Goal: Information Seeking & Learning: Check status

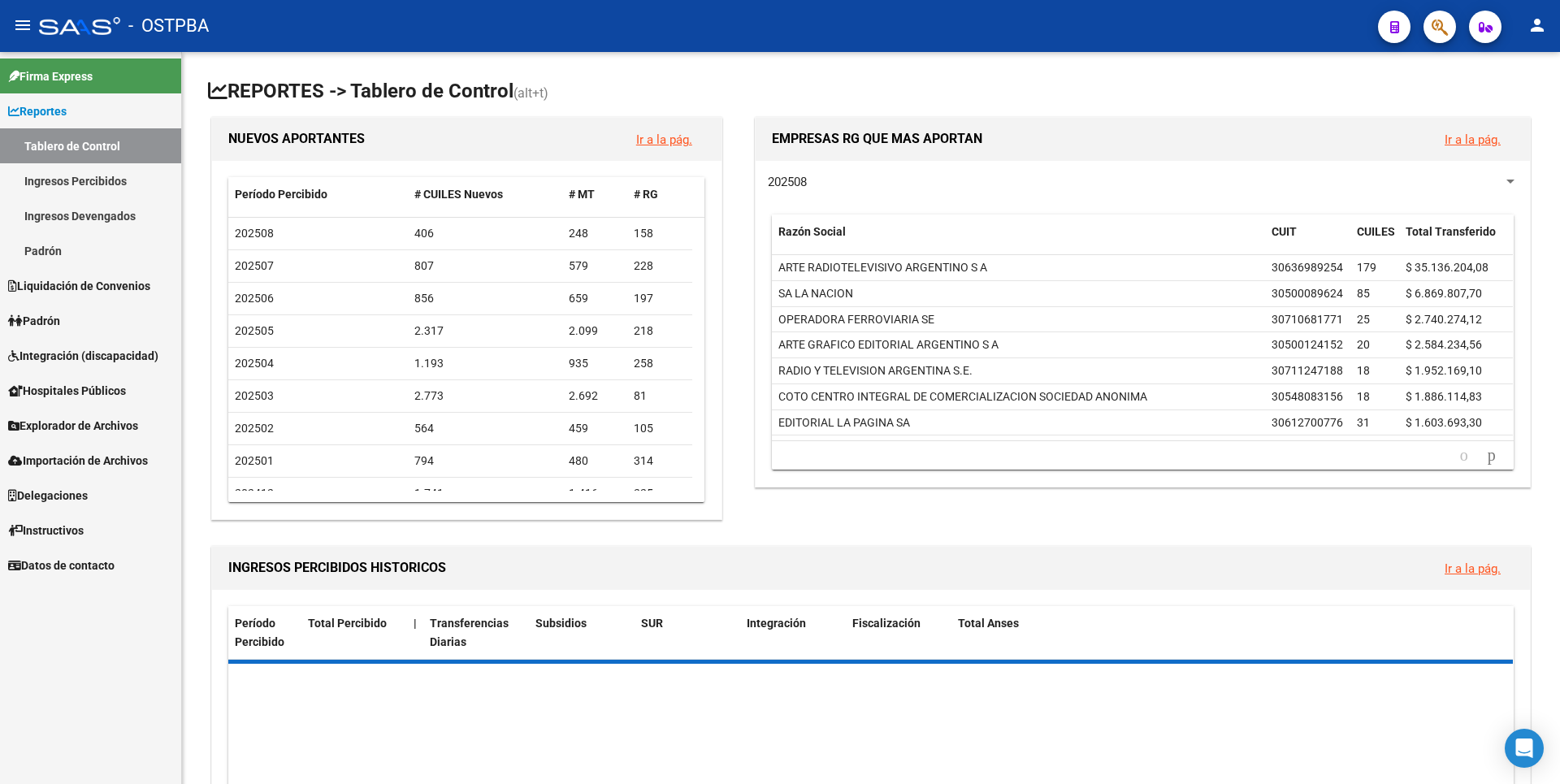
click at [75, 265] on link "Padrón" at bounding box center [91, 251] width 181 height 35
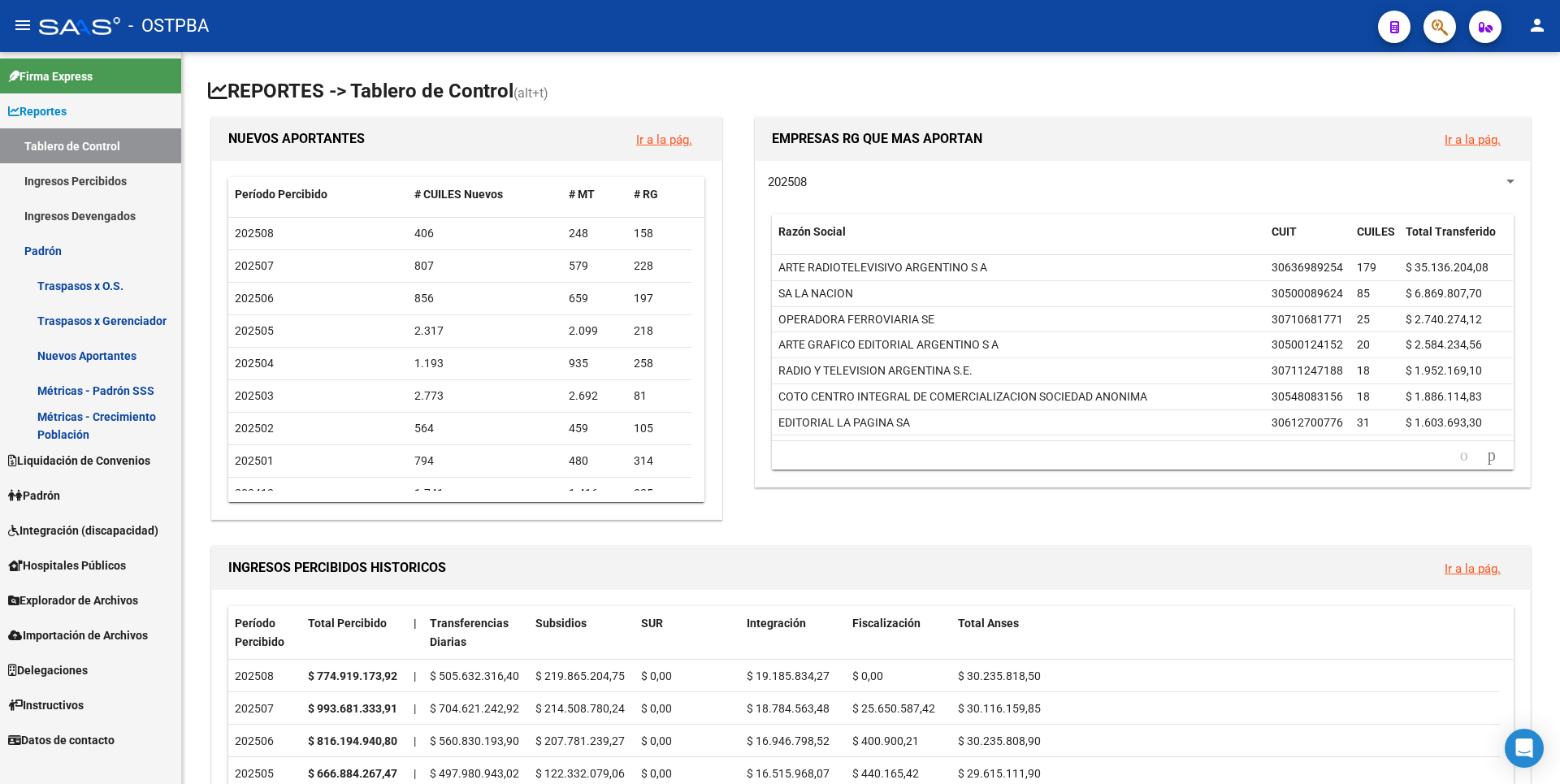
click at [81, 507] on link "Padrón" at bounding box center [91, 495] width 181 height 35
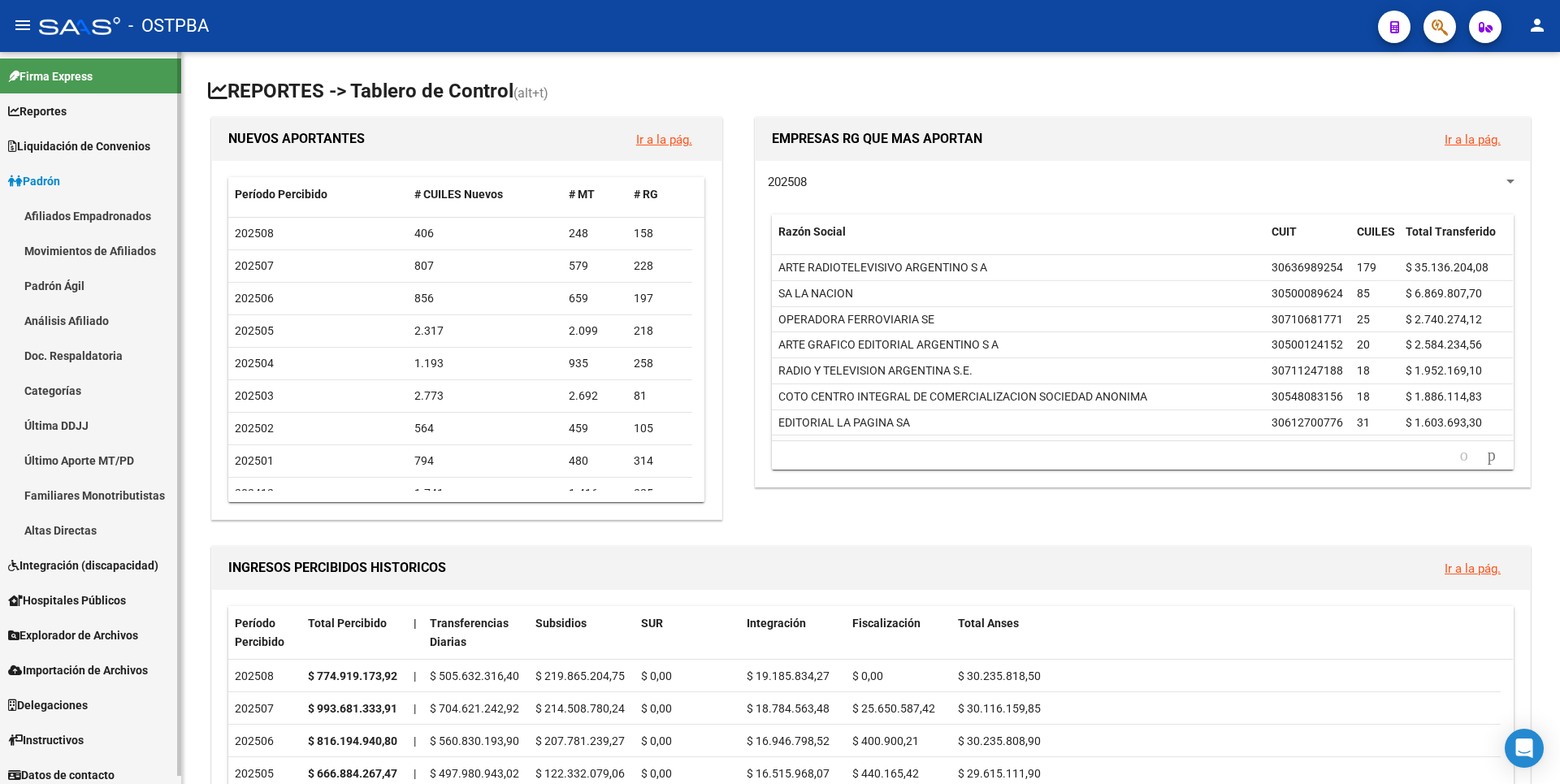
click at [95, 325] on link "Análisis Afiliado" at bounding box center [91, 320] width 181 height 35
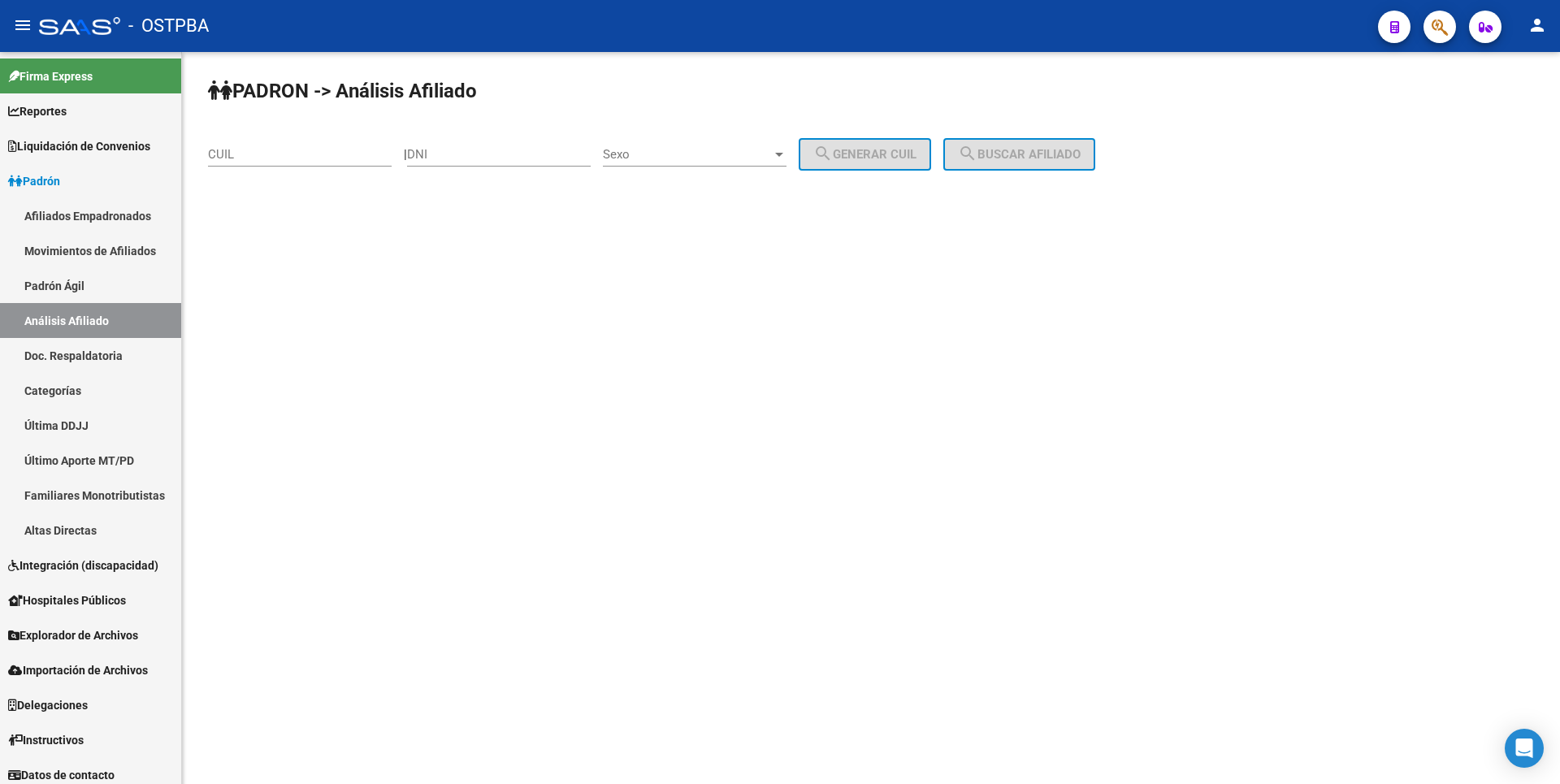
click at [238, 147] on input "CUIL" at bounding box center [299, 154] width 184 height 15
paste input "20-19128916-2"
type input "20-19128916-2"
click at [1072, 146] on button "search Buscar afiliado" at bounding box center [1019, 154] width 152 height 32
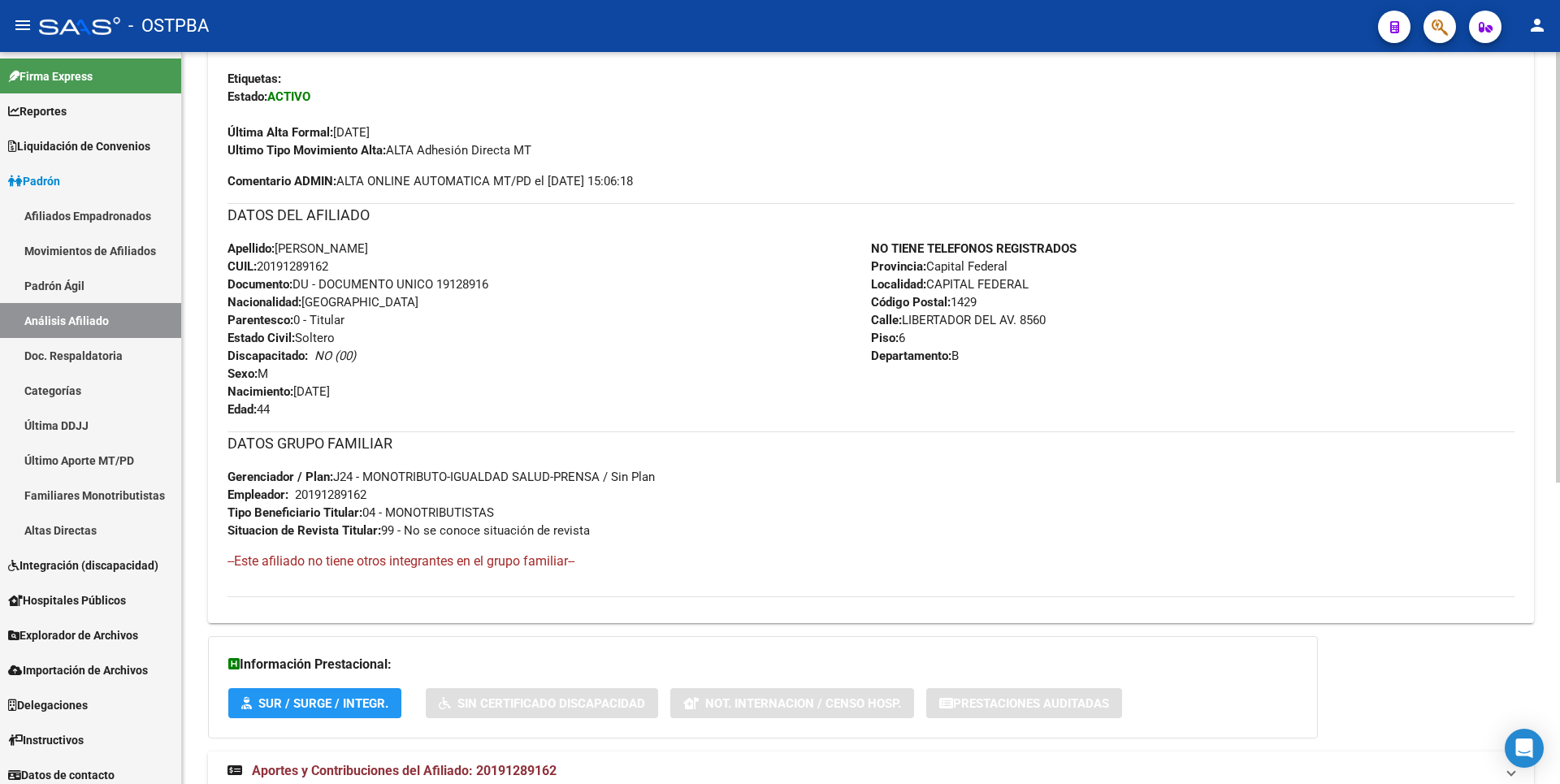
scroll to position [513, 0]
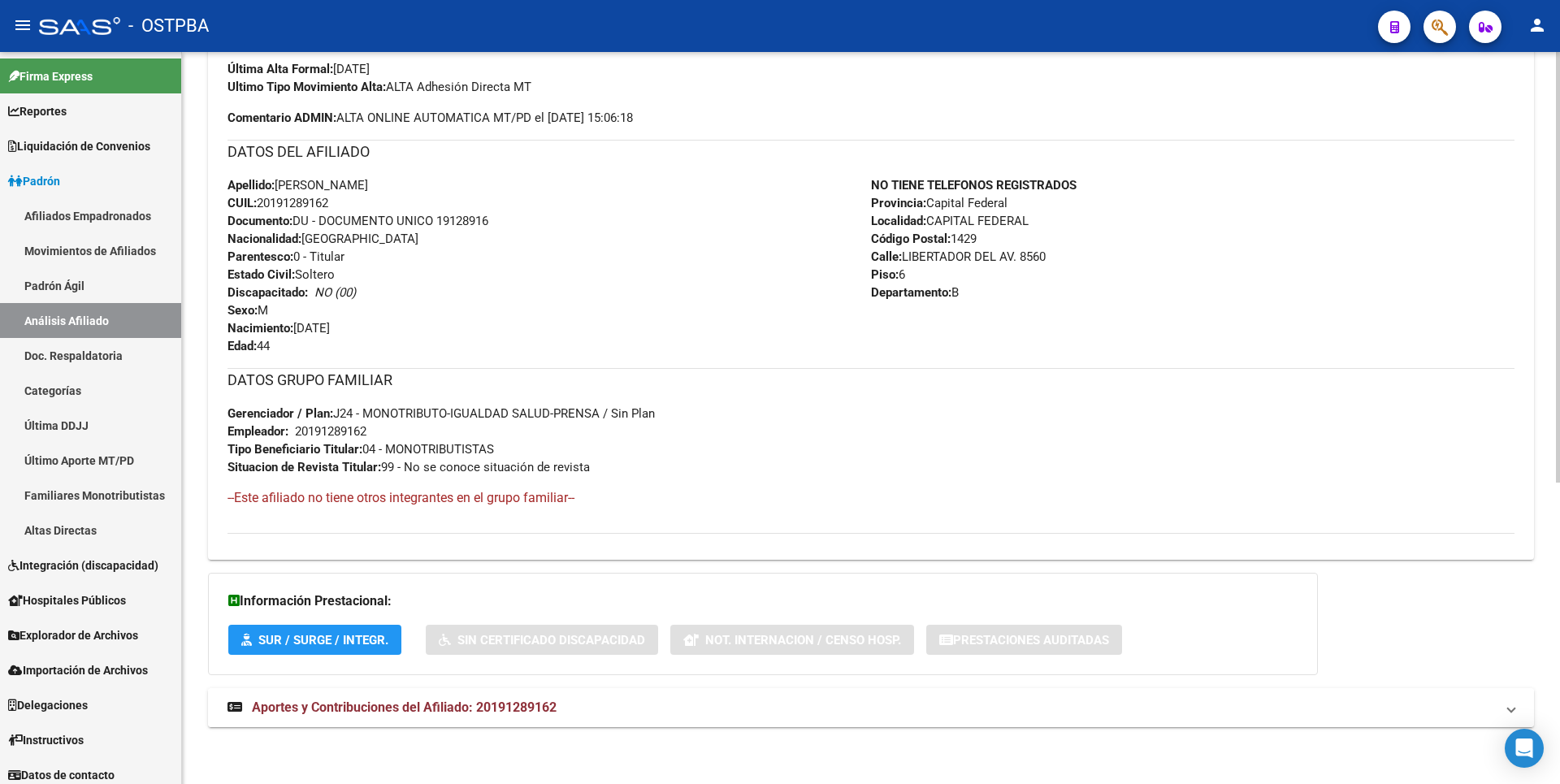
click at [568, 694] on mat-expansion-panel-header "Aportes y Contribuciones del Afiliado: 20191289162" at bounding box center [871, 707] width 1326 height 39
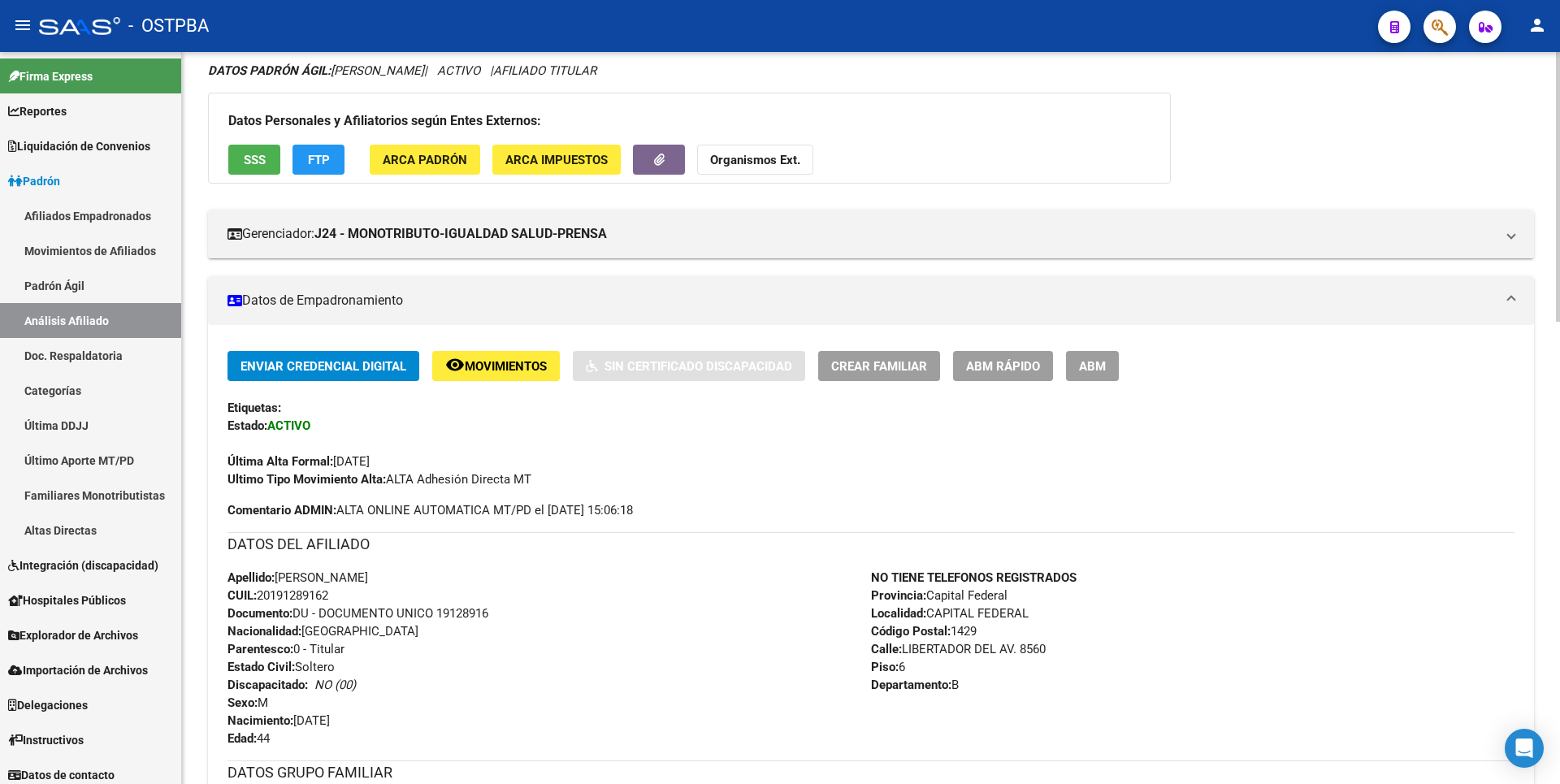
scroll to position [0, 0]
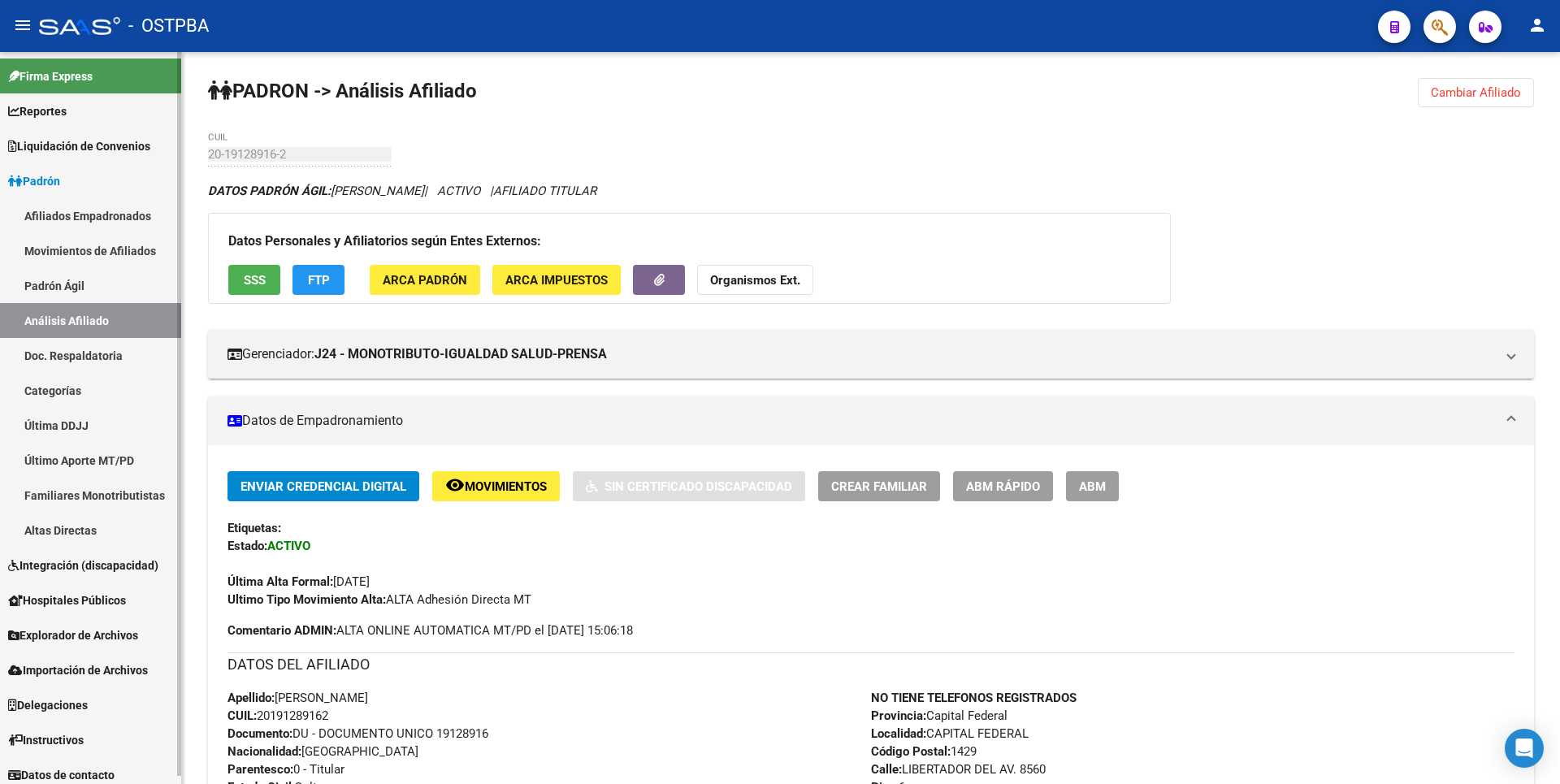
click at [91, 624] on link "Explorador de Archivos" at bounding box center [91, 634] width 181 height 35
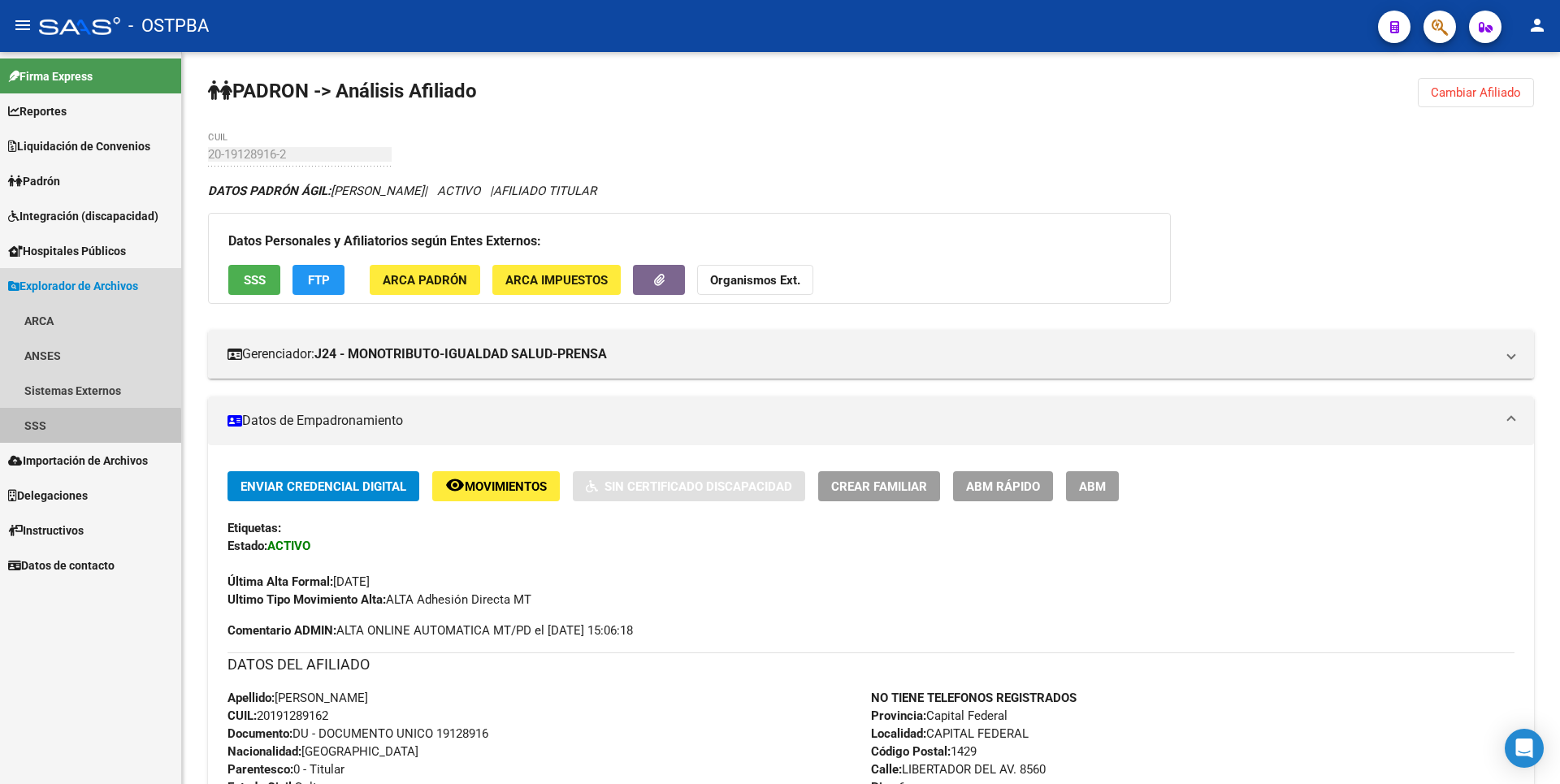
click at [63, 433] on link "SSS" at bounding box center [91, 426] width 181 height 35
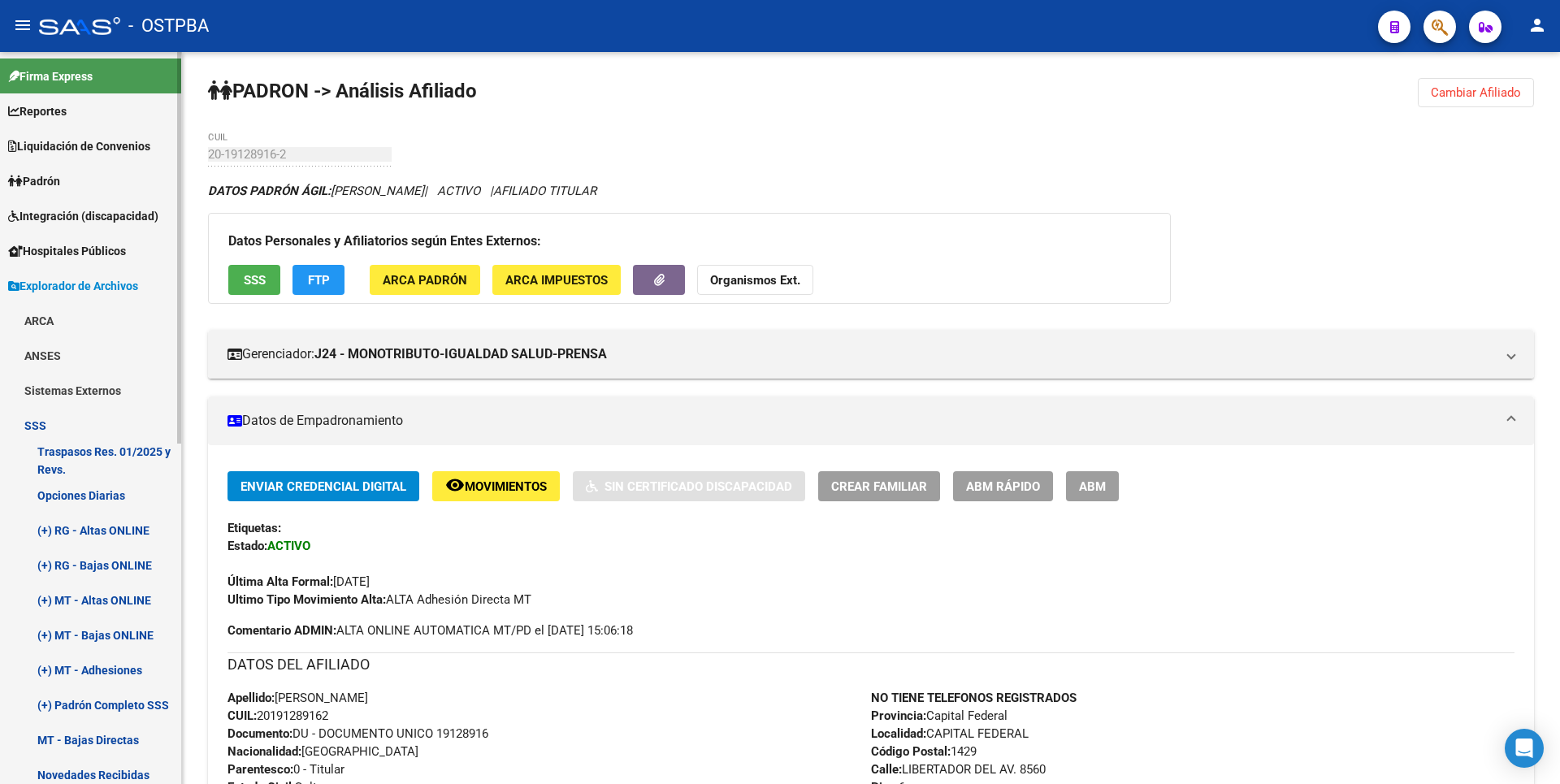
click at [124, 671] on link "(+) MT - Adhesiones" at bounding box center [91, 669] width 181 height 35
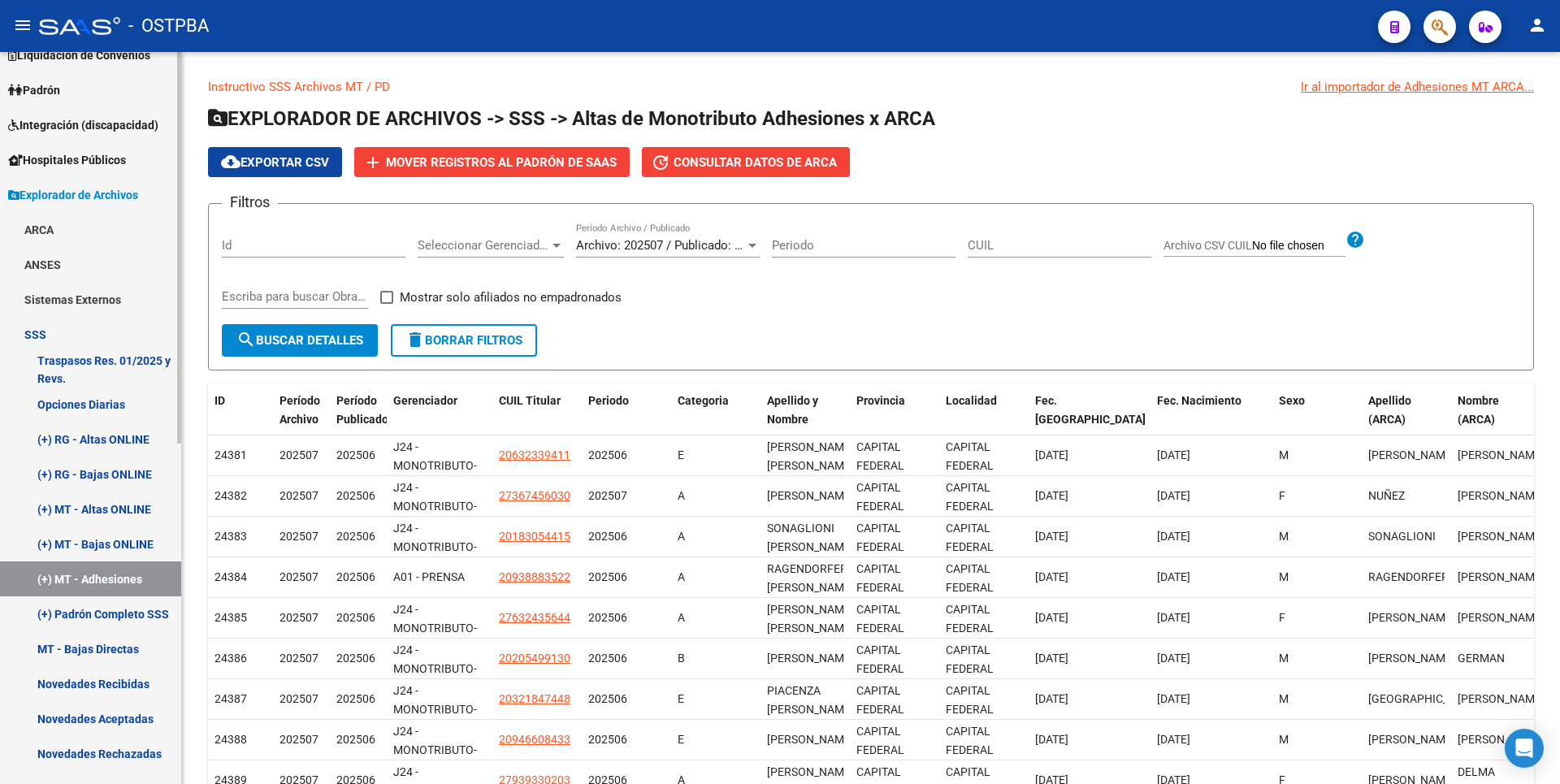
scroll to position [244, 0]
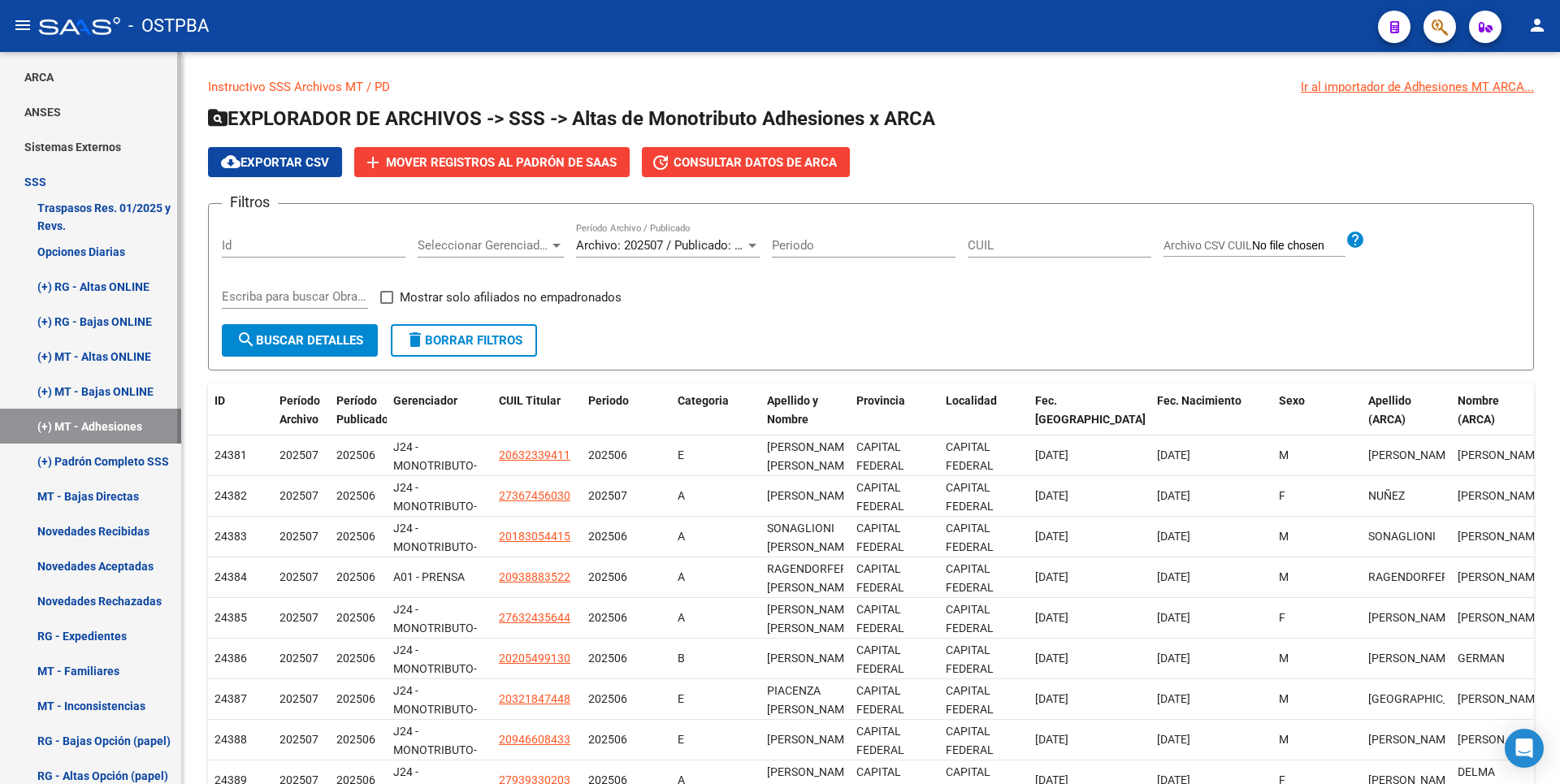
click at [111, 487] on link "MT - Bajas Directas" at bounding box center [91, 496] width 181 height 35
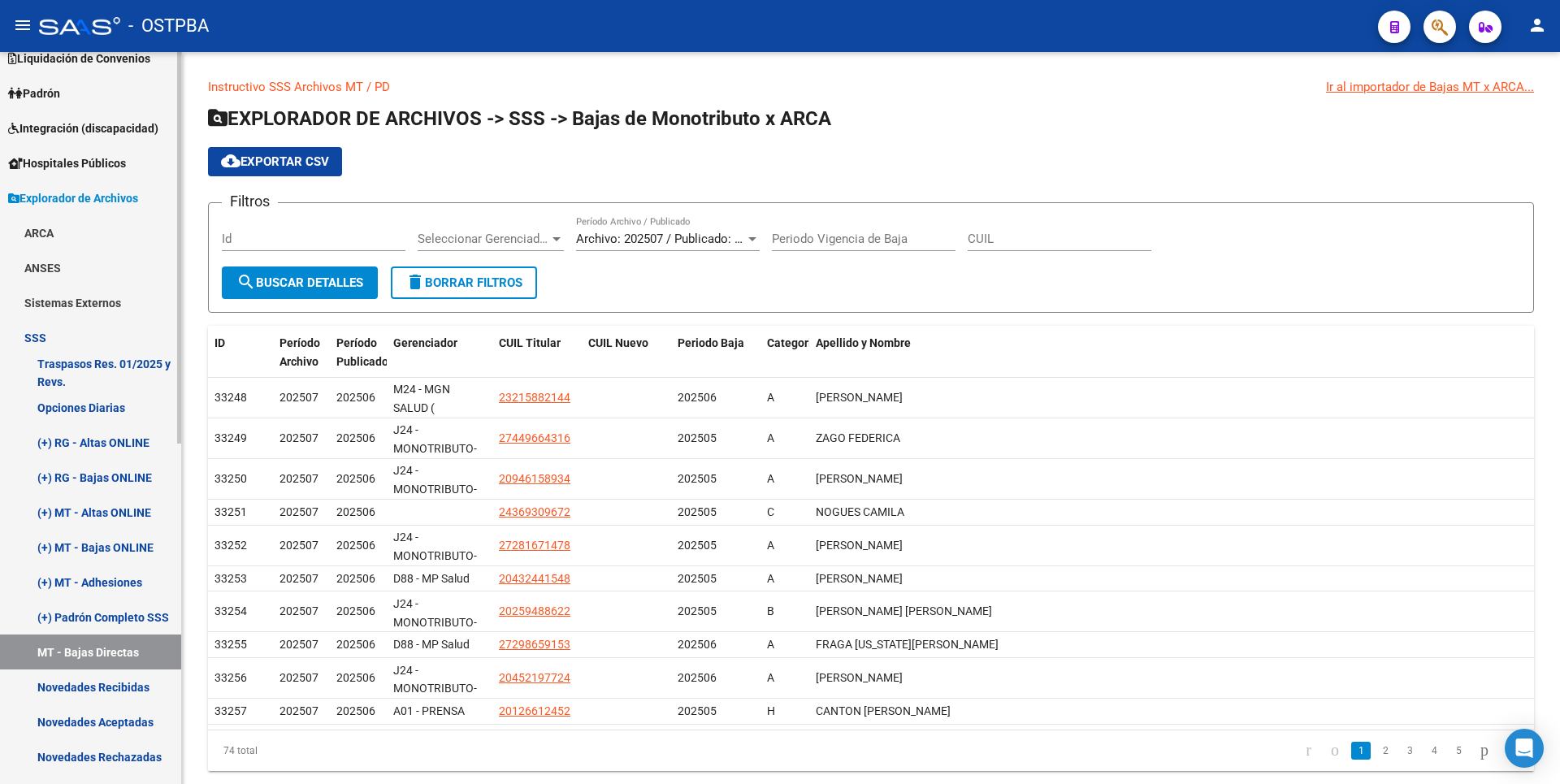
scroll to position [81, 0]
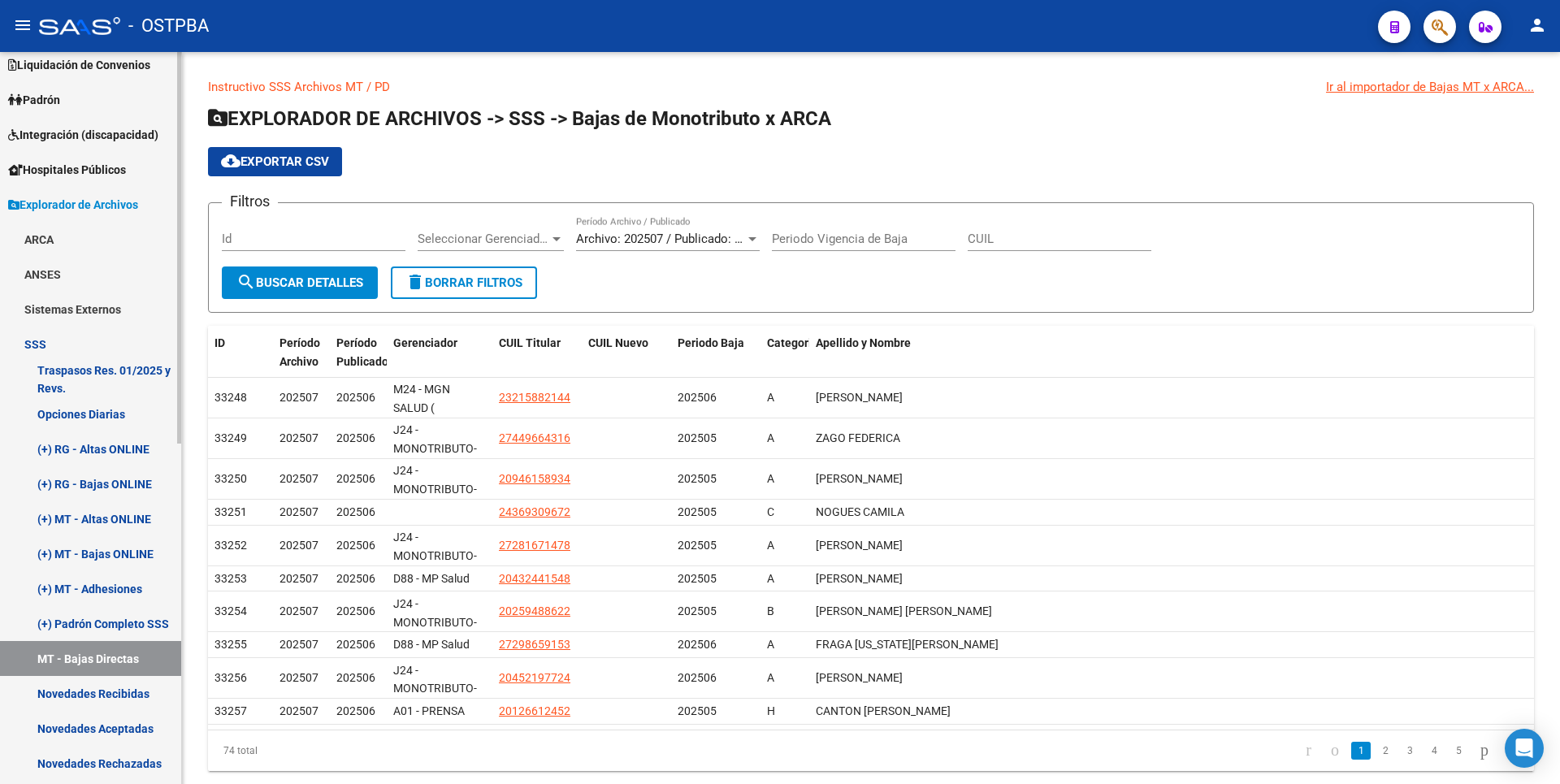
click at [125, 579] on link "(+) MT - Adhesiones" at bounding box center [91, 588] width 181 height 35
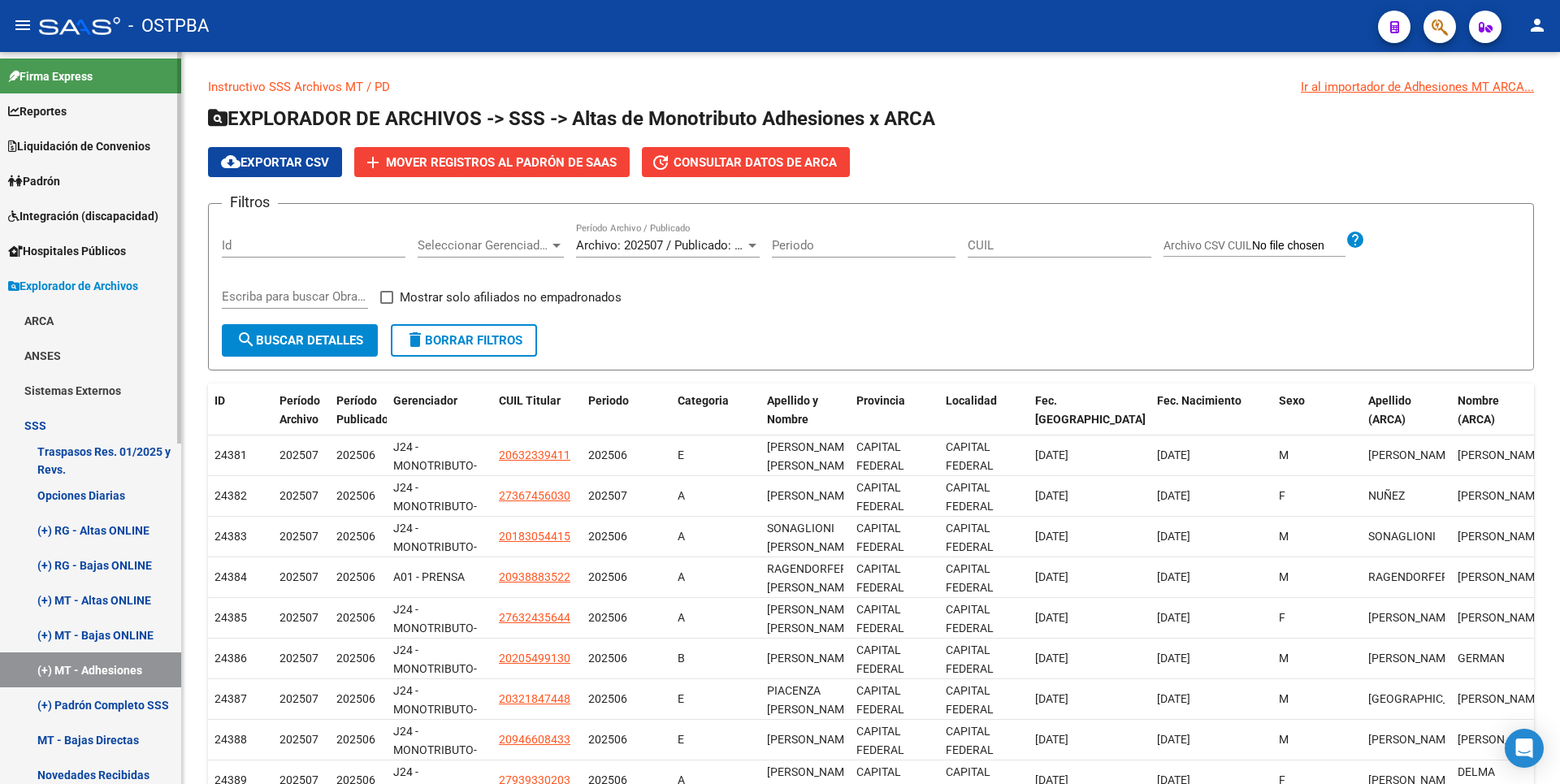
click at [78, 105] on link "Reportes" at bounding box center [91, 111] width 181 height 35
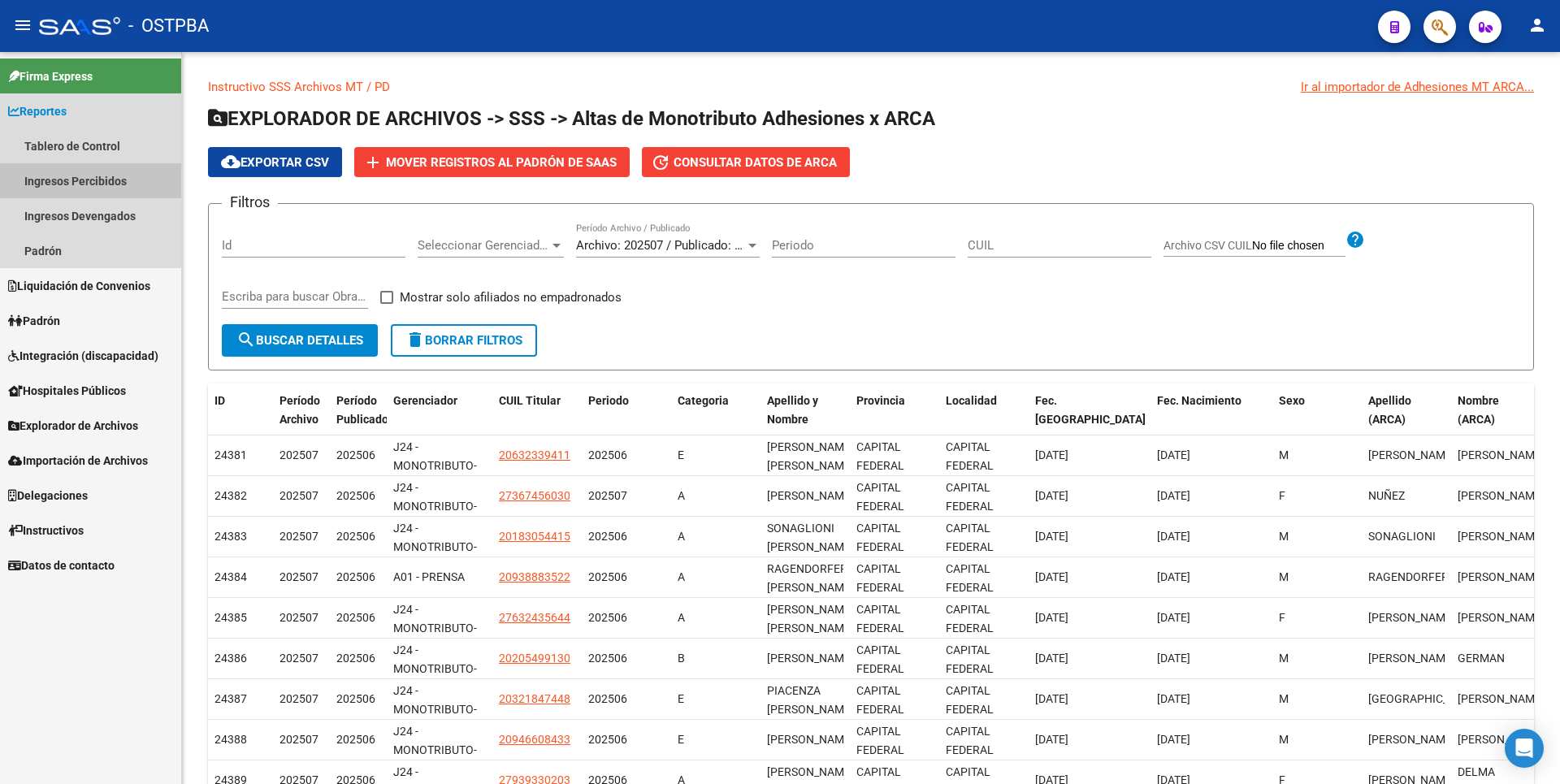
click at [104, 187] on link "Ingresos Percibidos" at bounding box center [91, 181] width 181 height 35
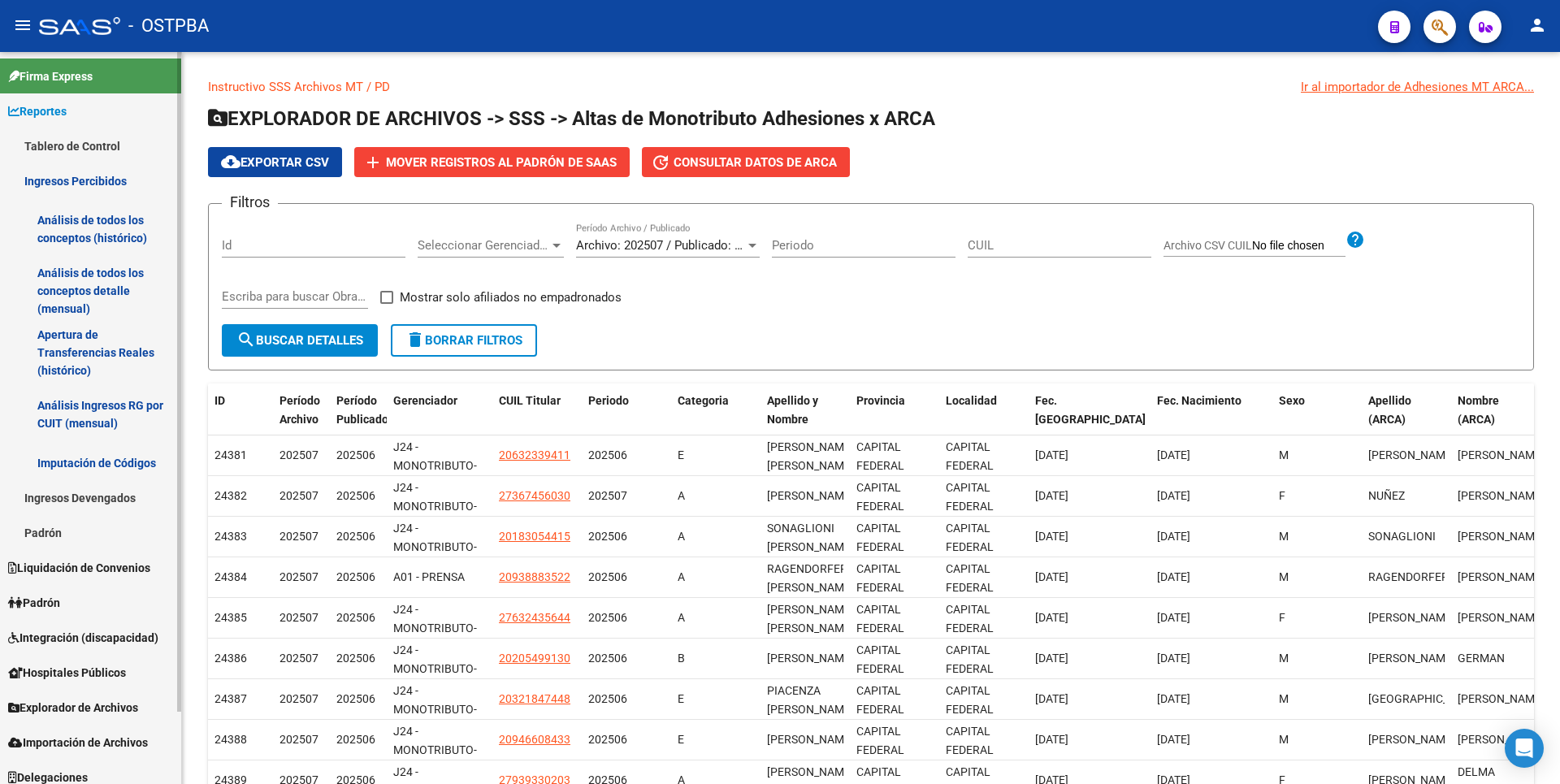
click at [111, 298] on link "Análisis de todos los conceptos detalle (mensual)" at bounding box center [91, 291] width 181 height 62
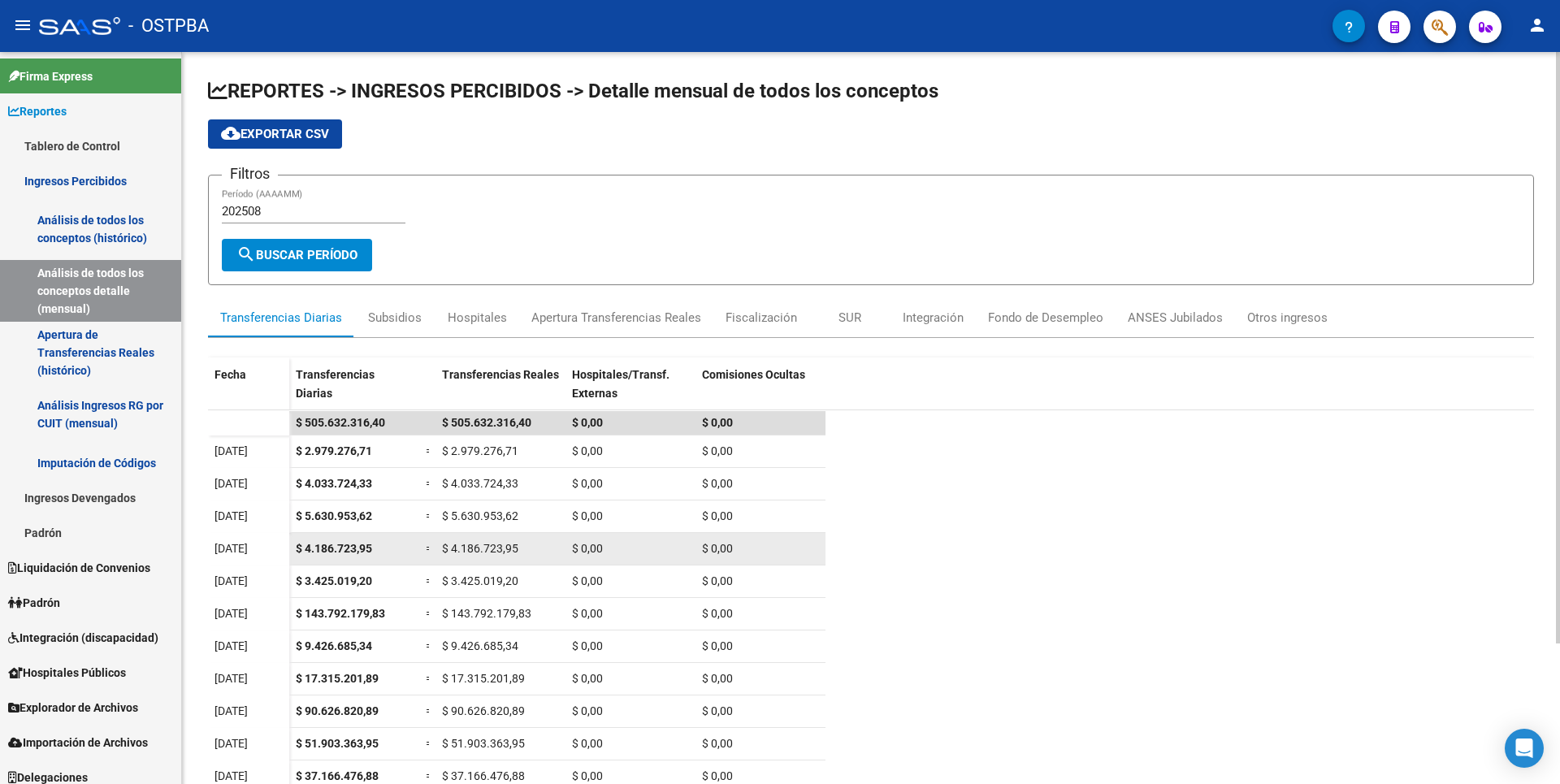
scroll to position [174, 0]
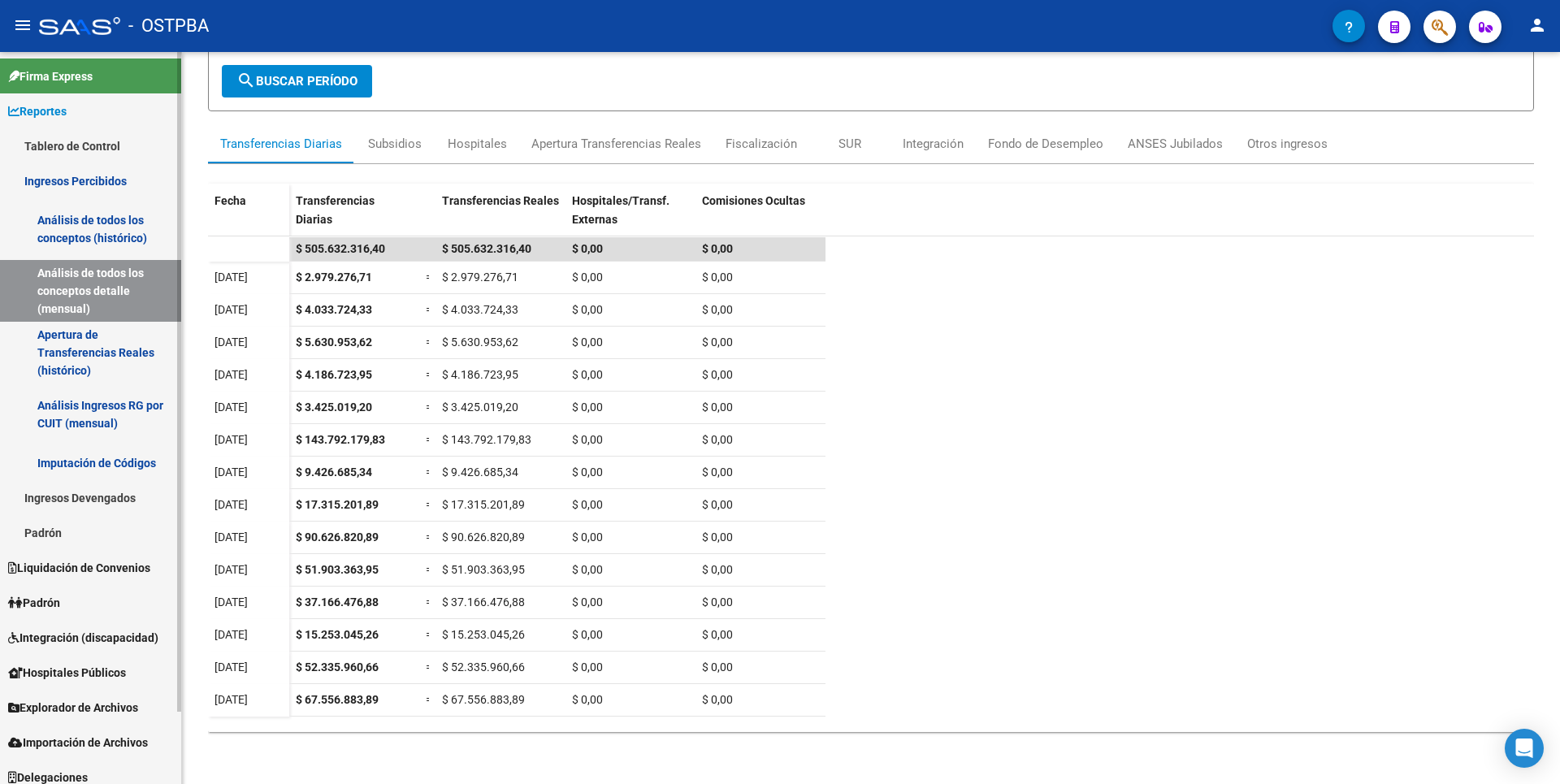
click at [98, 700] on span "Explorador de Archivos" at bounding box center [72, 707] width 130 height 18
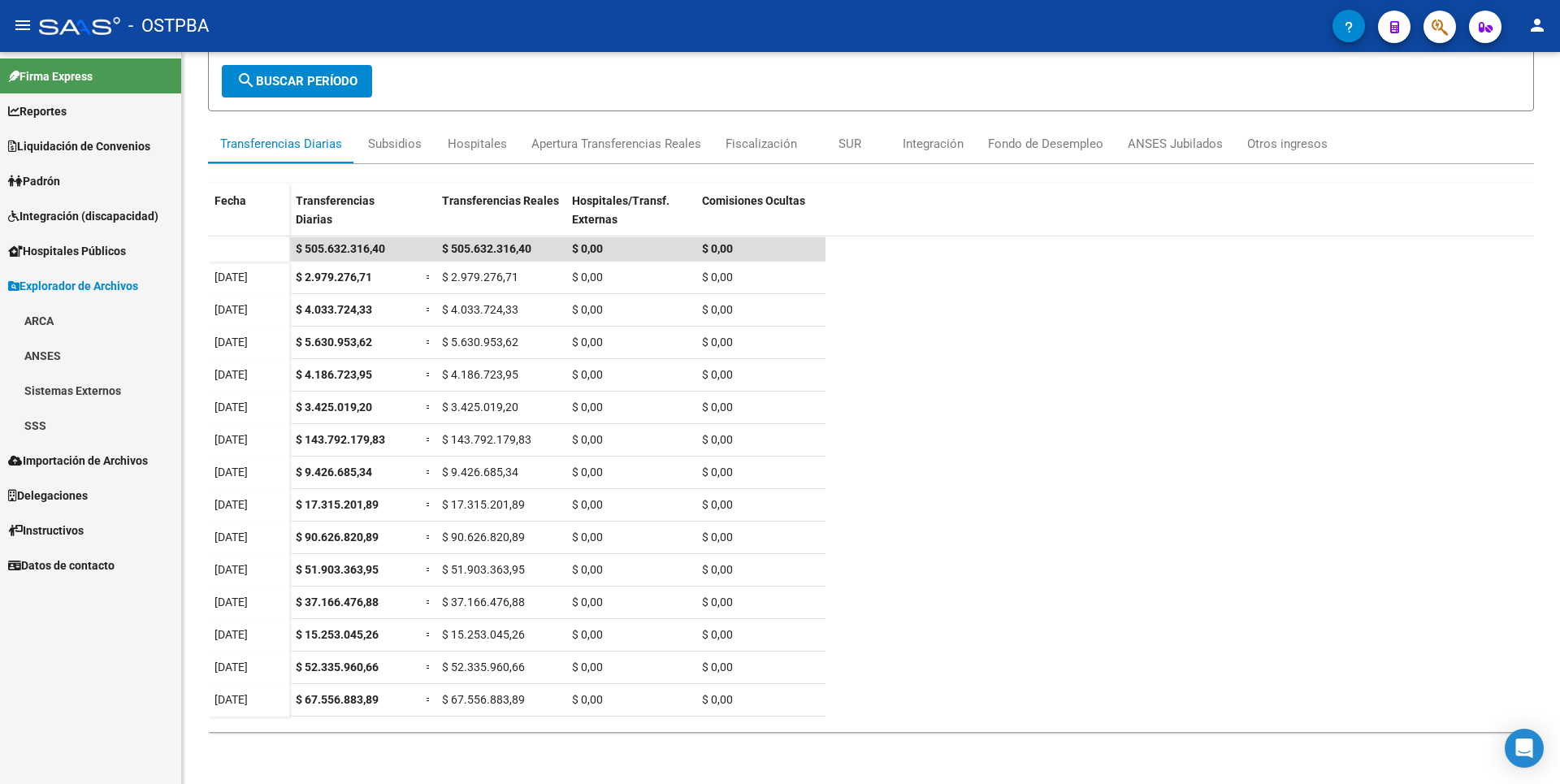
click at [57, 320] on link "ARCA" at bounding box center [91, 320] width 181 height 35
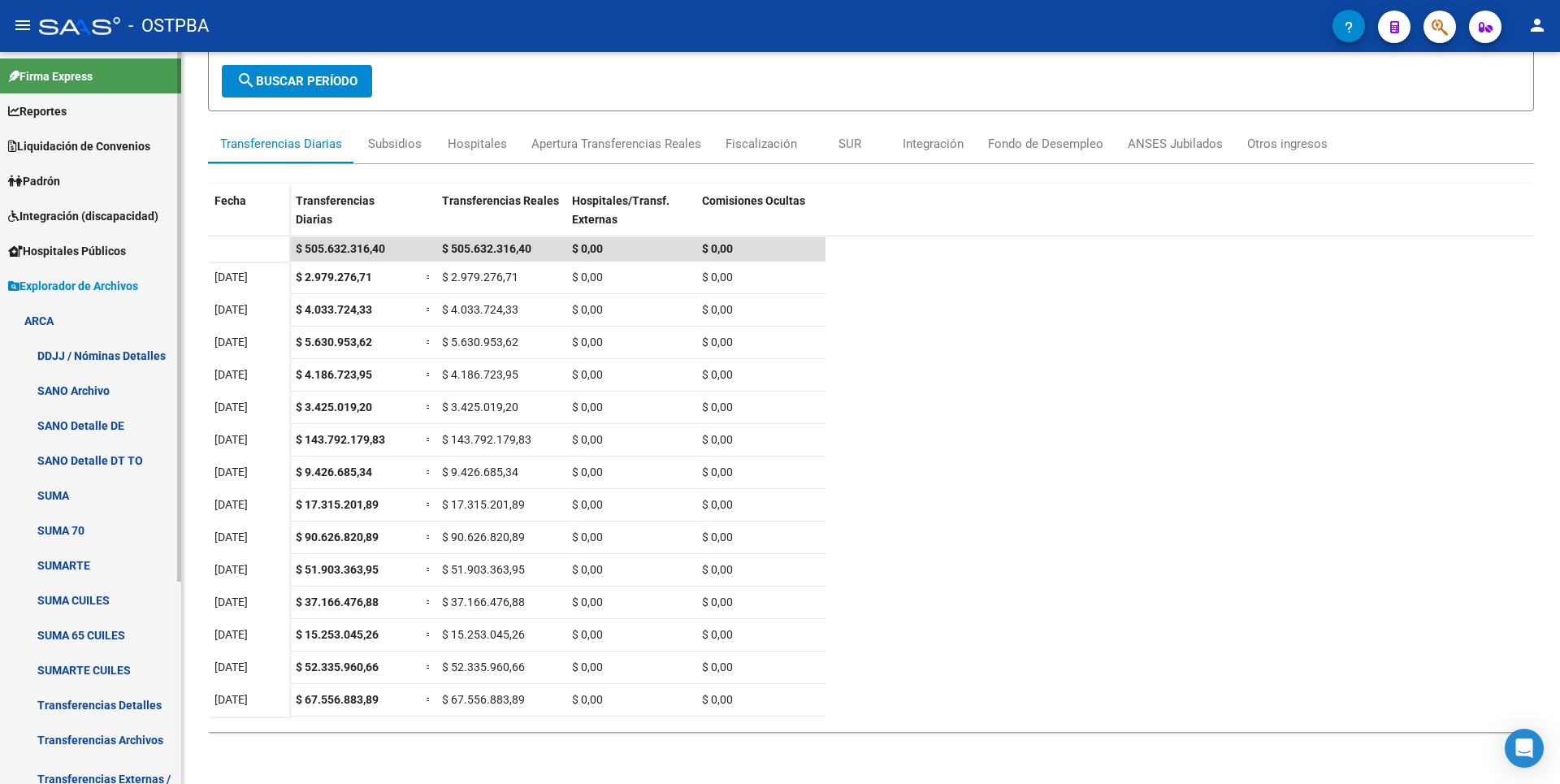
click at [124, 707] on link "Transferencias Detalles" at bounding box center [91, 705] width 181 height 35
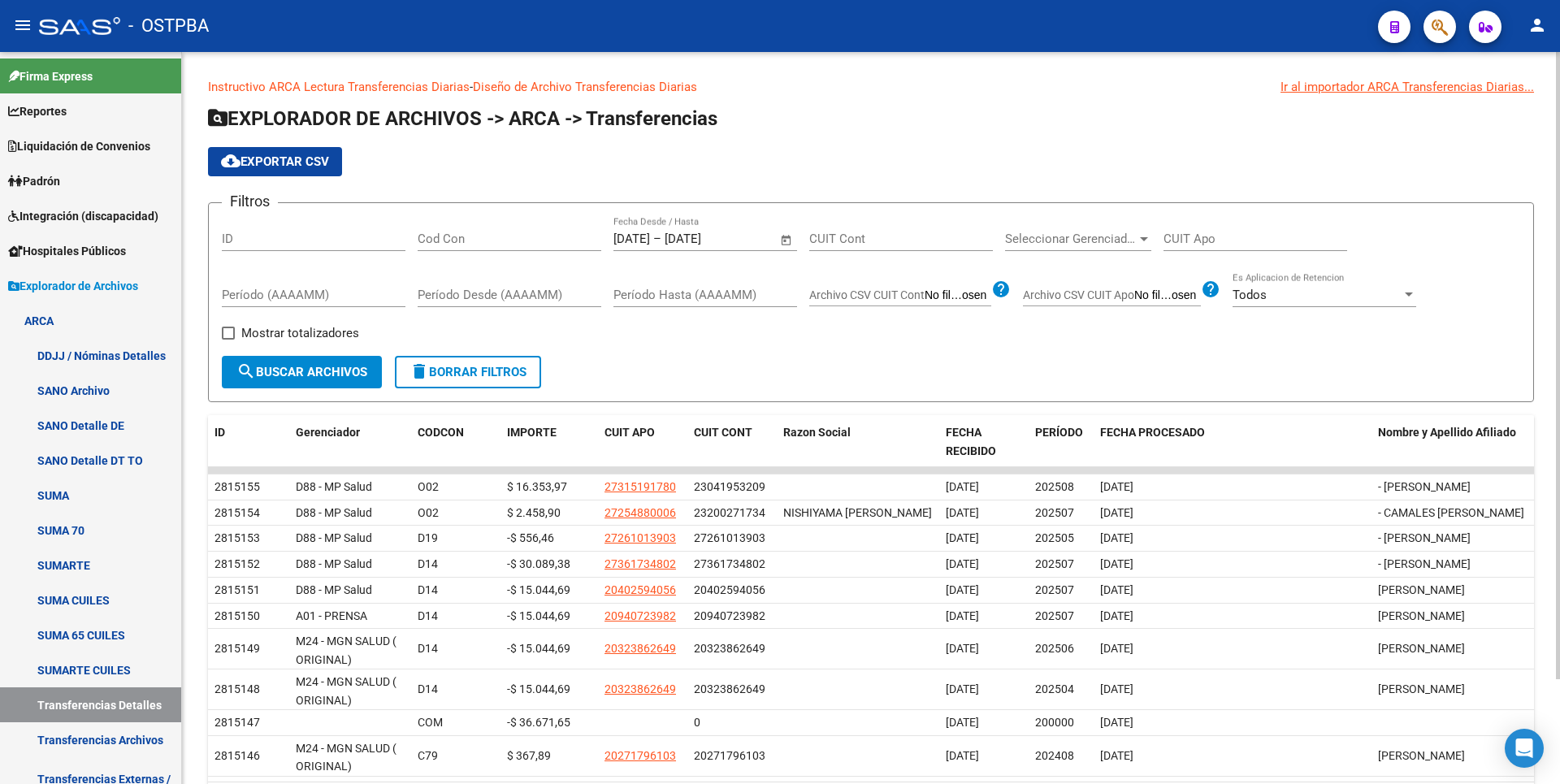
click at [788, 240] on span "Open calendar" at bounding box center [786, 239] width 39 height 39
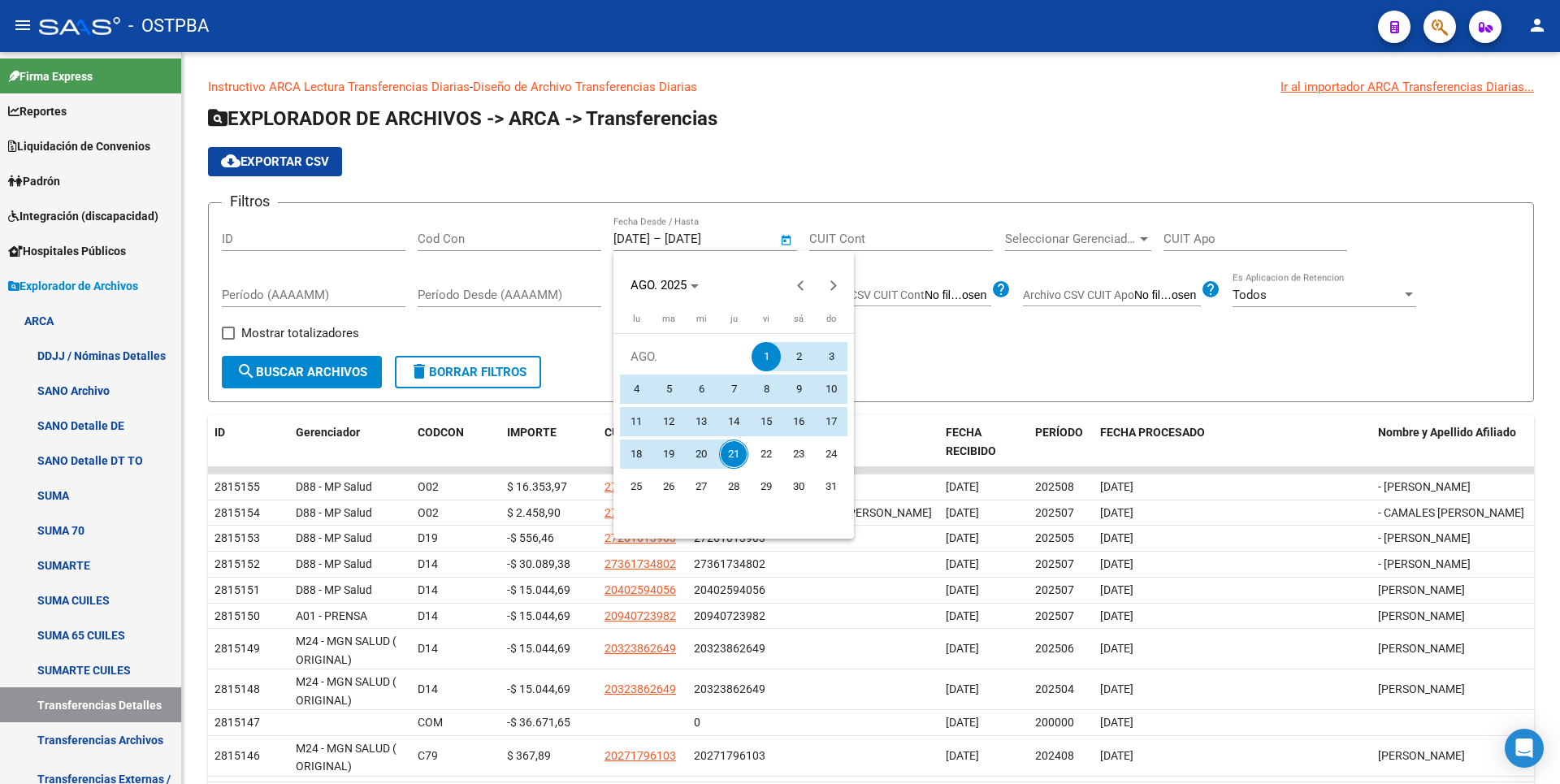
click at [732, 460] on span "21" at bounding box center [734, 454] width 30 height 30
type input "[DATE]"
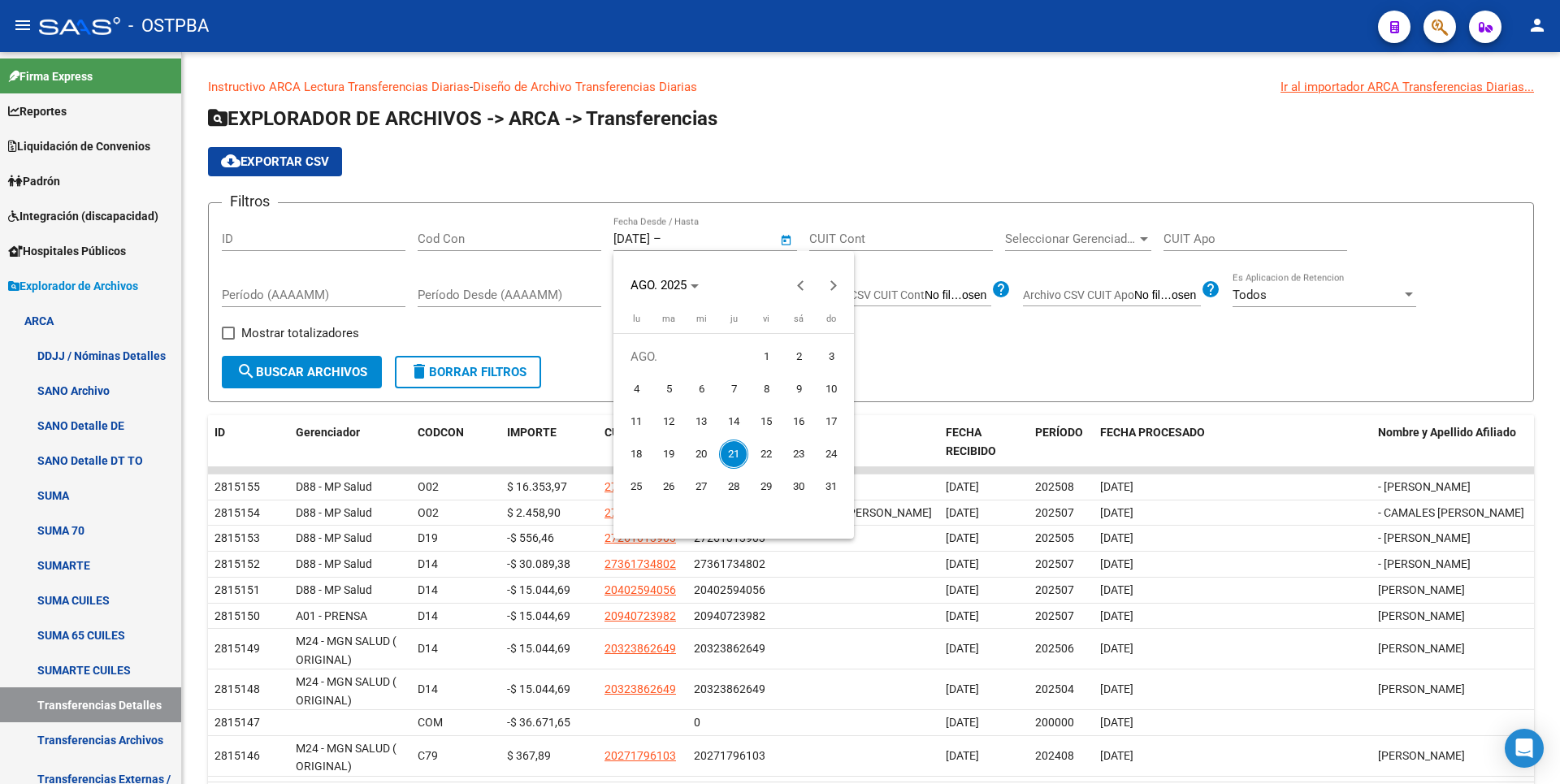
click at [732, 460] on span "21" at bounding box center [734, 454] width 30 height 30
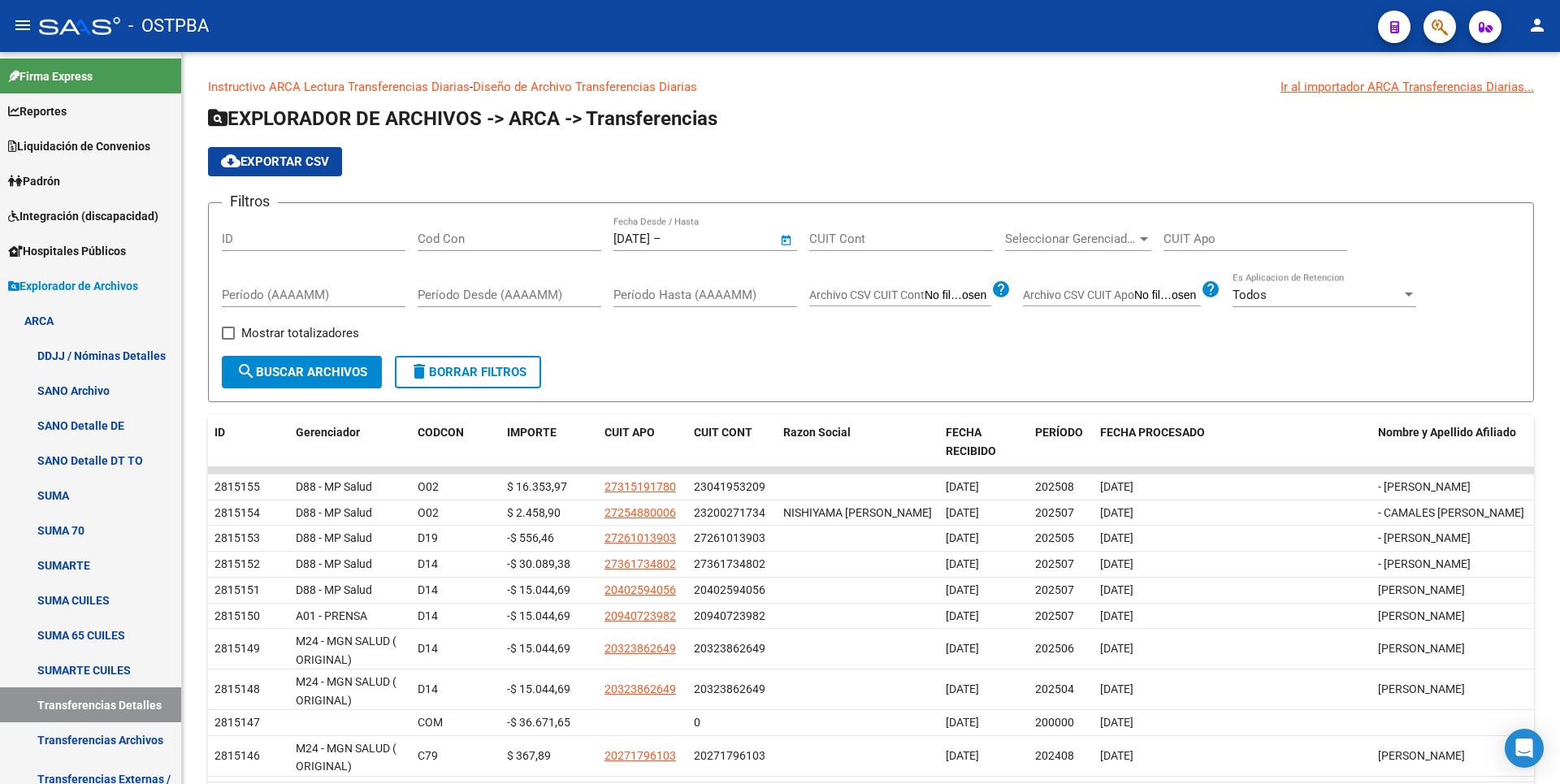
type input "[DATE]"
click at [239, 330] on label "Mostrar totalizadores" at bounding box center [291, 332] width 138 height 19
click at [228, 339] on input "Mostrar totalizadores" at bounding box center [227, 339] width 1 height 1
checkbox input "true"
click at [272, 367] on span "search Buscar Archivos" at bounding box center [302, 372] width 131 height 15
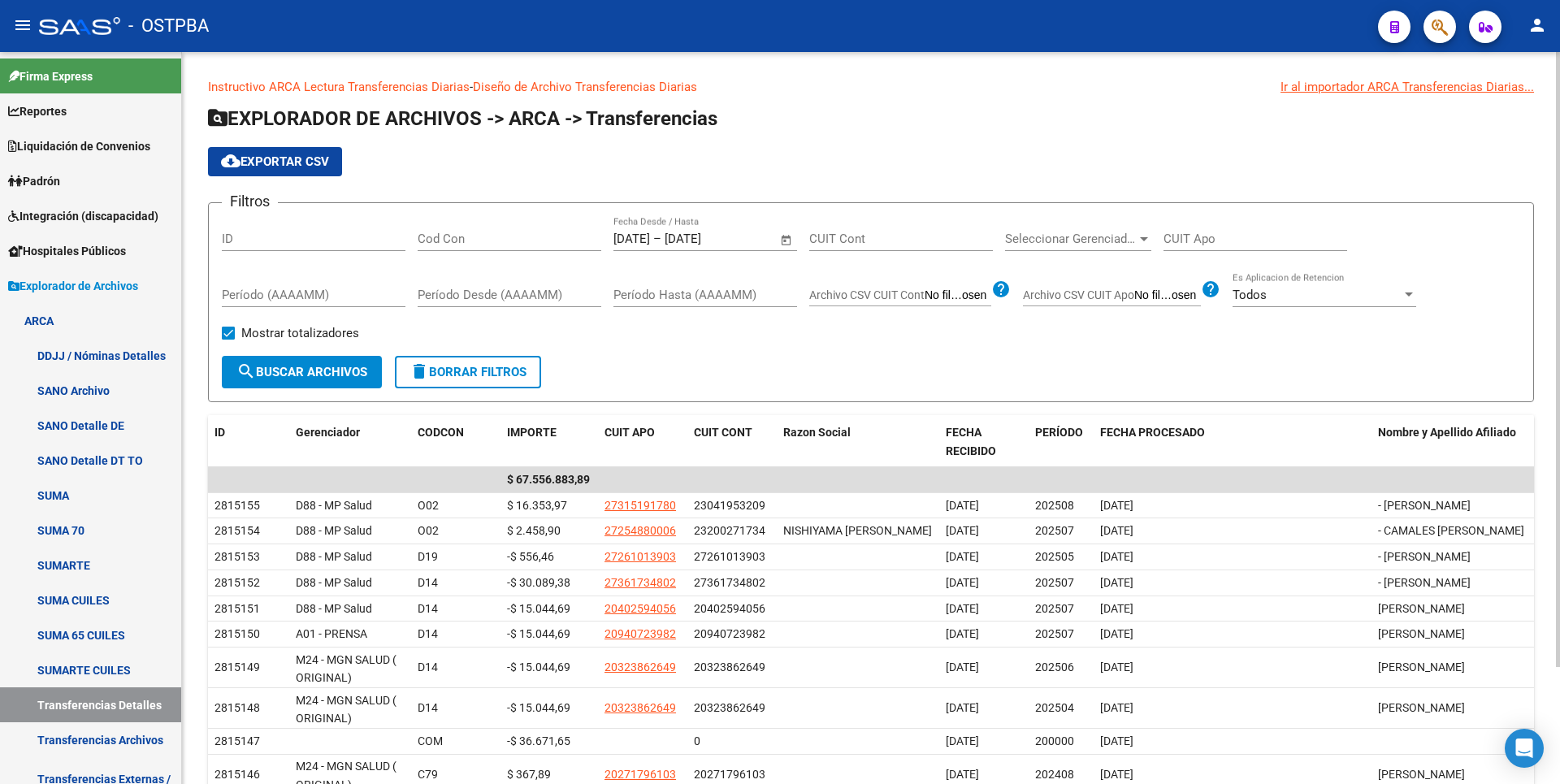
click at [440, 232] on input "Cod Con" at bounding box center [509, 238] width 184 height 15
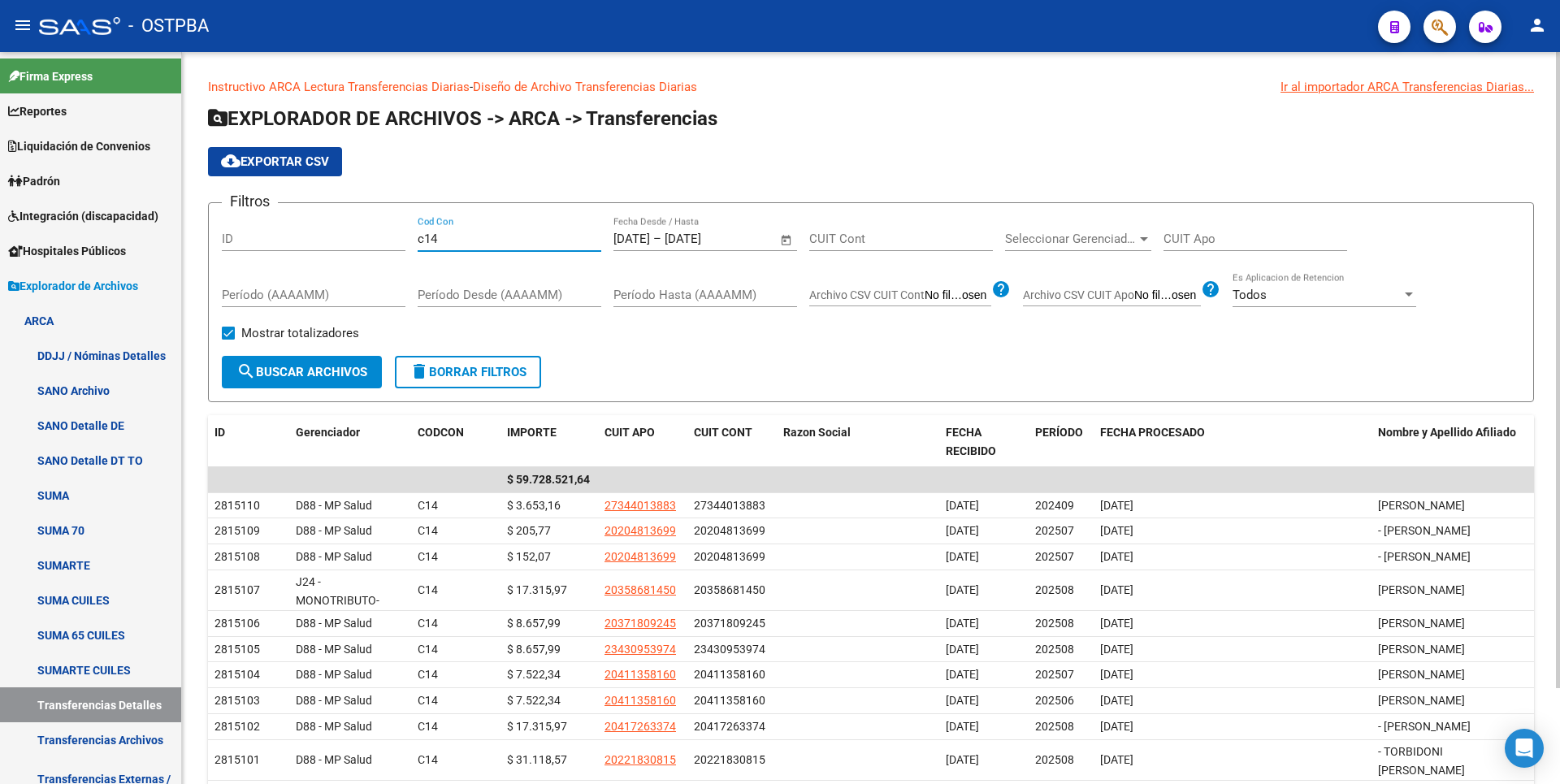
type input "c14"
click at [1146, 238] on div at bounding box center [1143, 239] width 8 height 4
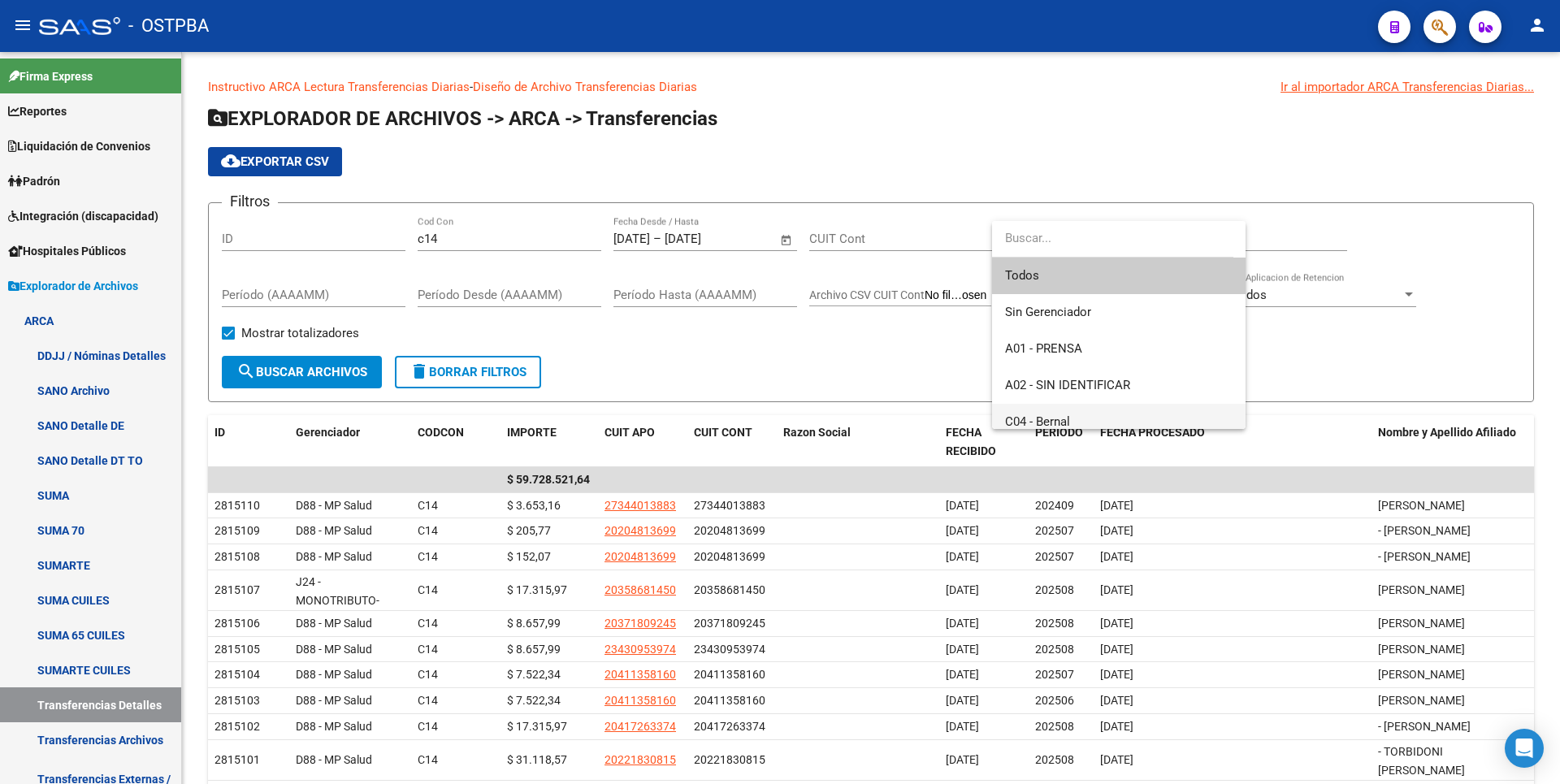
scroll to position [81, 0]
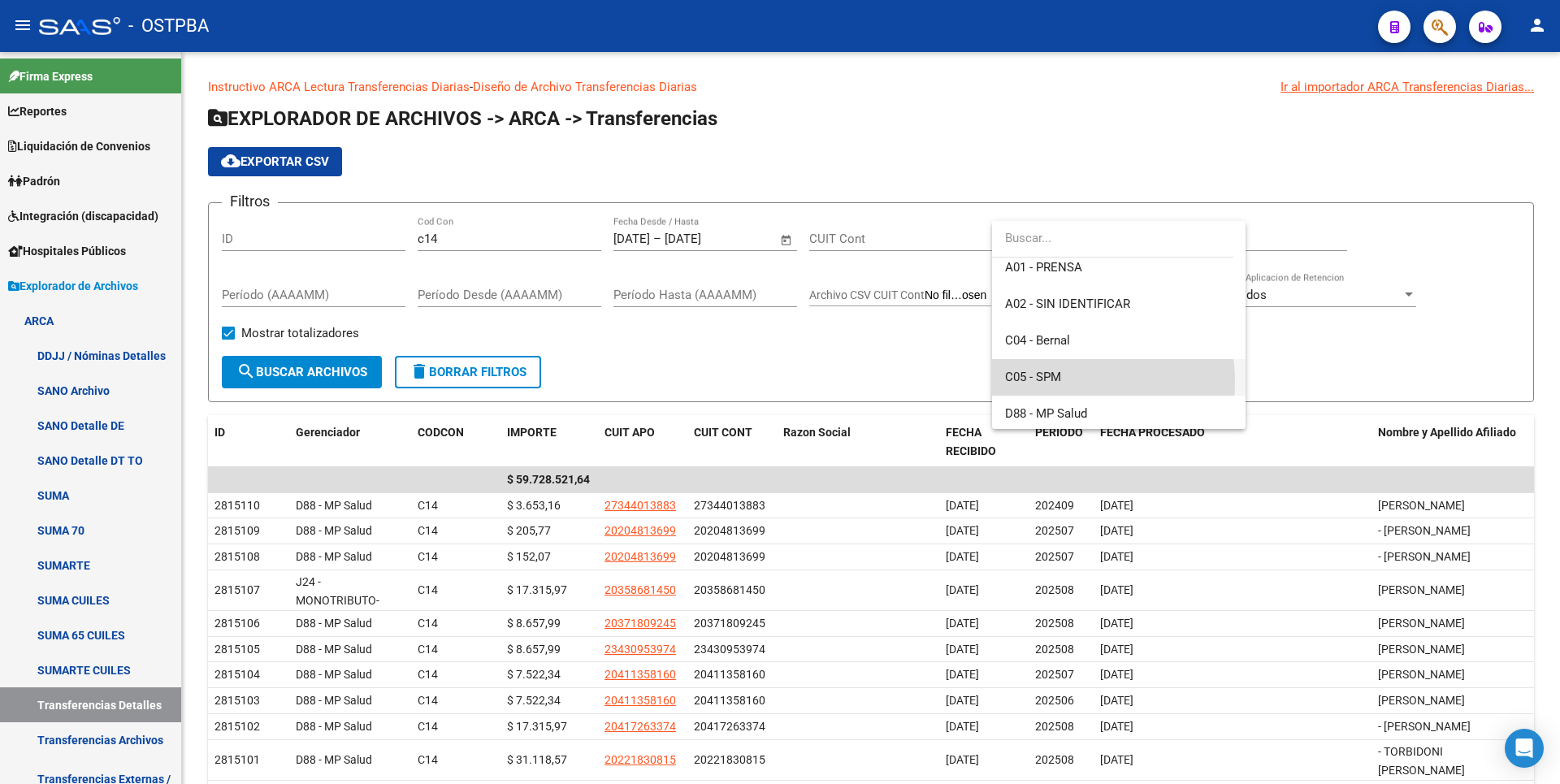
click at [1063, 382] on span "C05 - SPM" at bounding box center [1119, 378] width 227 height 37
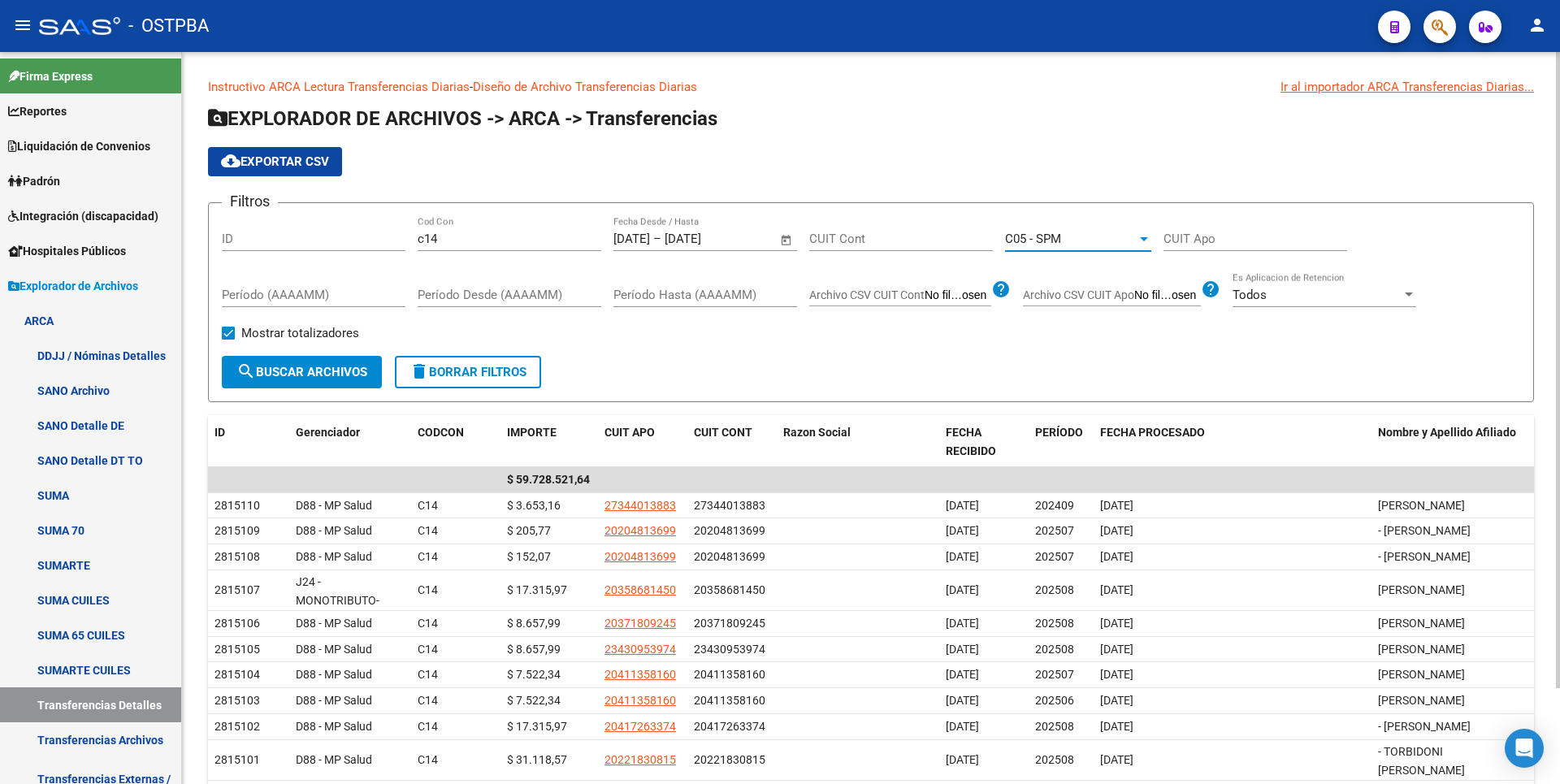
click at [346, 354] on div "Mostrar totalizadores" at bounding box center [297, 338] width 150 height 32
click at [355, 365] on span "search Buscar Archivos" at bounding box center [302, 372] width 131 height 15
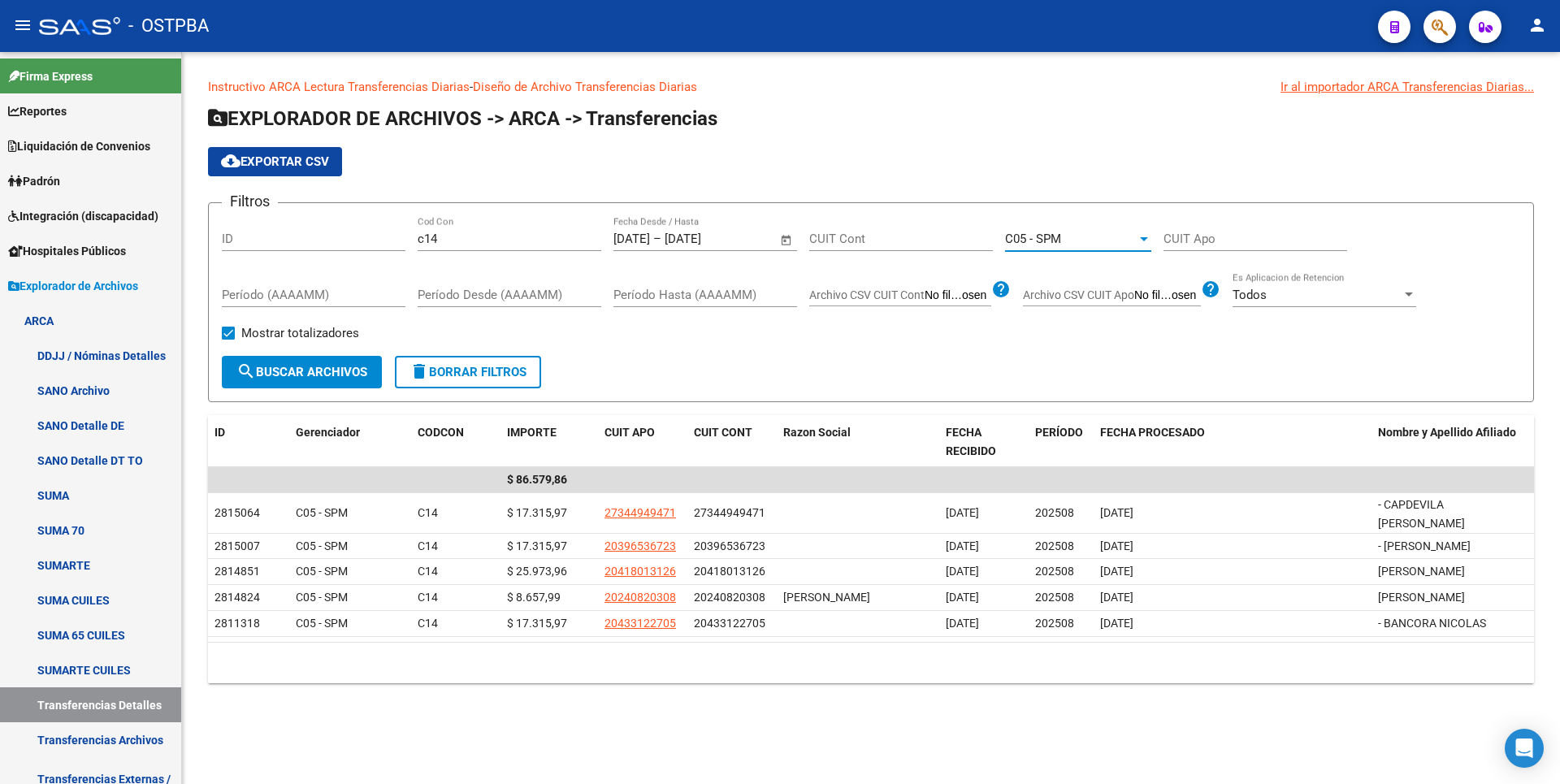
click at [1137, 240] on div at bounding box center [1144, 238] width 15 height 13
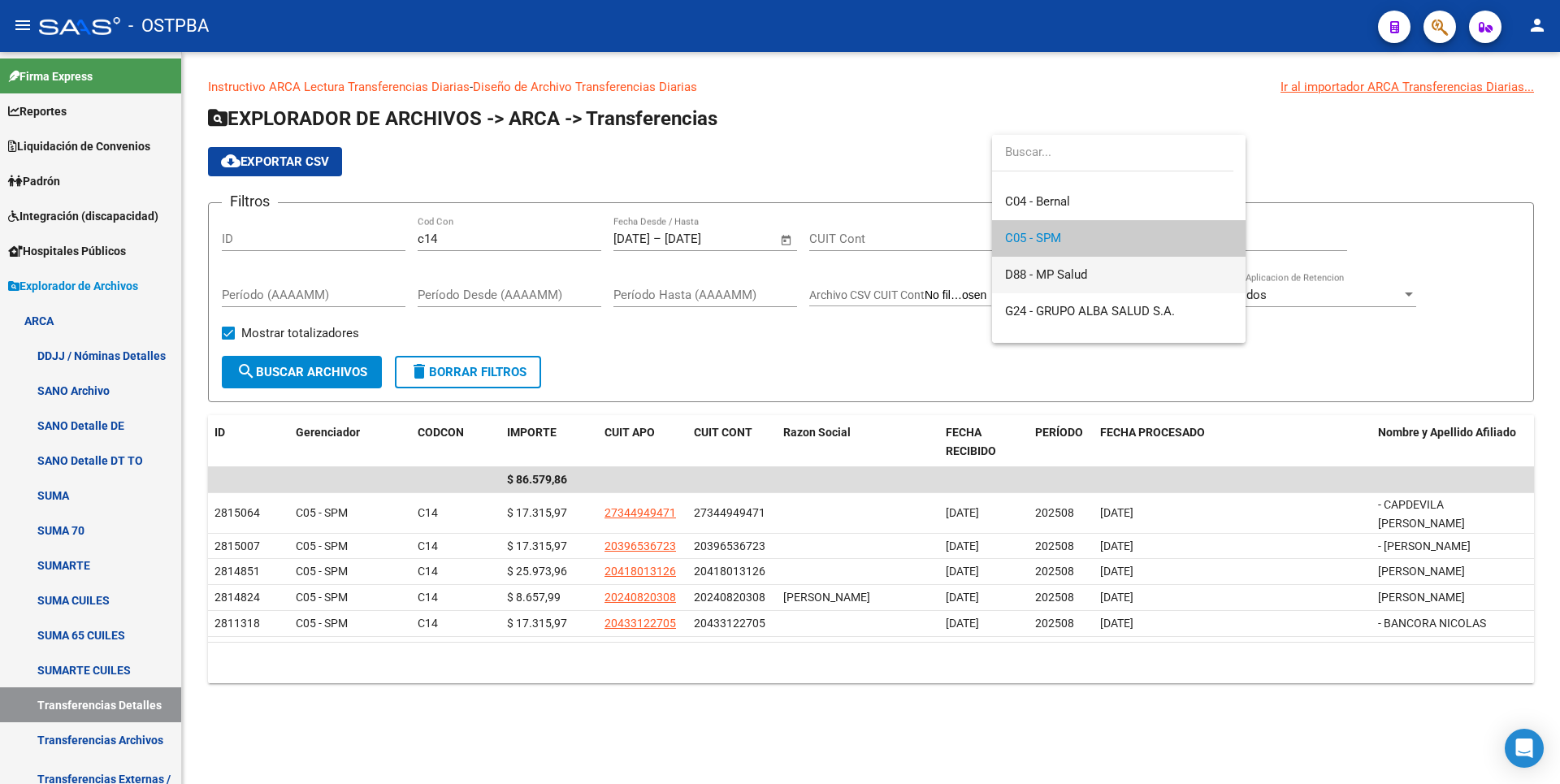
click at [1068, 283] on span "D88 - MP Salud" at bounding box center [1119, 275] width 227 height 37
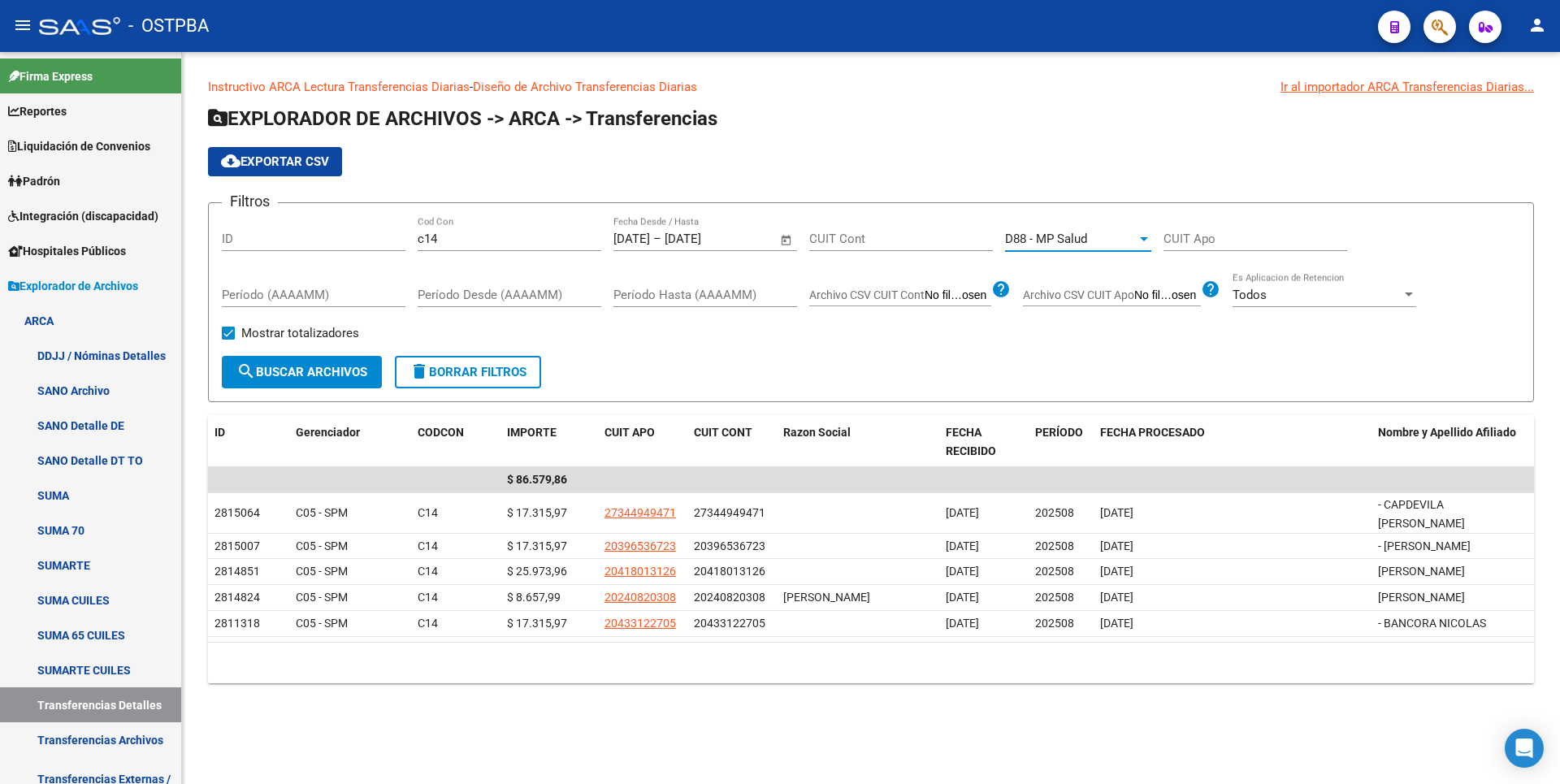
click at [314, 365] on span "search Buscar Archivos" at bounding box center [302, 372] width 131 height 15
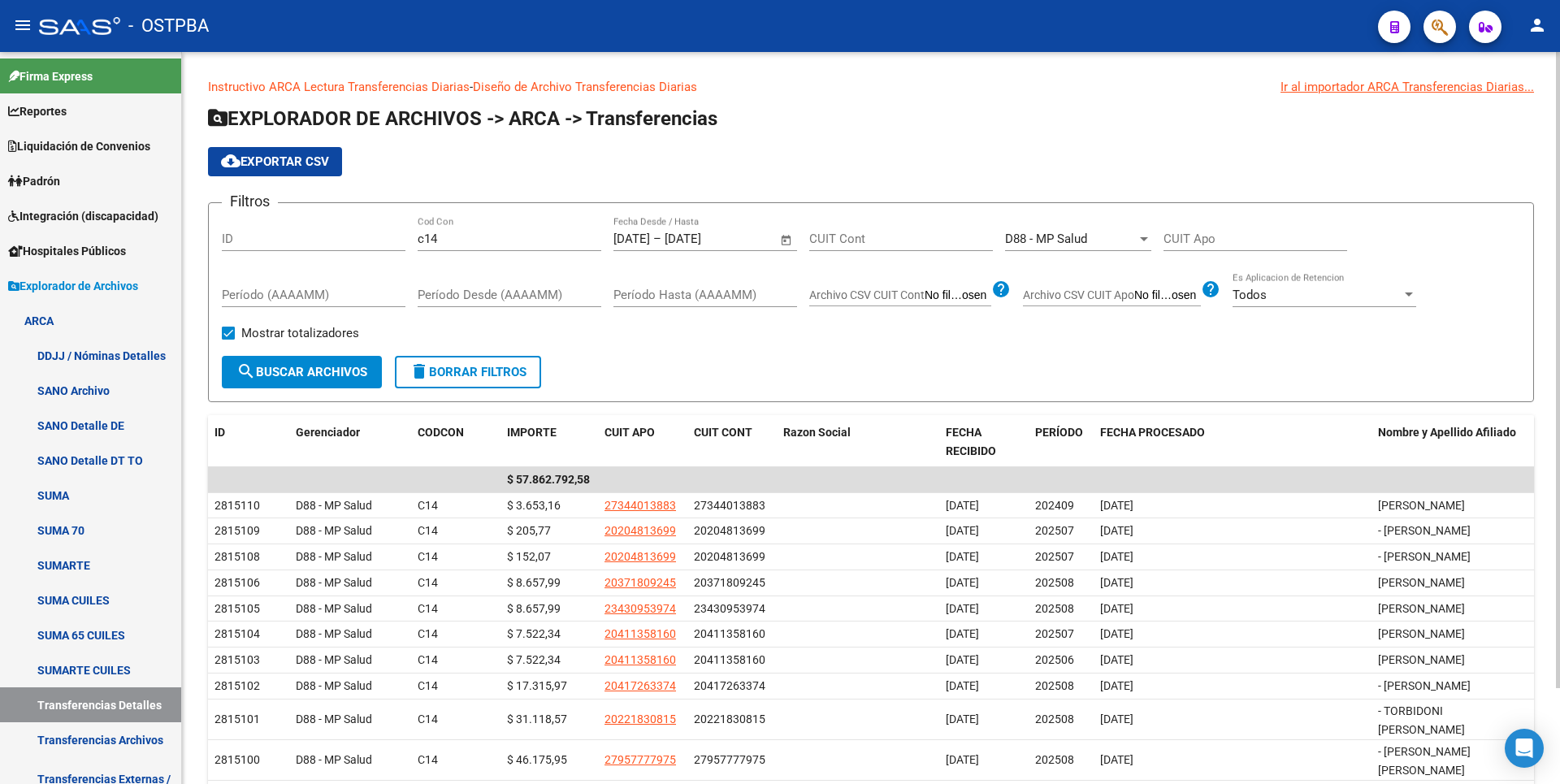
click at [1138, 245] on div at bounding box center [1144, 238] width 15 height 13
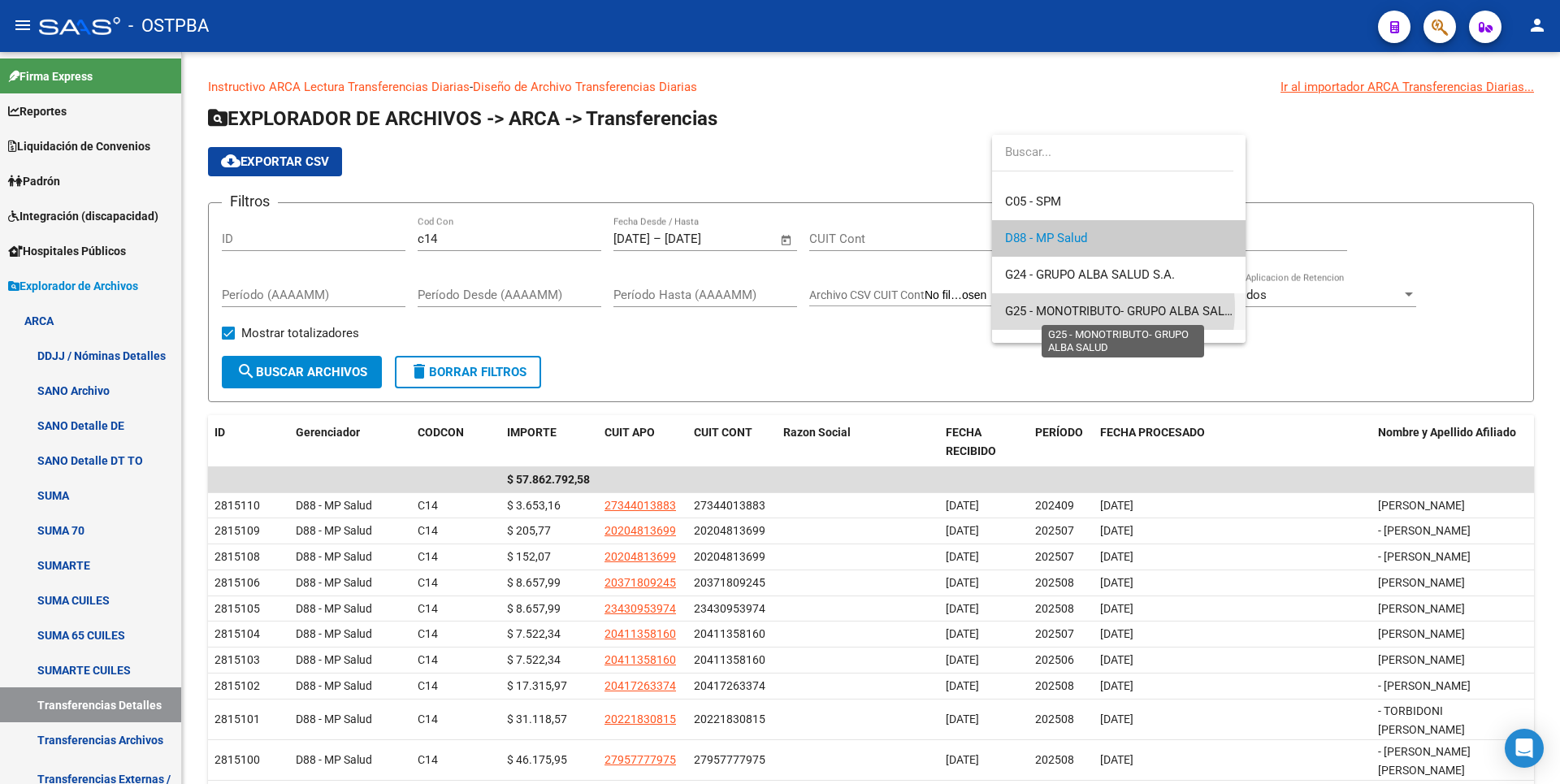
click at [1072, 309] on span "G25 - MONOTRIBUTO- GRUPO ALBA SALUD" at bounding box center [1123, 311] width 236 height 15
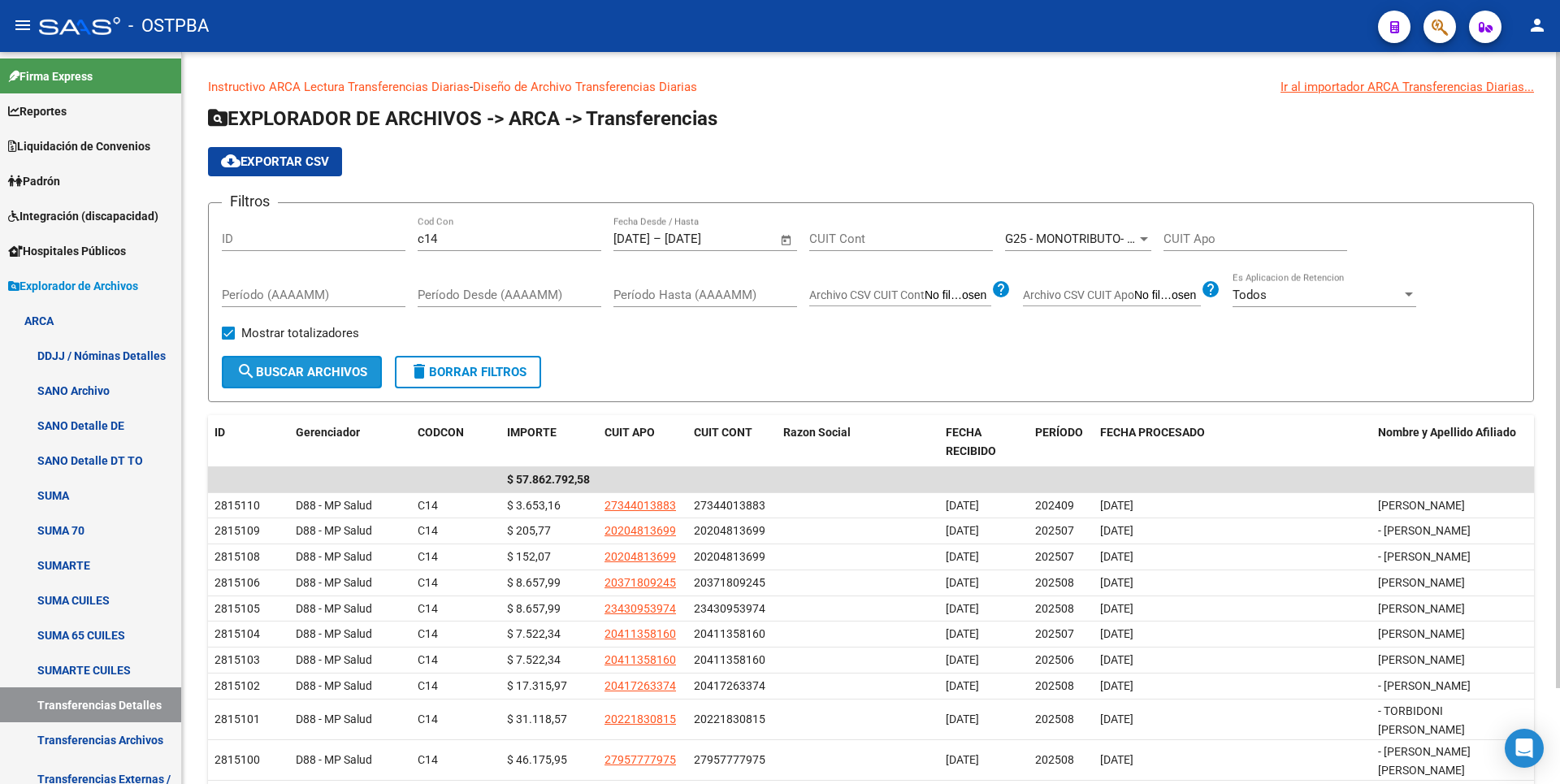
click at [360, 365] on span "search Buscar Archivos" at bounding box center [302, 372] width 131 height 15
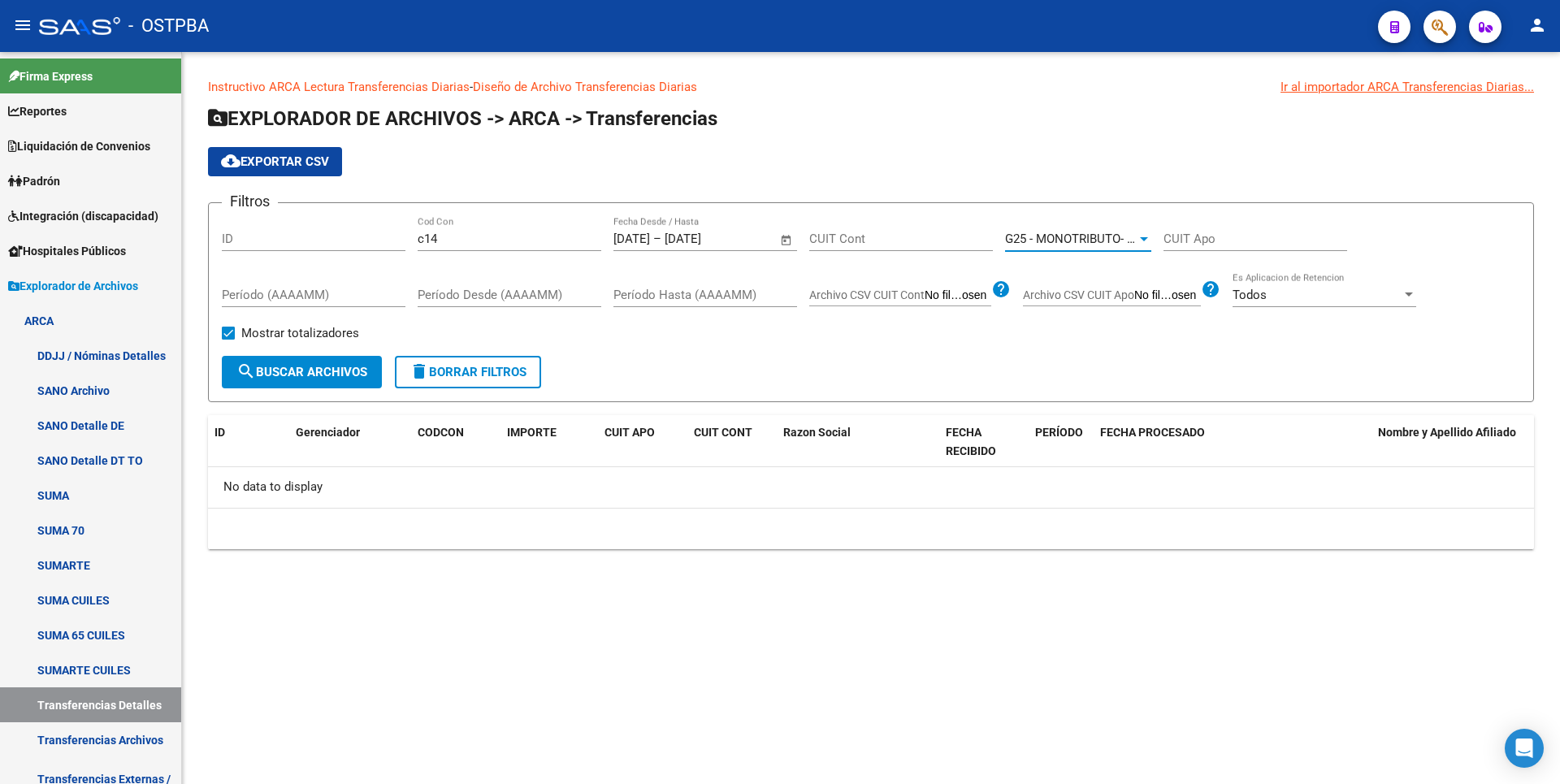
click at [1142, 242] on div at bounding box center [1144, 238] width 15 height 13
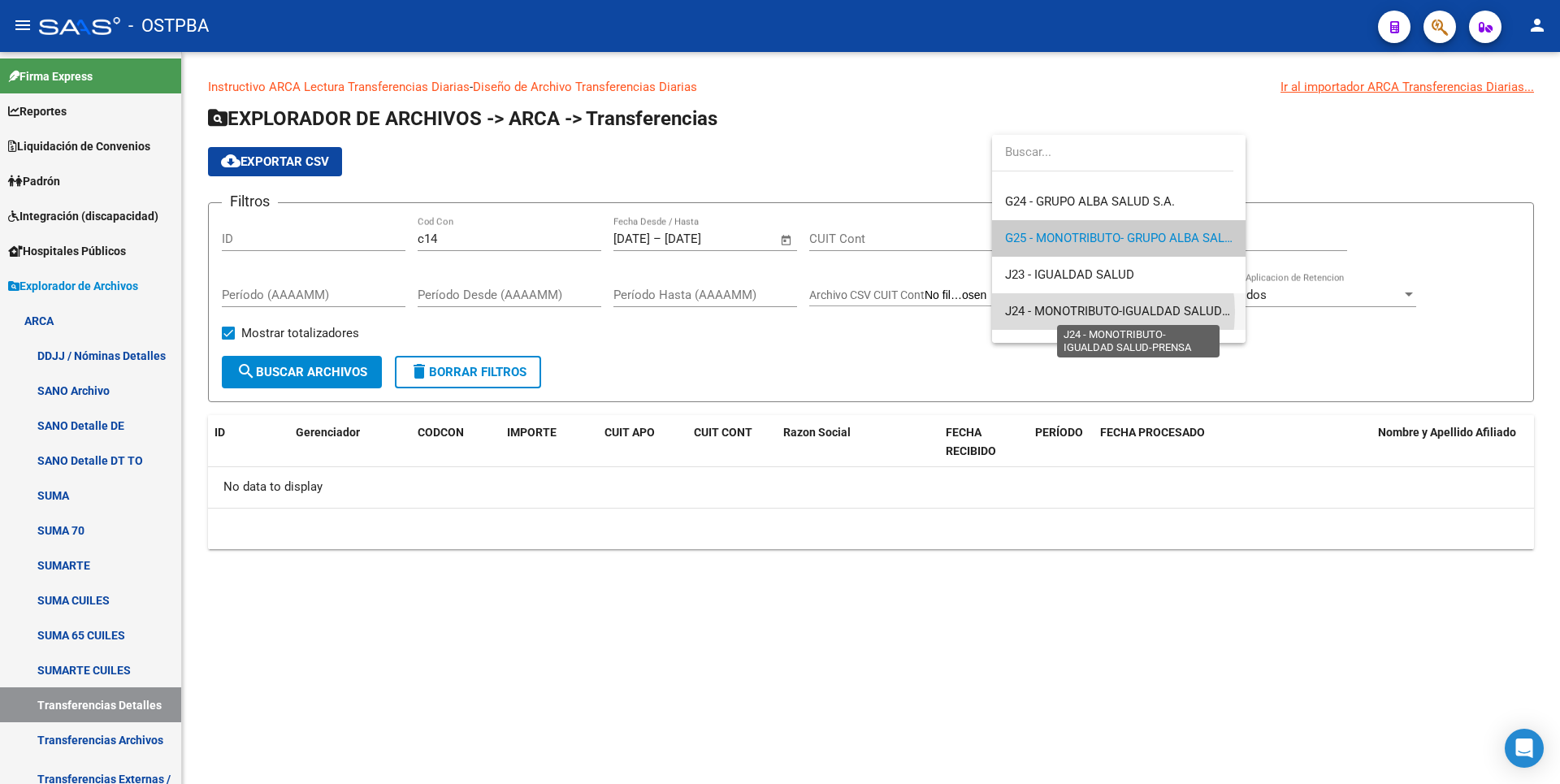
click at [1093, 312] on span "J24 - MONOTRIBUTO-IGUALDAD SALUD-PRENSA" at bounding box center [1139, 311] width 266 height 15
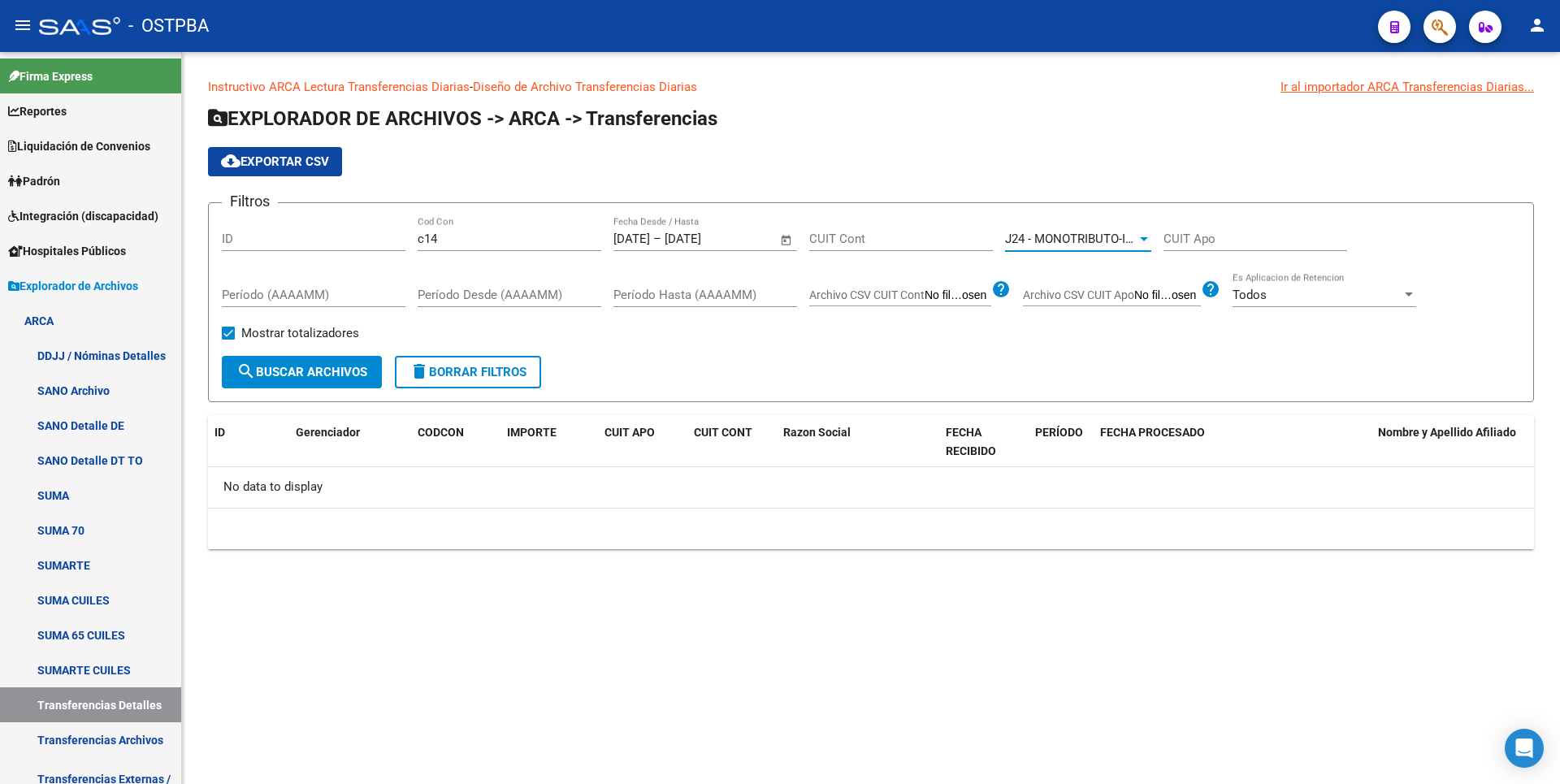
click at [338, 372] on span "search Buscar Archivos" at bounding box center [302, 372] width 131 height 15
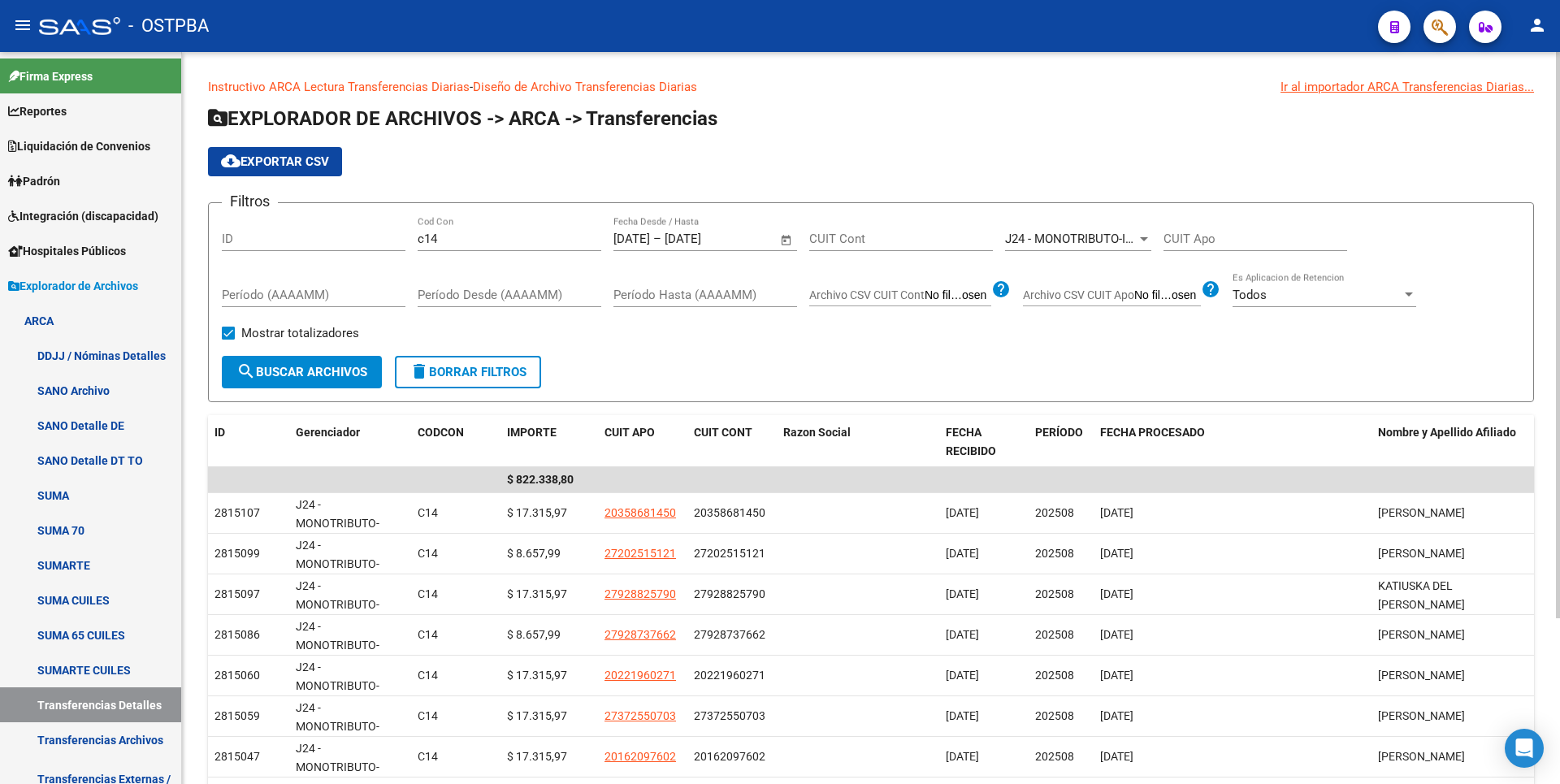
click at [1144, 240] on div at bounding box center [1143, 239] width 8 height 4
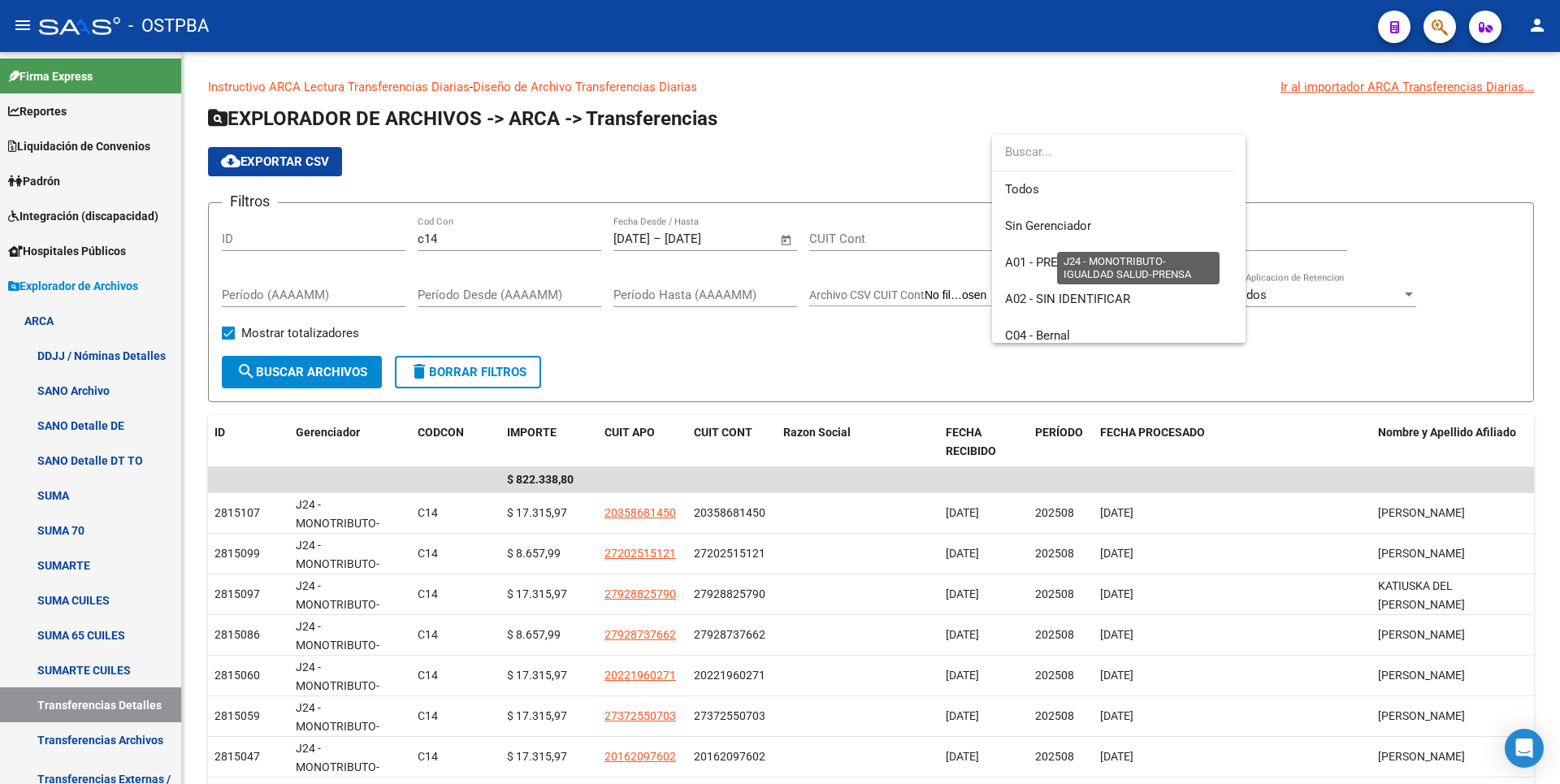
scroll to position [317, 0]
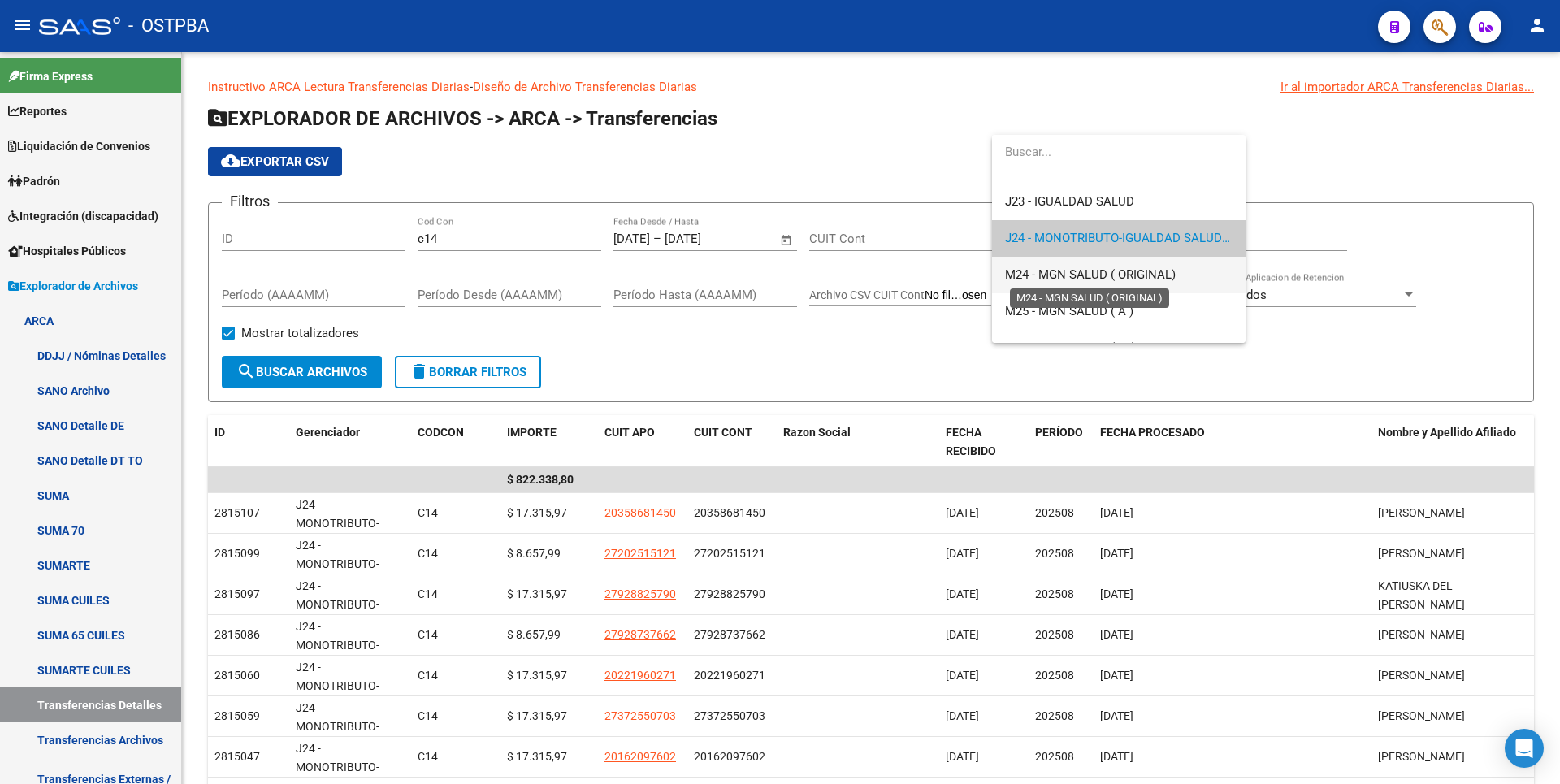
click at [1077, 274] on span "M24 - MGN SALUD ( ORIGINAL)" at bounding box center [1091, 274] width 171 height 15
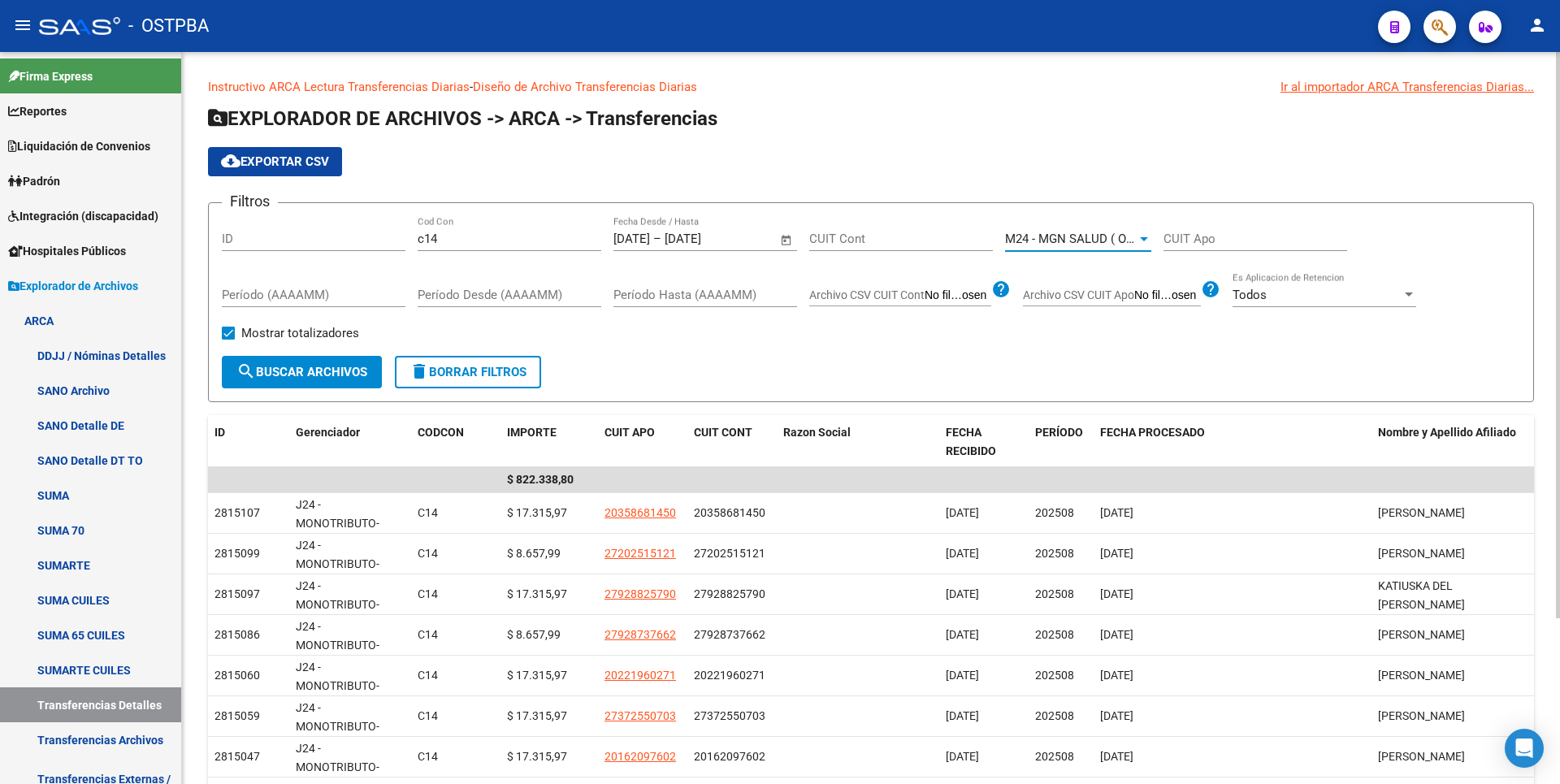
click at [345, 371] on span "search Buscar Archivos" at bounding box center [302, 372] width 131 height 15
click at [1138, 236] on div at bounding box center [1144, 238] width 15 height 13
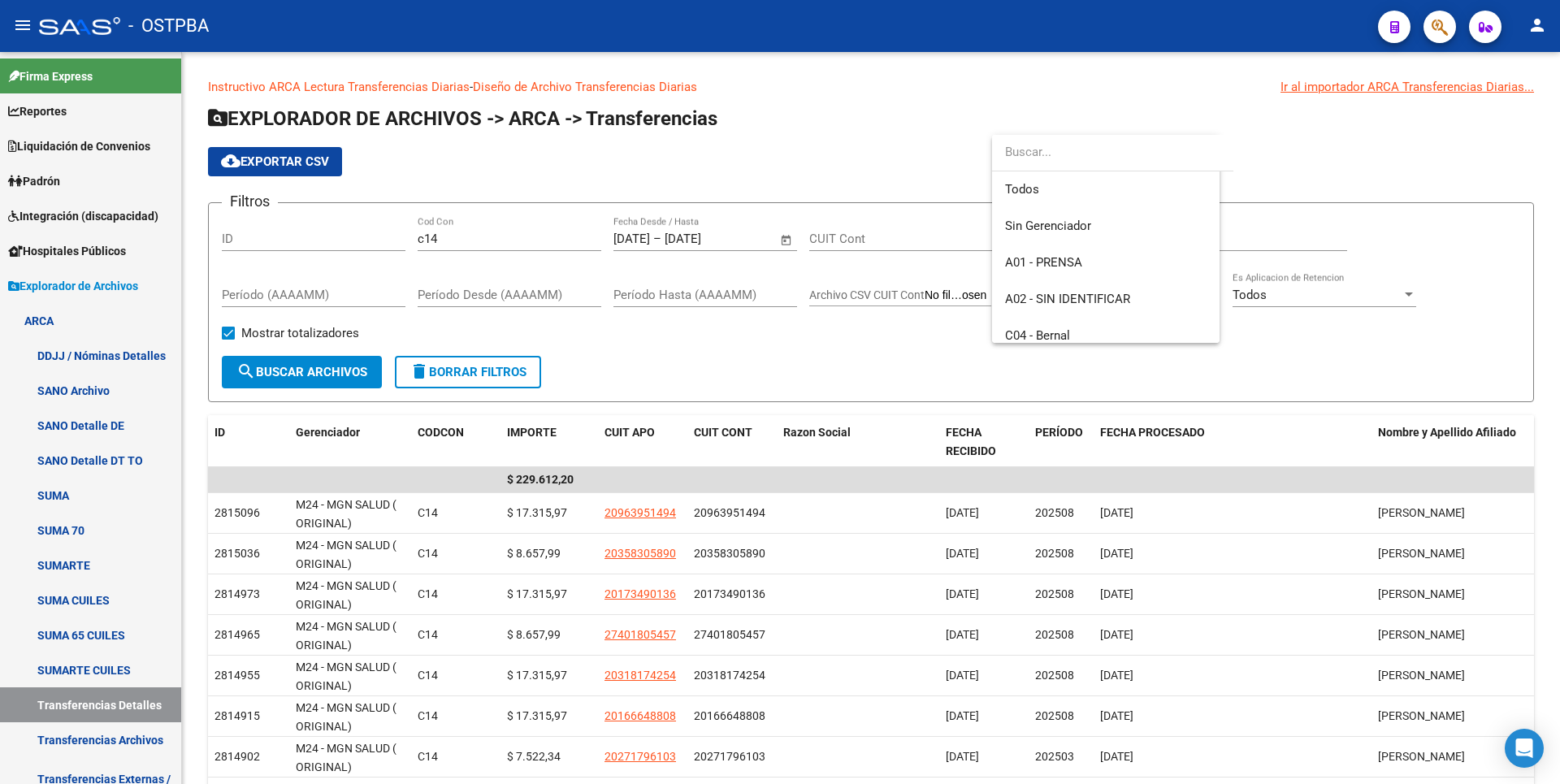
scroll to position [353, 0]
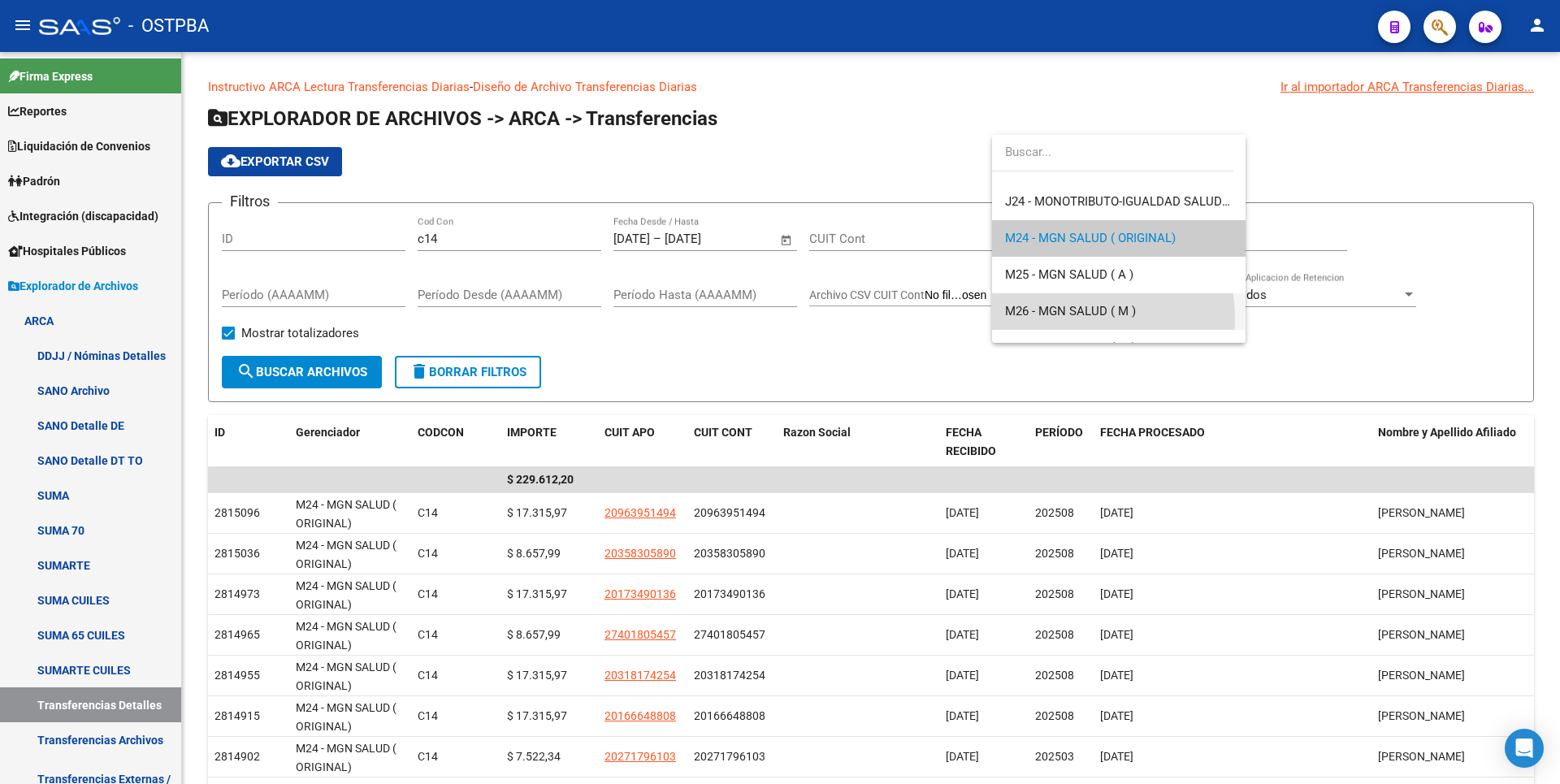
click at [1074, 318] on span "M26 - MGN SALUD ( M )" at bounding box center [1119, 312] width 227 height 37
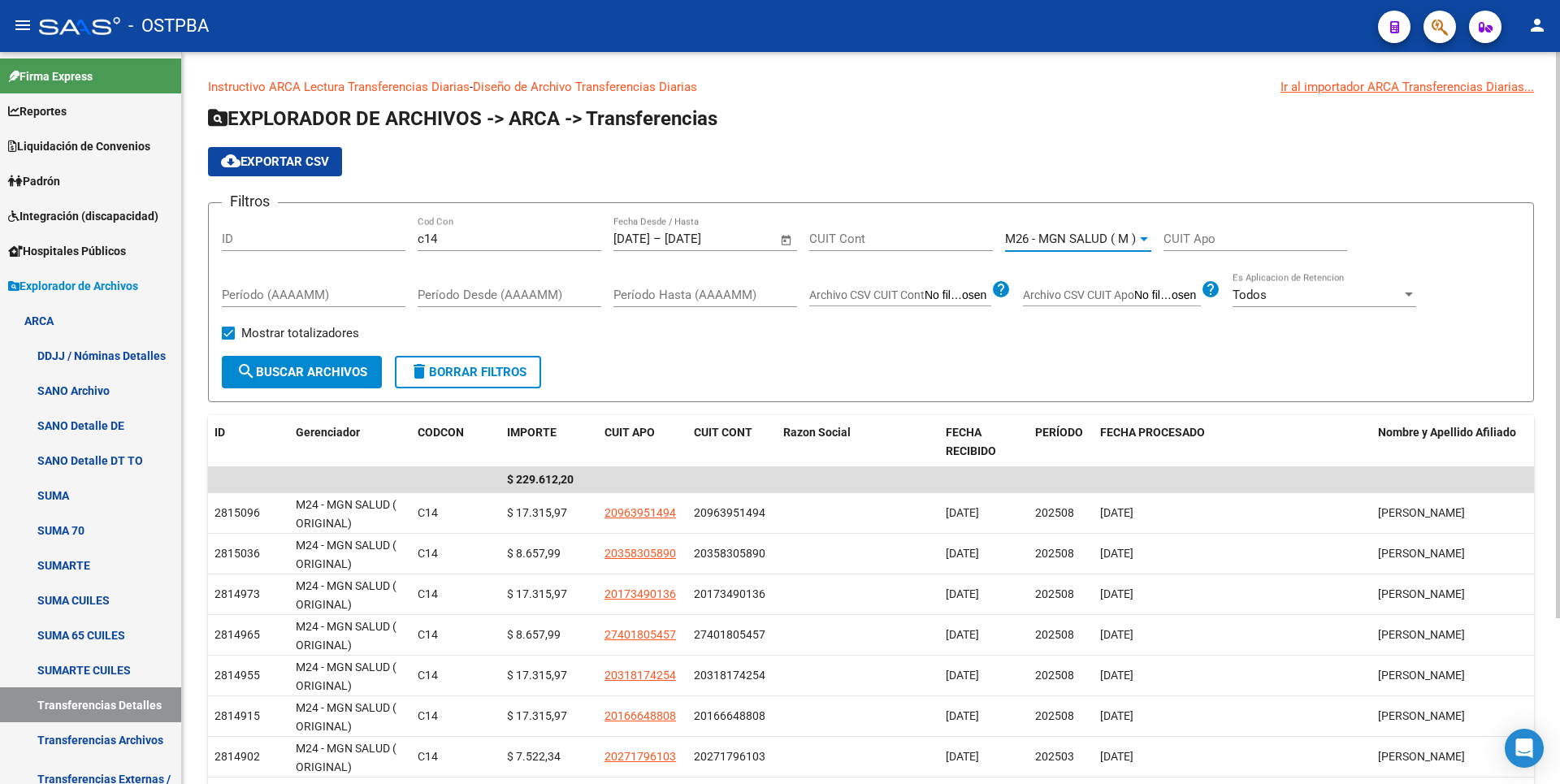
click at [262, 365] on span "search Buscar Archivos" at bounding box center [302, 372] width 131 height 15
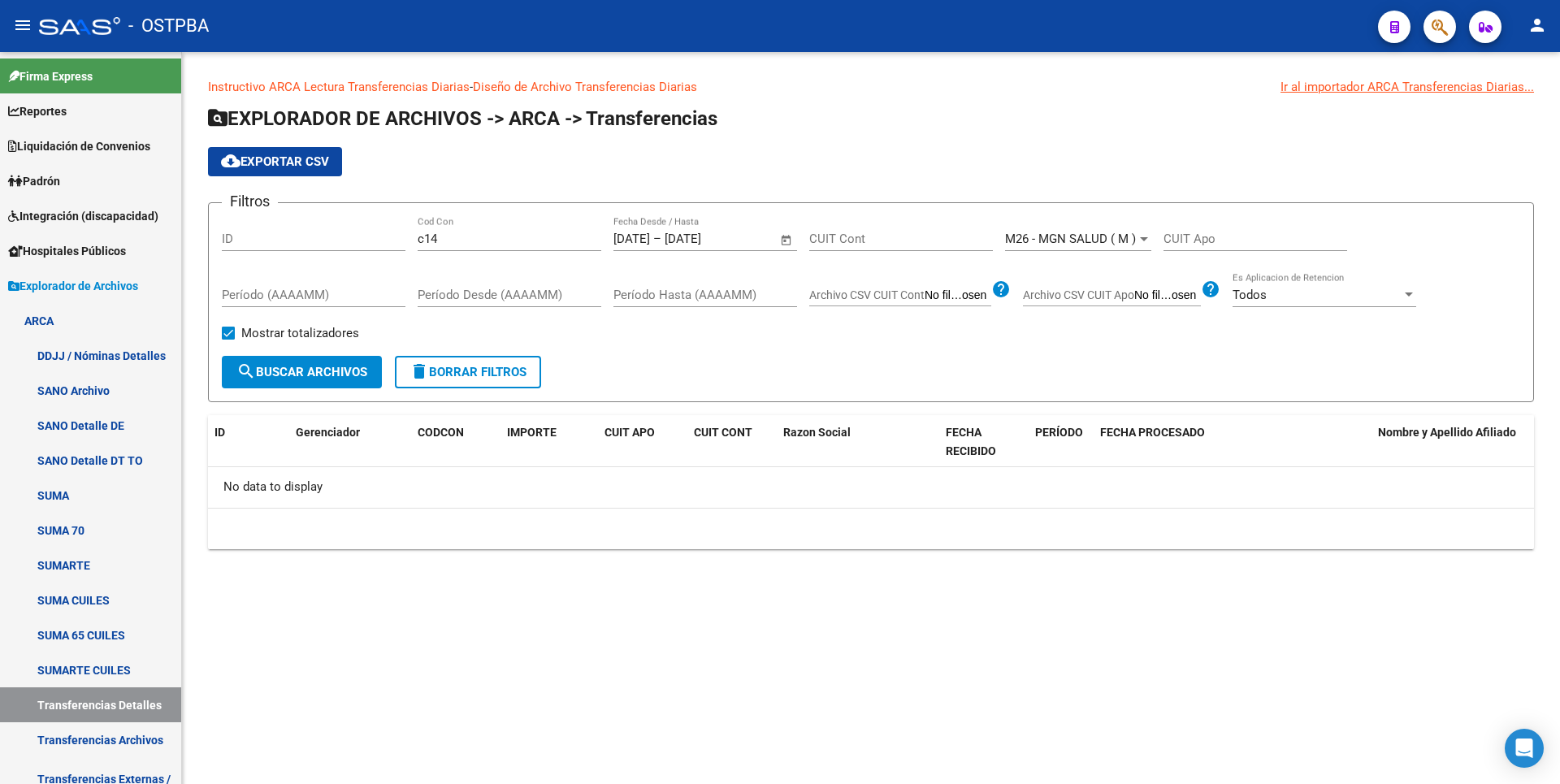
click at [1140, 237] on div at bounding box center [1144, 238] width 15 height 13
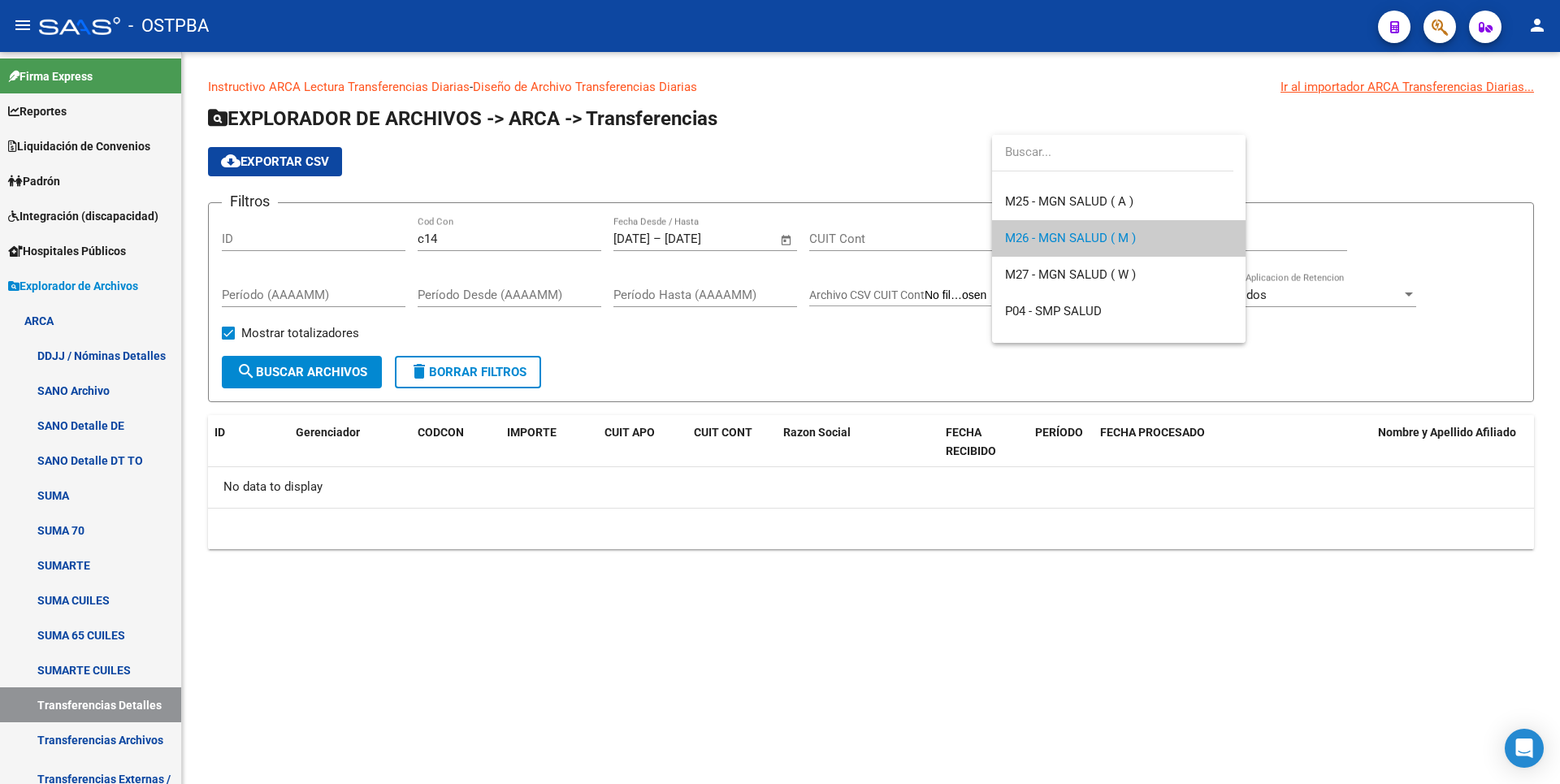
click at [456, 238] on div at bounding box center [780, 392] width 1560 height 784
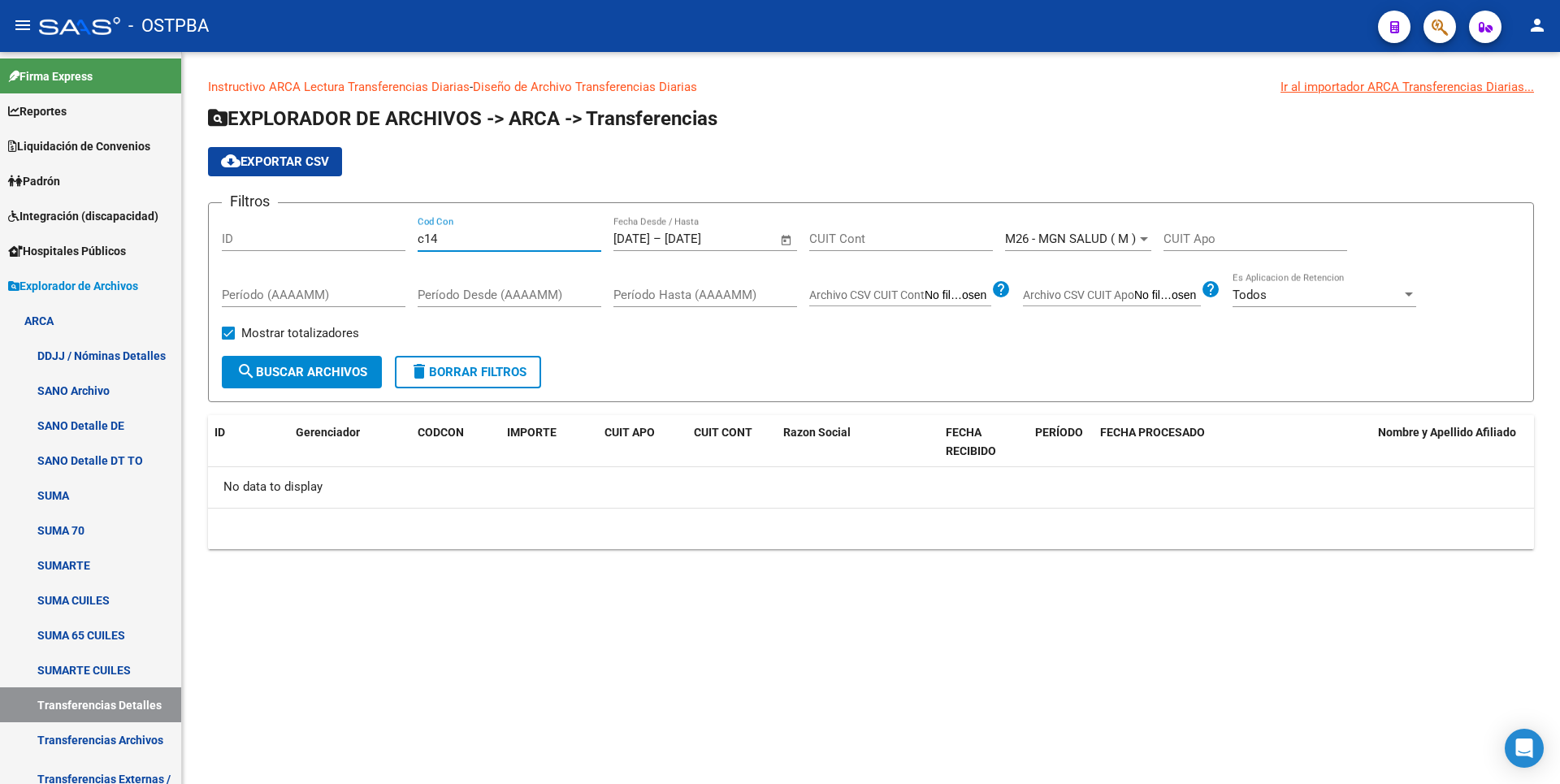
drag, startPoint x: 456, startPoint y: 238, endPoint x: 334, endPoint y: 237, distance: 122.0
click at [334, 237] on div "Filtros ID c14 Cod Con [DATE] [DATE] – [DATE] End date Fecha Desde / Hasta CUIT…" at bounding box center [871, 285] width 1298 height 140
click at [320, 366] on span "search Buscar Archivos" at bounding box center [302, 372] width 131 height 15
click at [789, 241] on span "Open calendar" at bounding box center [786, 239] width 39 height 39
click at [479, 238] on div at bounding box center [780, 392] width 1560 height 784
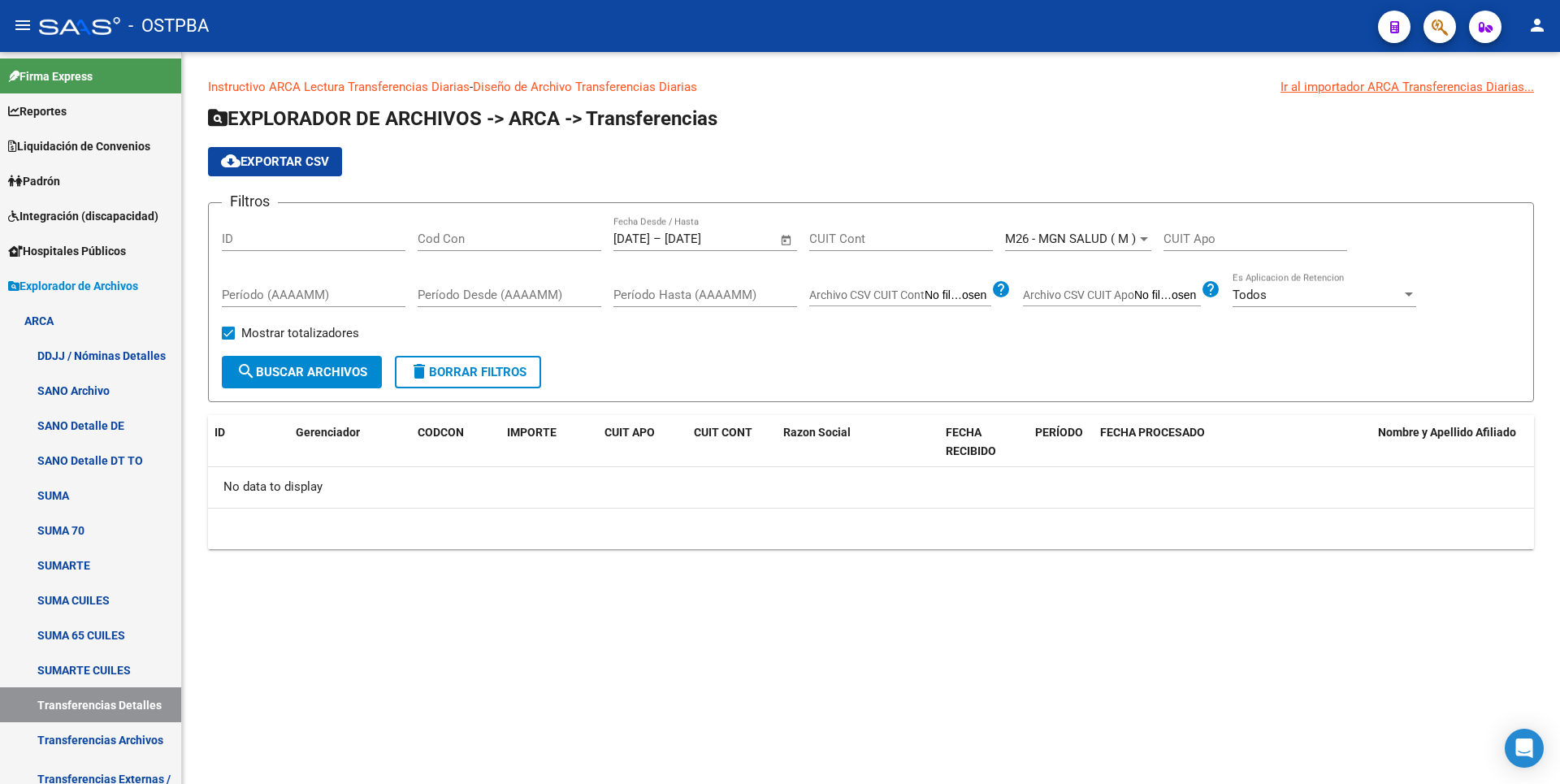
click at [451, 232] on input "Cod Con" at bounding box center [509, 238] width 184 height 15
click at [1143, 239] on div at bounding box center [1143, 239] width 8 height 4
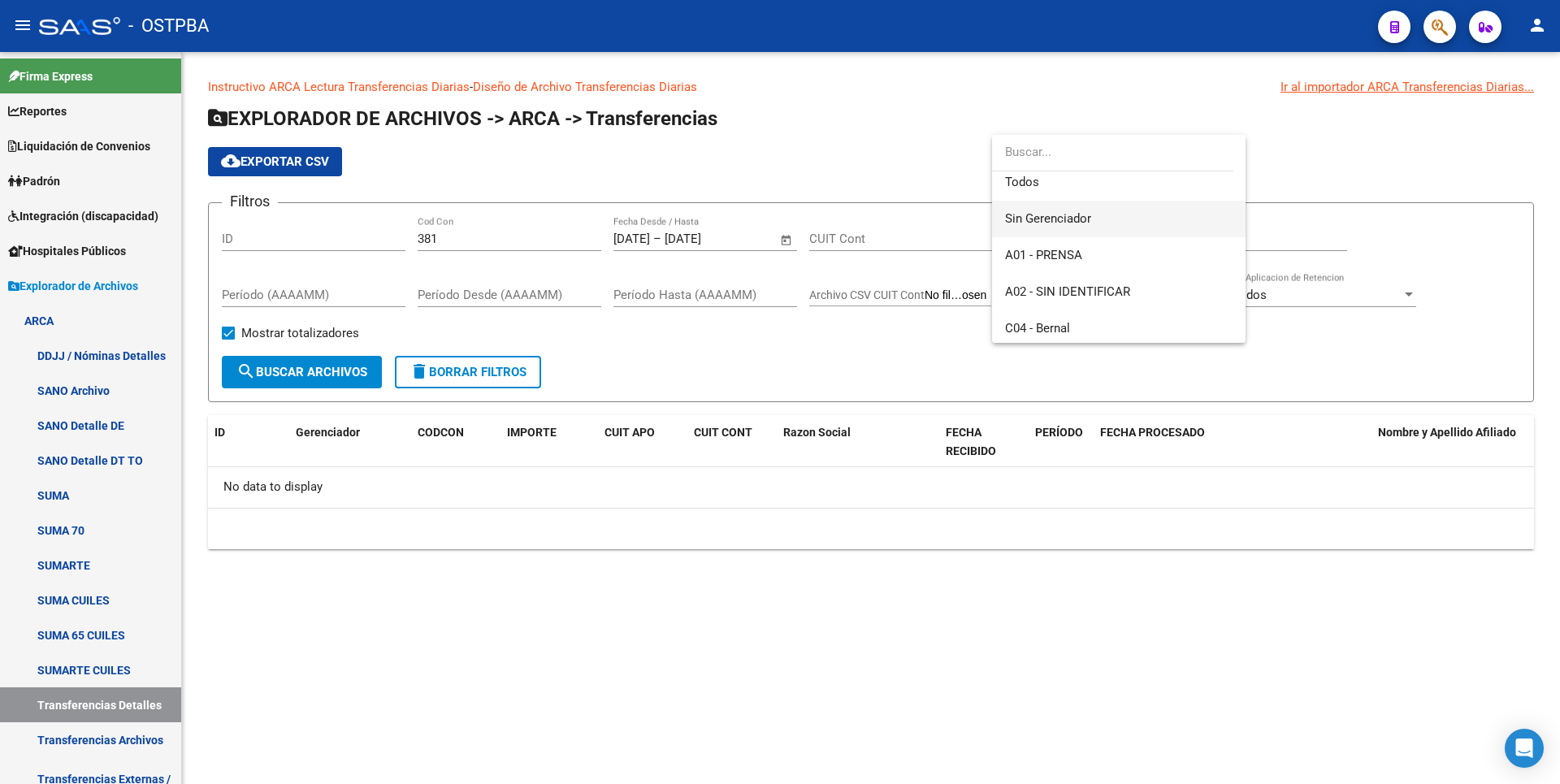
scroll to position [0, 0]
click at [1059, 197] on span "Todos" at bounding box center [1119, 190] width 227 height 37
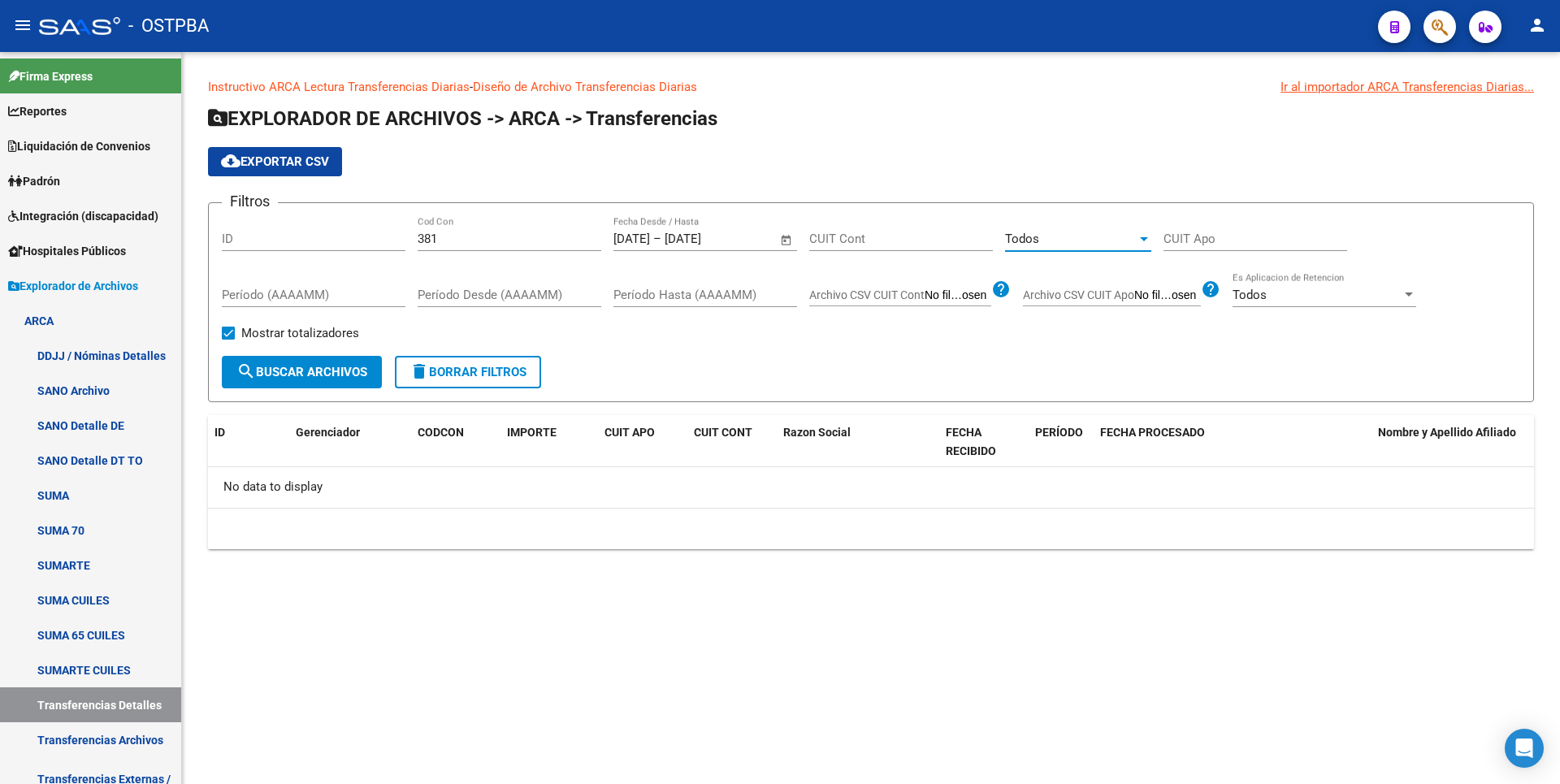
click at [285, 376] on span "search Buscar Archivos" at bounding box center [302, 372] width 131 height 15
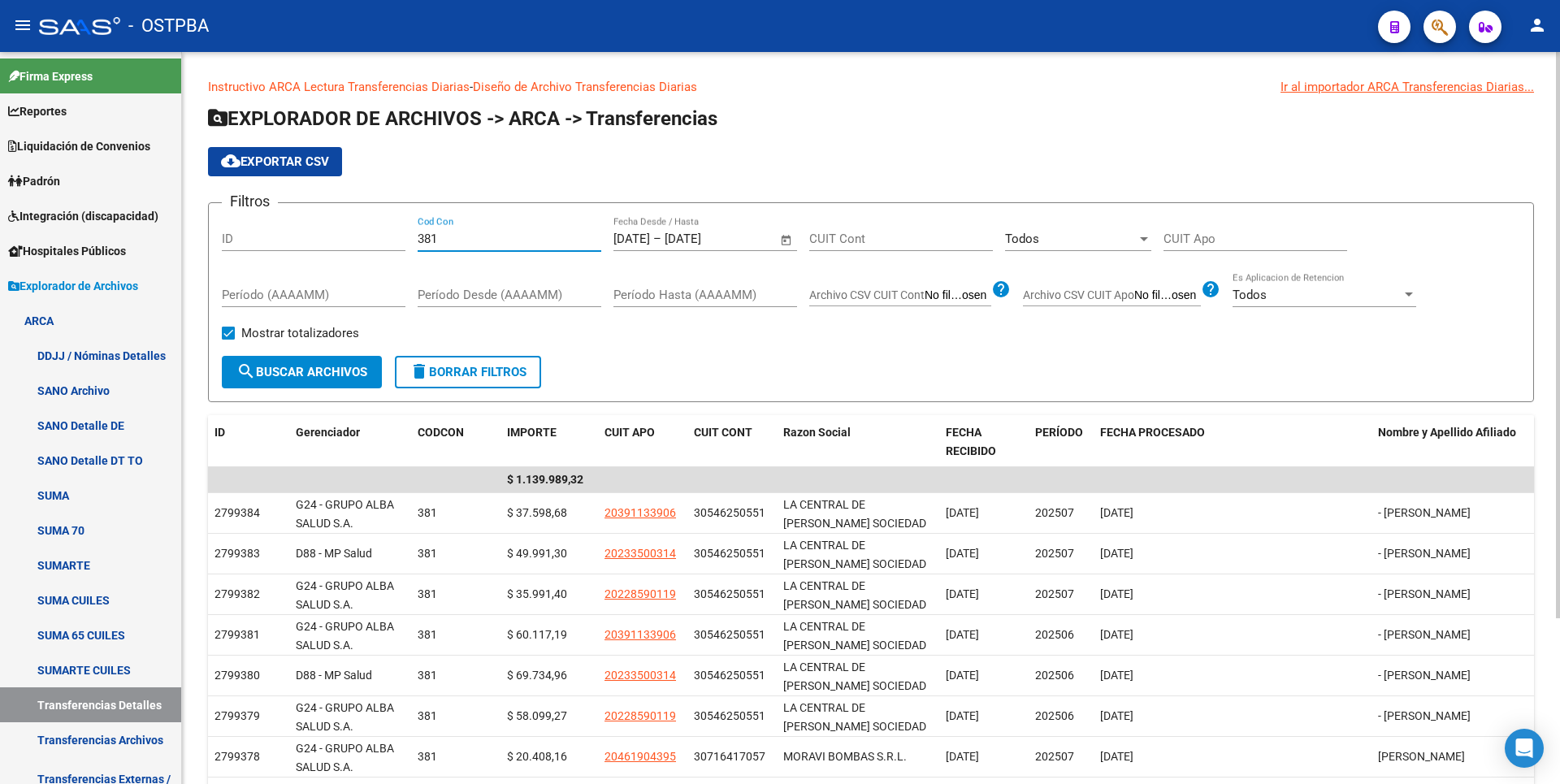
drag, startPoint x: 445, startPoint y: 244, endPoint x: 214, endPoint y: 274, distance: 232.9
click at [218, 274] on form "Filtros ID 381 Cod Con [DATE] [DATE] – [DATE] End date Fecha Desde / Hasta CUIT…" at bounding box center [871, 302] width 1326 height 200
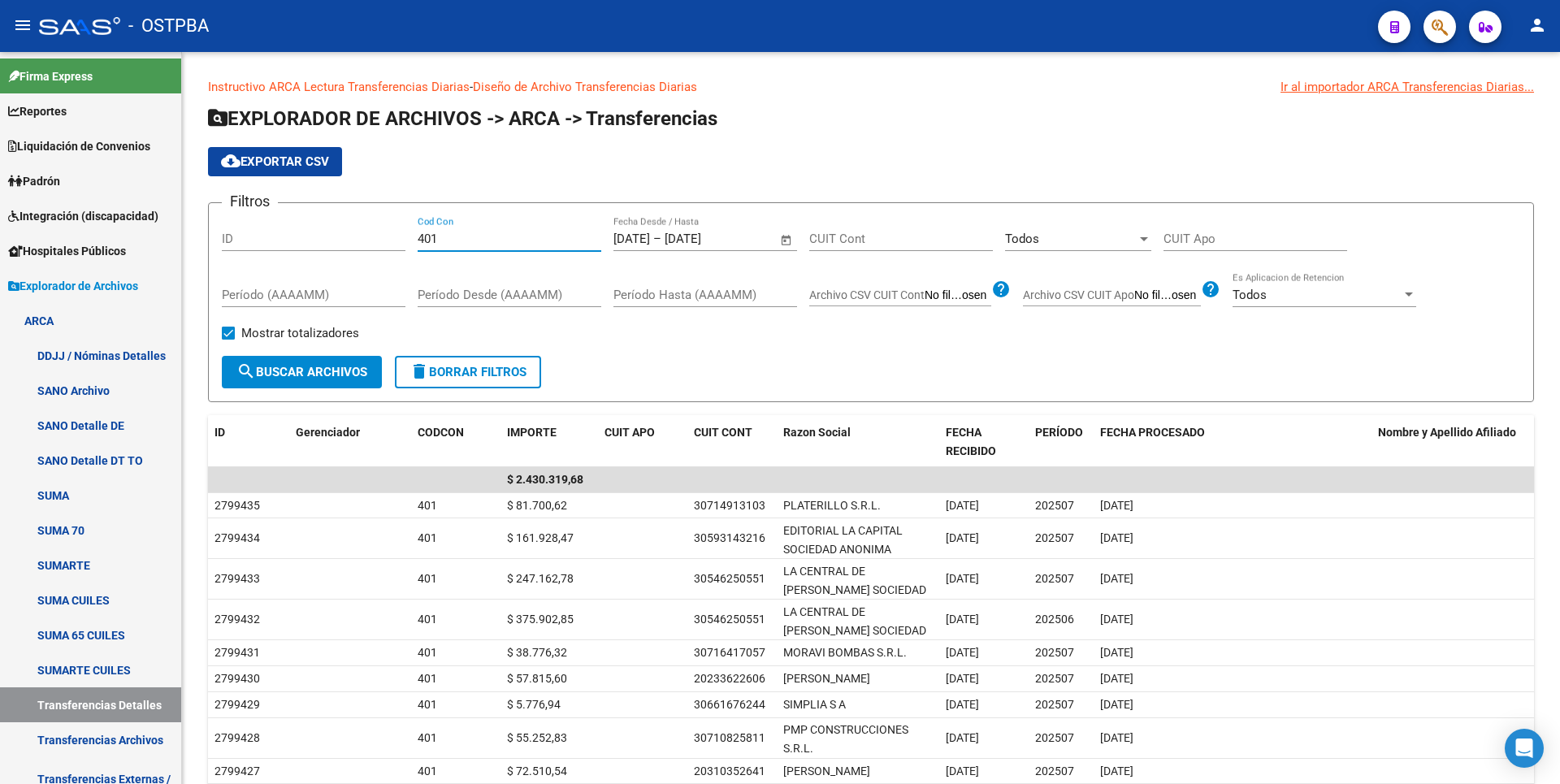
type input "401"
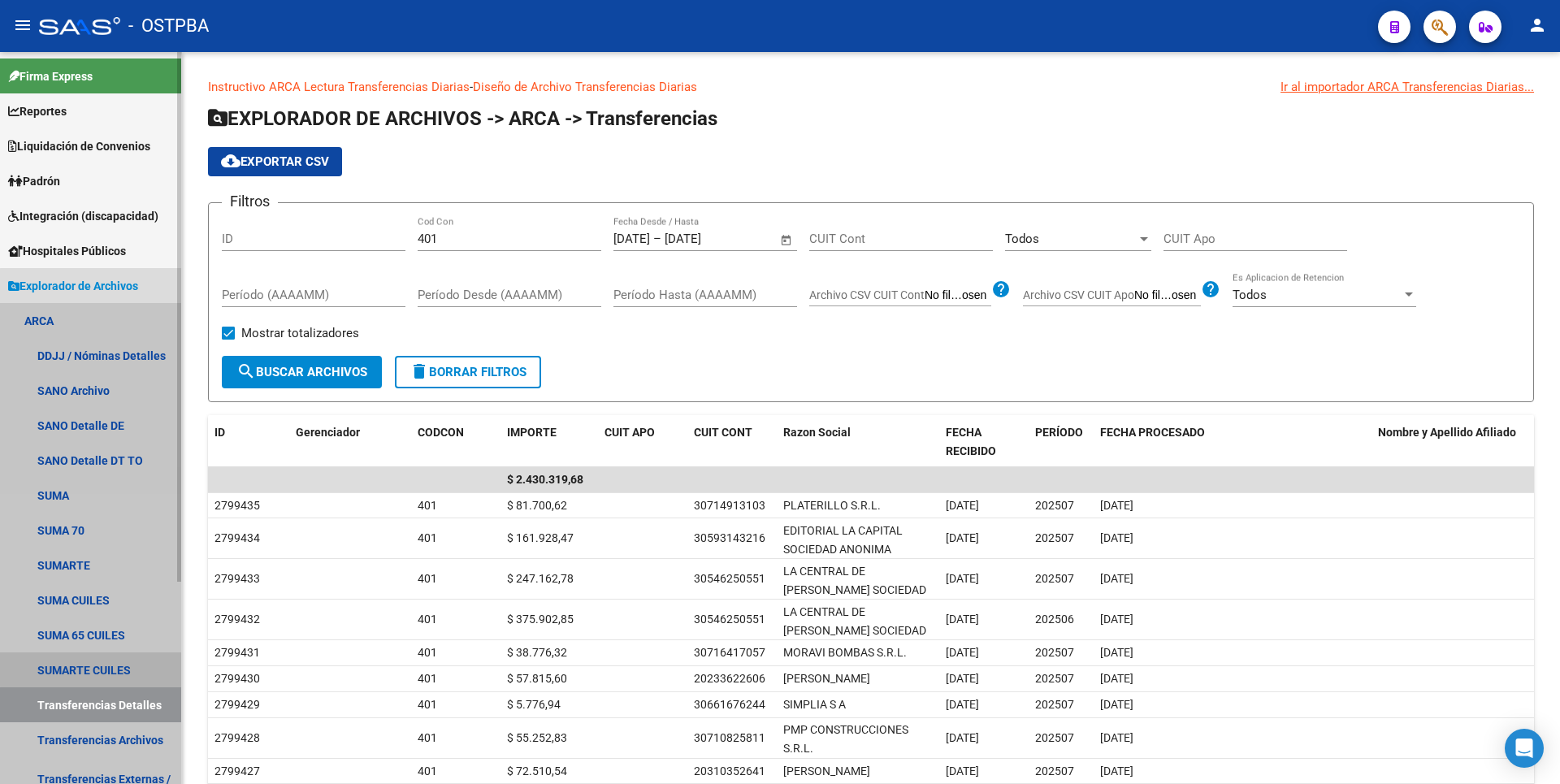
click at [108, 660] on link "SUMARTE CUILES" at bounding box center [91, 669] width 181 height 35
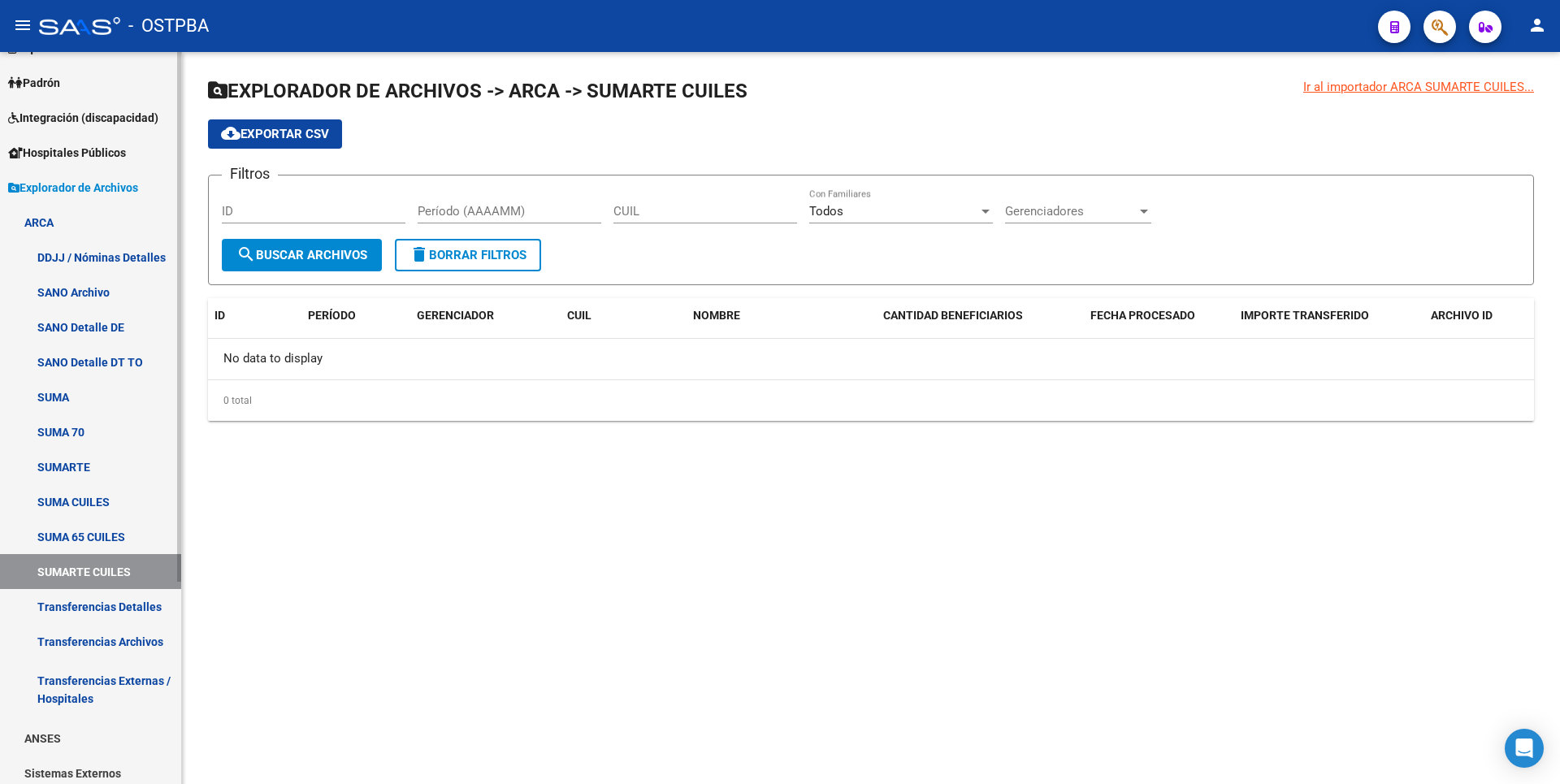
scroll to position [279, 0]
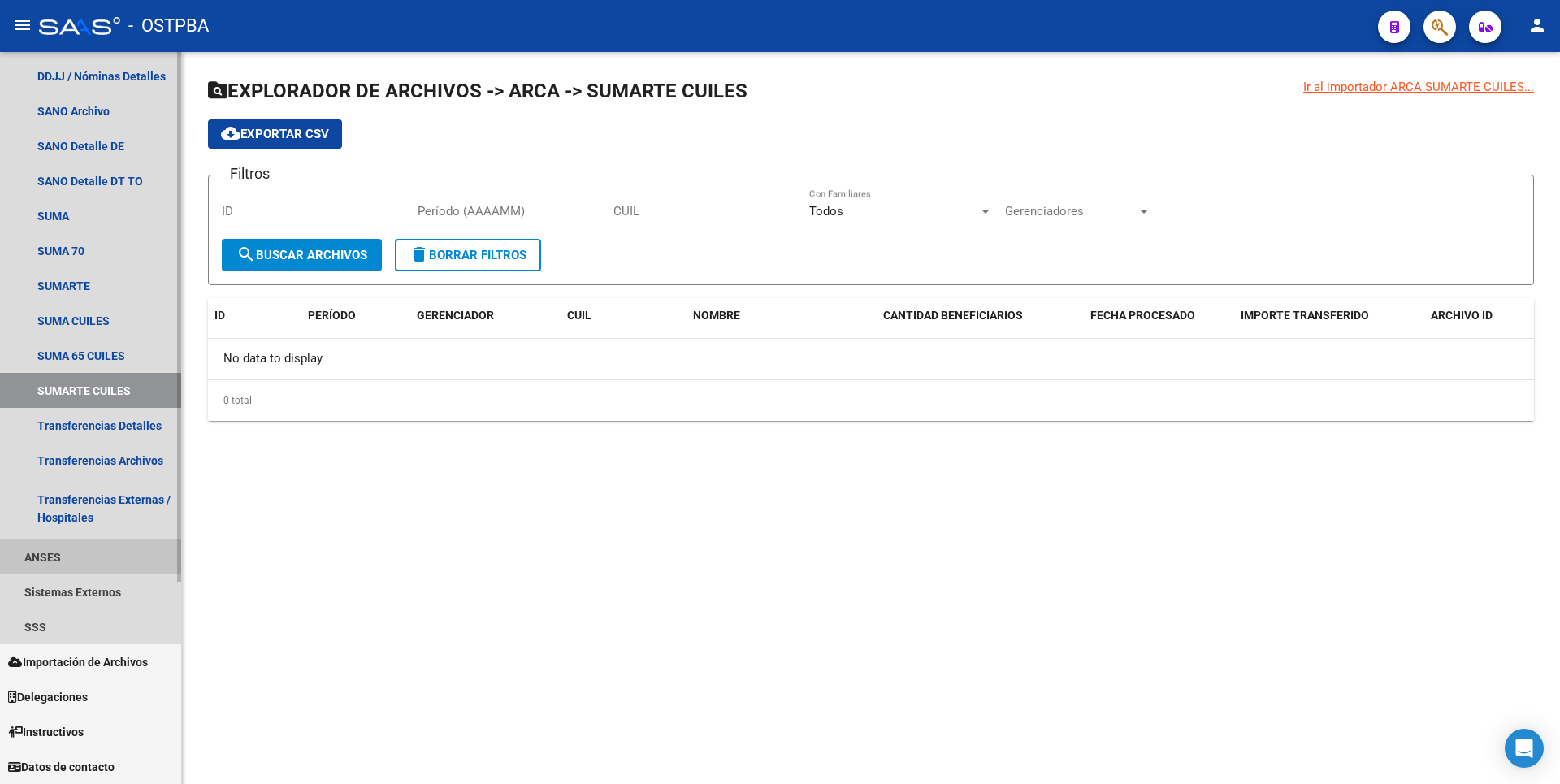
click at [91, 557] on link "ANSES" at bounding box center [91, 557] width 181 height 35
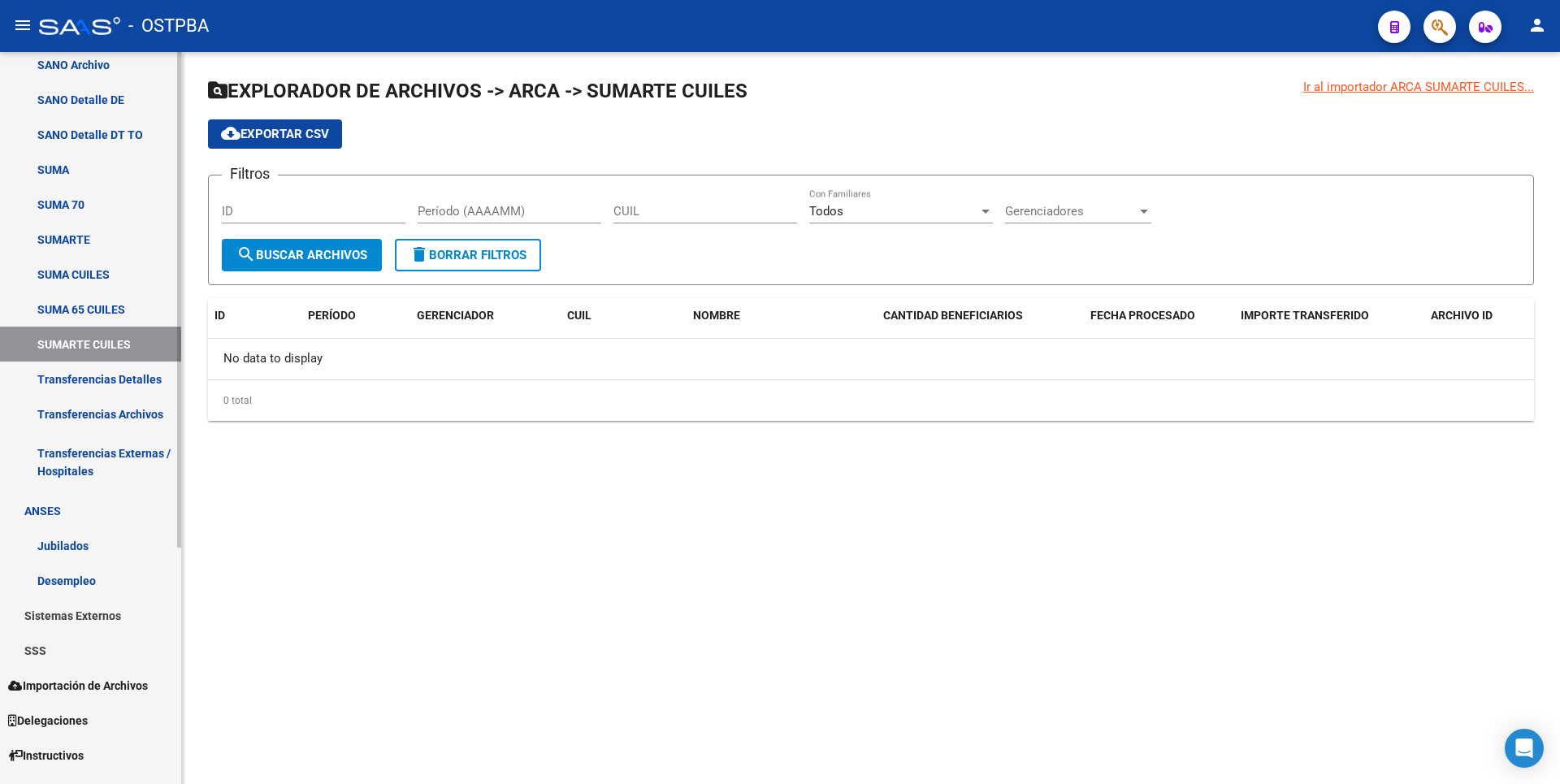
scroll to position [349, 0]
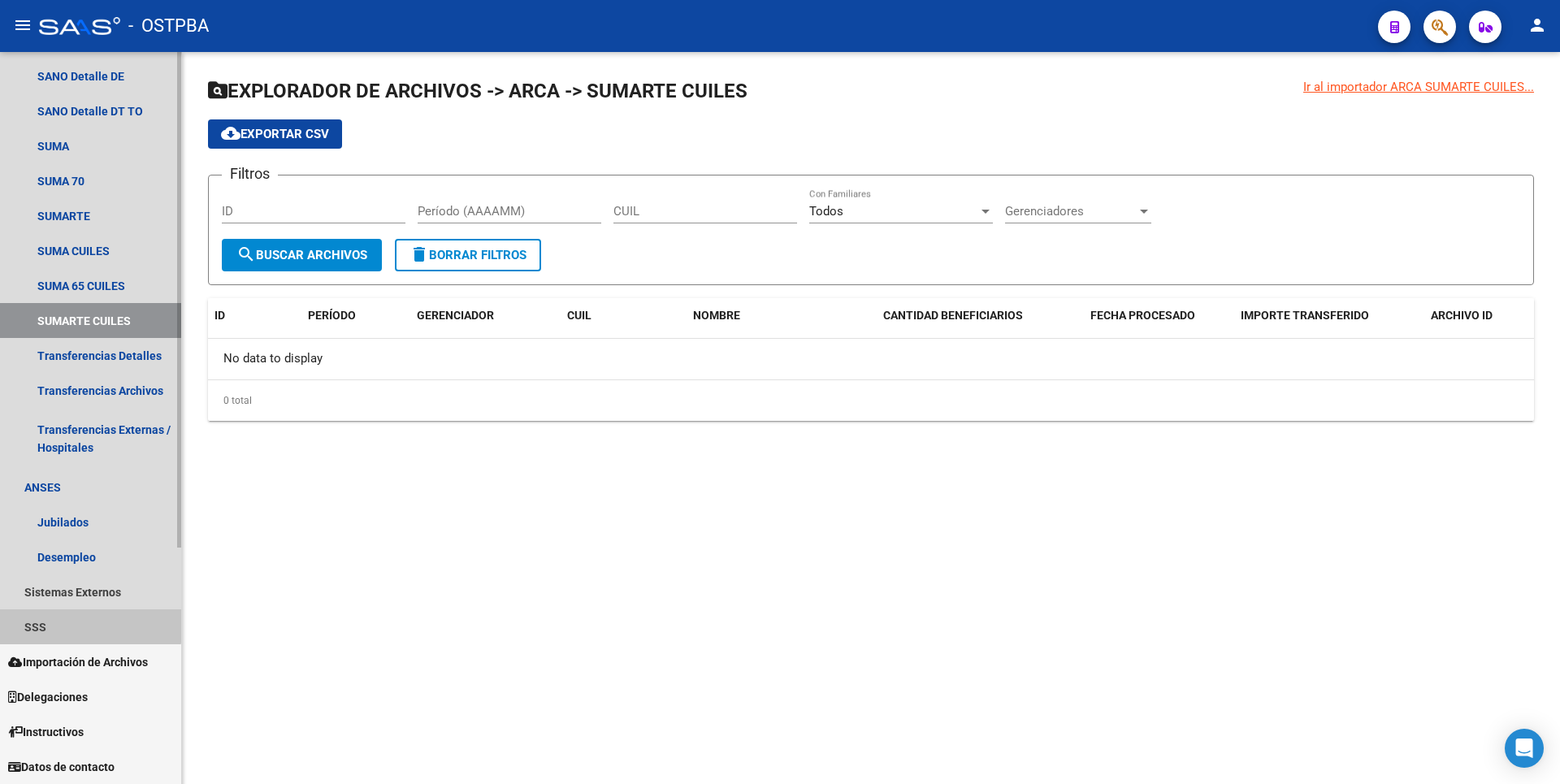
click at [77, 620] on link "SSS" at bounding box center [91, 627] width 181 height 35
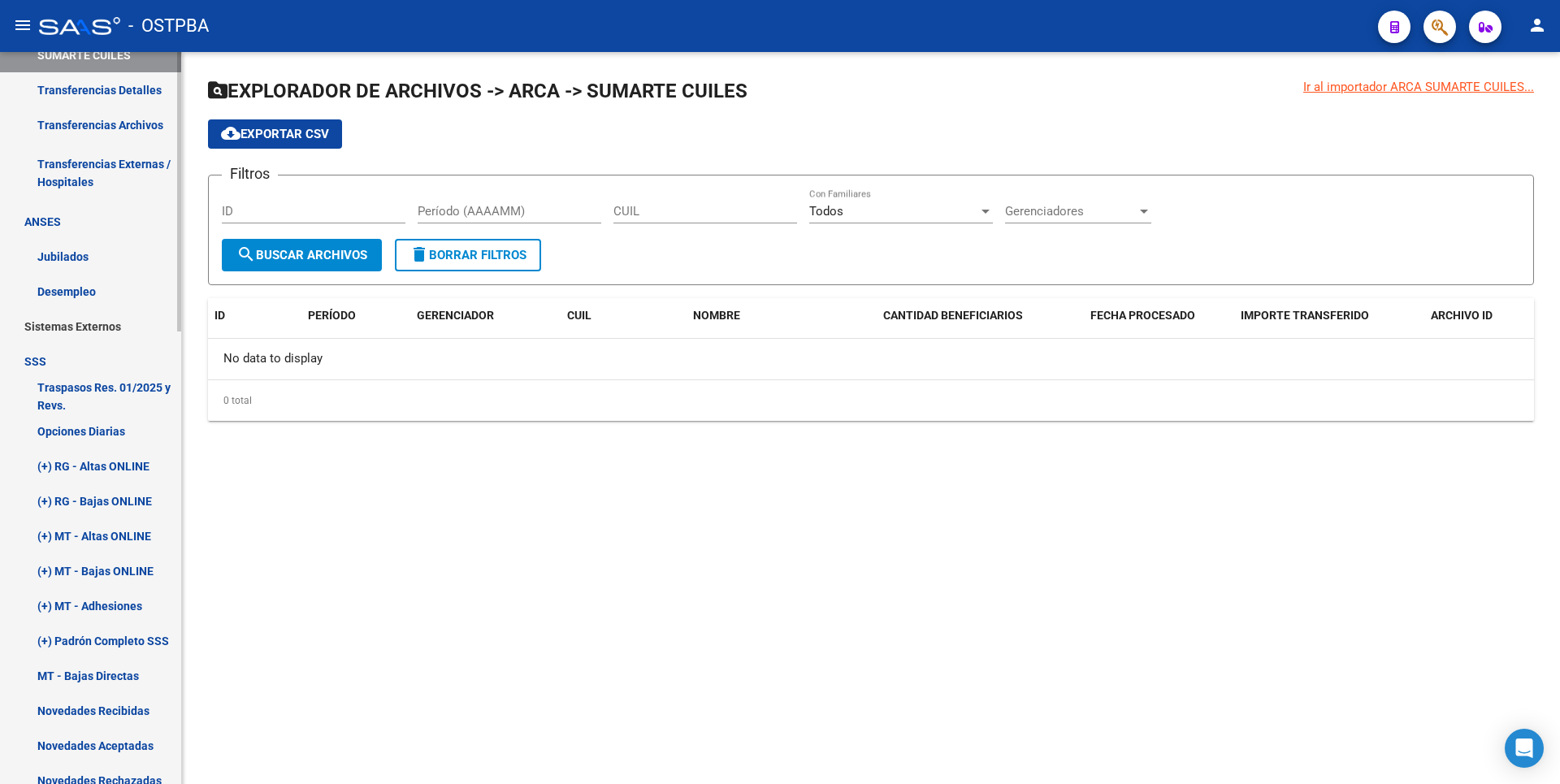
scroll to position [755, 0]
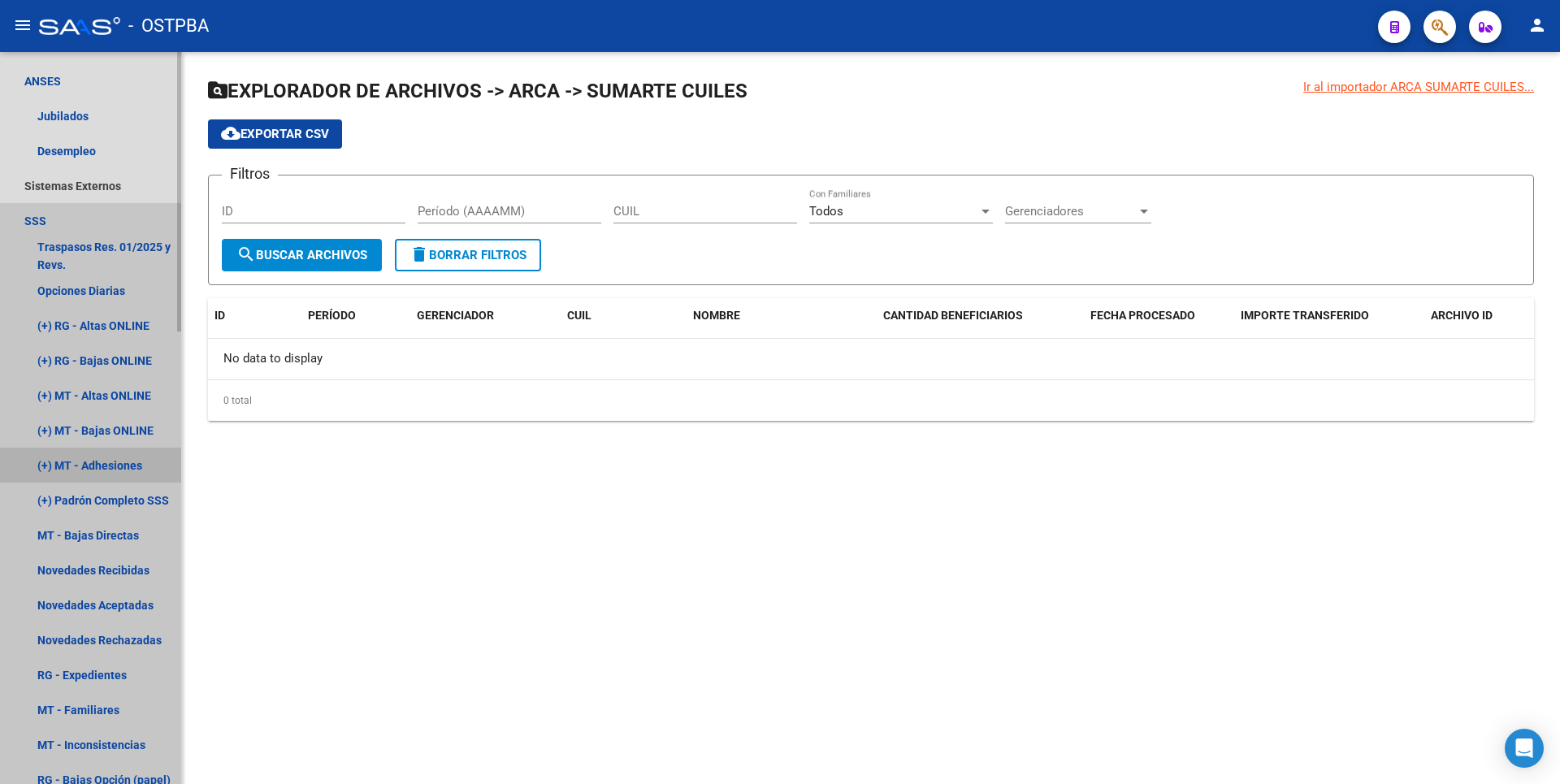
click at [129, 476] on link "(+) MT - Adhesiones" at bounding box center [91, 465] width 181 height 35
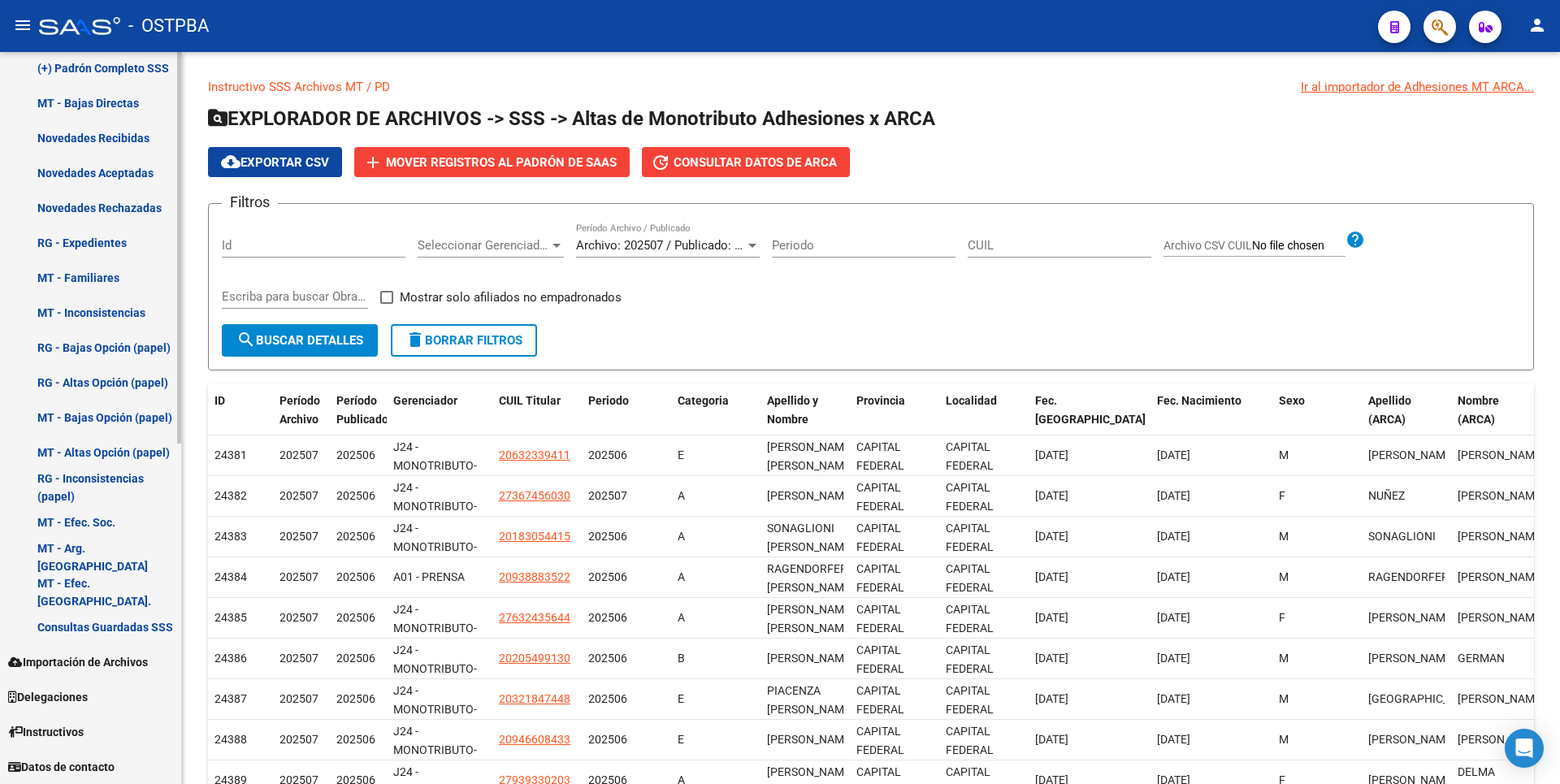
scroll to position [150, 0]
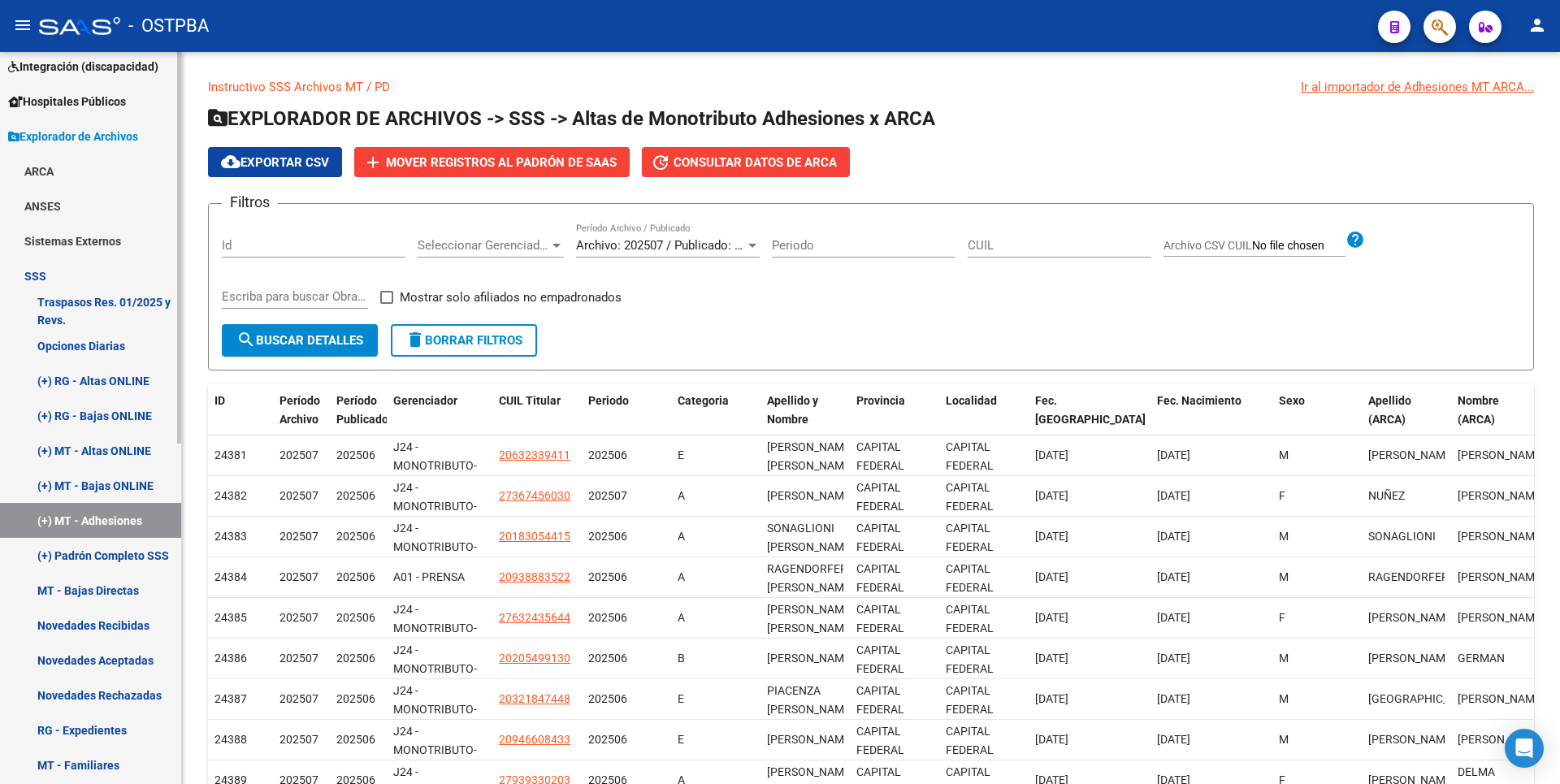
click at [84, 369] on link "(+) RG - Altas ONLINE" at bounding box center [91, 380] width 181 height 35
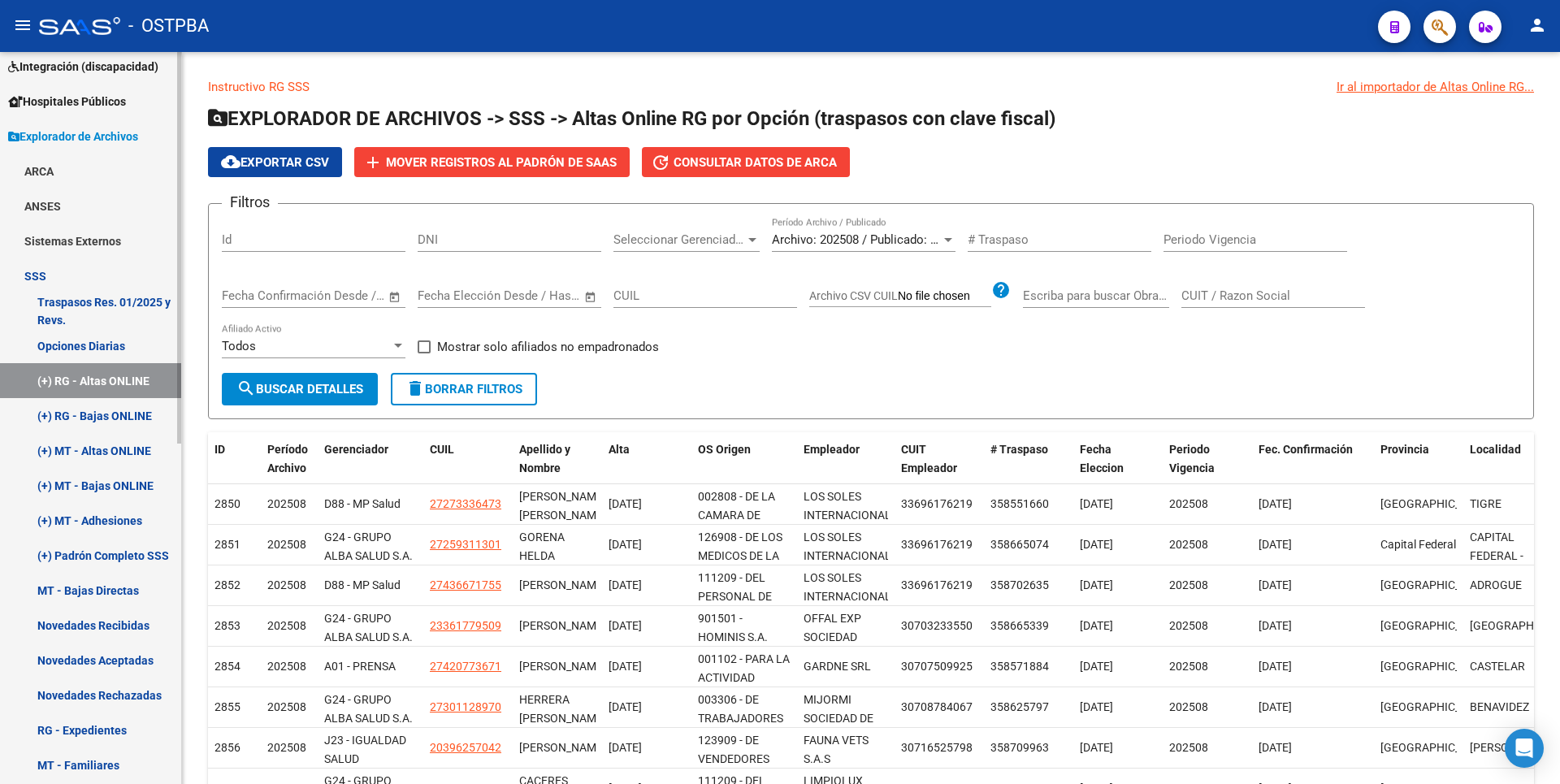
click at [106, 409] on link "(+) RG - Bajas ONLINE" at bounding box center [91, 415] width 181 height 35
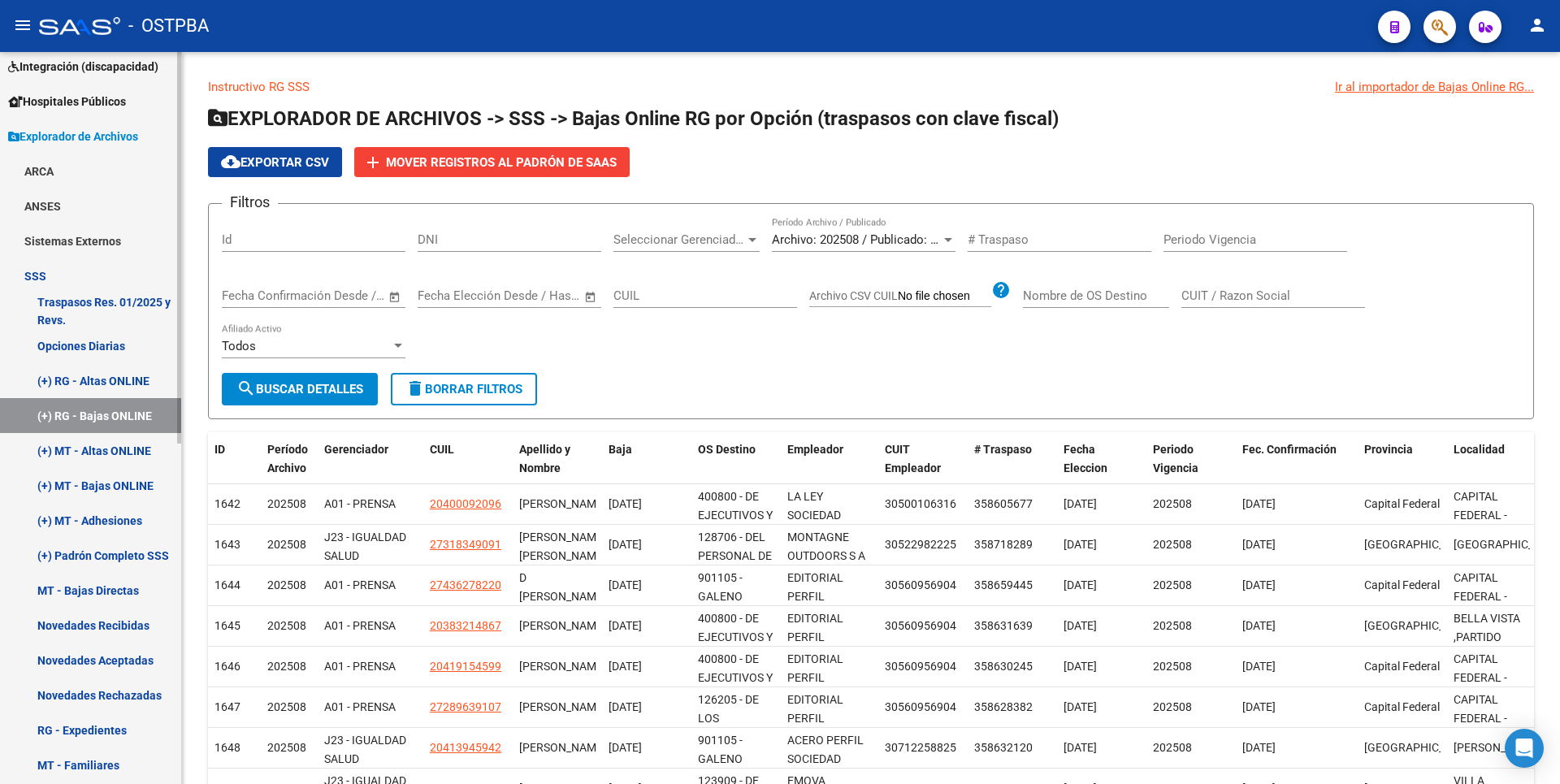
click at [100, 449] on link "(+) MT - Altas ONLINE" at bounding box center [91, 450] width 181 height 35
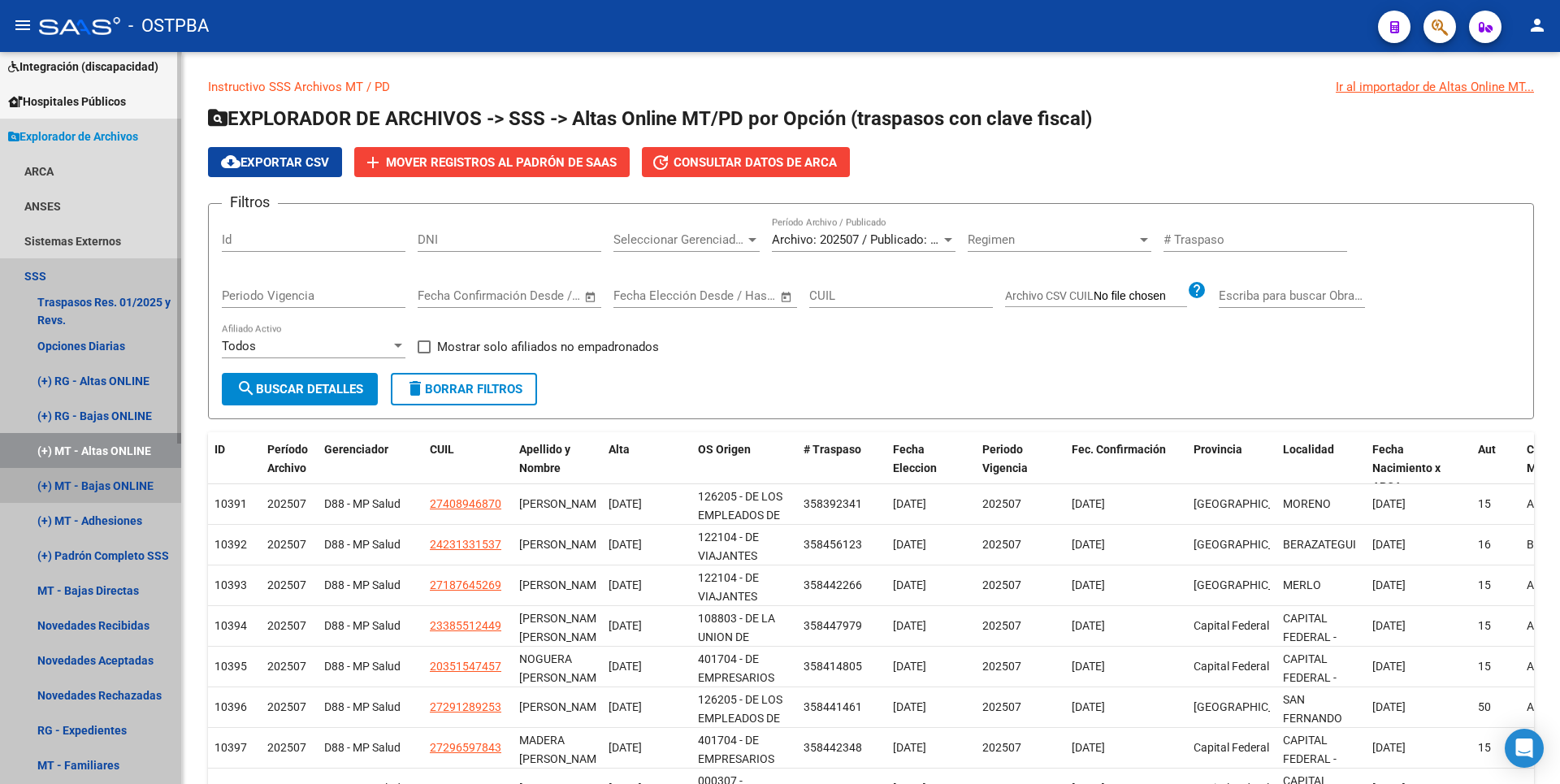
click at [104, 481] on link "(+) MT - Bajas ONLINE" at bounding box center [91, 486] width 181 height 35
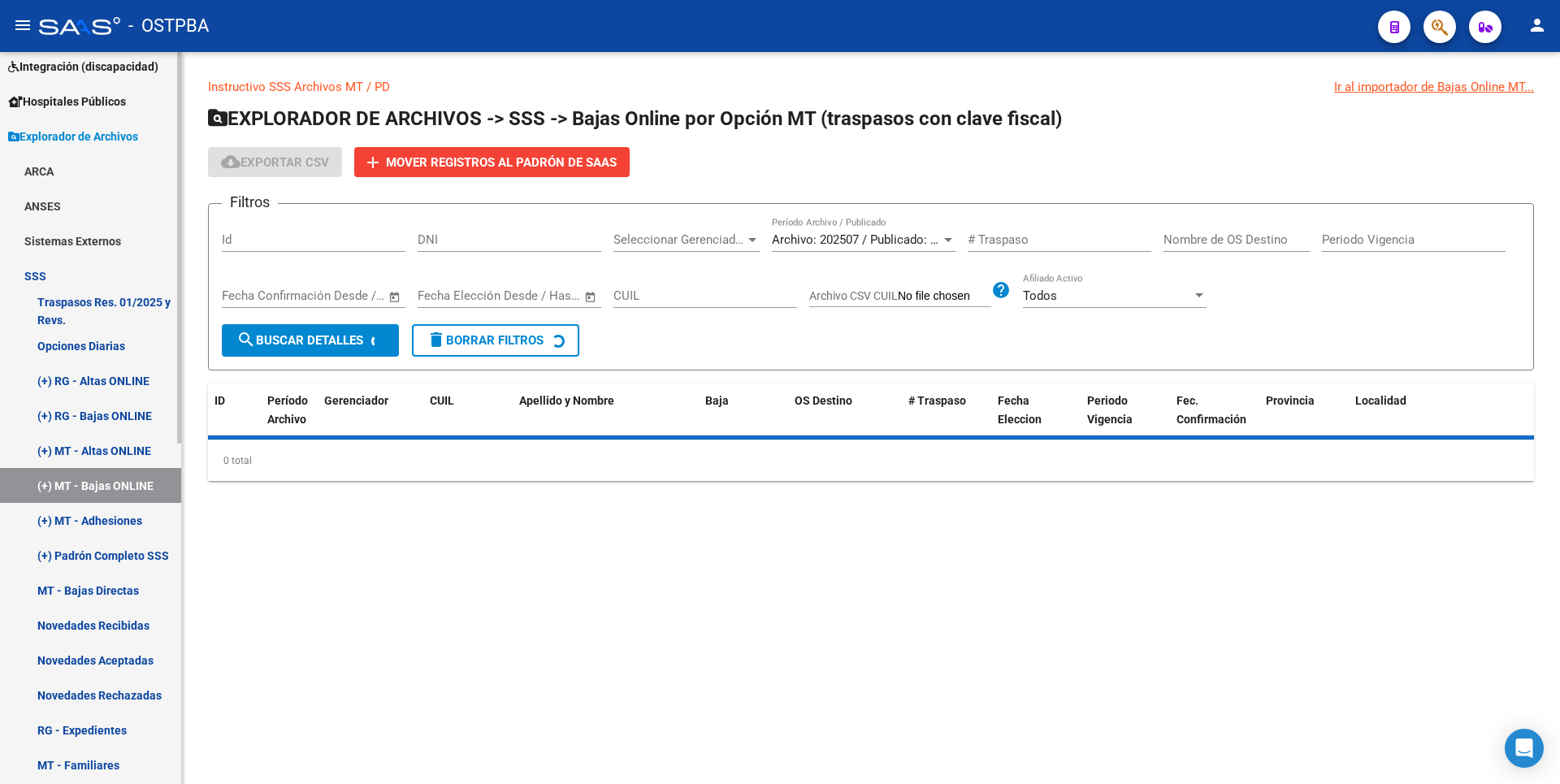
scroll to position [637, 0]
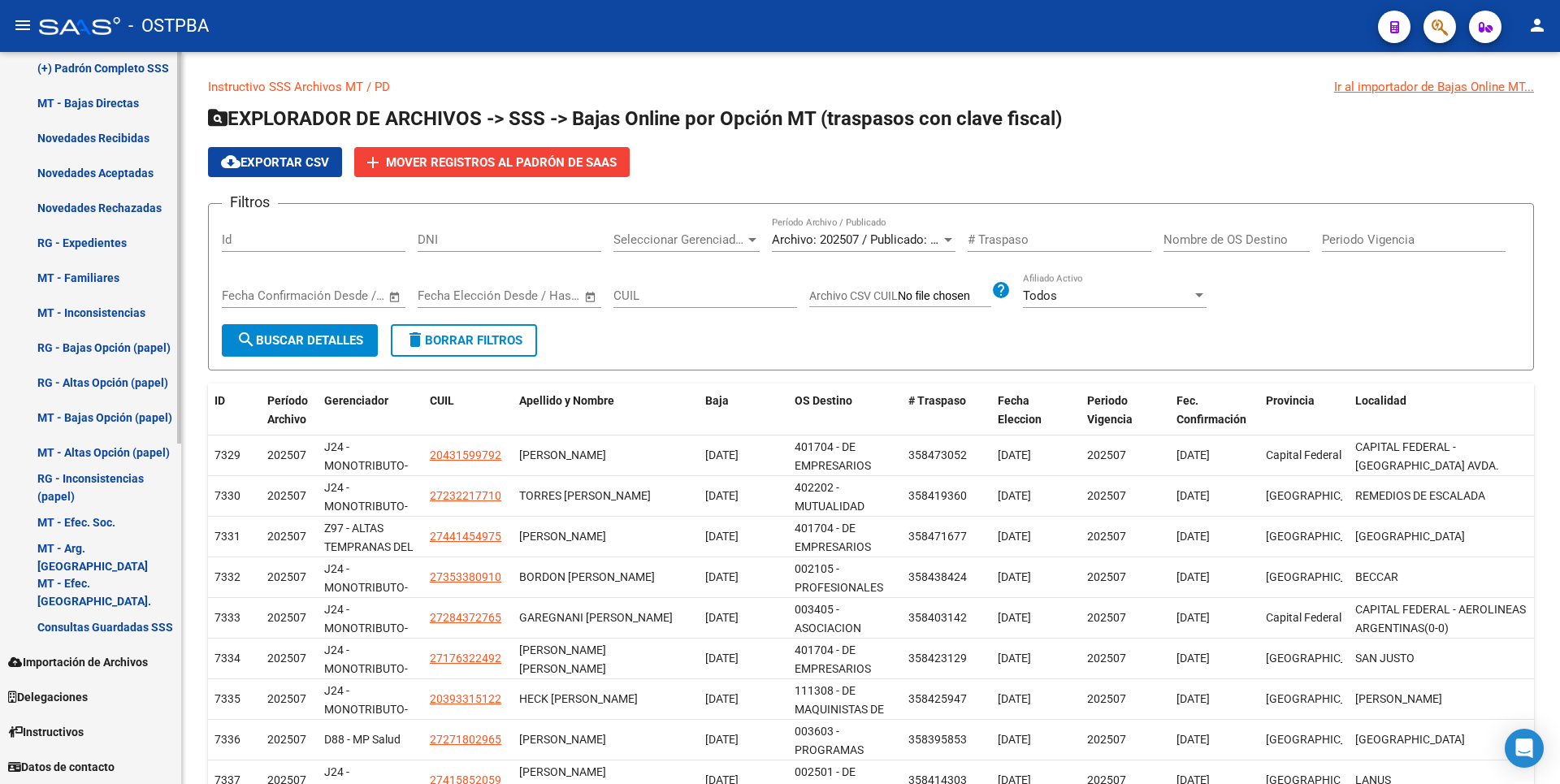
click at [94, 653] on span "Importación de Archivos" at bounding box center [77, 661] width 140 height 18
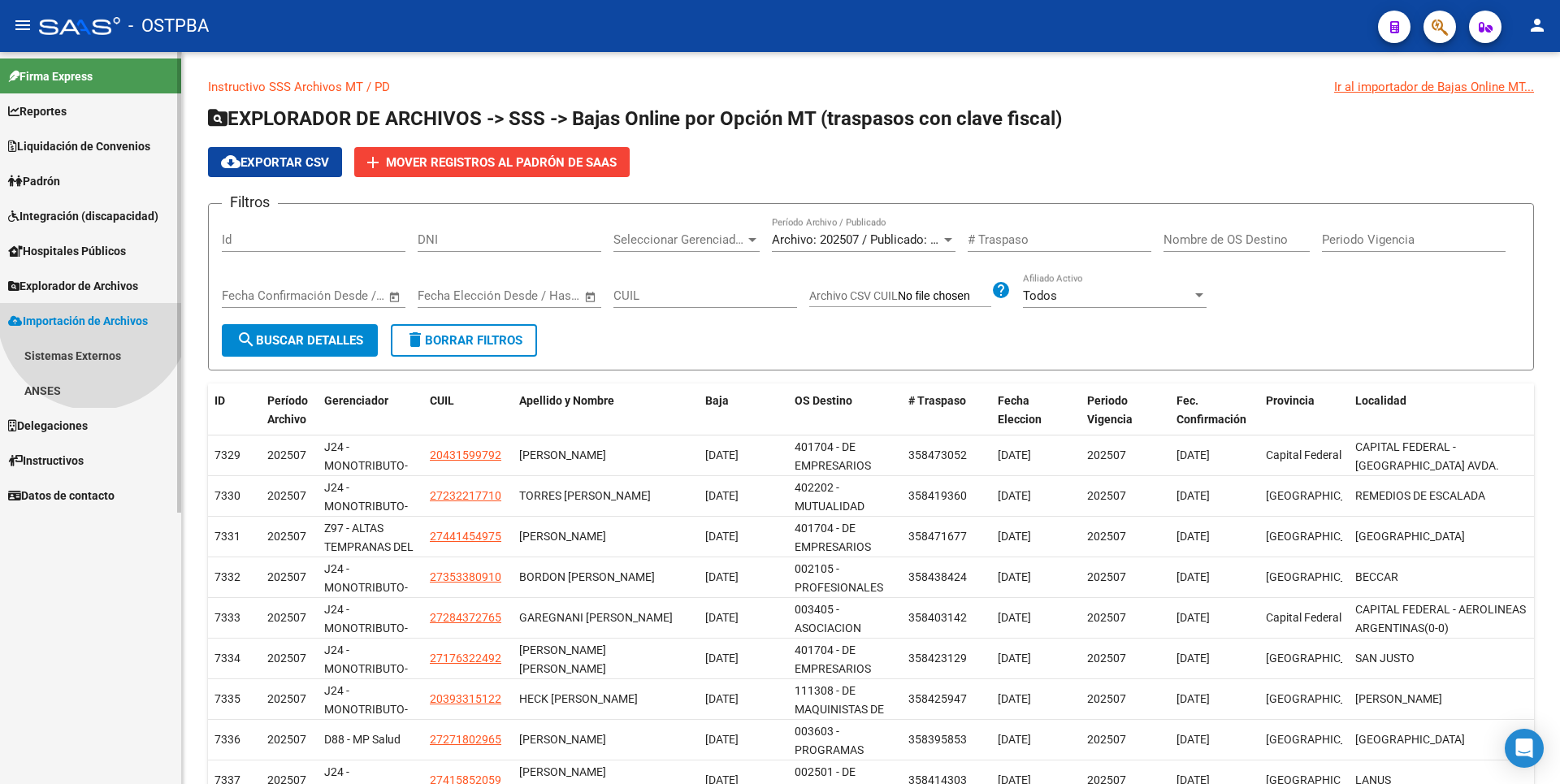
scroll to position [0, 0]
click at [72, 372] on link "Sistemas Externos" at bounding box center [91, 355] width 181 height 35
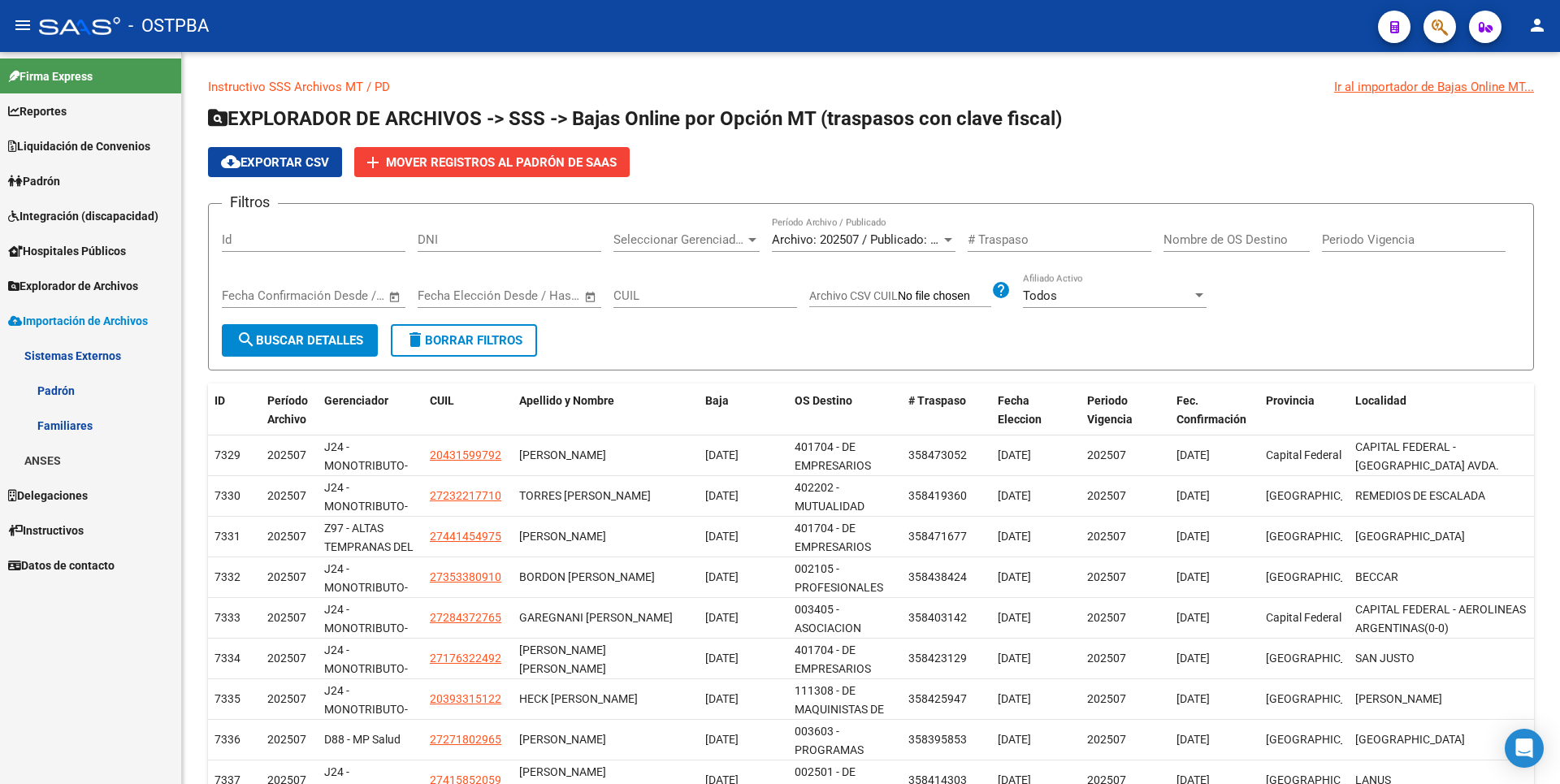
click at [72, 457] on link "ANSES" at bounding box center [91, 460] width 181 height 35
click at [88, 528] on link "Jubilados" at bounding box center [91, 530] width 181 height 35
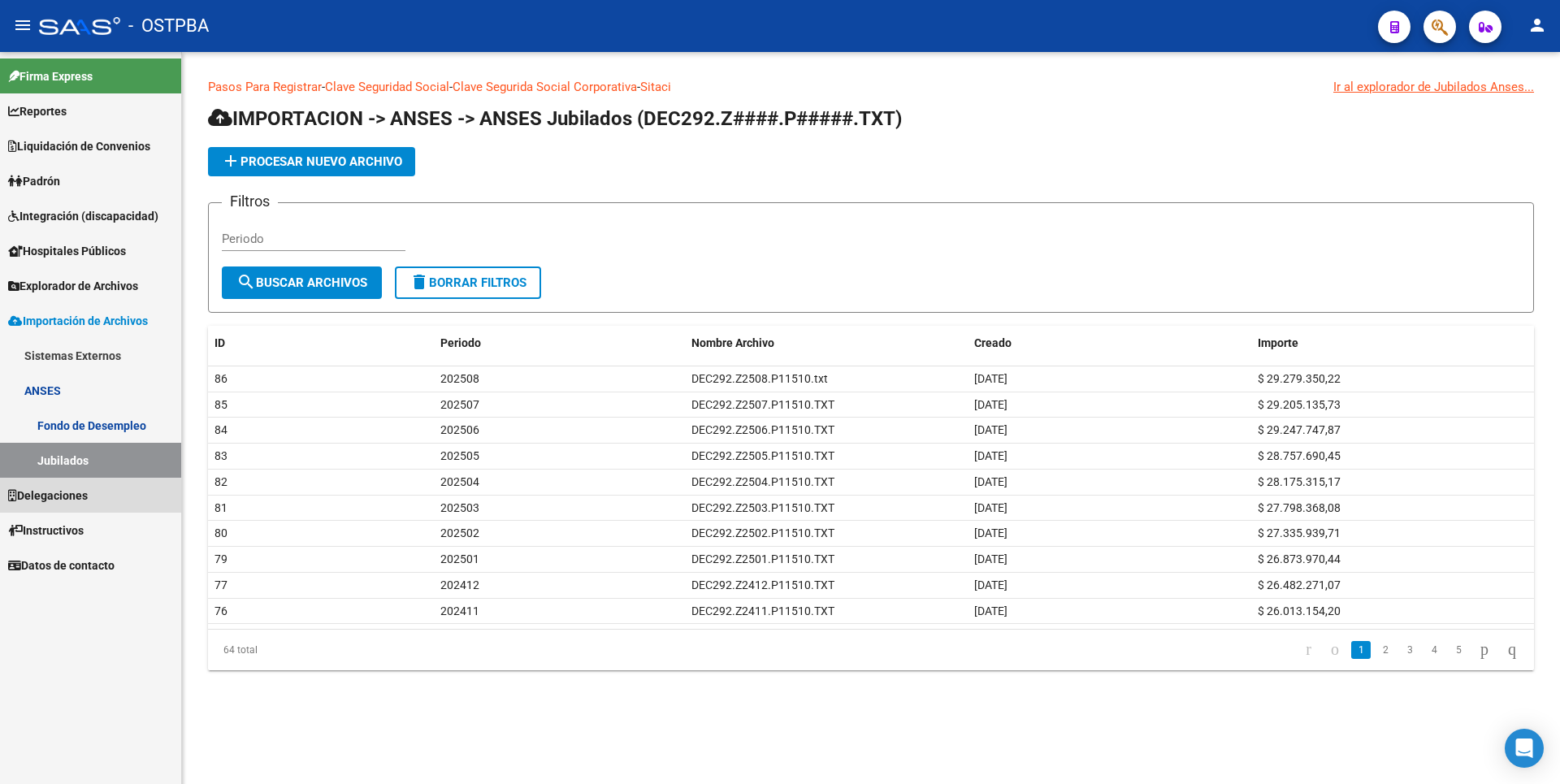
click at [84, 496] on span "Delegaciones" at bounding box center [47, 495] width 79 height 18
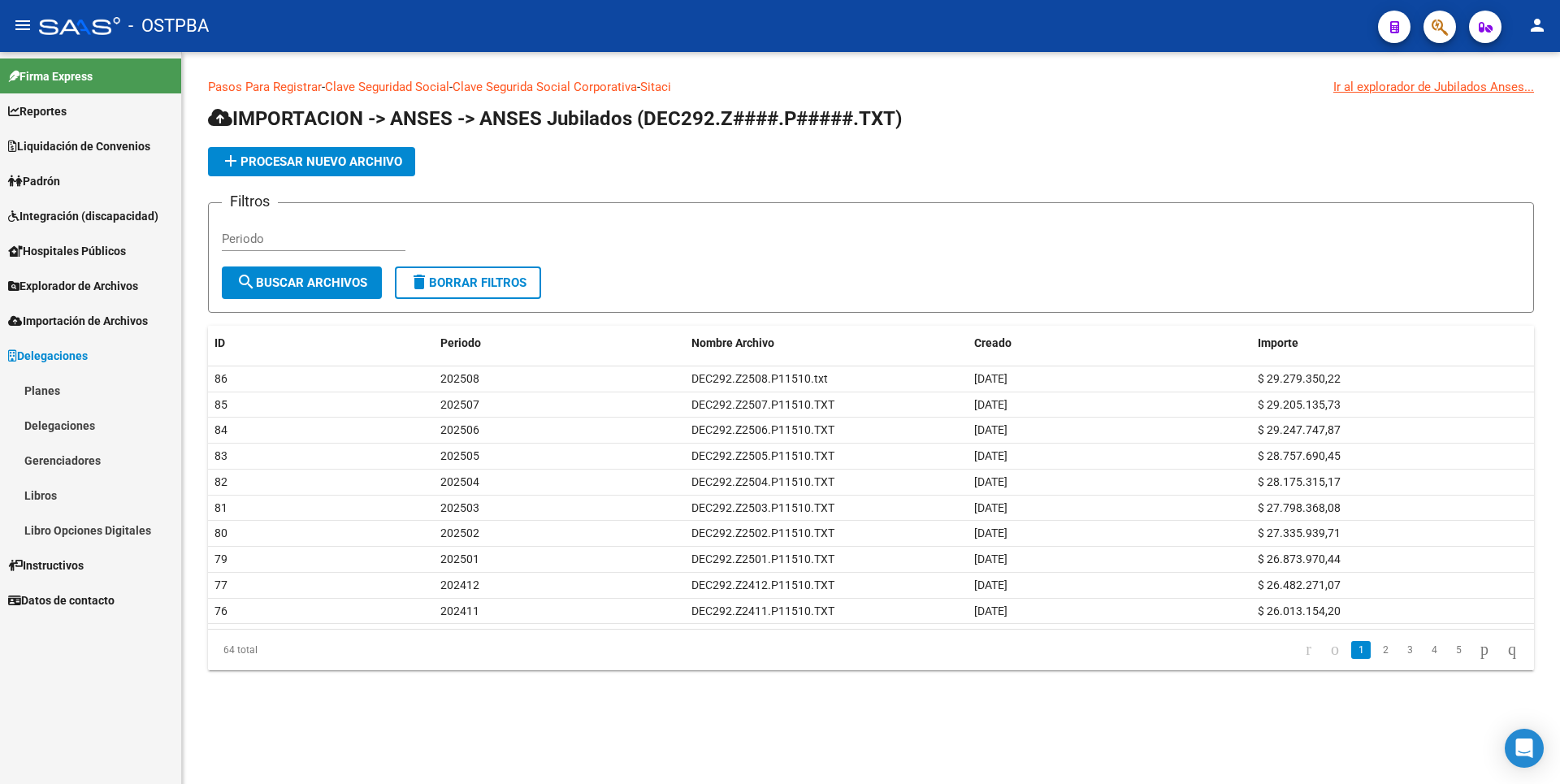
click at [68, 506] on link "Libros" at bounding box center [91, 495] width 181 height 35
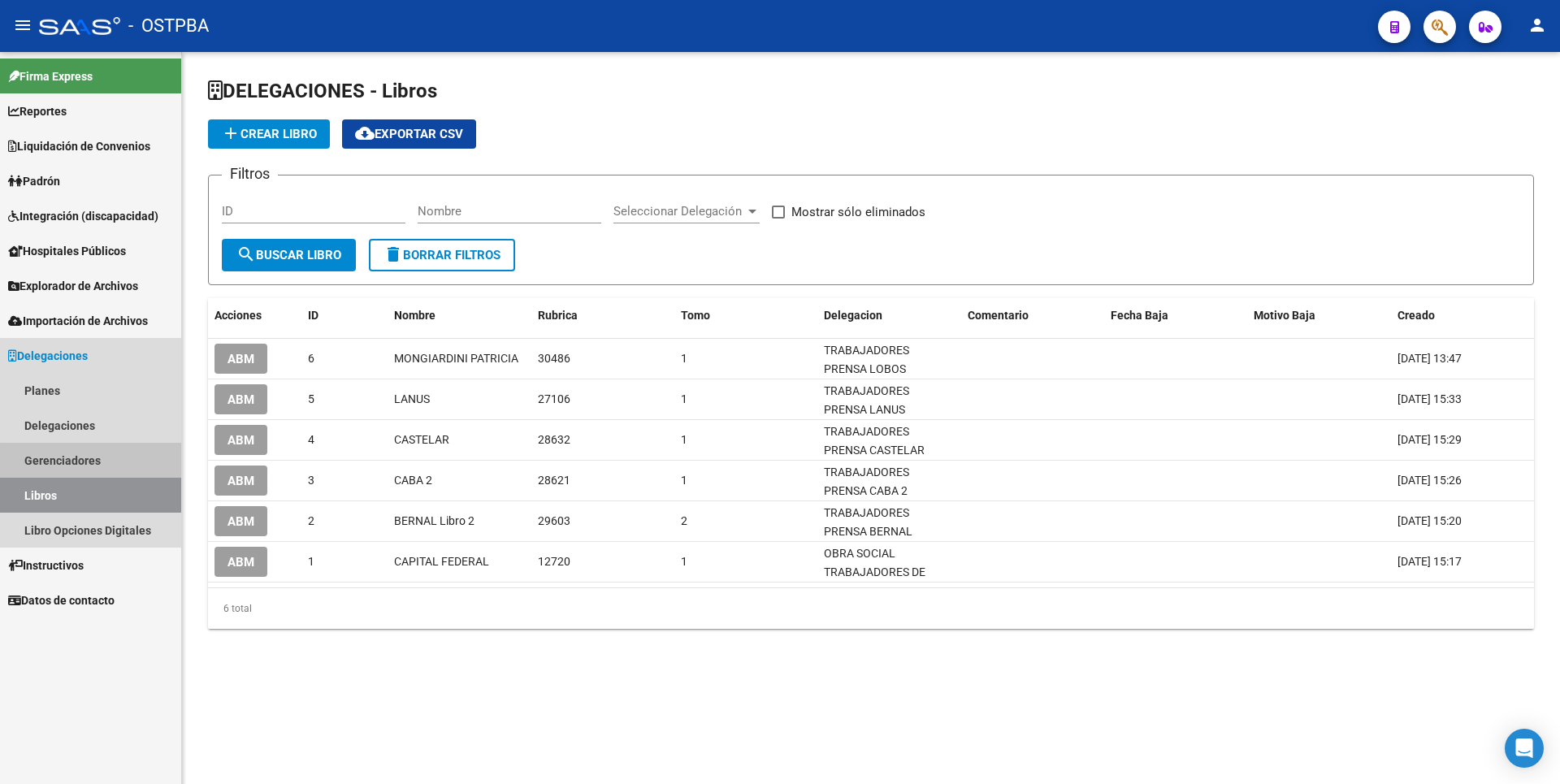
click at [91, 471] on link "Gerenciadores" at bounding box center [91, 460] width 181 height 35
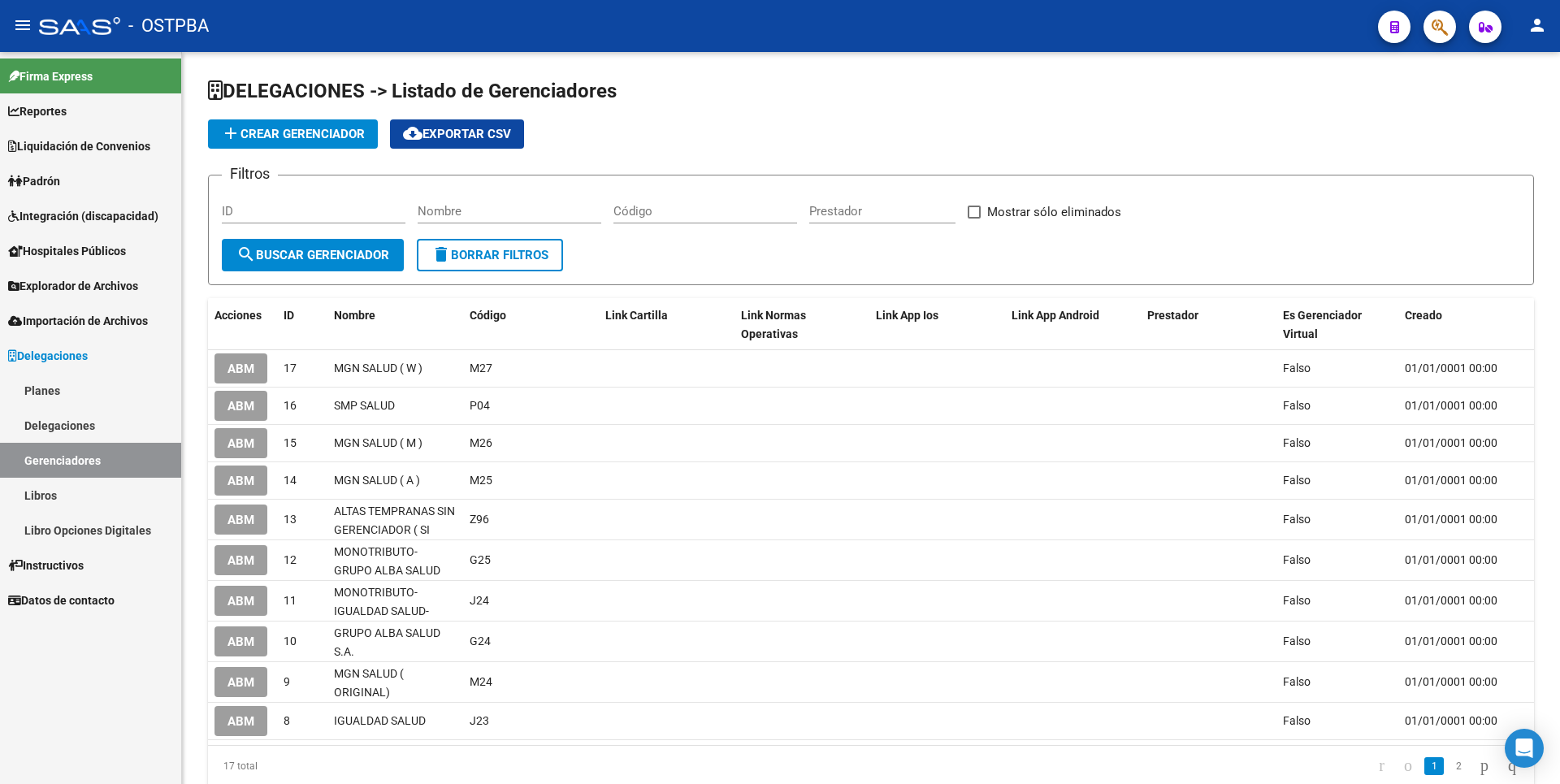
click at [89, 520] on link "Libro Opciones Digitales" at bounding box center [91, 530] width 181 height 35
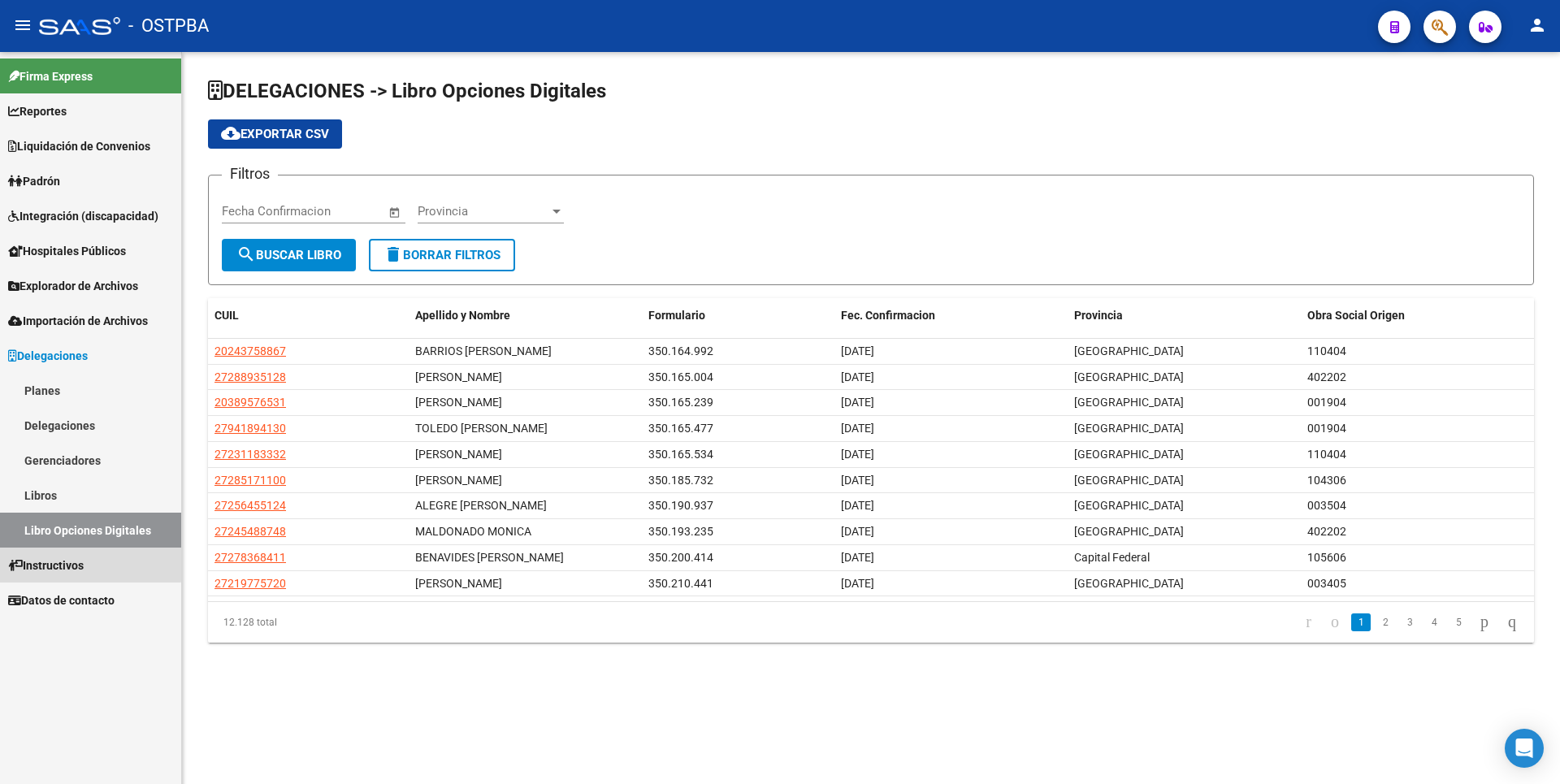
click at [81, 562] on span "Instructivos" at bounding box center [45, 565] width 76 height 18
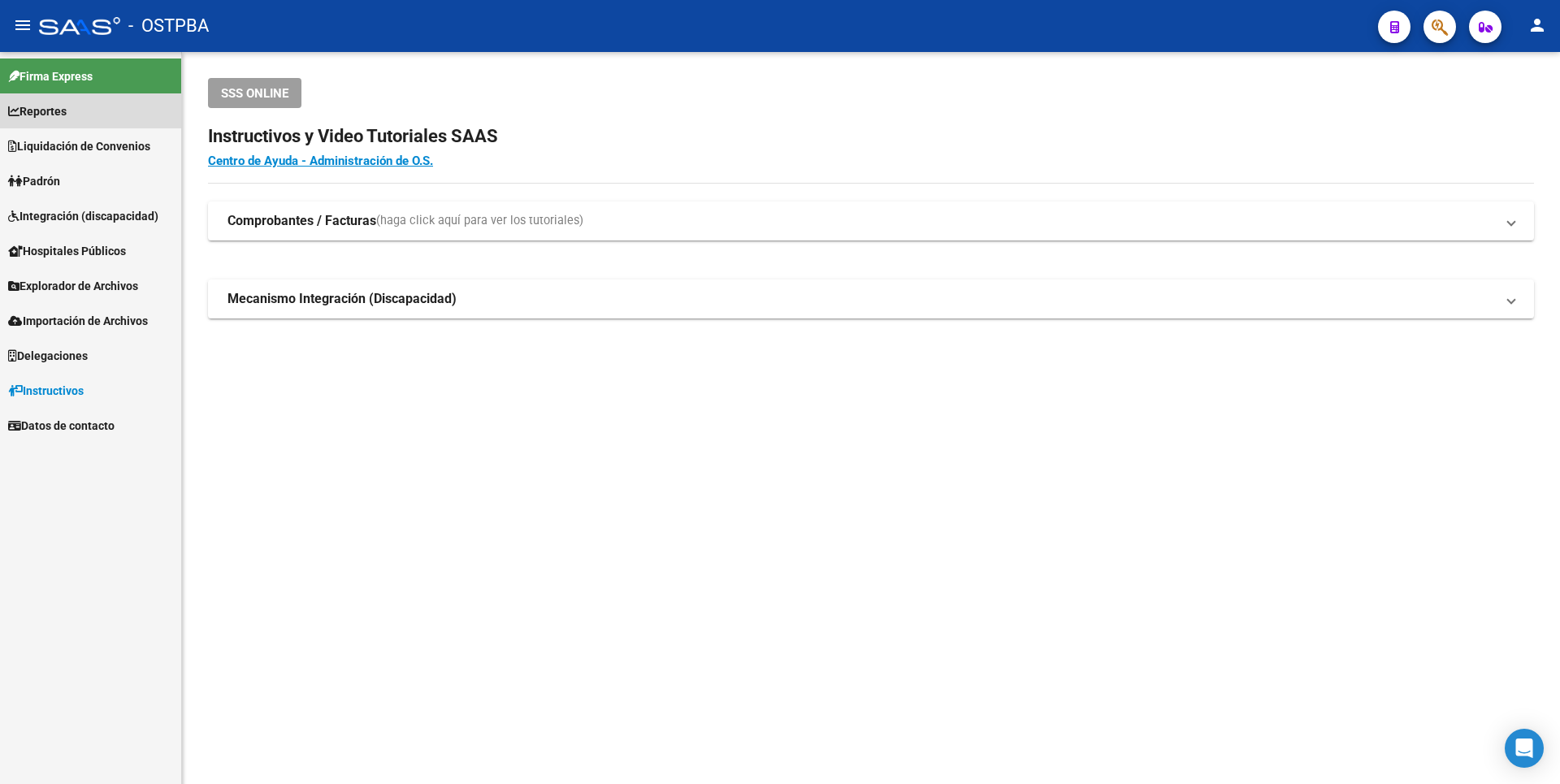
click at [61, 112] on span "Reportes" at bounding box center [37, 111] width 58 height 18
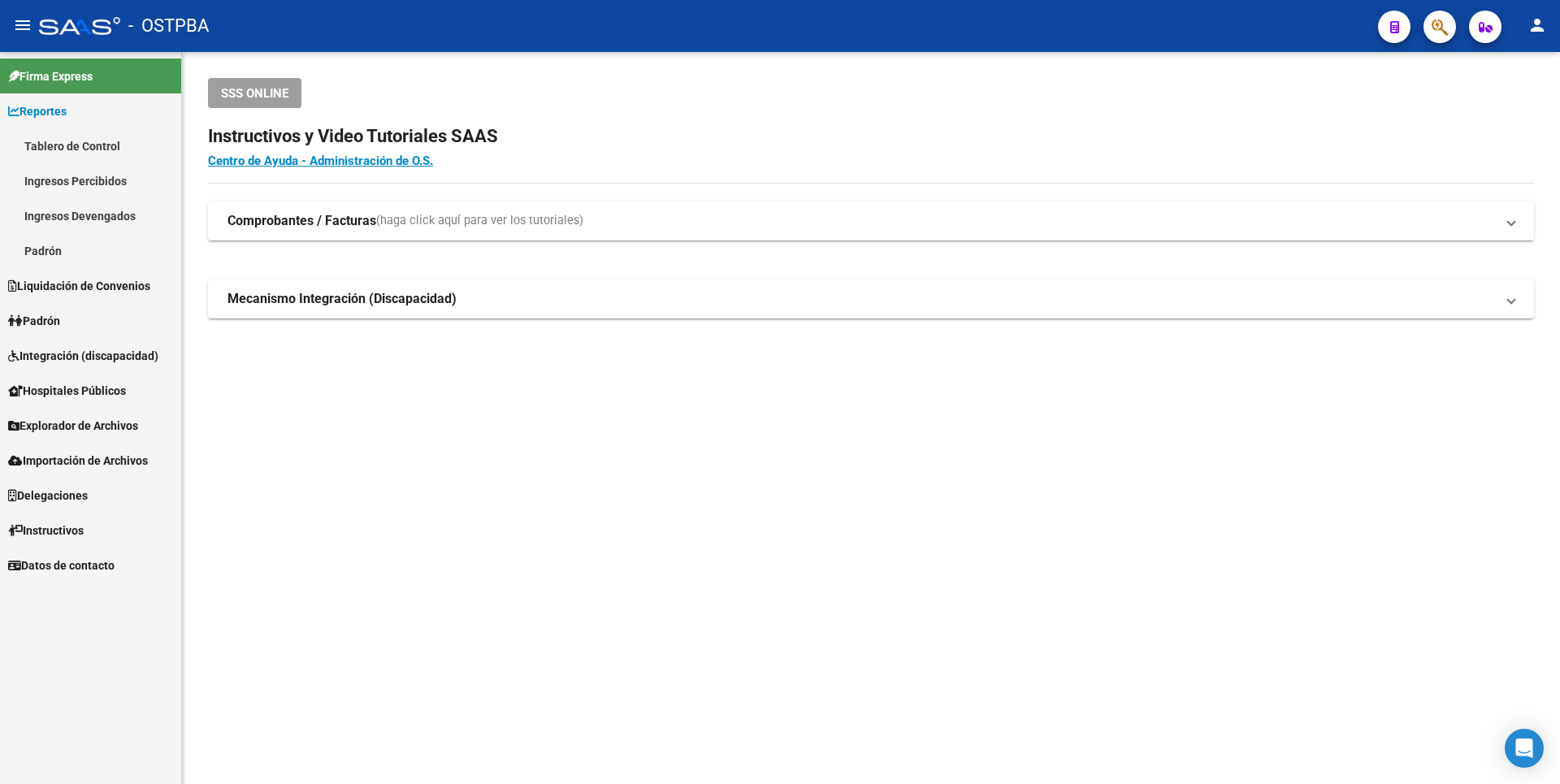
click at [62, 172] on link "Ingresos Percibidos" at bounding box center [91, 181] width 181 height 35
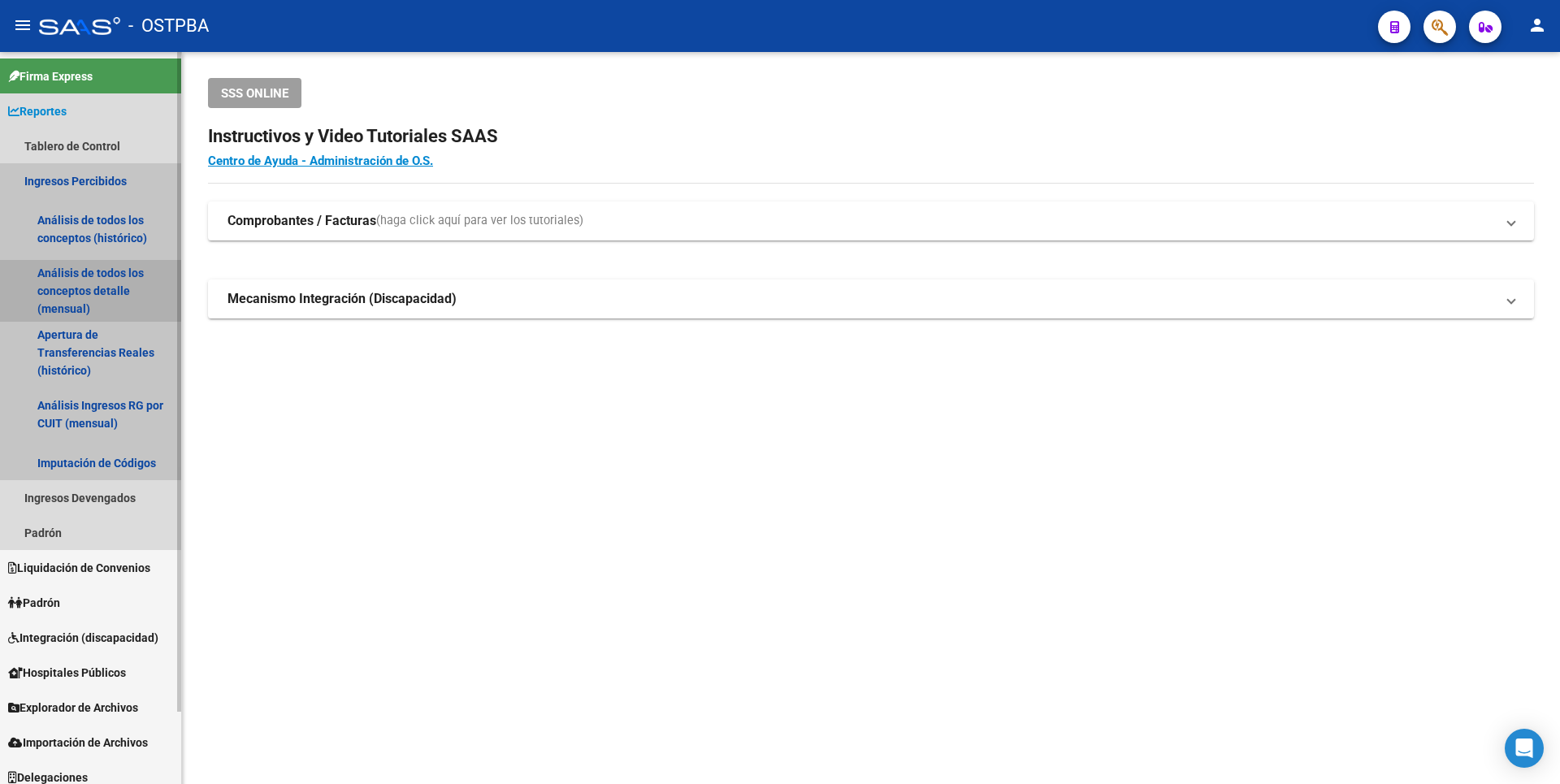
click at [63, 287] on link "Análisis de todos los conceptos detalle (mensual)" at bounding box center [91, 291] width 181 height 62
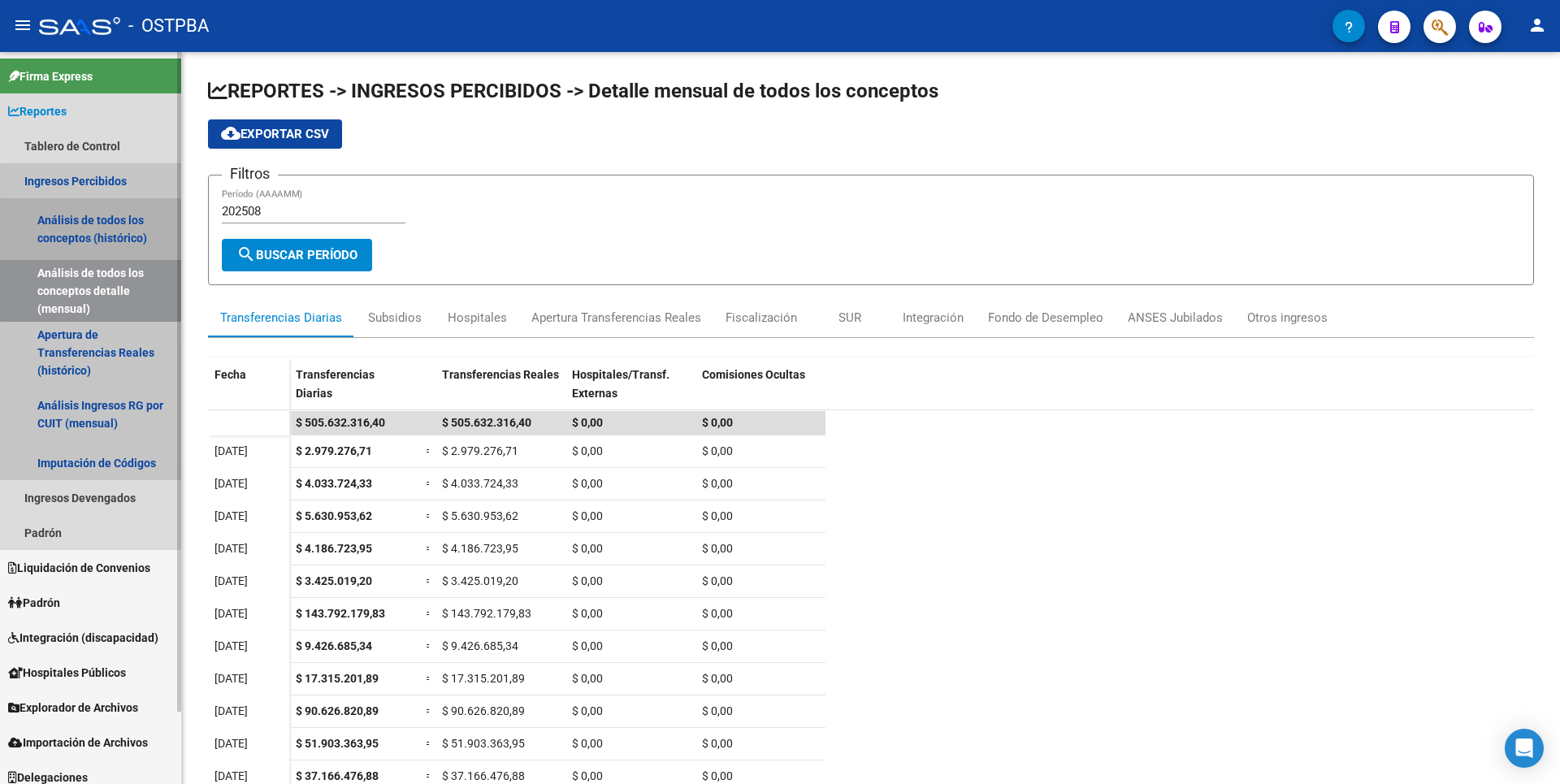
click at [83, 215] on link "Análisis de todos los conceptos (histórico)" at bounding box center [91, 229] width 181 height 62
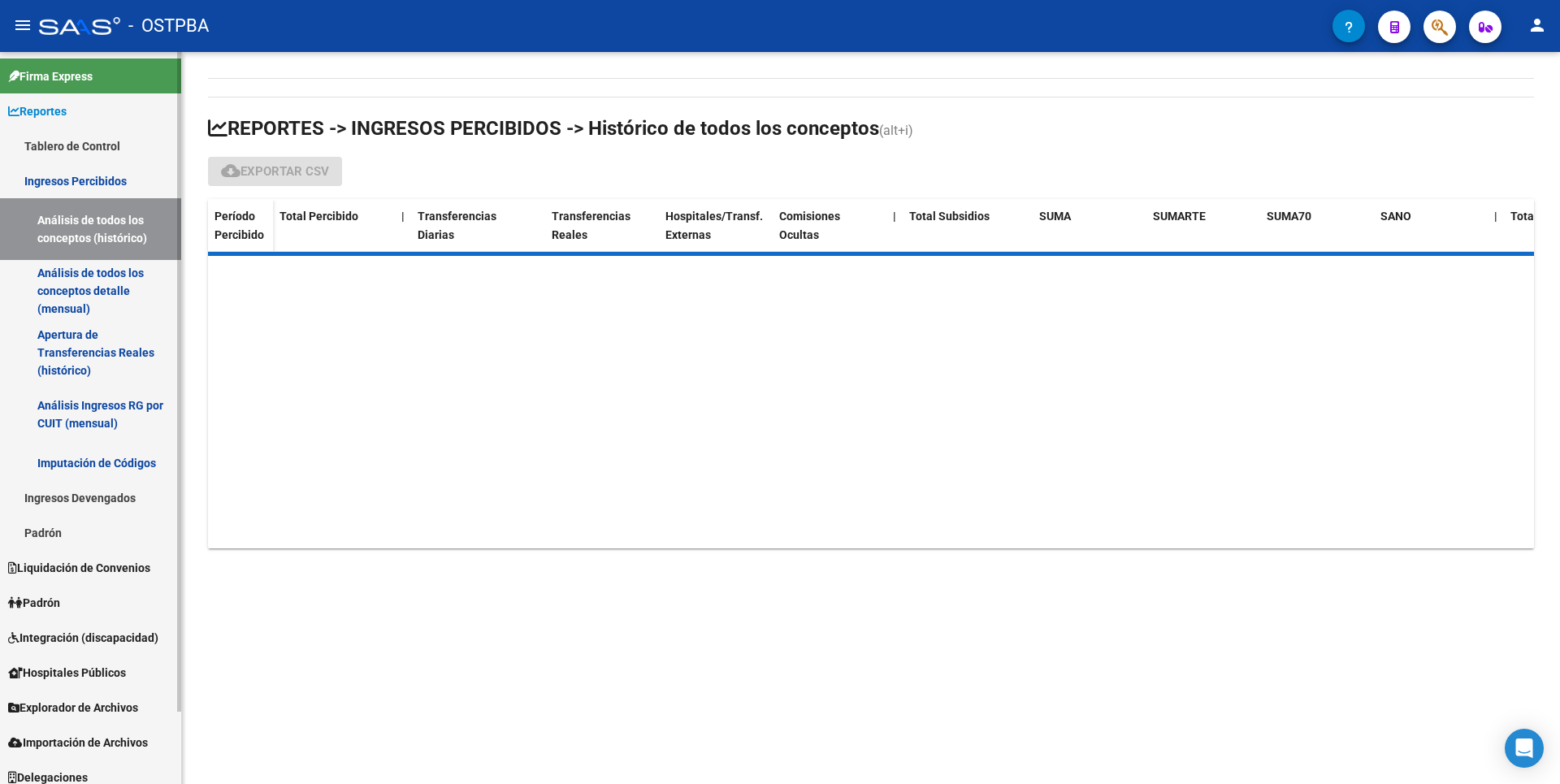
click at [84, 137] on link "Tablero de Control" at bounding box center [91, 145] width 181 height 35
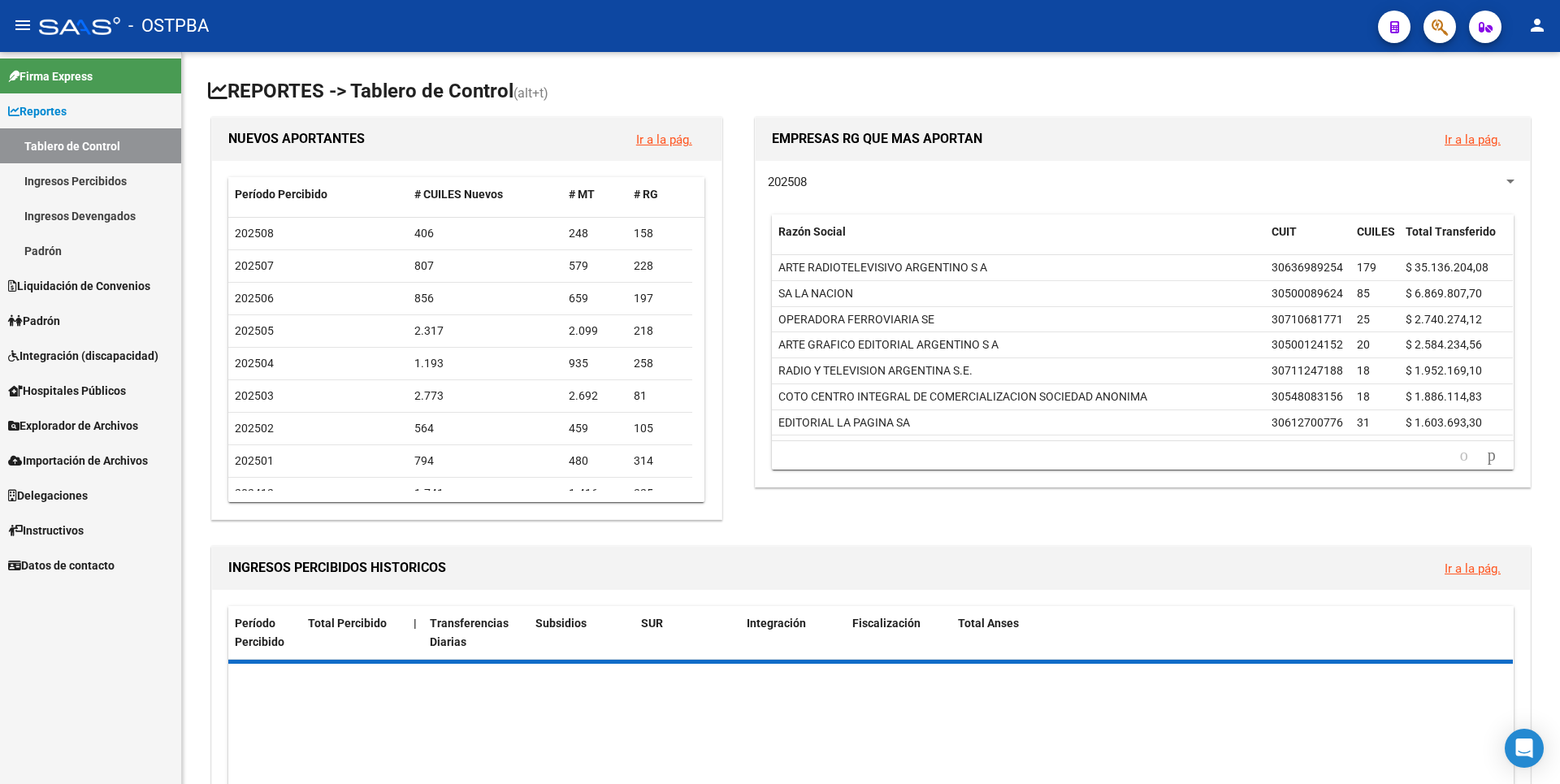
click at [67, 112] on span "Reportes" at bounding box center [37, 111] width 58 height 18
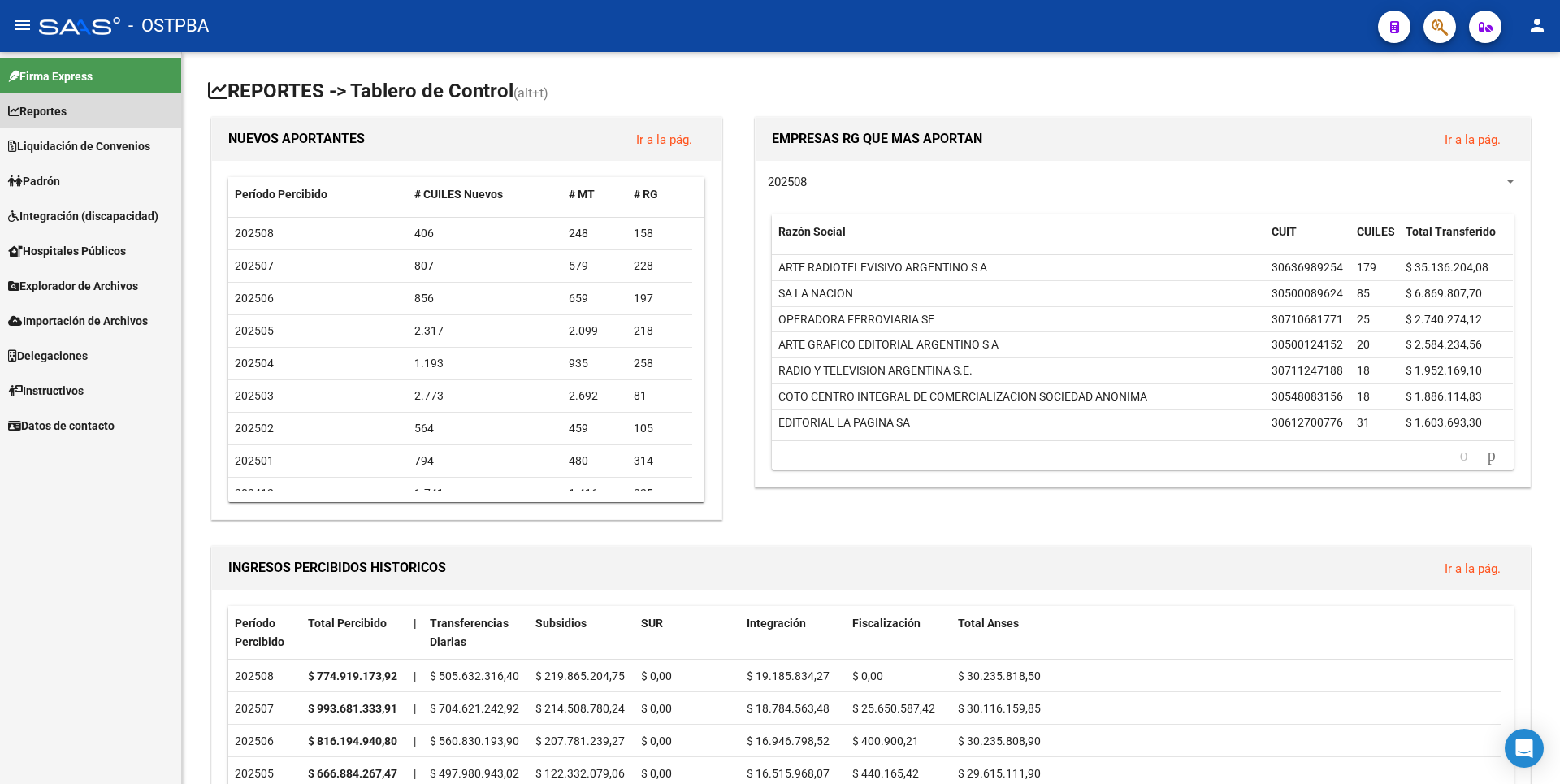
click at [67, 112] on span "Reportes" at bounding box center [37, 111] width 58 height 18
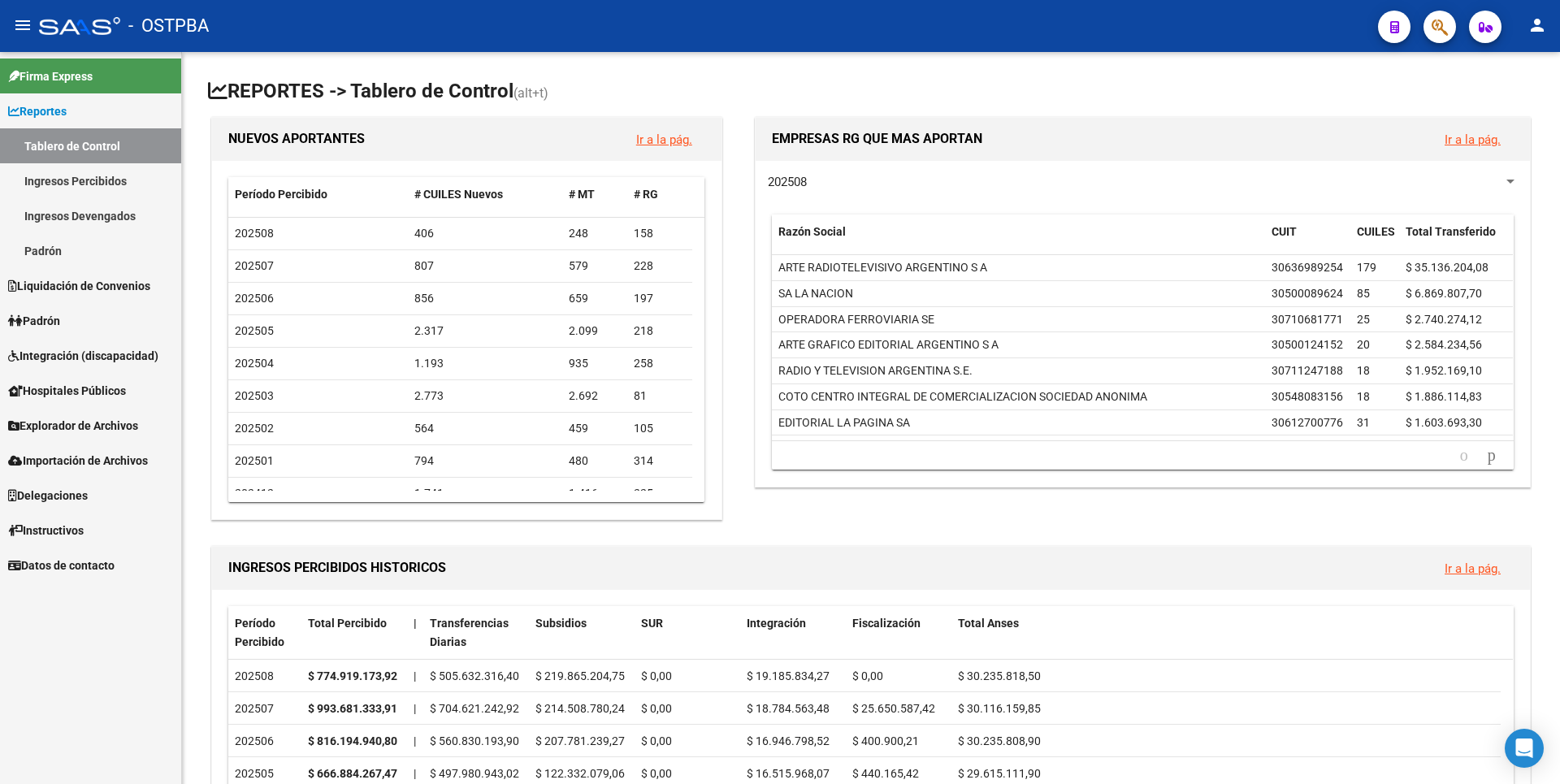
click at [78, 175] on link "Ingresos Percibidos" at bounding box center [91, 181] width 181 height 35
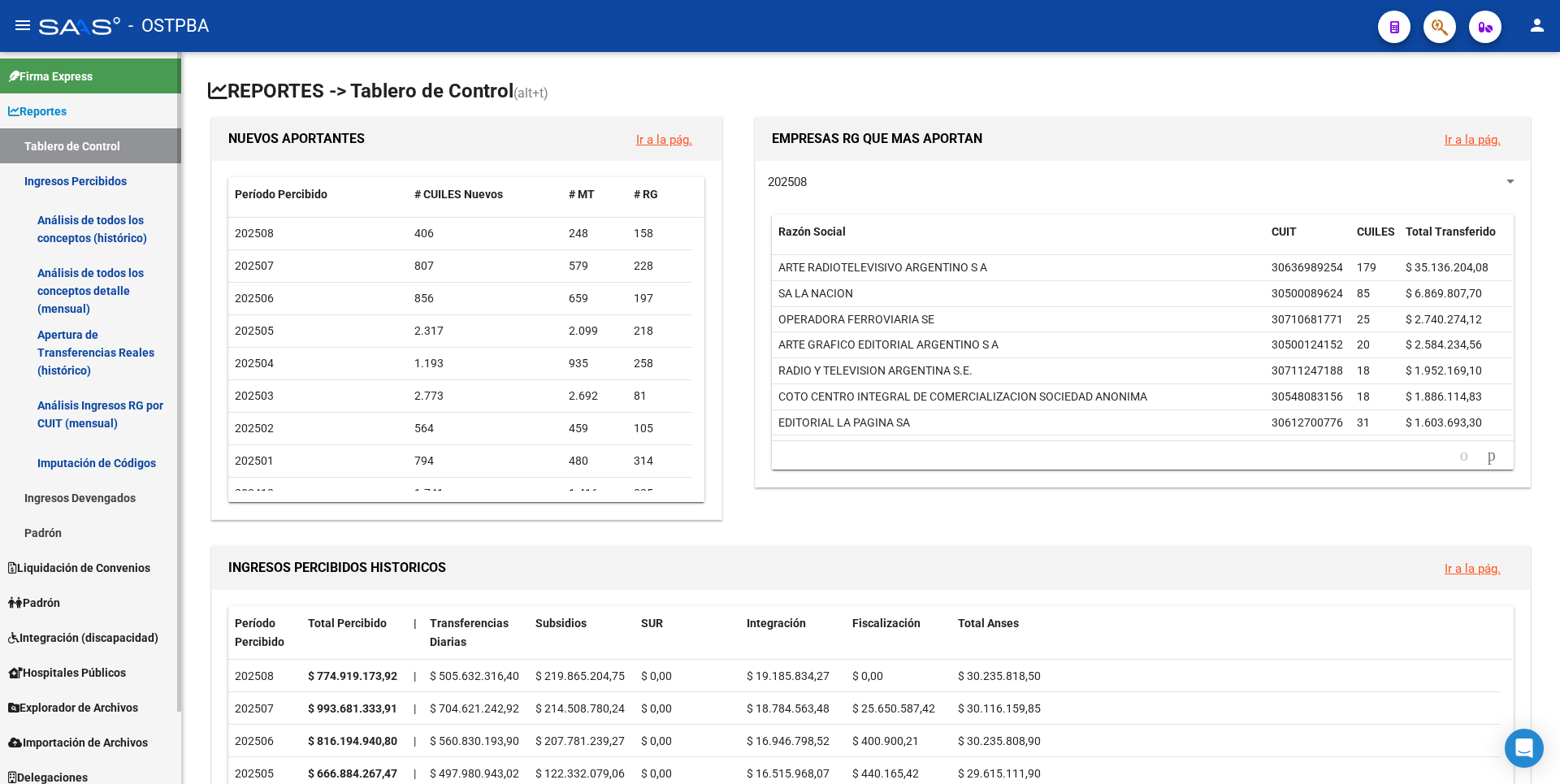
click at [98, 231] on link "Análisis de todos los conceptos (histórico)" at bounding box center [91, 229] width 181 height 62
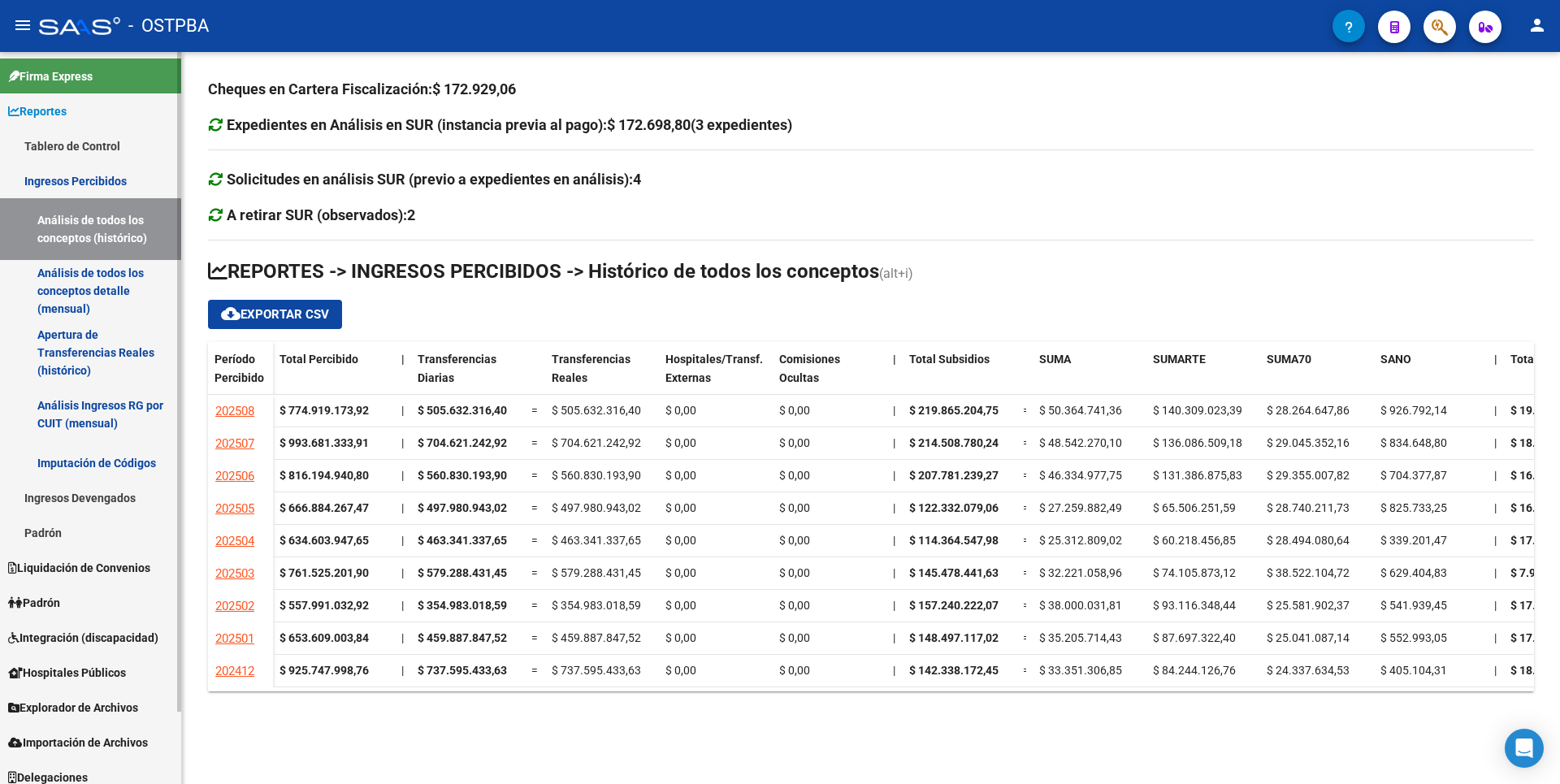
click at [94, 298] on link "Análisis de todos los conceptos detalle (mensual)" at bounding box center [91, 291] width 181 height 62
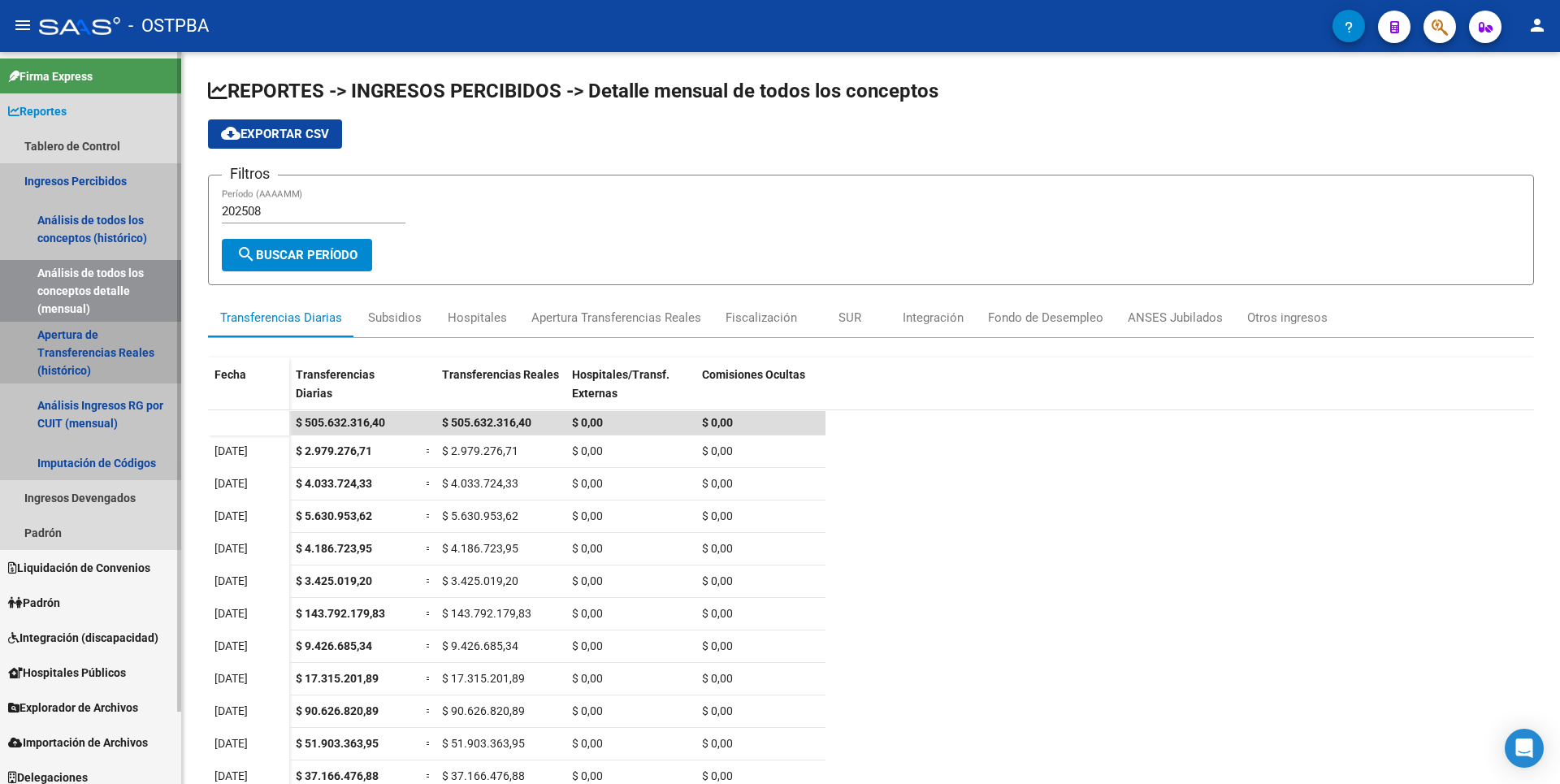
click at [91, 351] on link "Apertura de Transferencias Reales (histórico)" at bounding box center [91, 352] width 181 height 62
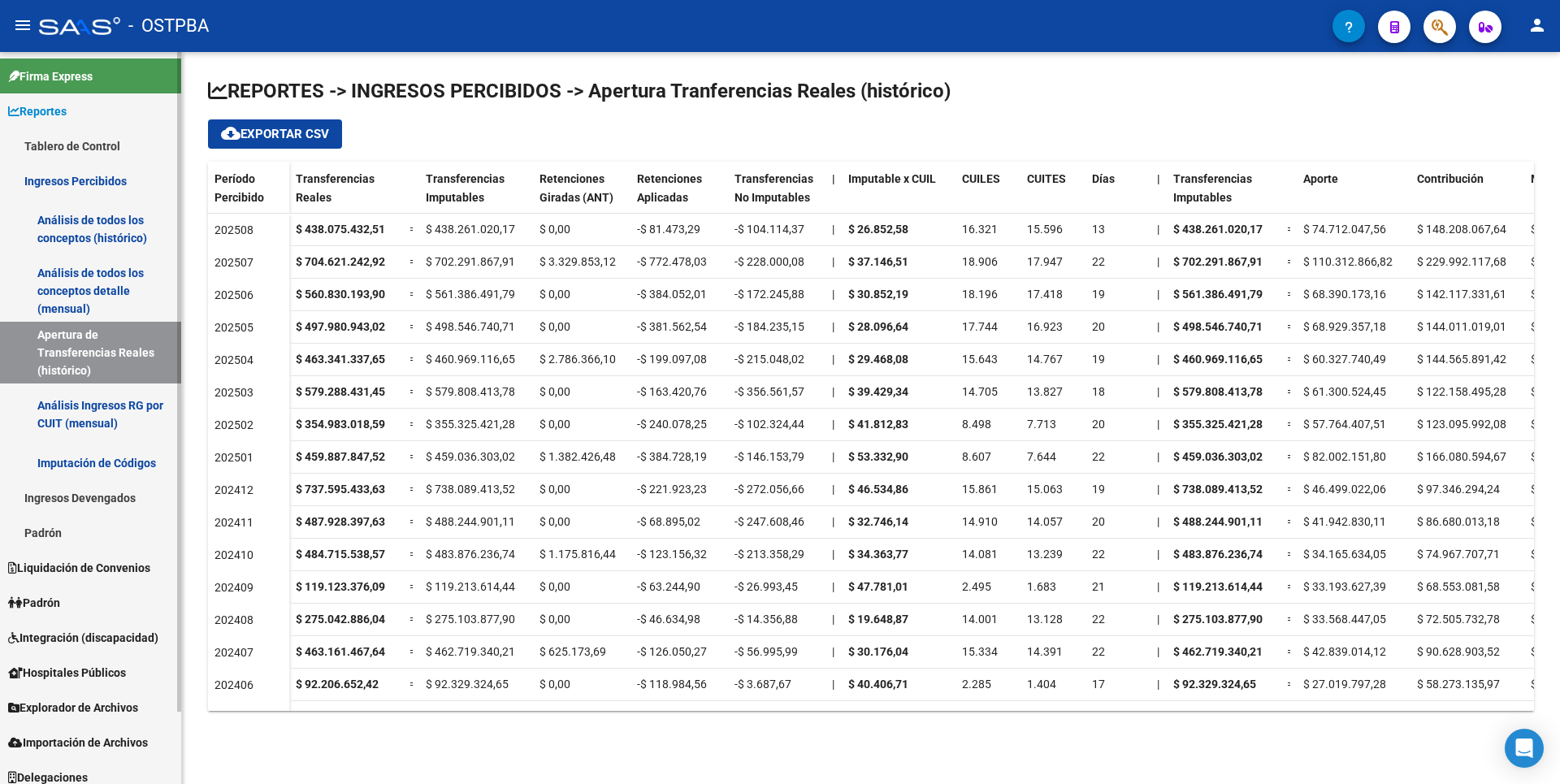
click at [92, 417] on link "Análisis Ingresos RG por CUIT (mensual)" at bounding box center [91, 414] width 181 height 62
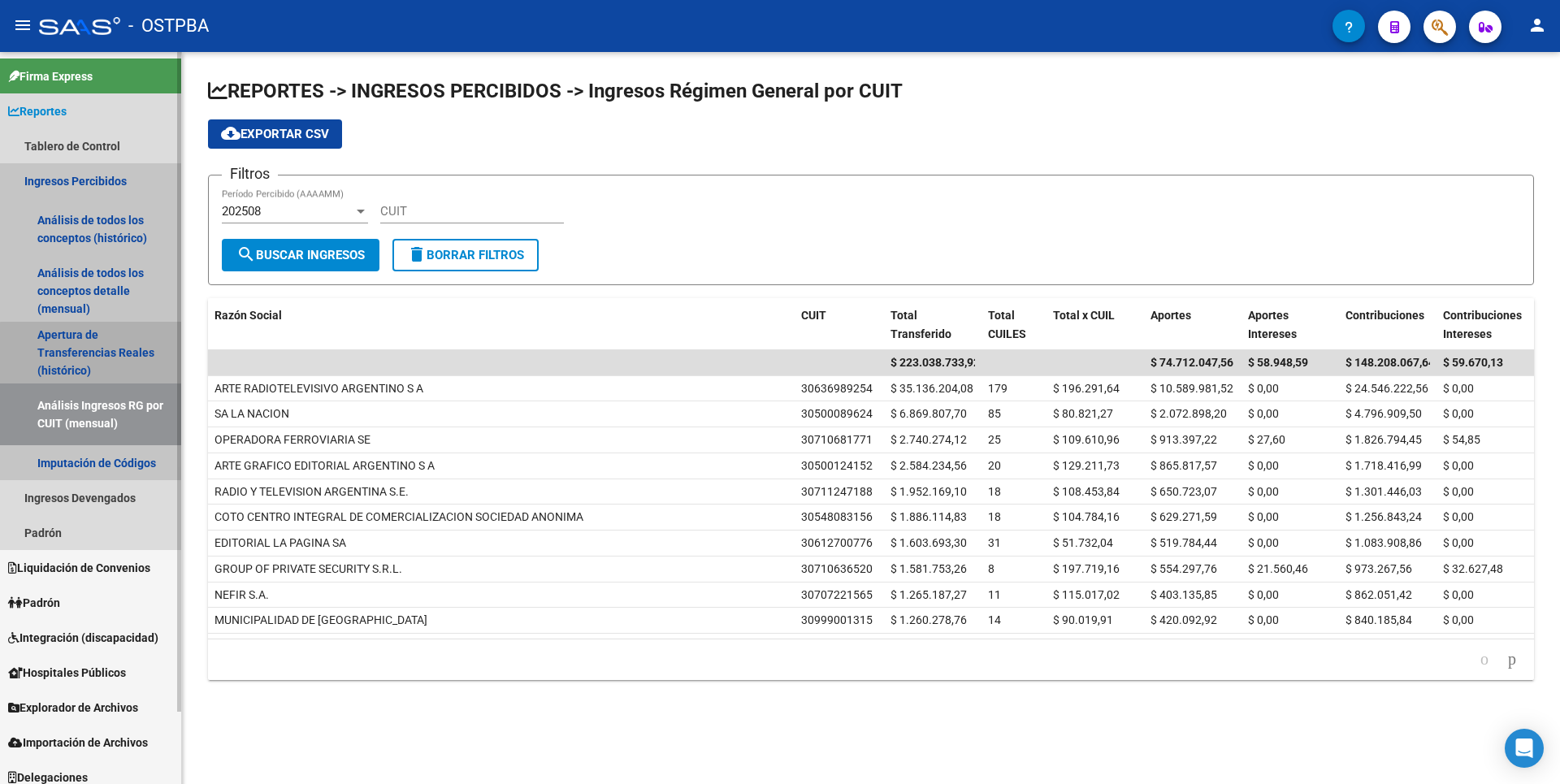
click at [101, 352] on link "Apertura de Transferencias Reales (histórico)" at bounding box center [91, 352] width 181 height 62
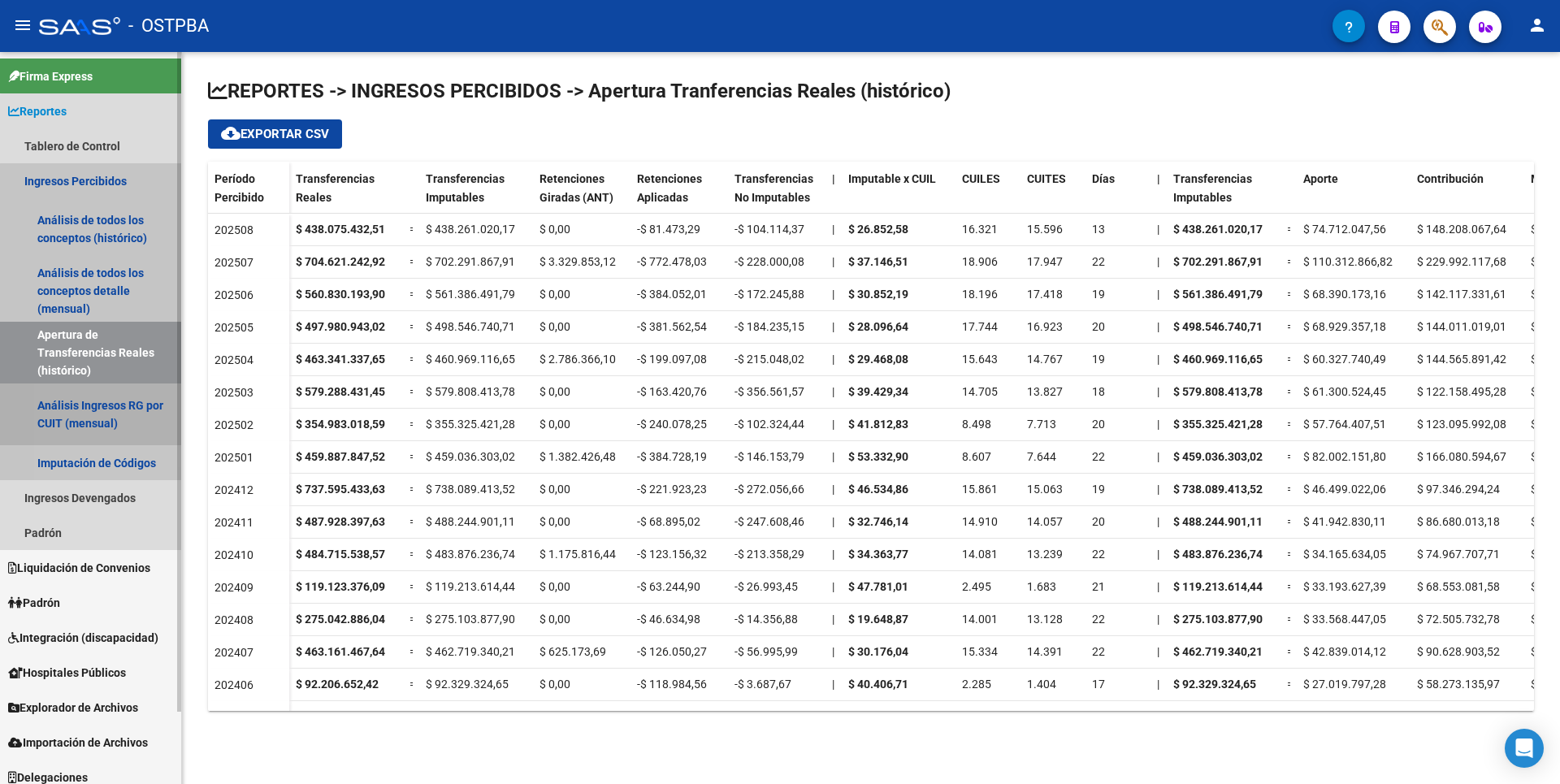
click at [99, 417] on link "Análisis Ingresos RG por CUIT (mensual)" at bounding box center [91, 414] width 181 height 62
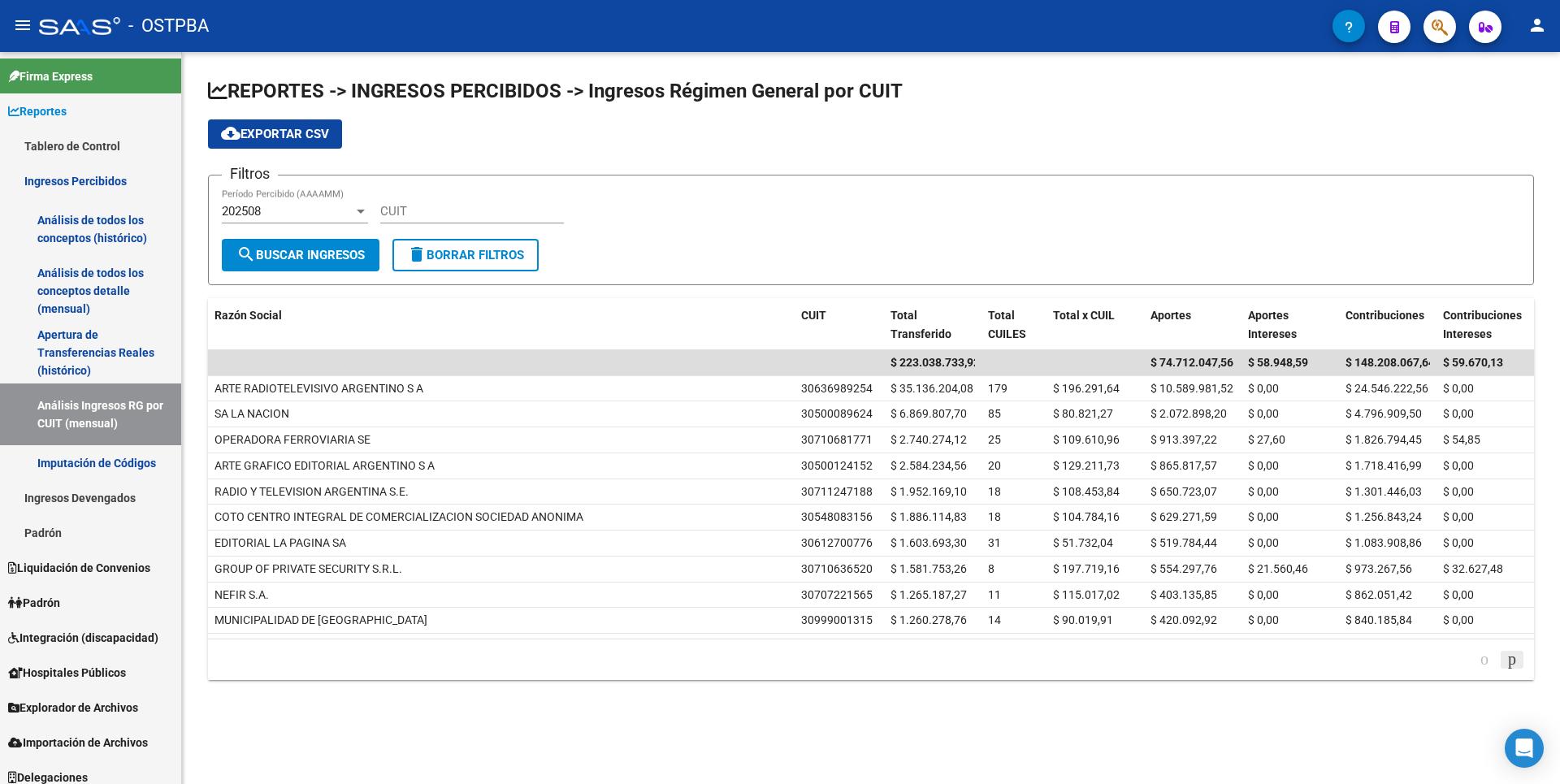
click at [1511, 664] on icon "go to next page" at bounding box center [1511, 659] width 13 height 19
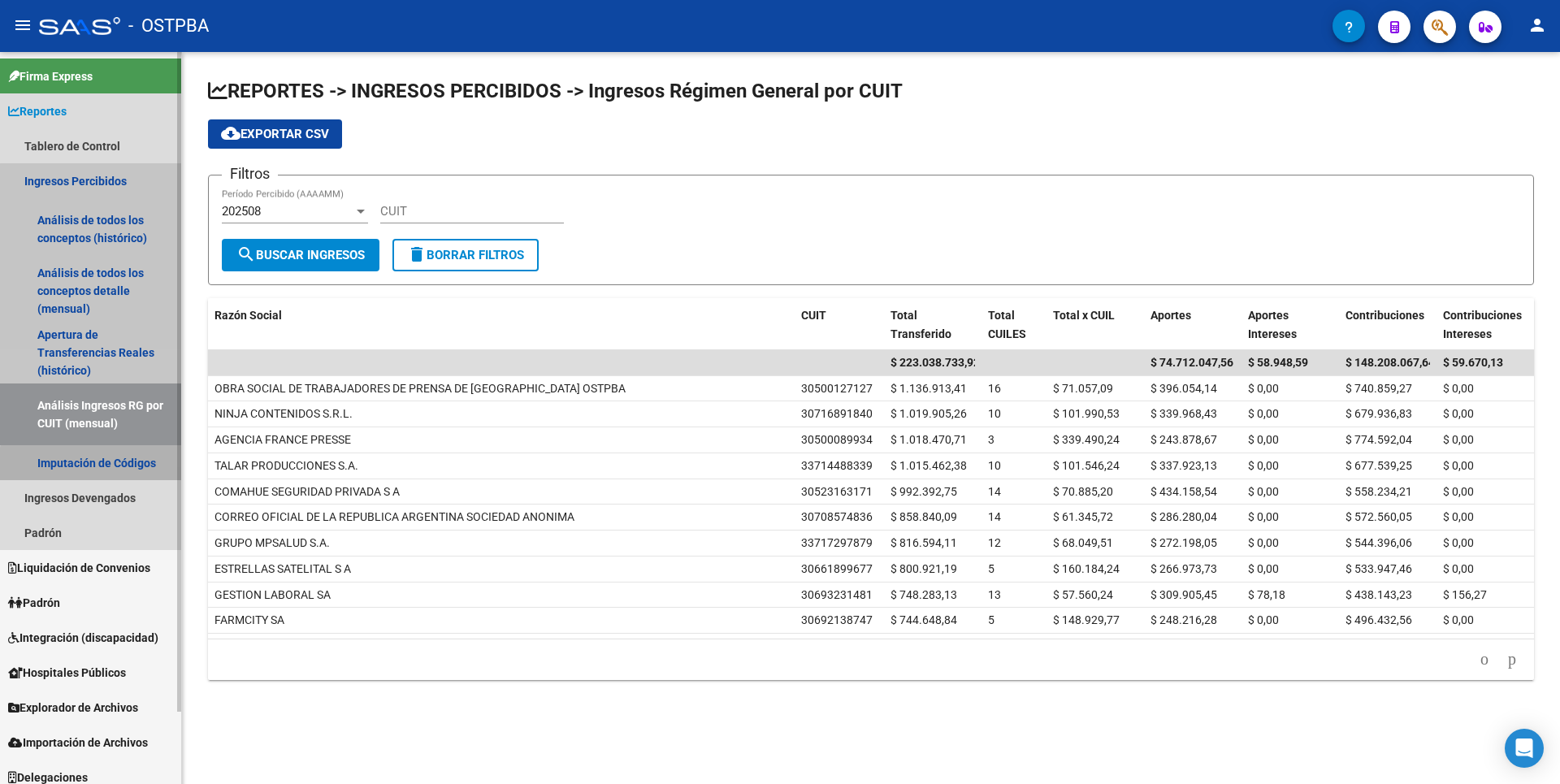
click at [118, 474] on link "Imputación de Códigos" at bounding box center [91, 462] width 181 height 35
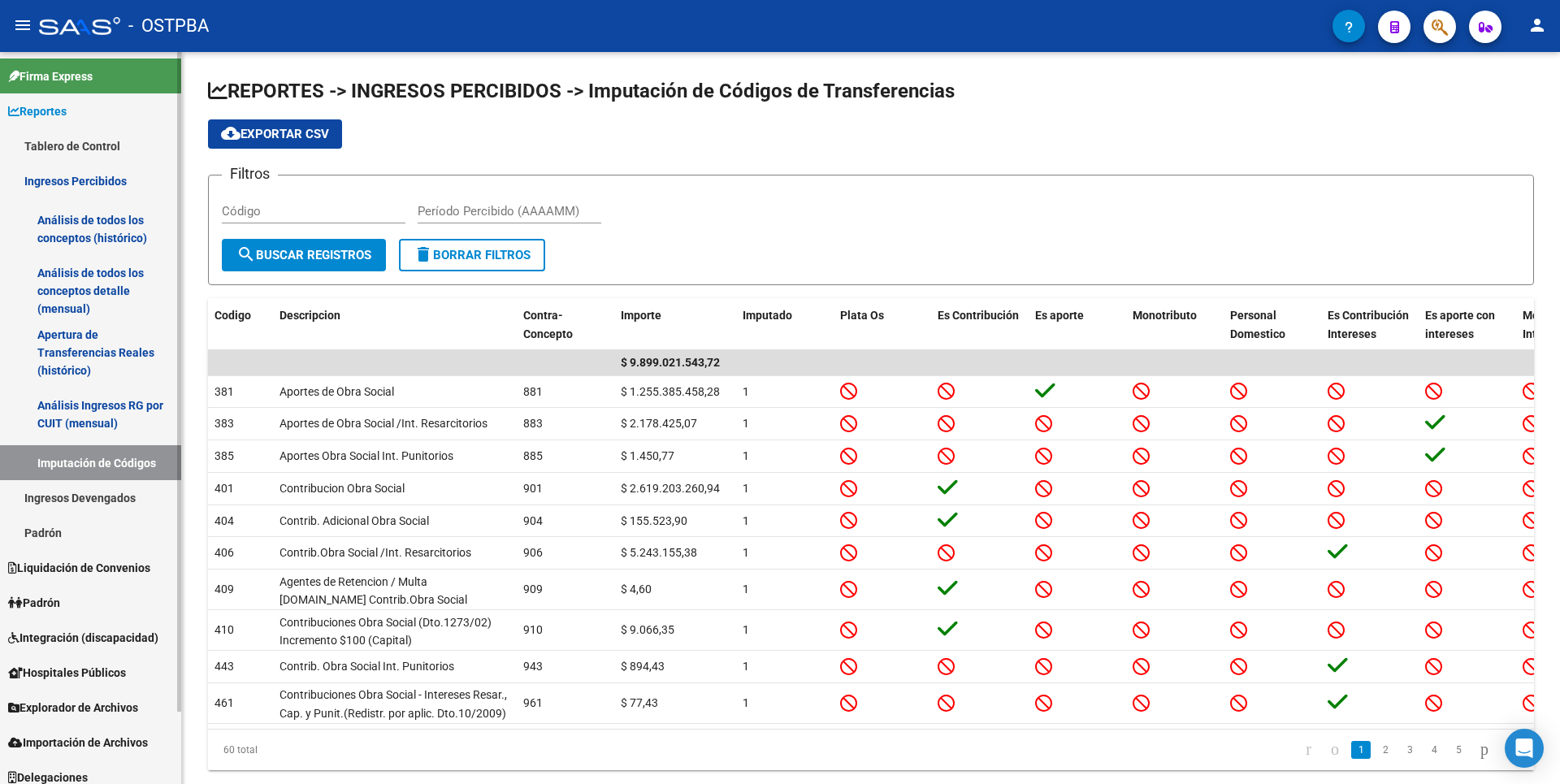
click at [122, 504] on link "Ingresos Devengados" at bounding box center [91, 498] width 181 height 35
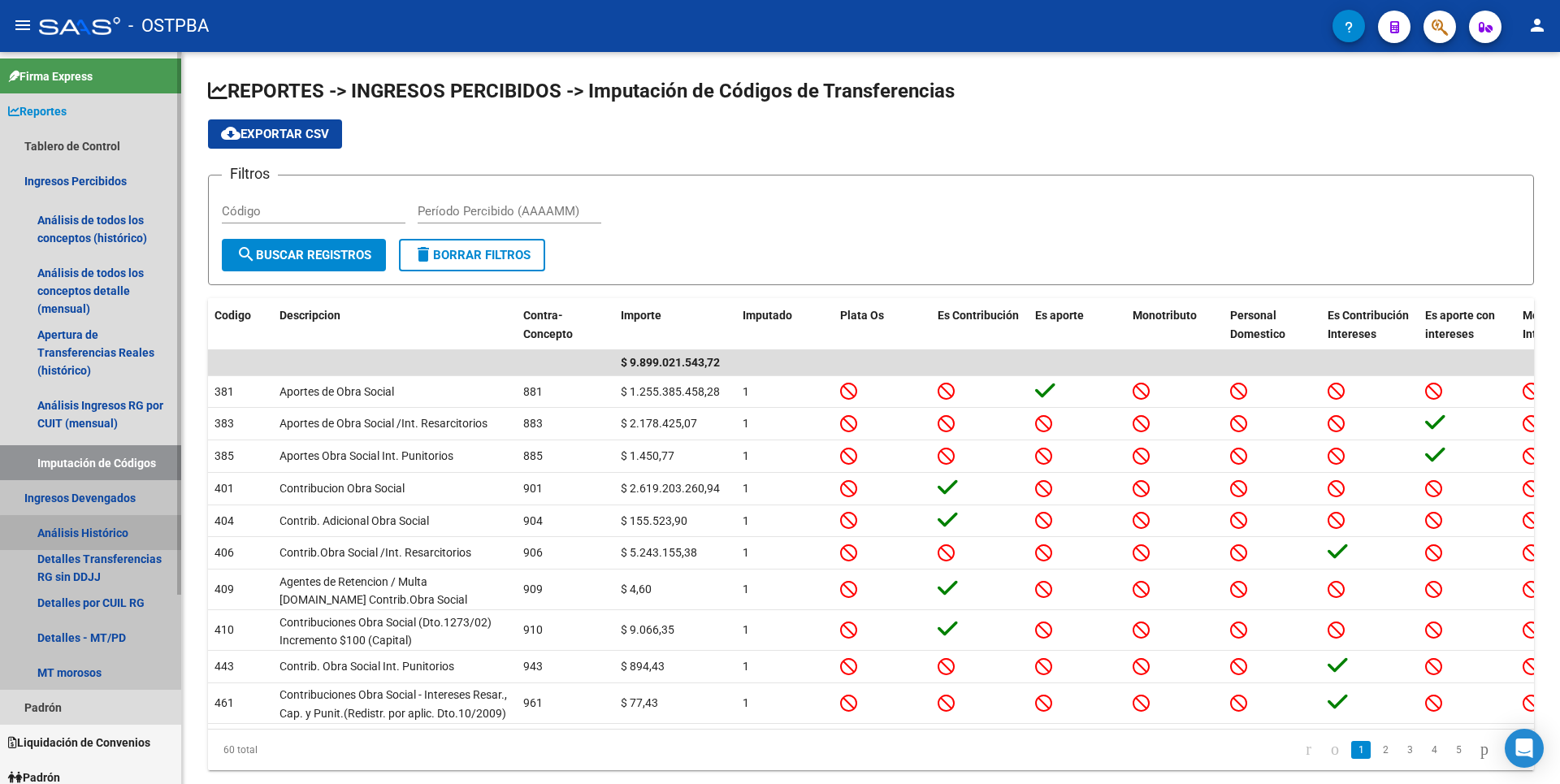
click at [112, 539] on link "Análisis Histórico" at bounding box center [91, 533] width 181 height 35
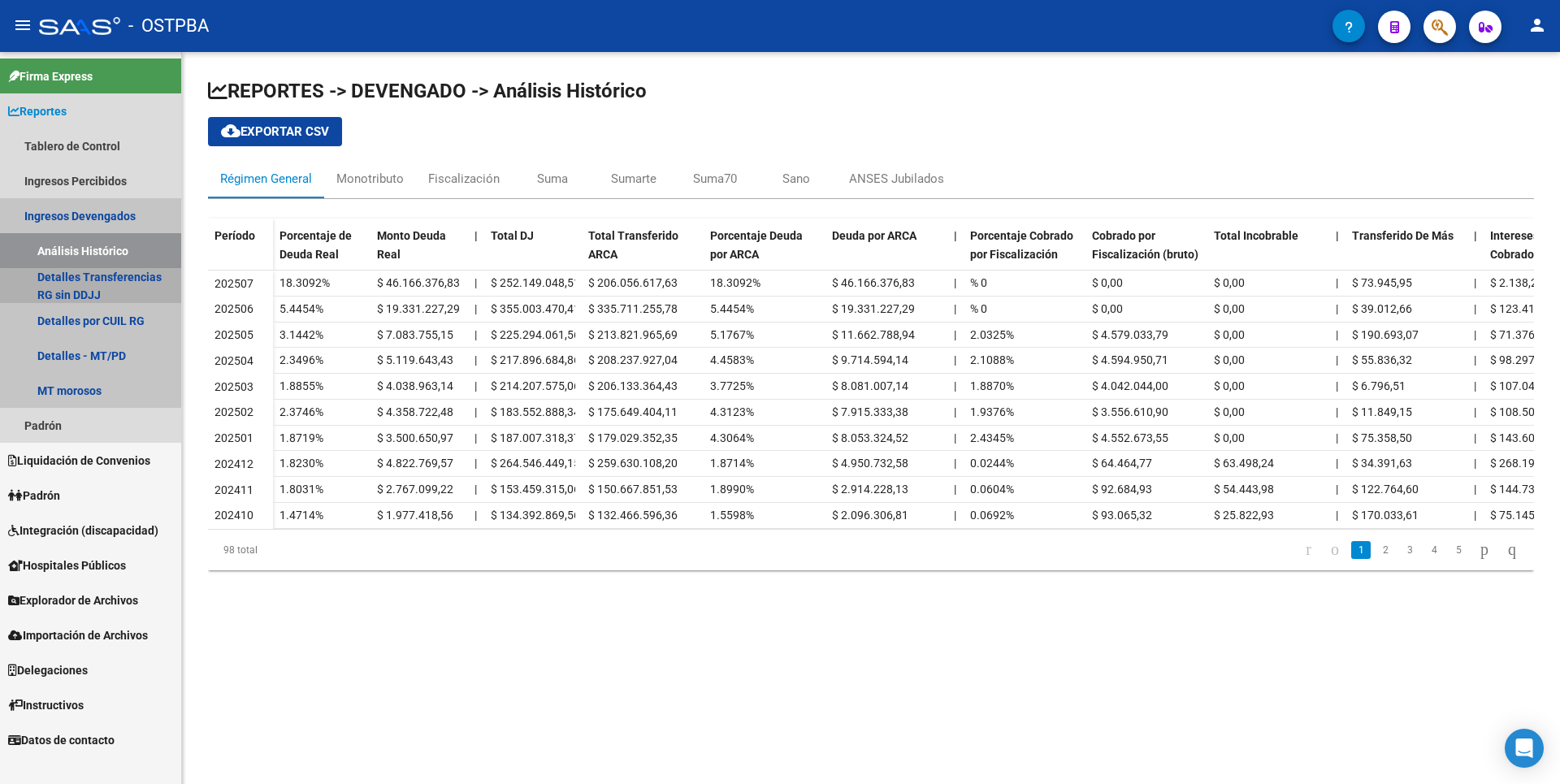
click at [103, 291] on link "Detalles Transferencias RG sin DDJJ" at bounding box center [91, 285] width 181 height 35
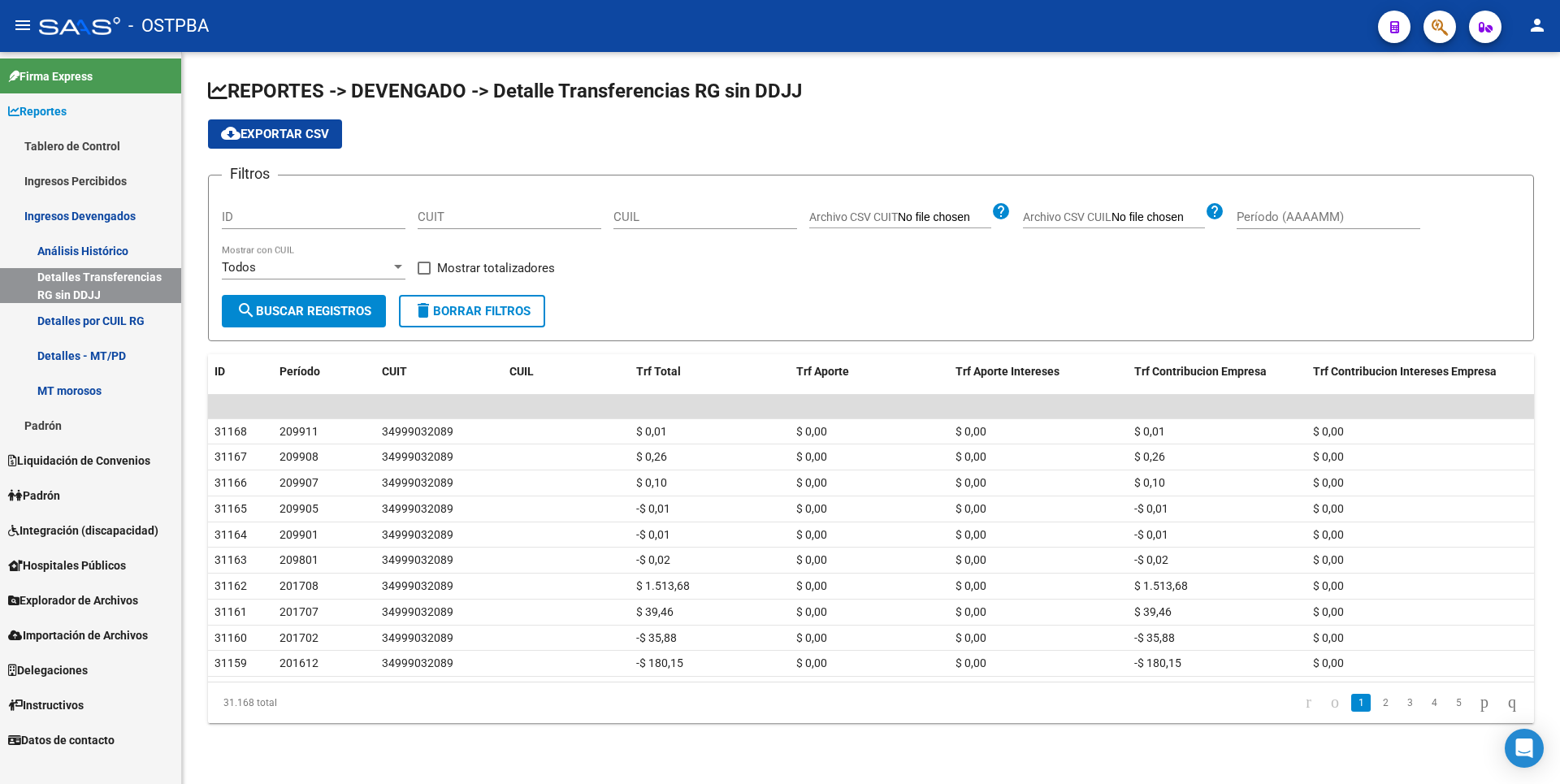
click at [105, 326] on link "Detalles por CUIL RG" at bounding box center [91, 320] width 181 height 35
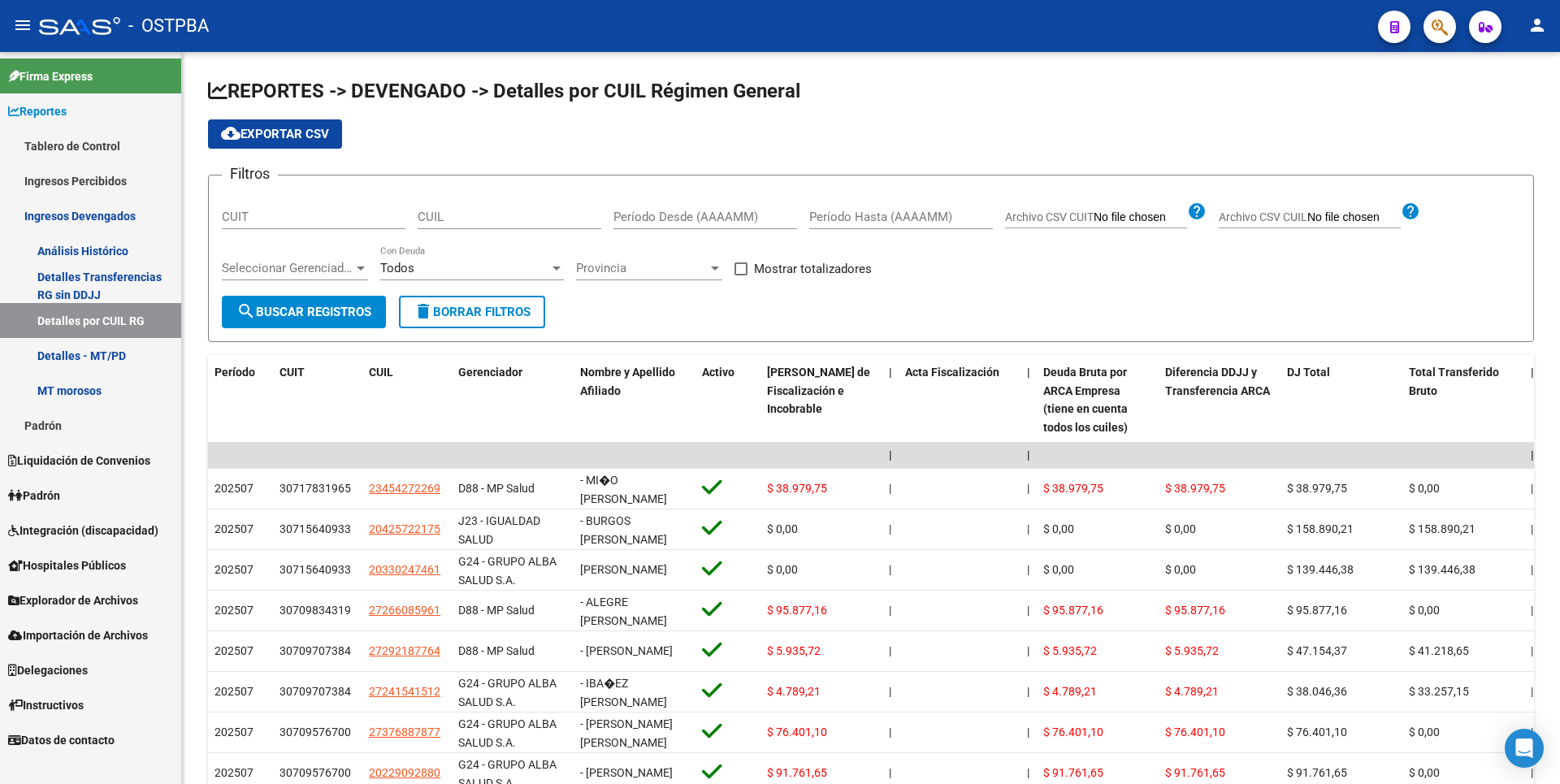
click at [102, 349] on link "Detalles - MT/PD" at bounding box center [91, 355] width 181 height 35
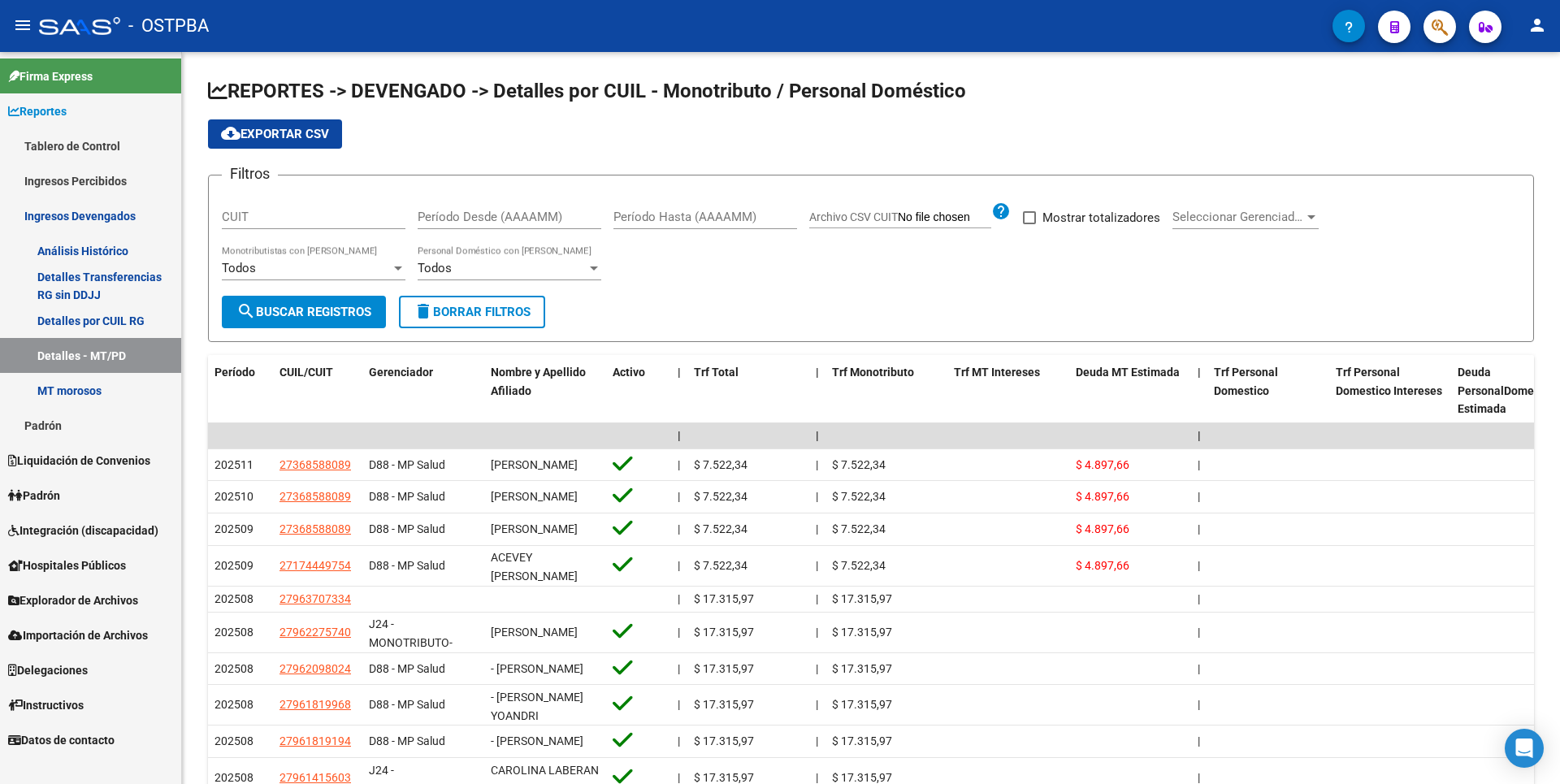
click at [91, 385] on link "MT morosos" at bounding box center [91, 390] width 181 height 35
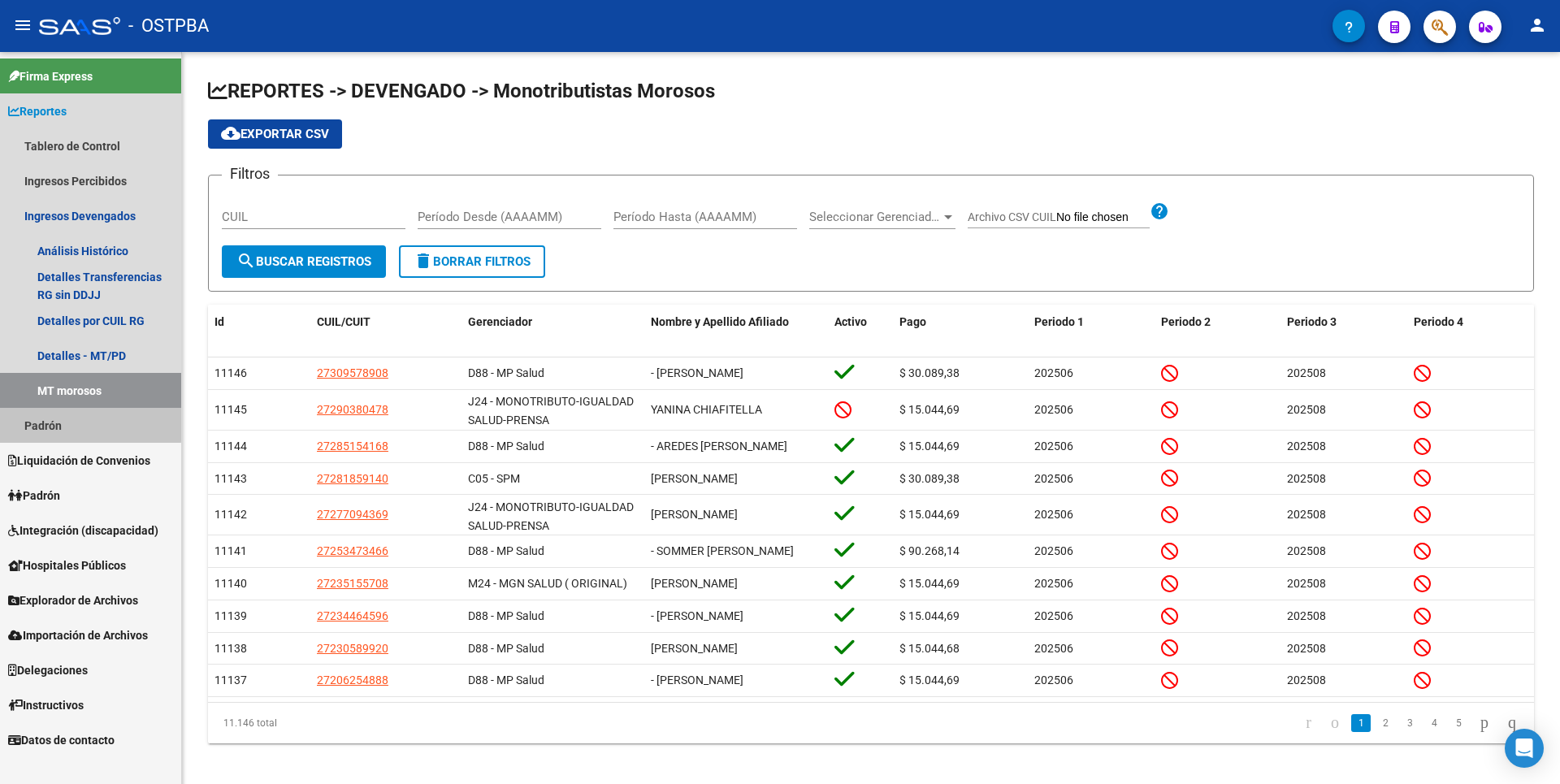
click at [81, 423] on link "Padrón" at bounding box center [91, 426] width 181 height 35
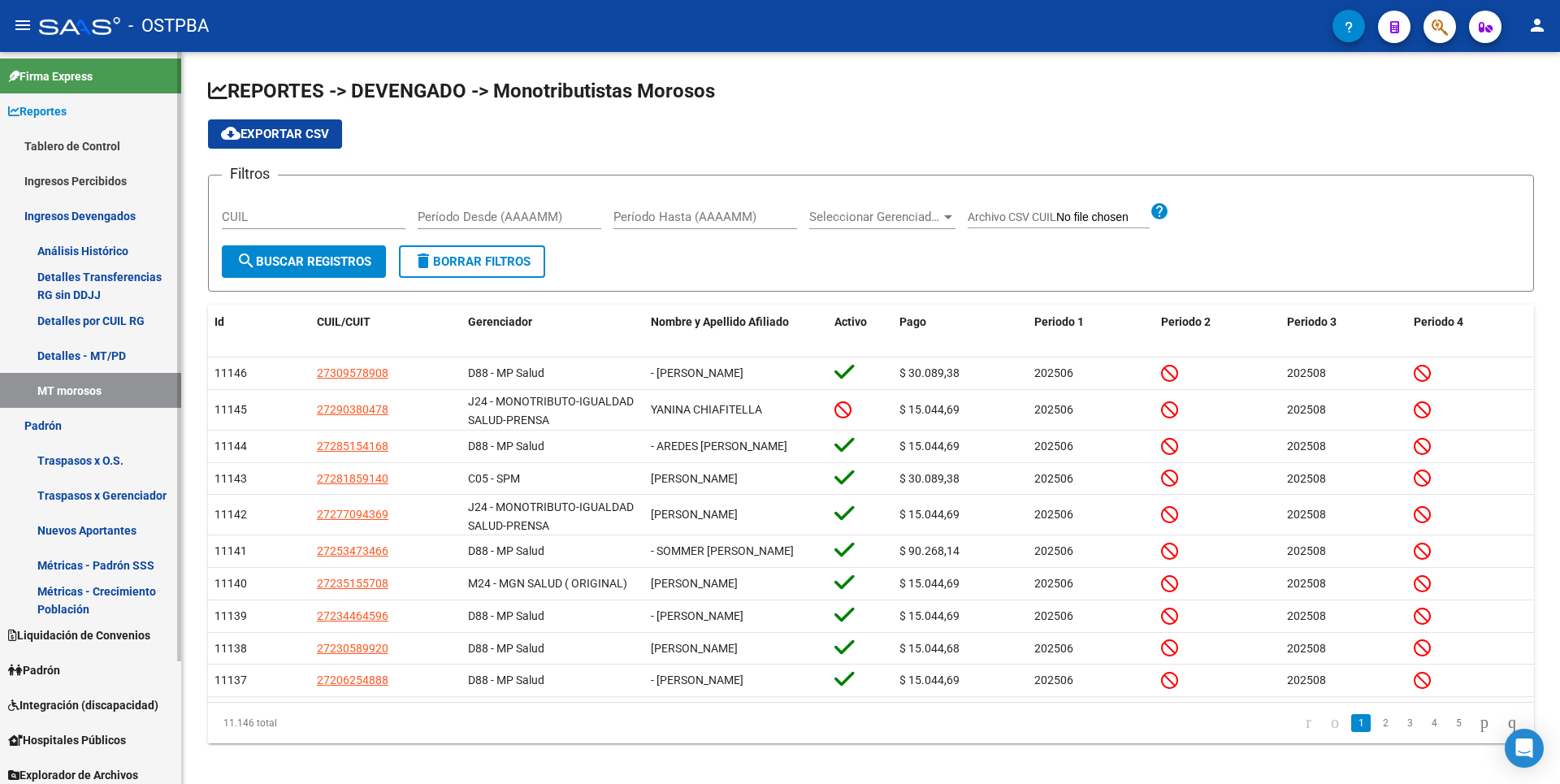
click at [90, 466] on link "Traspasos x O.S." at bounding box center [91, 460] width 181 height 35
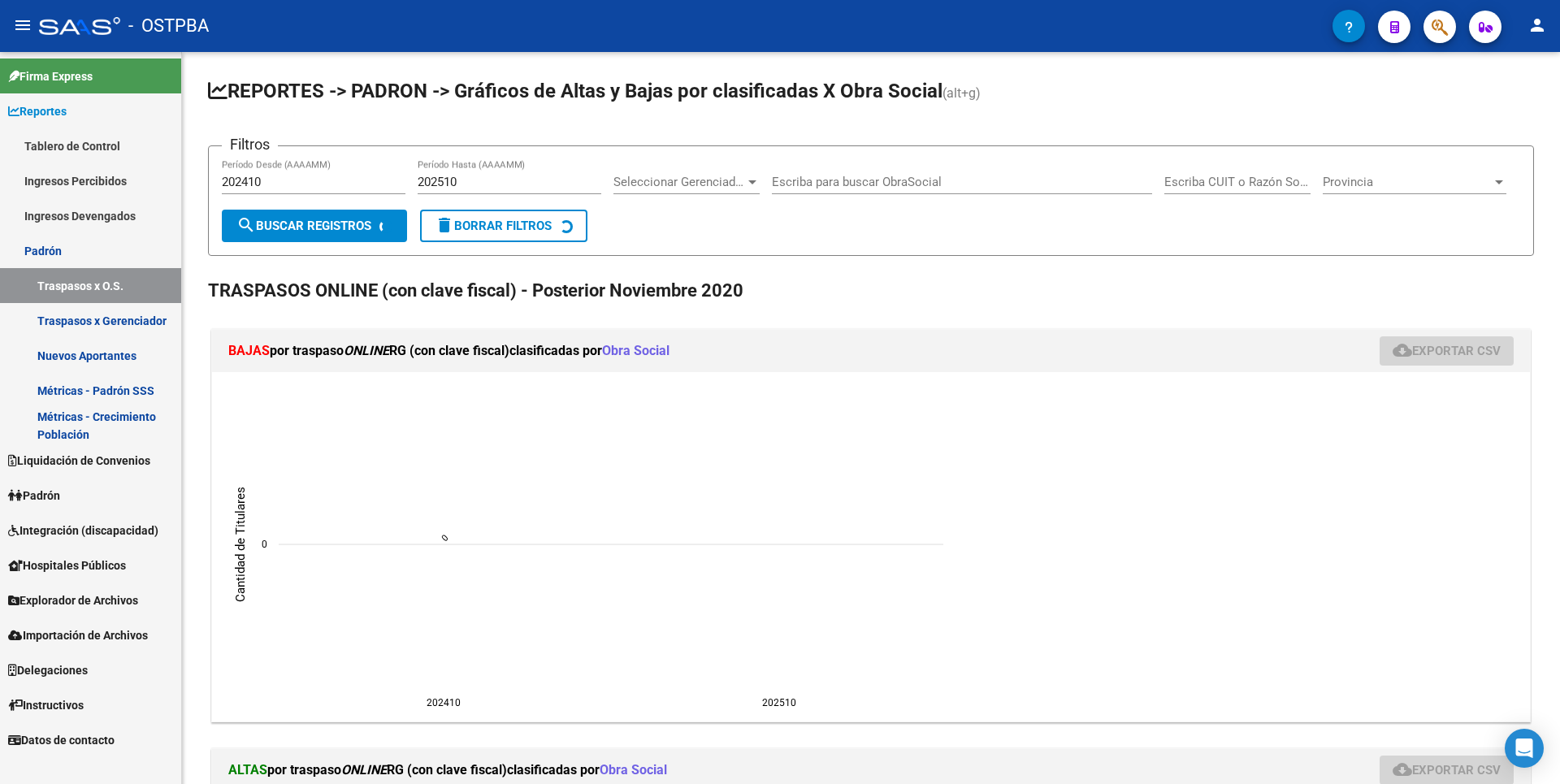
click at [113, 326] on link "Traspasos x Gerenciador" at bounding box center [91, 320] width 181 height 35
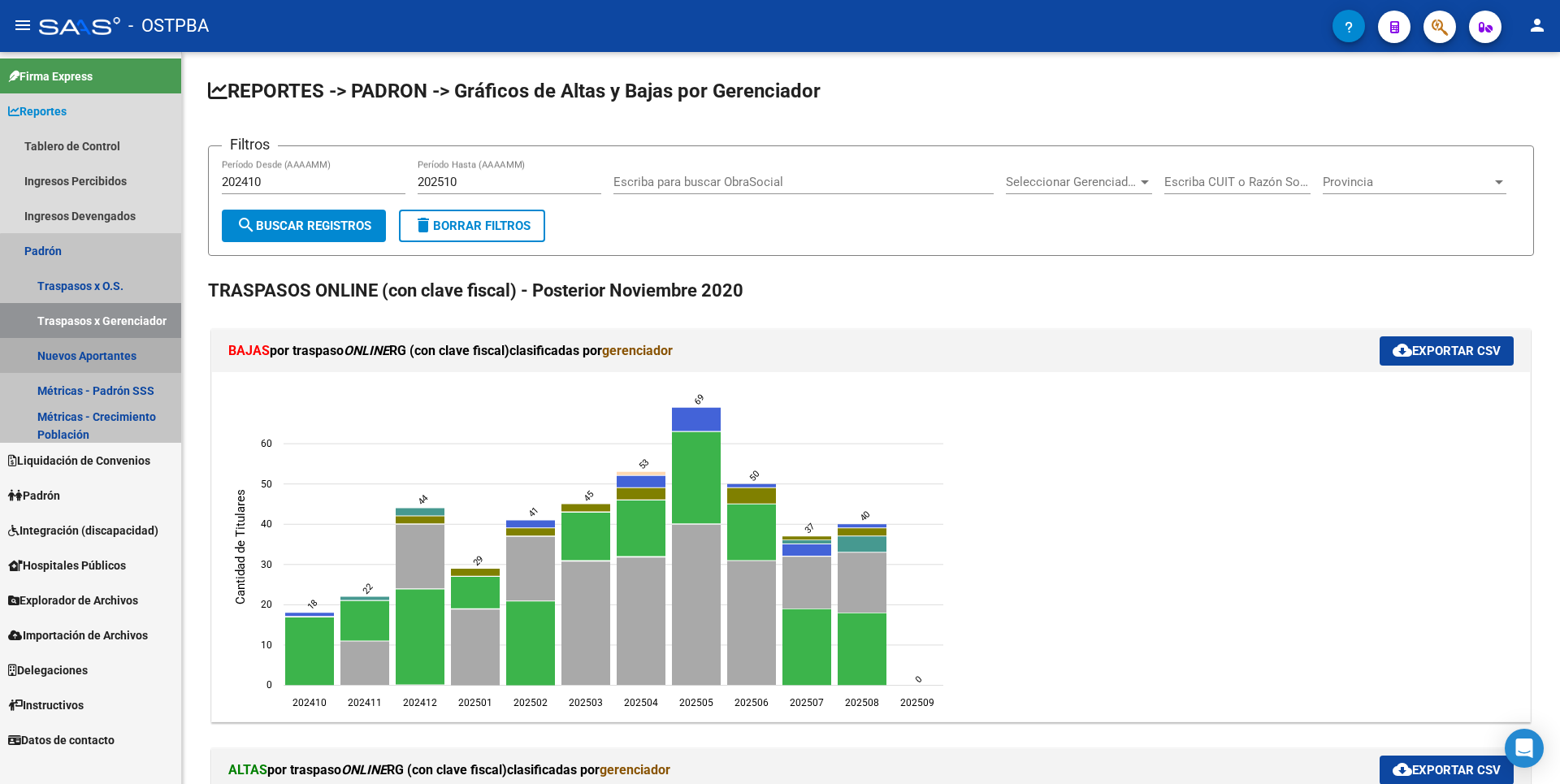
click at [109, 364] on link "Nuevos Aportantes" at bounding box center [91, 355] width 181 height 35
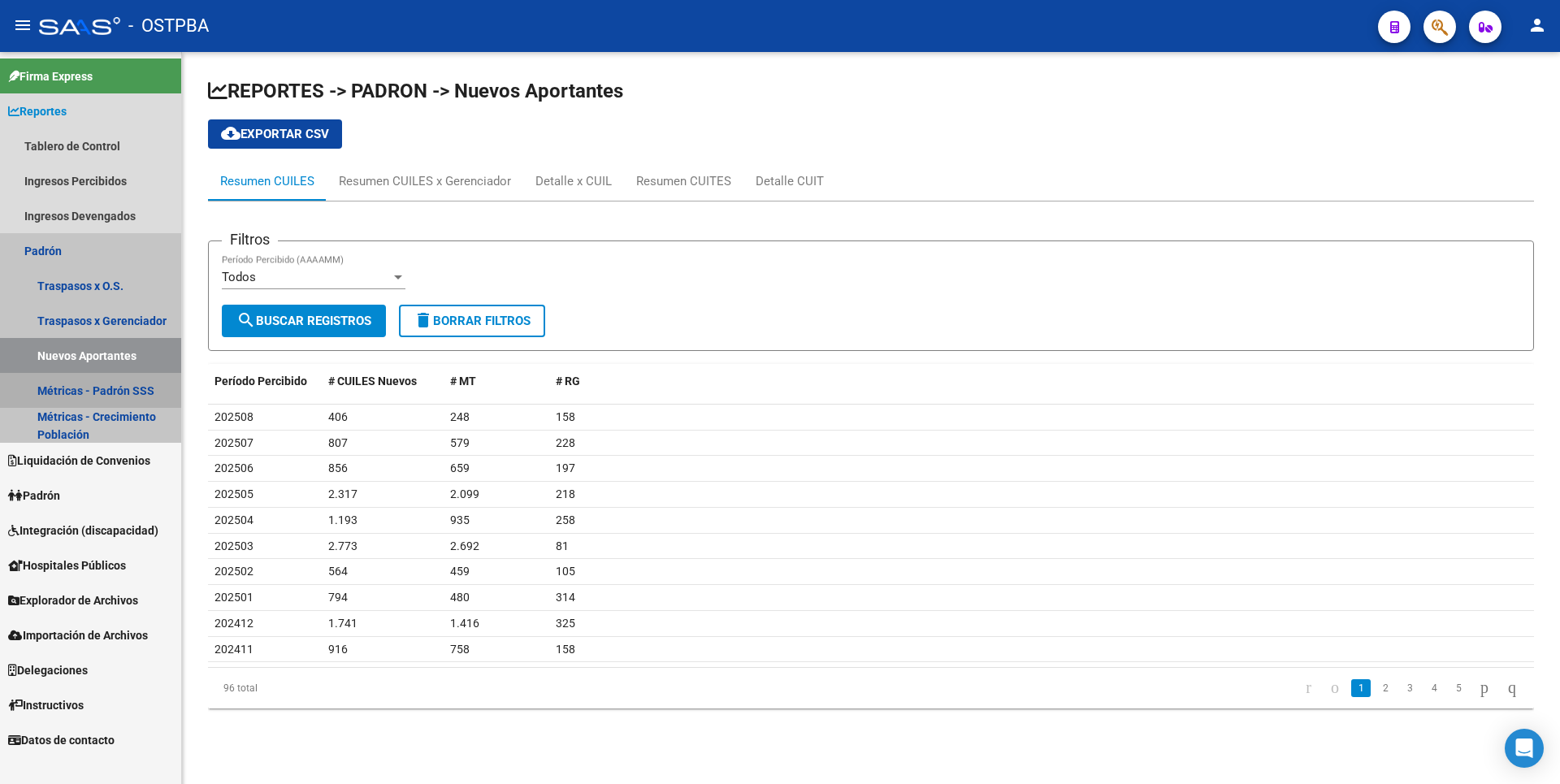
click at [116, 389] on link "Métricas - Padrón SSS" at bounding box center [91, 390] width 181 height 35
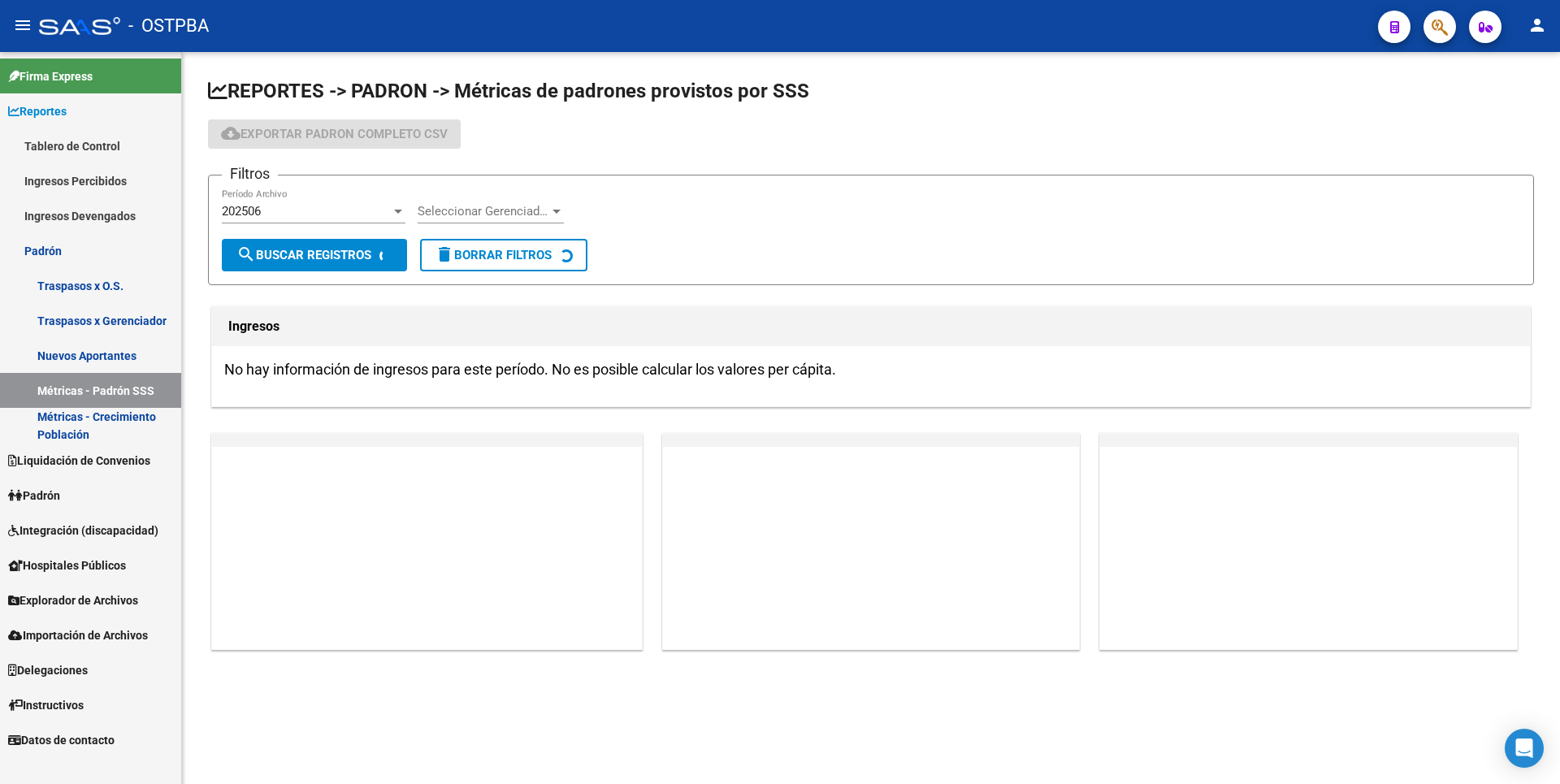
click at [118, 426] on link "Métricas - Crecimiento Población" at bounding box center [91, 426] width 181 height 35
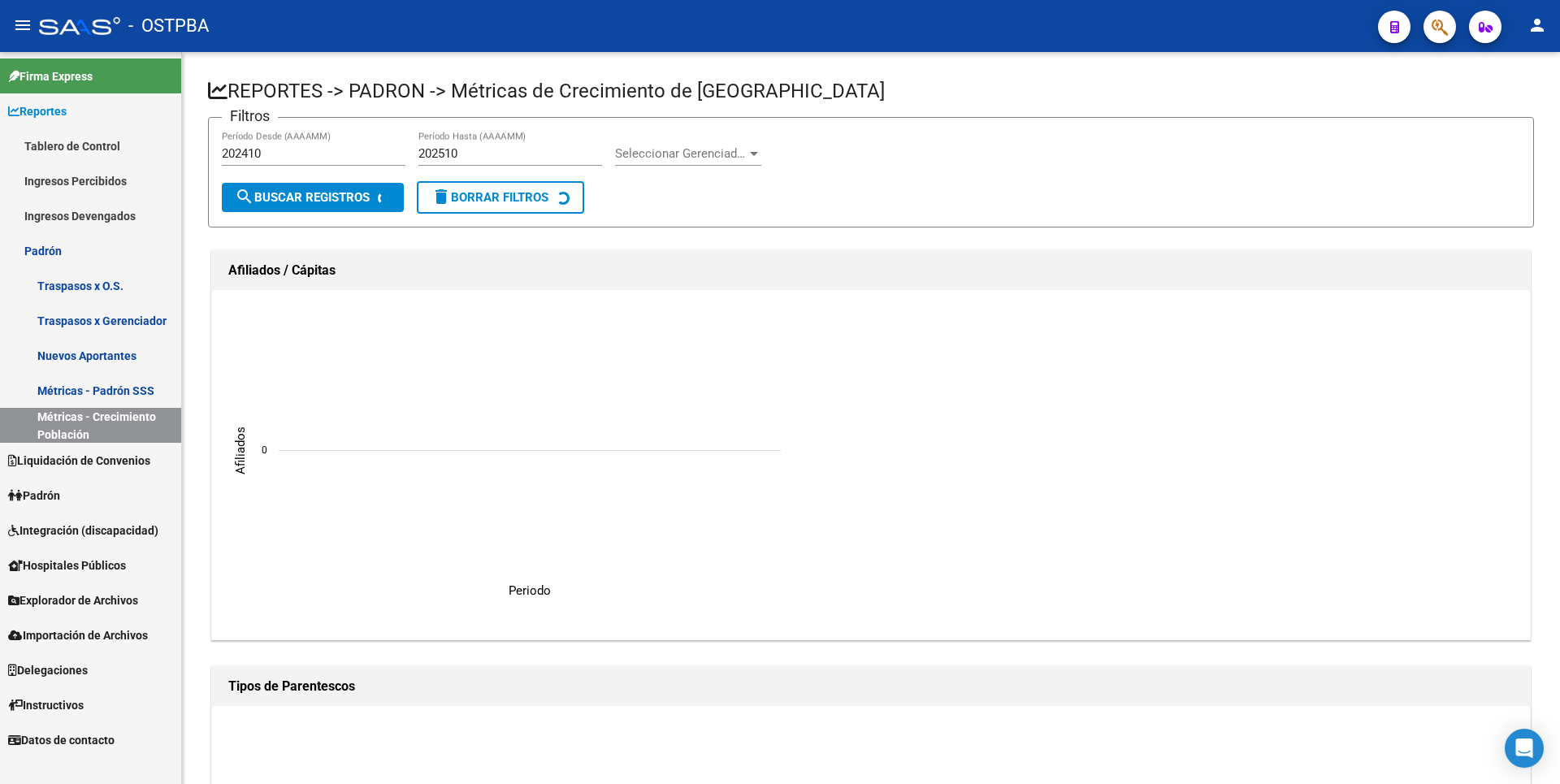
click at [98, 471] on link "Liquidación de Convenios" at bounding box center [91, 460] width 181 height 35
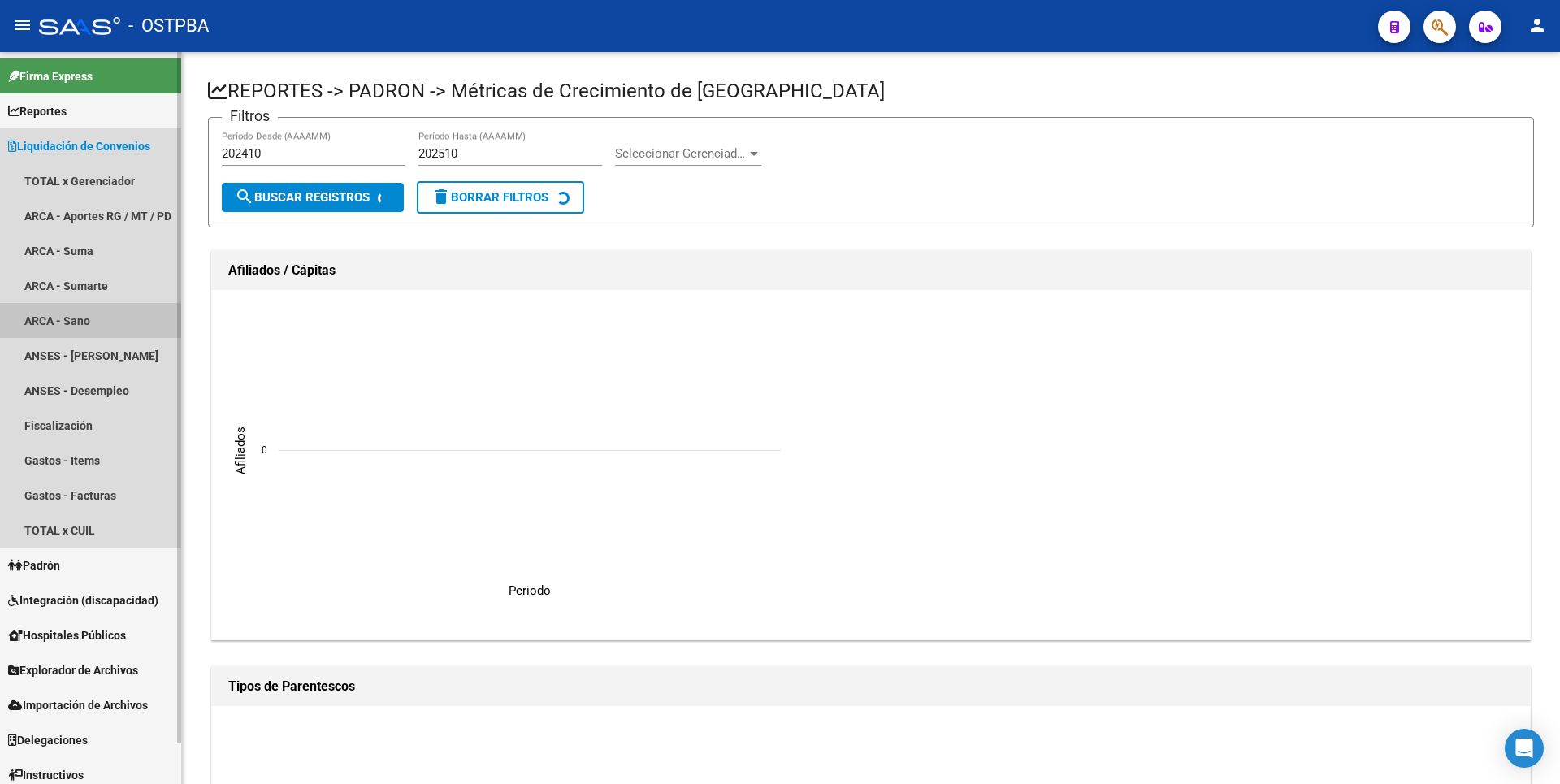
click at [81, 323] on link "ARCA - Sano" at bounding box center [91, 320] width 181 height 35
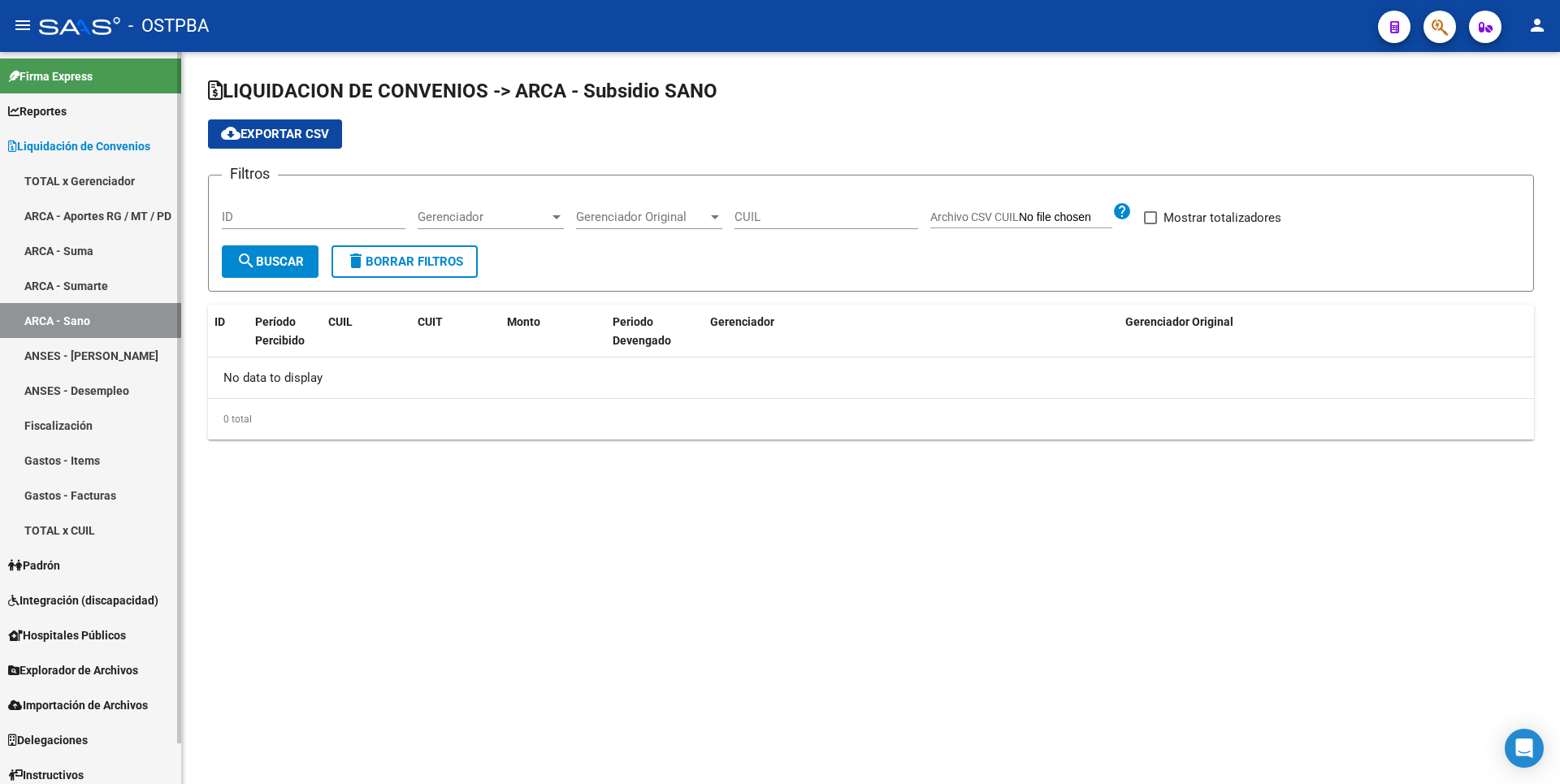
checkbox input "true"
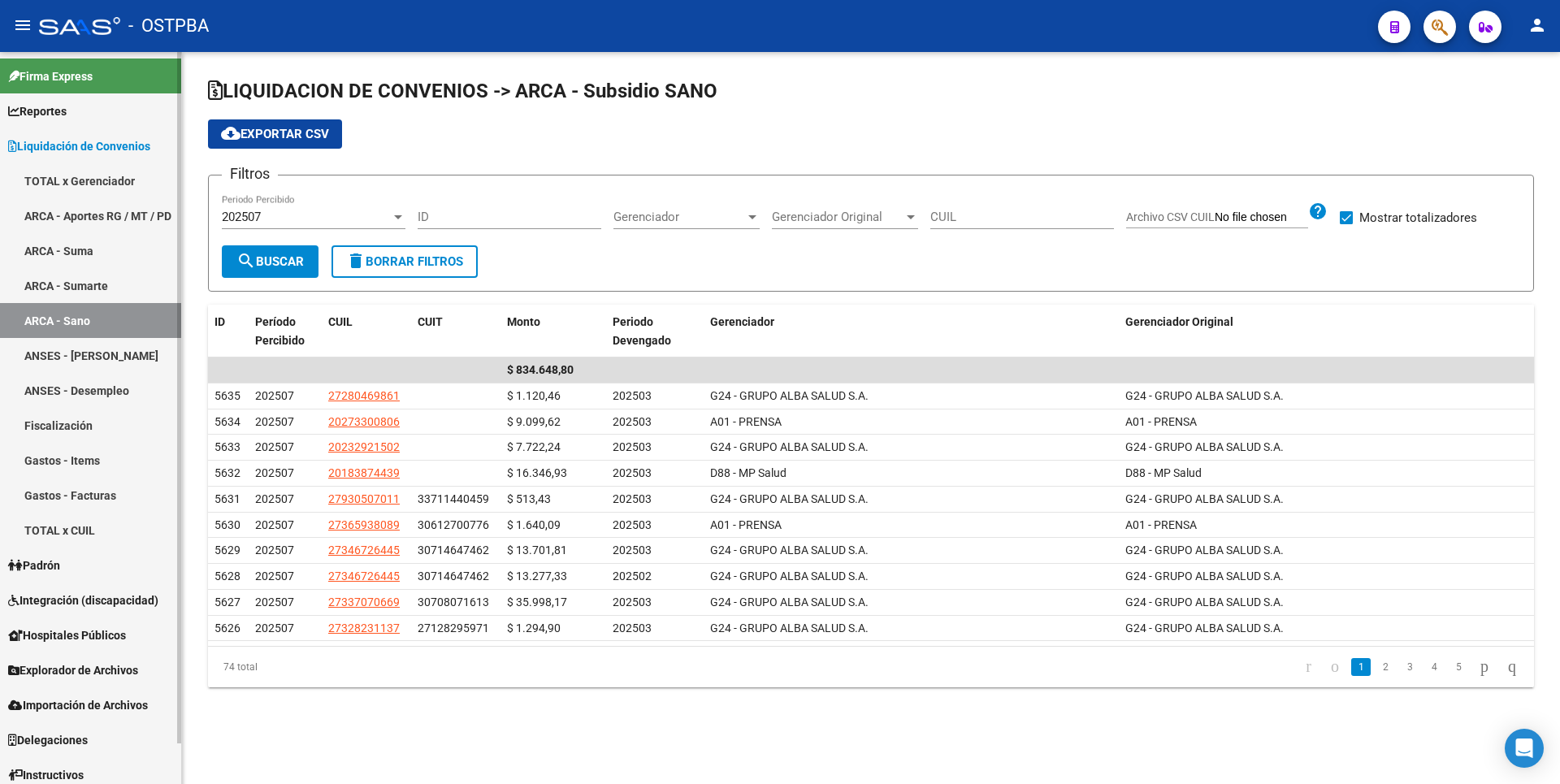
click at [111, 290] on link "ARCA - Sumarte" at bounding box center [91, 285] width 181 height 35
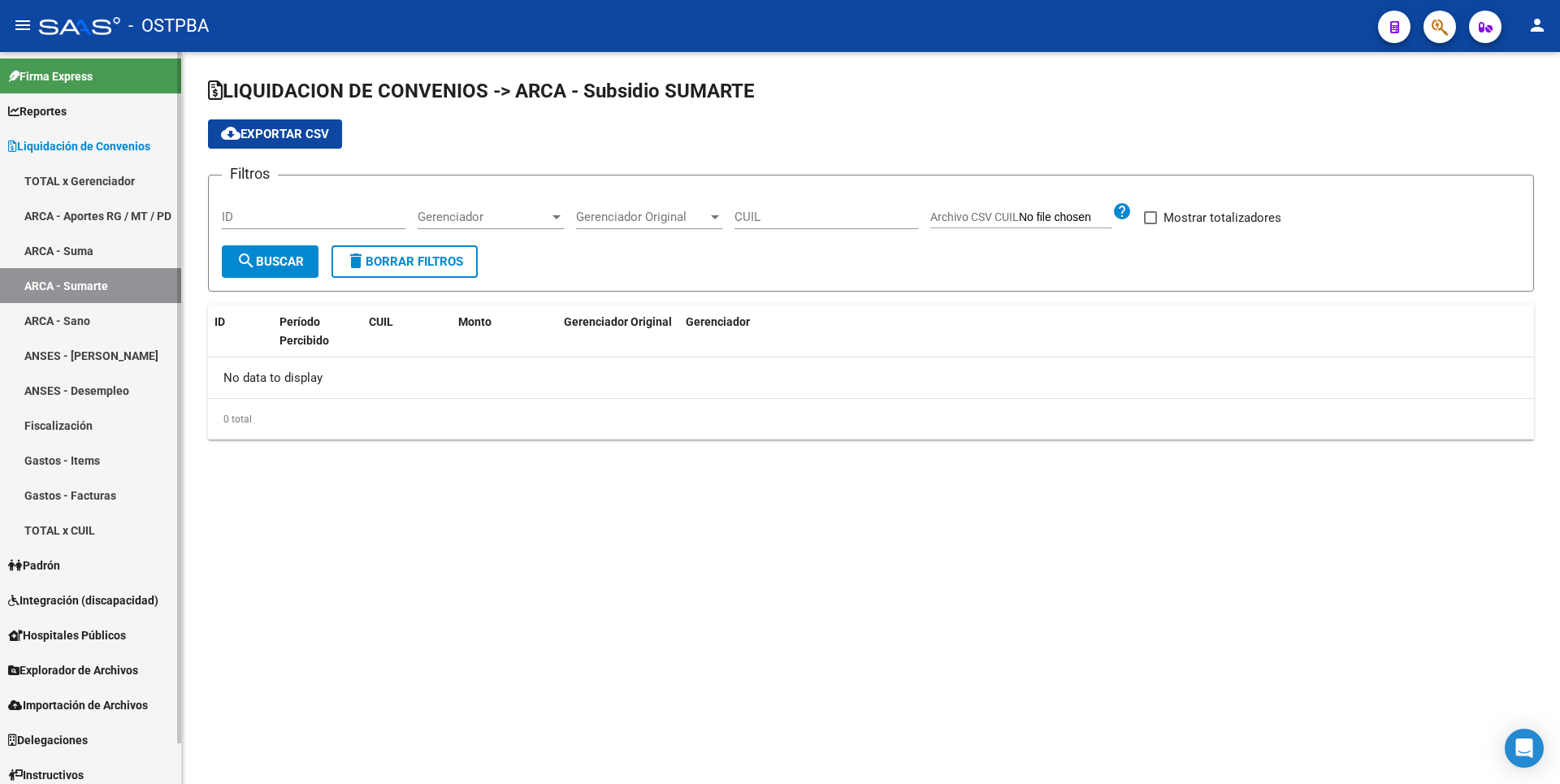
checkbox input "true"
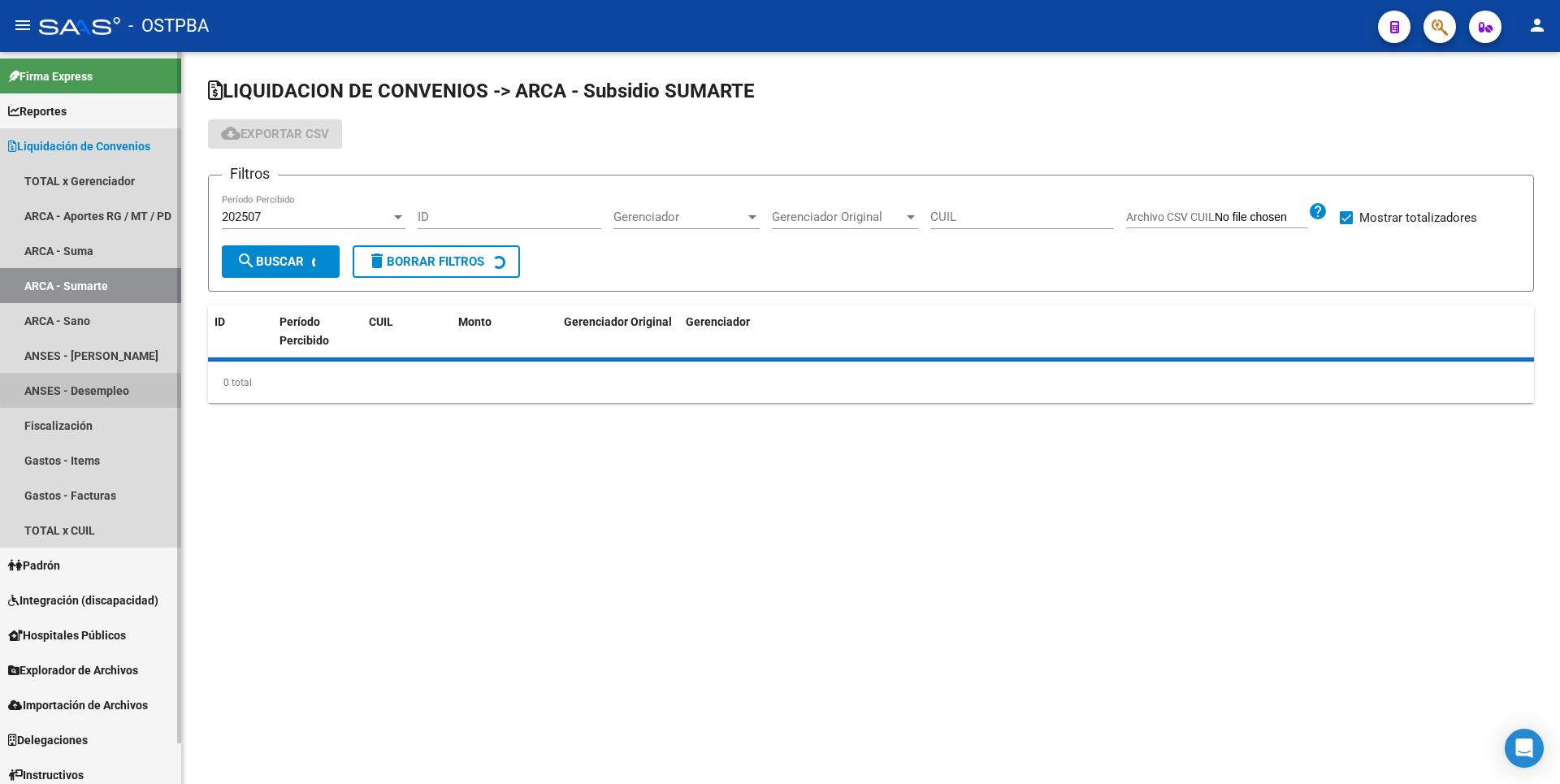
click at [104, 387] on link "ANSES - Desempleo" at bounding box center [91, 390] width 181 height 35
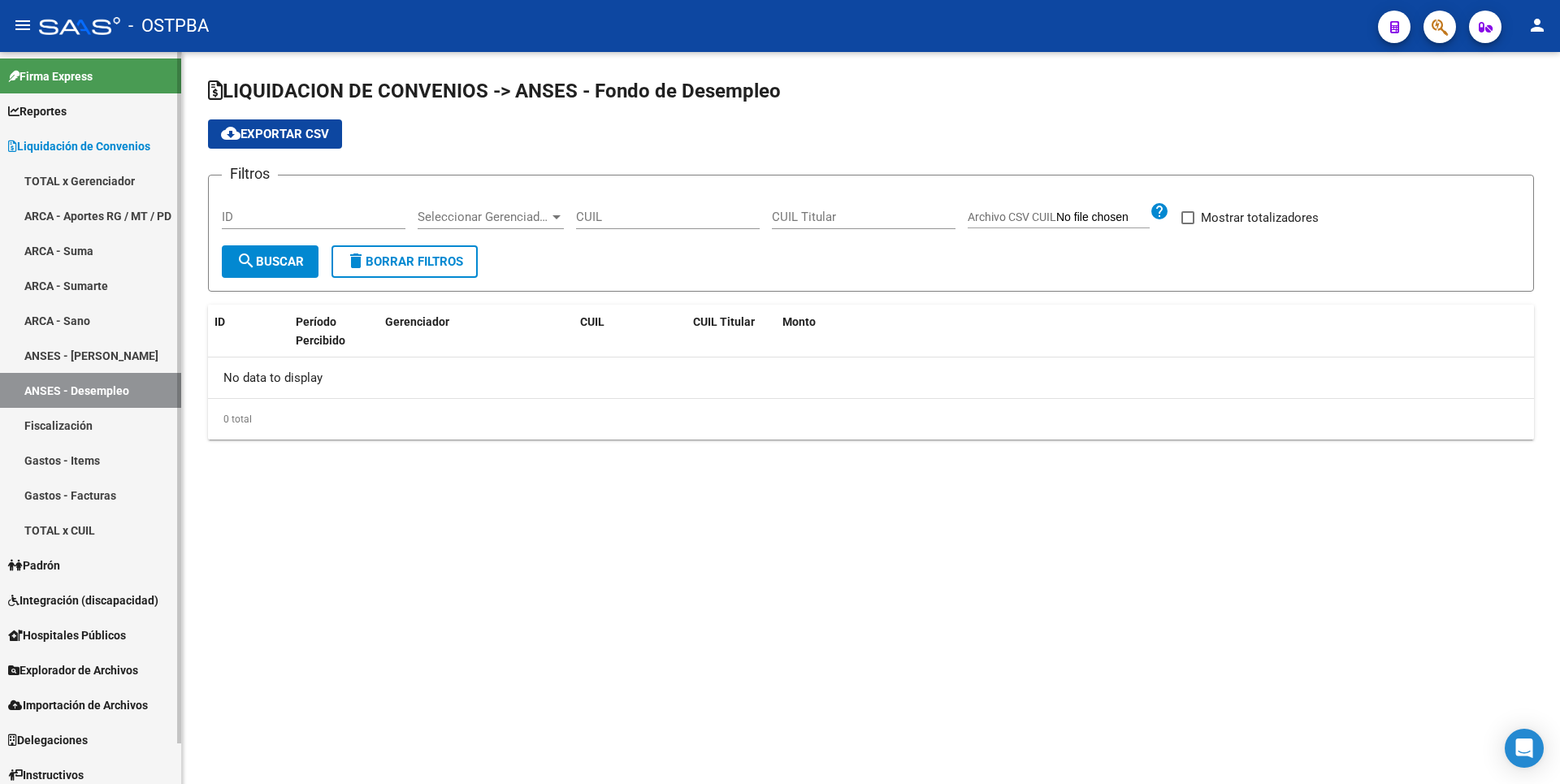
checkbox input "true"
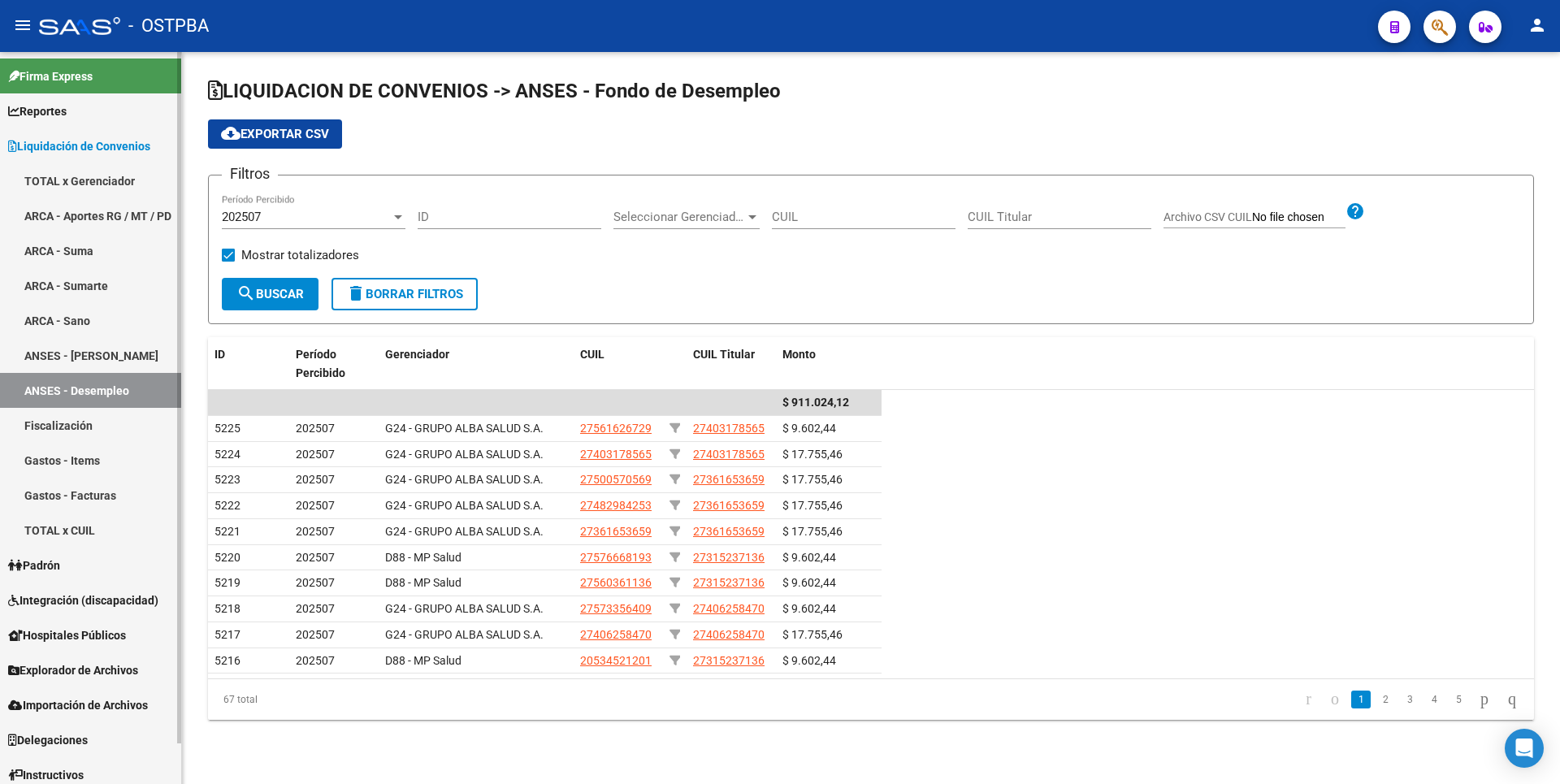
click at [82, 429] on link "Fiscalización" at bounding box center [91, 426] width 181 height 35
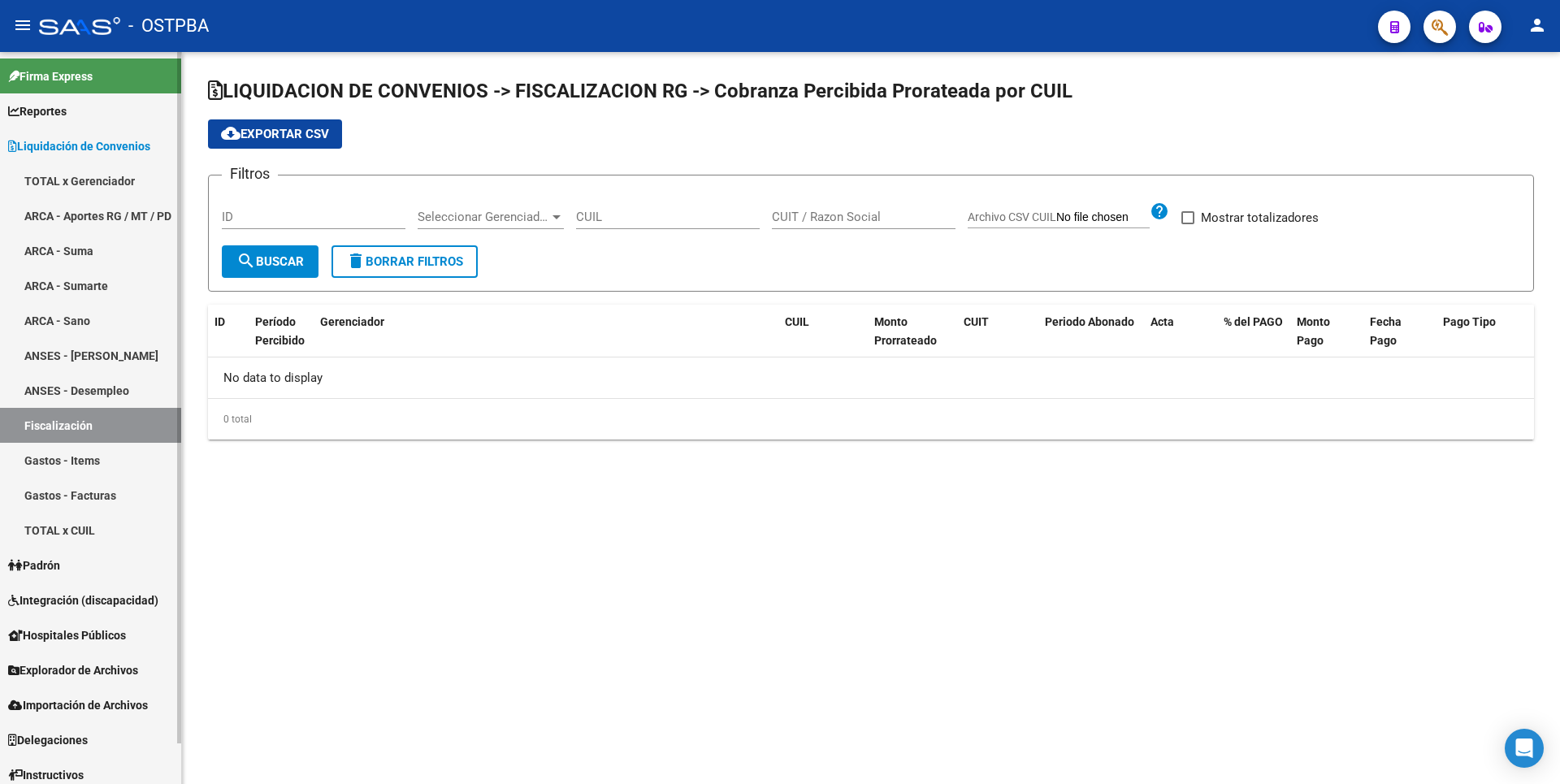
checkbox input "true"
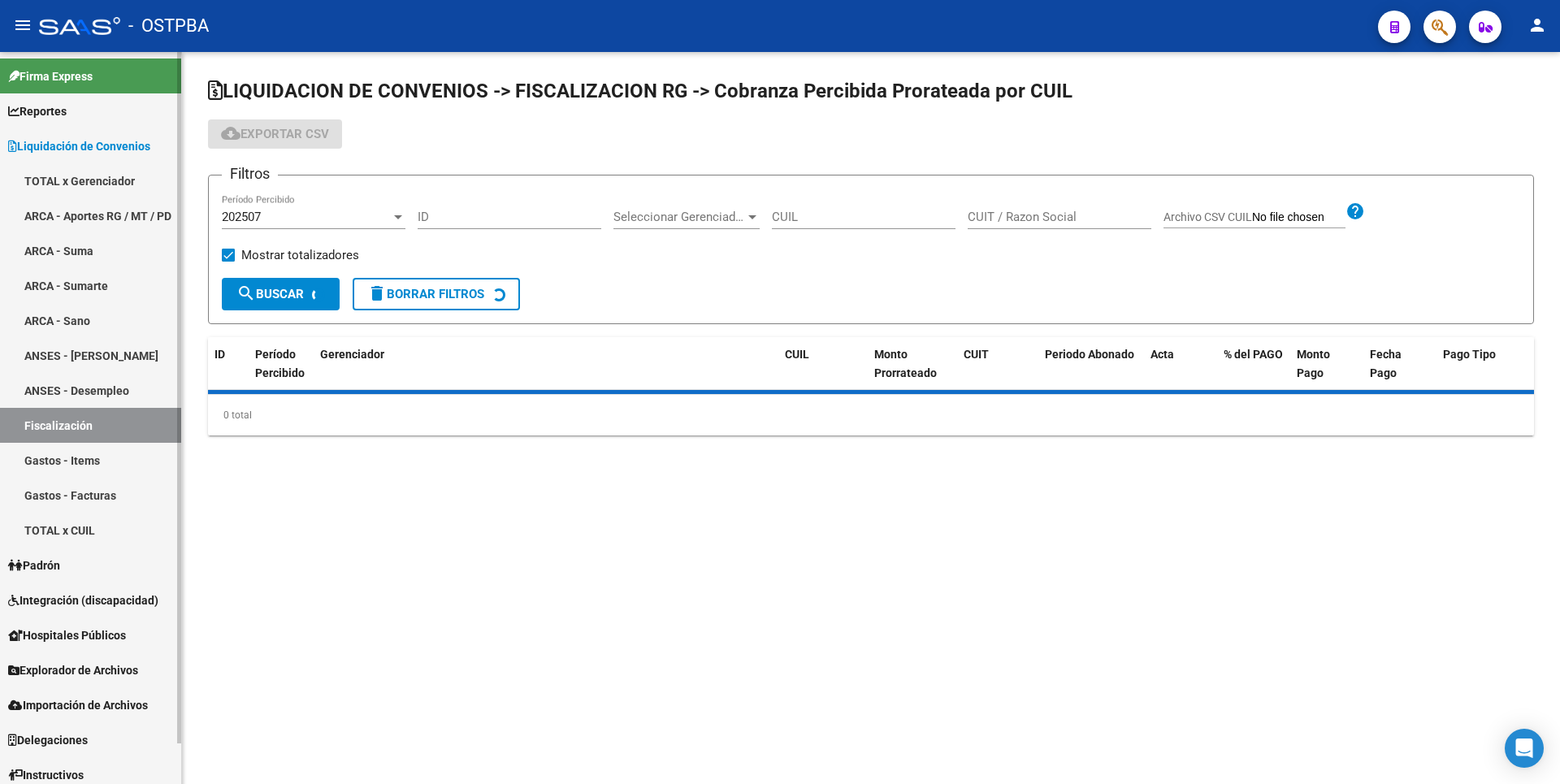
click at [81, 456] on link "Gastos - Items" at bounding box center [91, 460] width 181 height 35
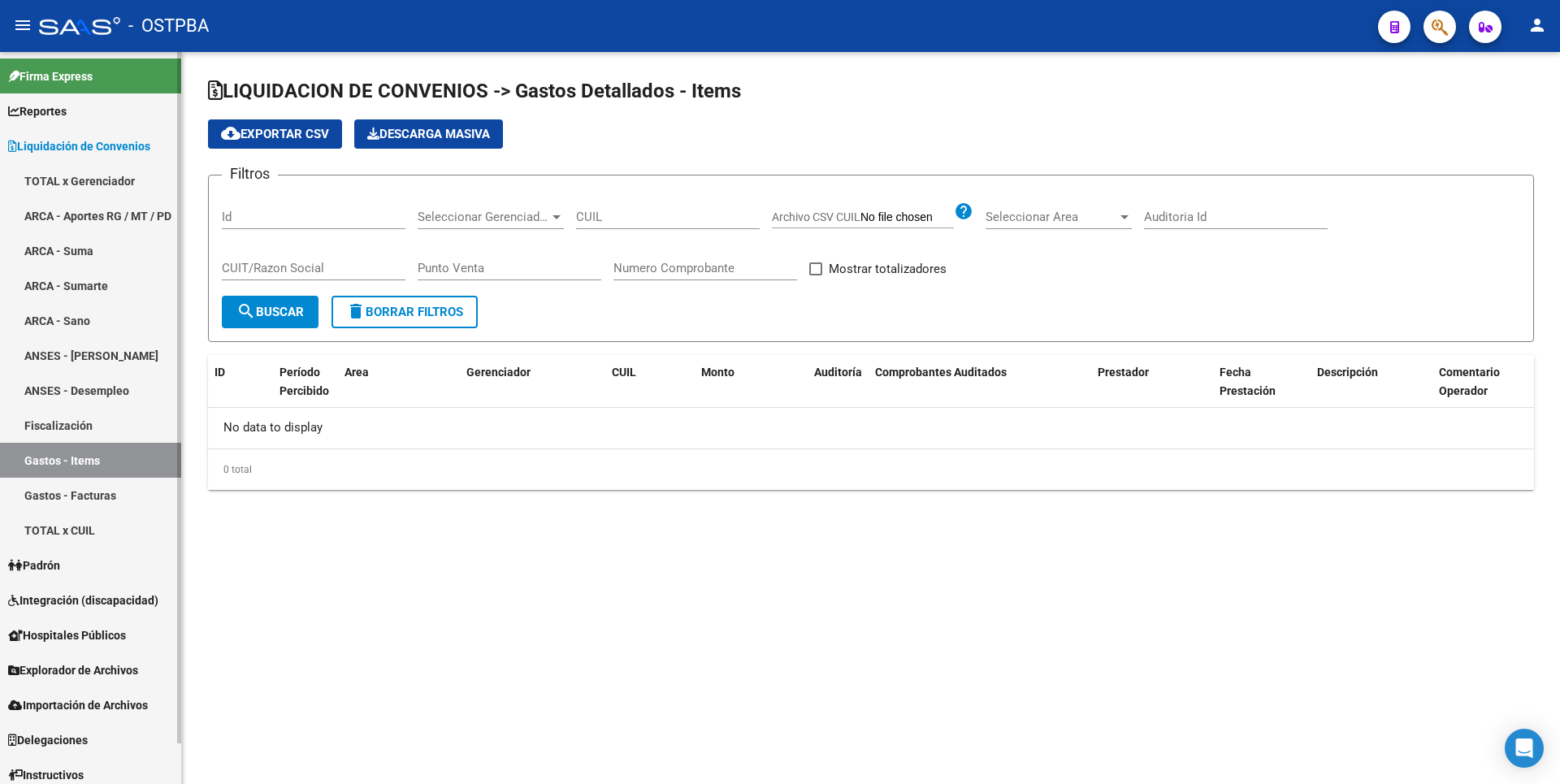
click at [94, 497] on link "Gastos - Facturas" at bounding box center [91, 495] width 181 height 35
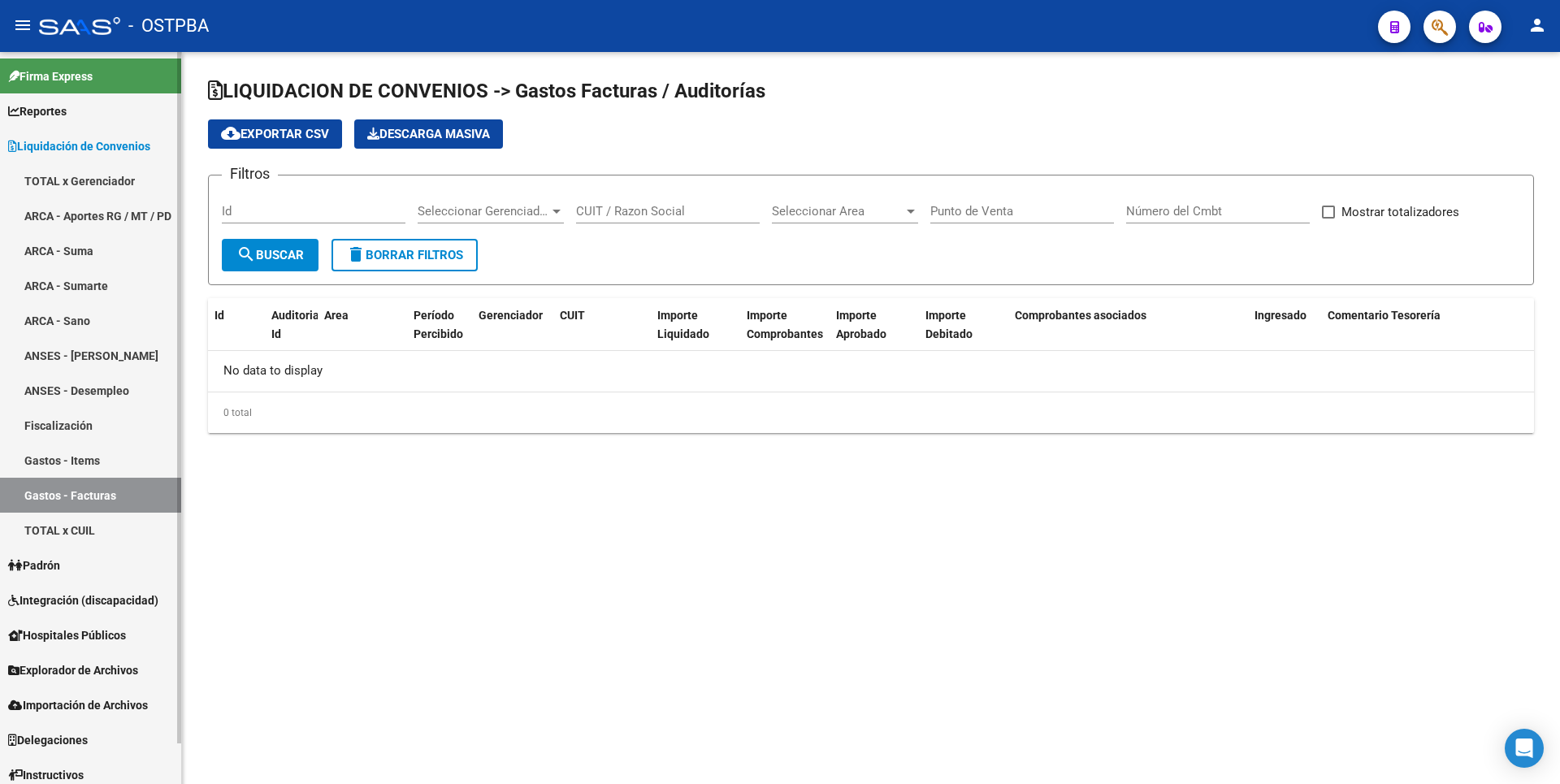
checkbox input "true"
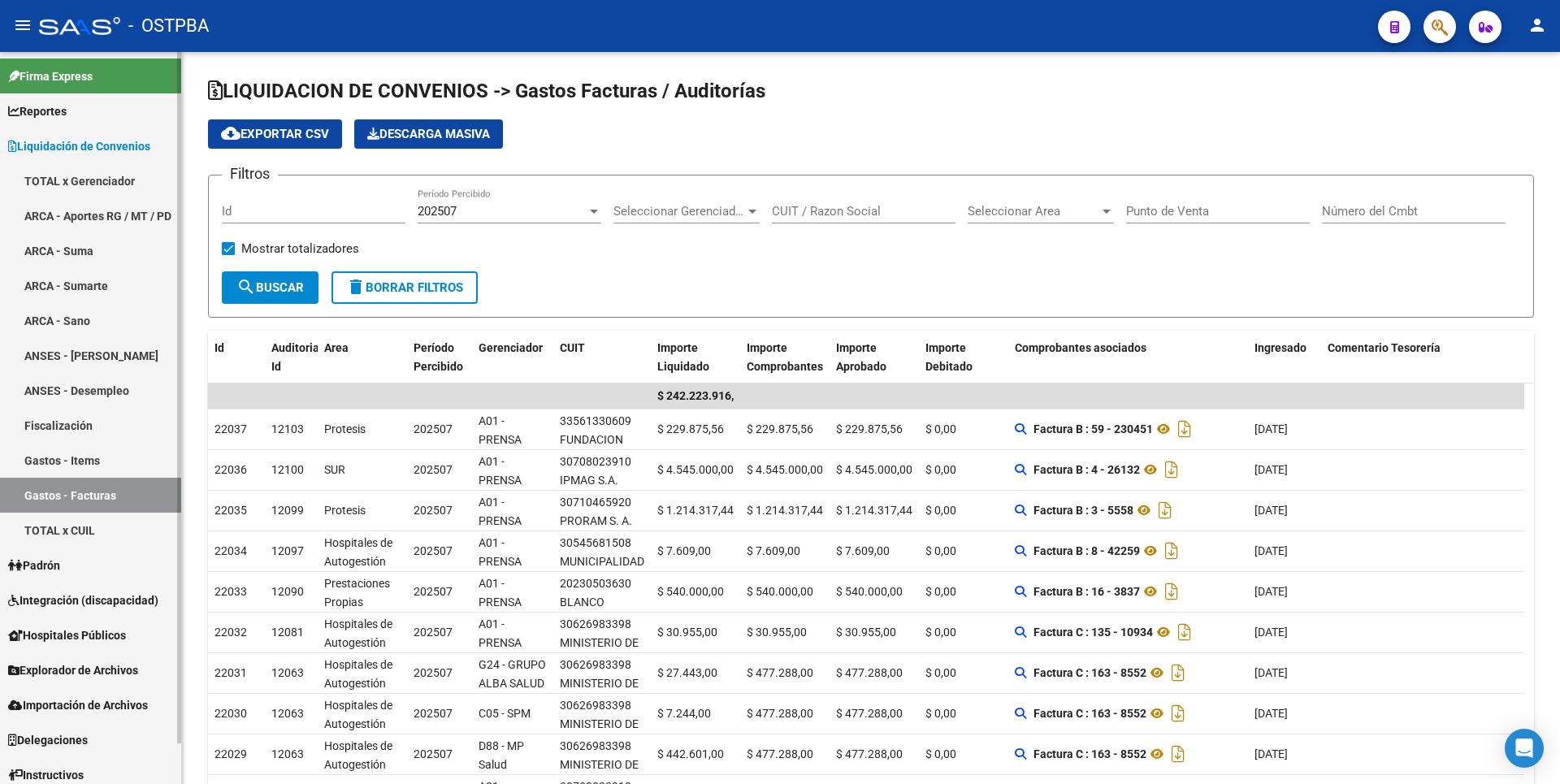
click at [86, 522] on link "TOTAL x CUIL" at bounding box center [91, 530] width 181 height 35
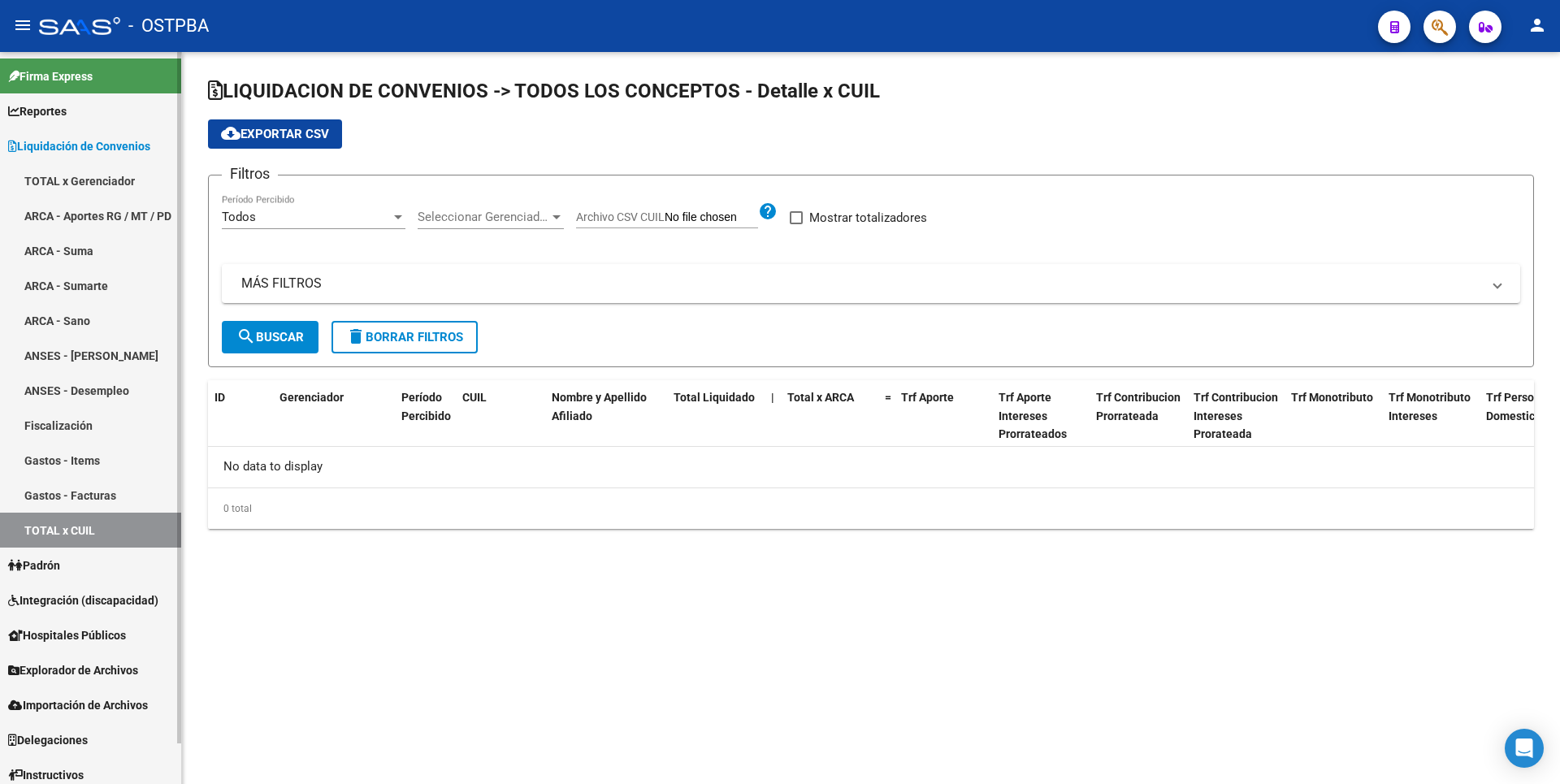
click at [79, 561] on link "Padrón" at bounding box center [91, 565] width 181 height 35
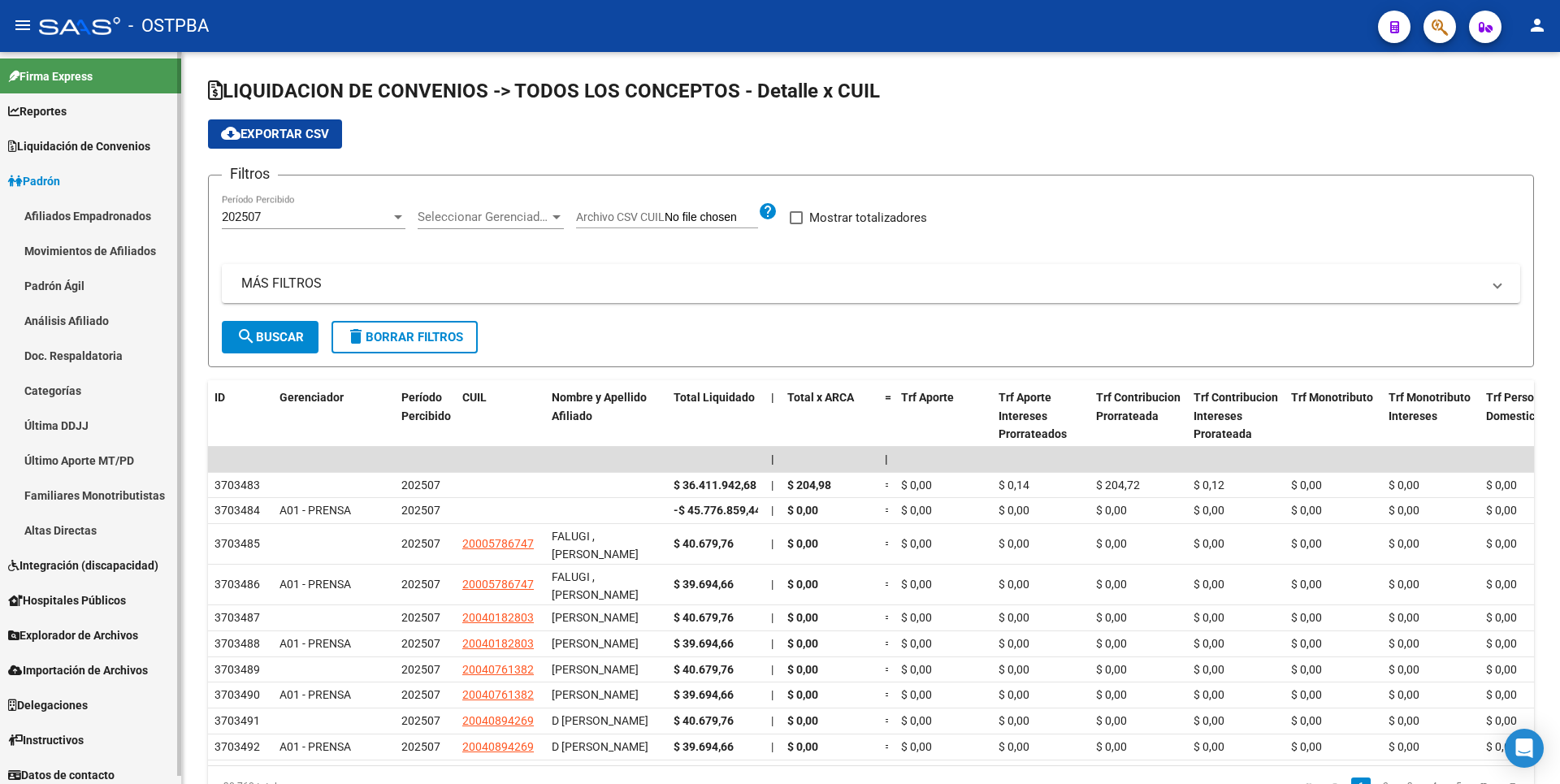
click at [89, 524] on link "Altas Directas" at bounding box center [91, 530] width 181 height 35
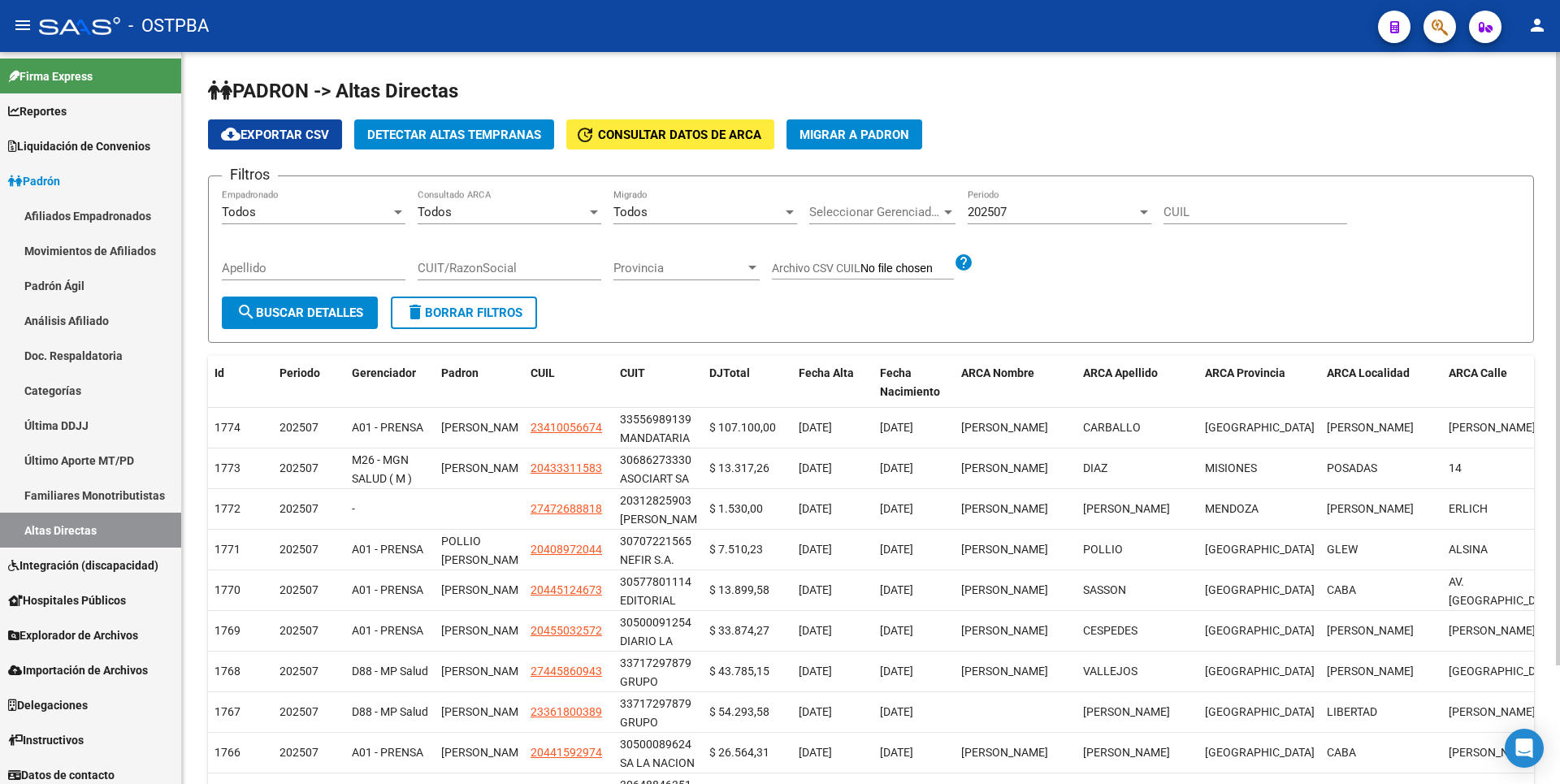
click at [441, 127] on span "Detectar Altas Tempranas" at bounding box center [454, 134] width 174 height 15
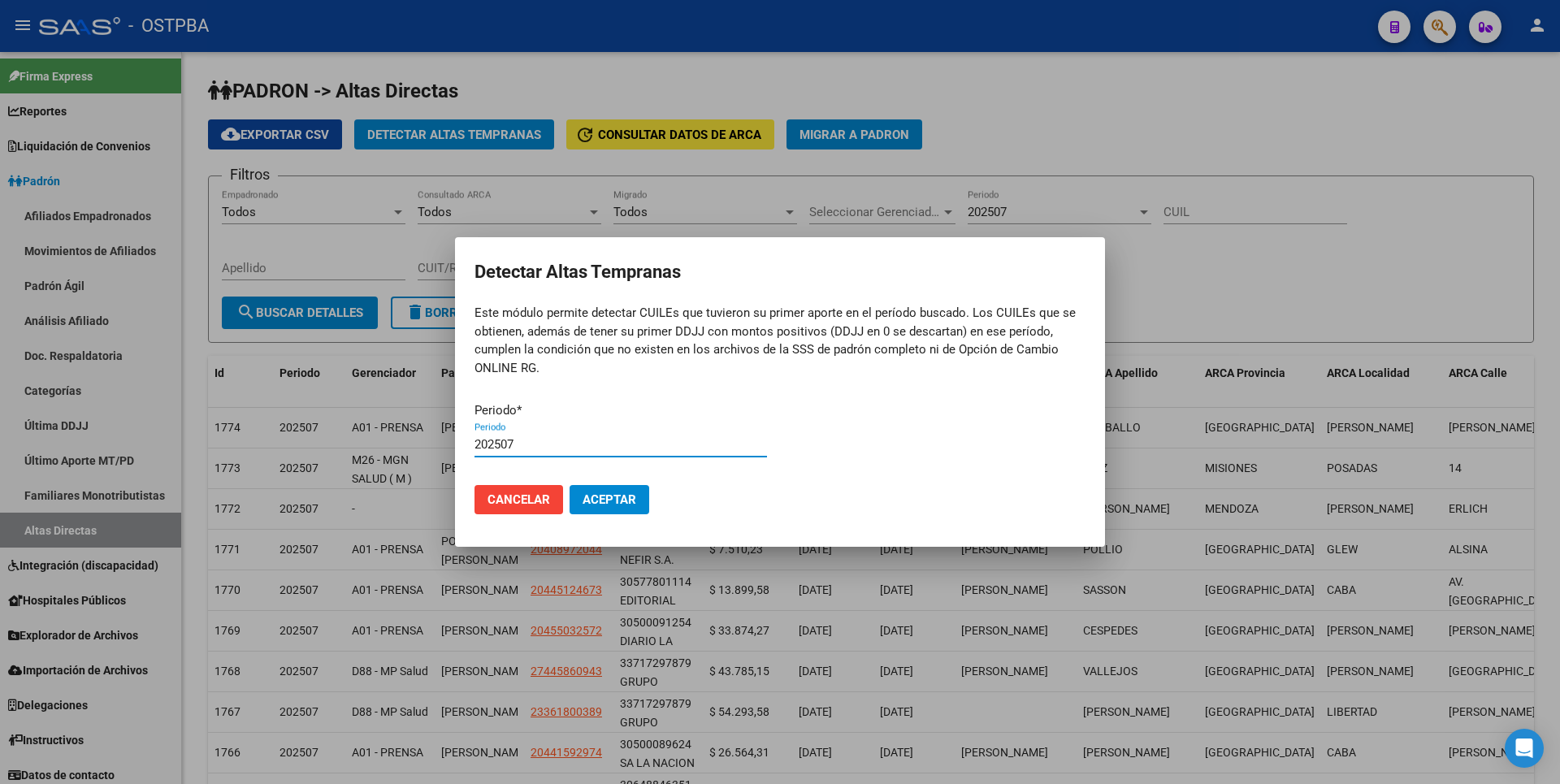
type input "202507"
click at [569, 485] on button "Aceptar" at bounding box center [609, 499] width 79 height 30
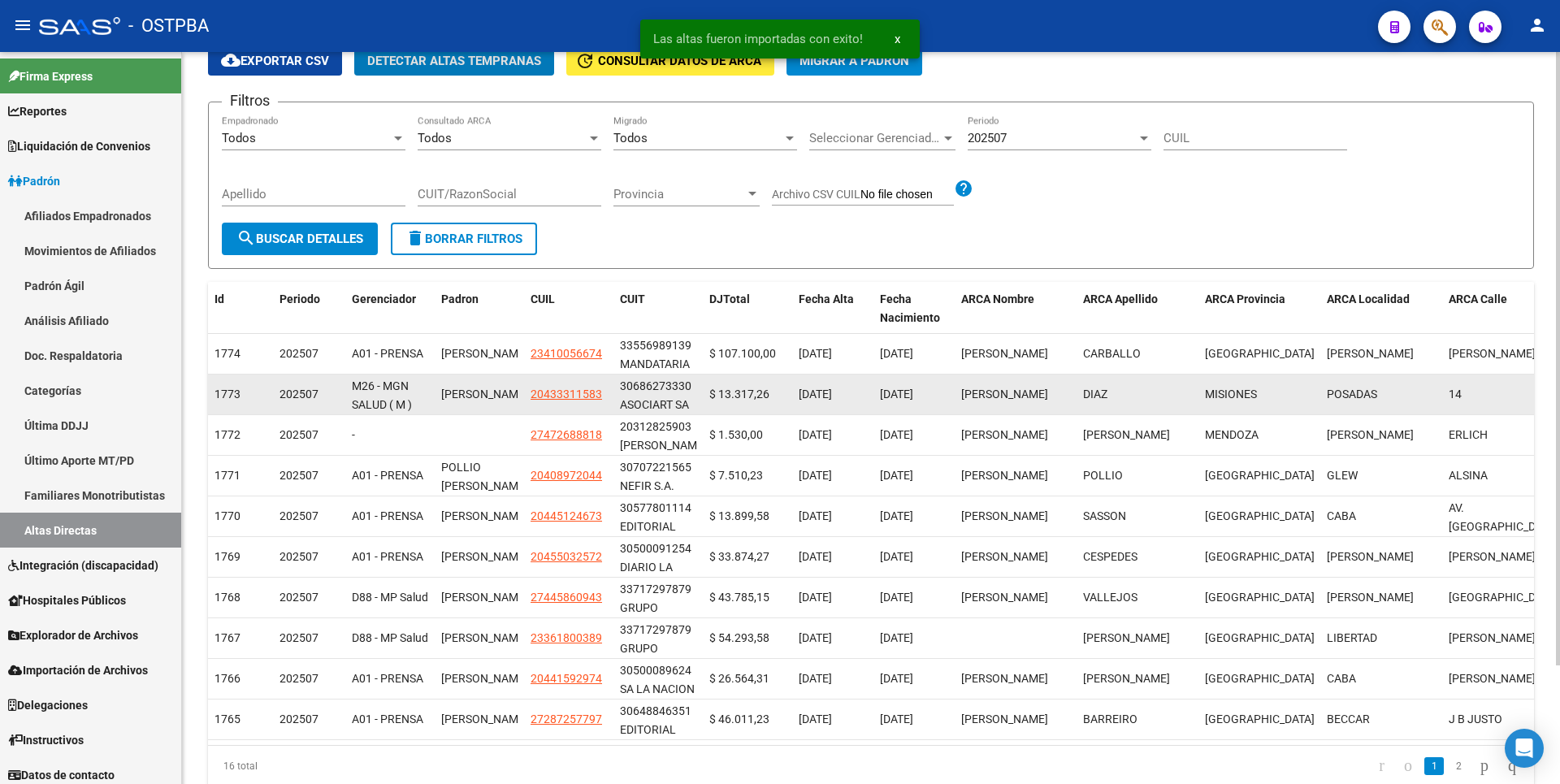
scroll to position [141, 0]
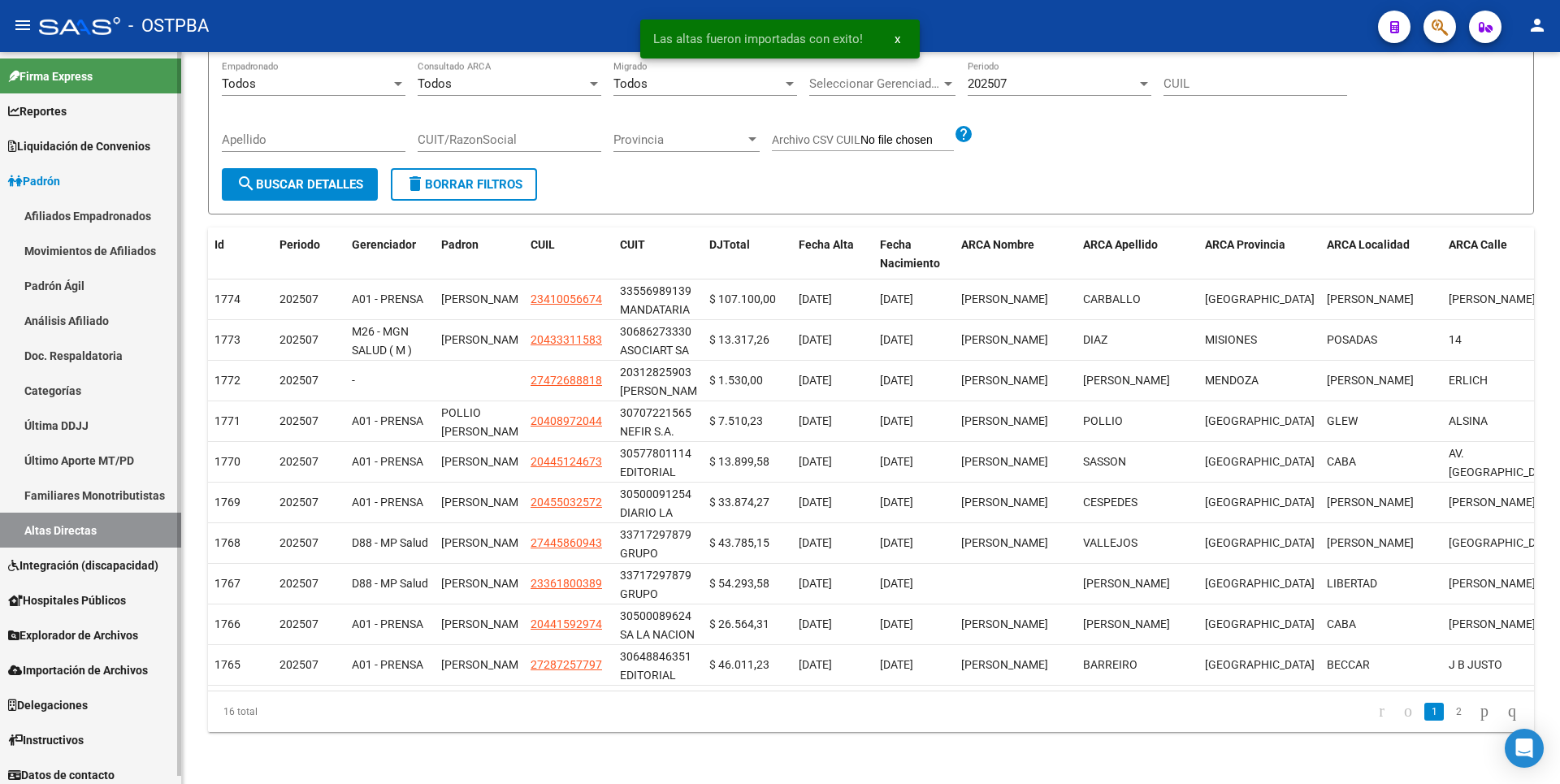
click at [86, 594] on span "Hospitales Públicos" at bounding box center [66, 600] width 118 height 18
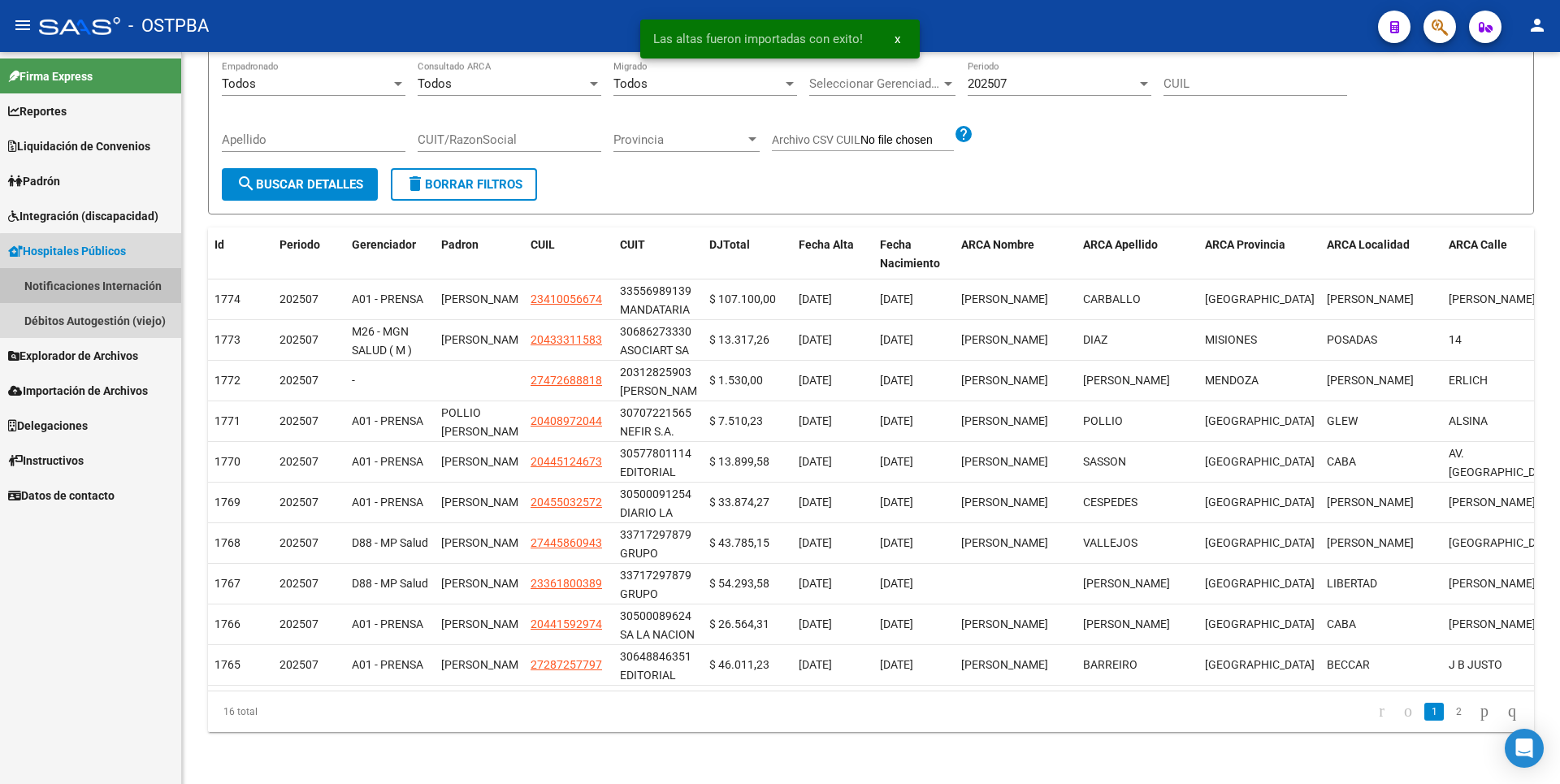
click at [105, 294] on link "Notificaciones Internación" at bounding box center [91, 285] width 181 height 35
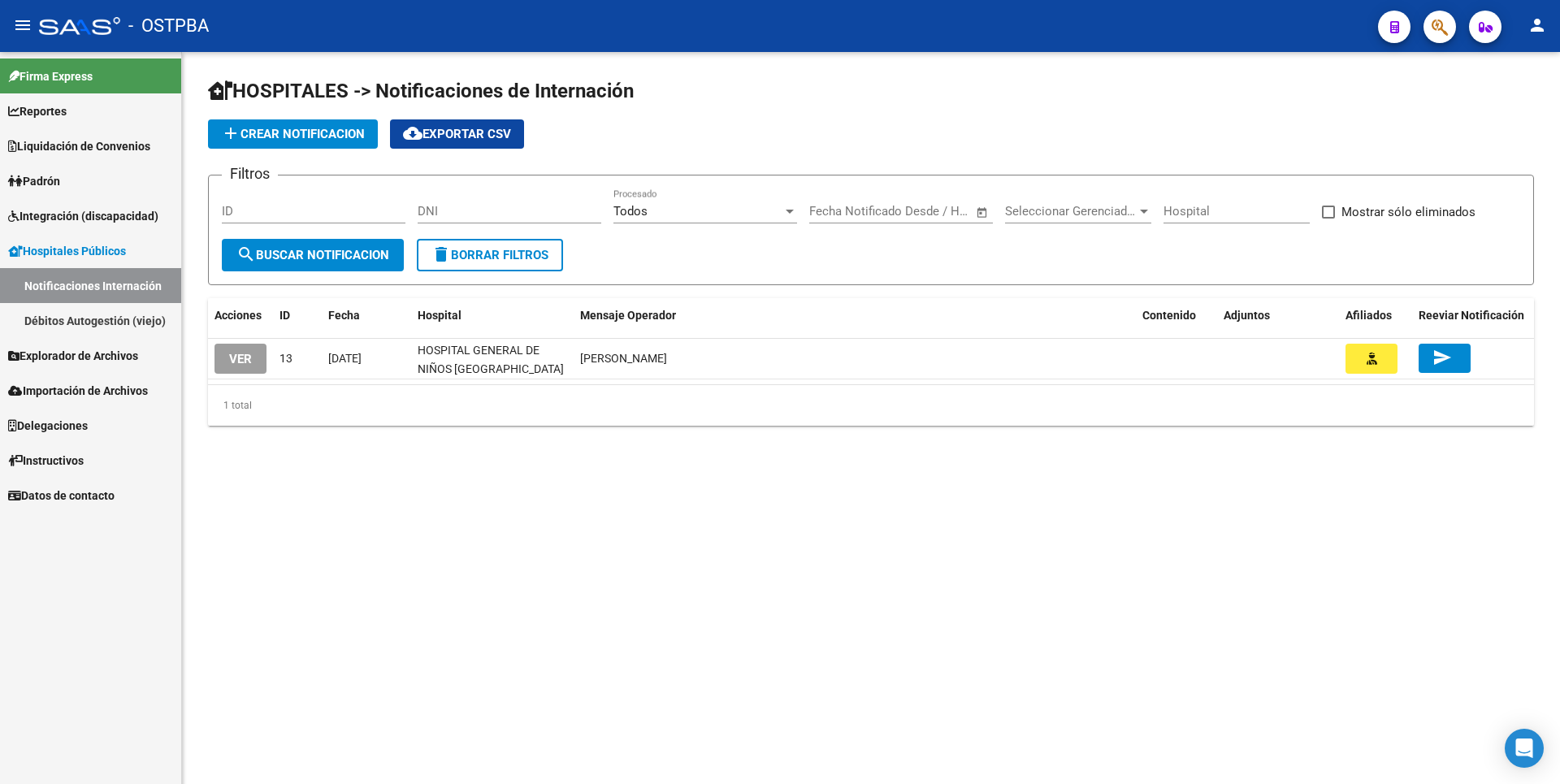
click at [87, 311] on link "Débitos Autogestión (viejo)" at bounding box center [91, 320] width 181 height 35
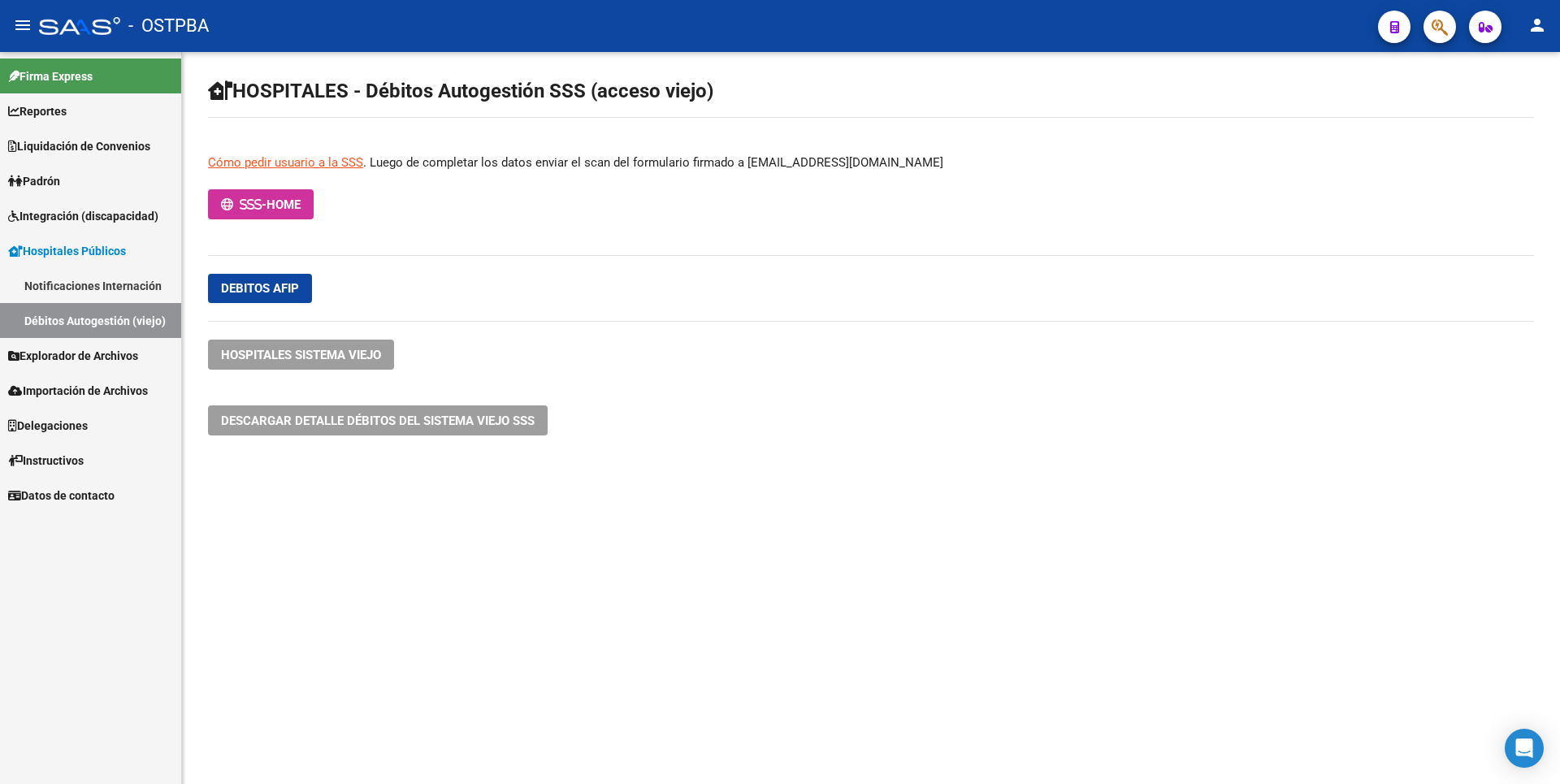
click at [91, 356] on span "Explorador de Archivos" at bounding box center [72, 356] width 130 height 18
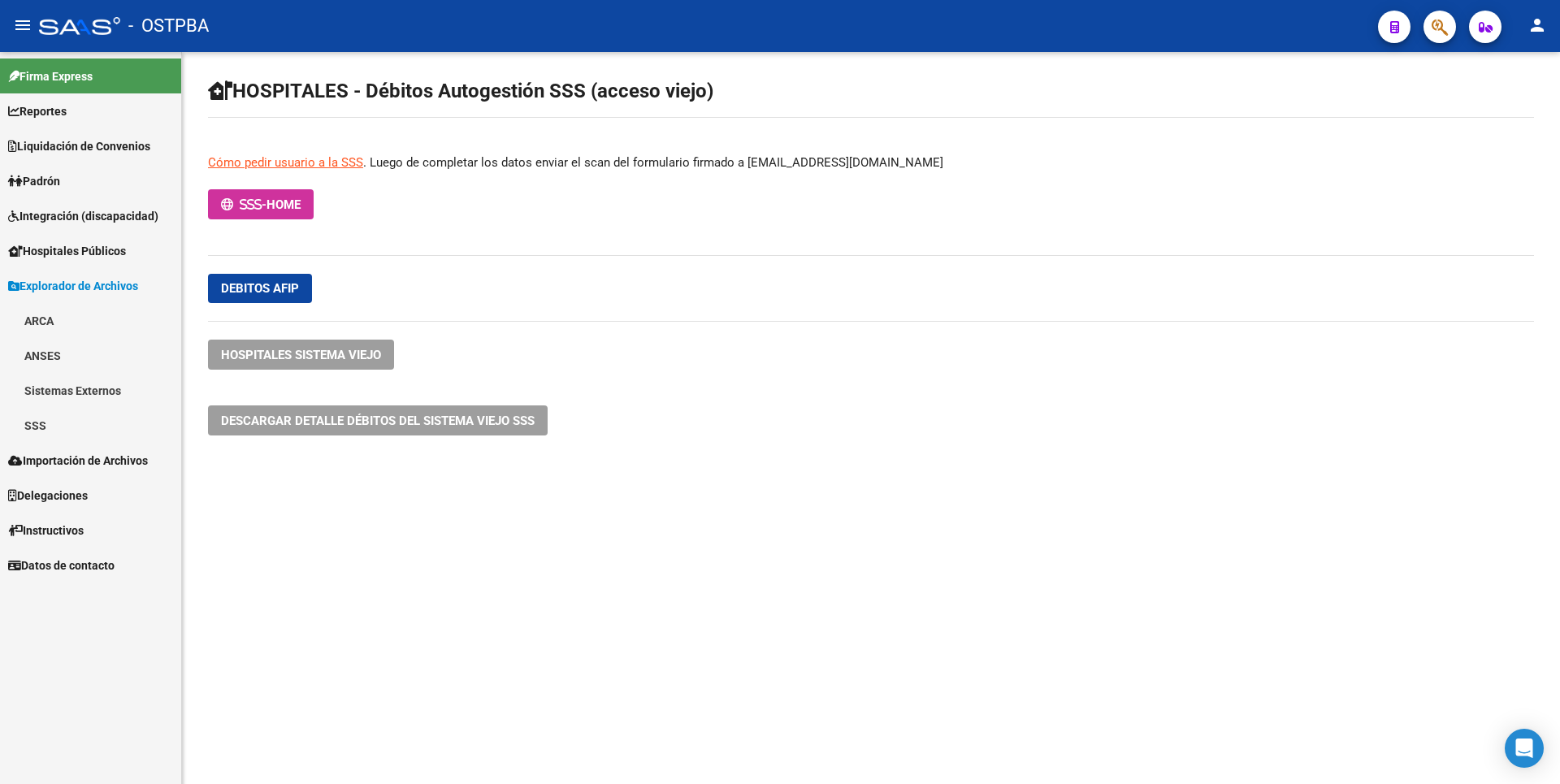
click at [52, 320] on link "ARCA" at bounding box center [91, 320] width 181 height 35
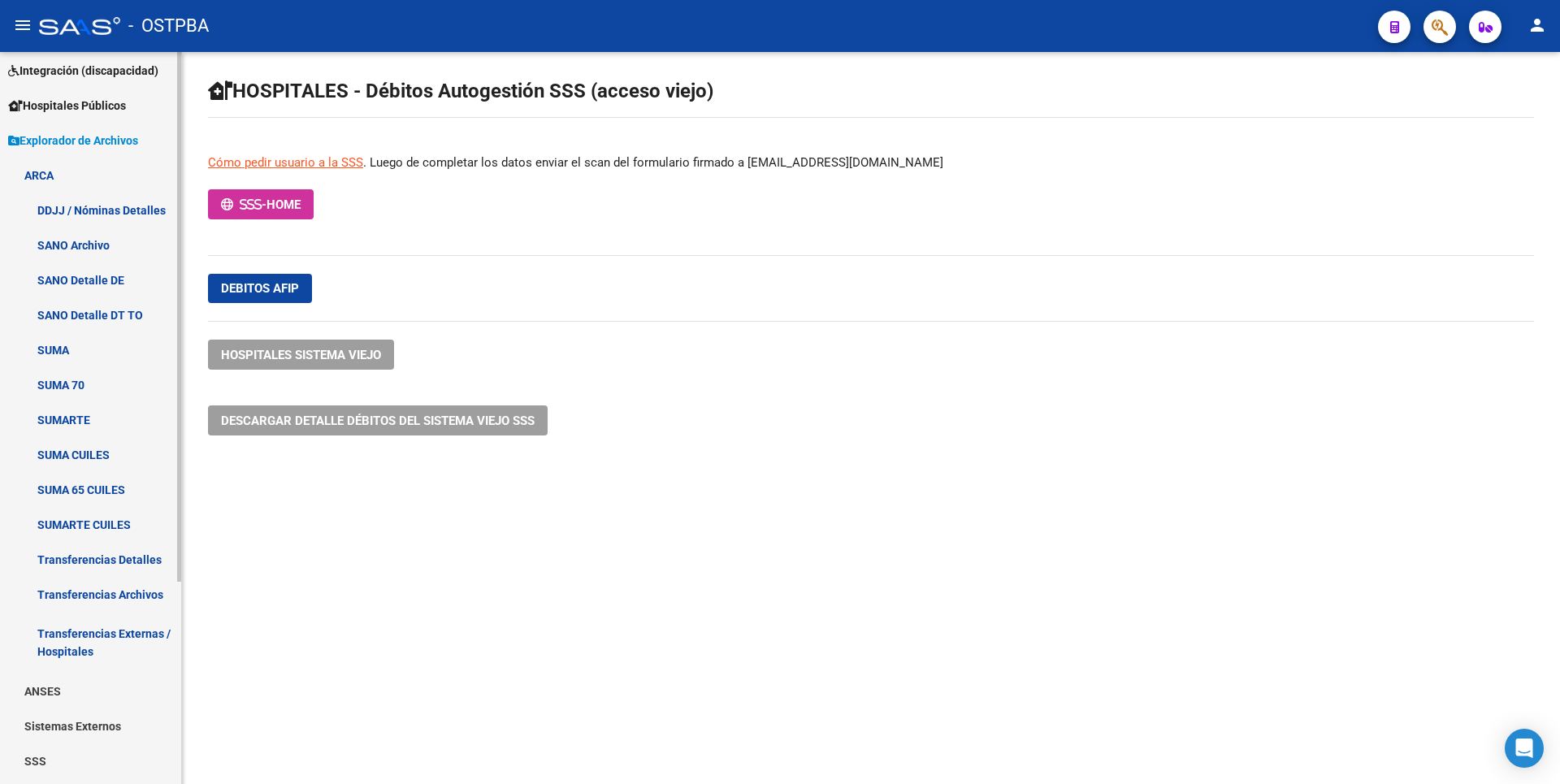
scroll to position [279, 0]
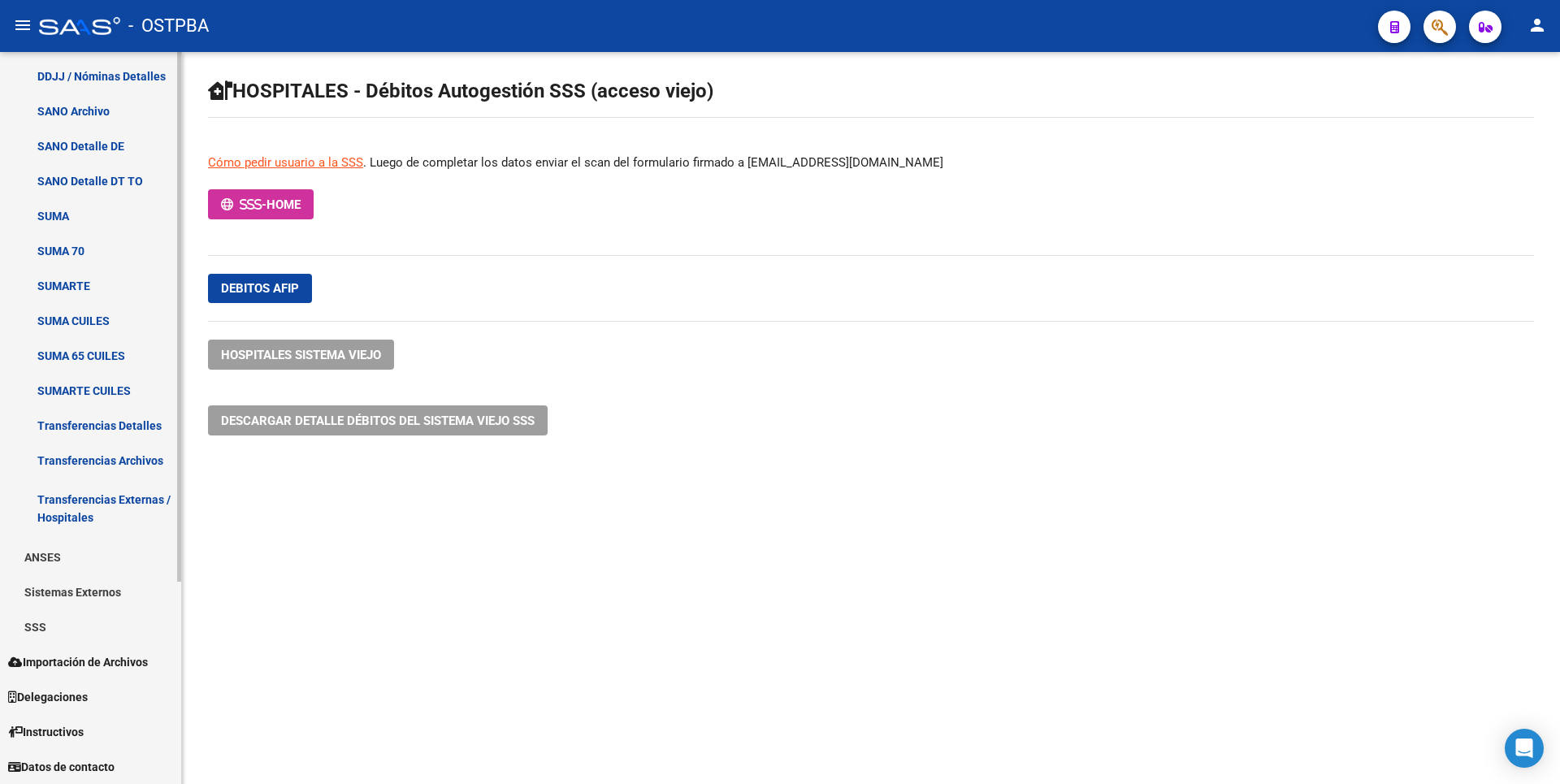
click at [64, 556] on link "ANSES" at bounding box center [91, 557] width 181 height 35
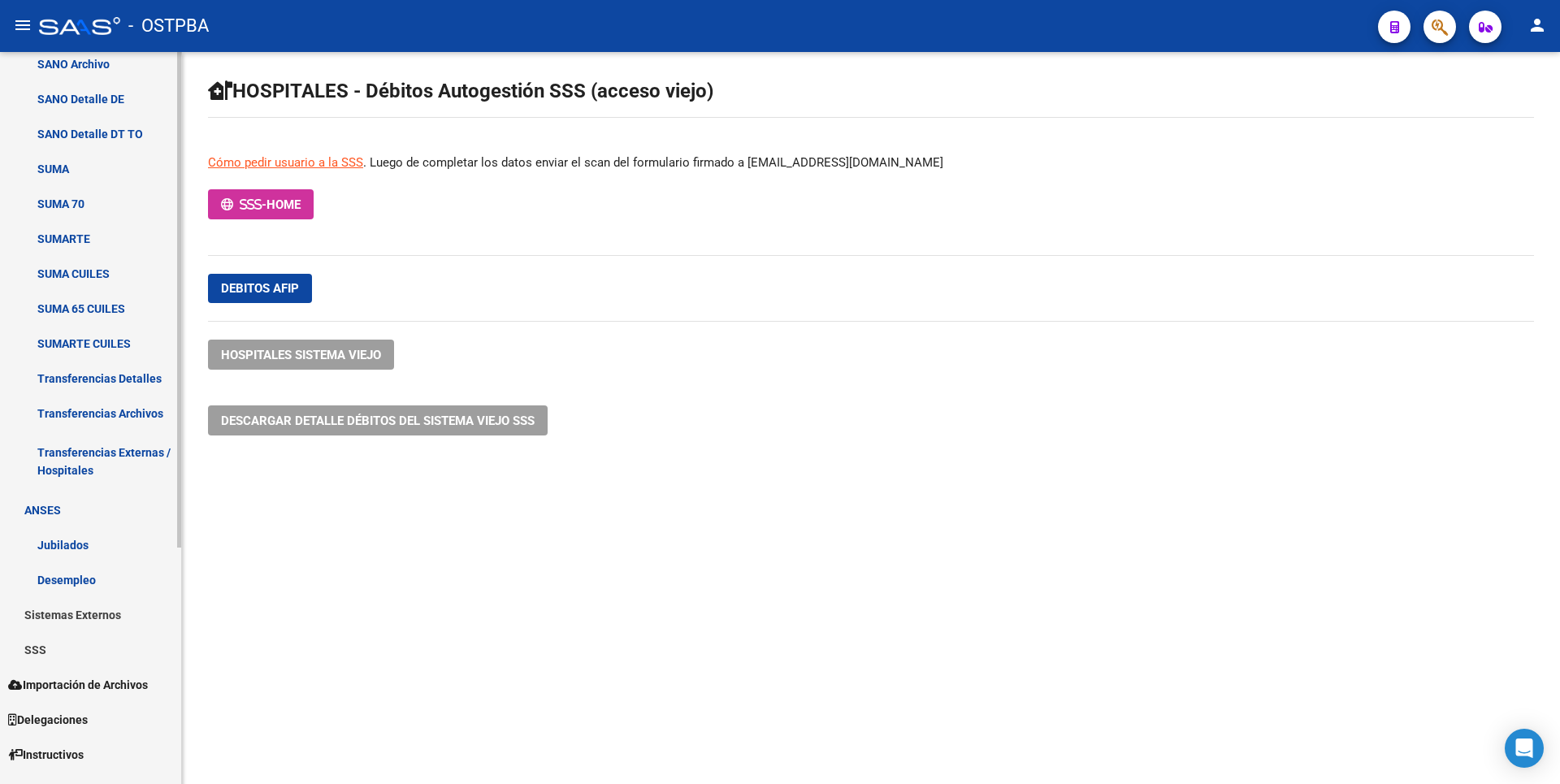
scroll to position [349, 0]
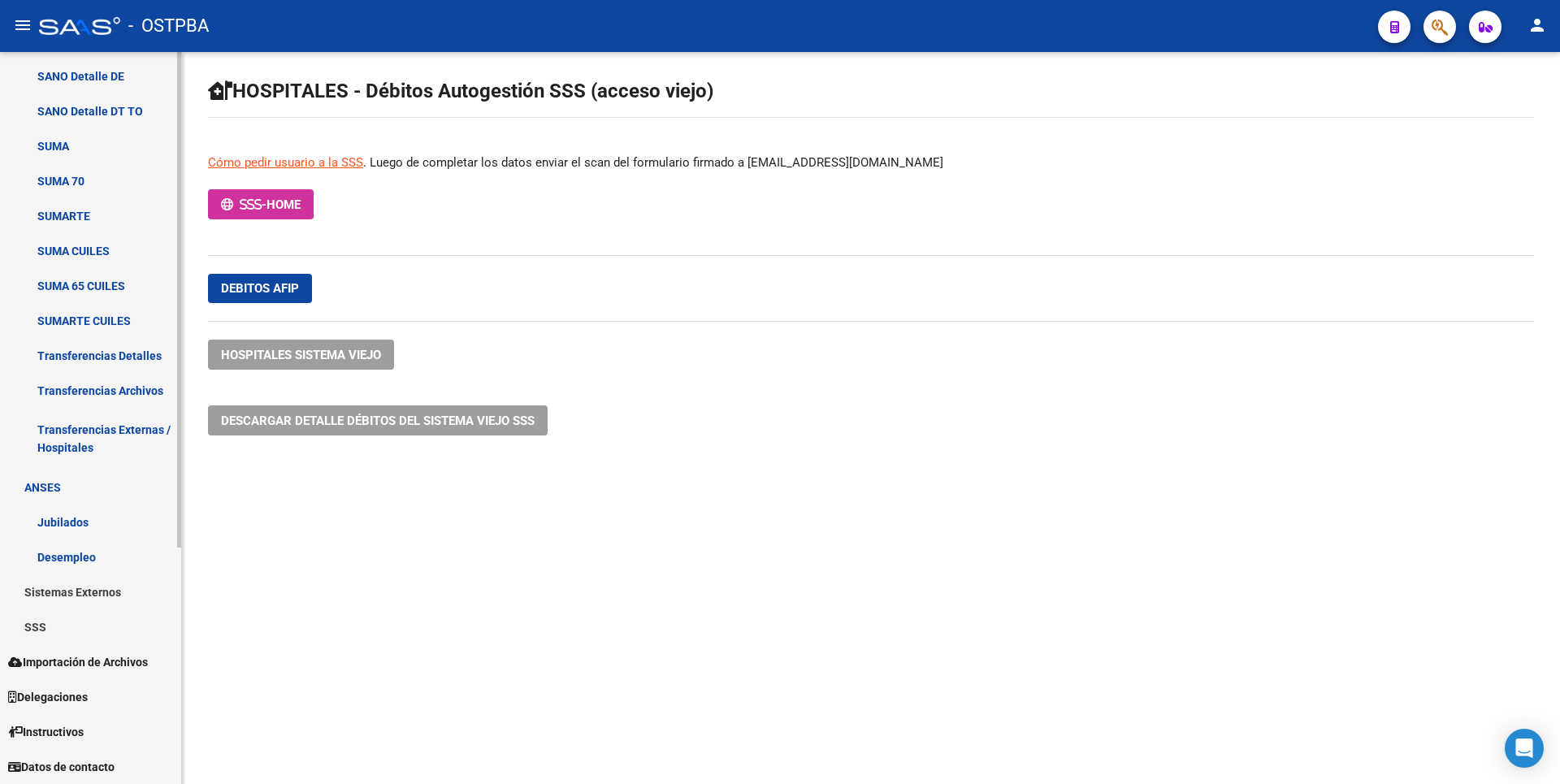
click at [73, 521] on link "Jubilados" at bounding box center [91, 522] width 181 height 35
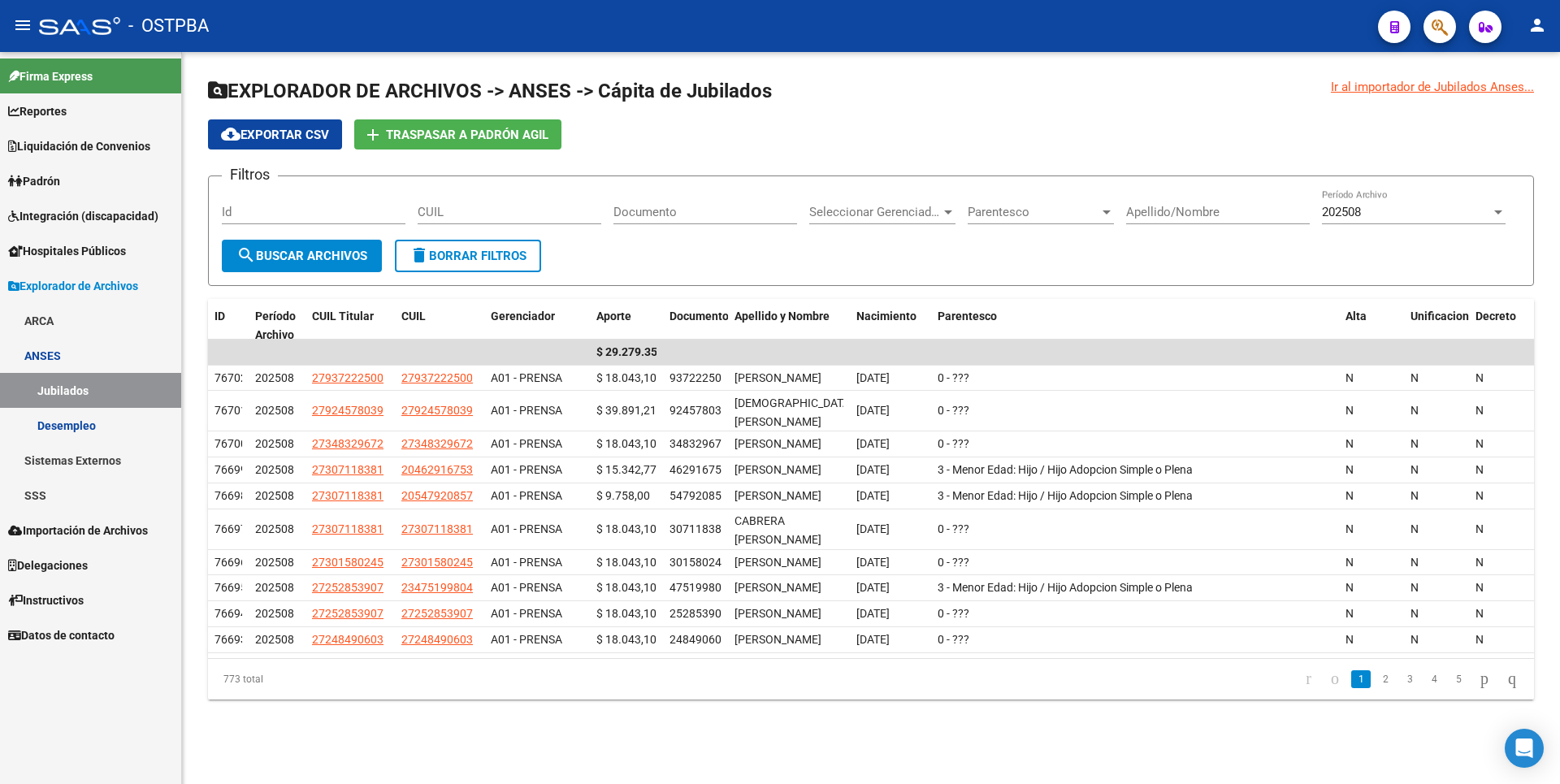
click at [57, 503] on link "SSS" at bounding box center [91, 495] width 181 height 35
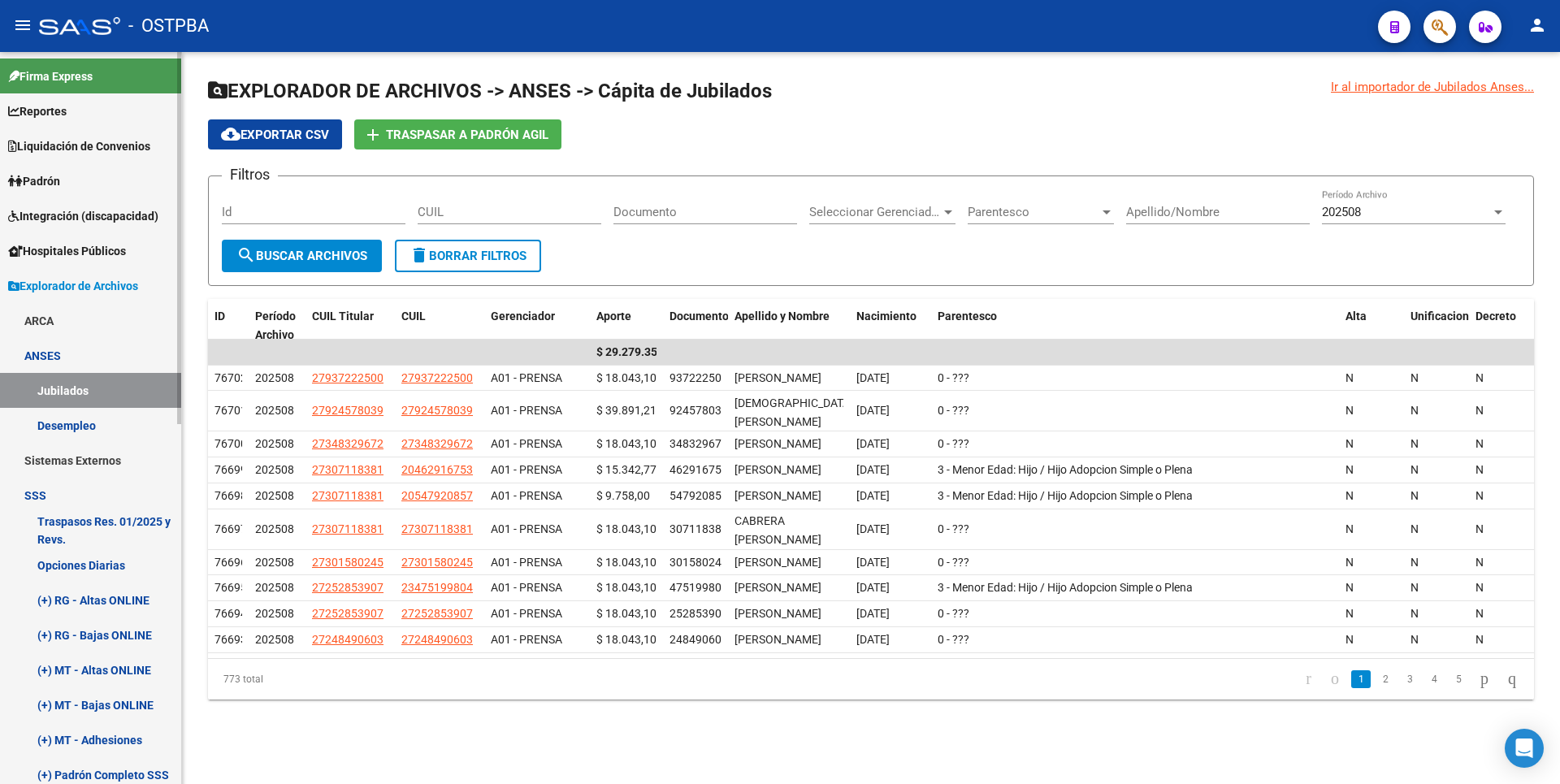
click at [88, 566] on link "Opciones Diarias" at bounding box center [91, 565] width 181 height 35
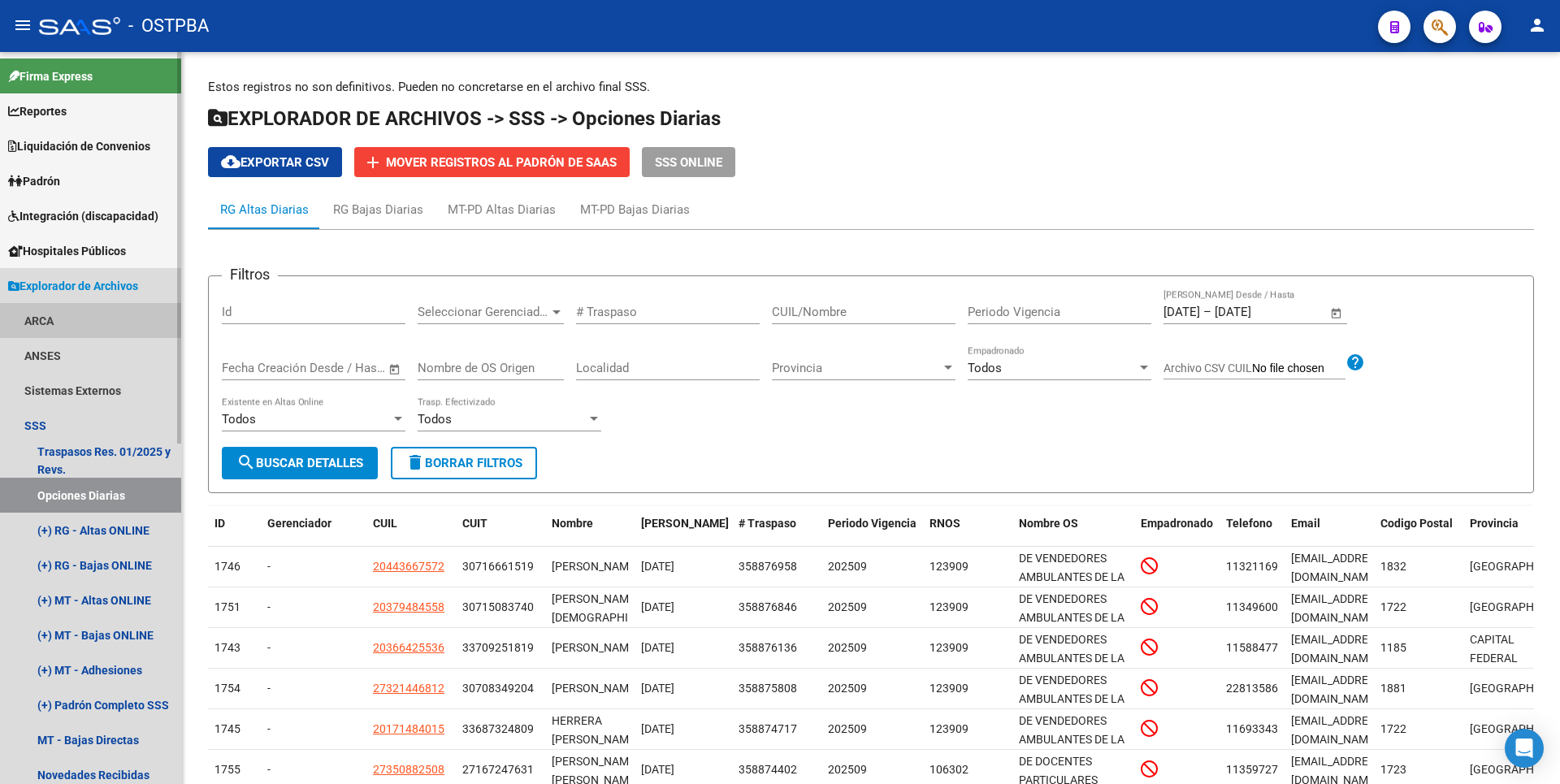
click at [46, 312] on link "ARCA" at bounding box center [91, 320] width 181 height 35
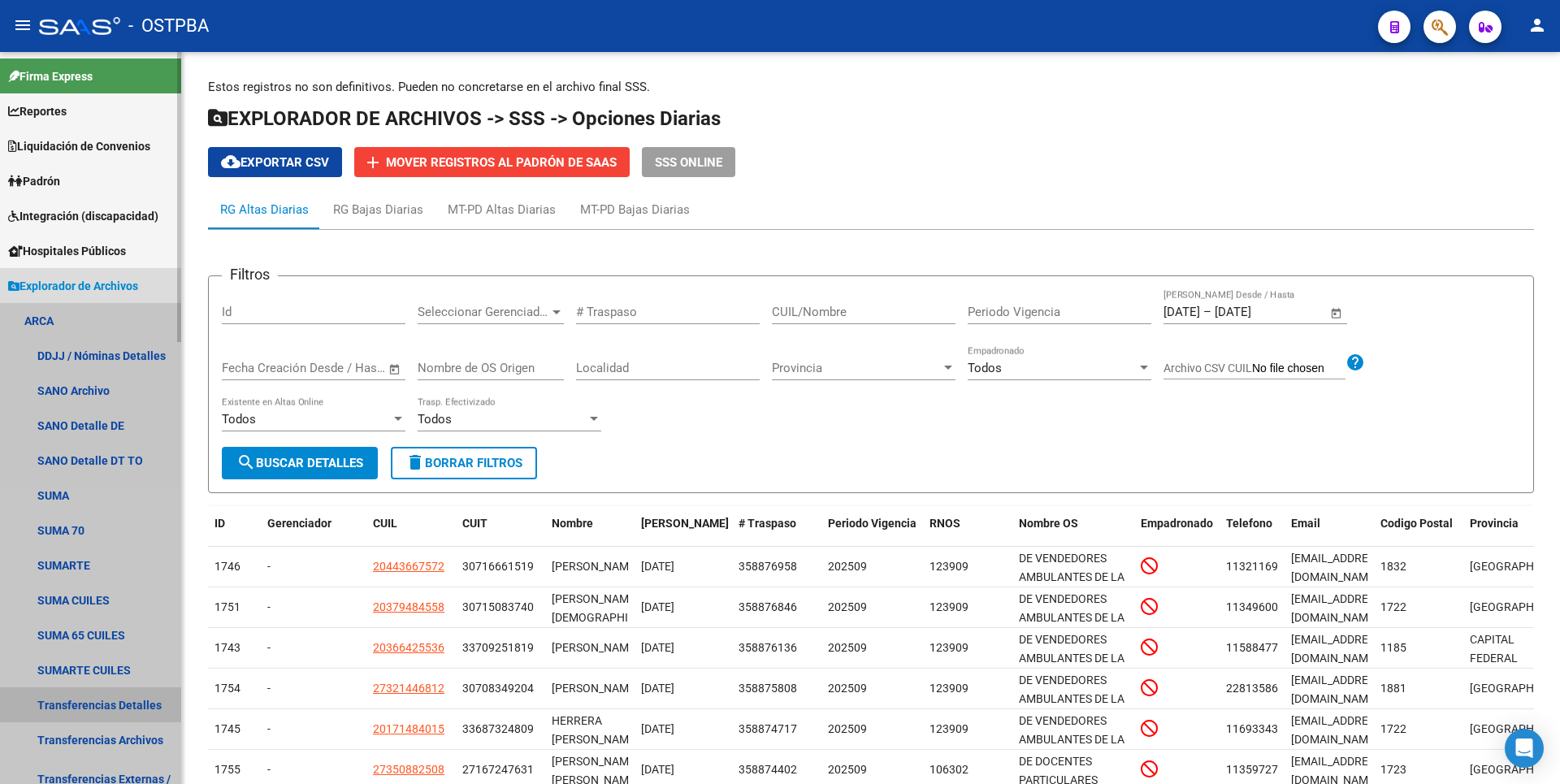
click at [128, 700] on link "Transferencias Detalles" at bounding box center [91, 705] width 181 height 35
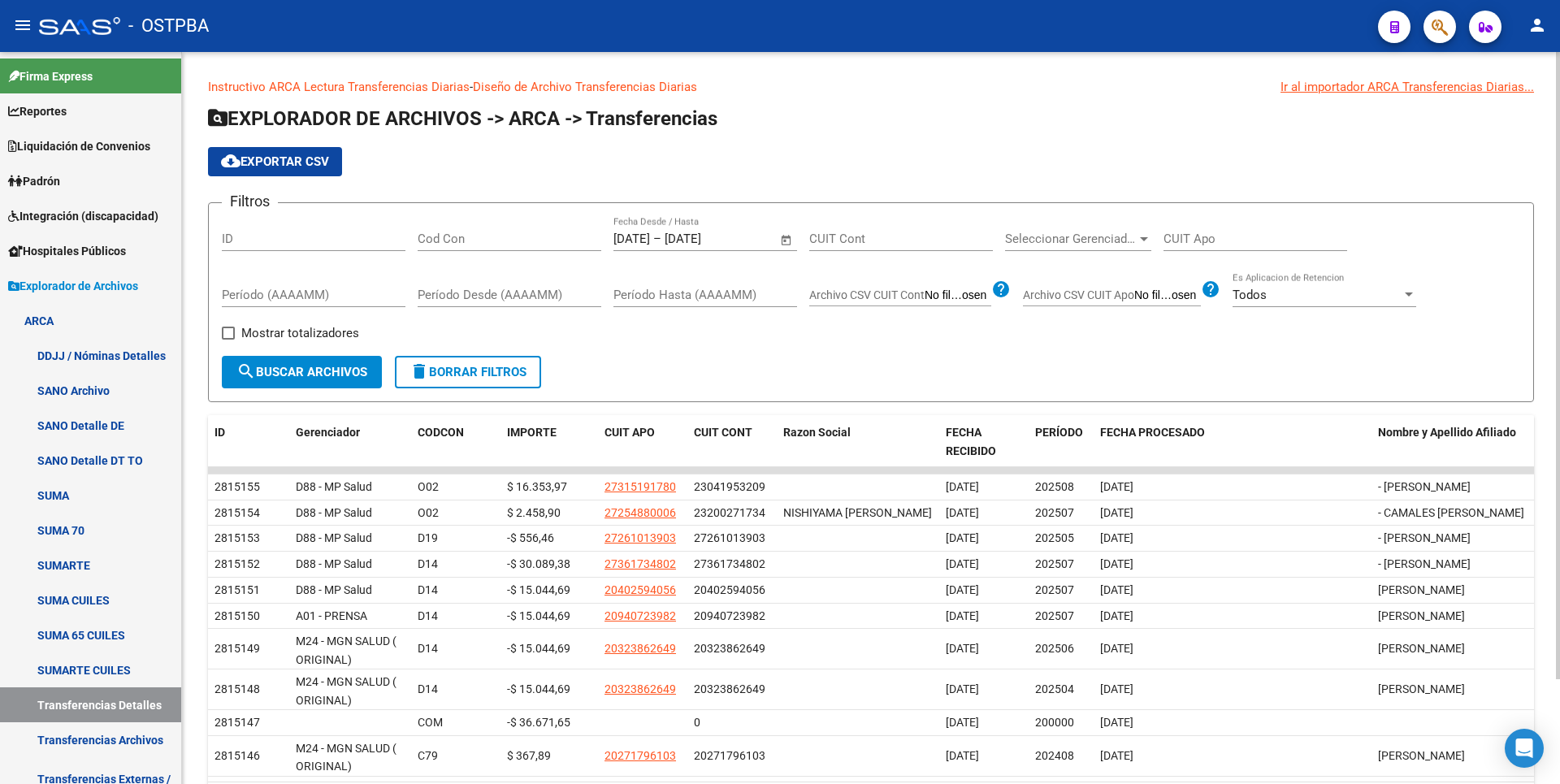
click at [791, 238] on span "Open calendar" at bounding box center [786, 239] width 39 height 39
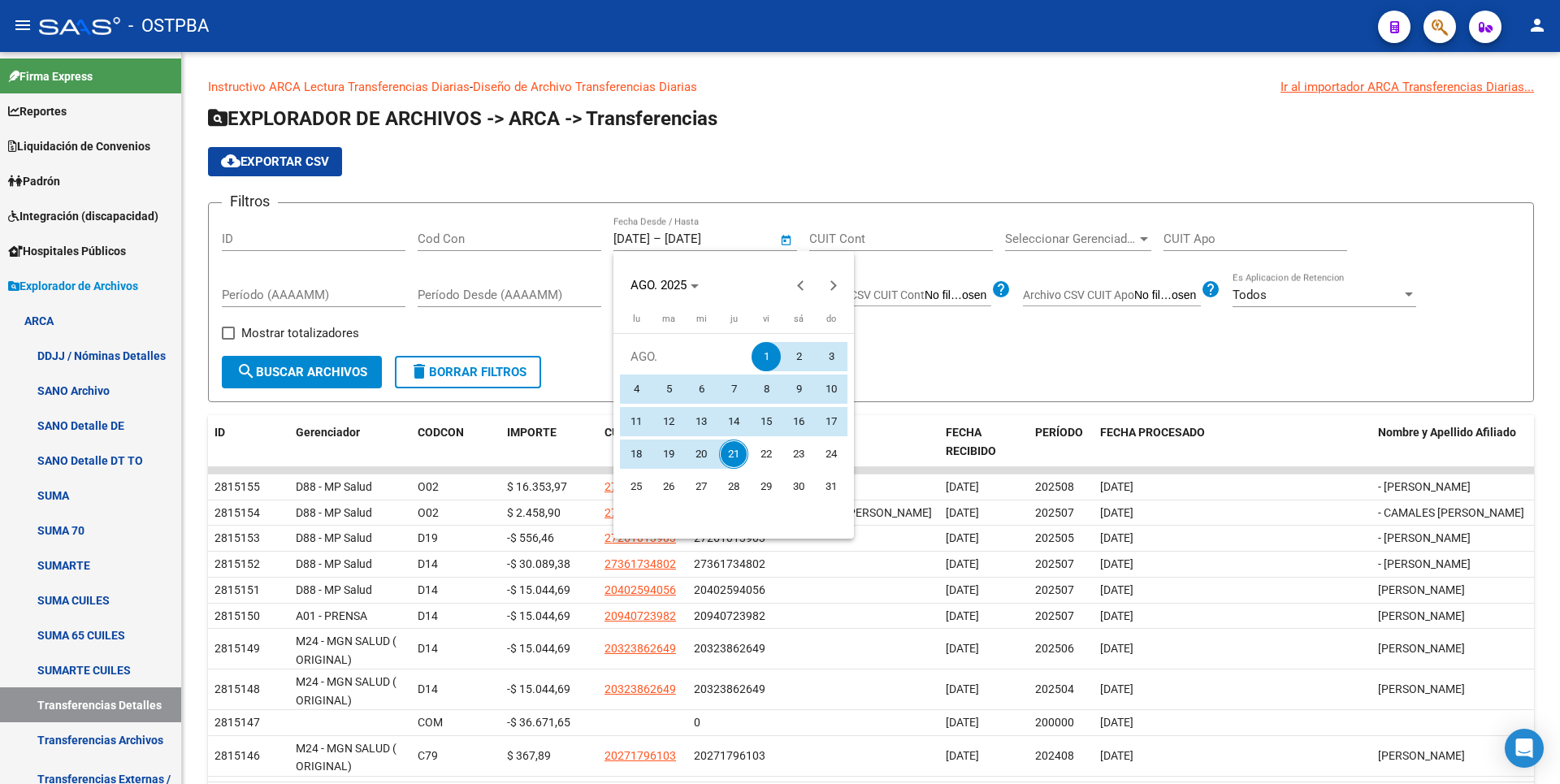
click at [742, 446] on span "21" at bounding box center [734, 454] width 30 height 30
type input "[DATE]"
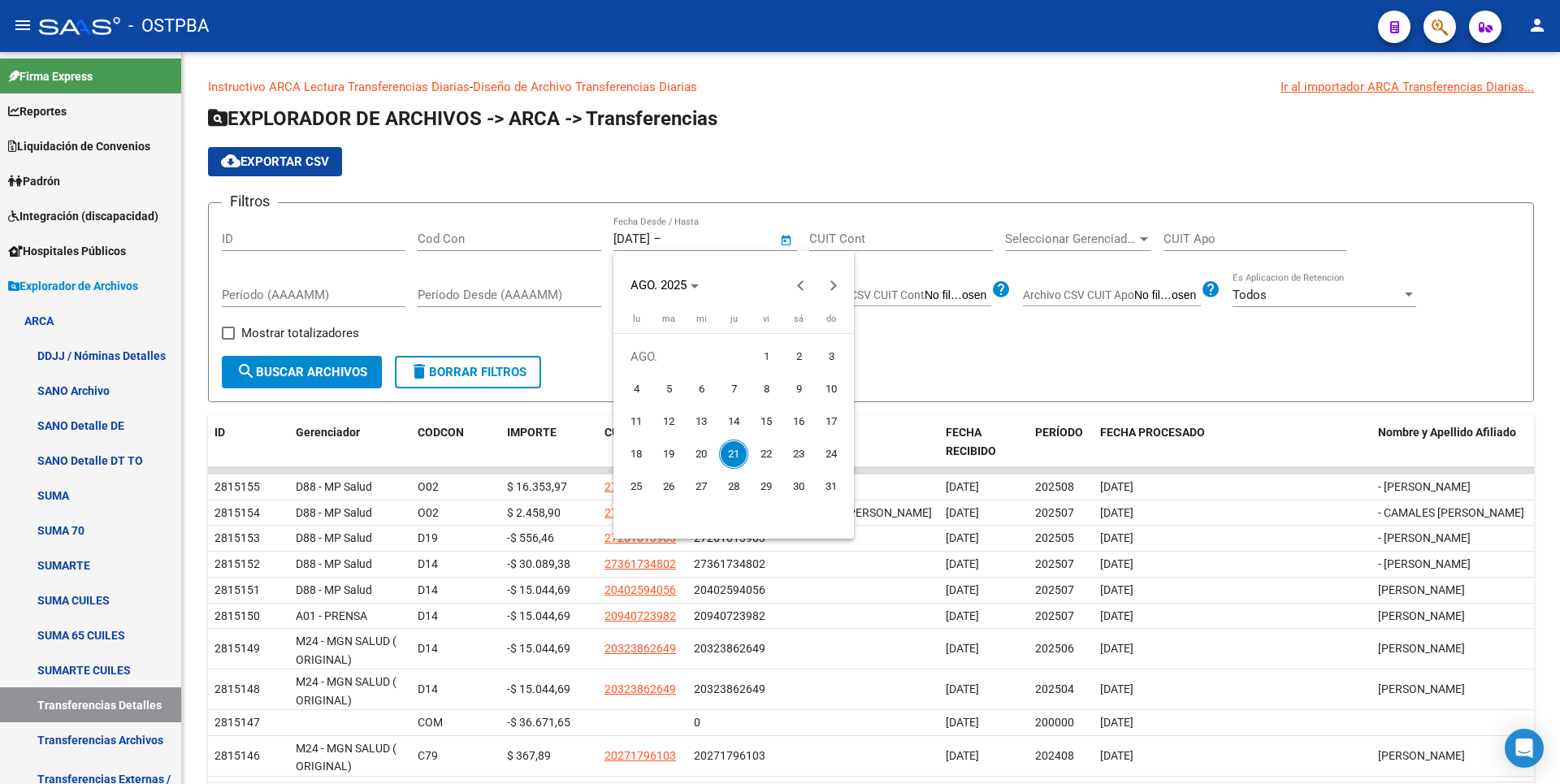
click at [742, 446] on span "21" at bounding box center [734, 454] width 30 height 30
type input "[DATE]"
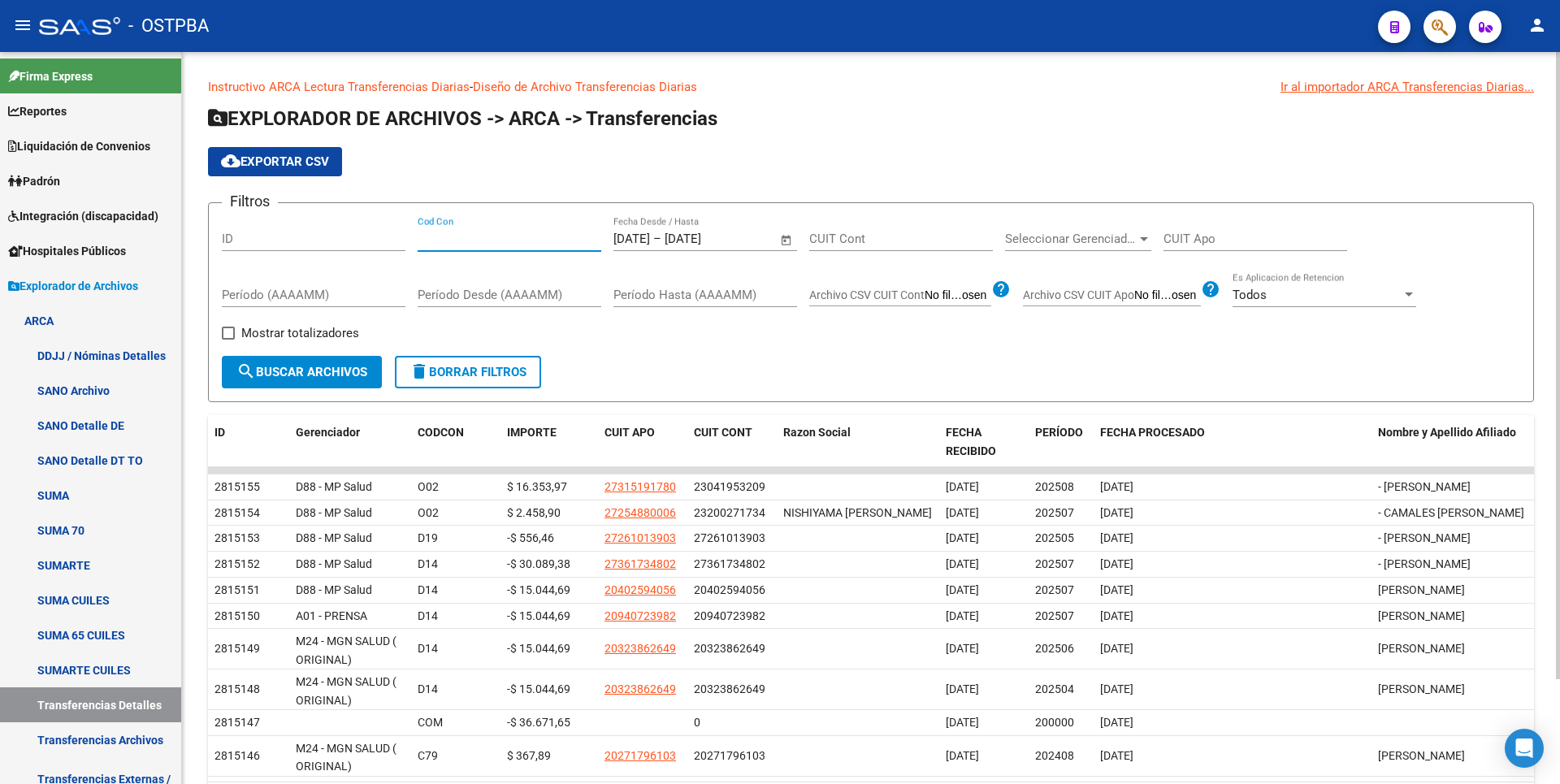
click at [474, 244] on input "Cod Con" at bounding box center [509, 238] width 184 height 15
type input "c14"
click at [1146, 240] on div at bounding box center [1143, 239] width 8 height 4
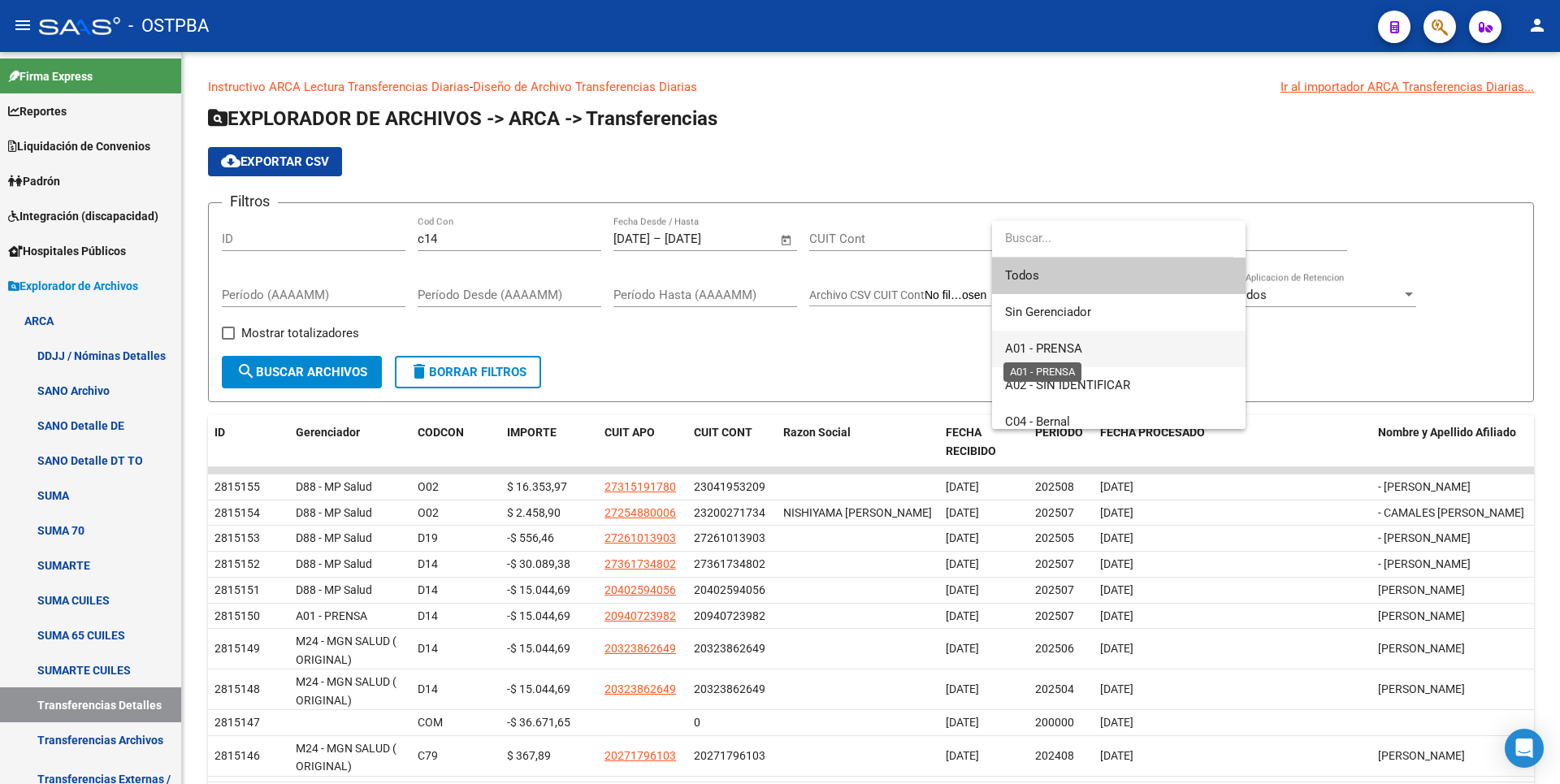
click at [1071, 354] on span "A01 - PRENSA" at bounding box center [1044, 348] width 77 height 15
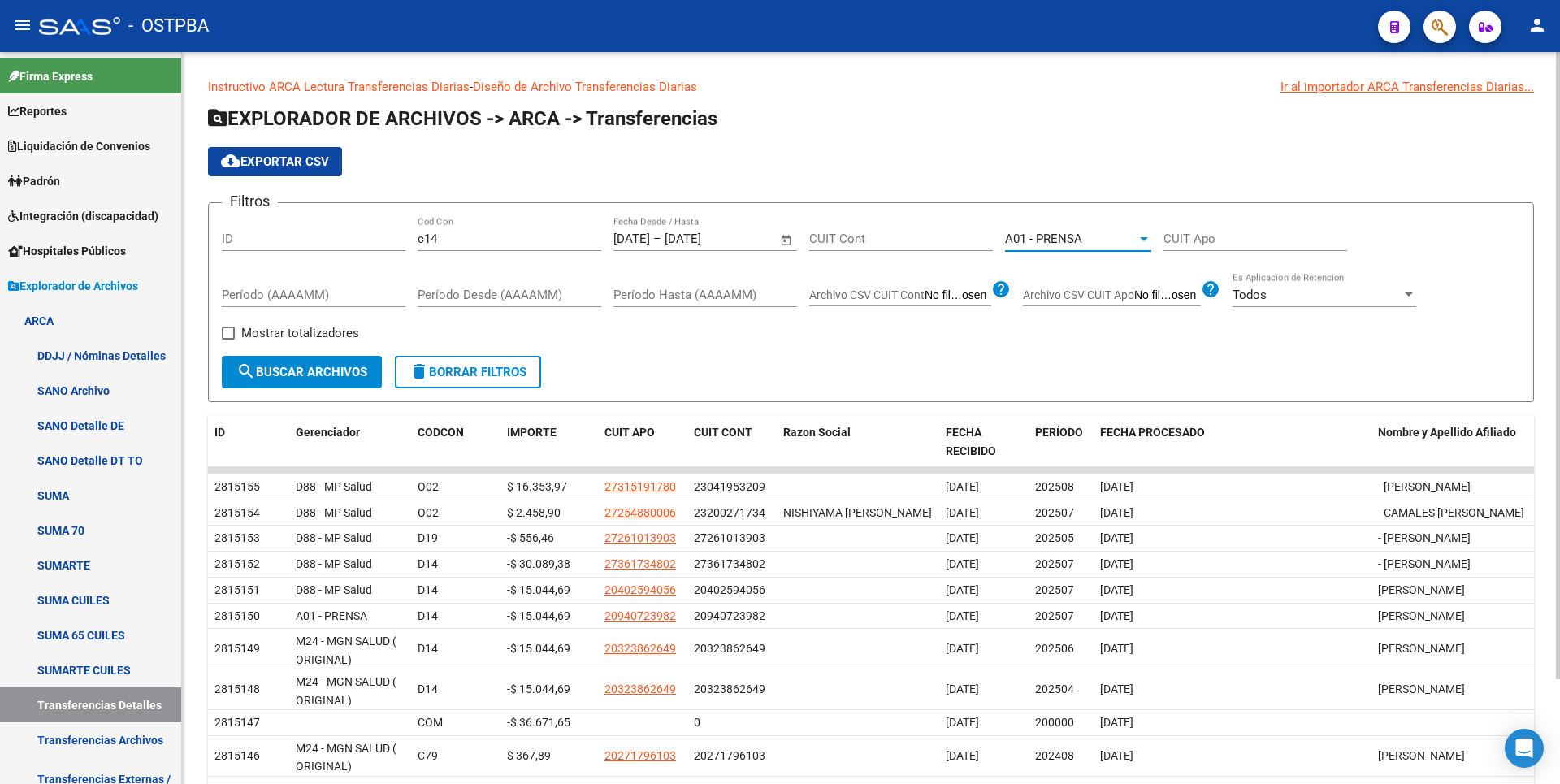
click at [275, 333] on span "Mostrar totalizadores" at bounding box center [299, 332] width 118 height 19
click at [228, 339] on input "Mostrar totalizadores" at bounding box center [227, 339] width 1 height 1
checkbox input "true"
click at [315, 373] on span "search Buscar Archivos" at bounding box center [302, 372] width 131 height 15
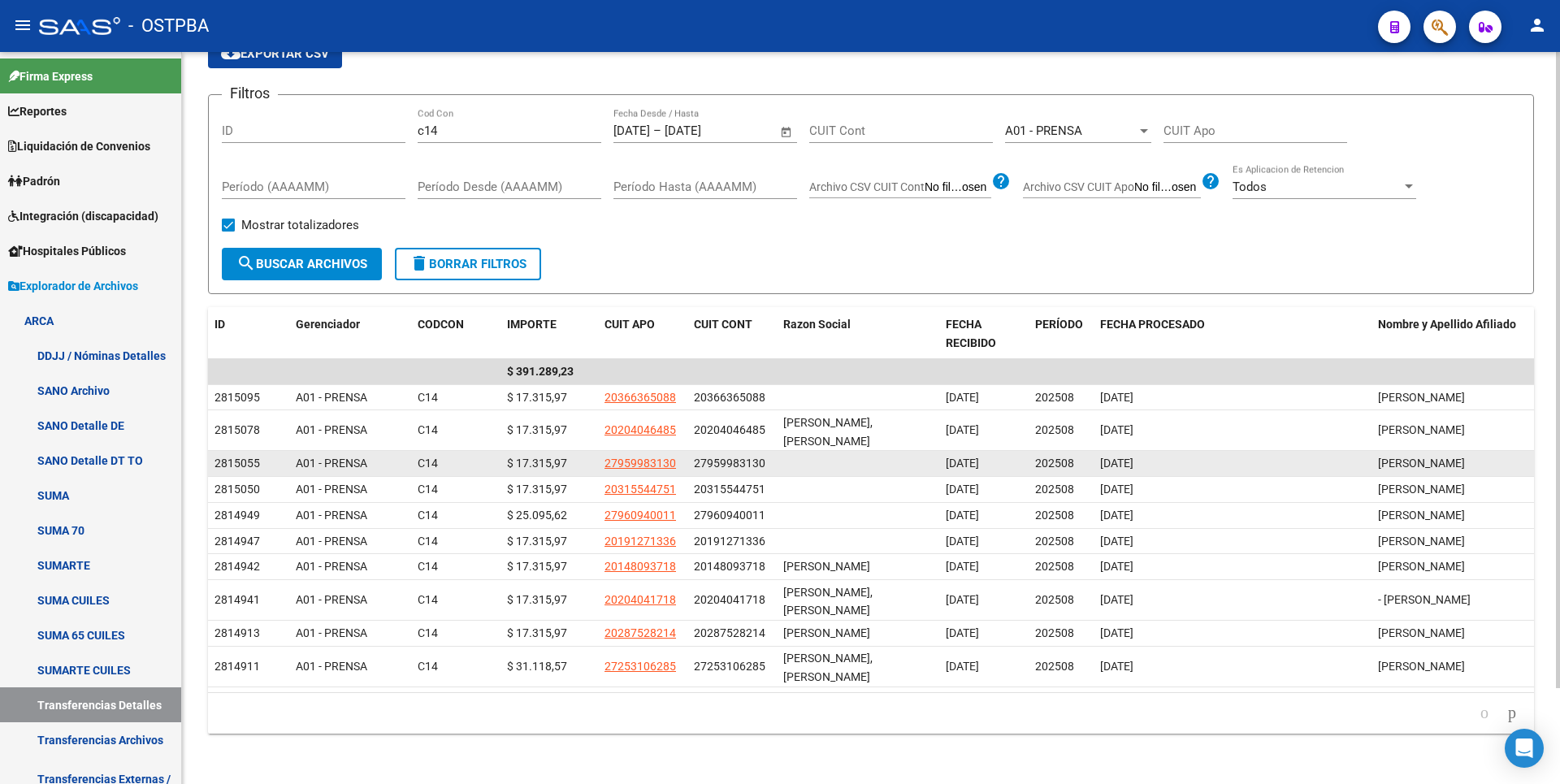
scroll to position [111, 0]
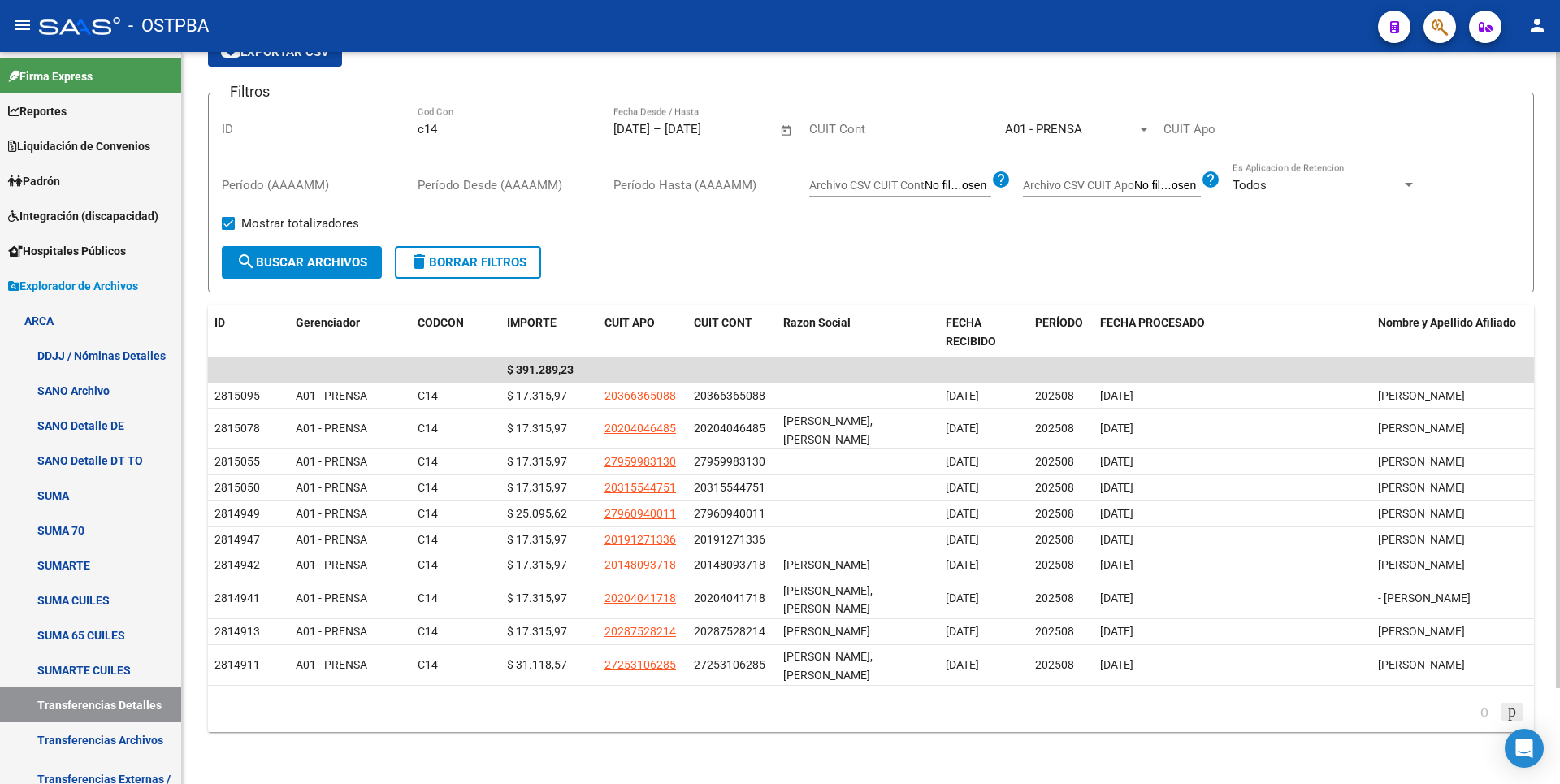
click at [1505, 713] on icon "go to next page" at bounding box center [1511, 710] width 13 height 19
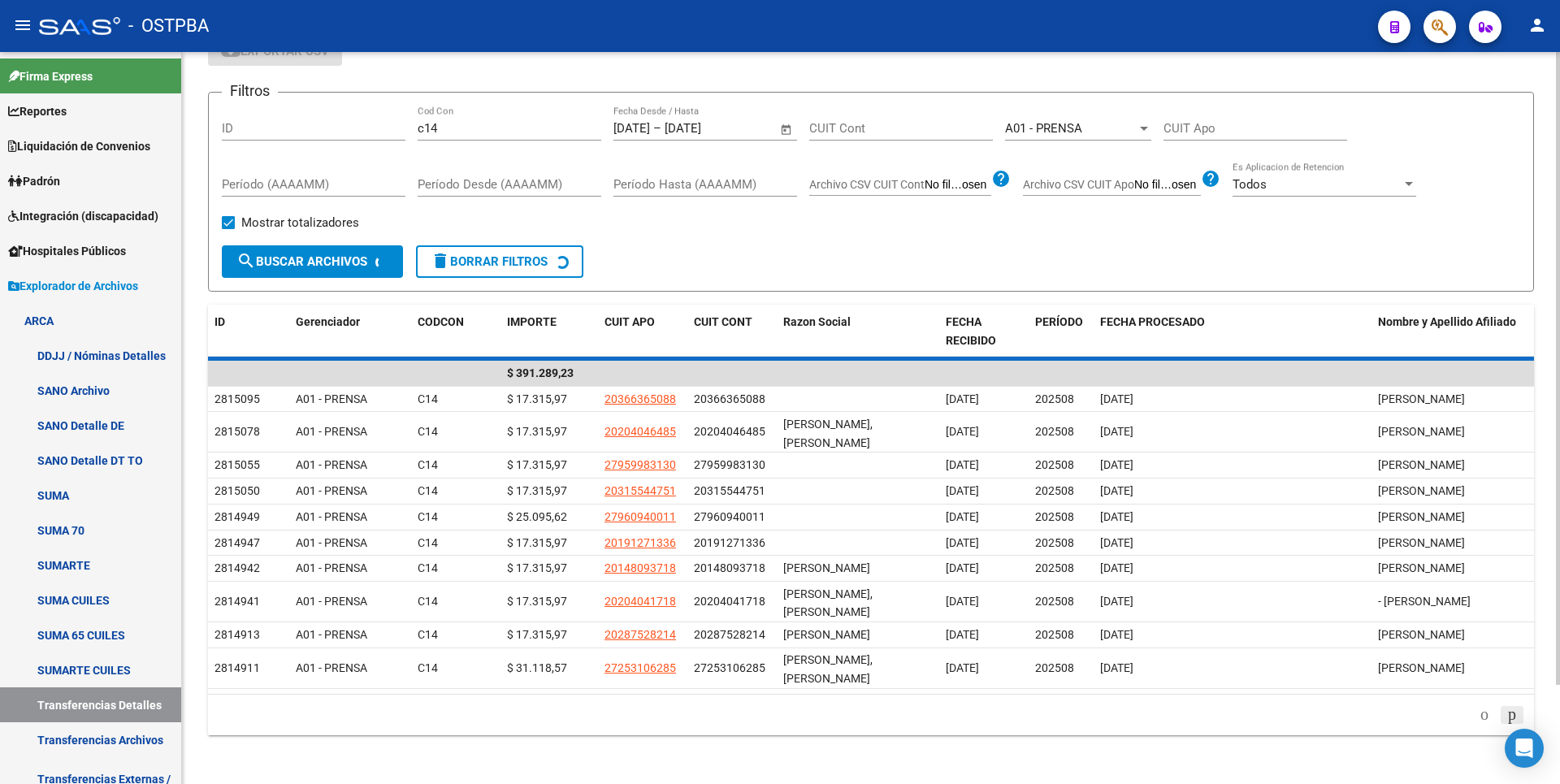
scroll to position [55, 0]
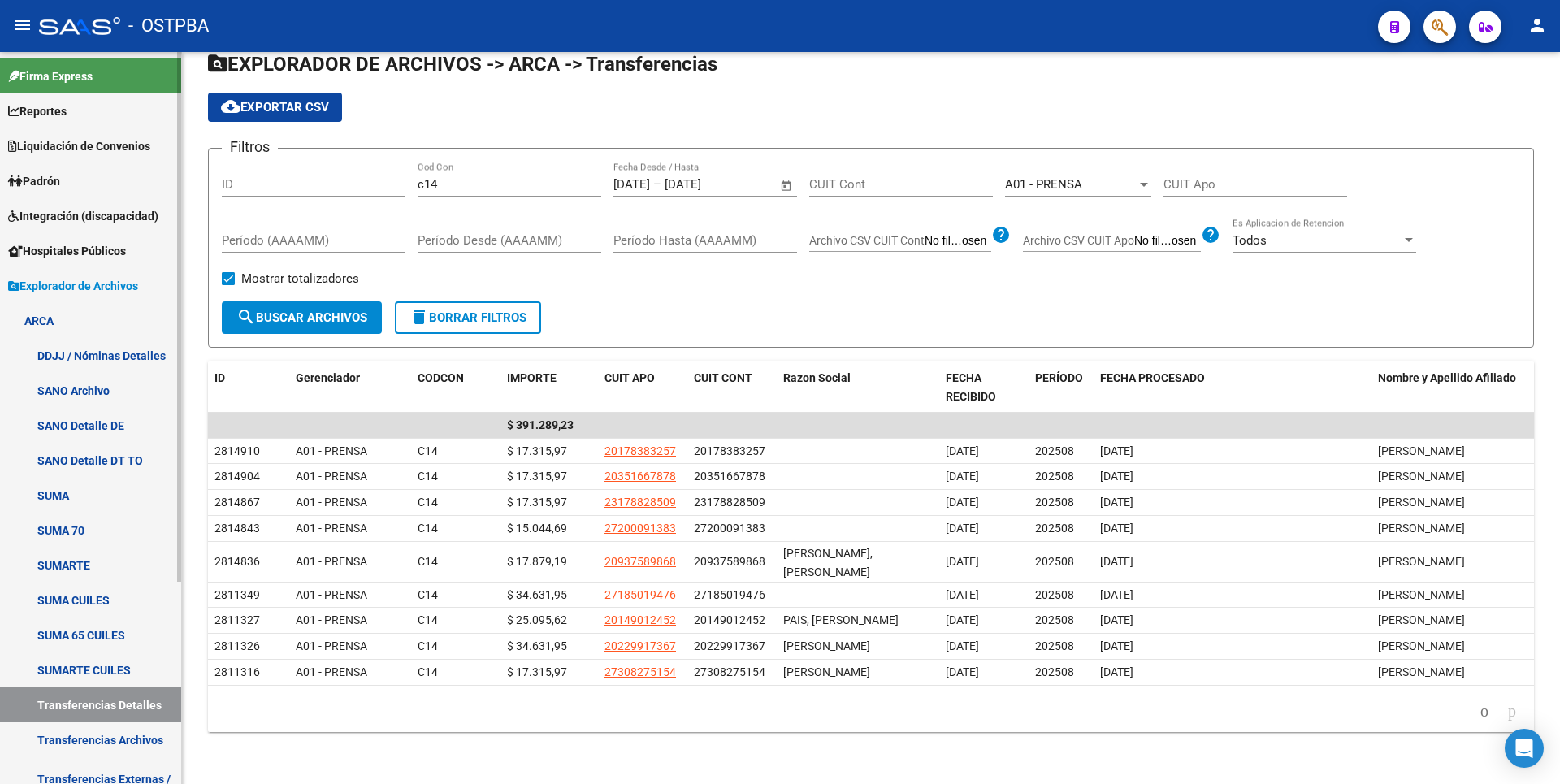
drag, startPoint x: 449, startPoint y: 184, endPoint x: 0, endPoint y: 213, distance: 449.9
click at [0, 213] on mat-sidenav-container "Firma Express Reportes Tablero de Control Ingresos Percibidos Análisis de todos…" at bounding box center [780, 418] width 1560 height 732
click at [777, 185] on span "Open calendar" at bounding box center [786, 184] width 39 height 39
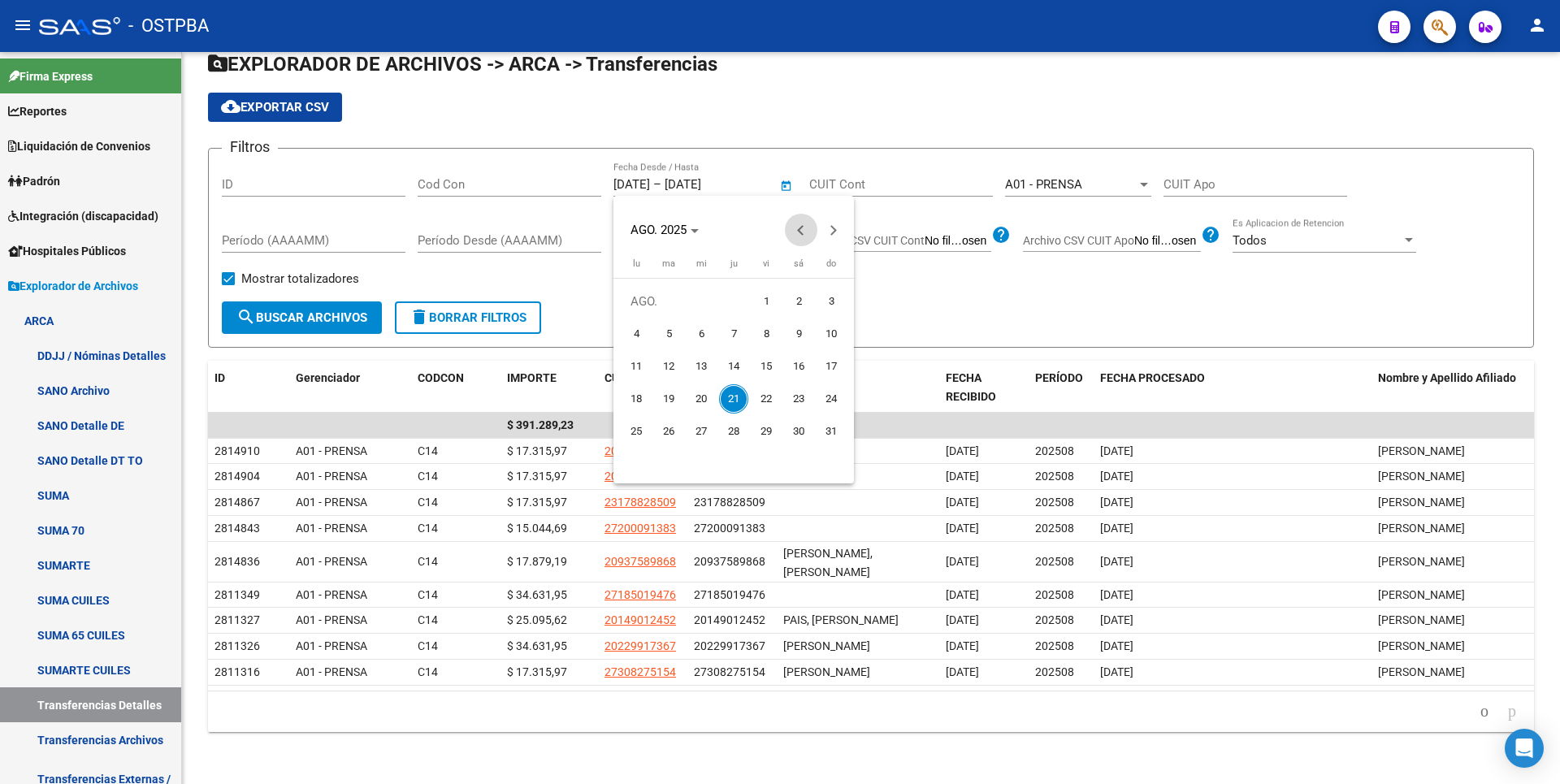
click at [789, 228] on span "Previous month" at bounding box center [801, 229] width 32 height 32
click at [669, 332] on span "1" at bounding box center [669, 334] width 30 height 30
type input "[DATE]"
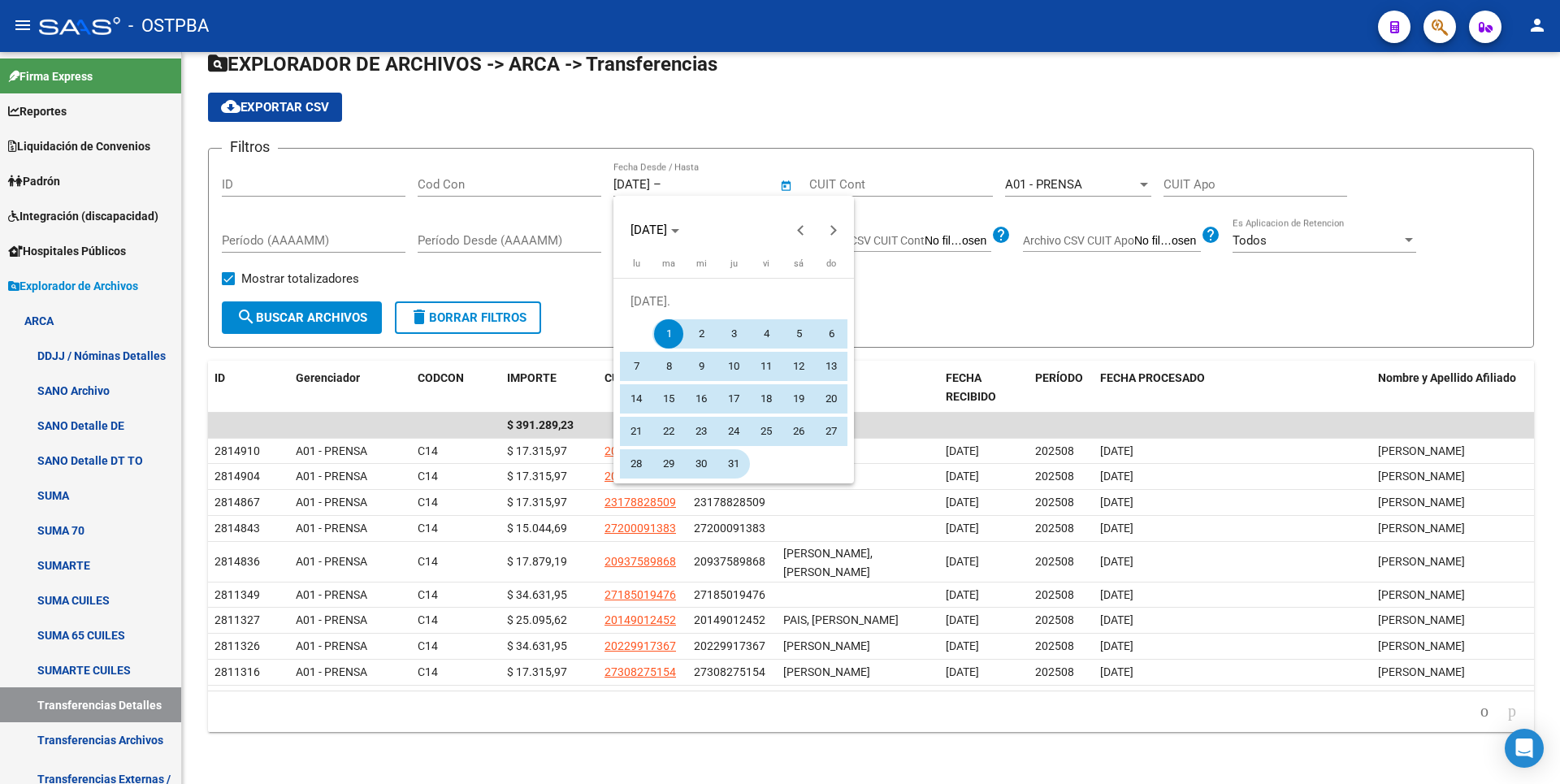
drag, startPoint x: 742, startPoint y: 469, endPoint x: 684, endPoint y: 412, distance: 81.3
click at [742, 467] on span "31" at bounding box center [734, 464] width 30 height 30
type input "[DATE]"
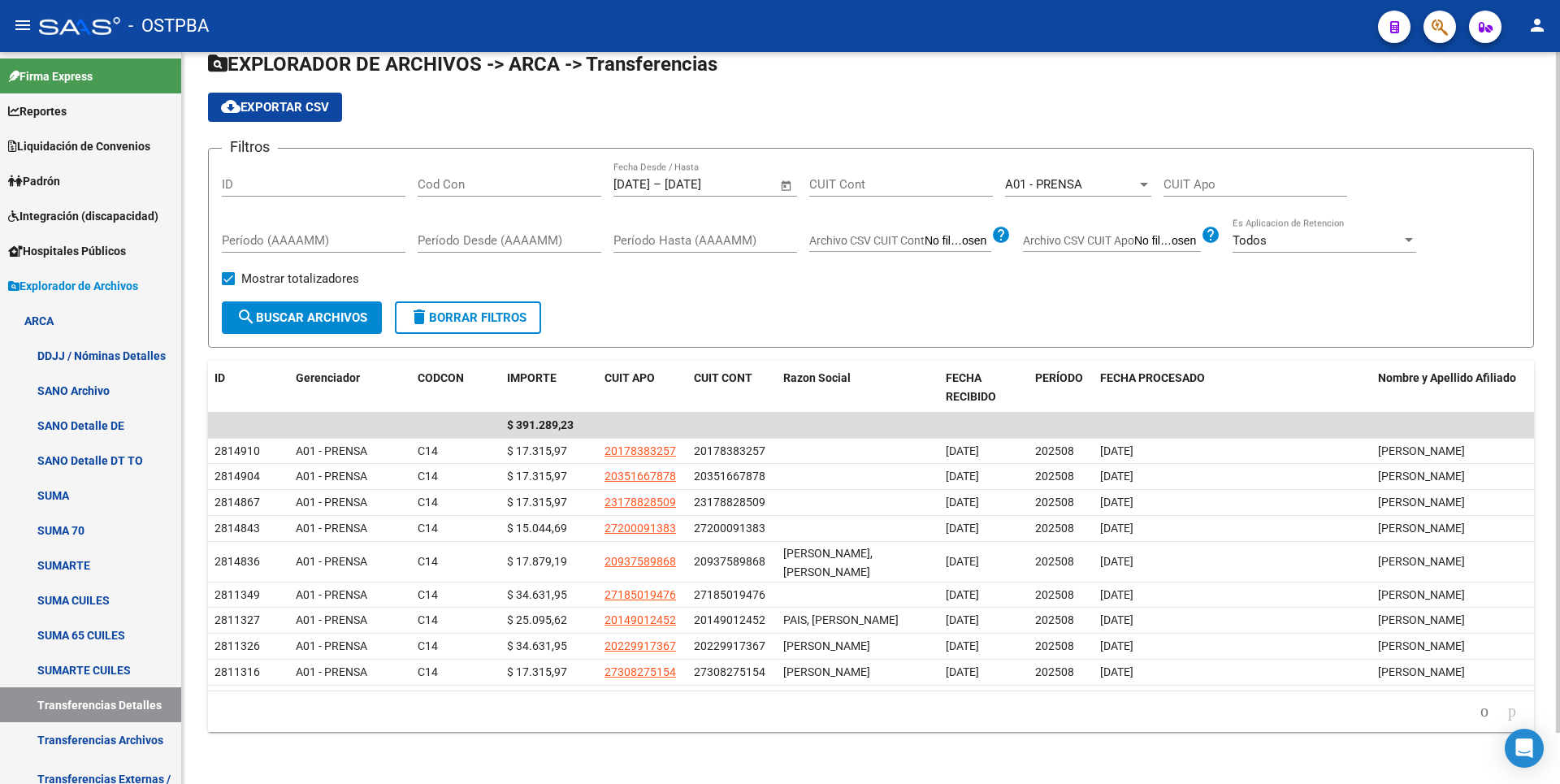
click at [919, 239] on span "Archivo CSV CUIT Cont" at bounding box center [867, 240] width 116 height 13
click at [925, 239] on input "Archivo CSV CUIT Cont" at bounding box center [958, 241] width 67 height 15
type input "C:\fakepath\morosidadprensa08.csv"
click at [329, 314] on span "search Buscar Archivos" at bounding box center [302, 318] width 131 height 15
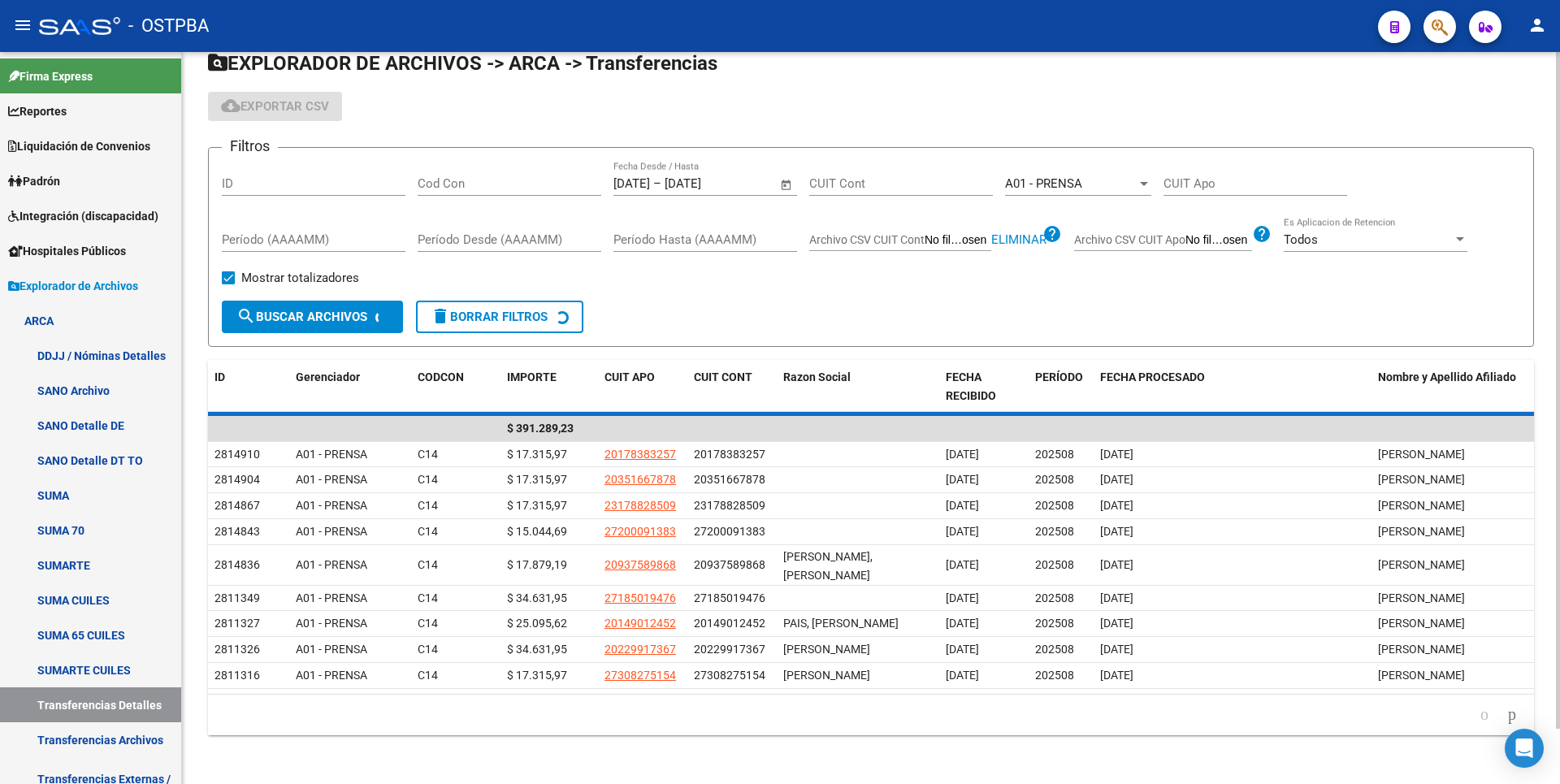
scroll to position [0, 0]
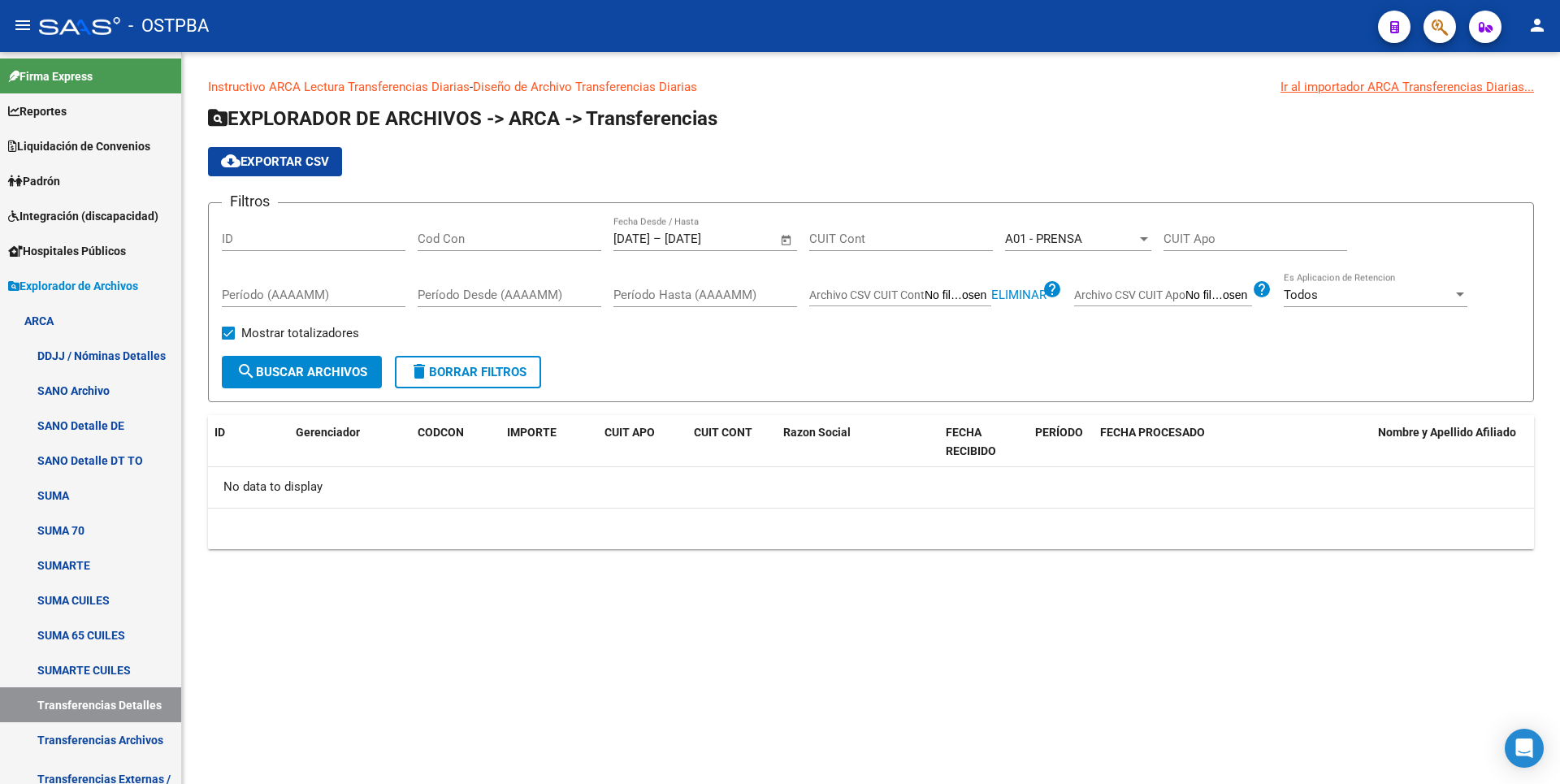
click at [788, 242] on span "Open calendar" at bounding box center [786, 239] width 39 height 39
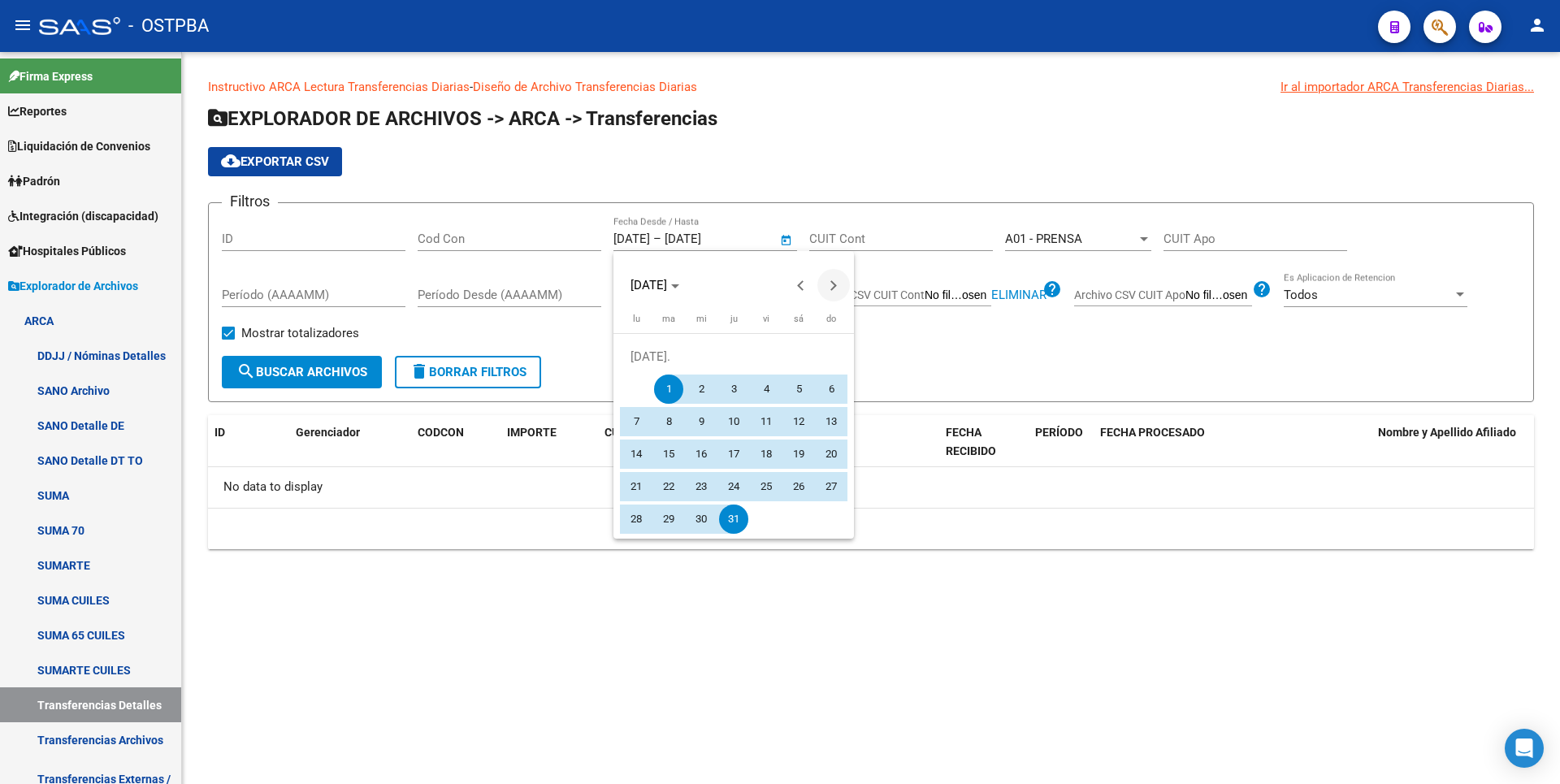
click at [825, 278] on span "Next month" at bounding box center [833, 285] width 32 height 32
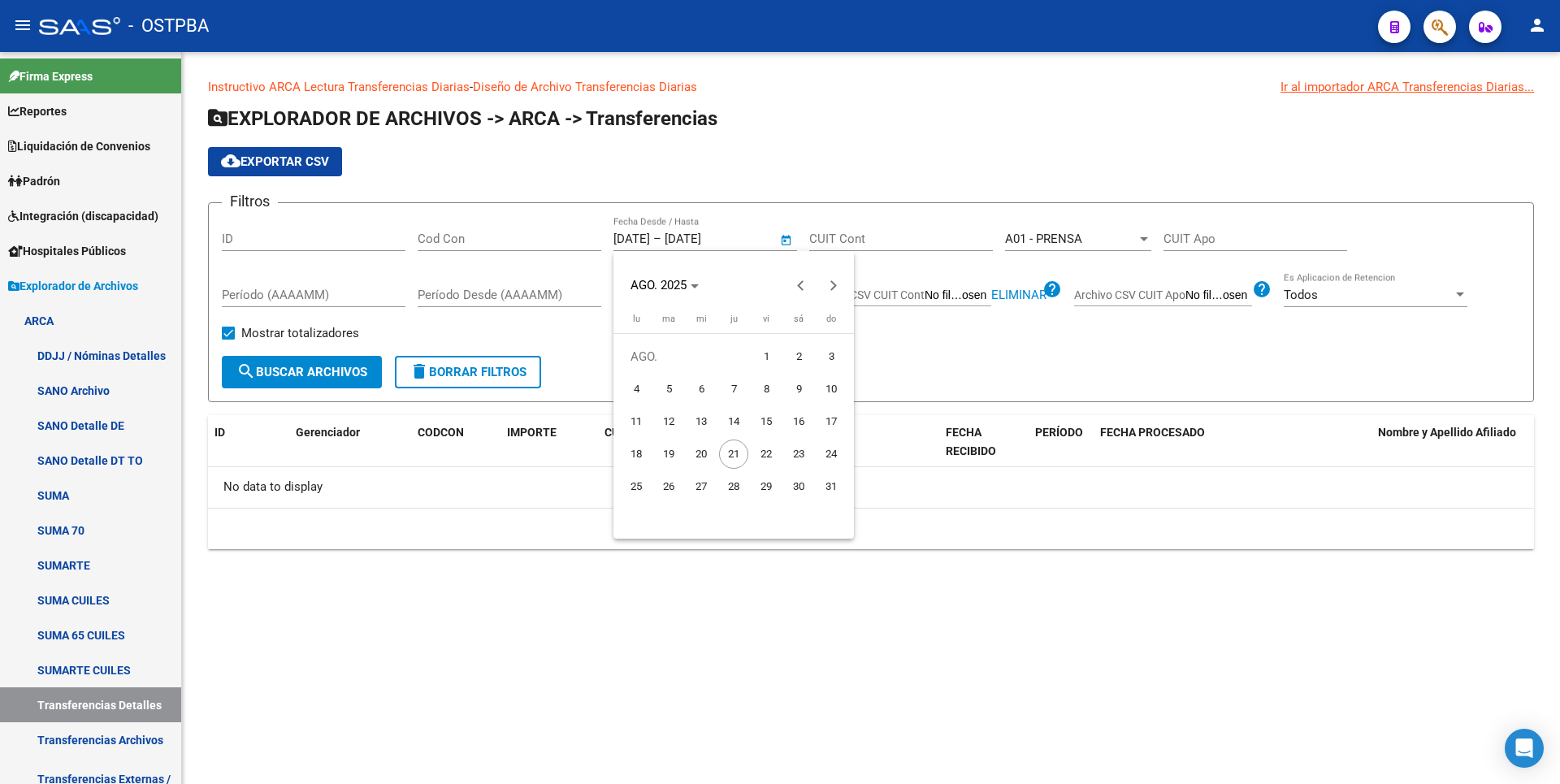
click at [765, 347] on span "1" at bounding box center [766, 357] width 30 height 30
type input "[DATE]"
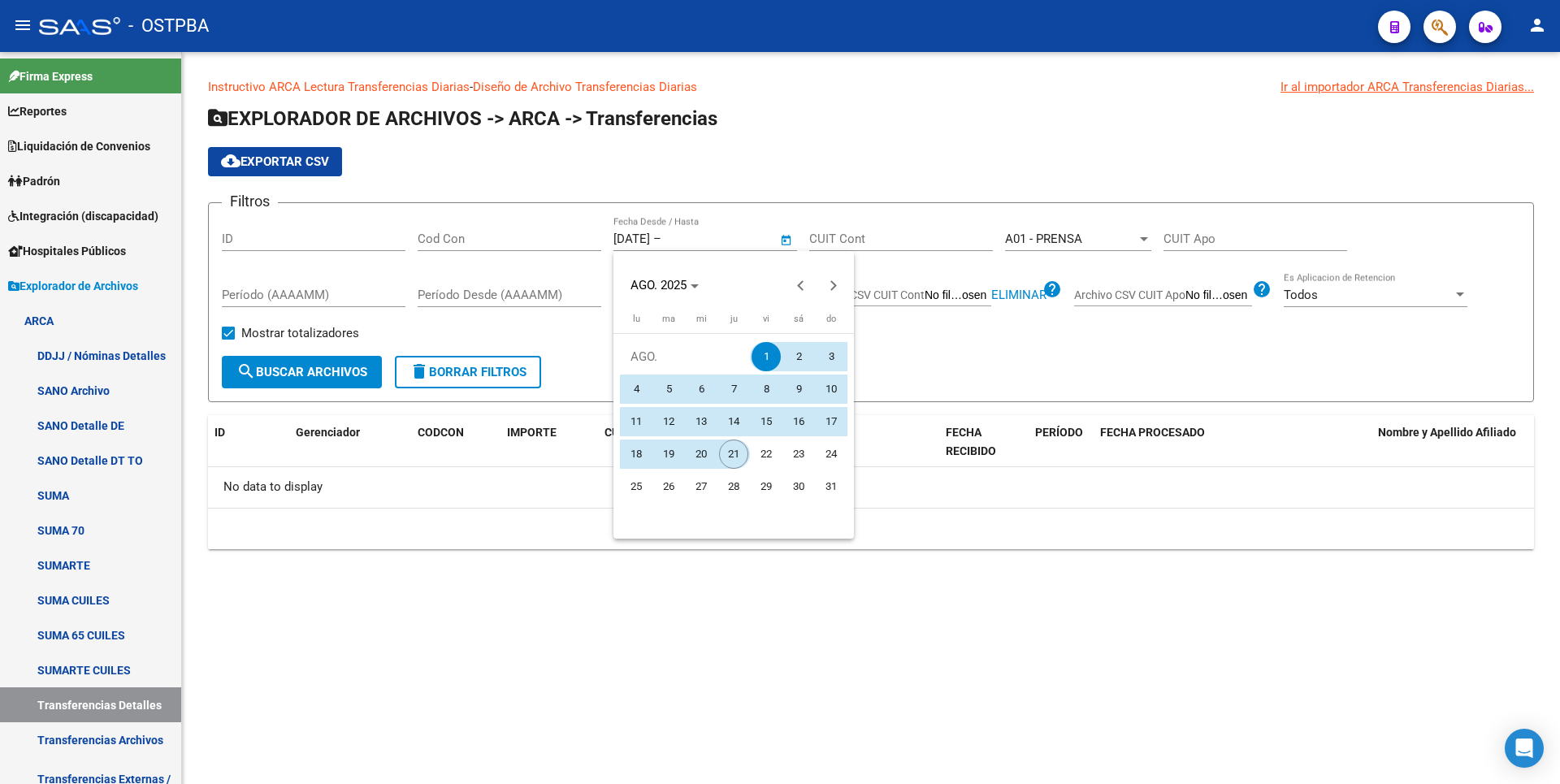
click at [725, 450] on span "21" at bounding box center [734, 454] width 30 height 30
type input "[DATE]"
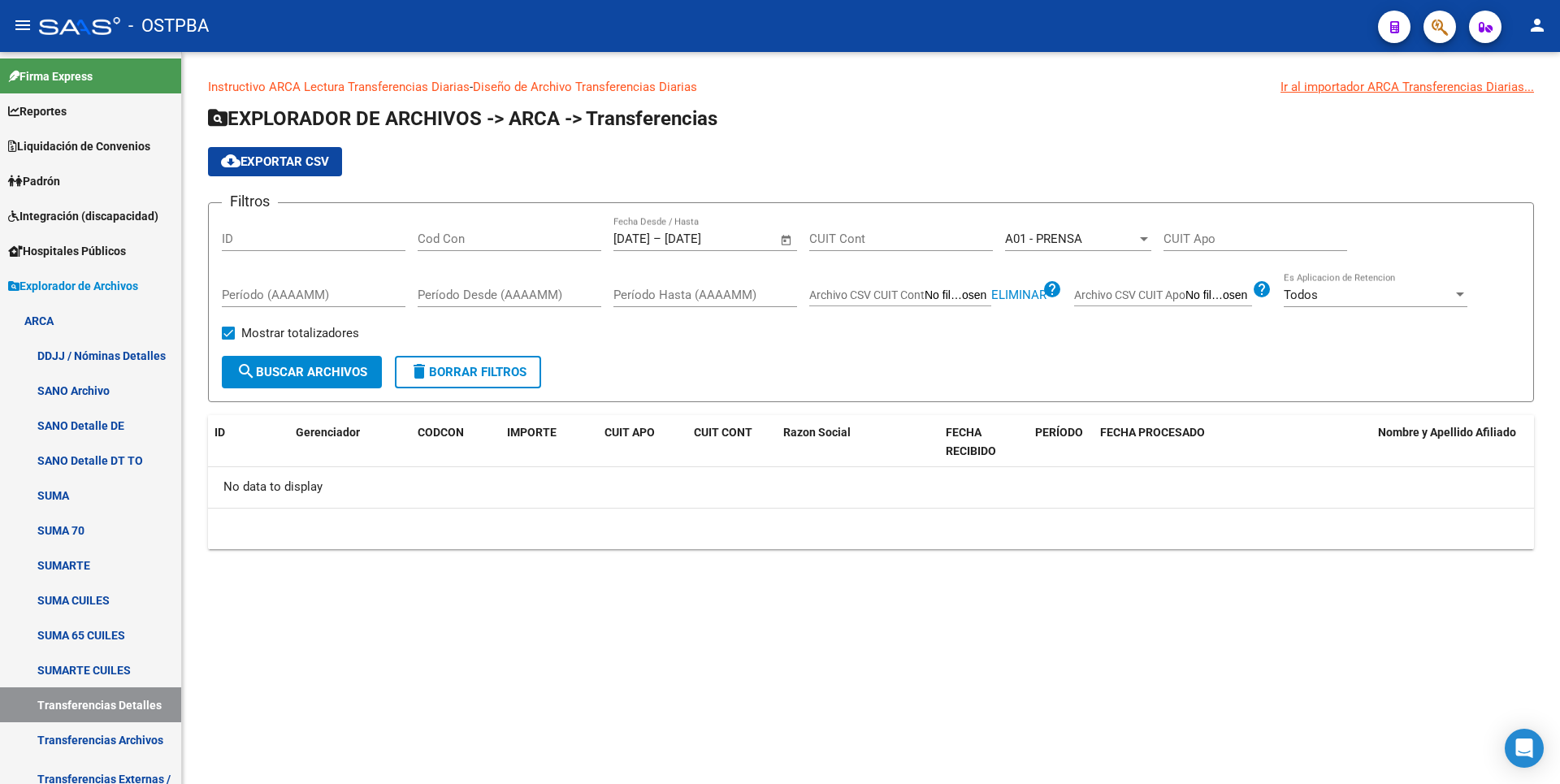
click at [338, 372] on span "search Buscar Archivos" at bounding box center [302, 372] width 131 height 15
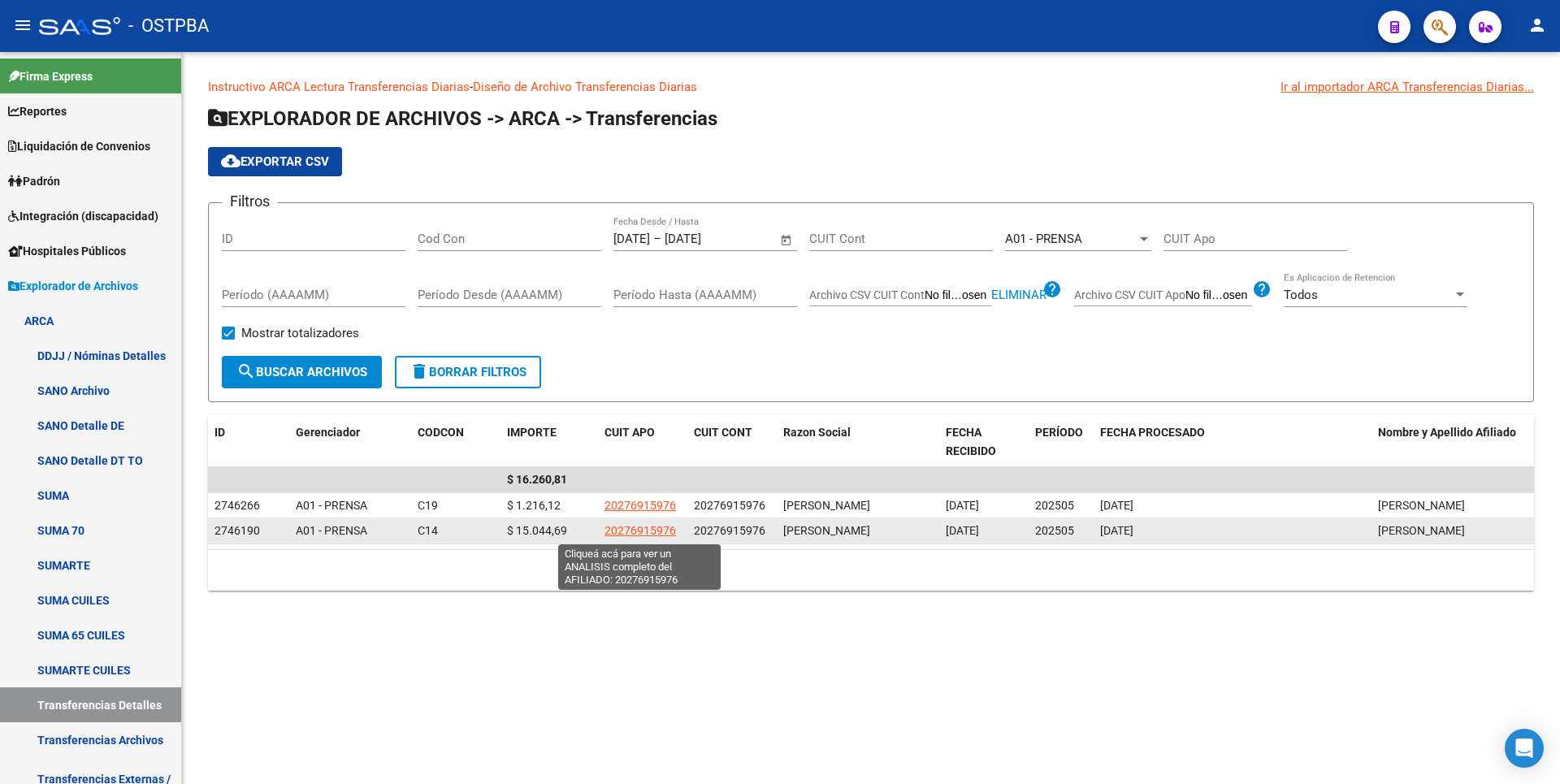
click at [633, 529] on span "20276915976" at bounding box center [640, 530] width 71 height 13
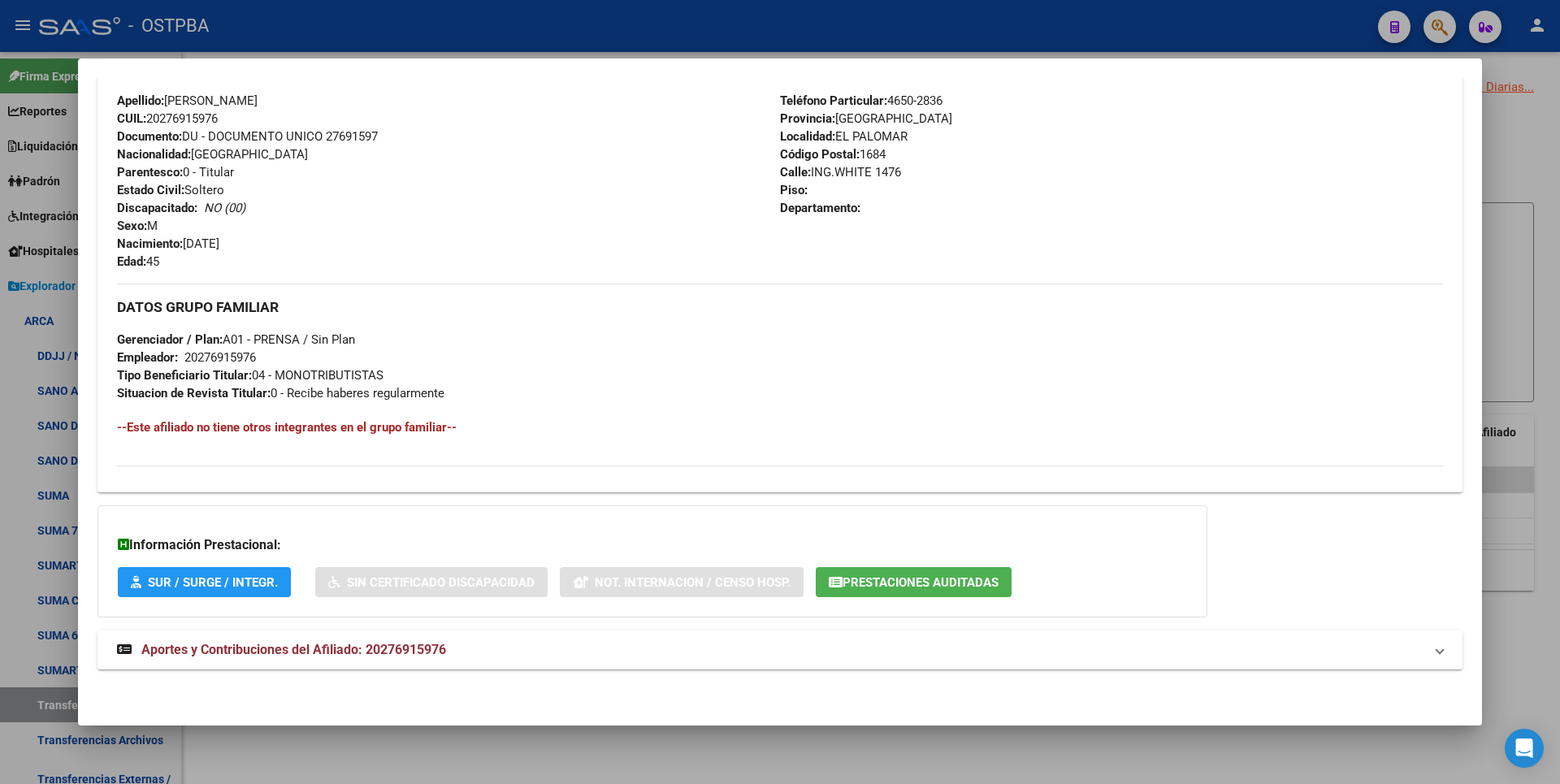
click at [432, 648] on span "Aportes y Contribuciones del Afiliado: 20276915976" at bounding box center [293, 649] width 305 height 16
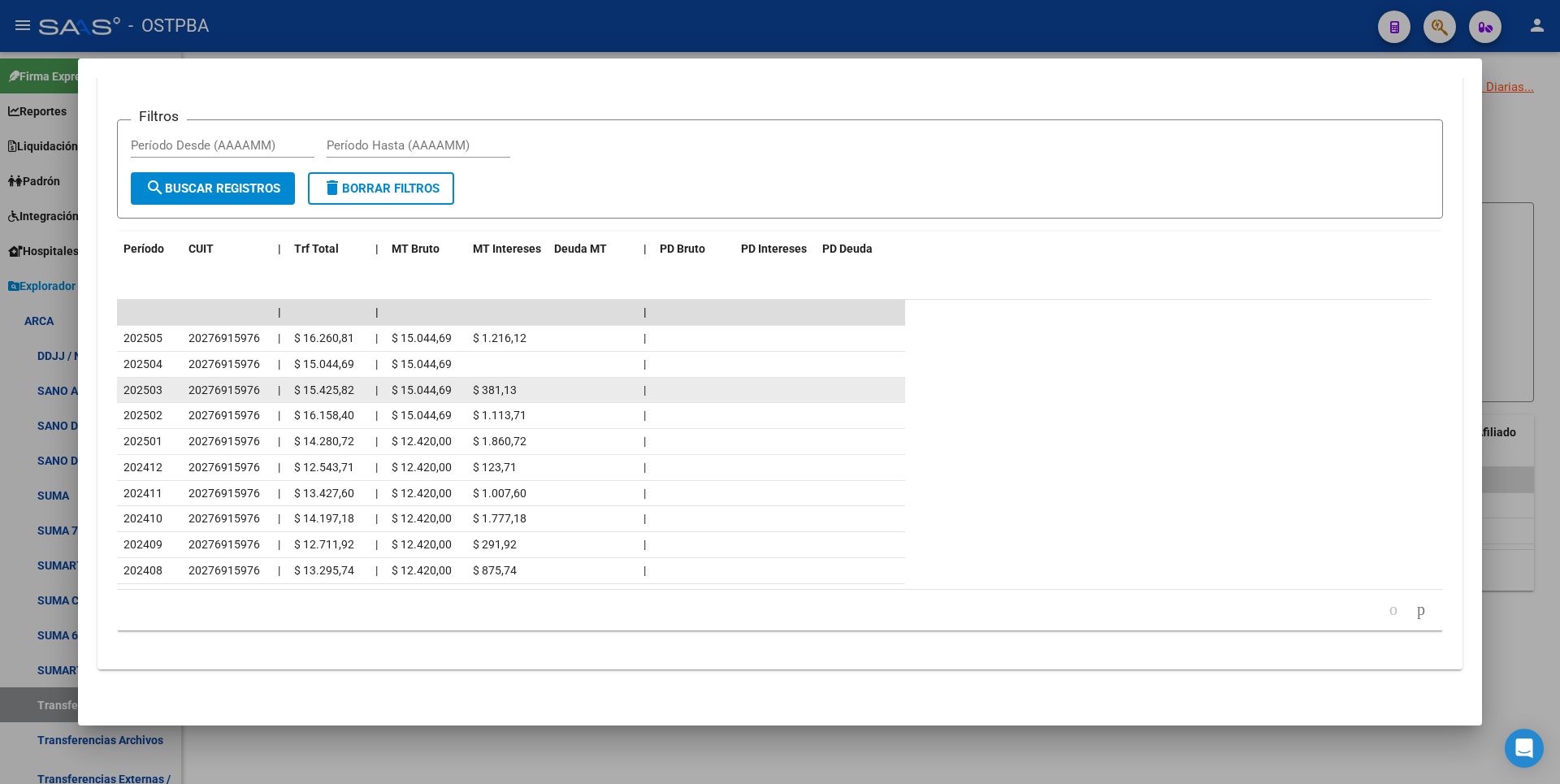
scroll to position [1157, 0]
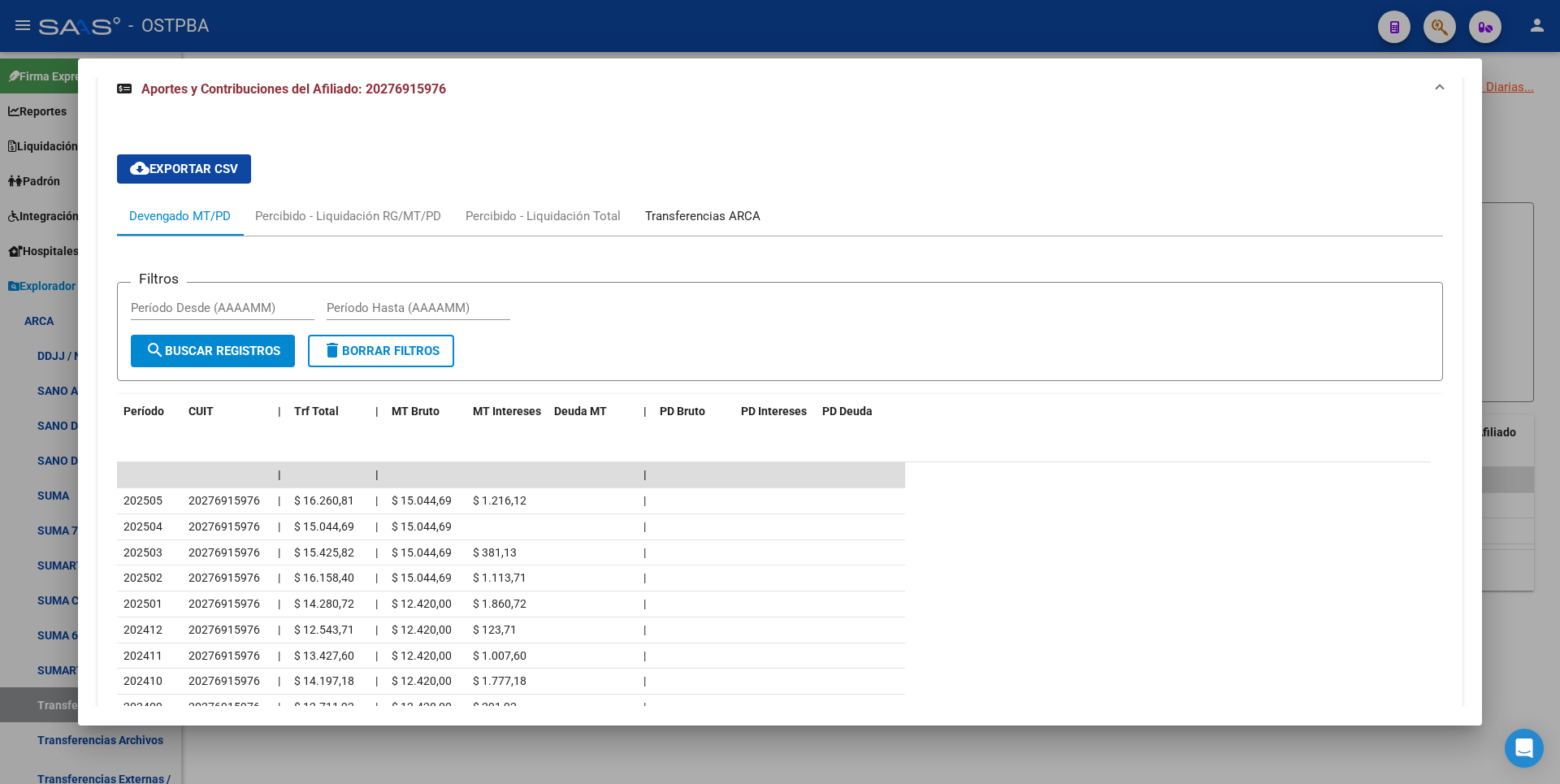
click at [696, 227] on div "Transferencias ARCA" at bounding box center [703, 216] width 140 height 39
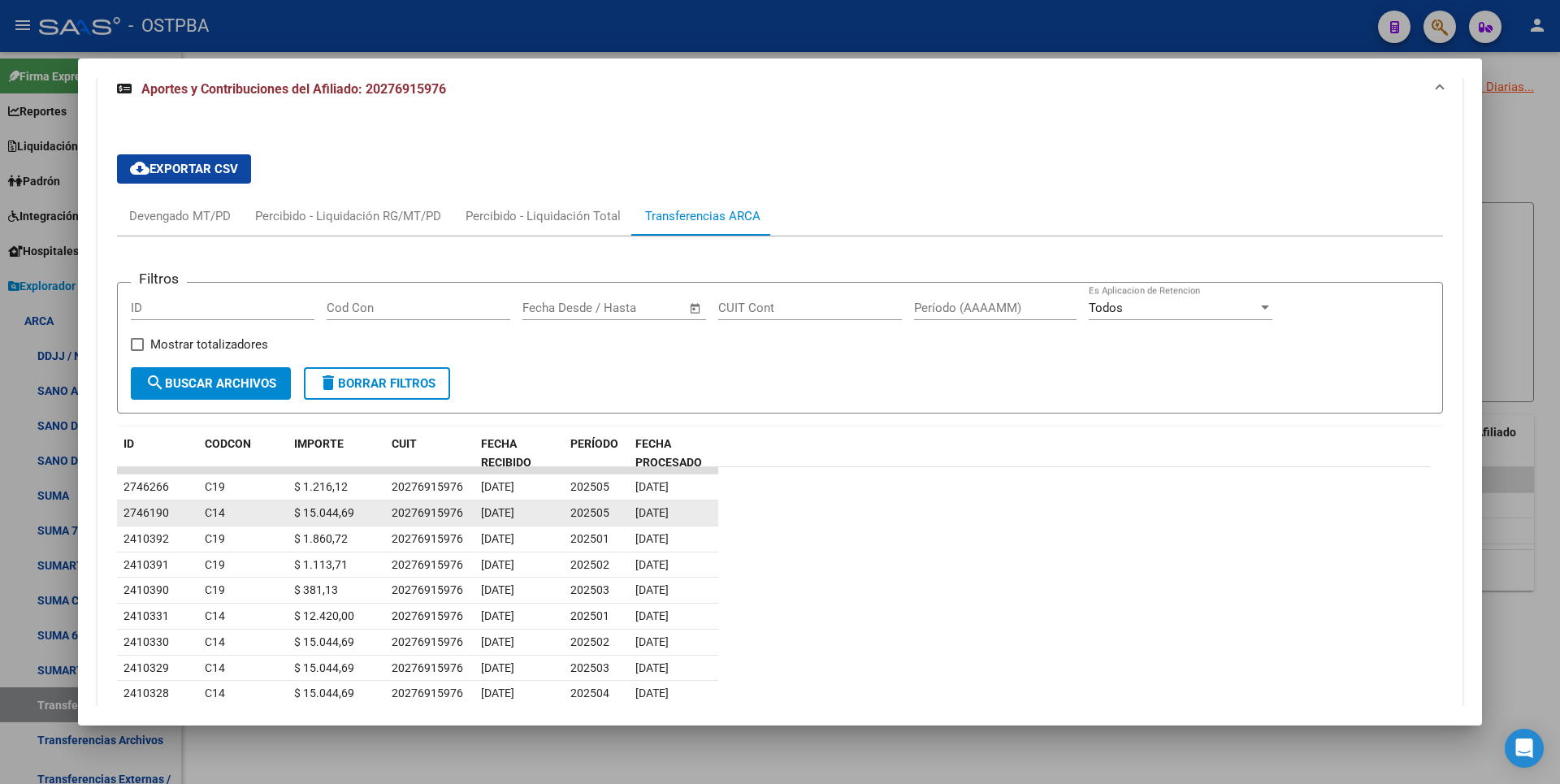
drag, startPoint x: 609, startPoint y: 513, endPoint x: 567, endPoint y: 513, distance: 42.0
click at [567, 513] on datatable-body-cell "202505" at bounding box center [596, 513] width 65 height 25
drag, startPoint x: 1510, startPoint y: 201, endPoint x: 1459, endPoint y: 201, distance: 51.0
click at [1509, 201] on div at bounding box center [780, 392] width 1560 height 784
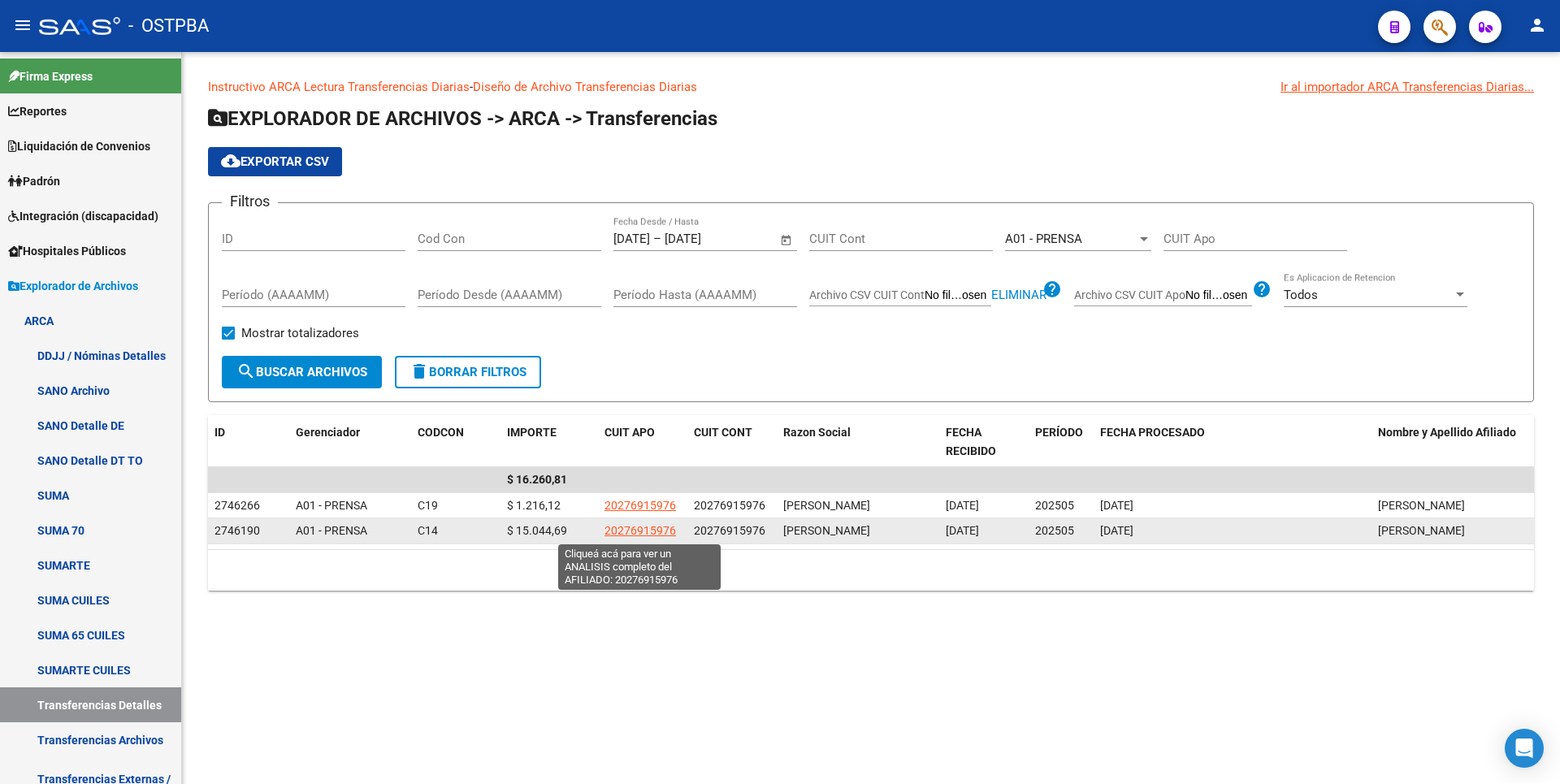
click at [640, 537] on span "20276915976" at bounding box center [640, 530] width 71 height 13
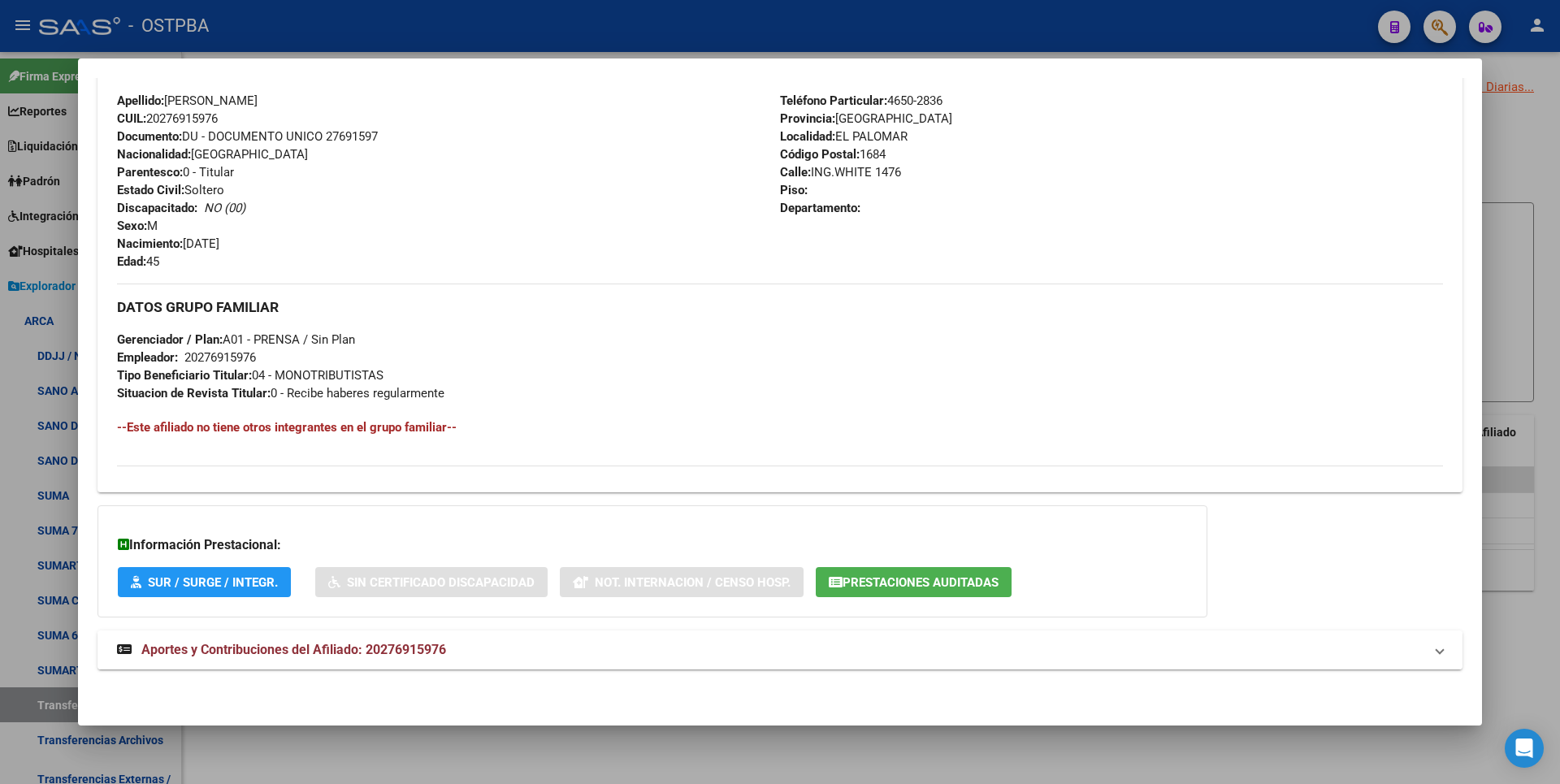
click at [419, 642] on span "Aportes y Contribuciones del Afiliado: 20276915976" at bounding box center [293, 649] width 305 height 16
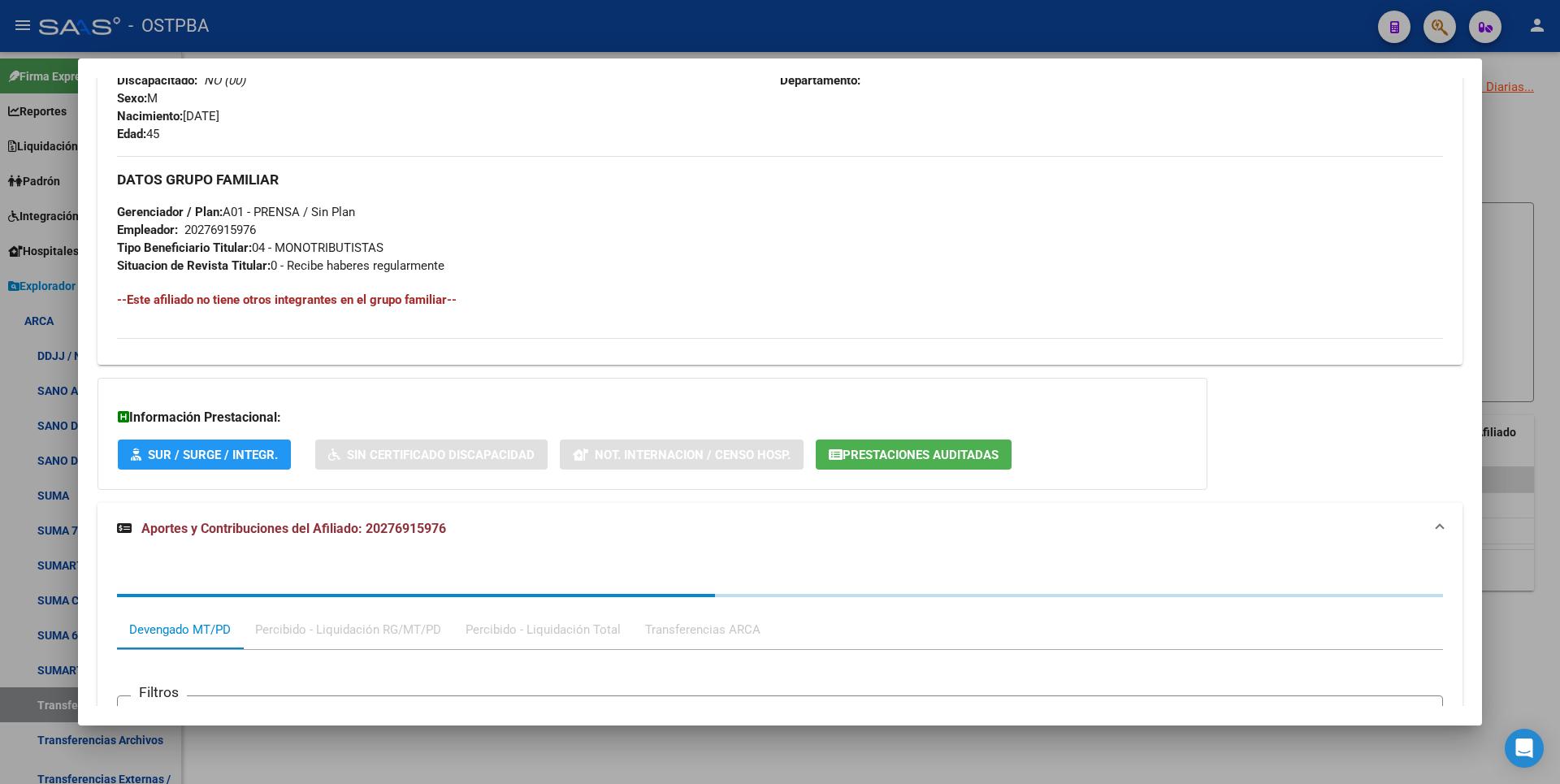
scroll to position [1008, 0]
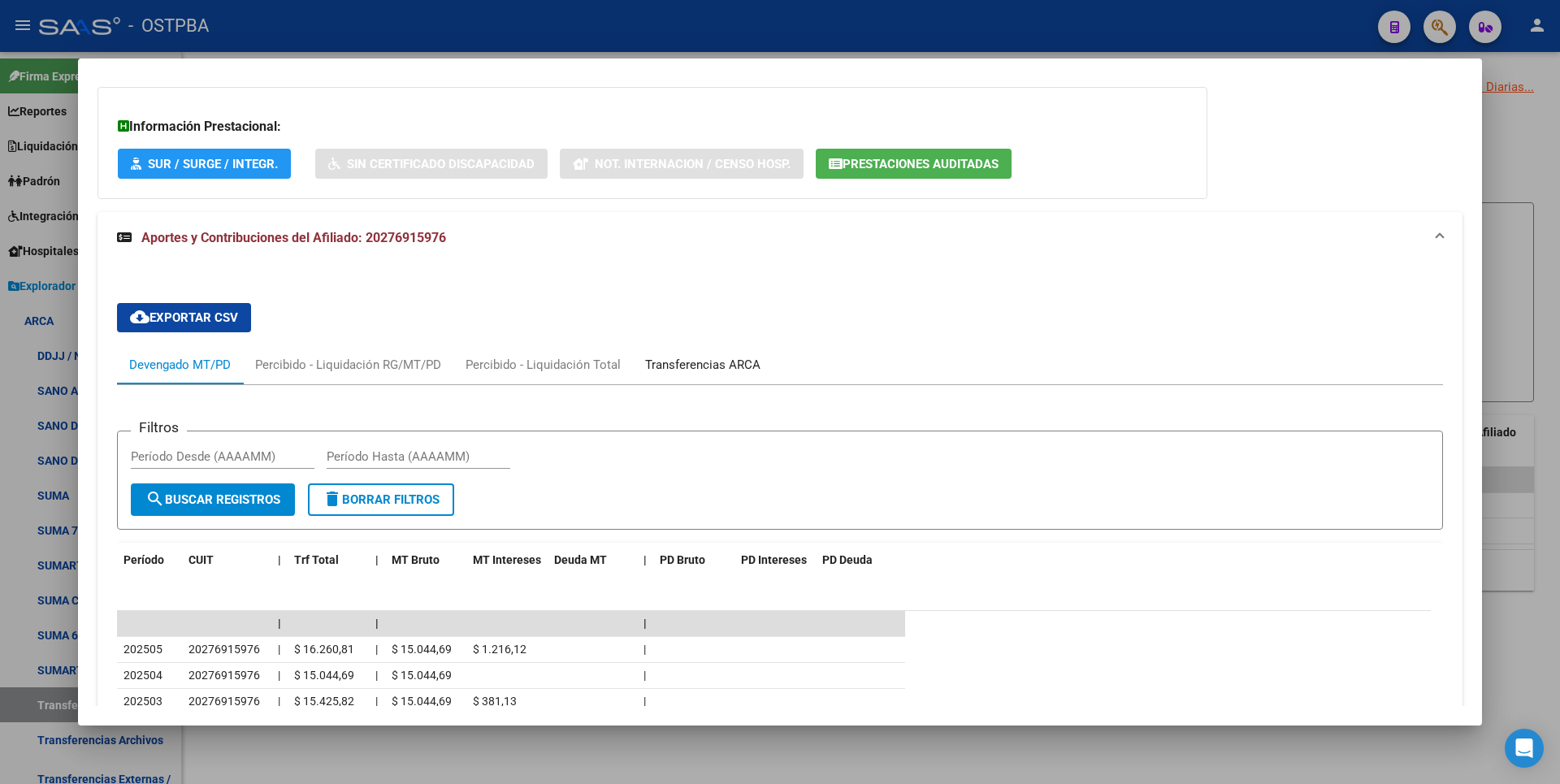
click at [705, 353] on div "Transferencias ARCA" at bounding box center [703, 365] width 140 height 39
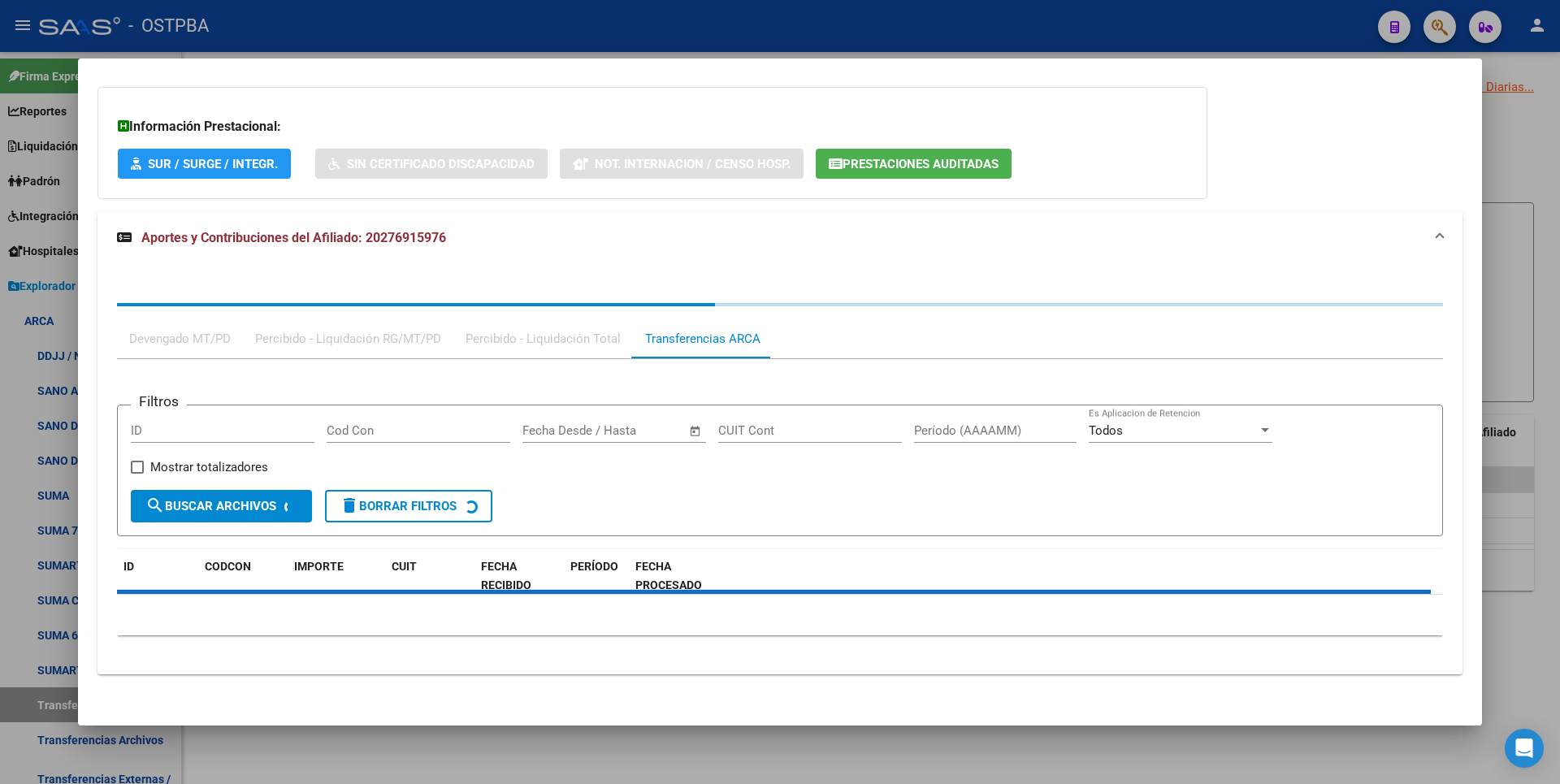
drag, startPoint x: 705, startPoint y: 353, endPoint x: 706, endPoint y: 364, distance: 11.0
click at [706, 364] on div "Filtros ID Cod Con Start date – End date Fecha Desde / Hasta CUIT Cont Período …" at bounding box center [779, 504] width 1326 height 290
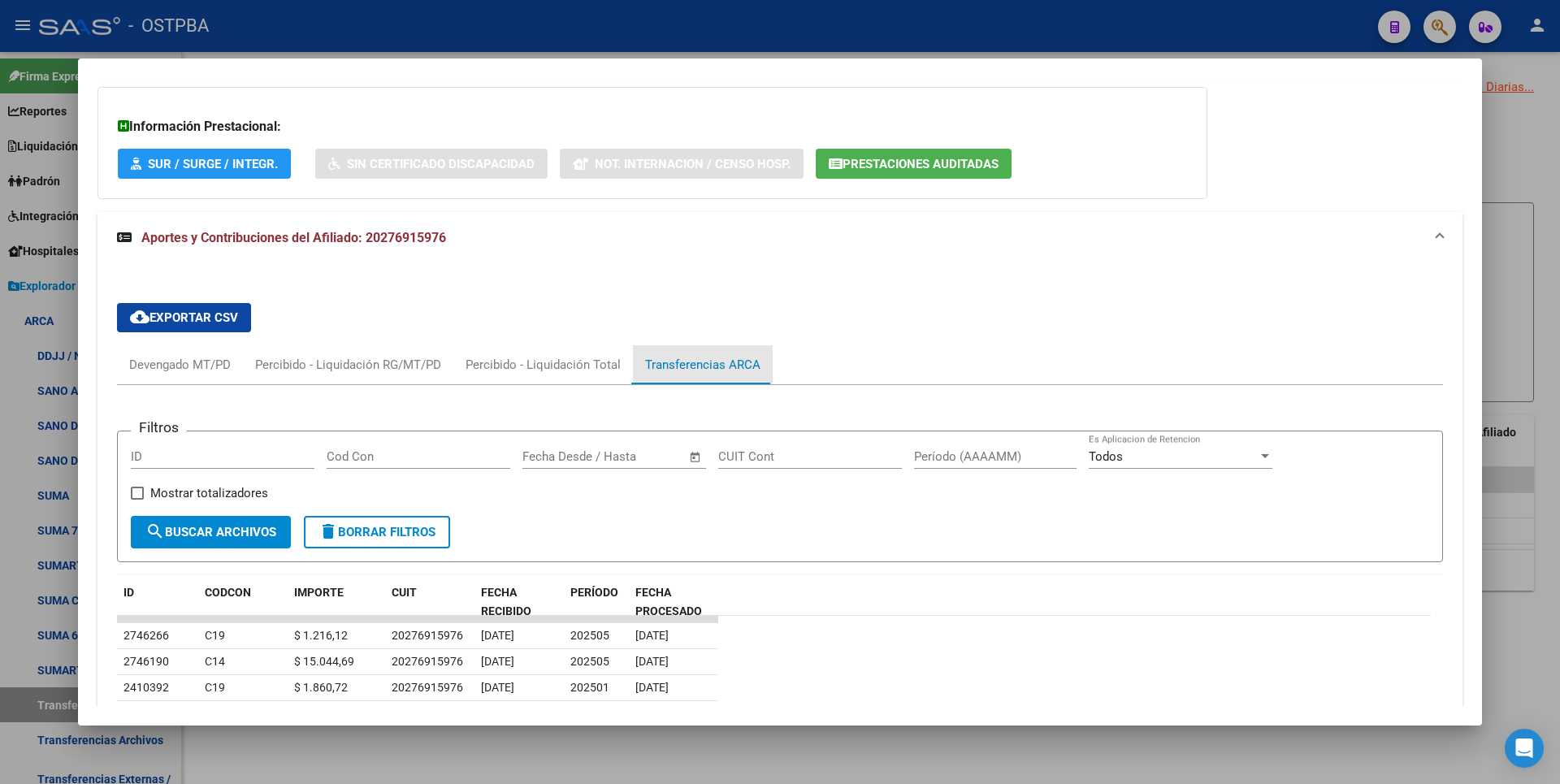
click at [706, 359] on div "Transferencias ARCA" at bounding box center [703, 365] width 116 height 18
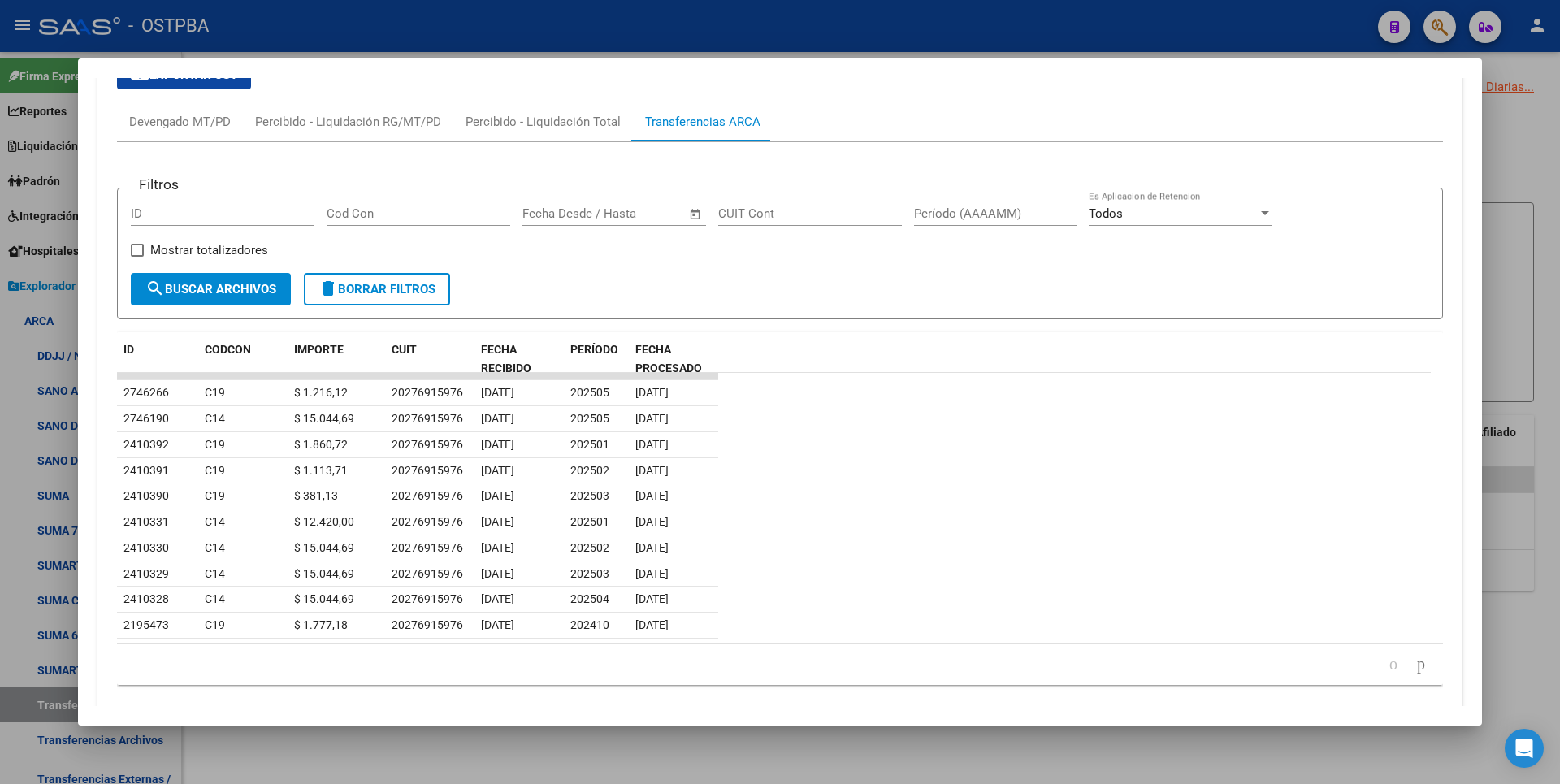
scroll to position [1306, 0]
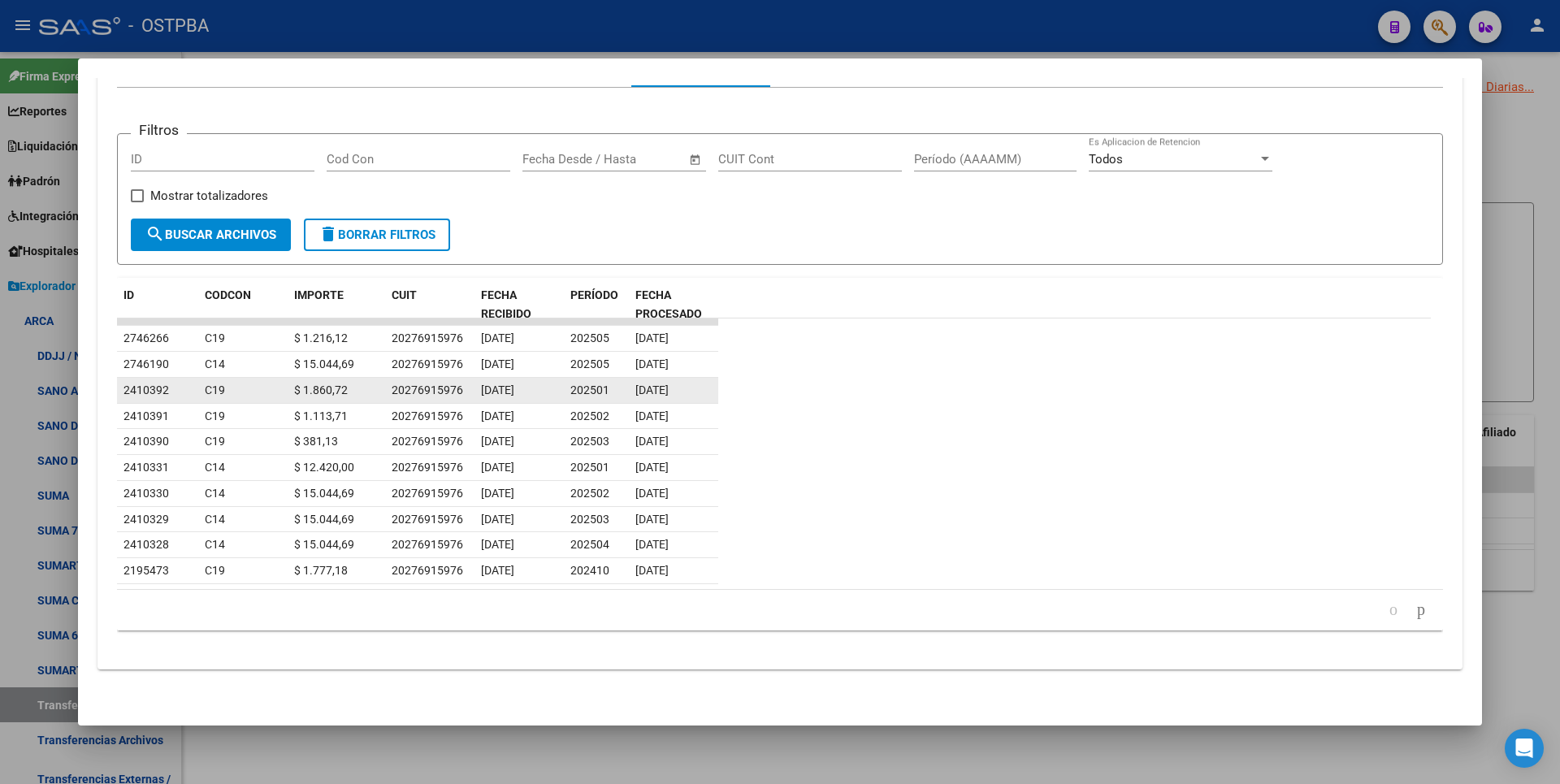
drag, startPoint x: 669, startPoint y: 390, endPoint x: 625, endPoint y: 392, distance: 44.0
click at [625, 392] on div "2410392 C19 $ 1.860,72 20276915976 [DATE] 202501 [DATE]" at bounding box center [417, 391] width 602 height 26
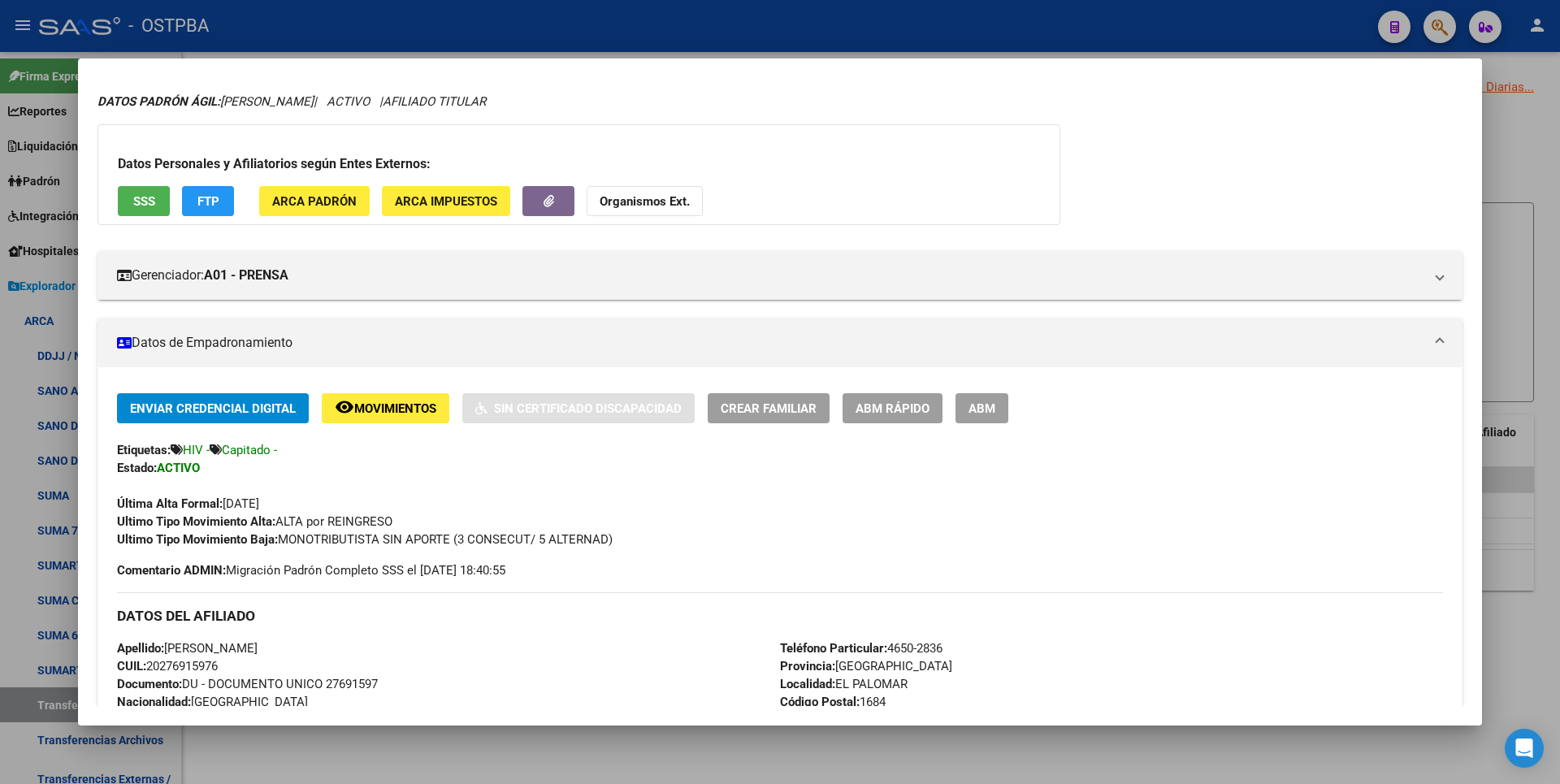
scroll to position [0, 0]
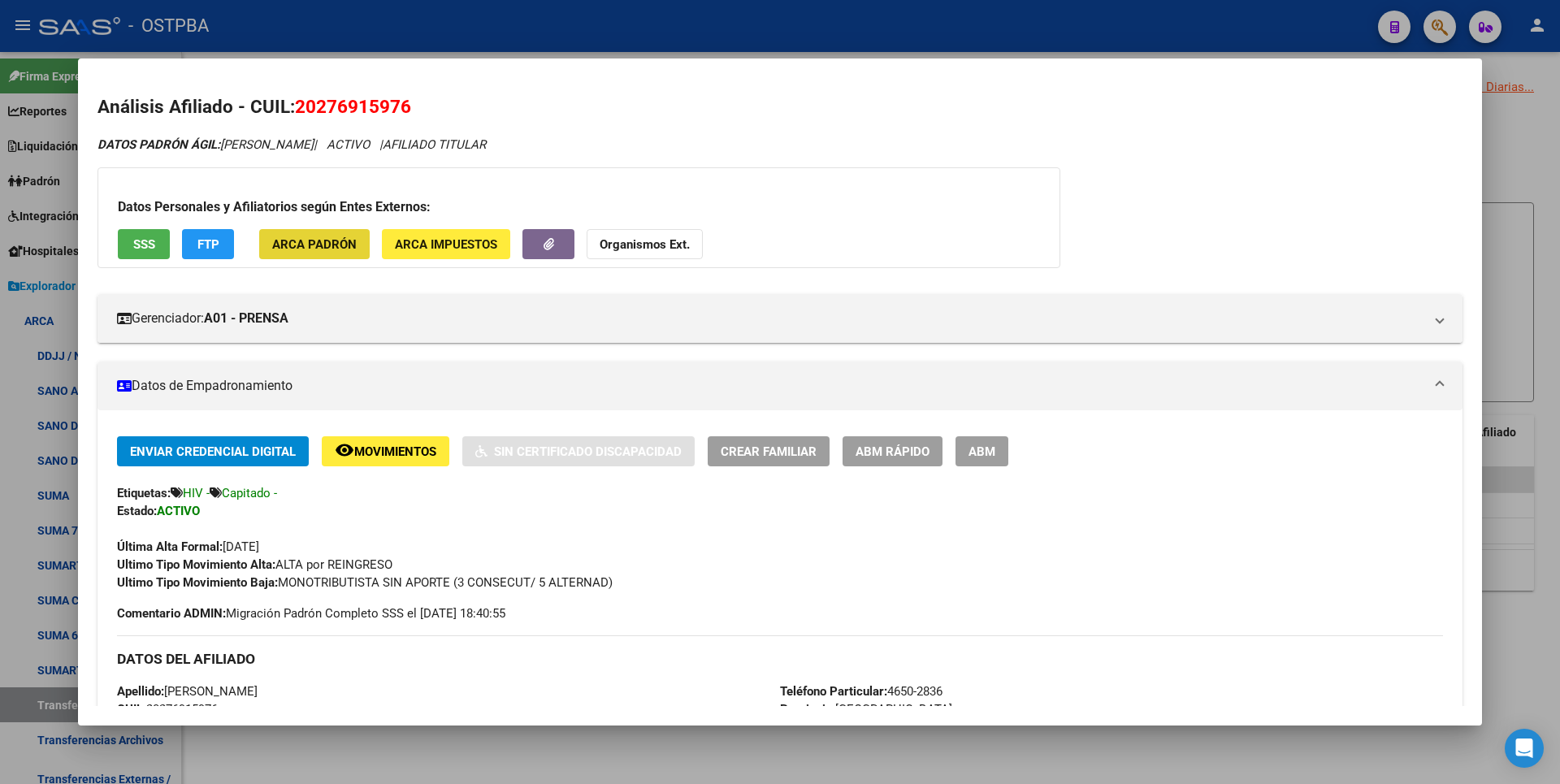
click at [337, 250] on span "ARCA Padrón" at bounding box center [314, 245] width 84 height 15
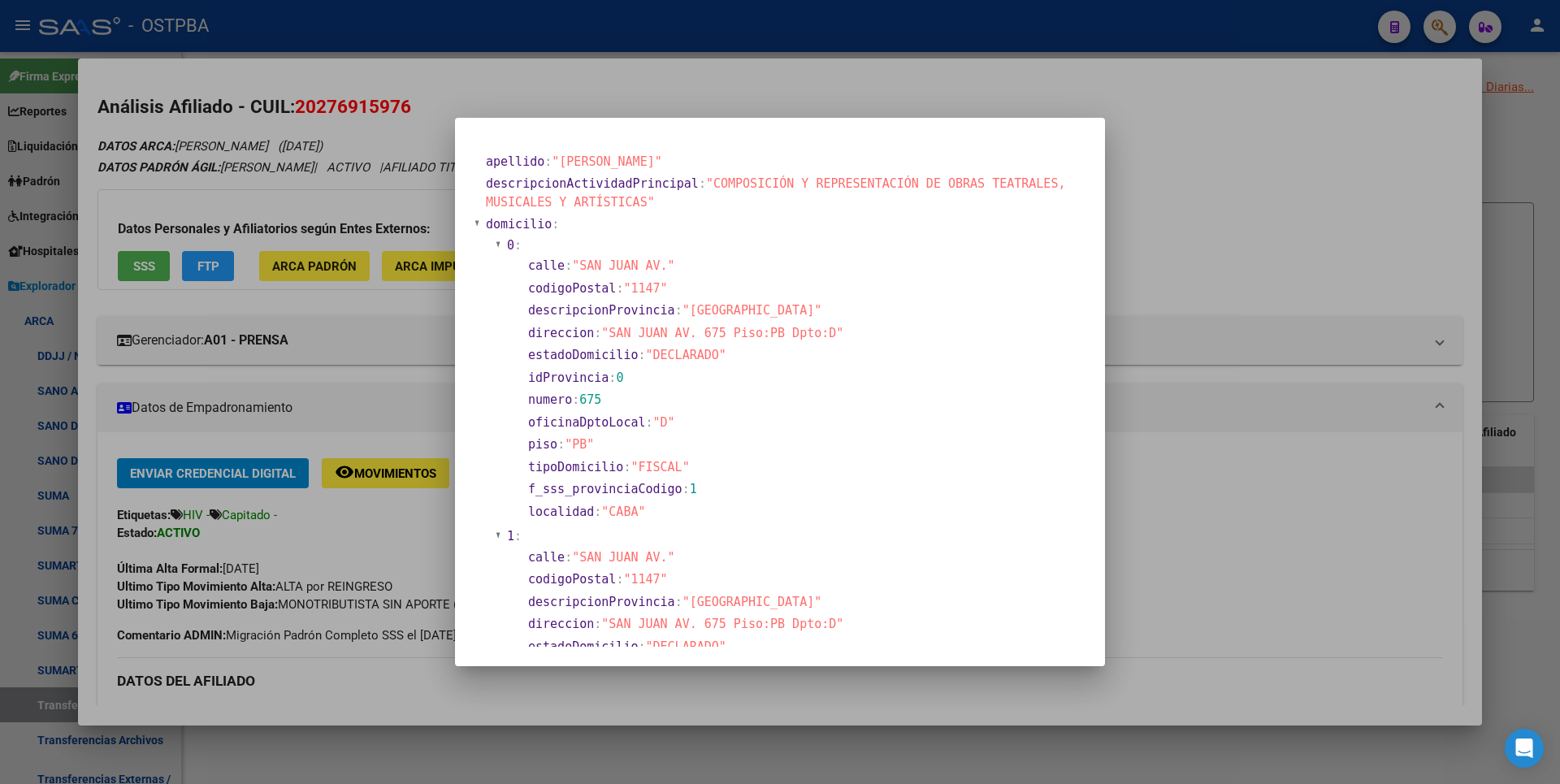
click at [1508, 191] on div at bounding box center [780, 392] width 1560 height 784
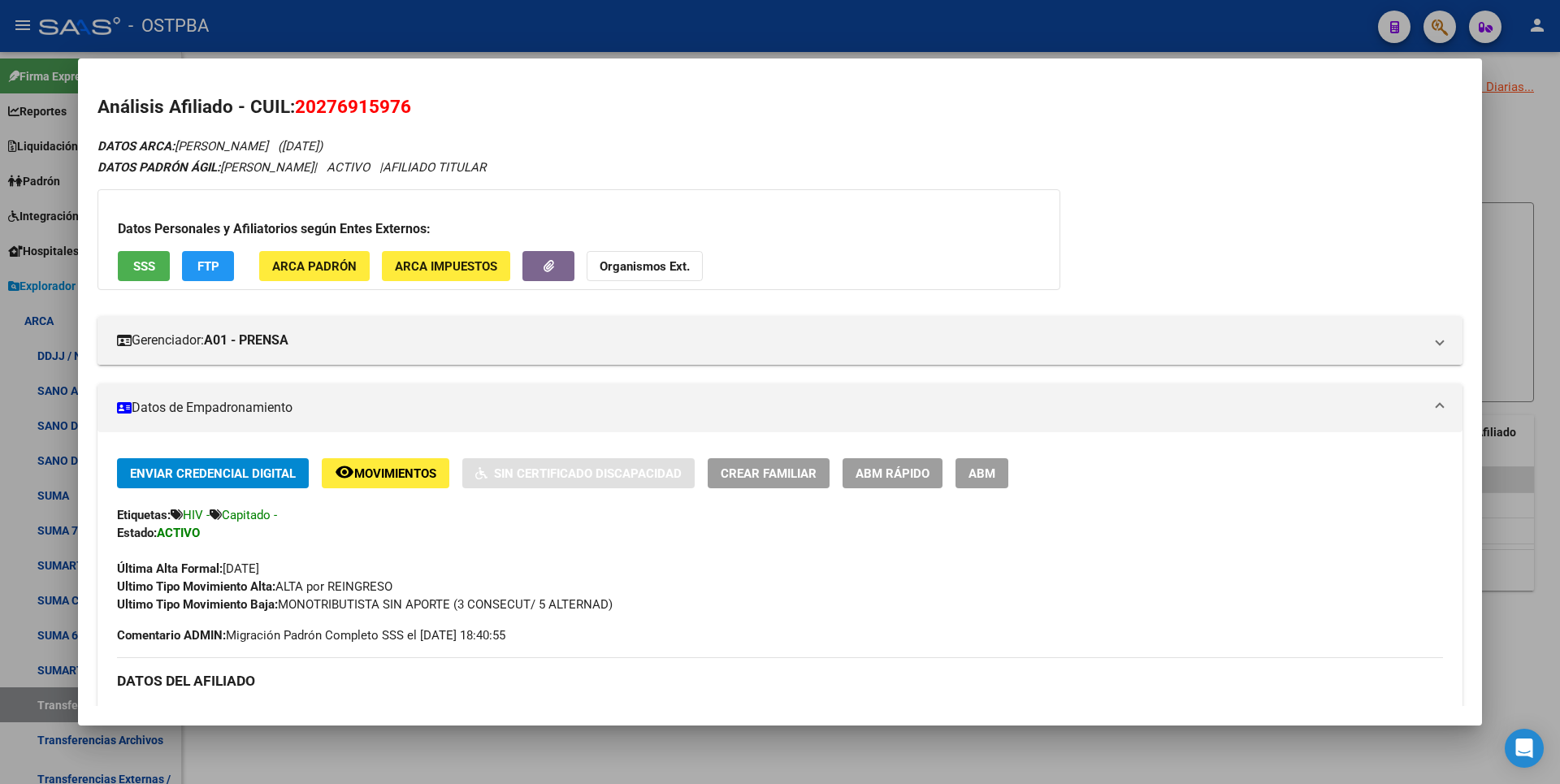
click at [1508, 191] on div at bounding box center [780, 392] width 1560 height 784
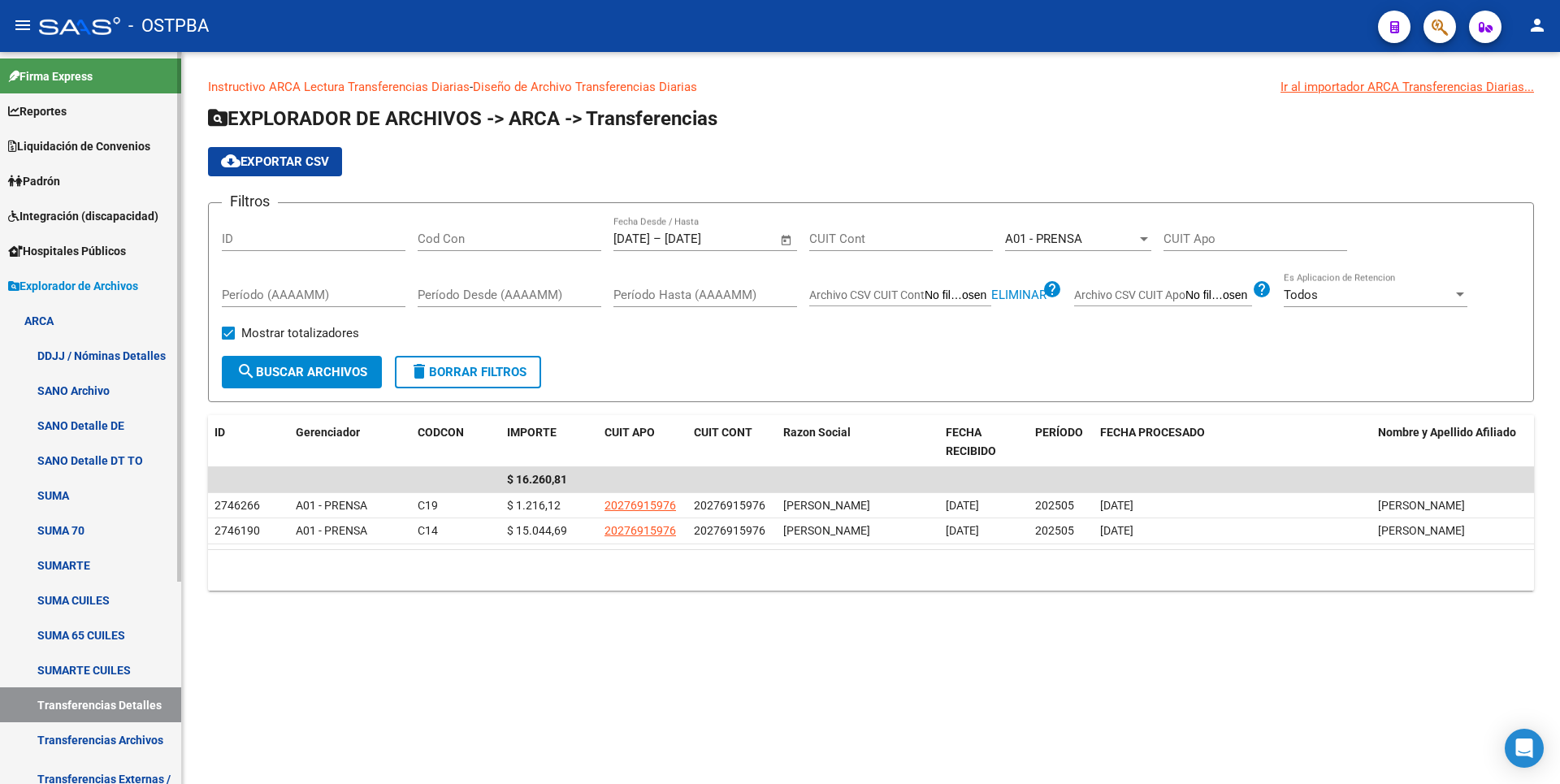
click at [54, 114] on span "Reportes" at bounding box center [37, 111] width 58 height 18
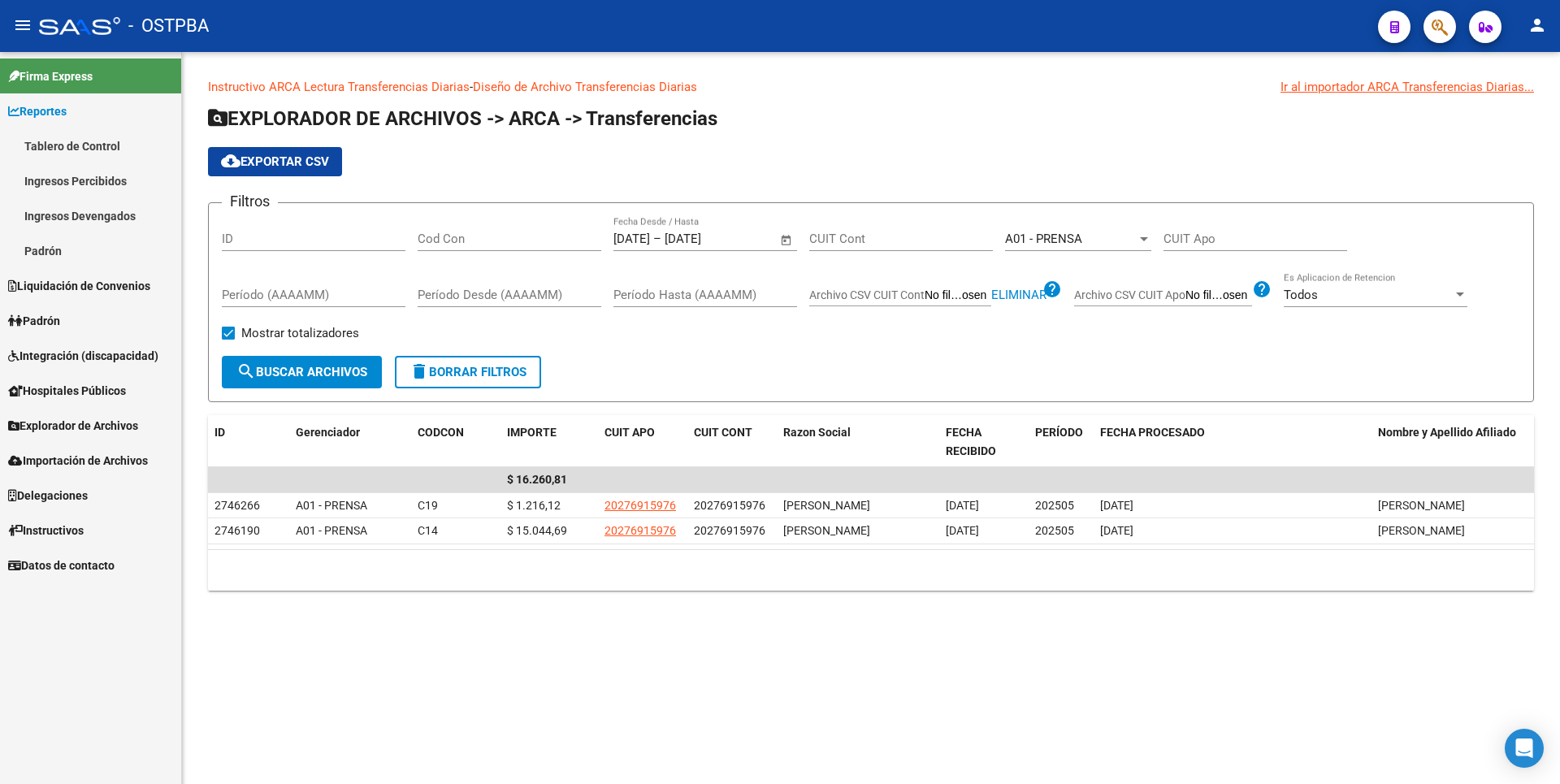
click at [49, 247] on link "Padrón" at bounding box center [91, 251] width 181 height 35
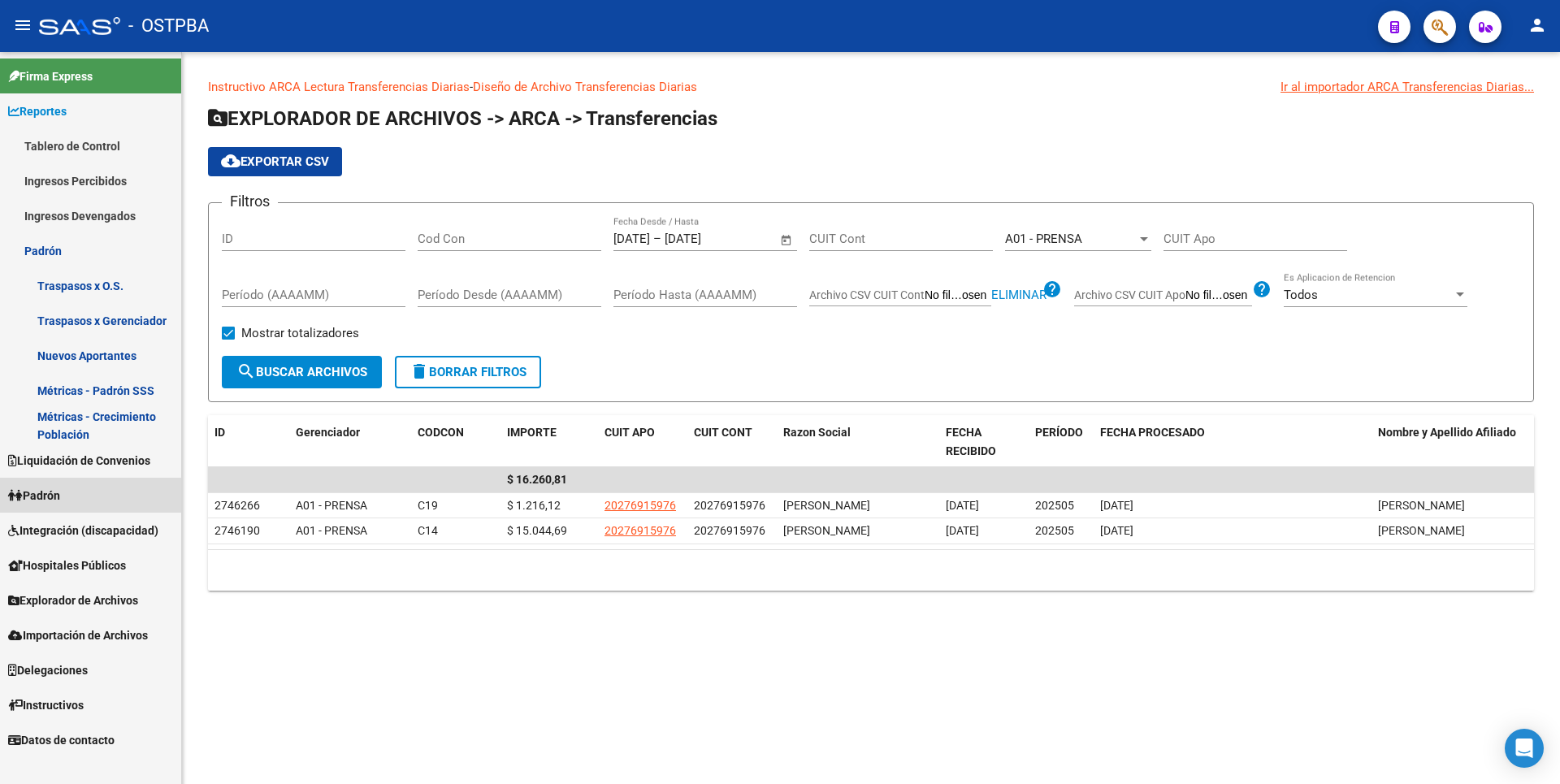
click at [60, 491] on span "Padrón" at bounding box center [34, 495] width 52 height 18
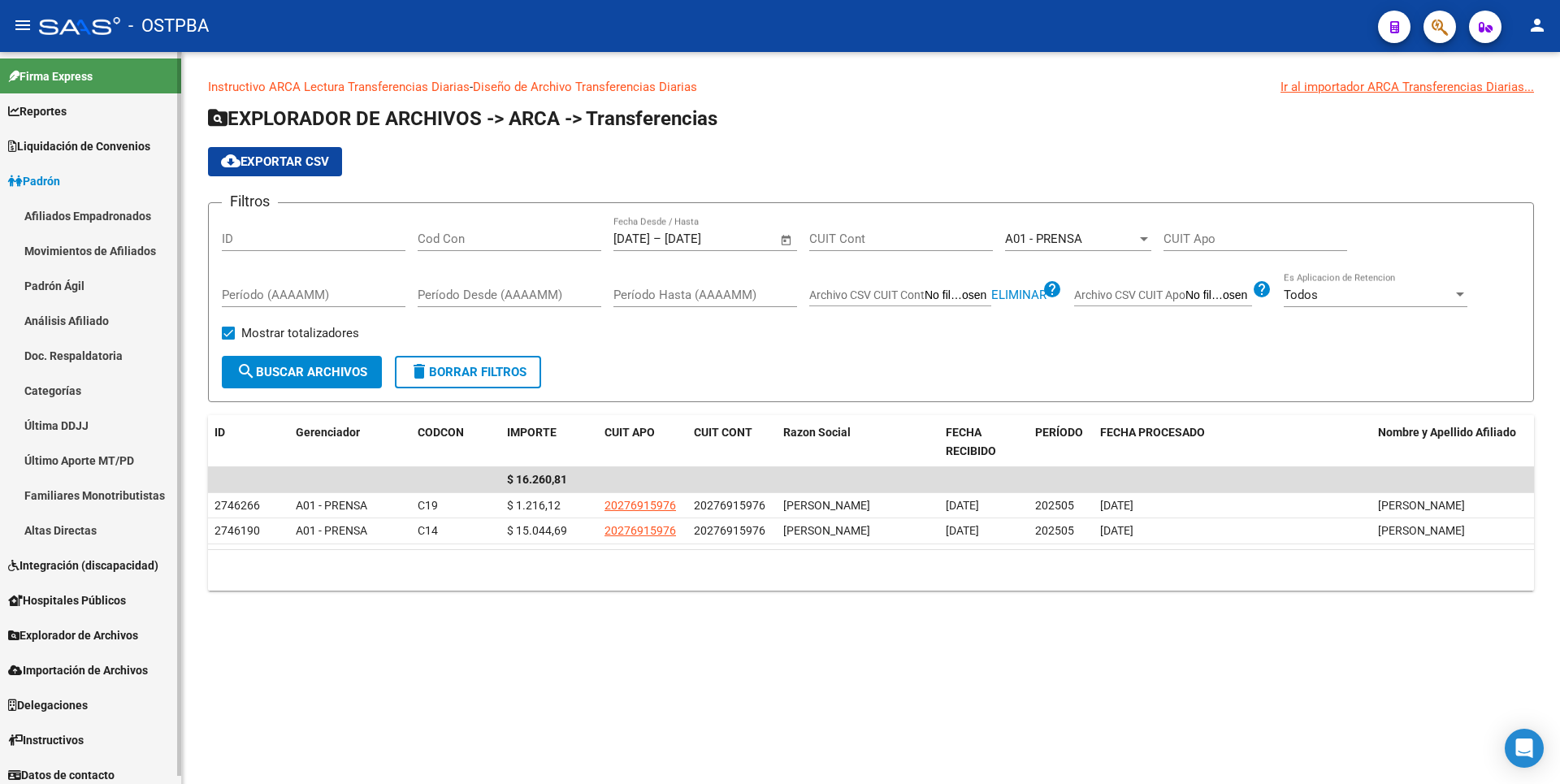
drag, startPoint x: 57, startPoint y: 323, endPoint x: 69, endPoint y: 318, distance: 13.0
click at [58, 323] on link "Análisis Afiliado" at bounding box center [91, 320] width 181 height 35
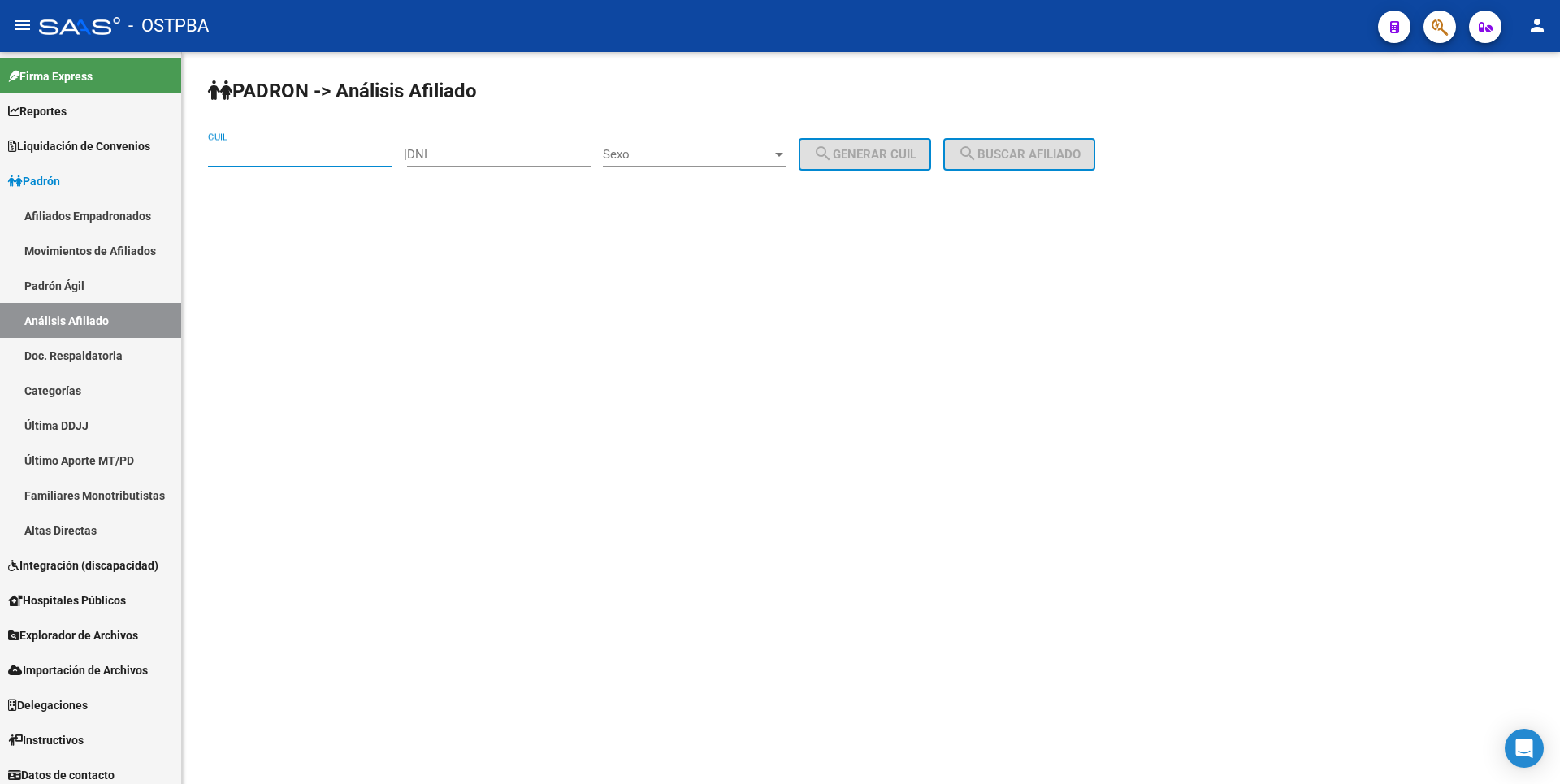
click at [221, 149] on input "CUIL" at bounding box center [299, 154] width 184 height 15
paste input "20-17817106-3"
type input "20-17817106-3"
click at [1030, 154] on span "search Buscar afiliado" at bounding box center [1019, 154] width 123 height 15
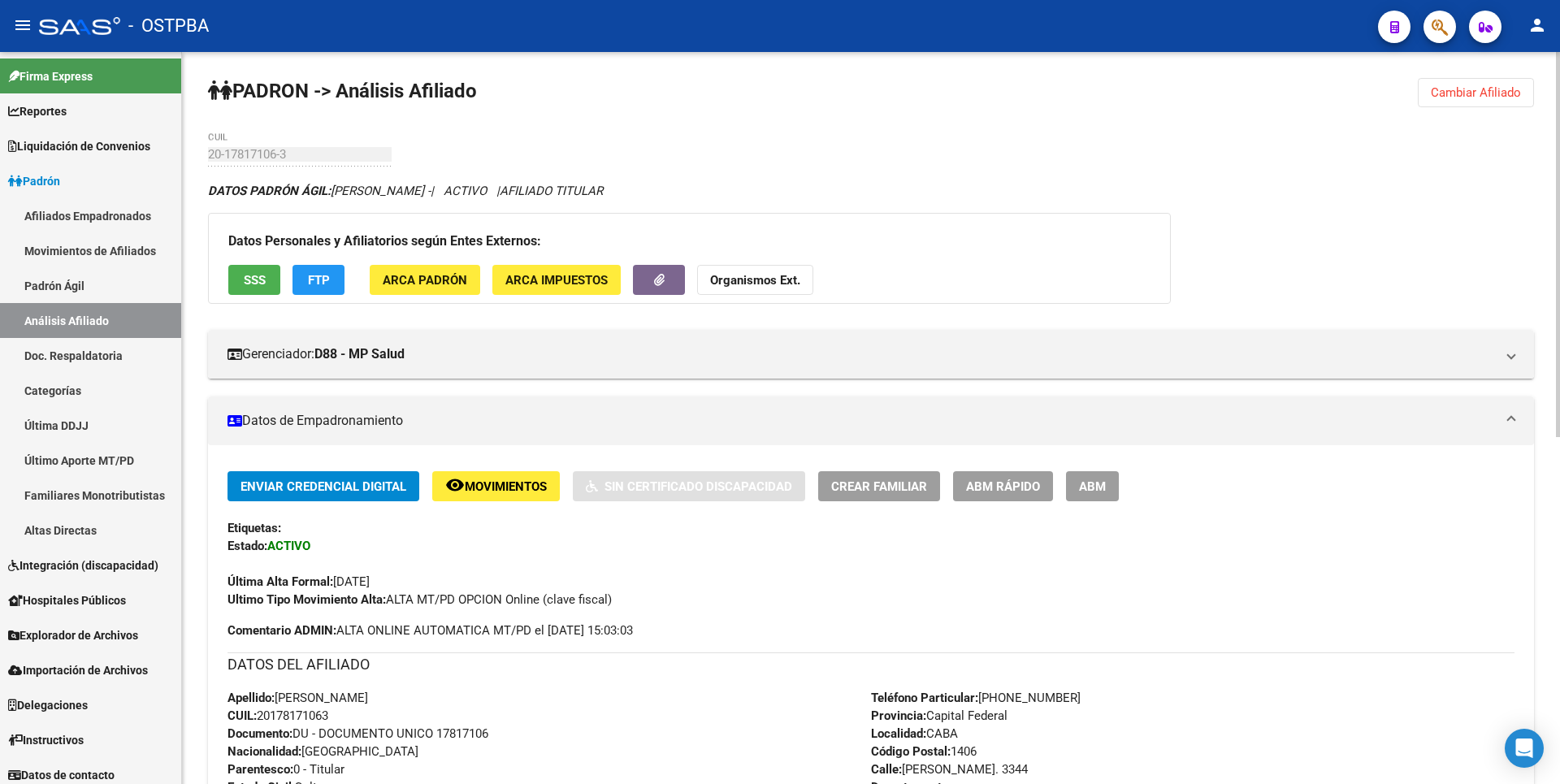
scroll to position [568, 0]
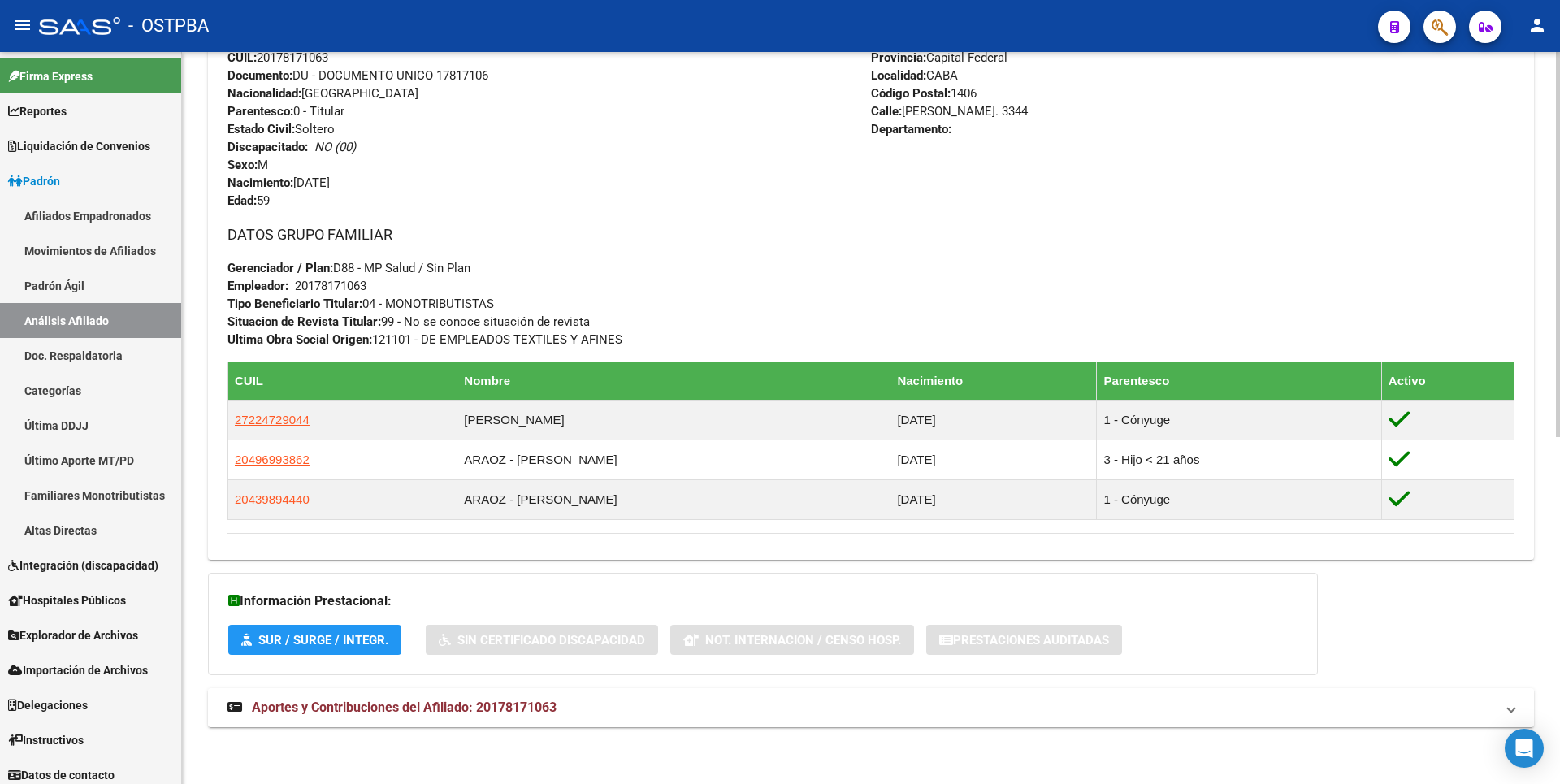
click at [475, 707] on span "Aportes y Contribuciones del Afiliado: 20178171063" at bounding box center [404, 707] width 305 height 16
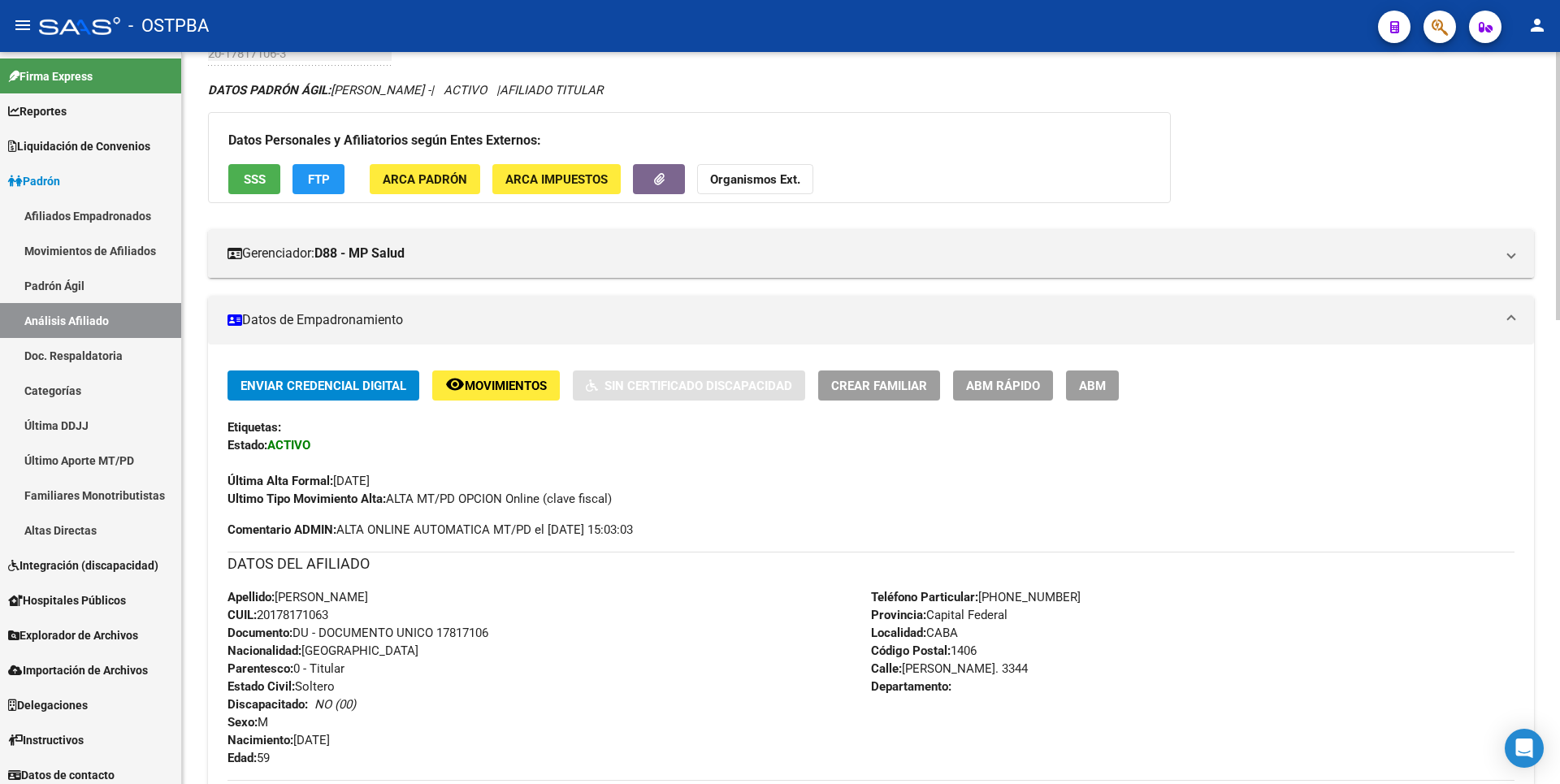
scroll to position [0, 0]
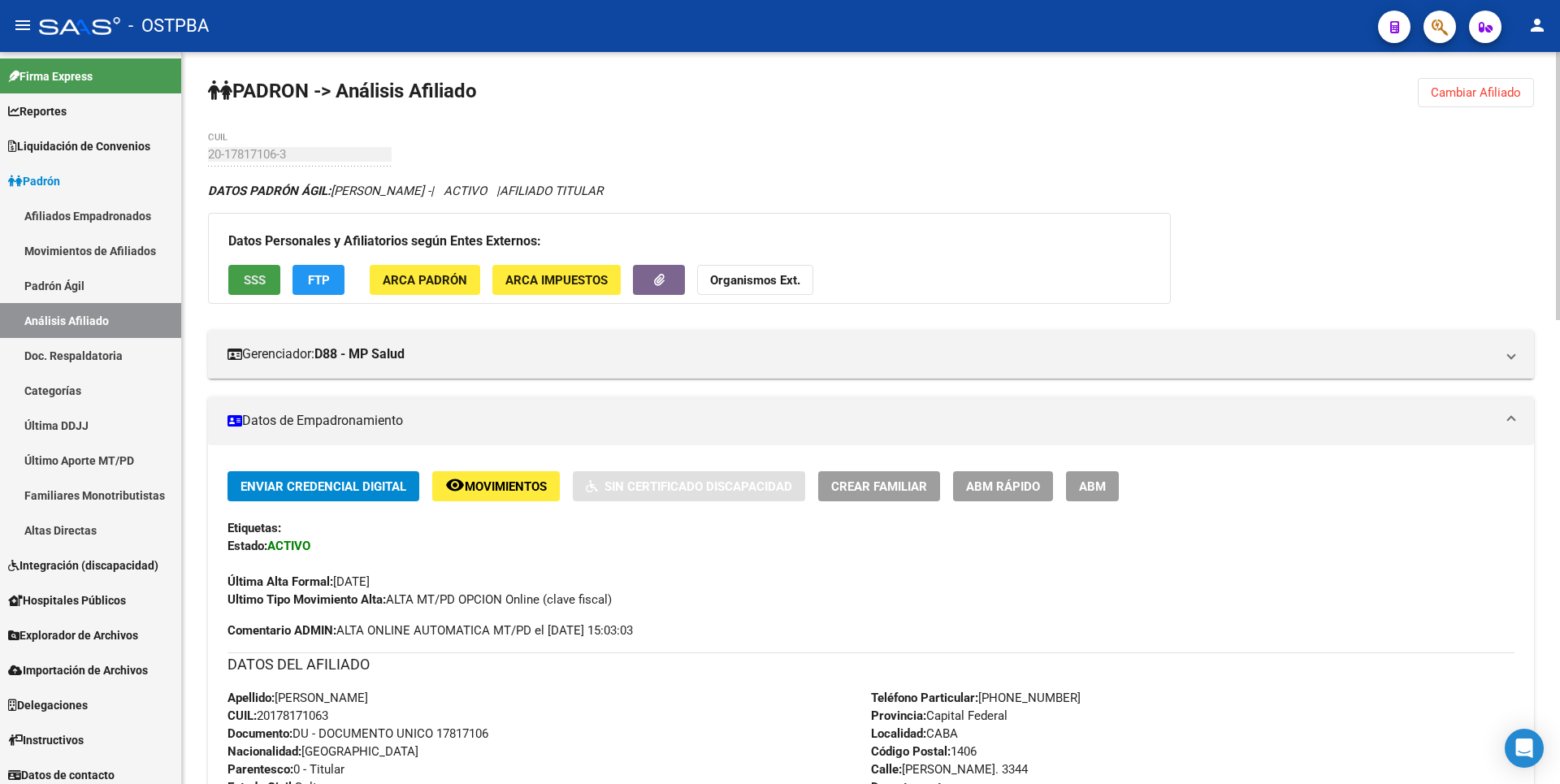
click at [250, 278] on span "SSS" at bounding box center [254, 280] width 22 height 15
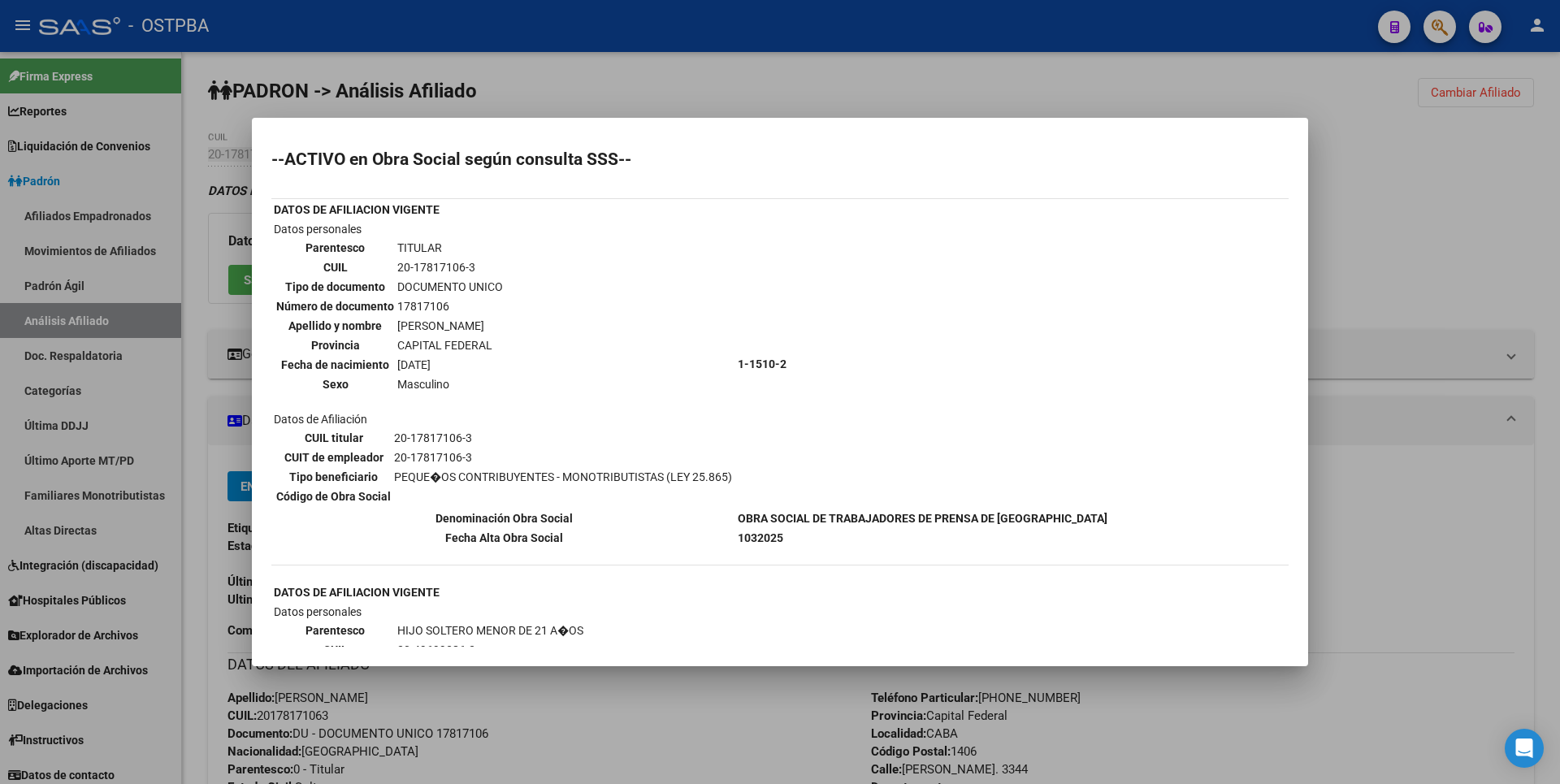
click at [628, 88] on div at bounding box center [780, 392] width 1560 height 784
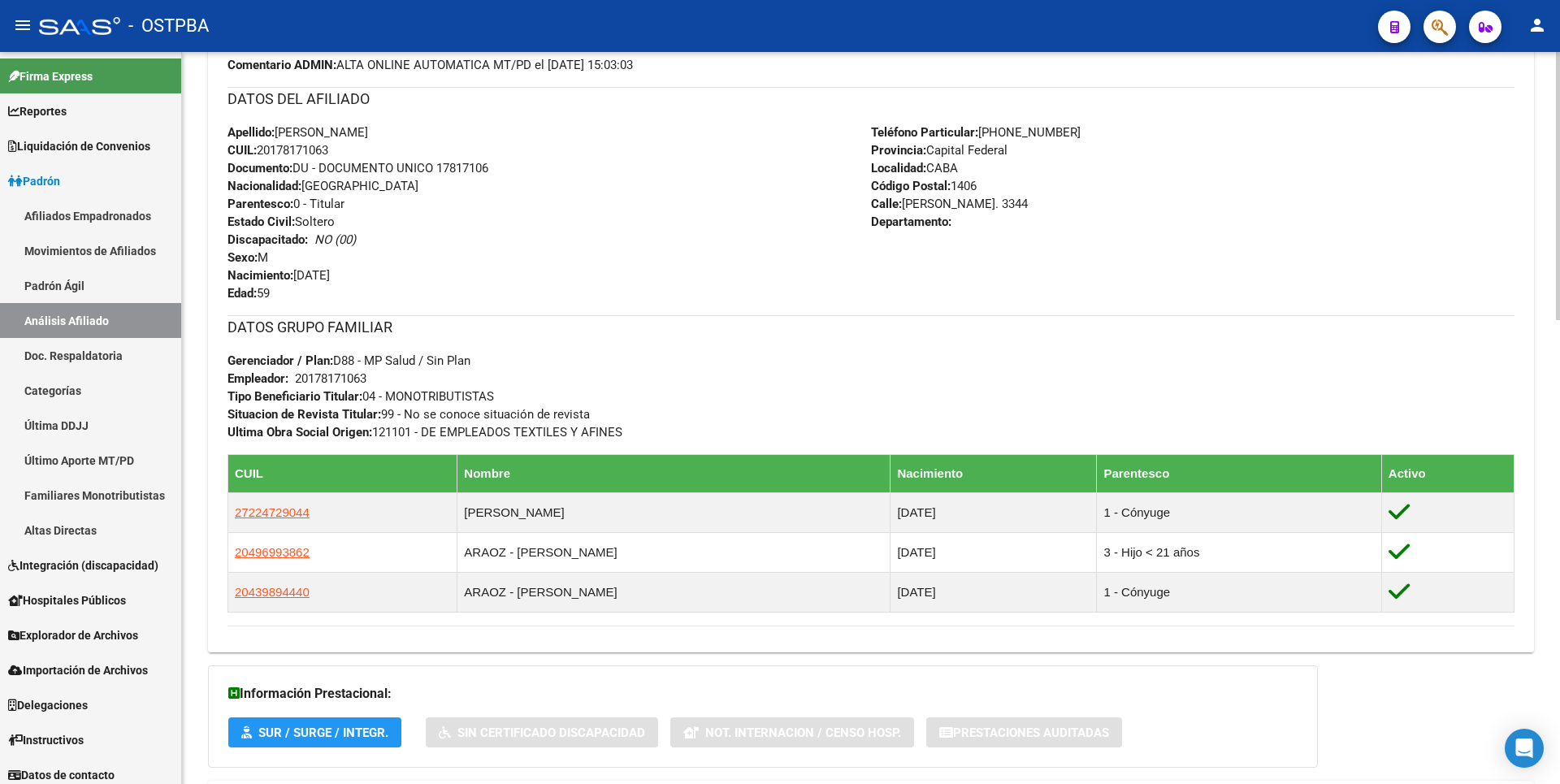
scroll to position [568, 0]
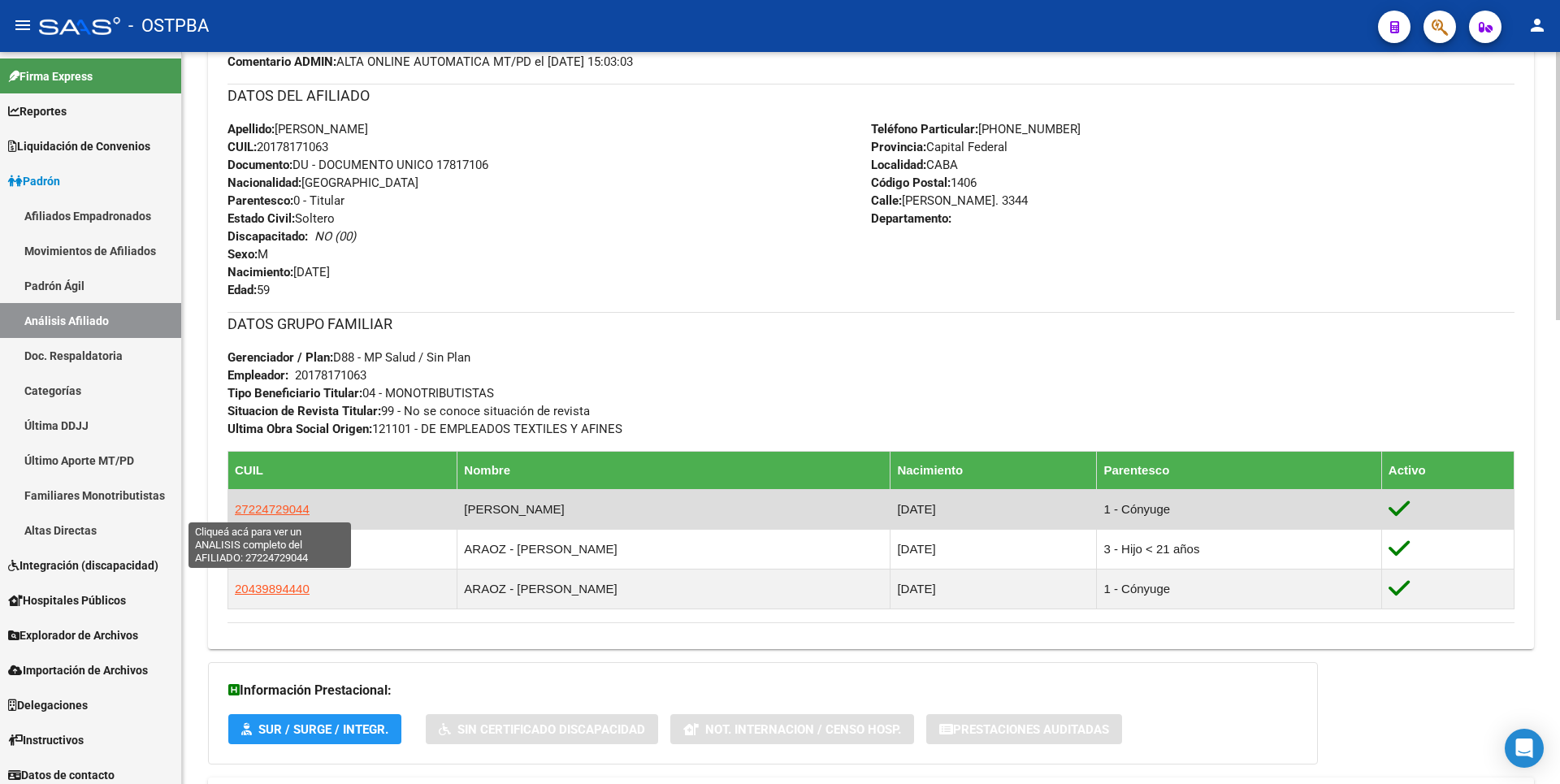
click at [296, 508] on span "27224729044" at bounding box center [272, 509] width 75 height 14
type textarea "27224729044"
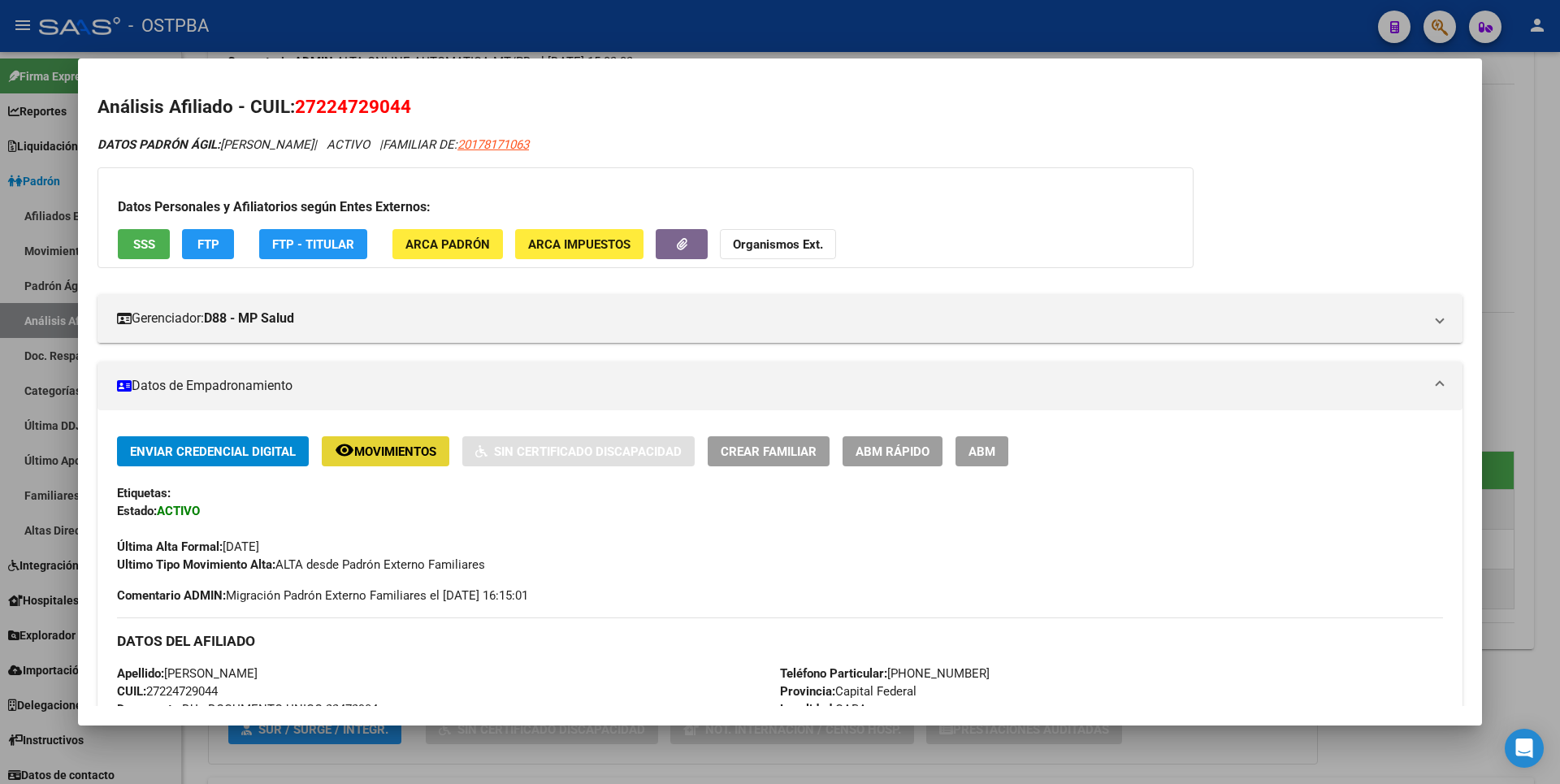
click at [397, 445] on span "Movimientos" at bounding box center [395, 452] width 82 height 15
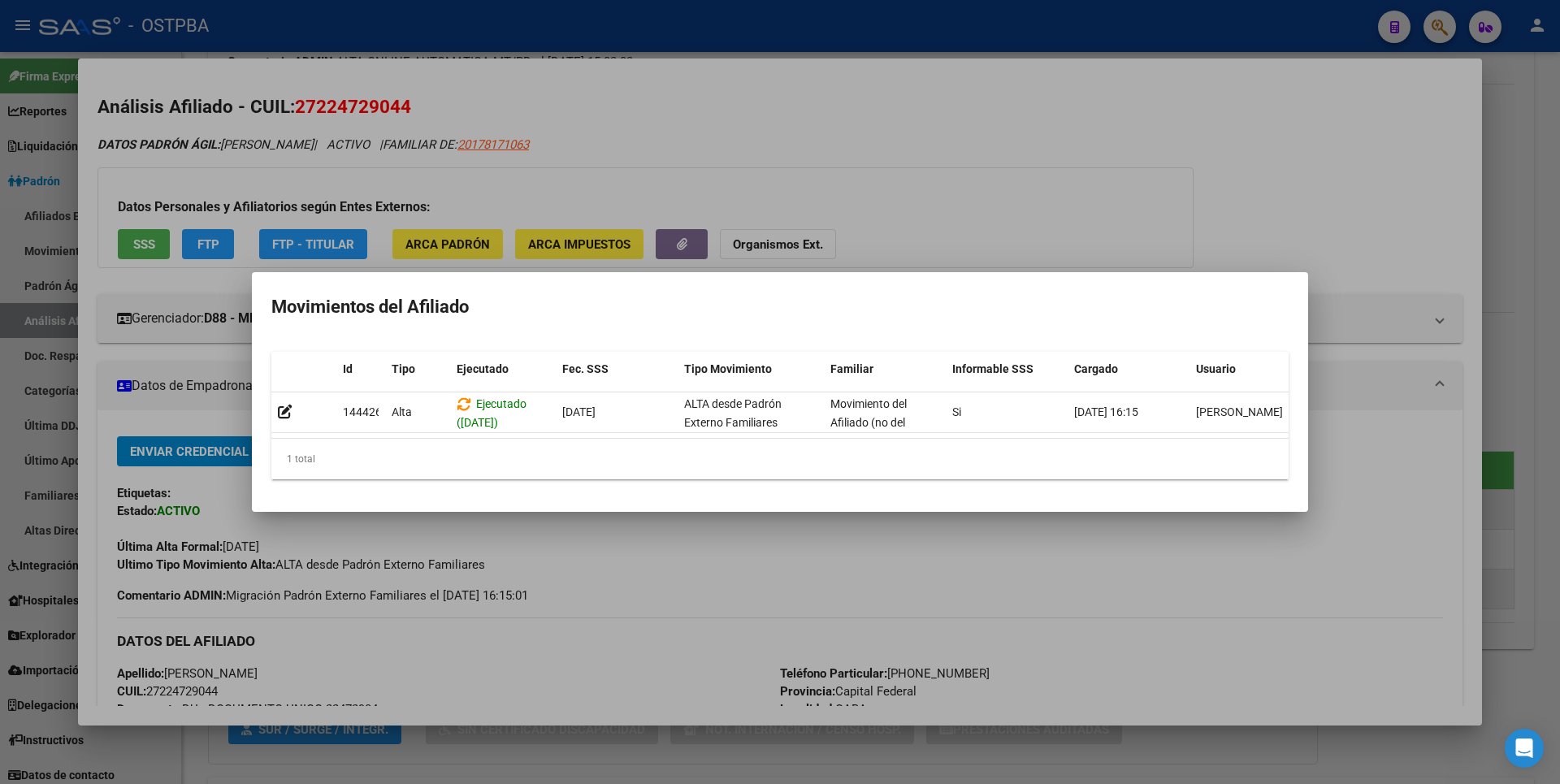
click at [1355, 207] on div at bounding box center [780, 392] width 1560 height 784
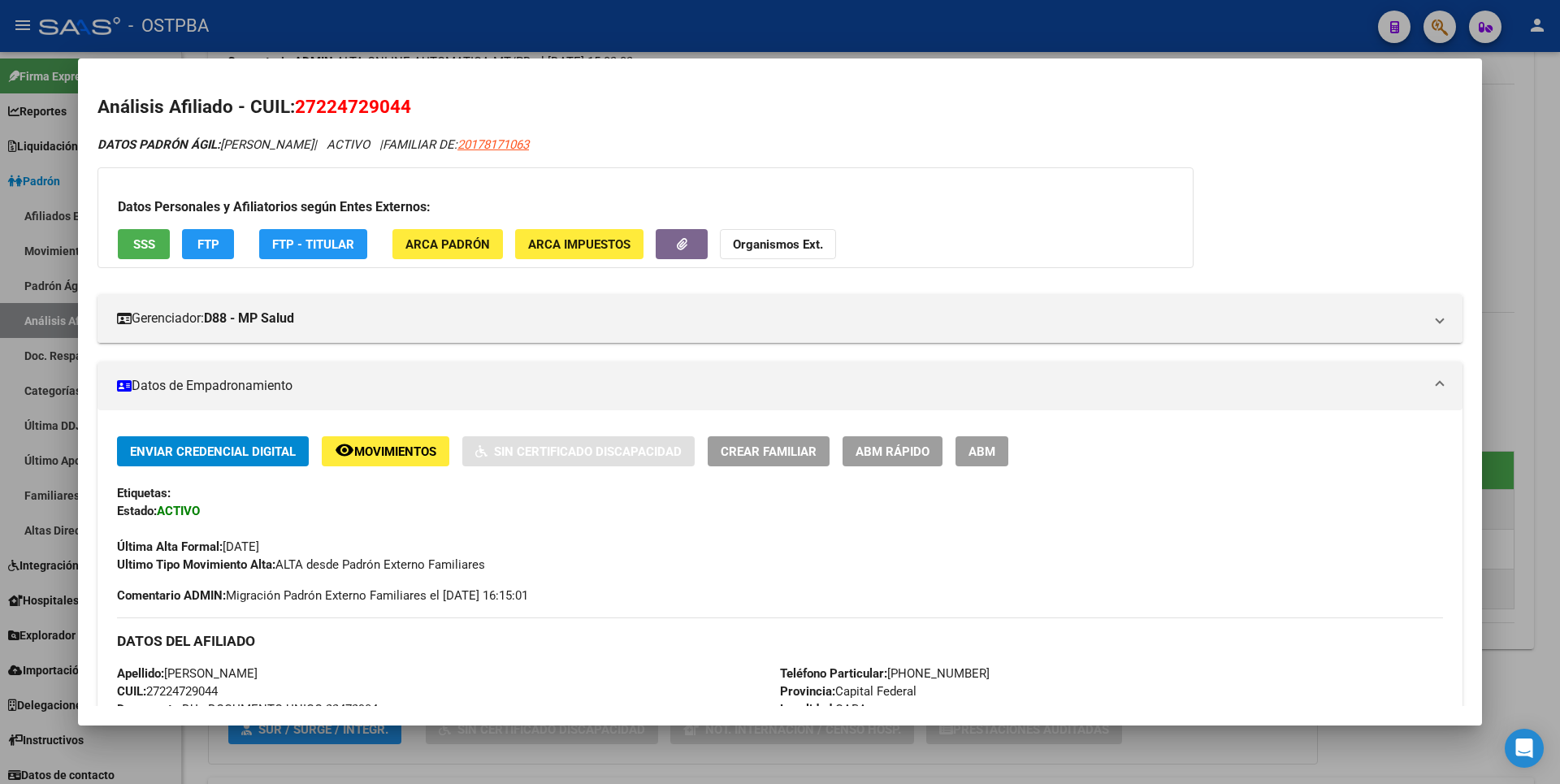
click at [204, 240] on span "FTP" at bounding box center [208, 245] width 22 height 15
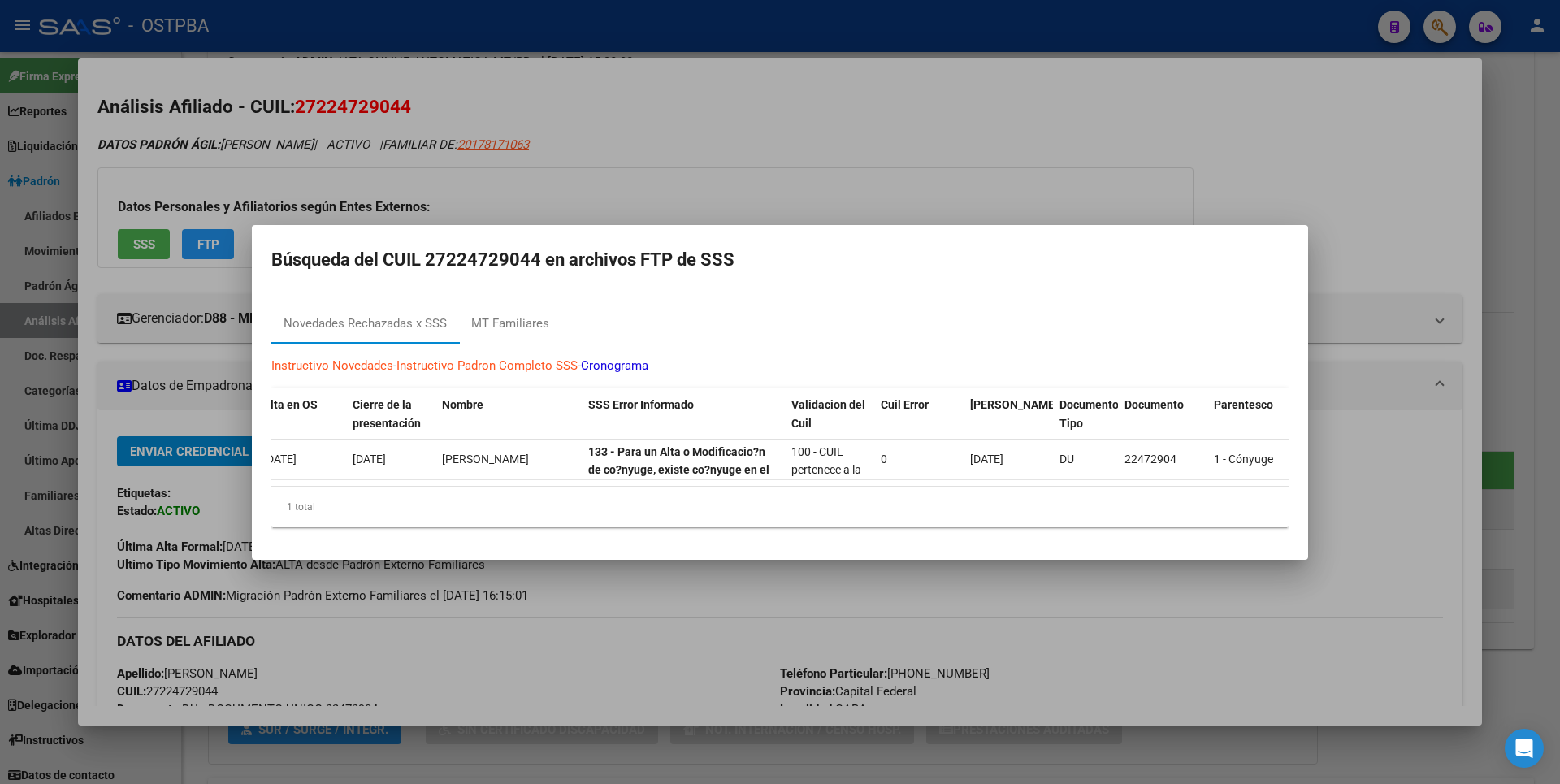
scroll to position [0, 415]
drag, startPoint x: 777, startPoint y: 405, endPoint x: 853, endPoint y: 400, distance: 76.2
click at [853, 400] on div "ID Período Archivo Período Publicado Movimiento CUIL Disc. Alta en OS Cierre de…" at bounding box center [1213, 414] width 2713 height 54
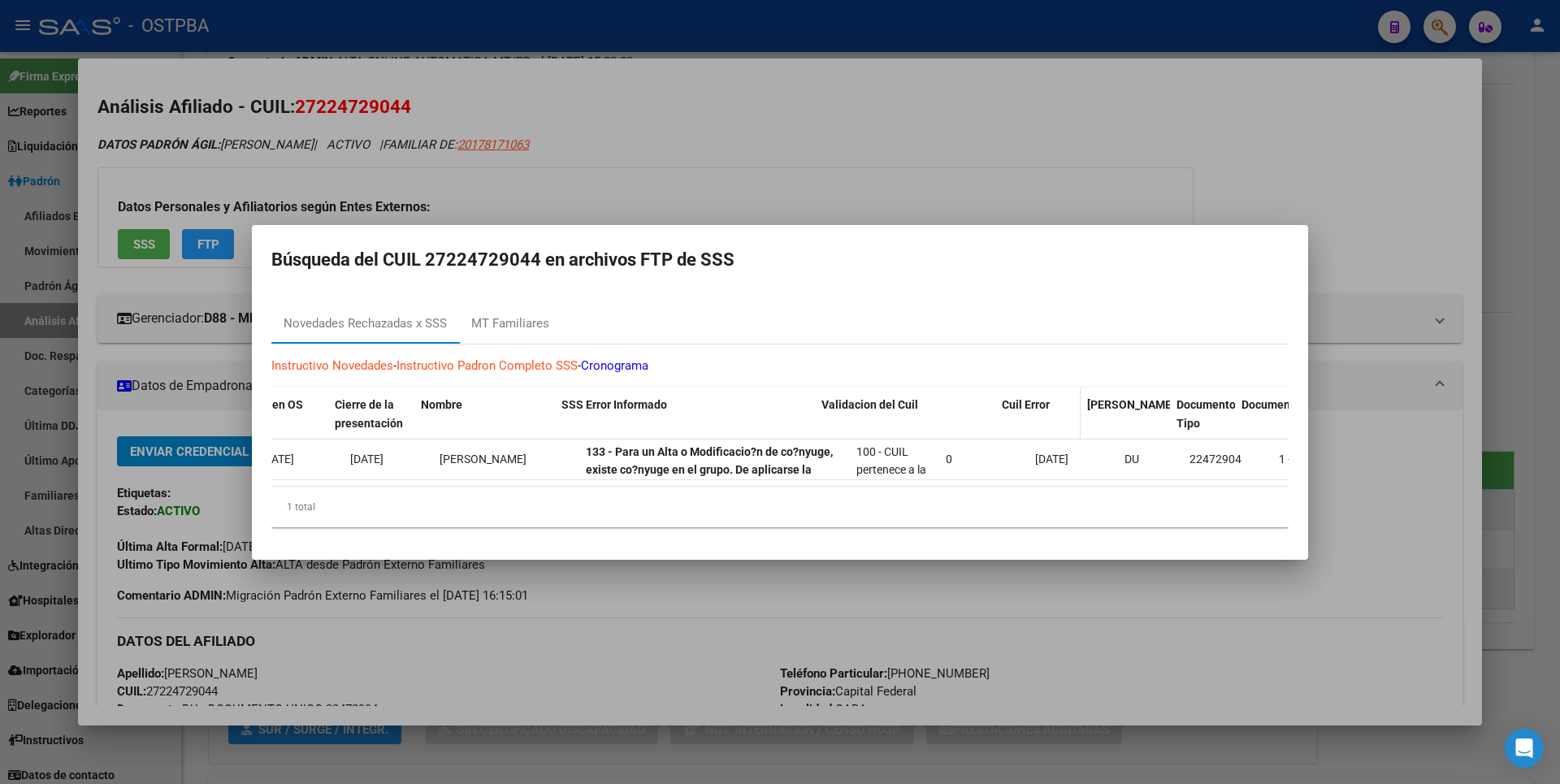
drag, startPoint x: 936, startPoint y: 403, endPoint x: 1034, endPoint y: 396, distance: 98.2
click at [1034, 396] on div "ID Período Archivo Período Publicado Movimiento CUIL Disc. Alta en OS Cierre de…" at bounding box center [1247, 414] width 2781 height 54
click at [1540, 122] on div at bounding box center [780, 392] width 1560 height 784
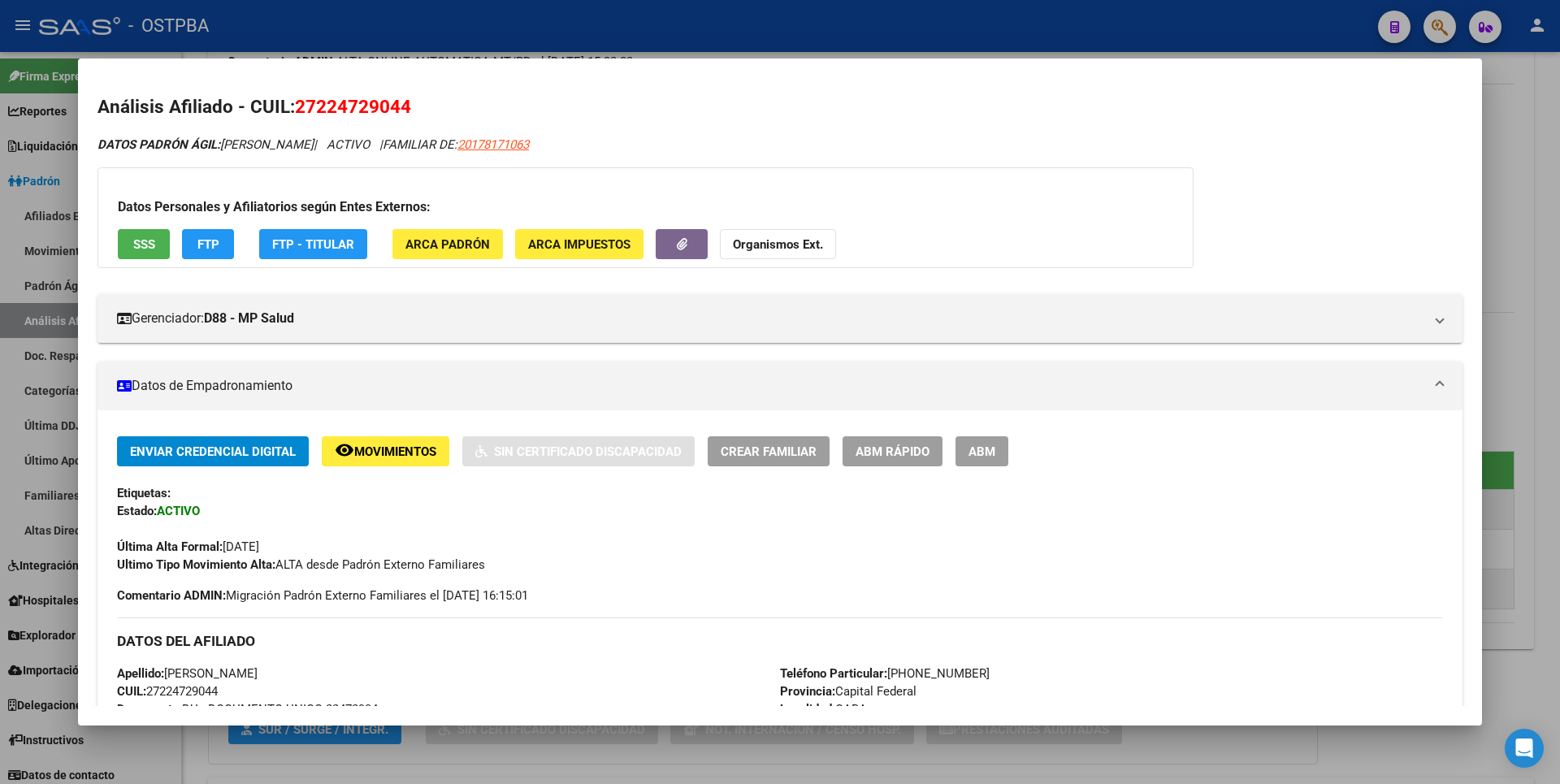
click at [1540, 122] on div at bounding box center [780, 392] width 1560 height 784
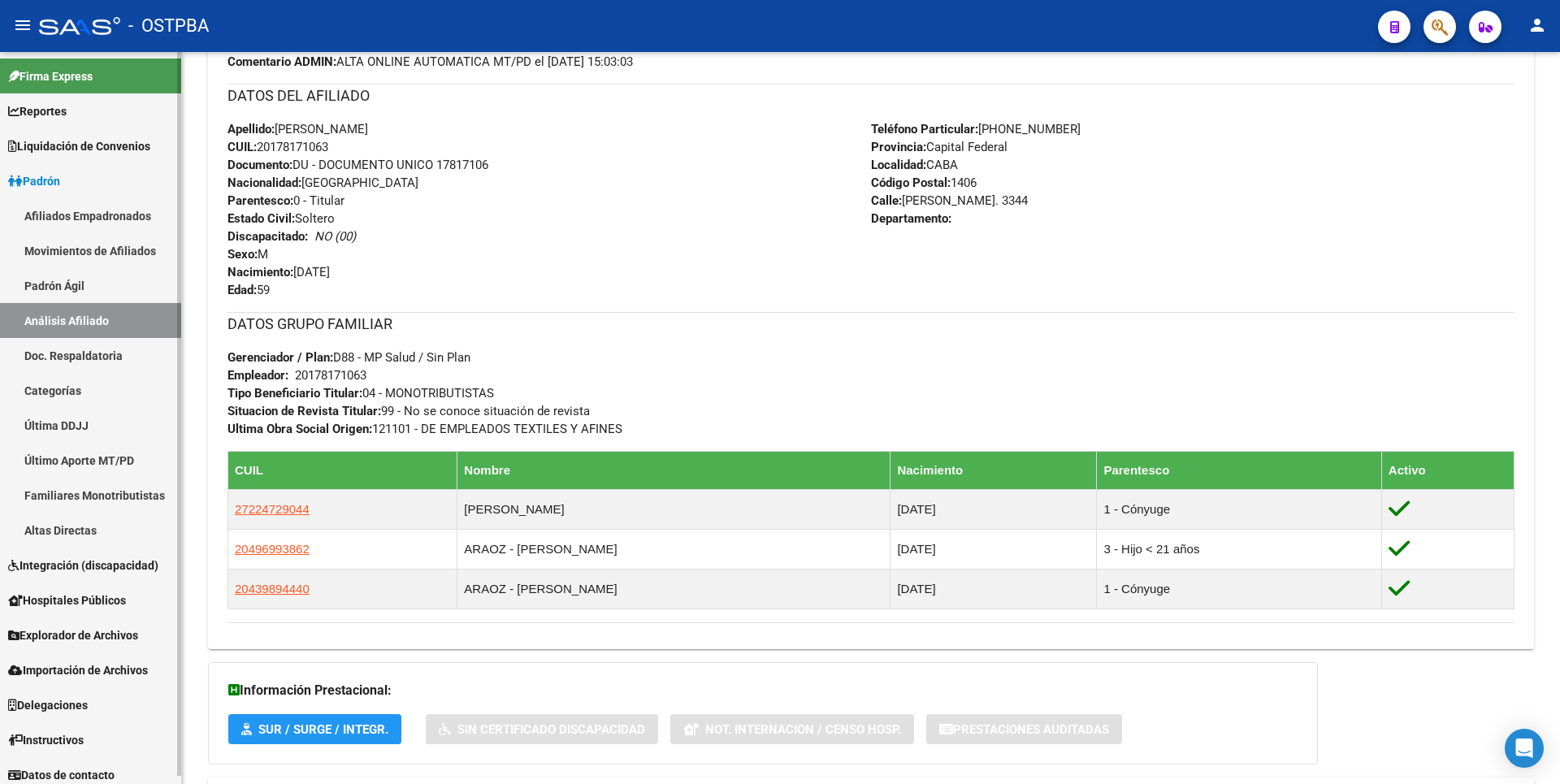
click at [59, 117] on span "Reportes" at bounding box center [37, 111] width 58 height 18
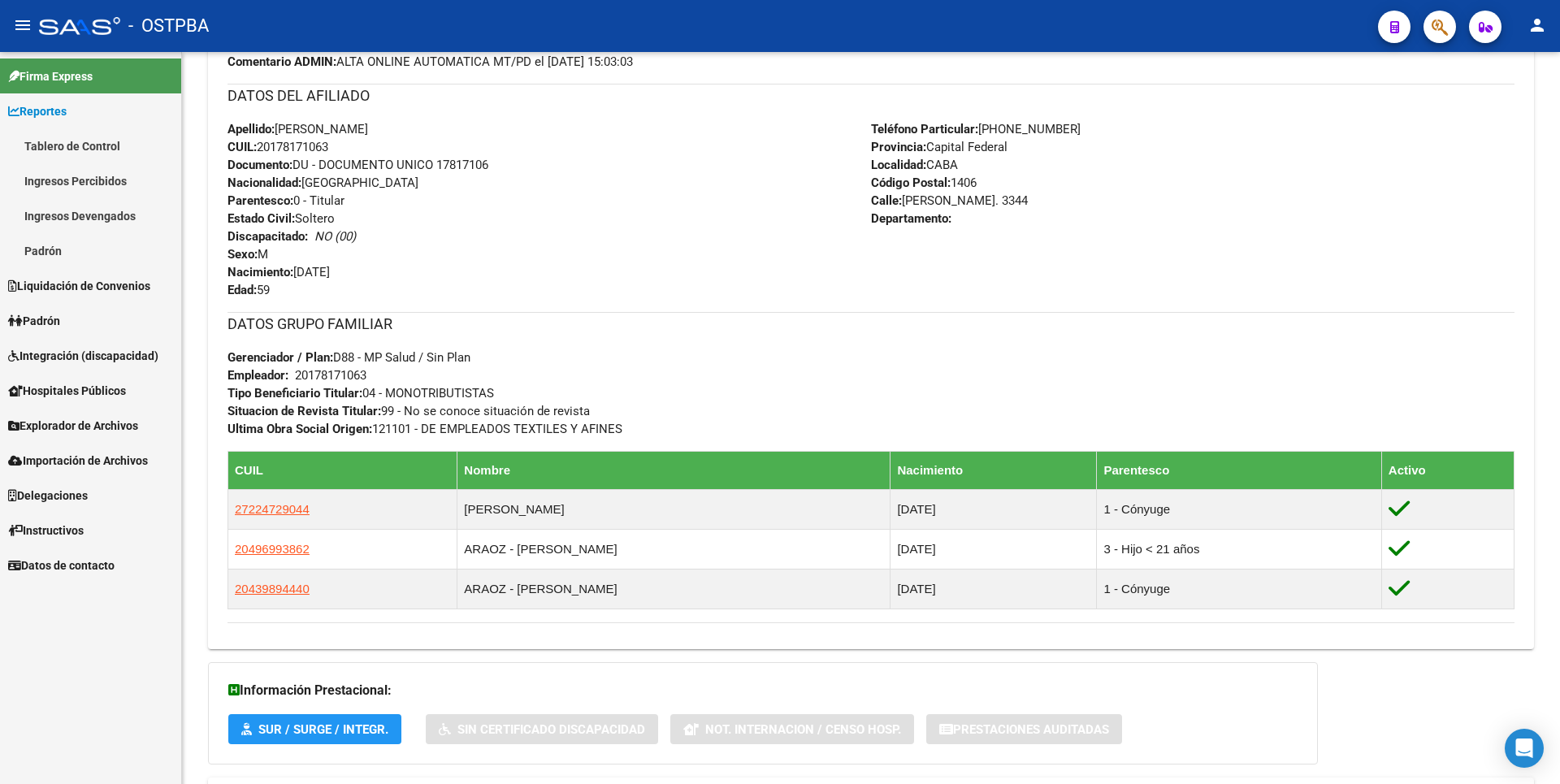
click at [64, 208] on link "Ingresos Devengados" at bounding box center [91, 216] width 181 height 35
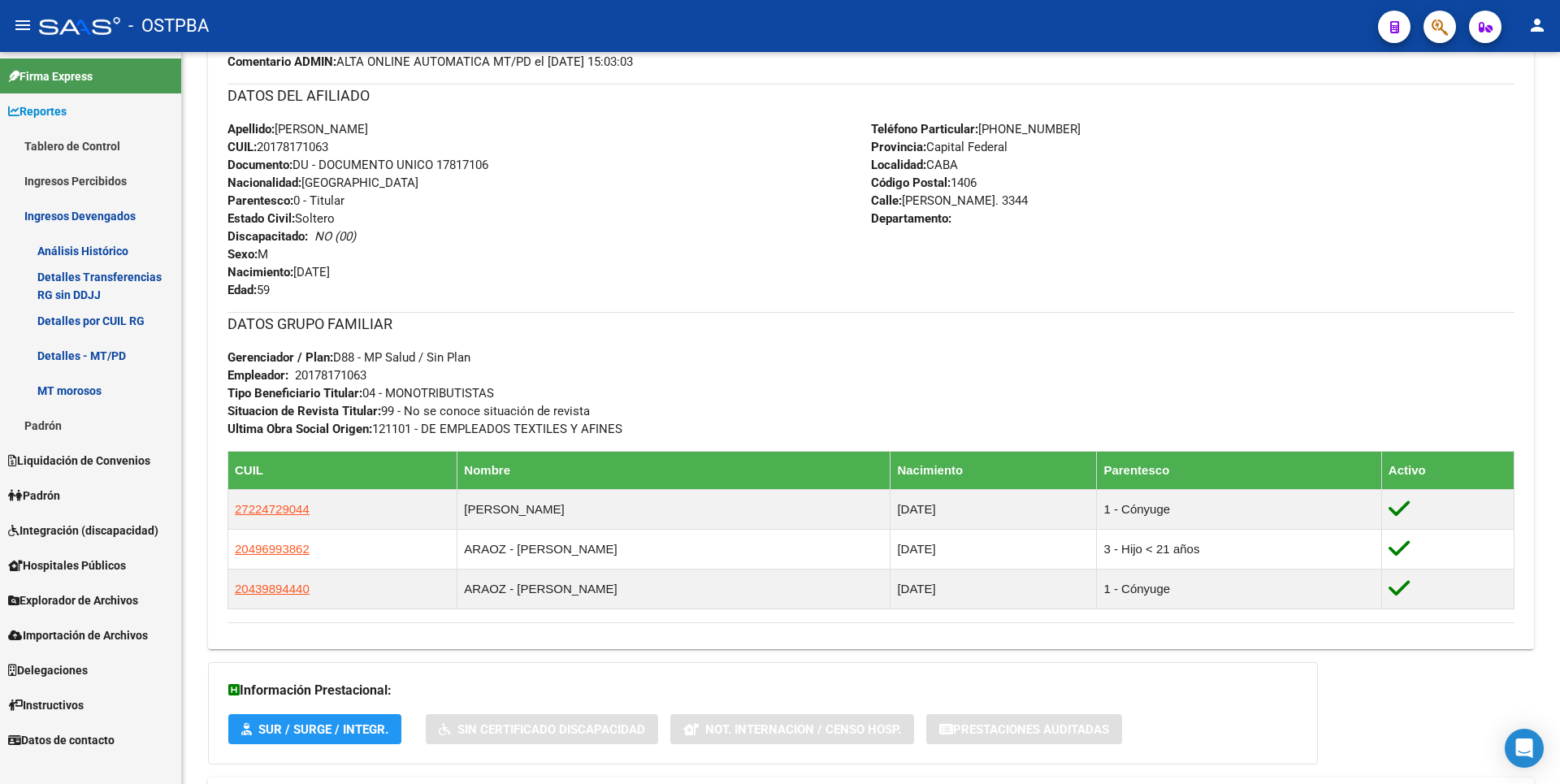
click at [71, 433] on link "Padrón" at bounding box center [91, 426] width 181 height 35
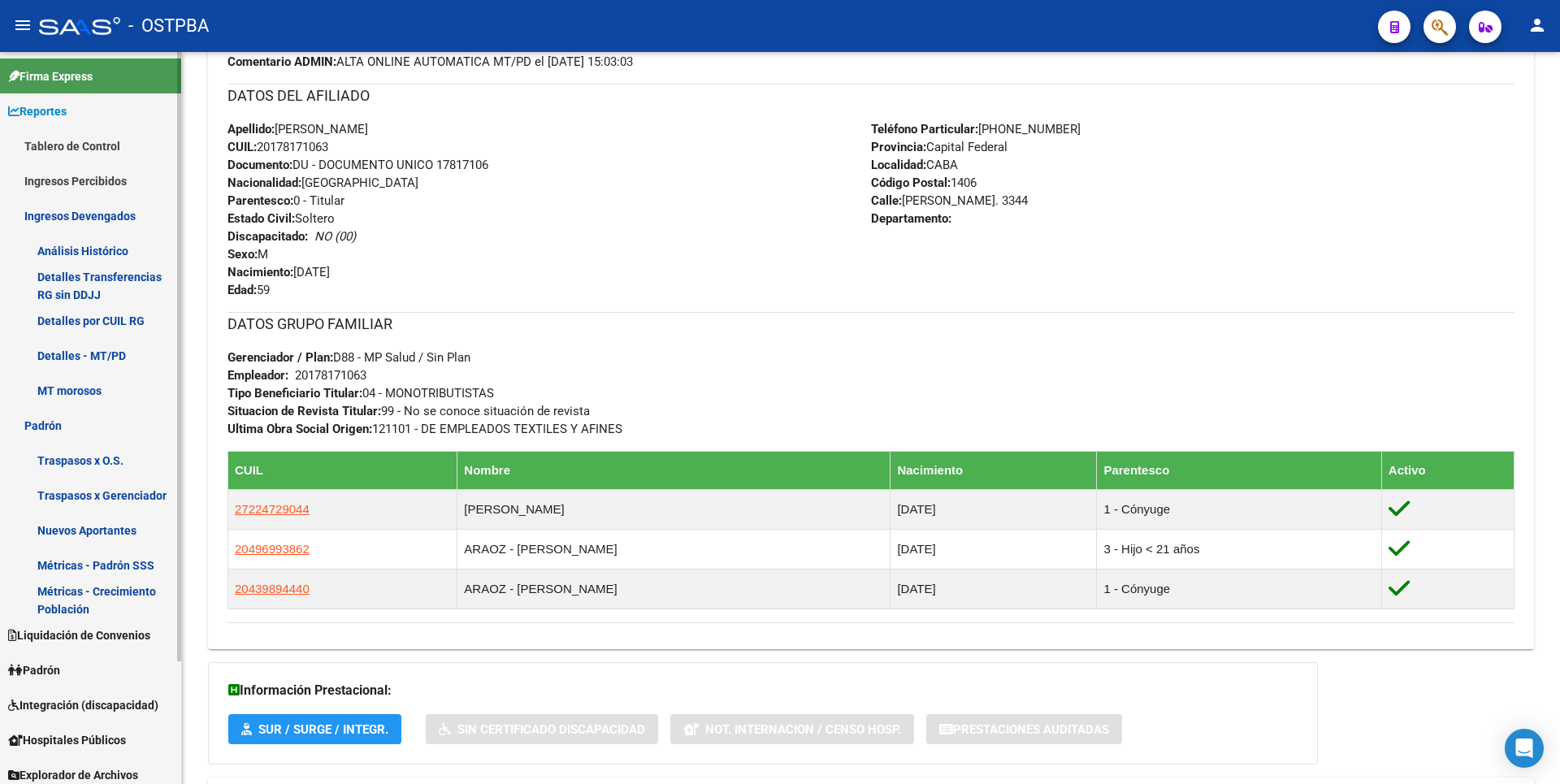
click at [92, 549] on link "Métricas - Padrón SSS" at bounding box center [91, 565] width 181 height 35
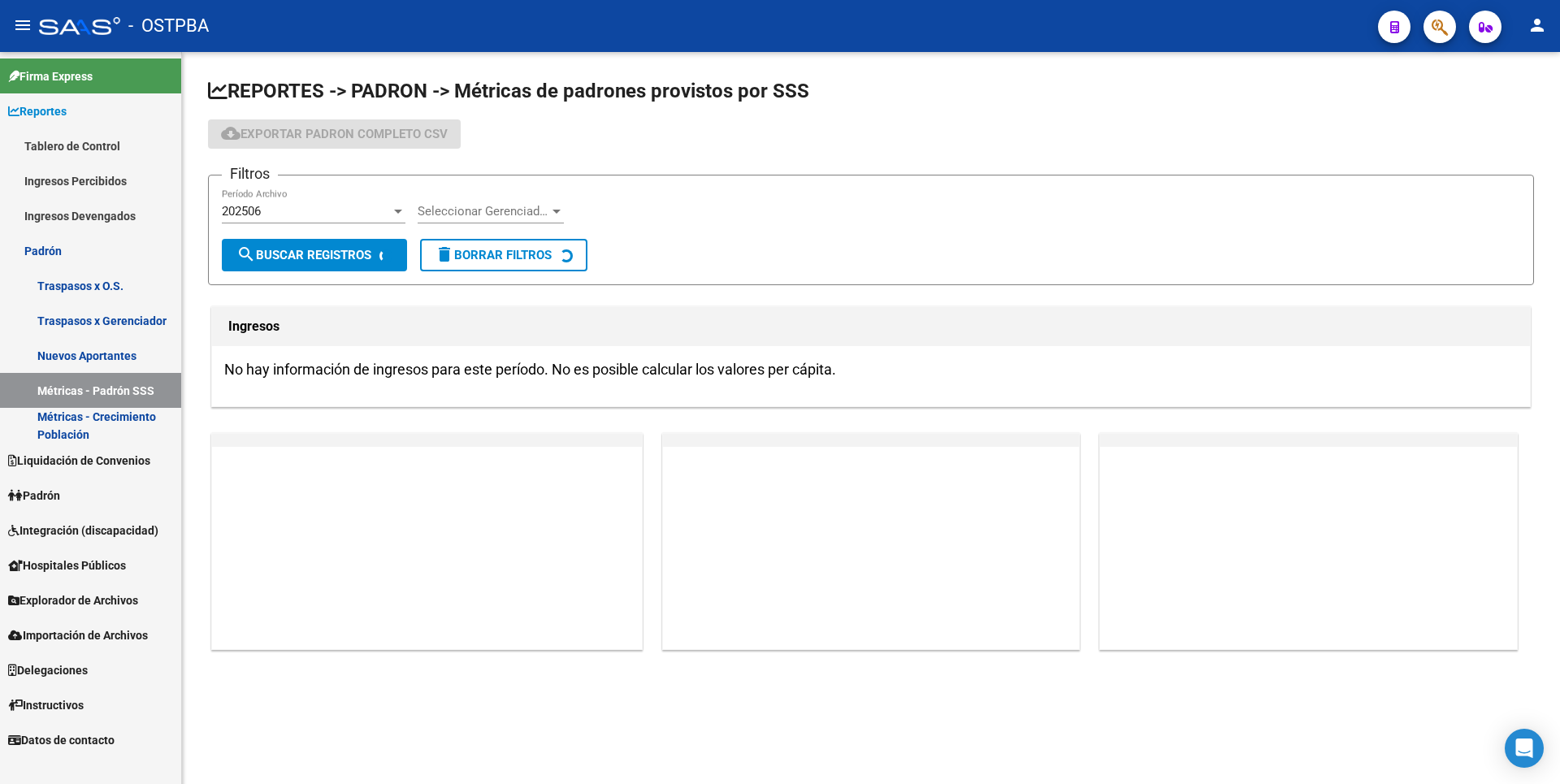
click at [71, 432] on link "Métricas - Crecimiento Población" at bounding box center [91, 426] width 181 height 35
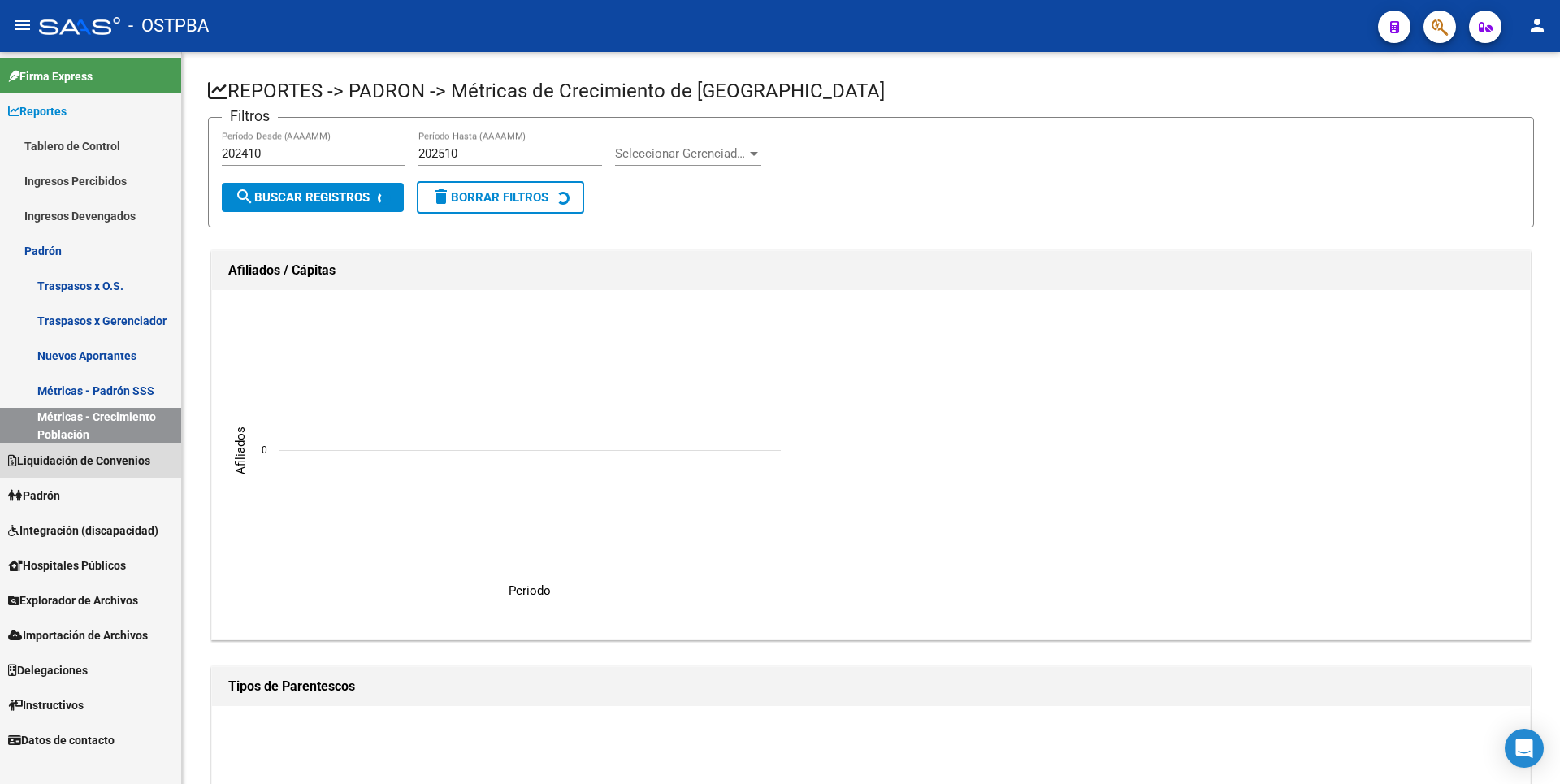
click at [74, 461] on span "Liquidación de Convenios" at bounding box center [78, 460] width 142 height 18
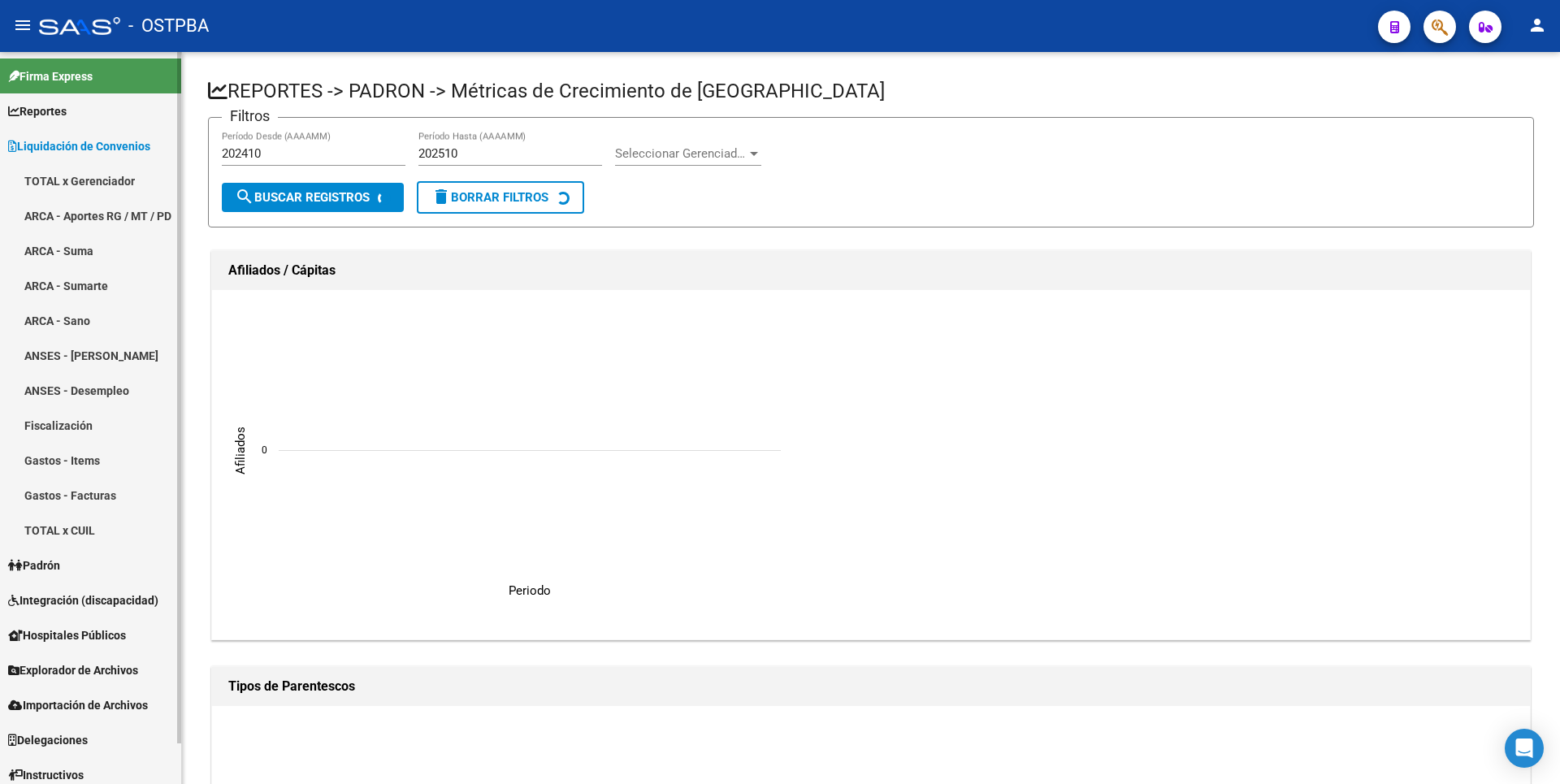
click at [68, 462] on link "Gastos - Items" at bounding box center [91, 460] width 181 height 35
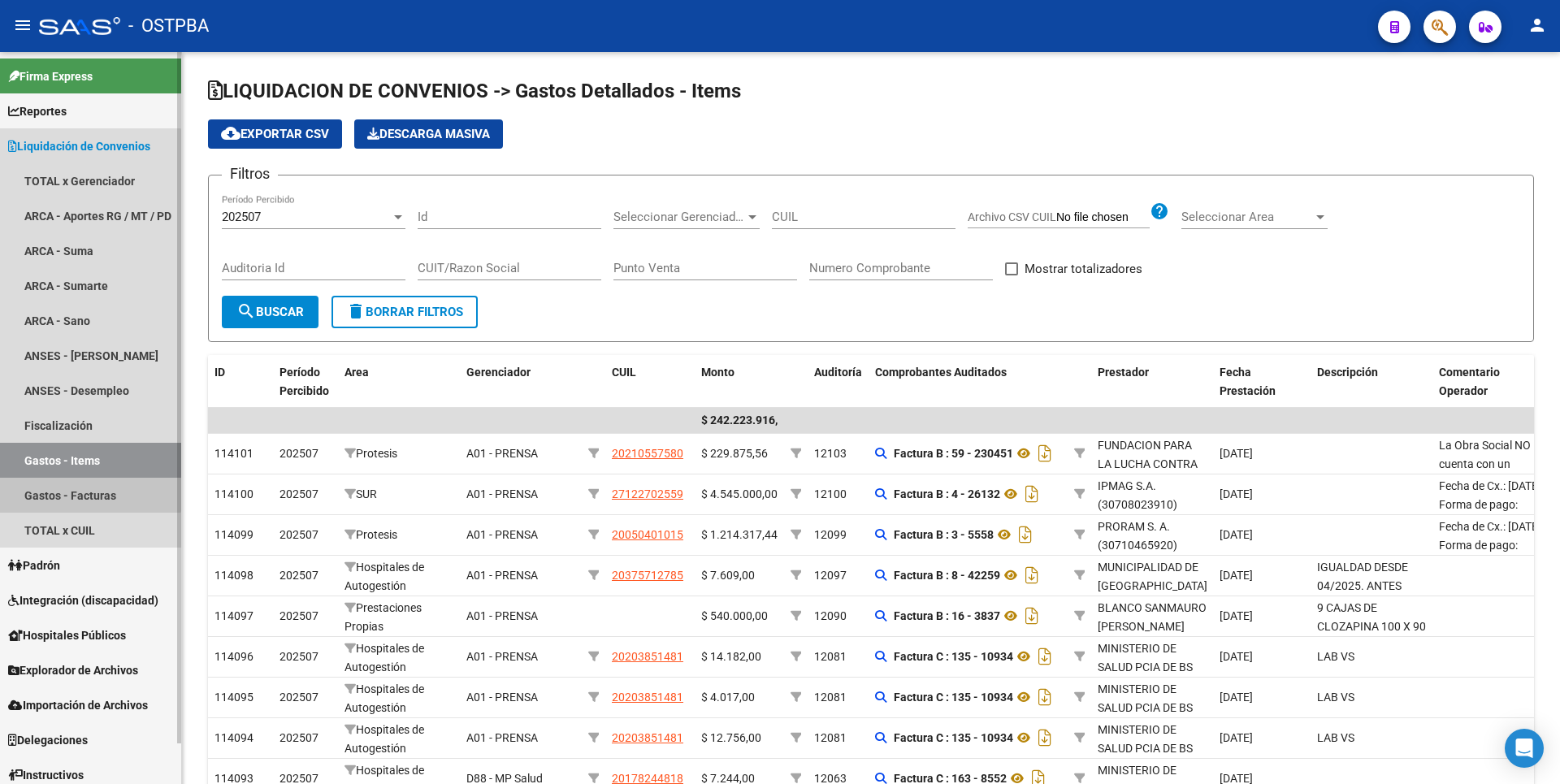
click at [64, 483] on link "Gastos - Facturas" at bounding box center [91, 495] width 181 height 35
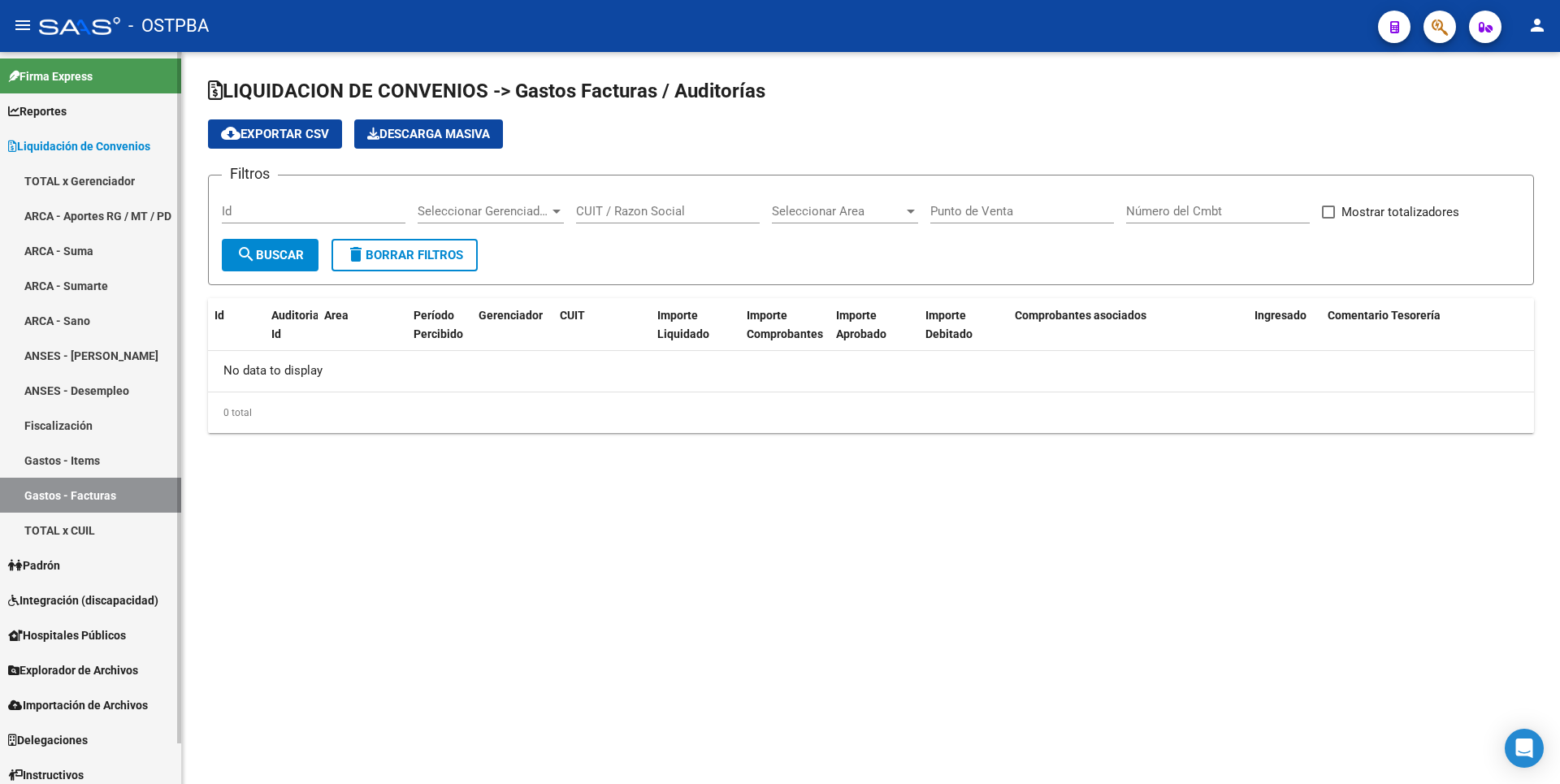
checkbox input "true"
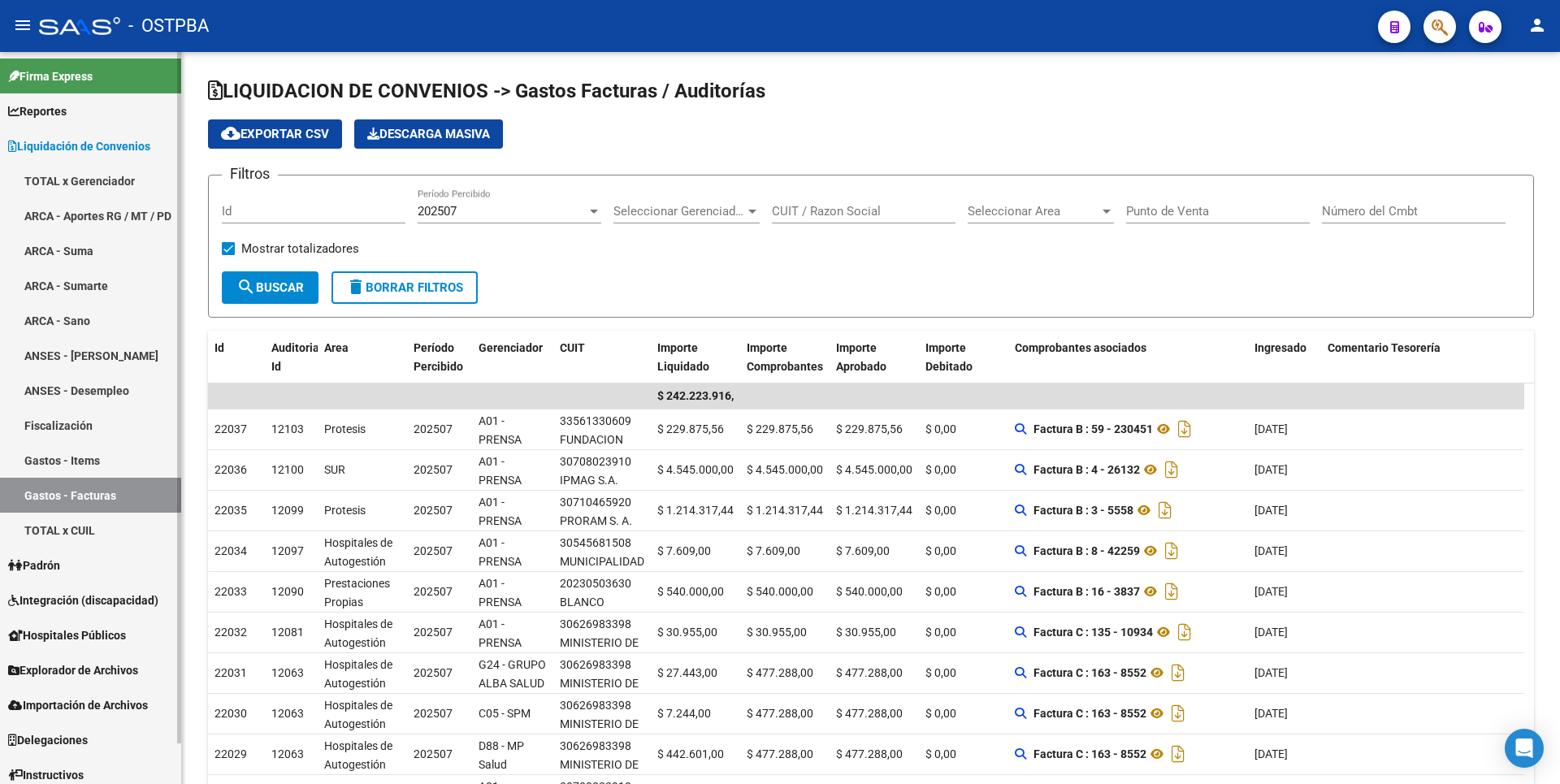
click at [69, 531] on link "TOTAL x CUIL" at bounding box center [91, 530] width 181 height 35
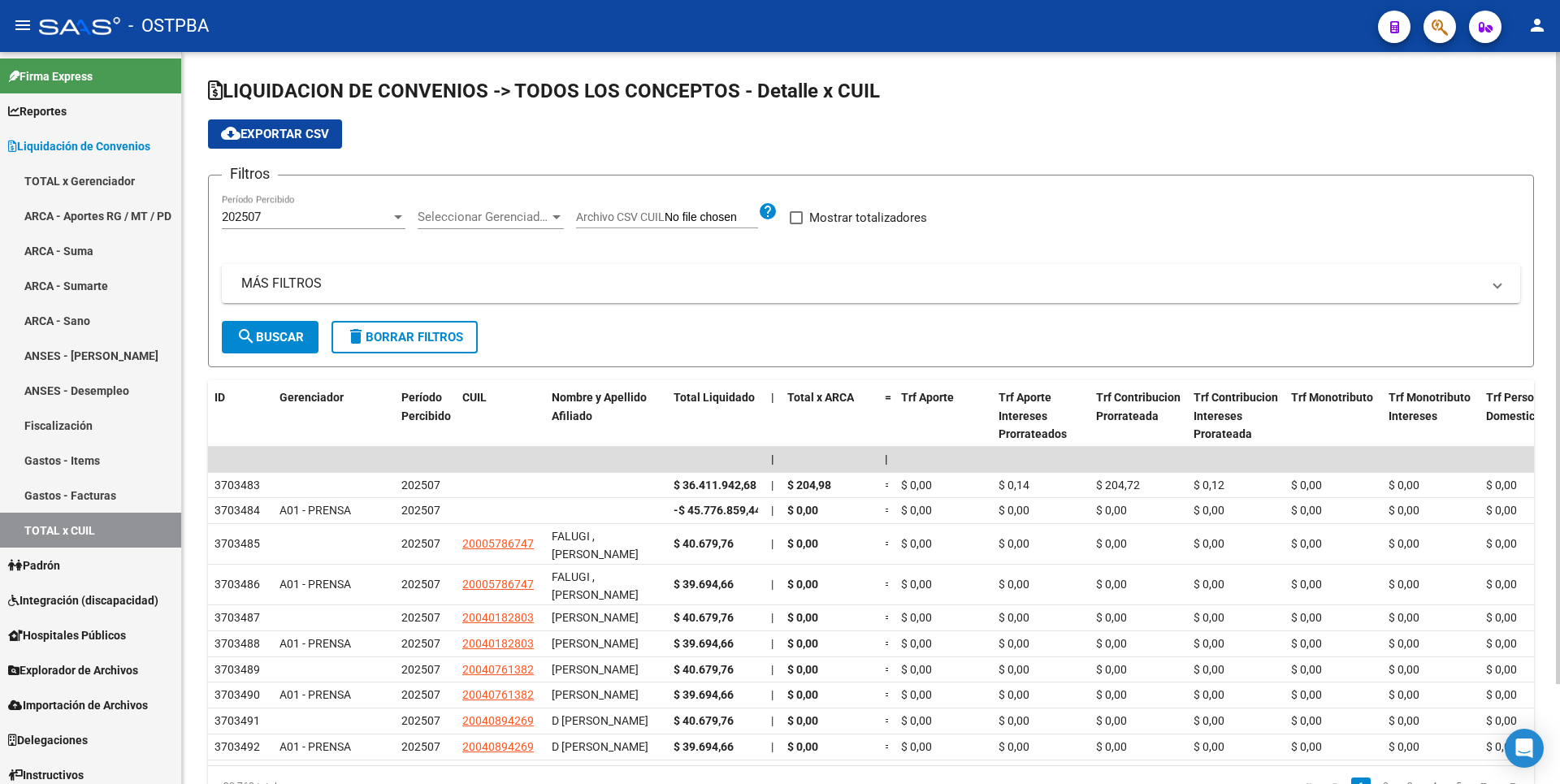
drag, startPoint x: 824, startPoint y: 218, endPoint x: 663, endPoint y: 211, distance: 161.2
click at [825, 218] on span "Mostrar totalizadores" at bounding box center [868, 218] width 118 height 19
click at [797, 224] on input "Mostrar totalizadores" at bounding box center [796, 224] width 1 height 1
checkbox input "true"
click at [246, 339] on mat-icon "search" at bounding box center [246, 336] width 19 height 19
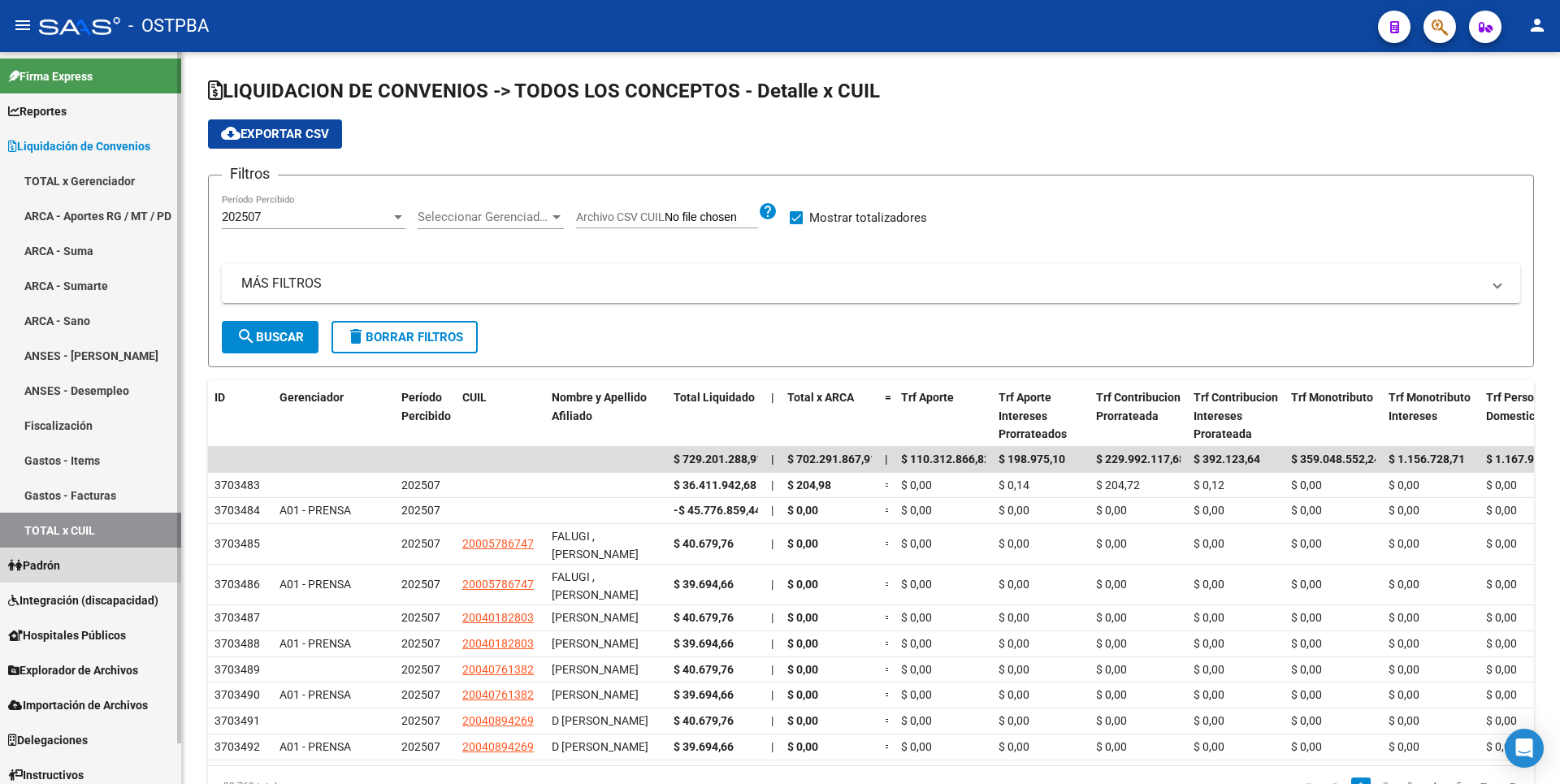
click at [57, 558] on span "Padrón" at bounding box center [34, 565] width 52 height 18
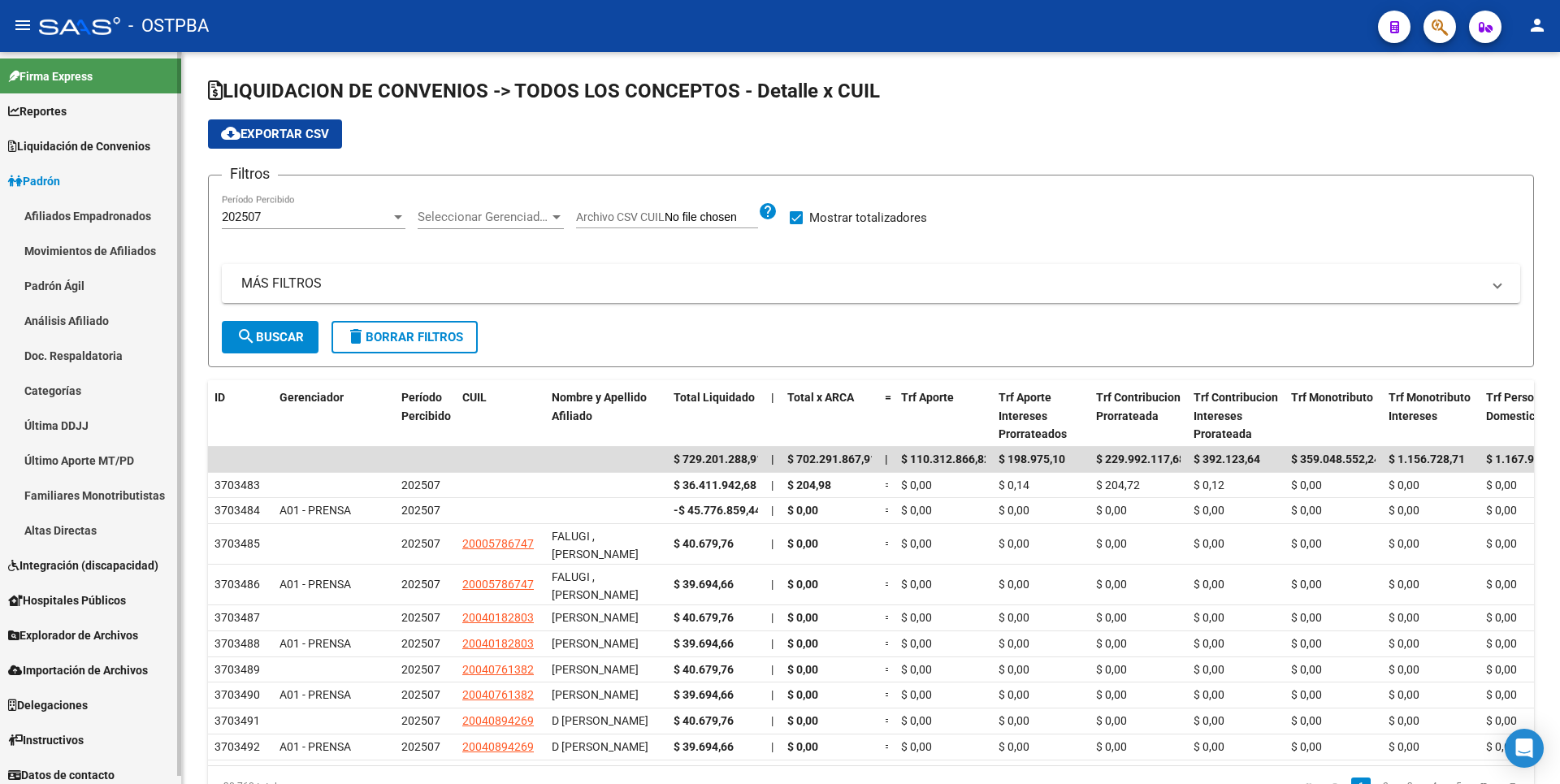
click at [54, 328] on link "Análisis Afiliado" at bounding box center [91, 320] width 181 height 35
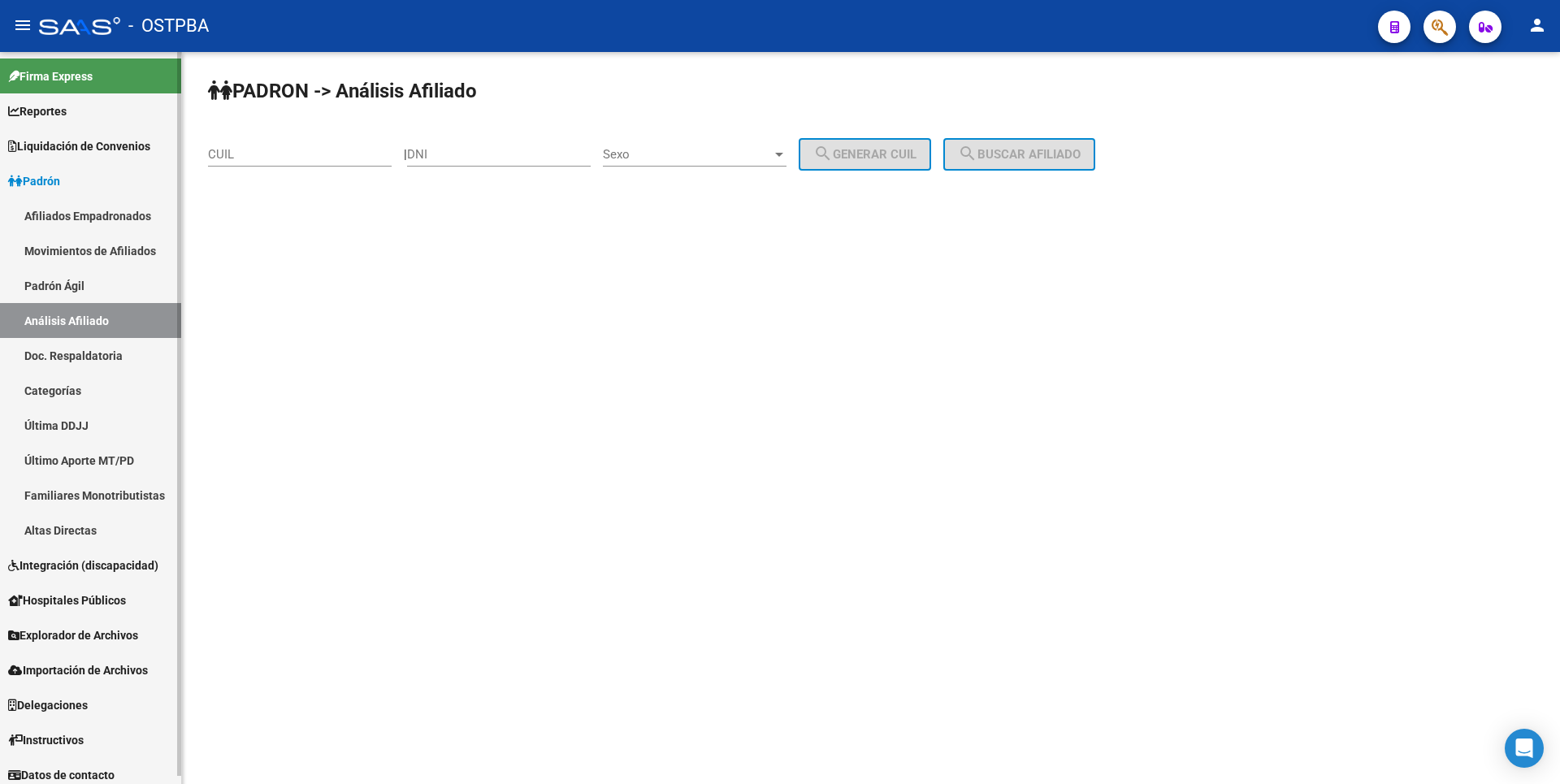
click at [74, 359] on link "Doc. Respaldatoria" at bounding box center [91, 355] width 181 height 35
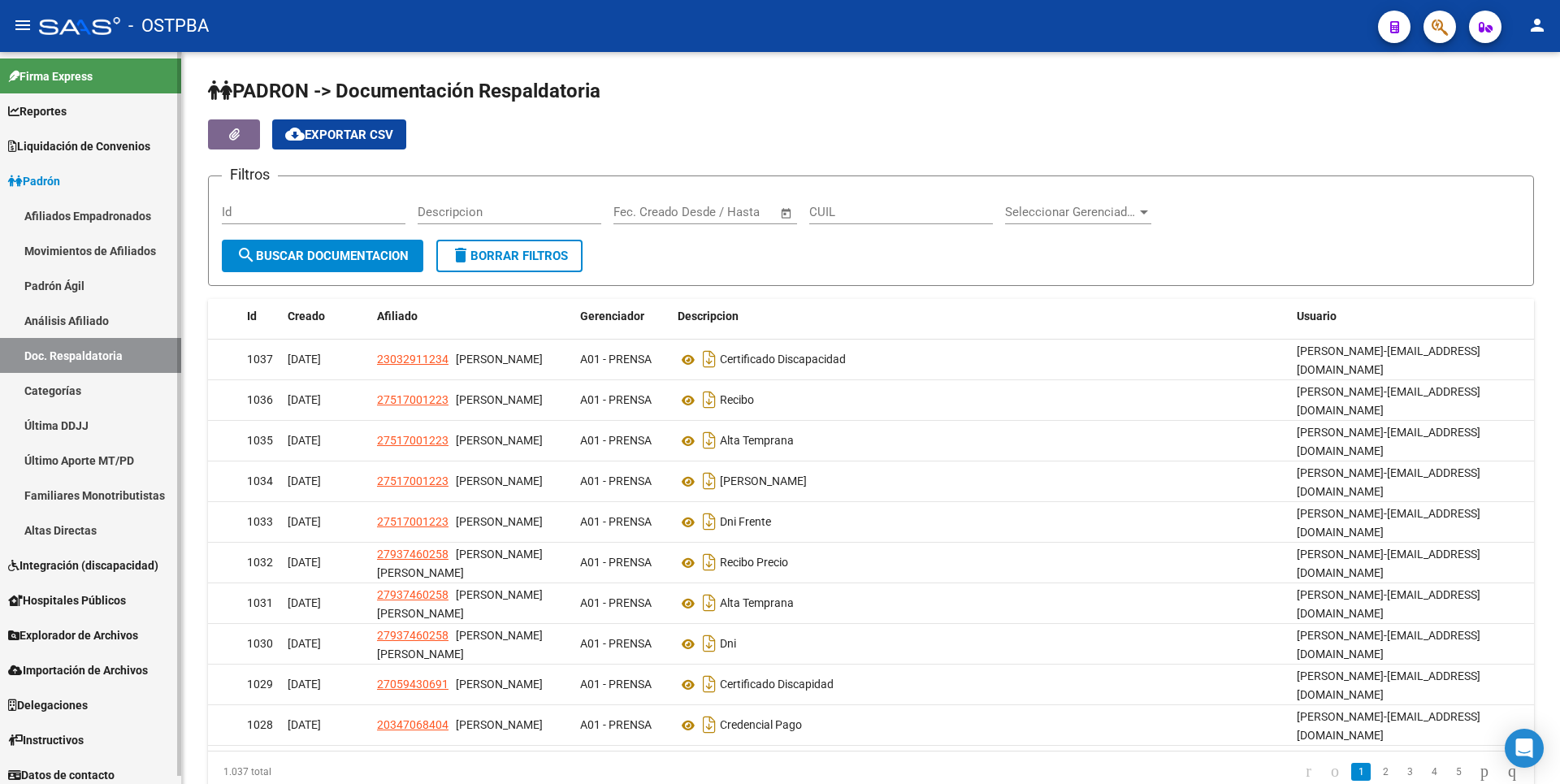
click at [76, 392] on link "Categorías" at bounding box center [91, 390] width 181 height 35
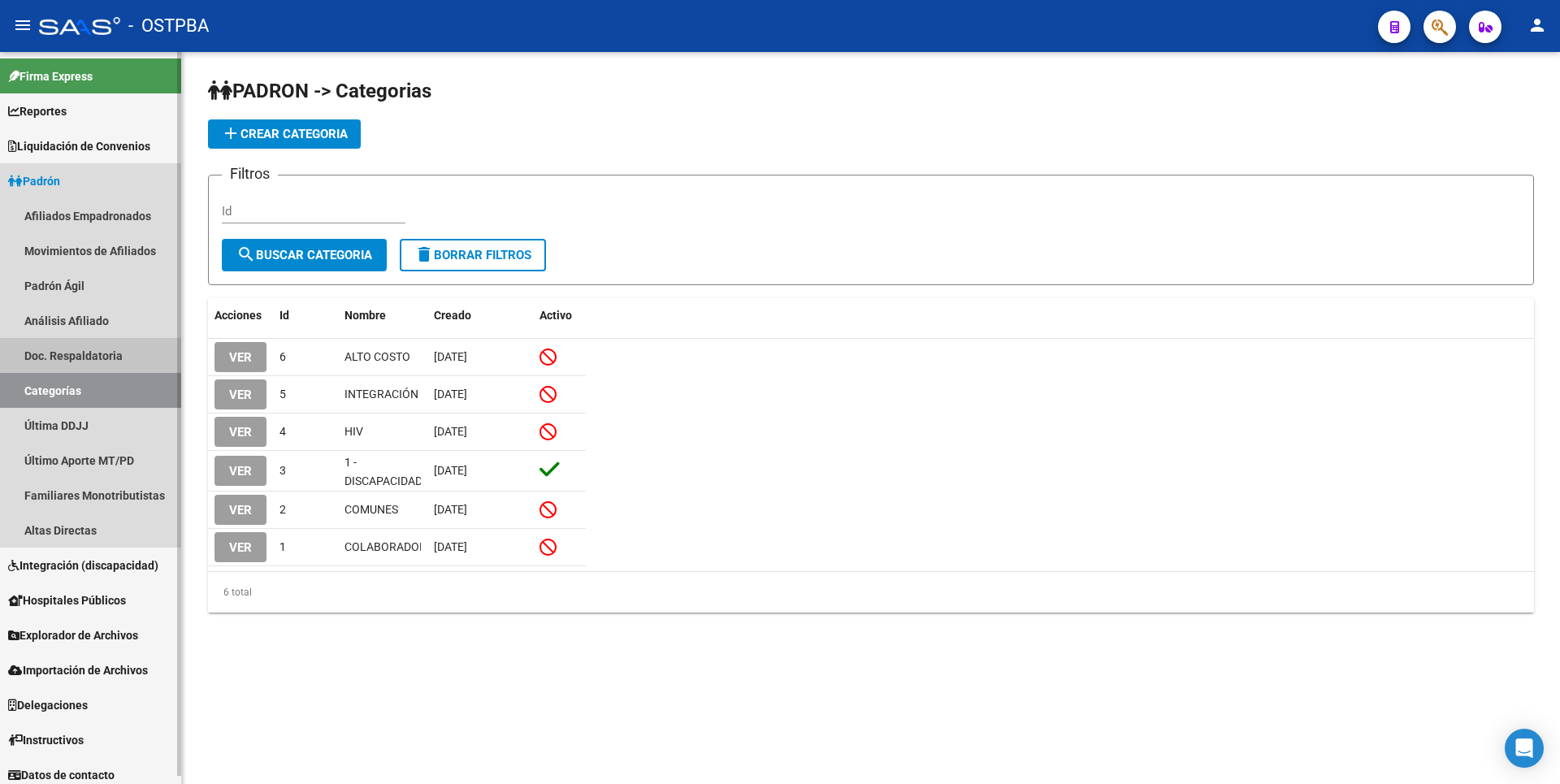
click at [78, 347] on link "Doc. Respaldatoria" at bounding box center [91, 355] width 181 height 35
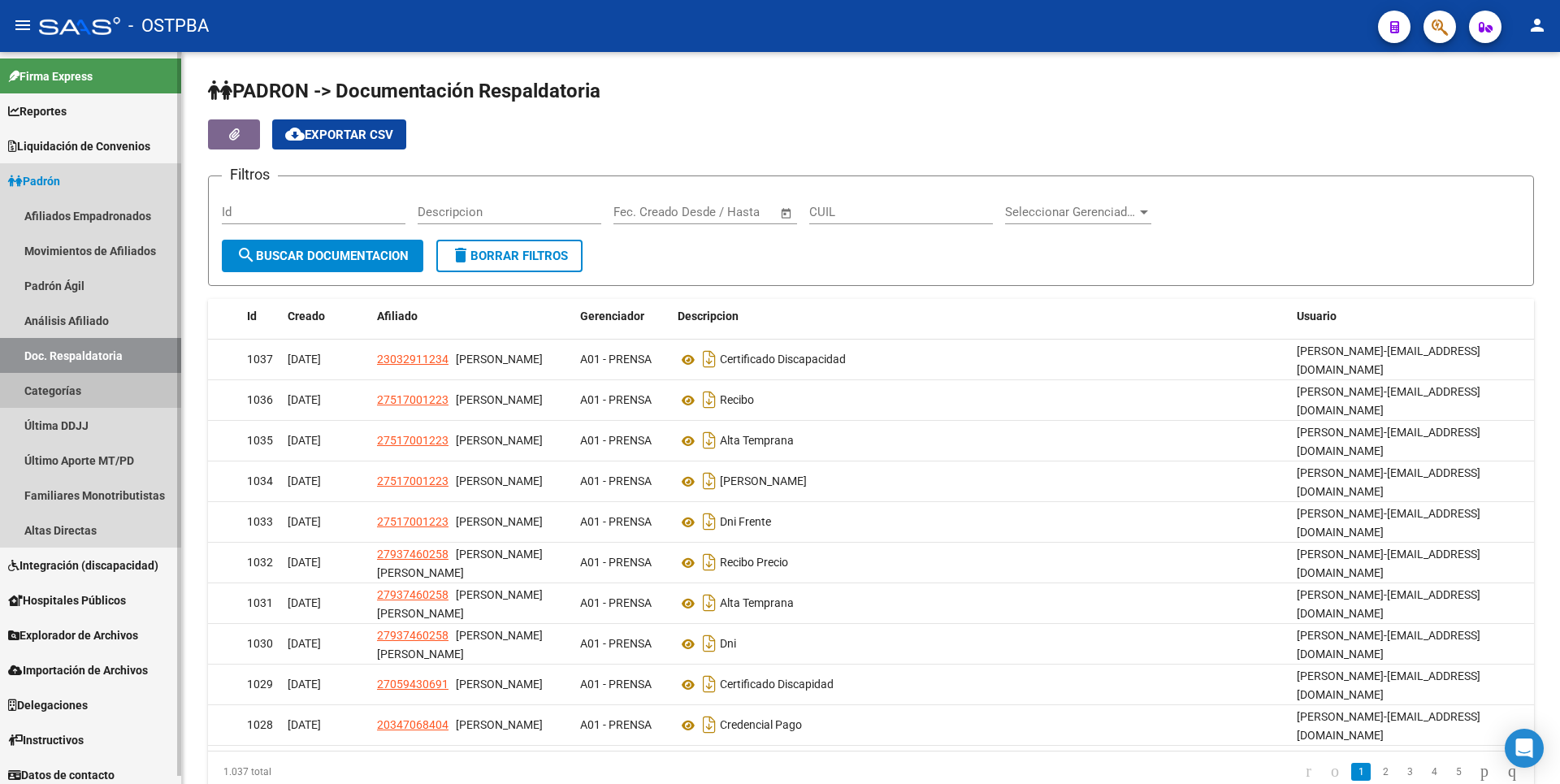
click at [66, 397] on link "Categorías" at bounding box center [91, 390] width 181 height 35
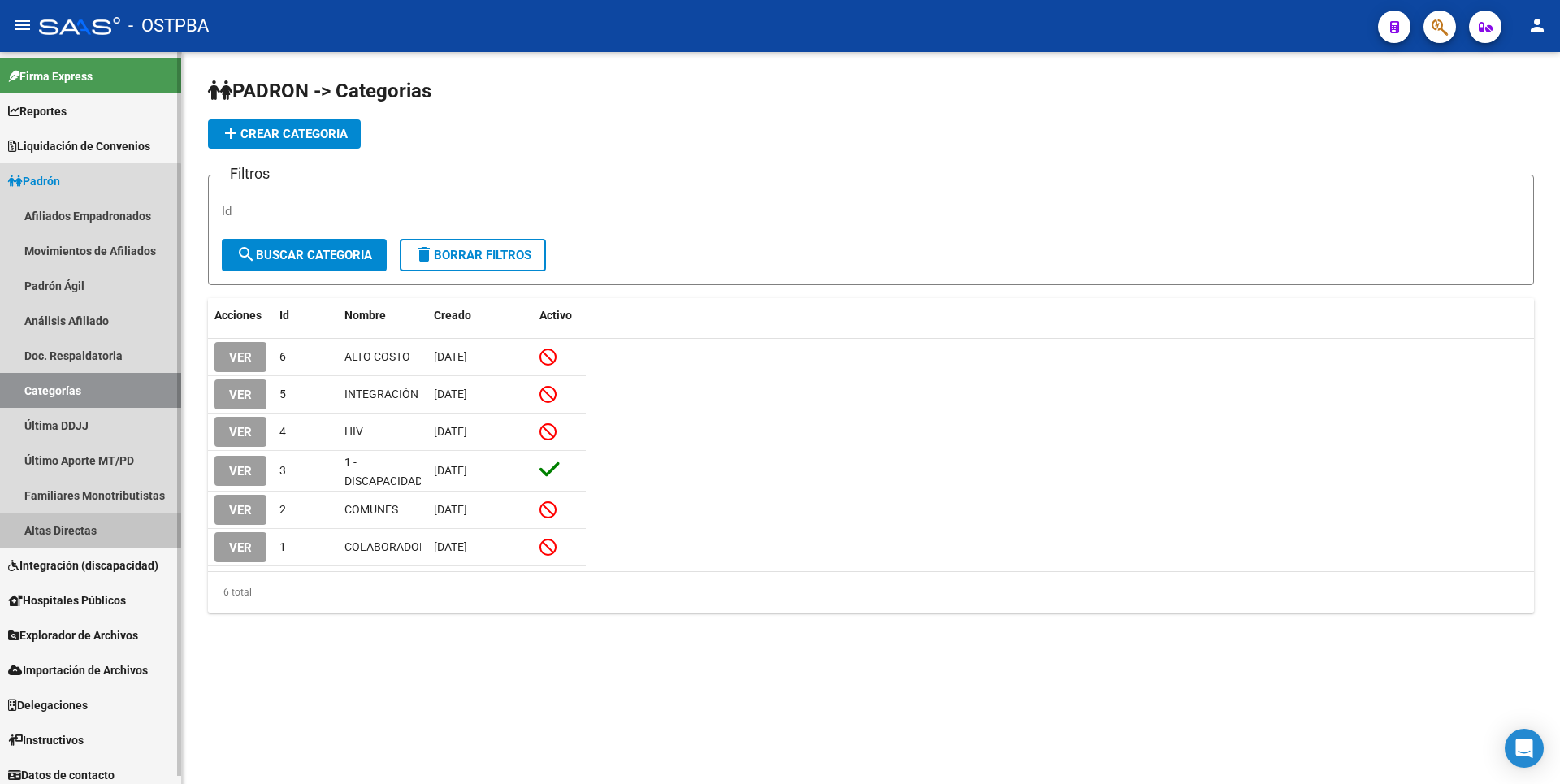
click at [84, 533] on link "Altas Directas" at bounding box center [91, 530] width 181 height 35
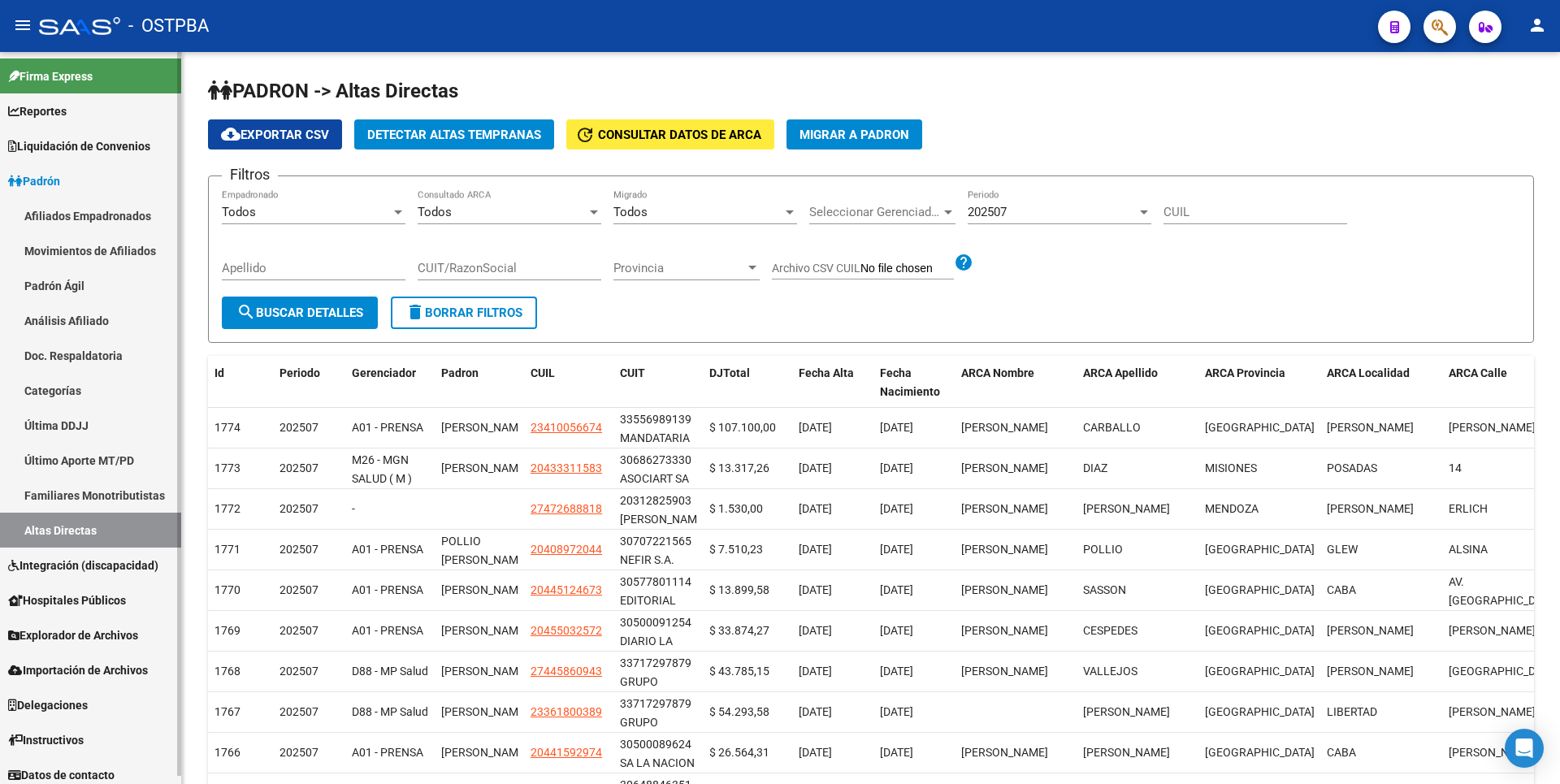
click at [77, 564] on span "Integración (discapacidad)" at bounding box center [83, 565] width 151 height 18
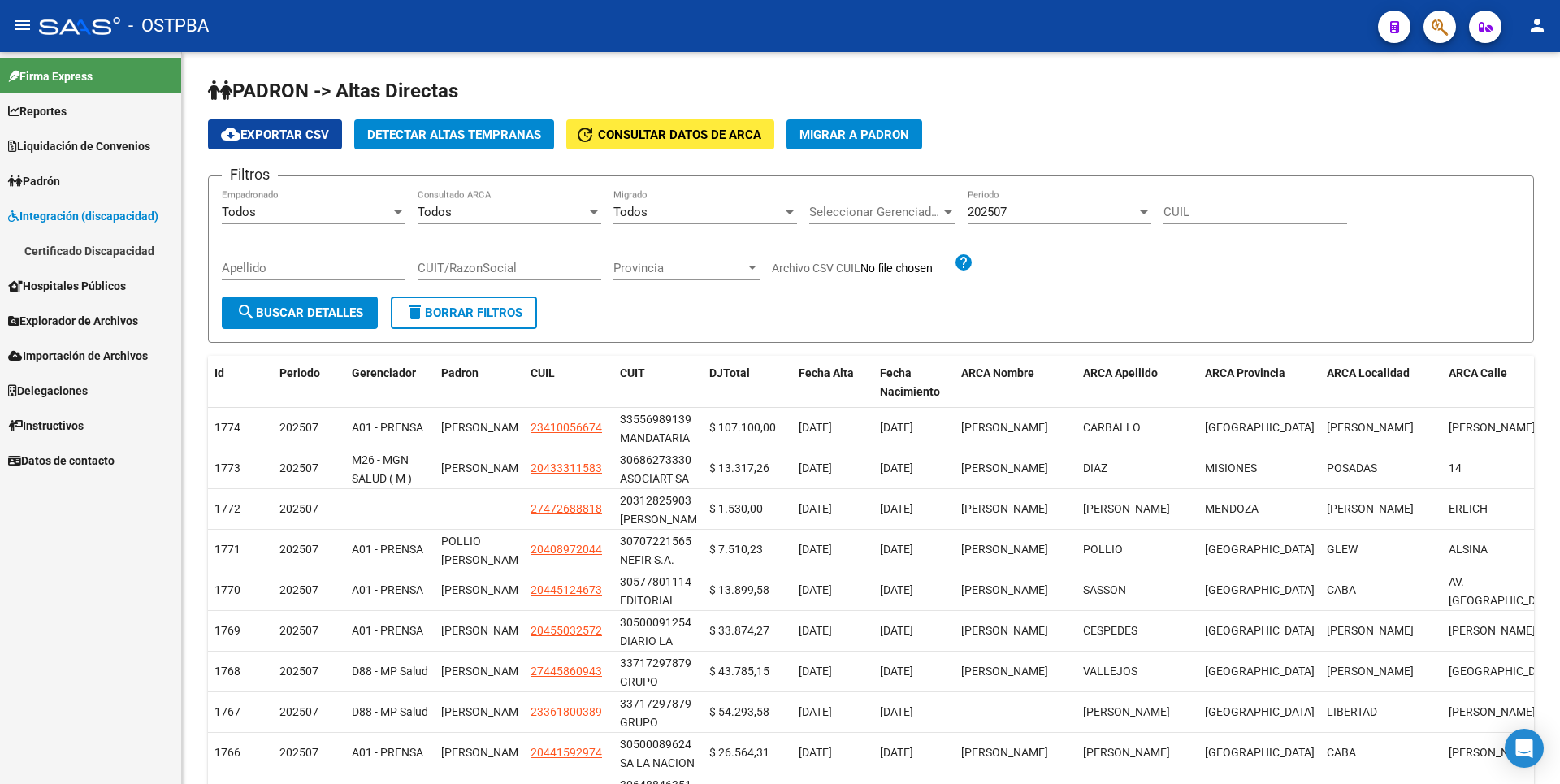
click at [84, 332] on link "Explorador de Archivos" at bounding box center [91, 320] width 181 height 35
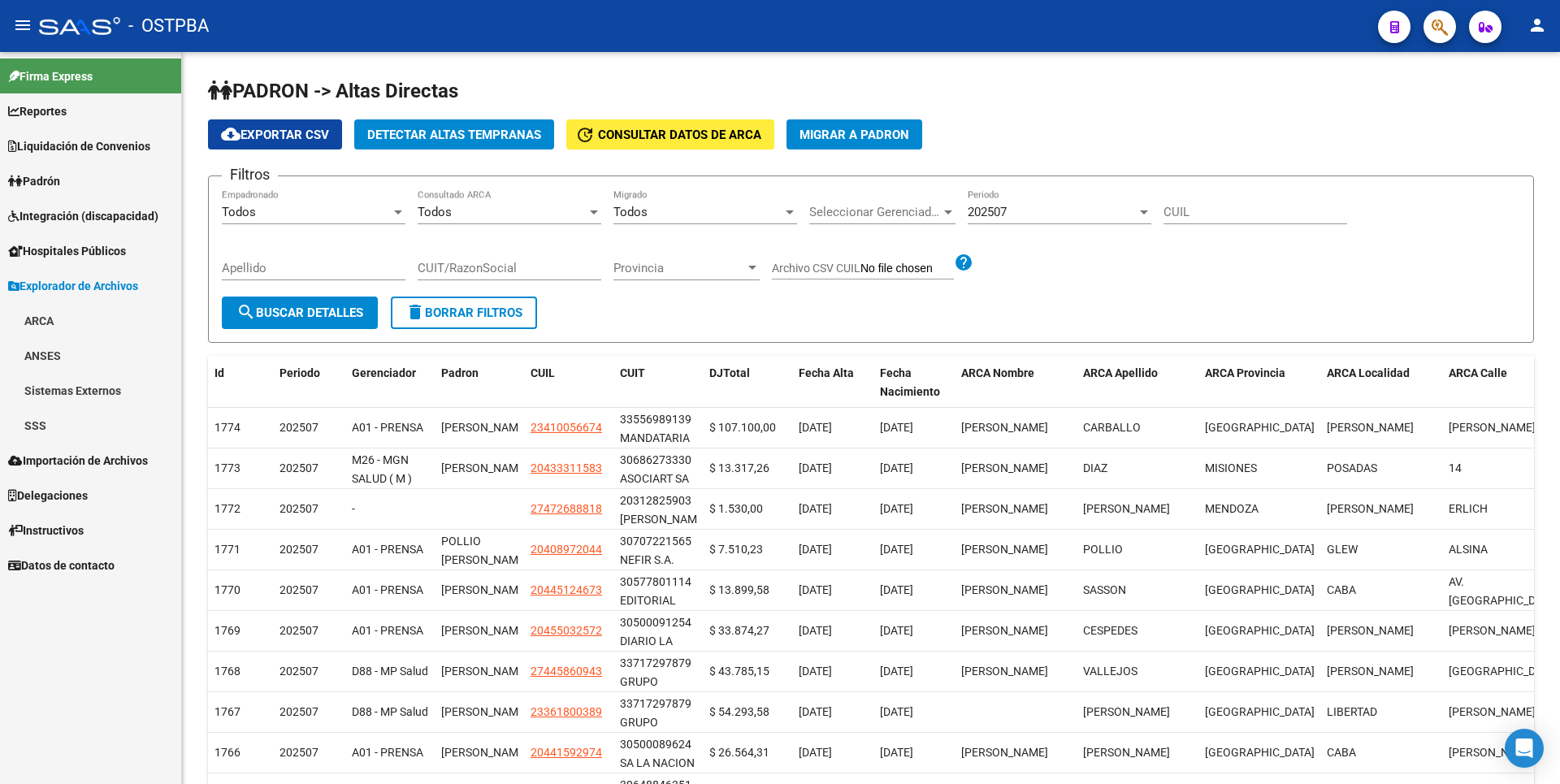
click at [71, 418] on link "SSS" at bounding box center [91, 426] width 181 height 35
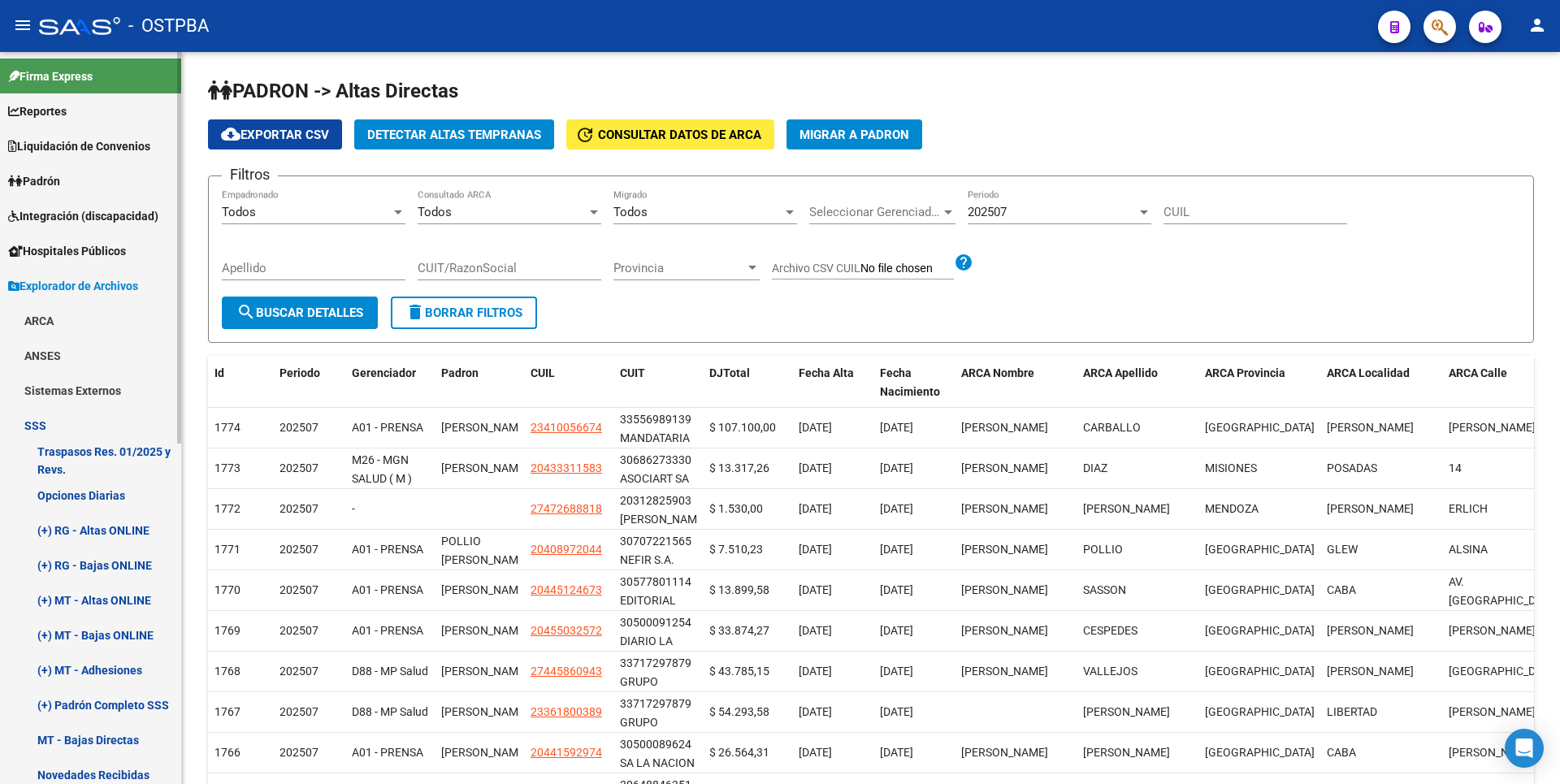
click at [104, 554] on link "(+) RG - Bajas ONLINE" at bounding box center [91, 565] width 181 height 35
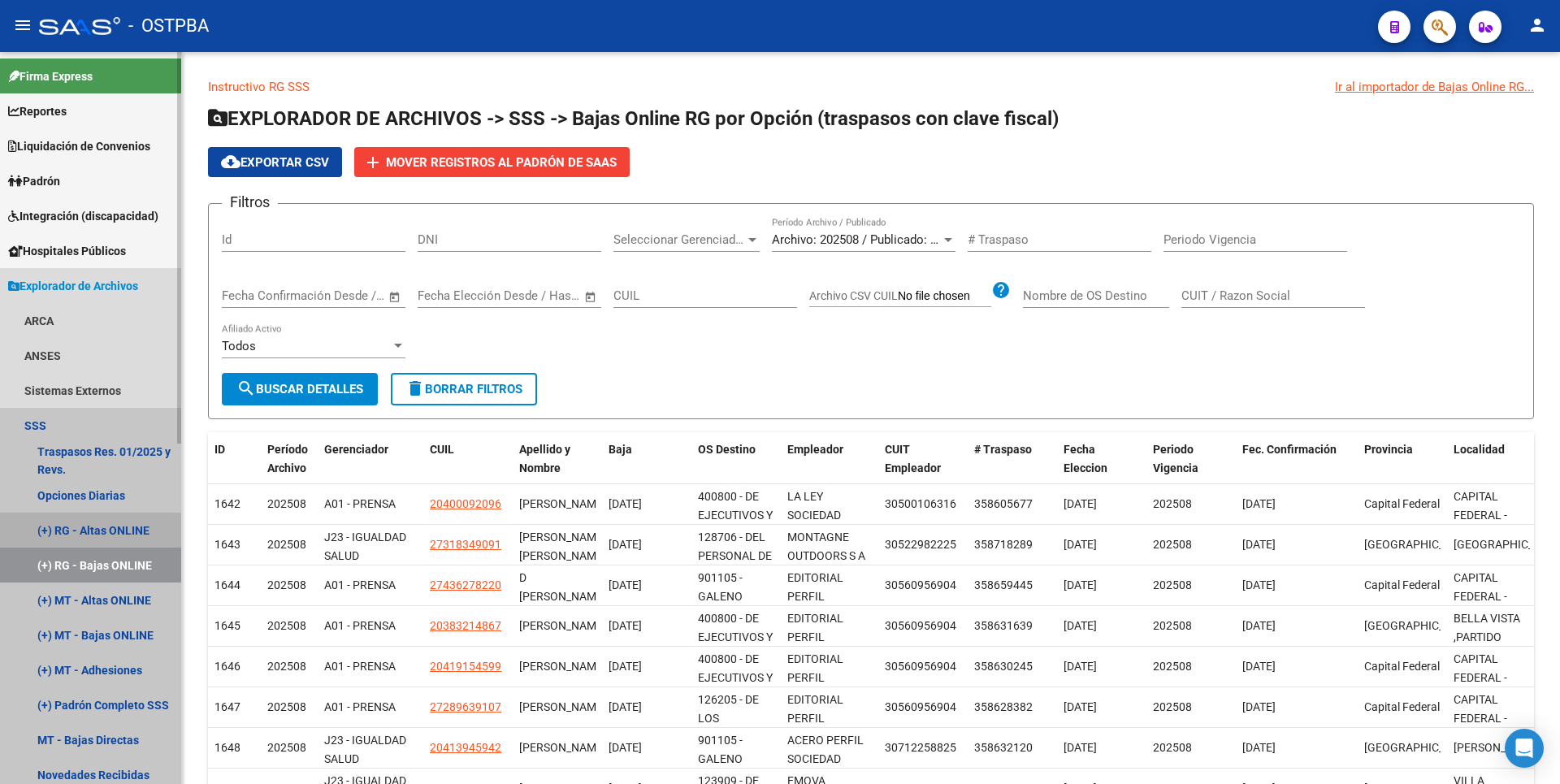
click at [107, 527] on link "(+) RG - Altas ONLINE" at bounding box center [91, 530] width 181 height 35
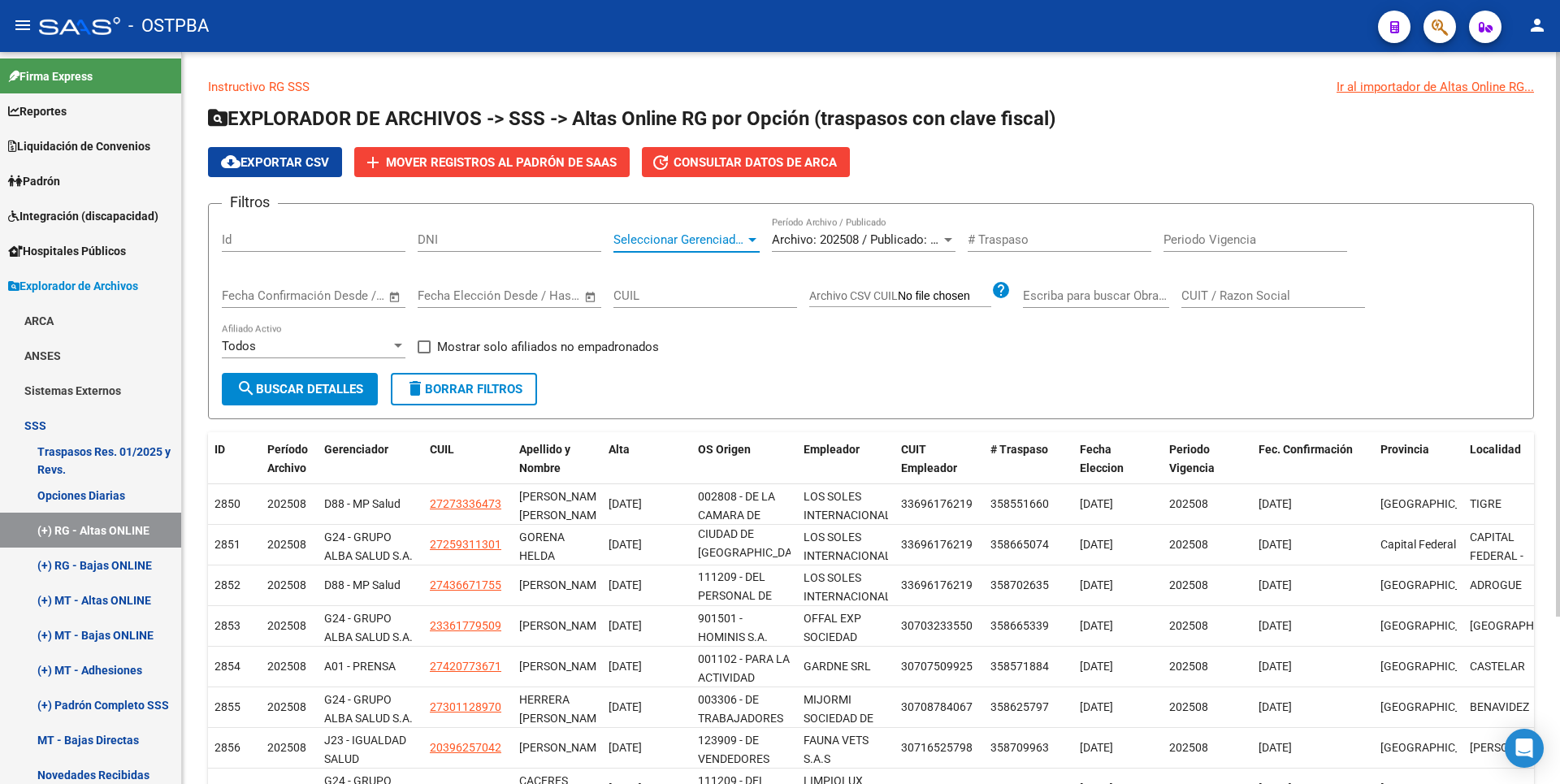
click at [757, 242] on div at bounding box center [752, 239] width 15 height 13
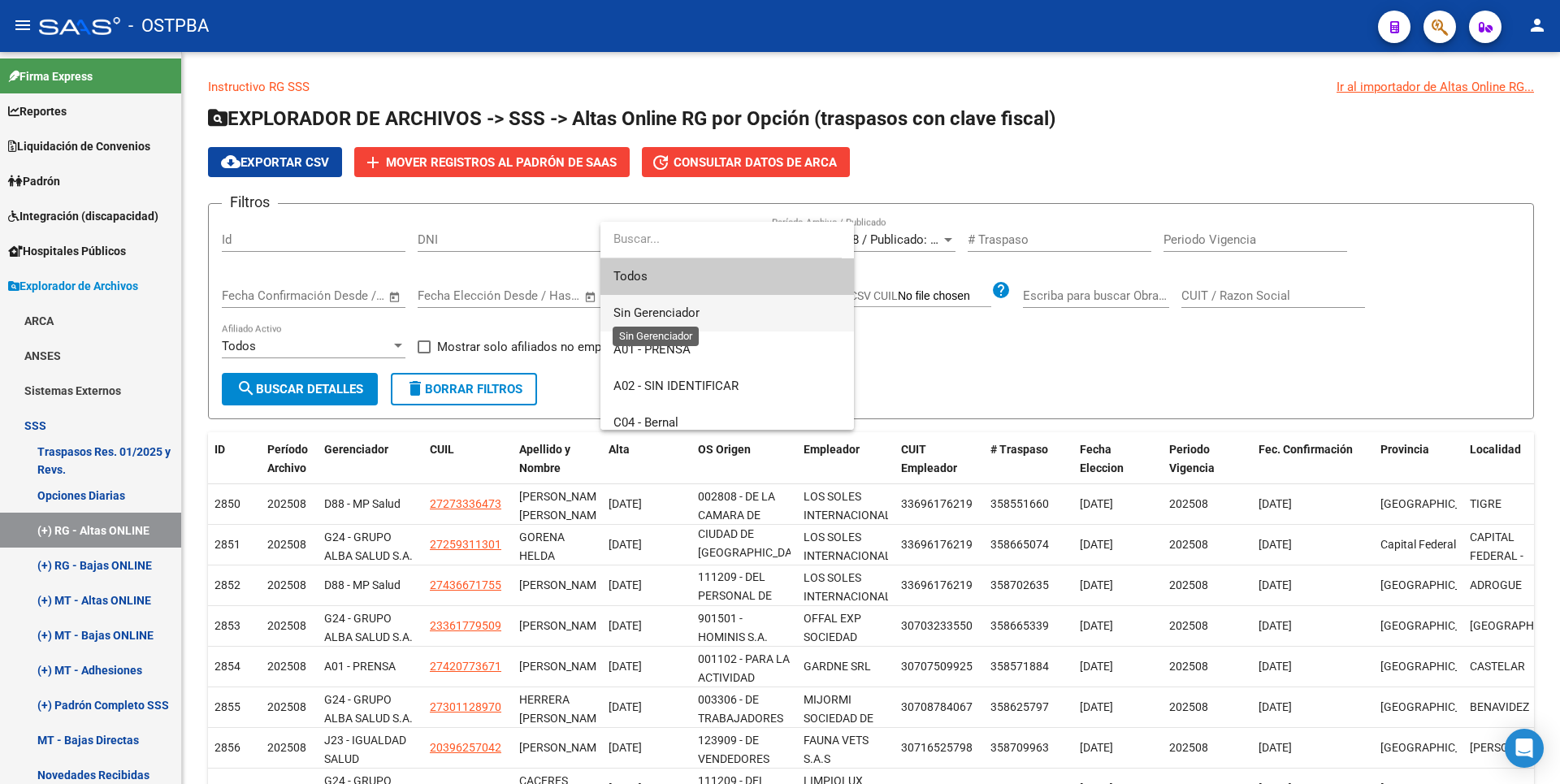
click at [681, 313] on span "Sin Gerenciador" at bounding box center [656, 312] width 86 height 15
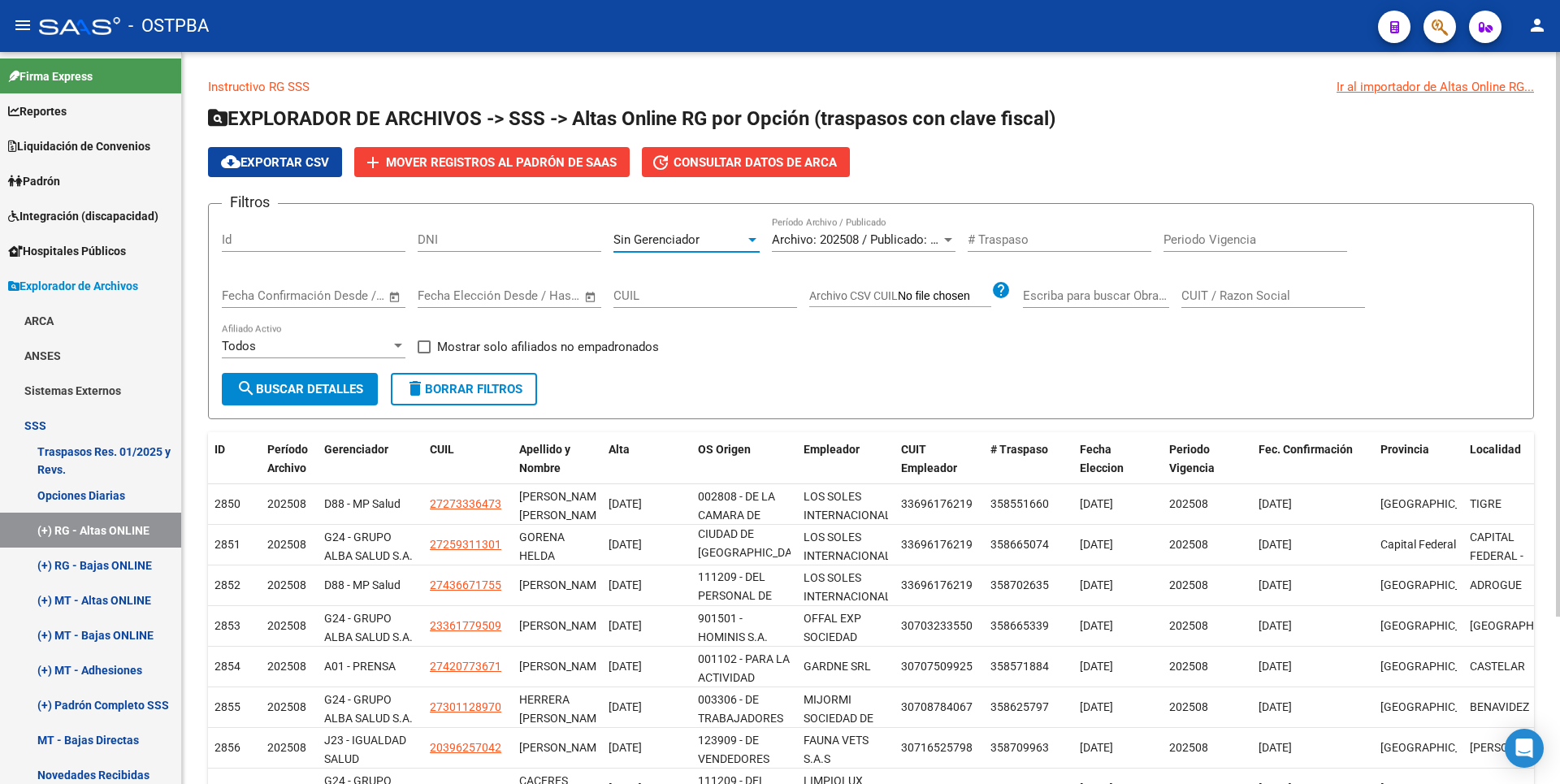
click at [363, 386] on span "search Buscar Detalles" at bounding box center [300, 389] width 127 height 15
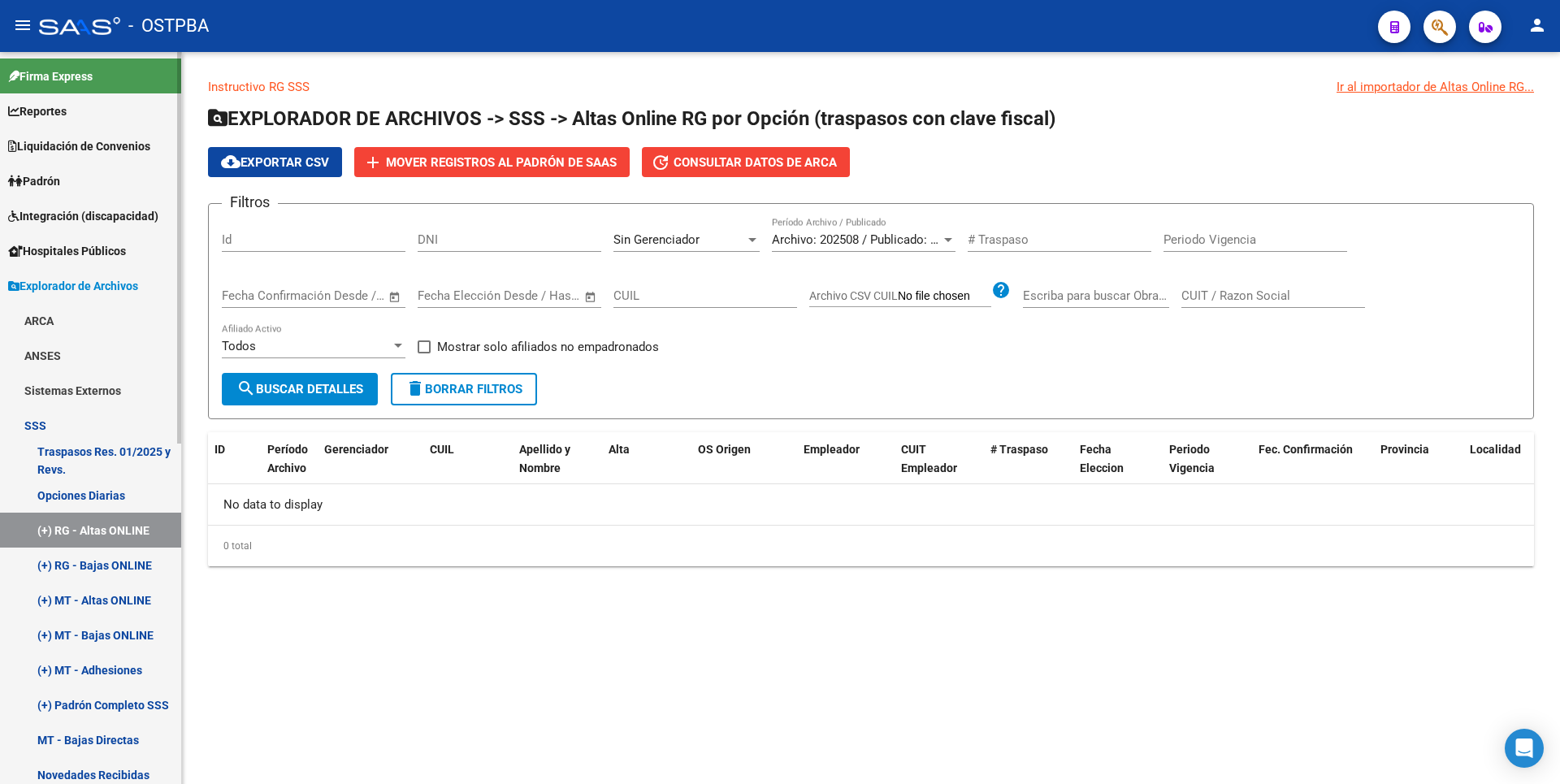
click at [134, 569] on link "(+) RG - Bajas ONLINE" at bounding box center [91, 565] width 181 height 35
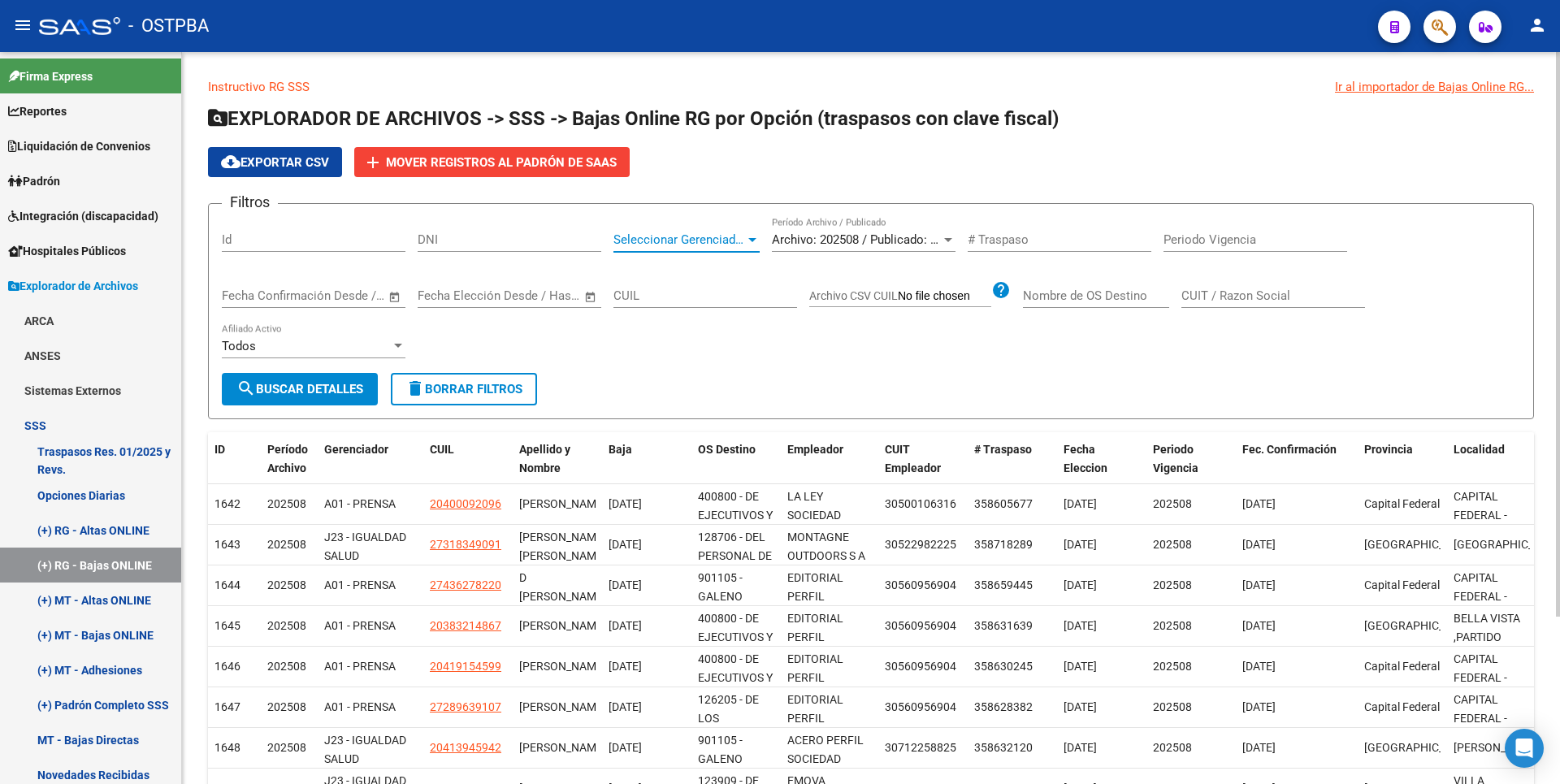
click at [750, 240] on div at bounding box center [752, 239] width 8 height 4
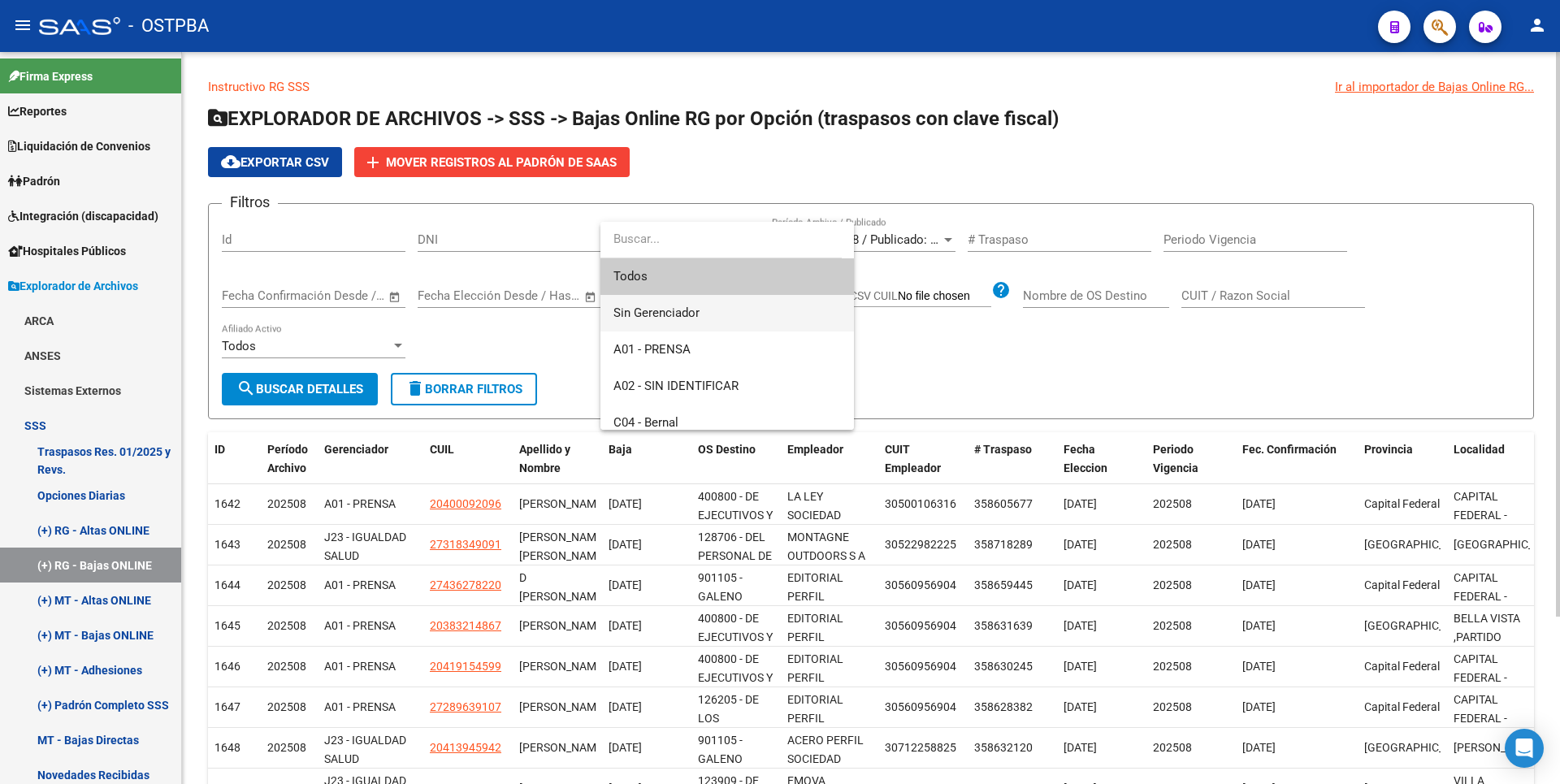
drag, startPoint x: 701, startPoint y: 308, endPoint x: 592, endPoint y: 320, distance: 109.7
click at [699, 306] on span "Sin Gerenciador" at bounding box center [727, 313] width 227 height 37
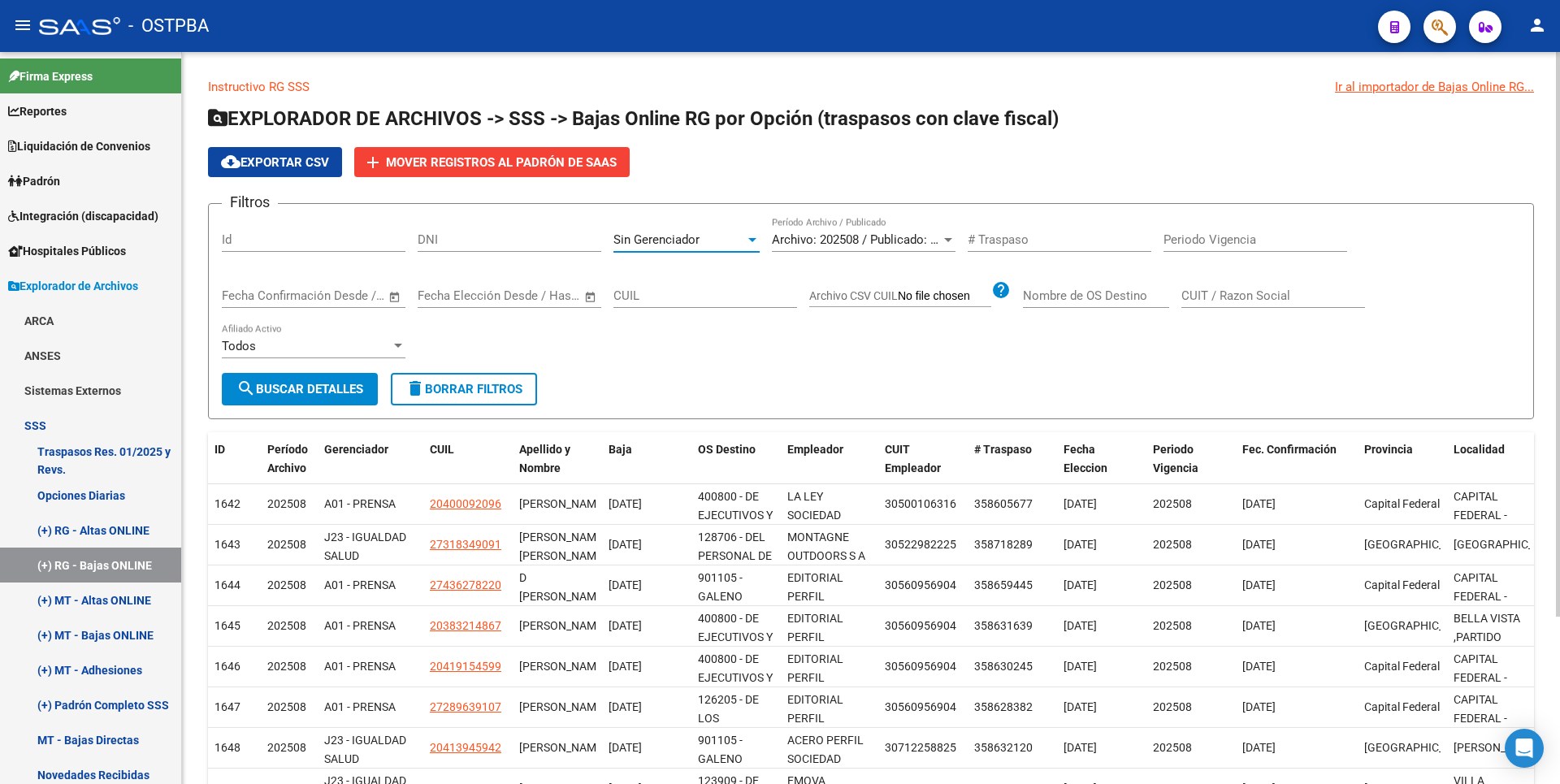
click at [304, 383] on span "search Buscar Detalles" at bounding box center [300, 389] width 127 height 15
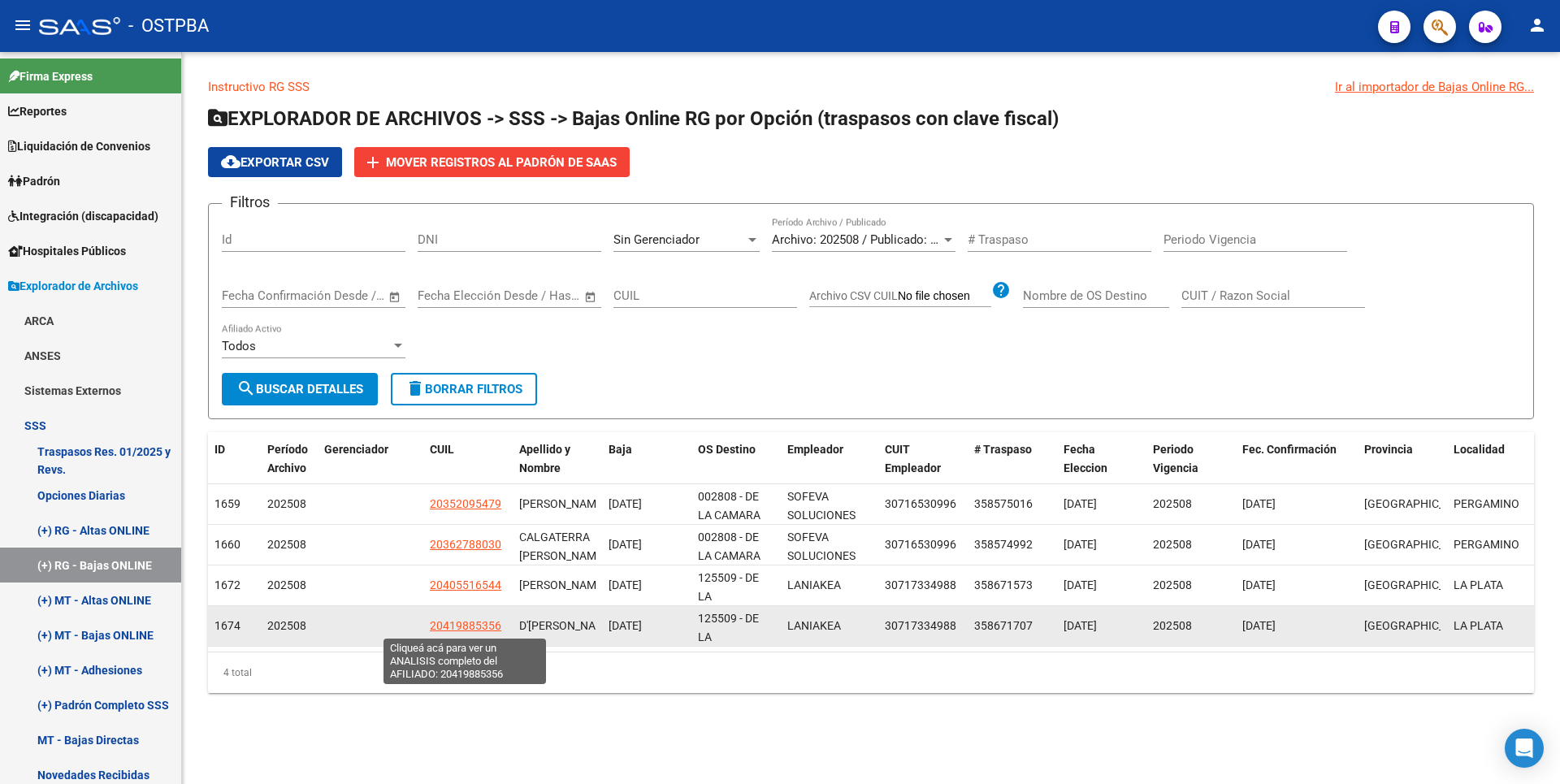
click at [462, 620] on span "20419885356" at bounding box center [466, 625] width 71 height 13
type textarea "20419885356"
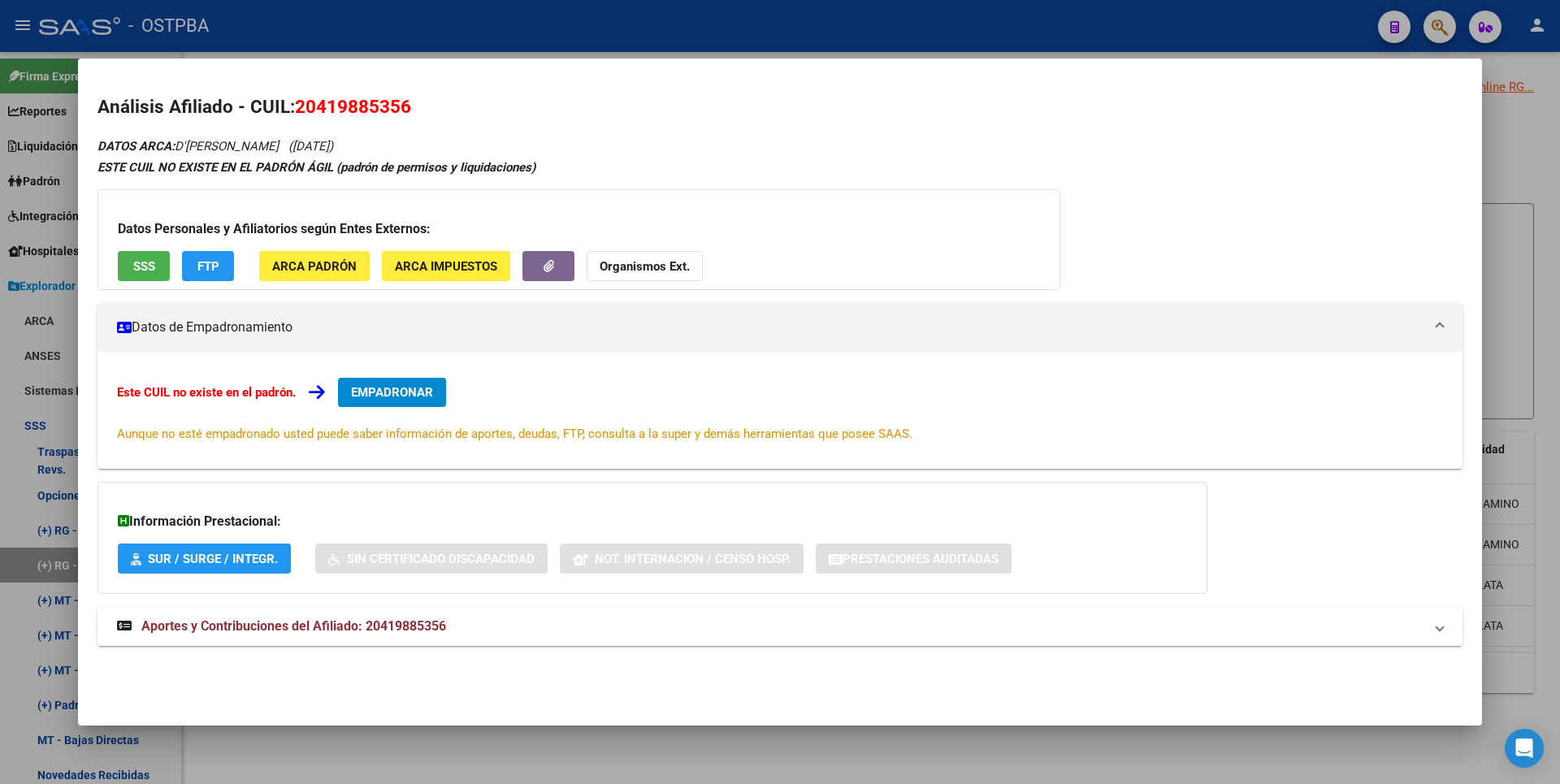
click at [440, 622] on span "Aportes y Contribuciones del Afiliado: 20419885356" at bounding box center [293, 626] width 305 height 16
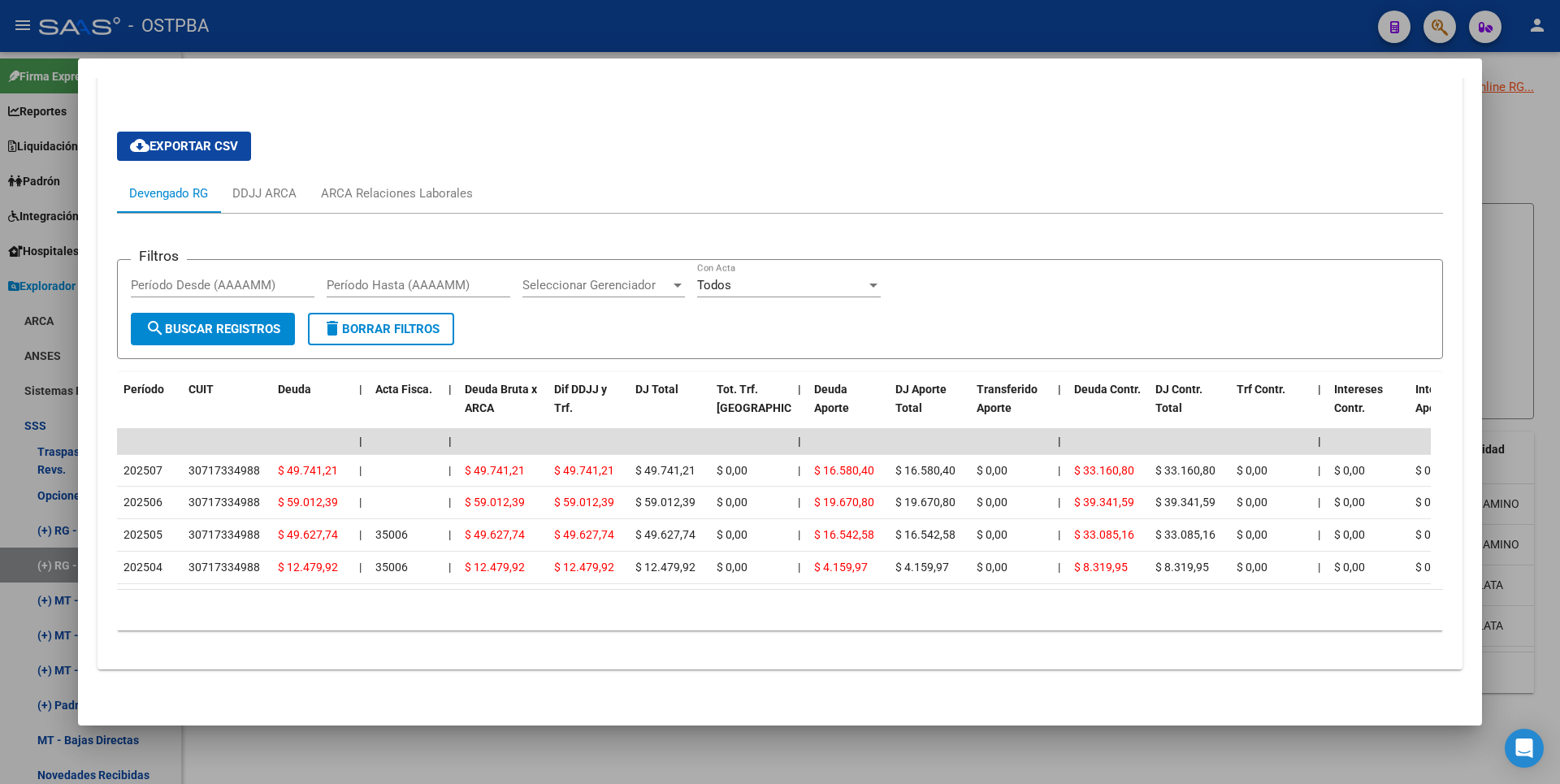
scroll to position [176, 0]
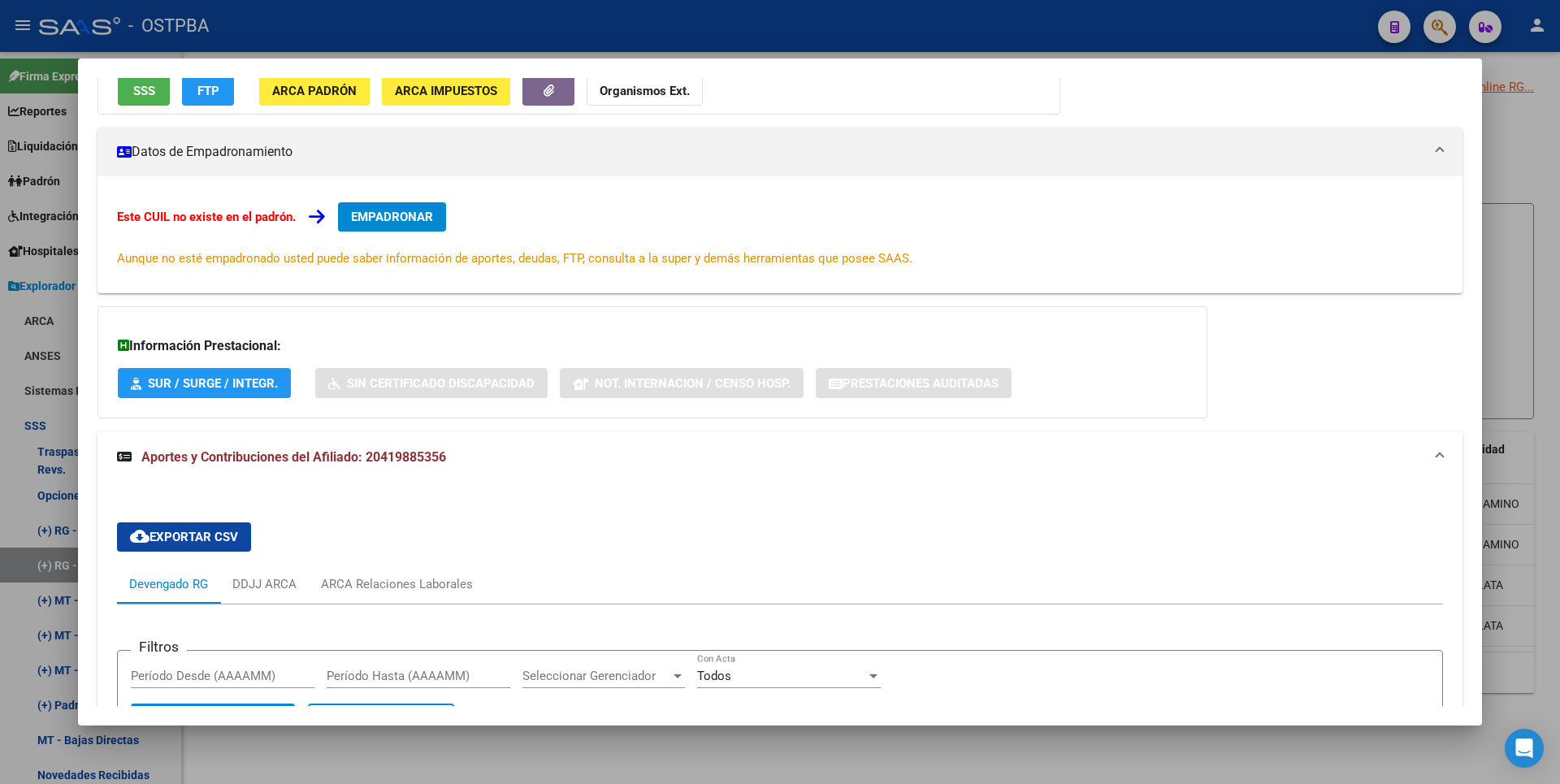
click at [1523, 214] on div at bounding box center [780, 392] width 1560 height 784
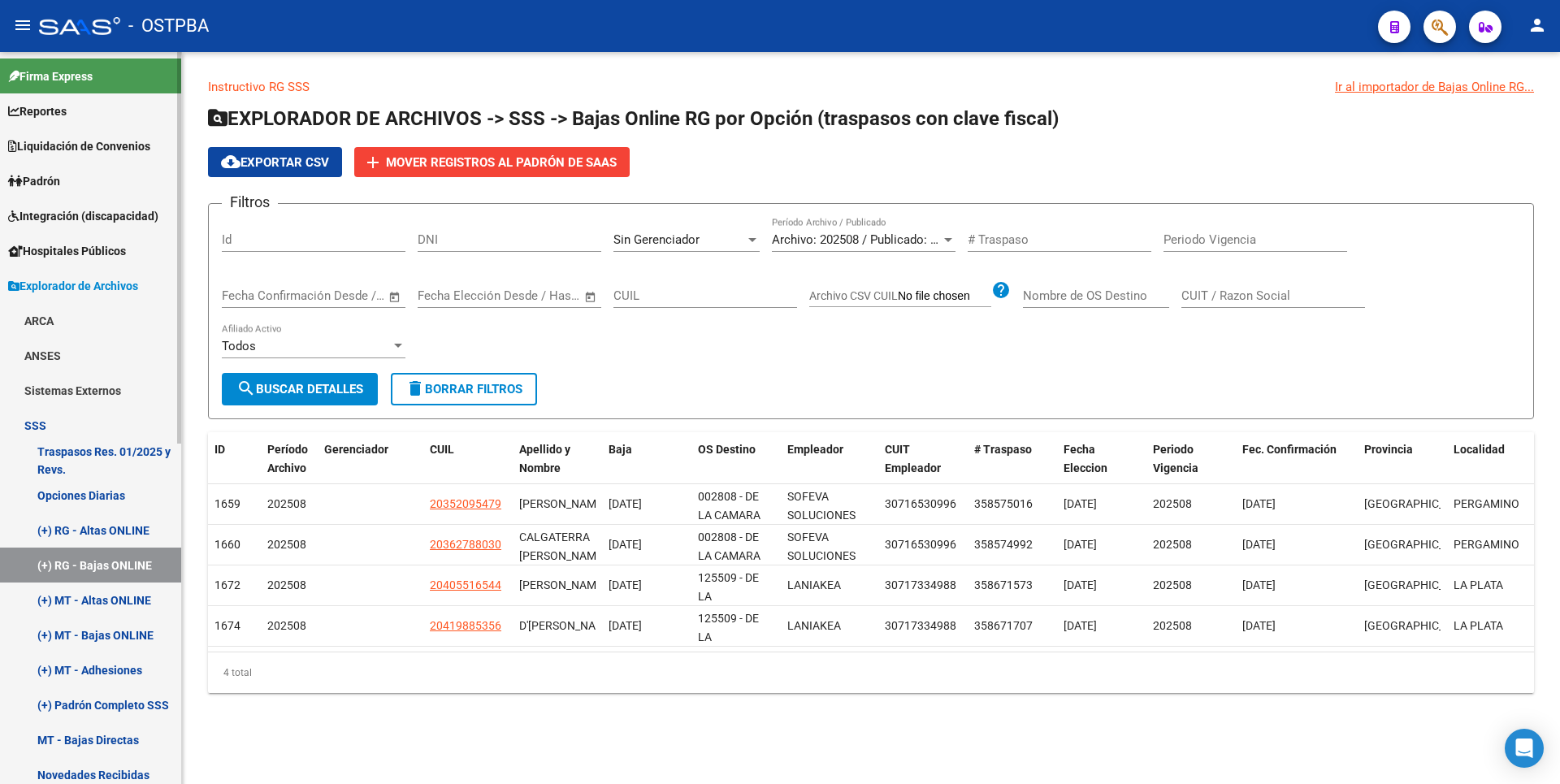
click at [113, 676] on link "(+) MT - Adhesiones" at bounding box center [91, 669] width 181 height 35
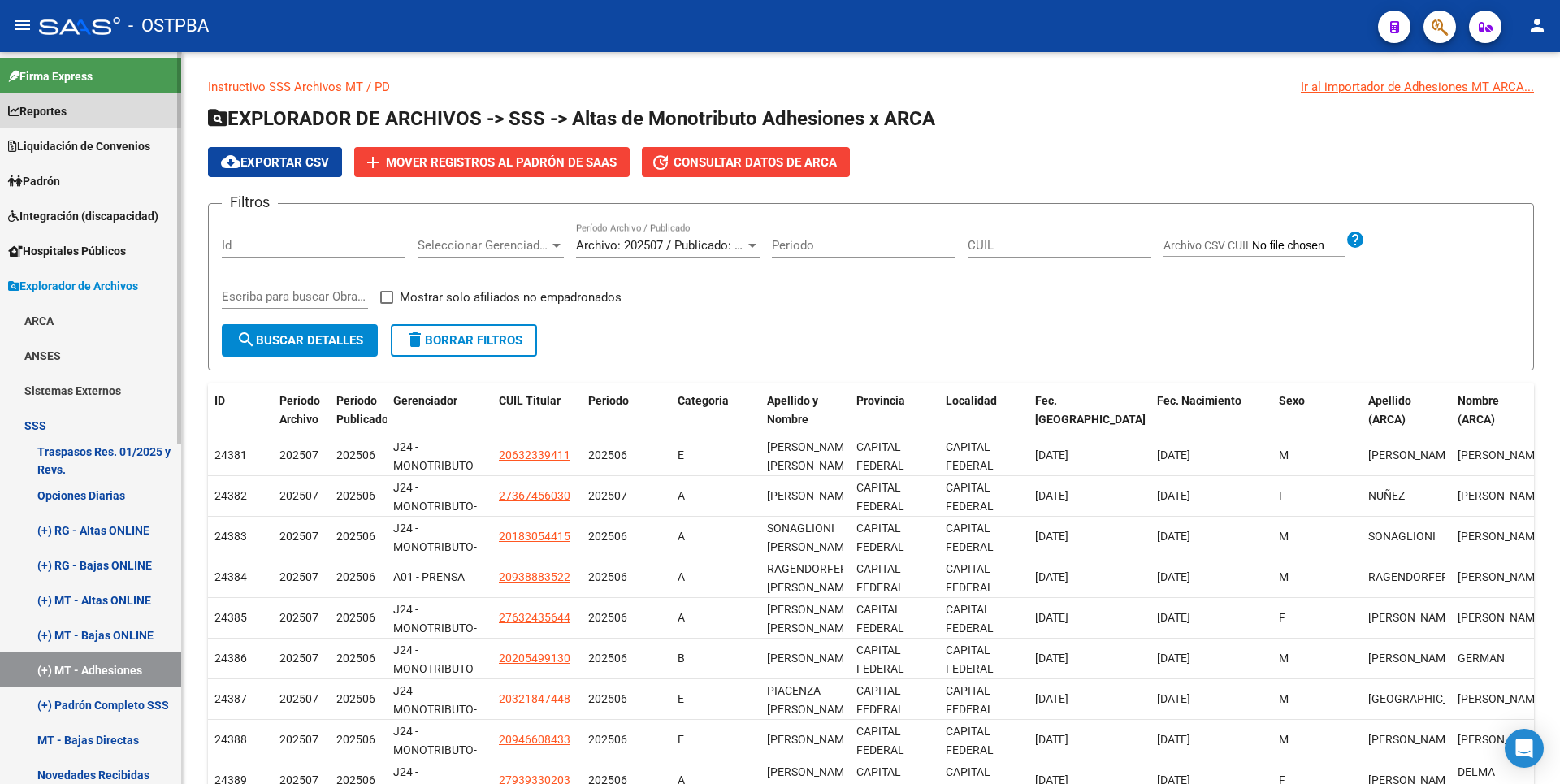
click at [82, 117] on link "Reportes" at bounding box center [91, 111] width 181 height 35
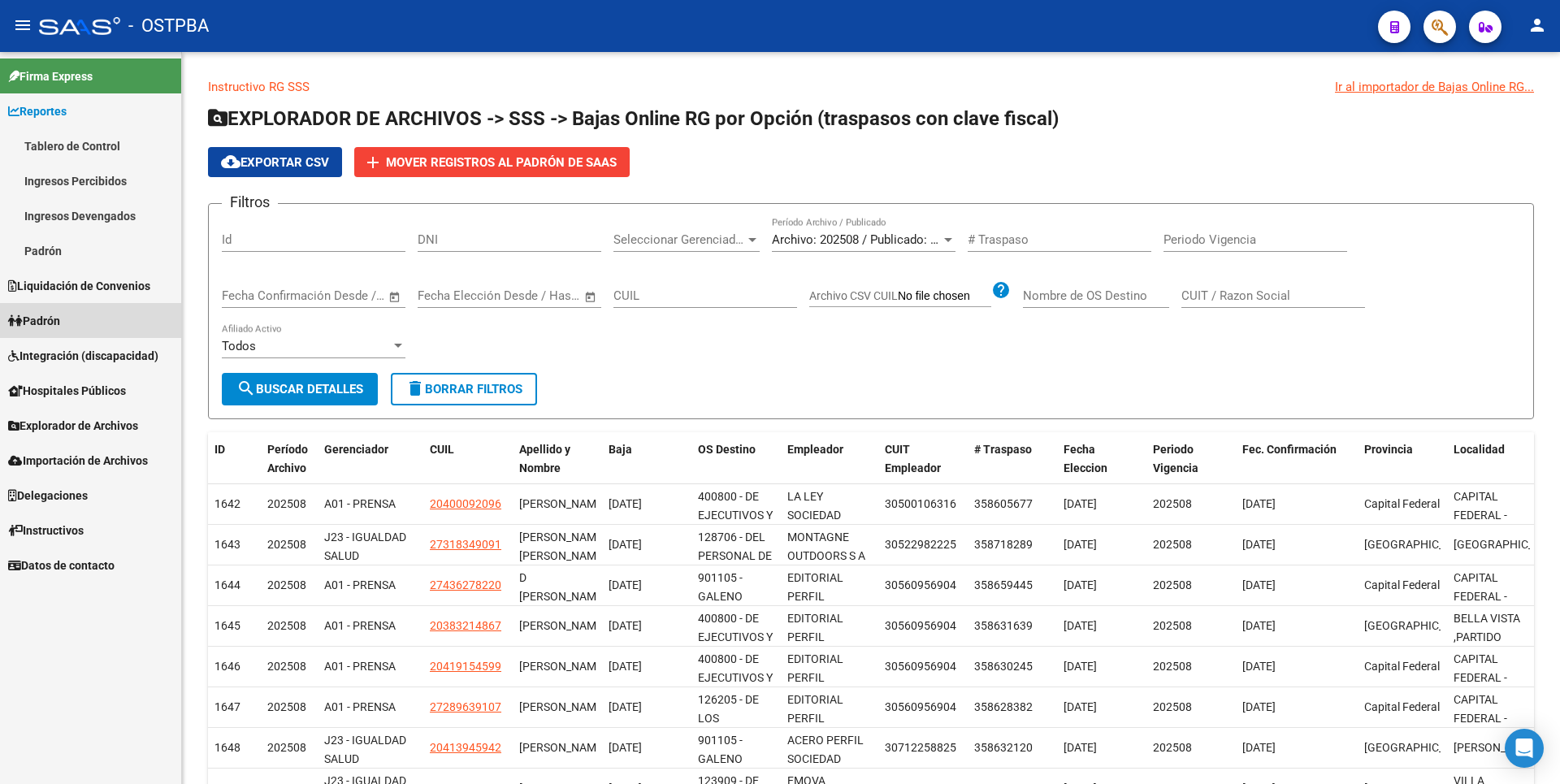
click at [56, 325] on span "Padrón" at bounding box center [34, 320] width 52 height 18
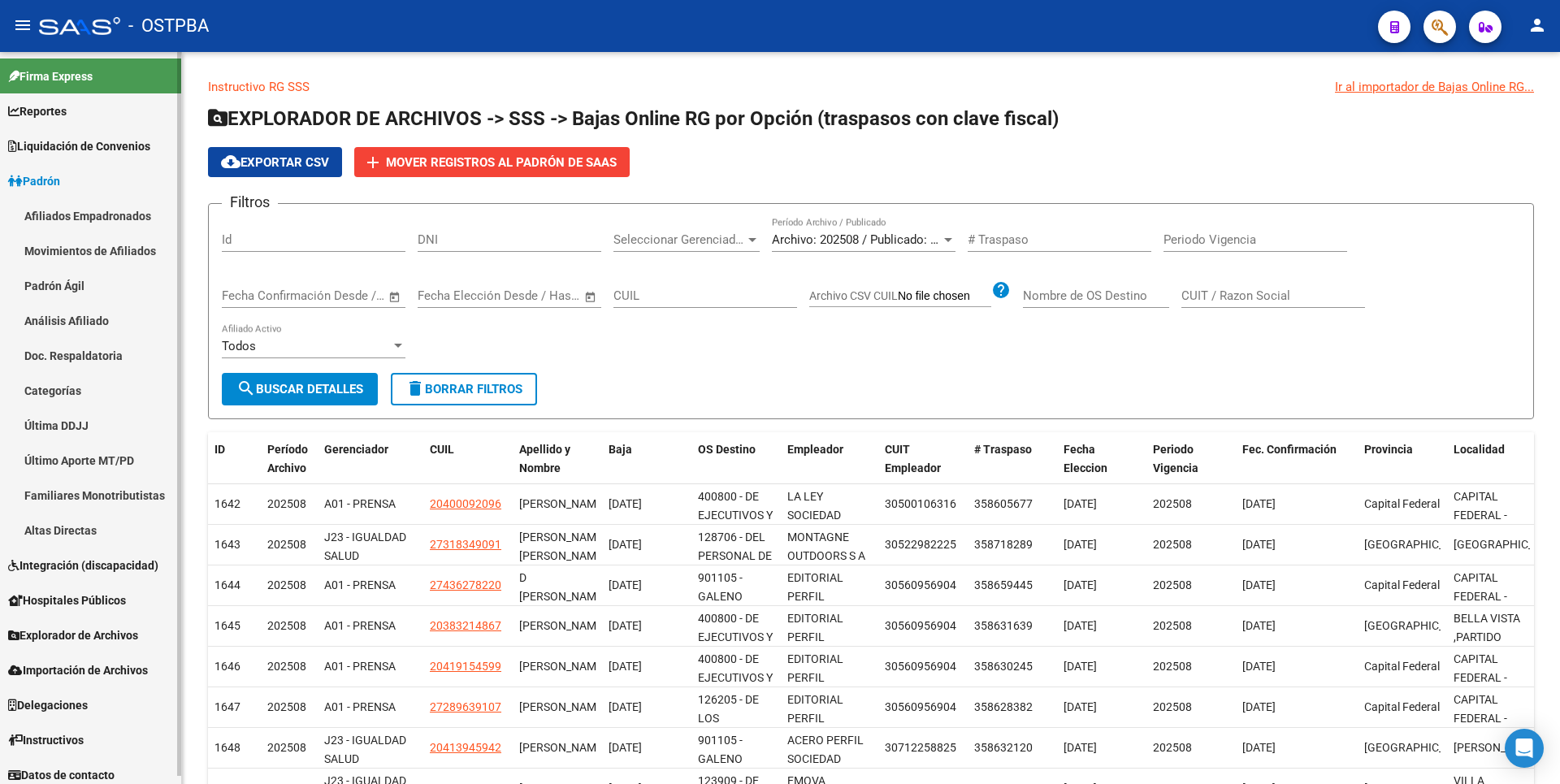
click at [84, 322] on link "Análisis Afiliado" at bounding box center [91, 320] width 181 height 35
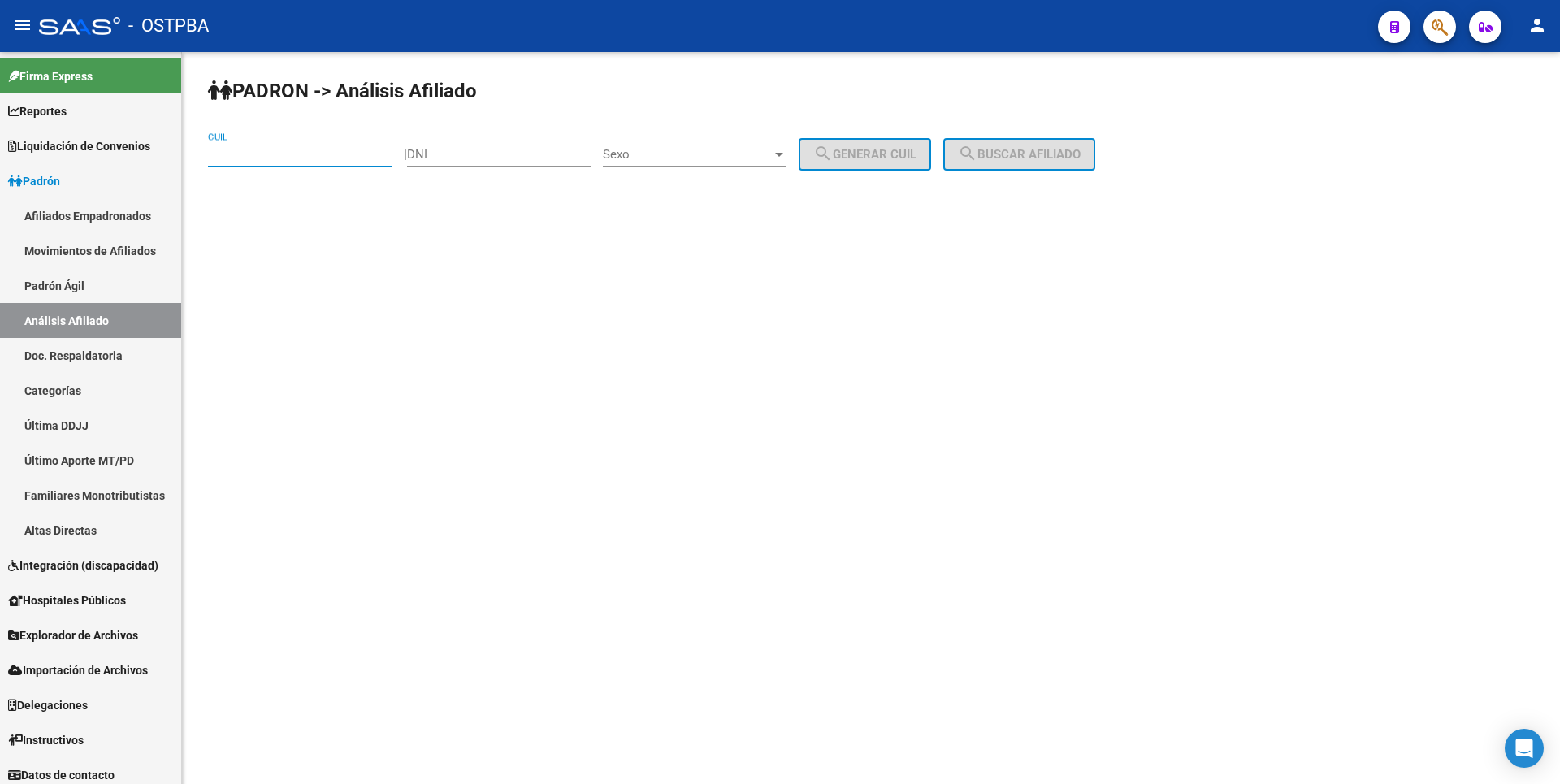
click at [218, 155] on input "CUIL" at bounding box center [299, 154] width 184 height 15
paste input "27-22472904-4"
type input "27-22472904-4"
click at [1083, 164] on button "search Buscar afiliado" at bounding box center [1019, 154] width 152 height 32
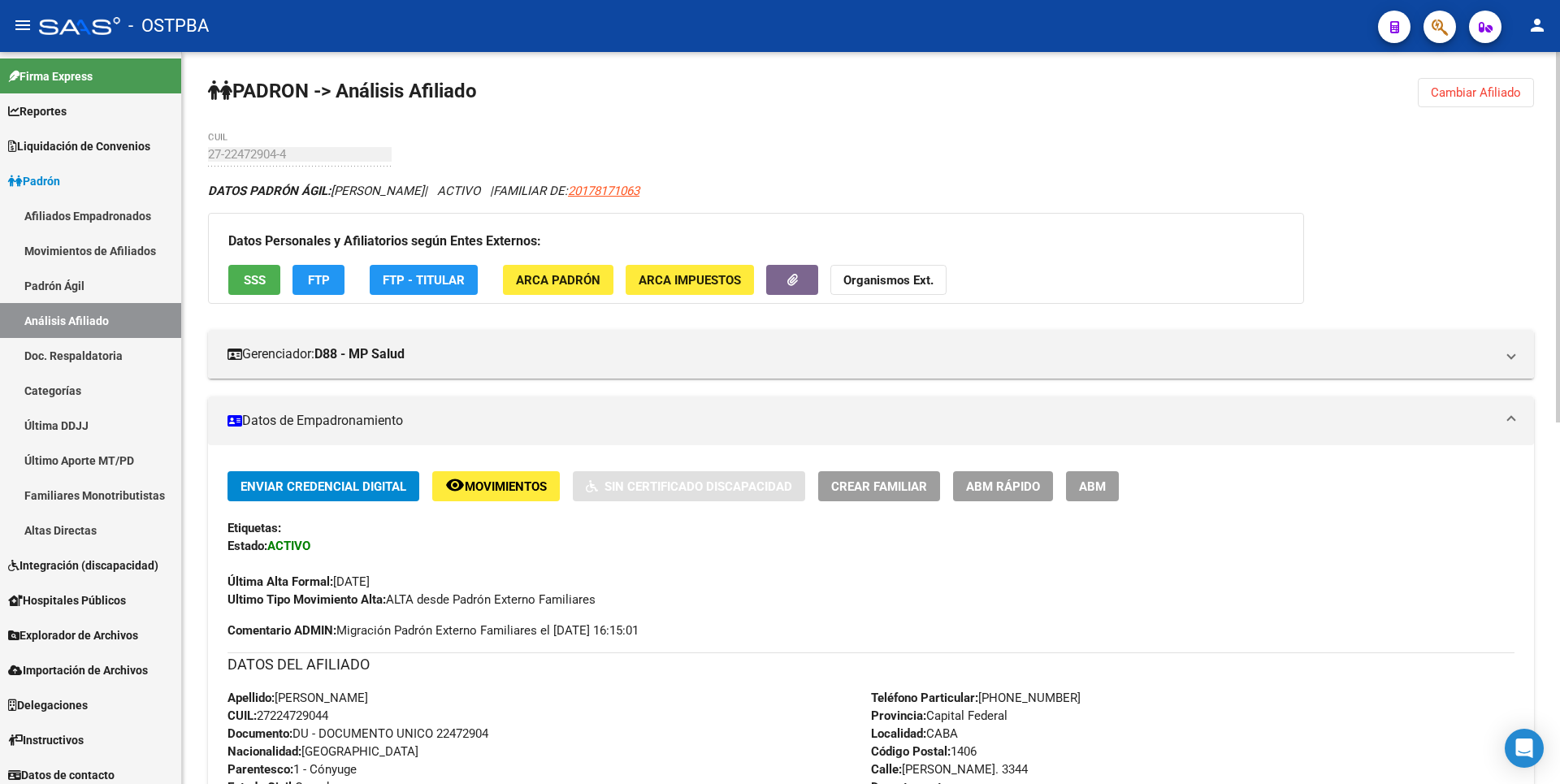
click at [319, 288] on button "FTP" at bounding box center [319, 279] width 52 height 30
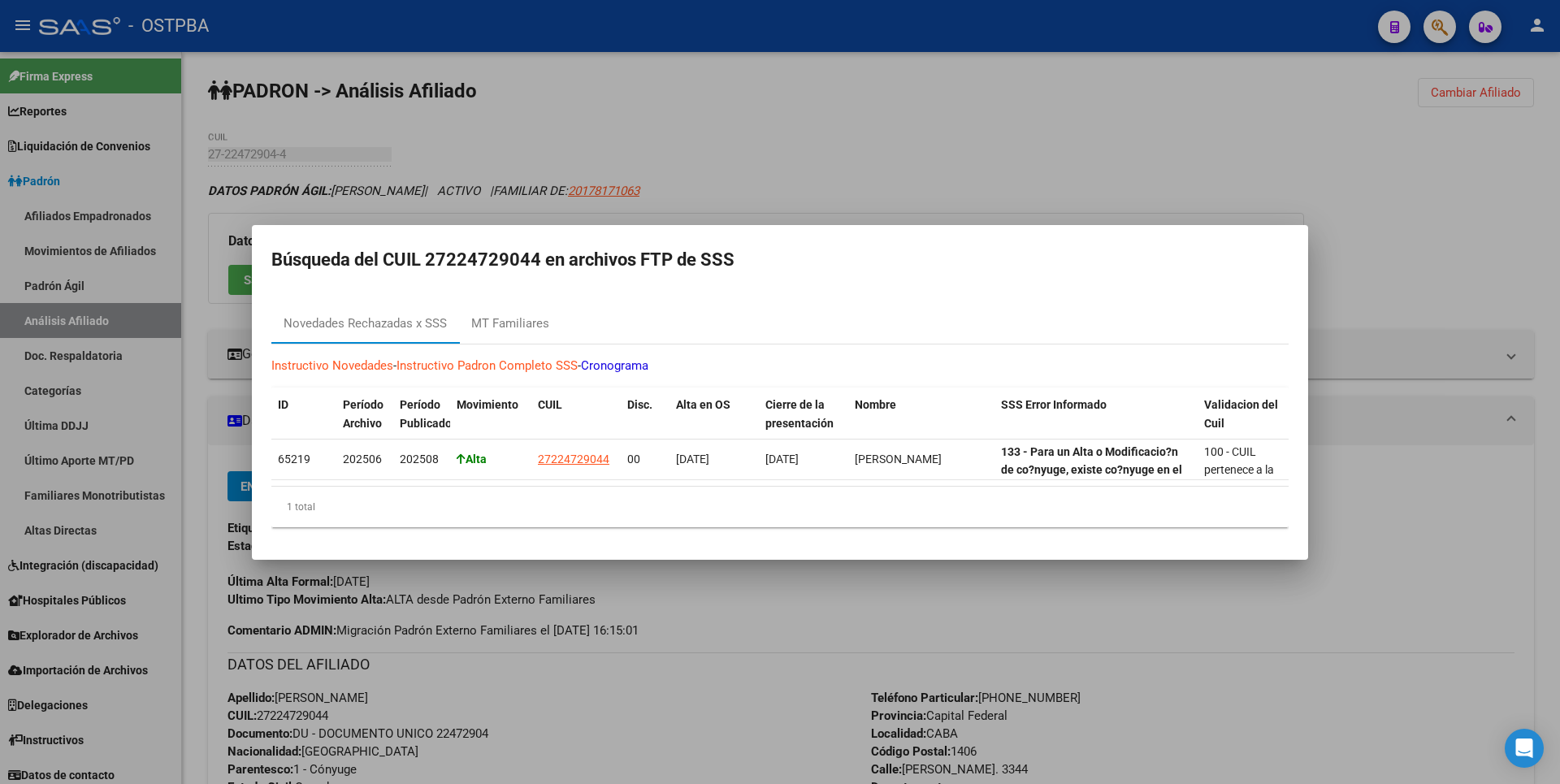
click at [1368, 266] on div at bounding box center [780, 392] width 1560 height 784
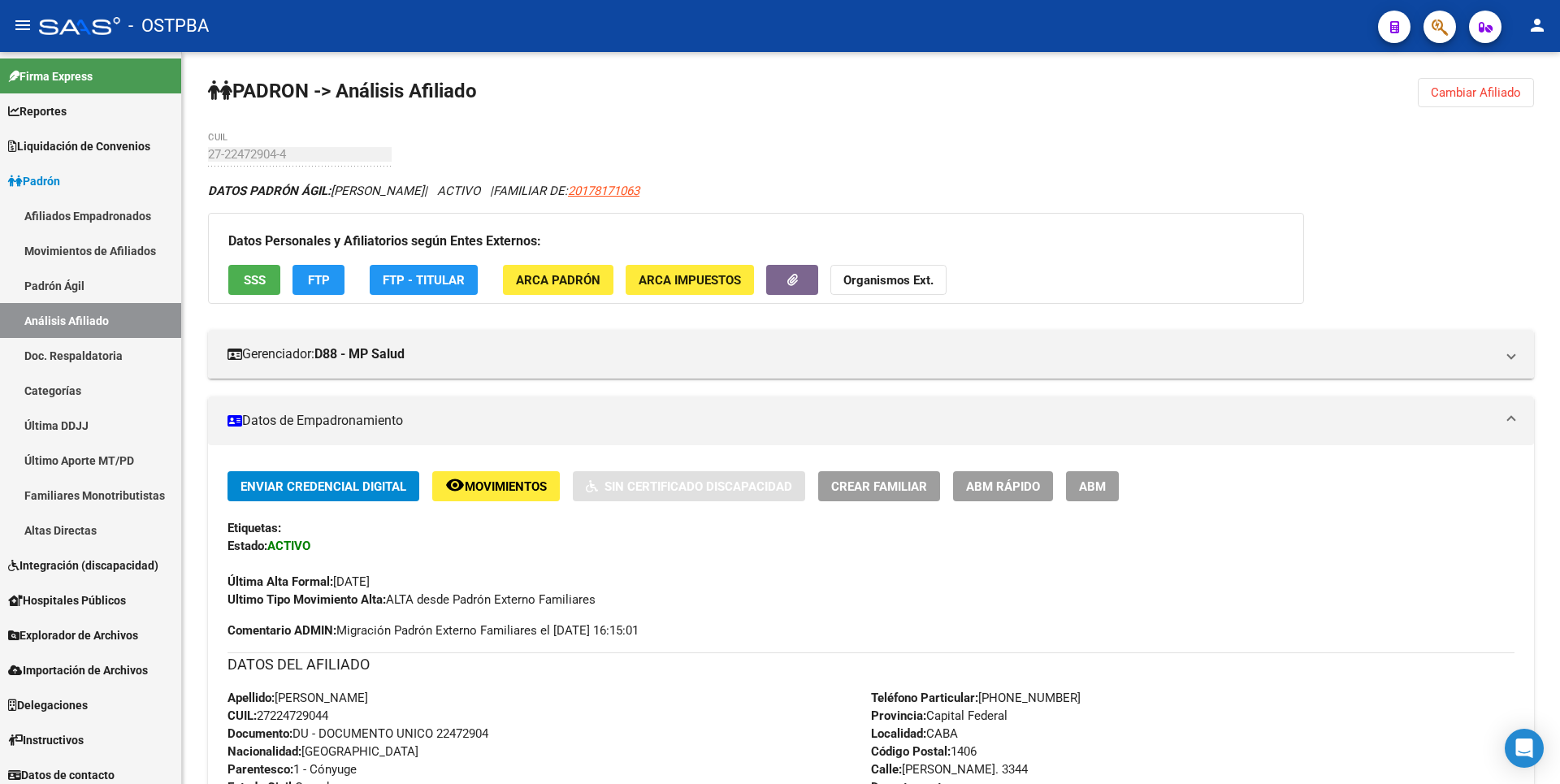
click at [1114, 493] on button "ABM" at bounding box center [1093, 486] width 53 height 30
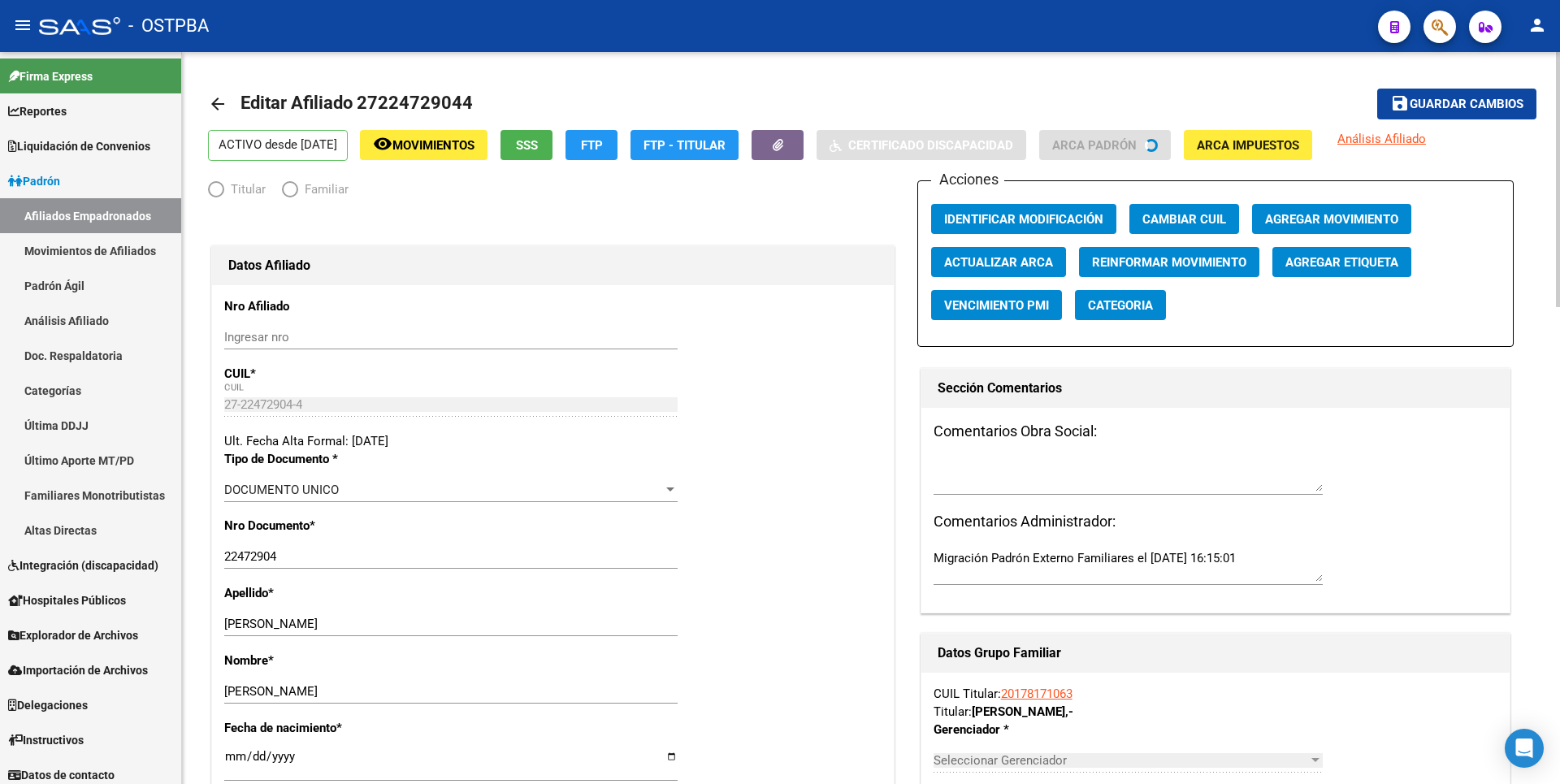
radio input "true"
type input "20-17817106-3"
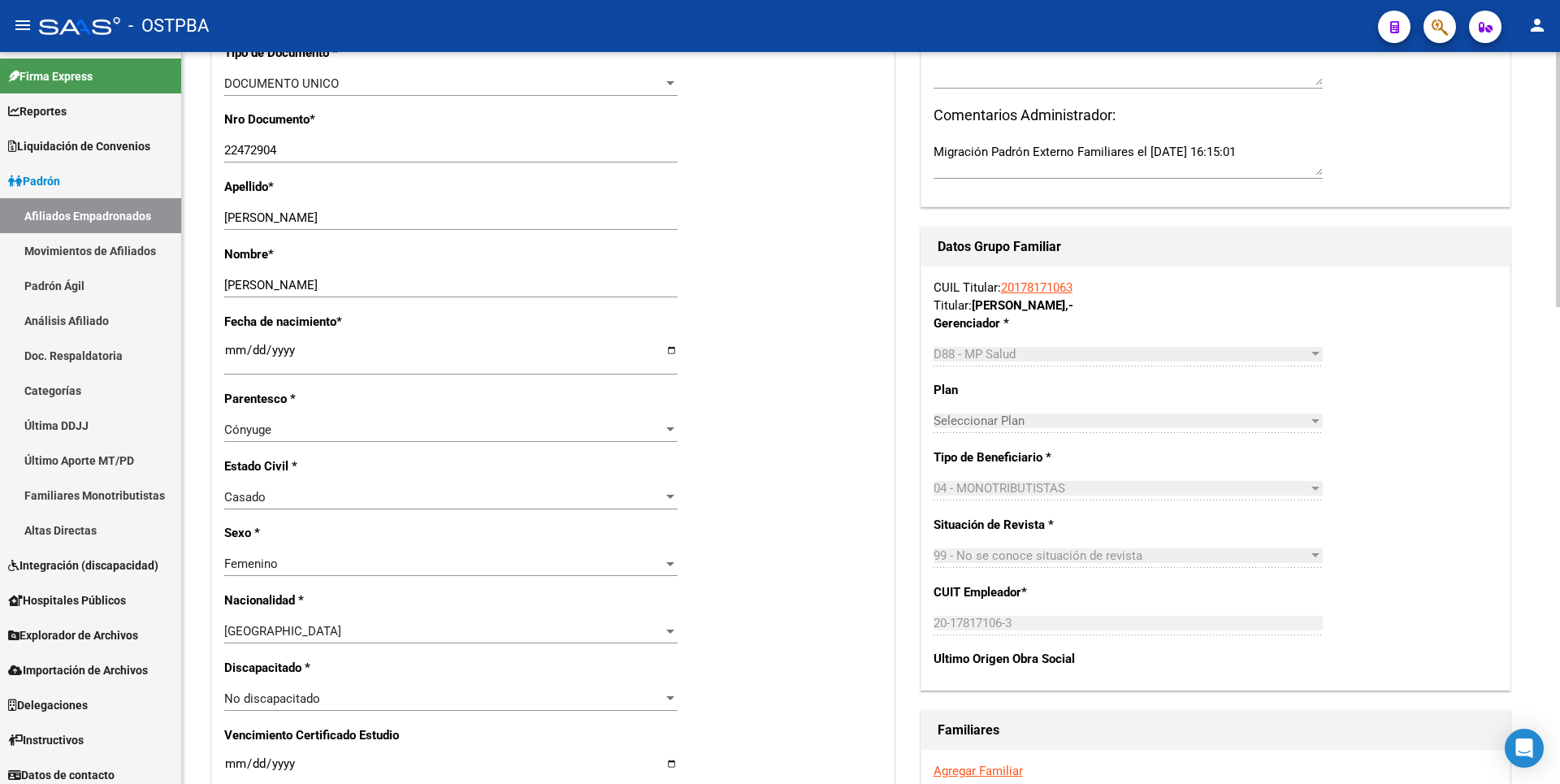
scroll to position [487, 0]
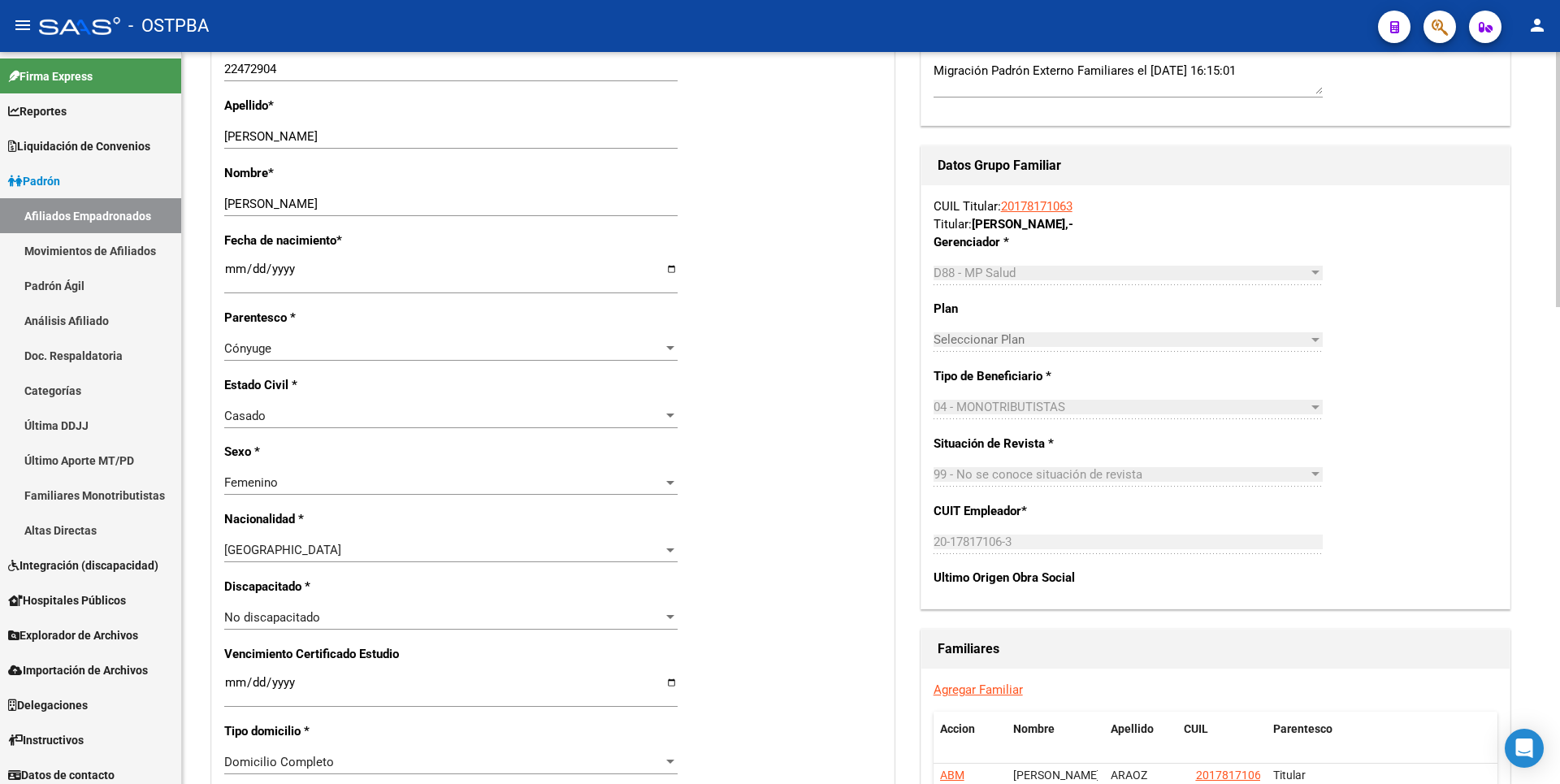
click at [663, 347] on div at bounding box center [670, 348] width 15 height 13
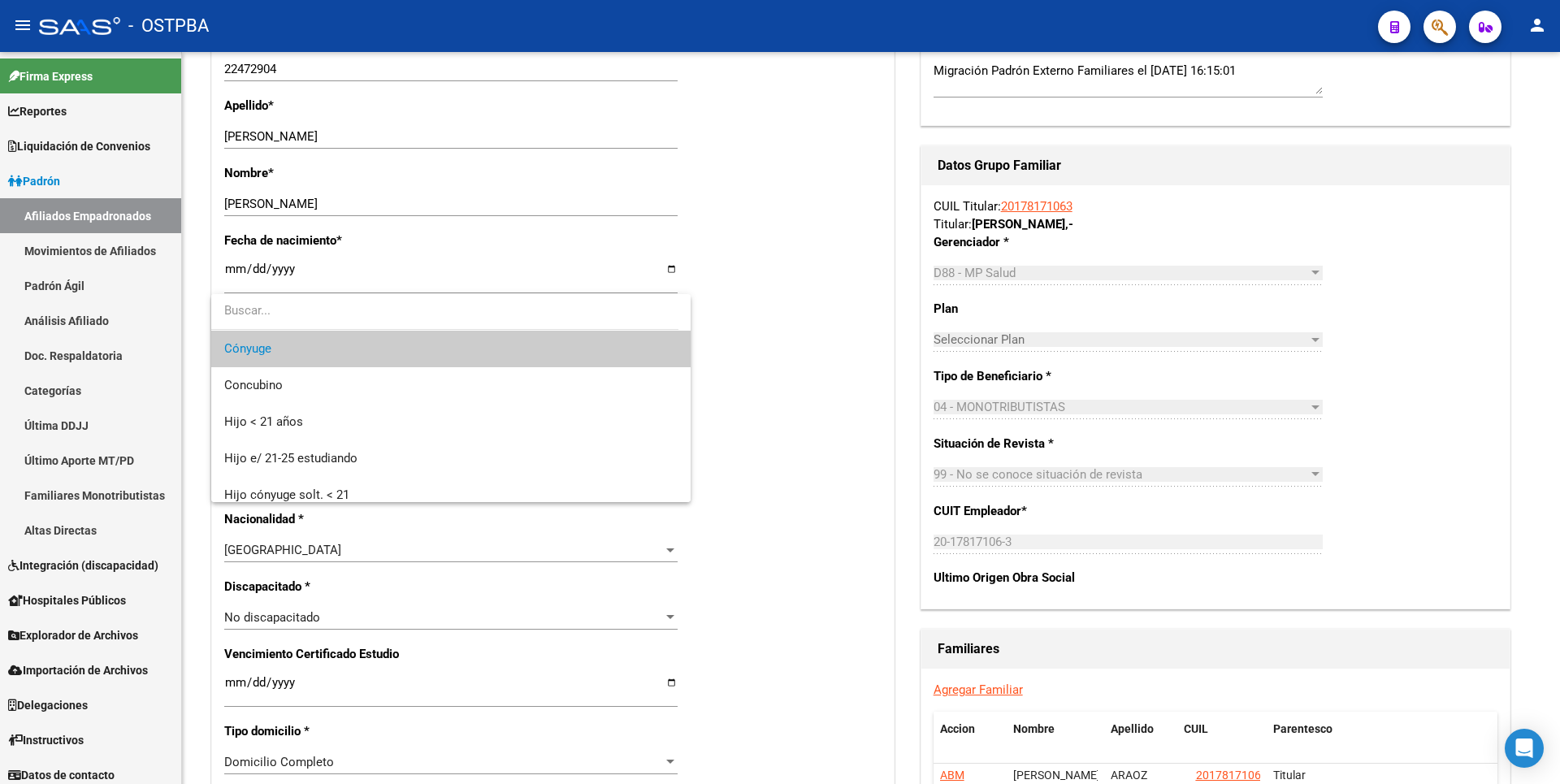
click at [619, 337] on span "Cónyuge" at bounding box center [451, 349] width 454 height 37
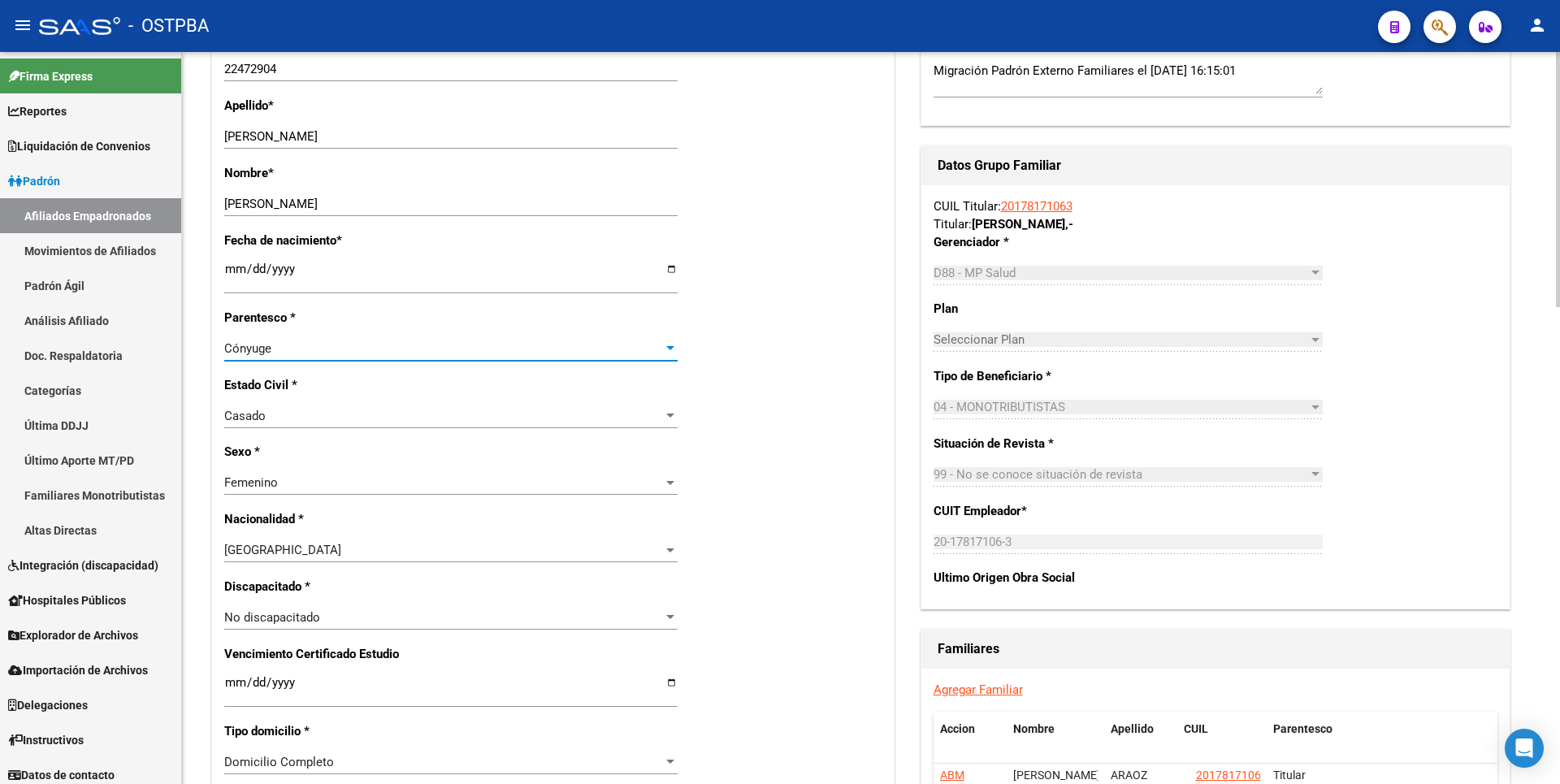
click at [667, 410] on div at bounding box center [670, 415] width 15 height 13
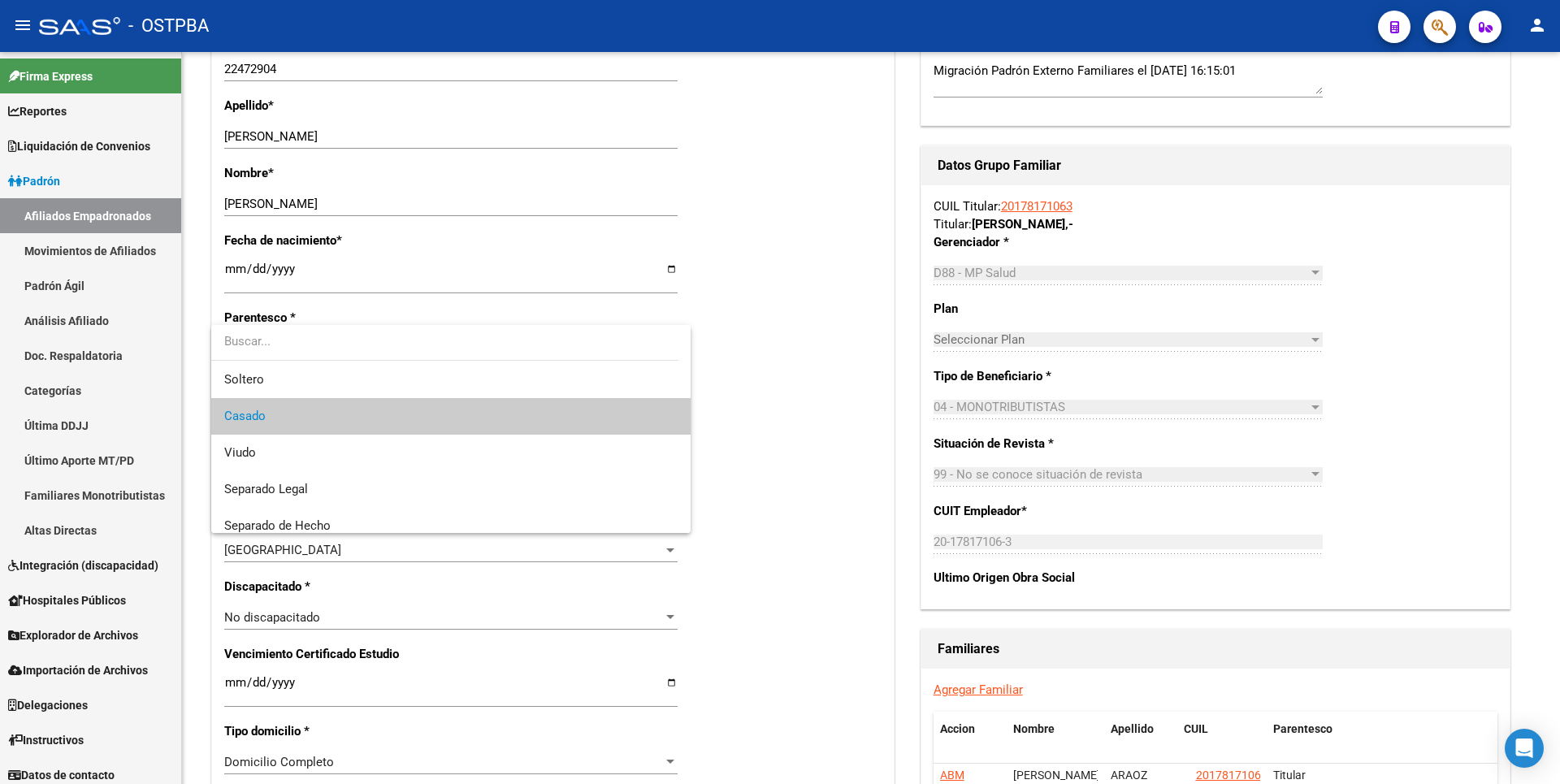
click at [595, 410] on span "Casado" at bounding box center [451, 416] width 454 height 37
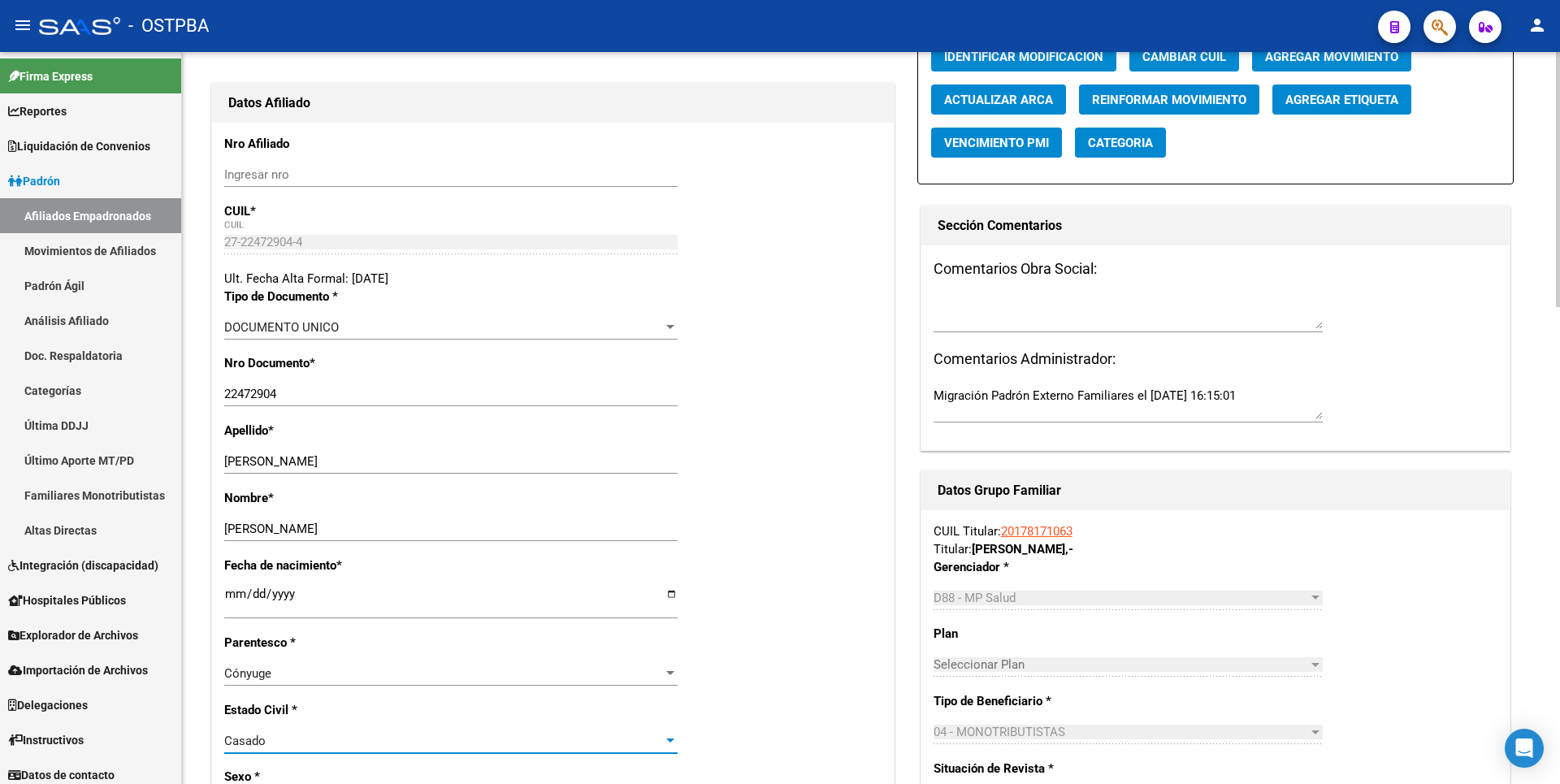
scroll to position [0, 0]
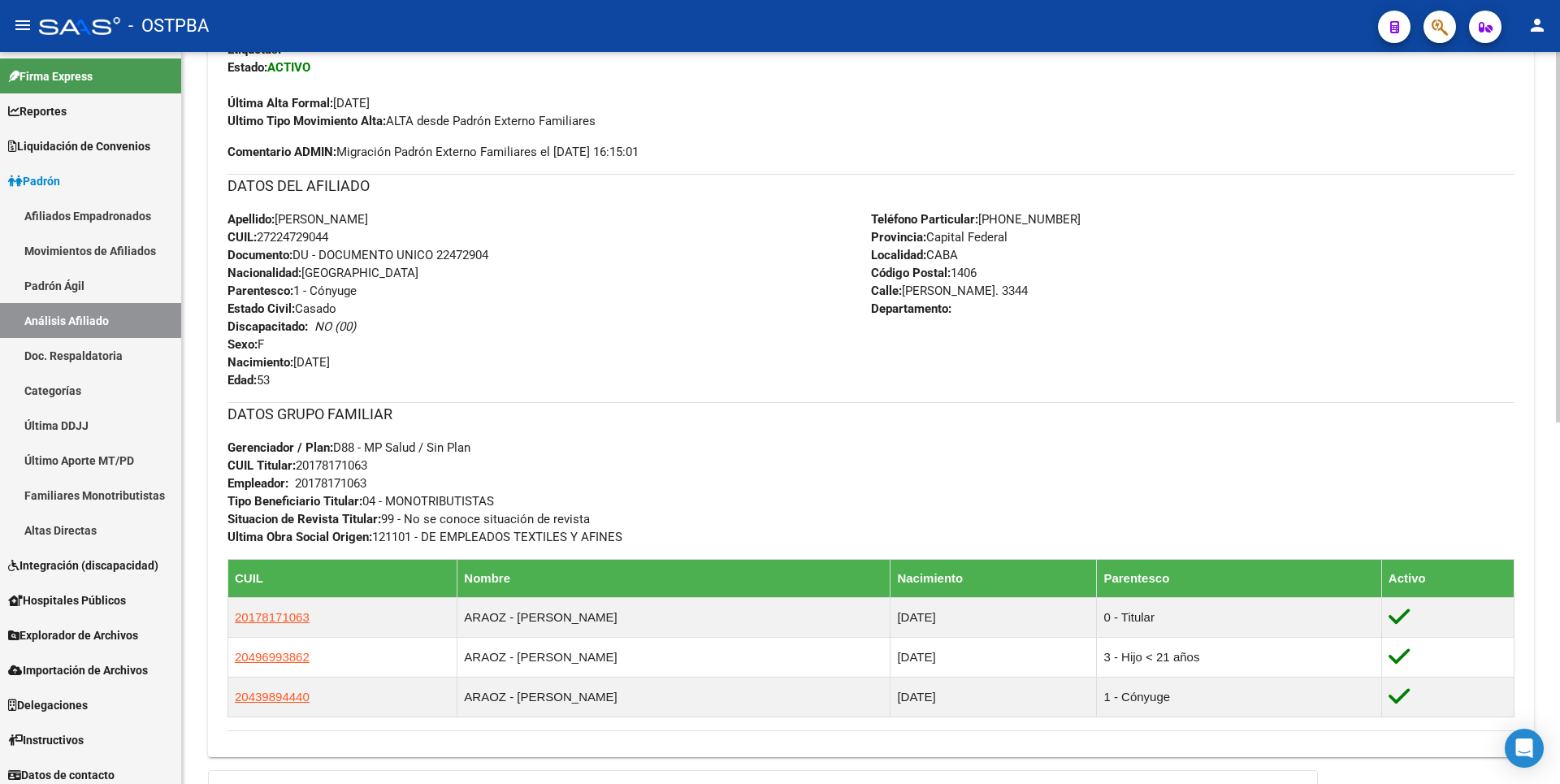
scroll to position [568, 0]
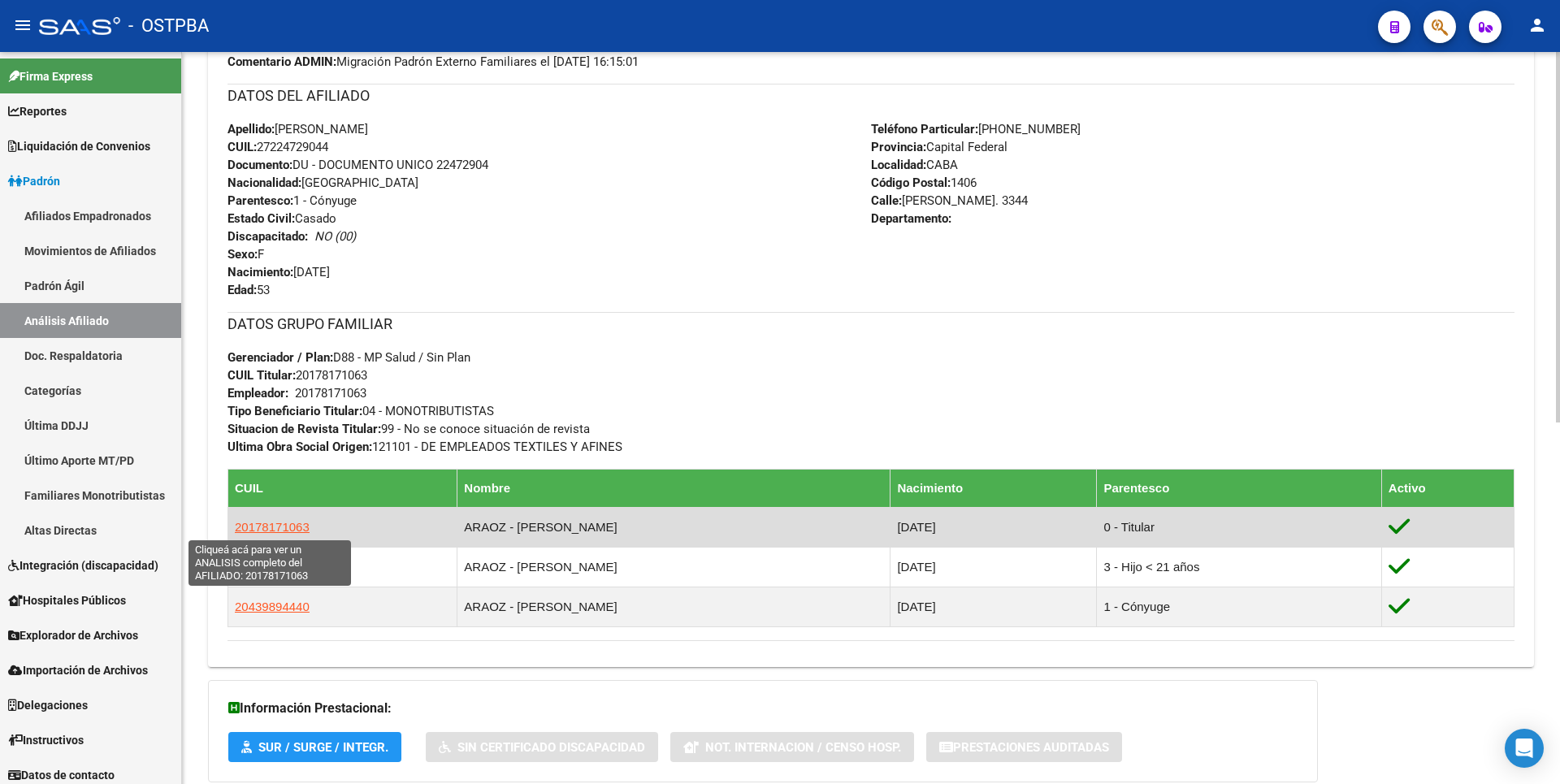
click at [279, 525] on span "20178171063" at bounding box center [272, 526] width 75 height 14
type textarea "20178171063"
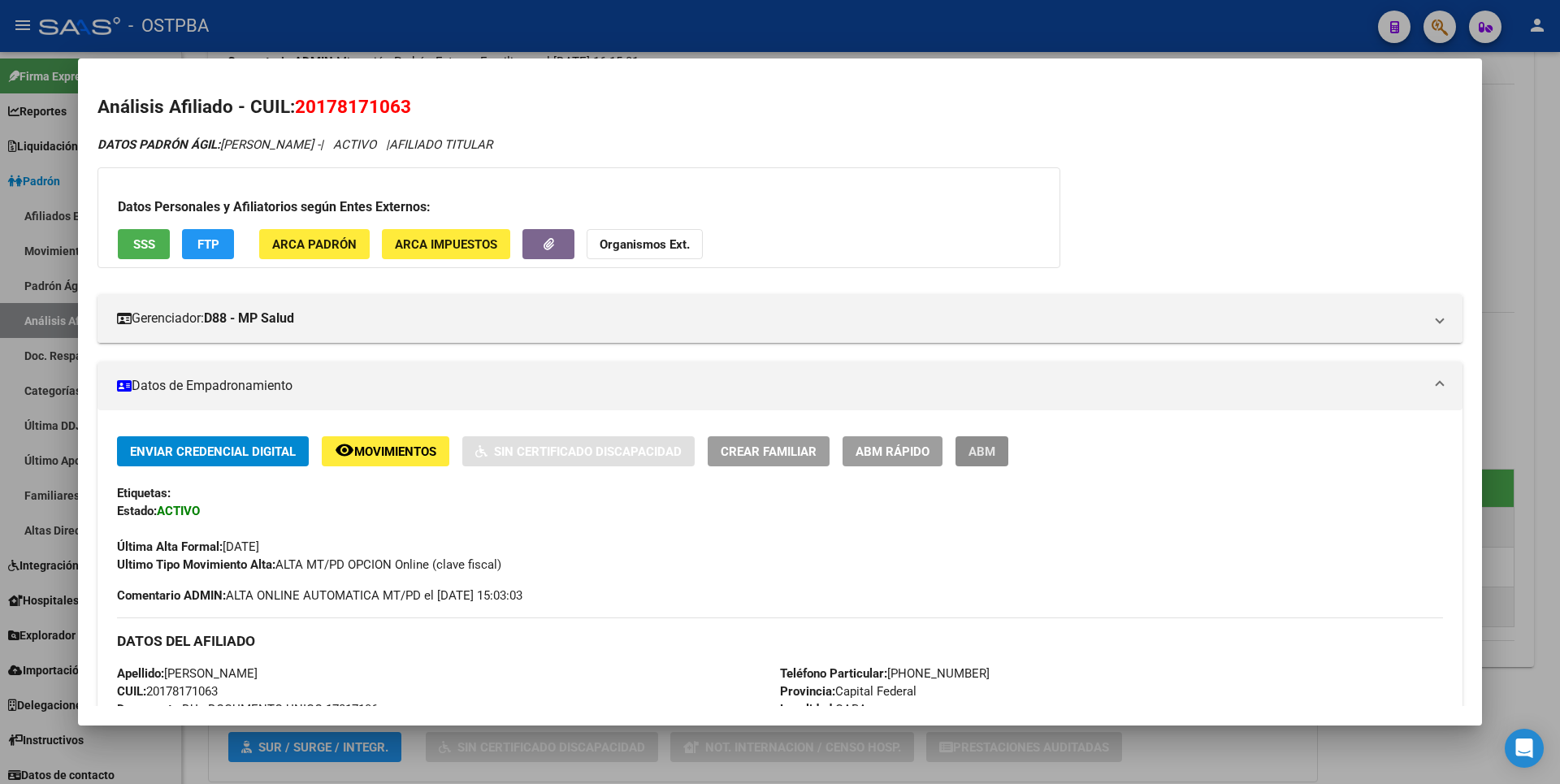
click at [996, 450] on button "ABM" at bounding box center [982, 451] width 53 height 30
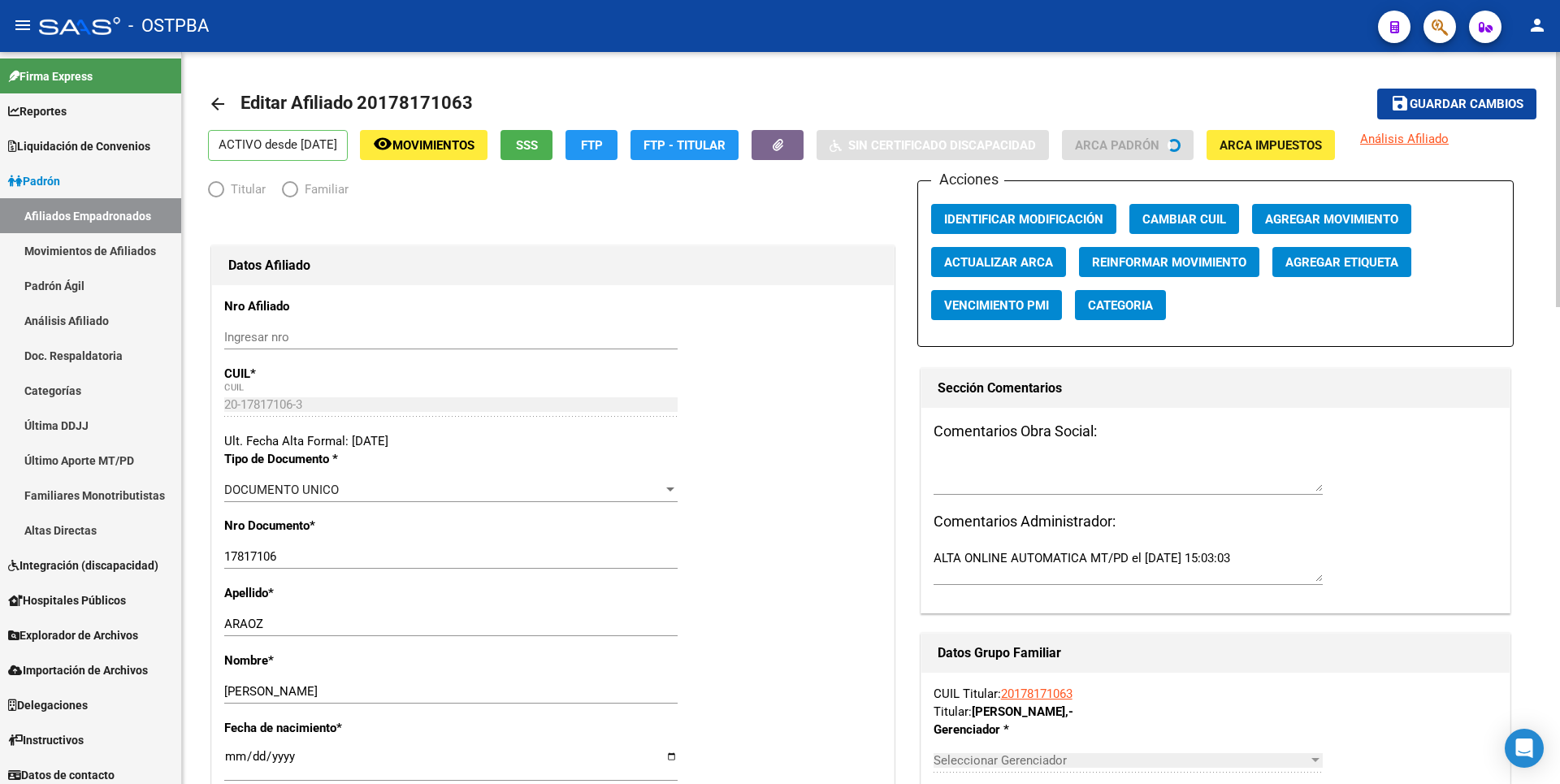
radio input "true"
type input "20-17817106-3"
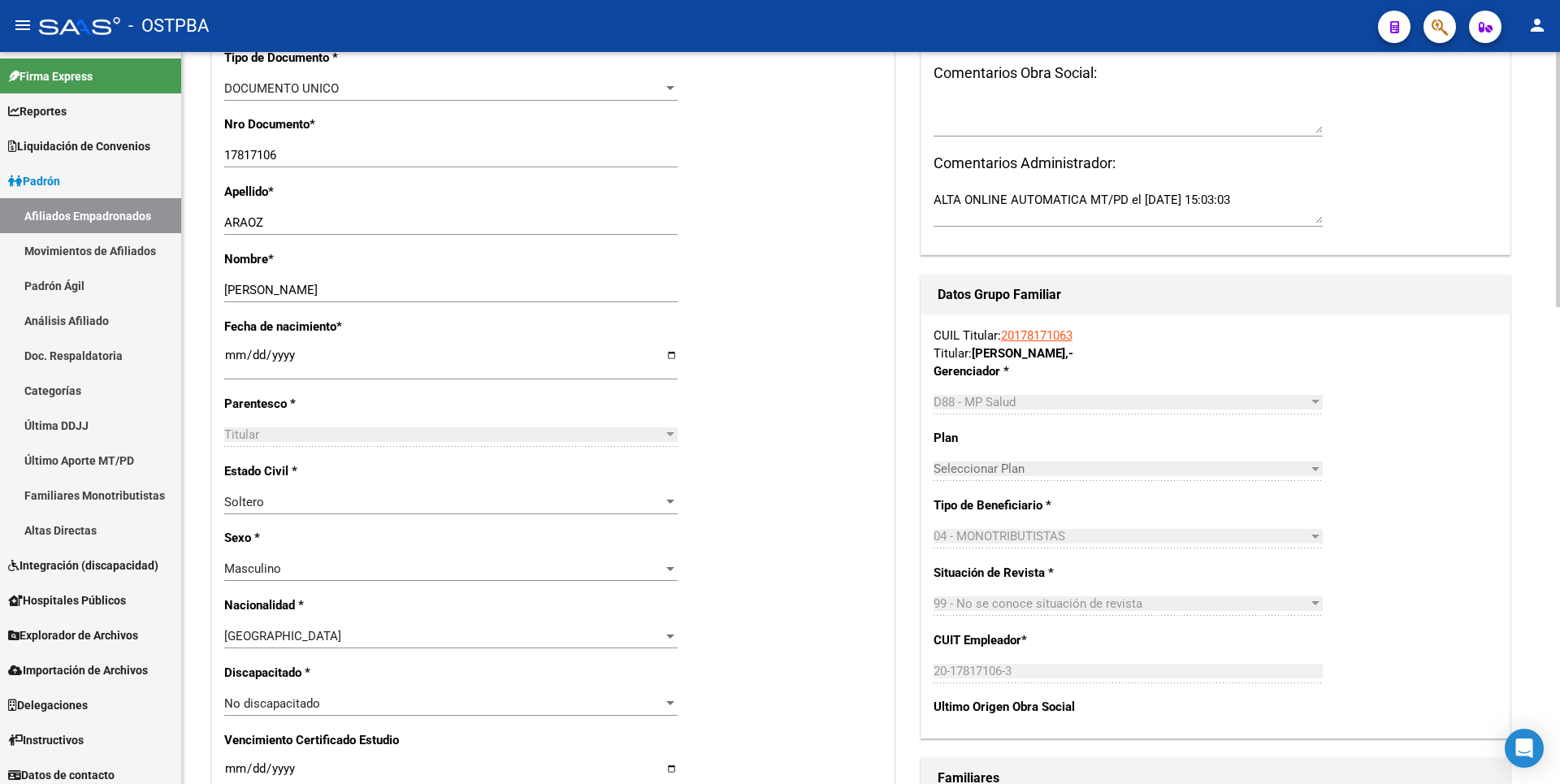
scroll to position [487, 0]
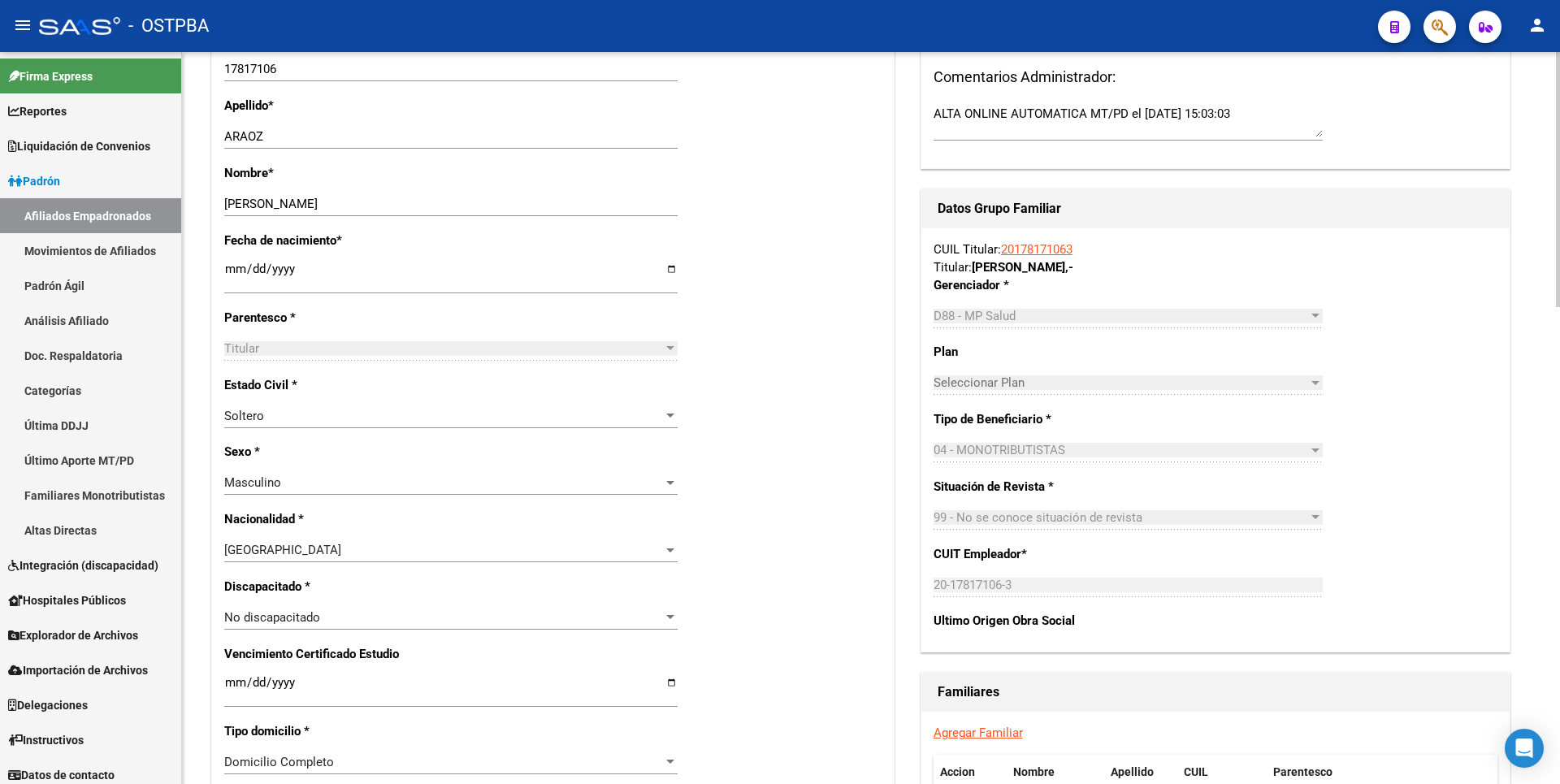
click at [667, 483] on div at bounding box center [669, 483] width 8 height 4
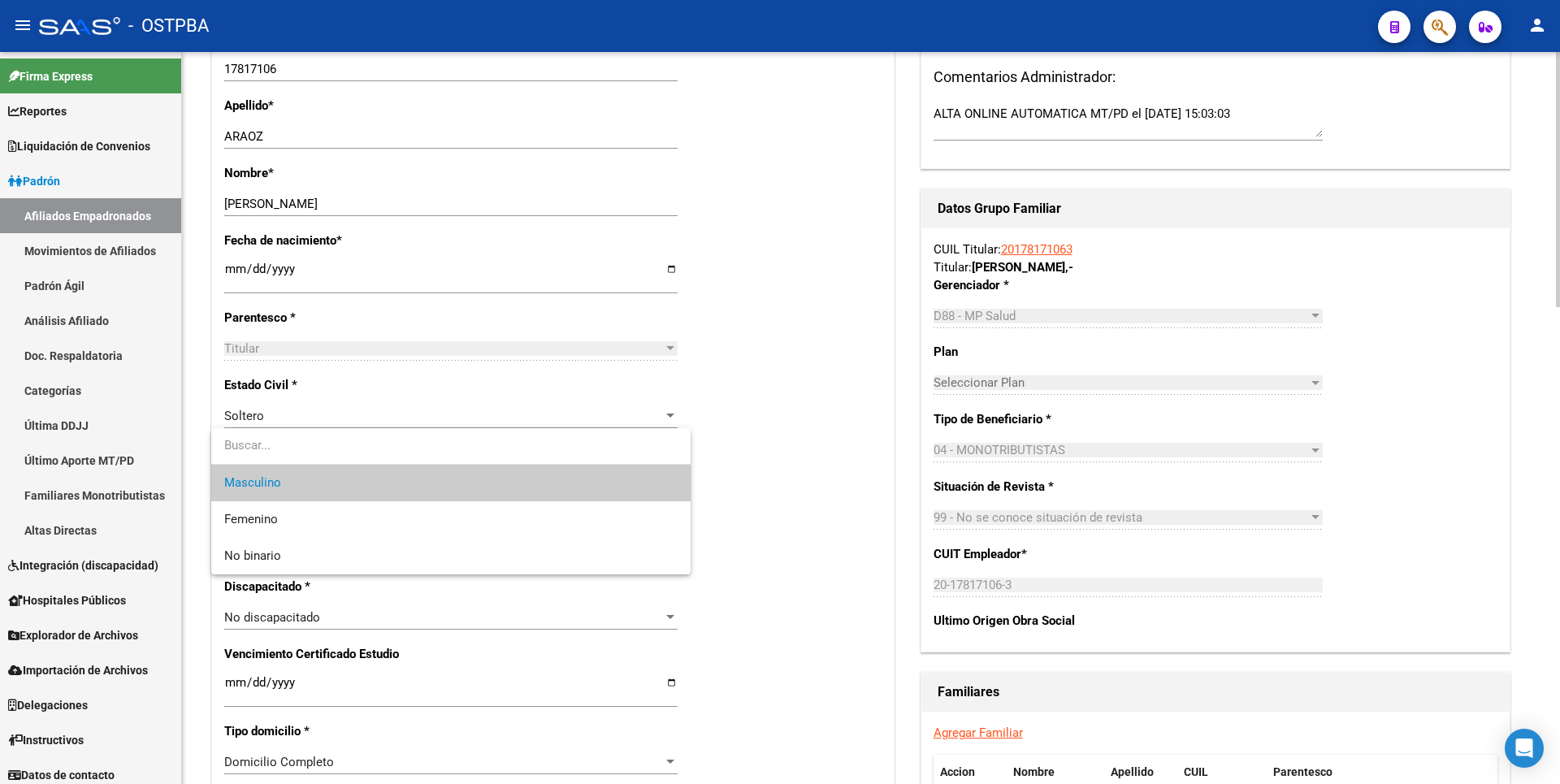
click at [667, 483] on span "Masculino" at bounding box center [451, 483] width 454 height 37
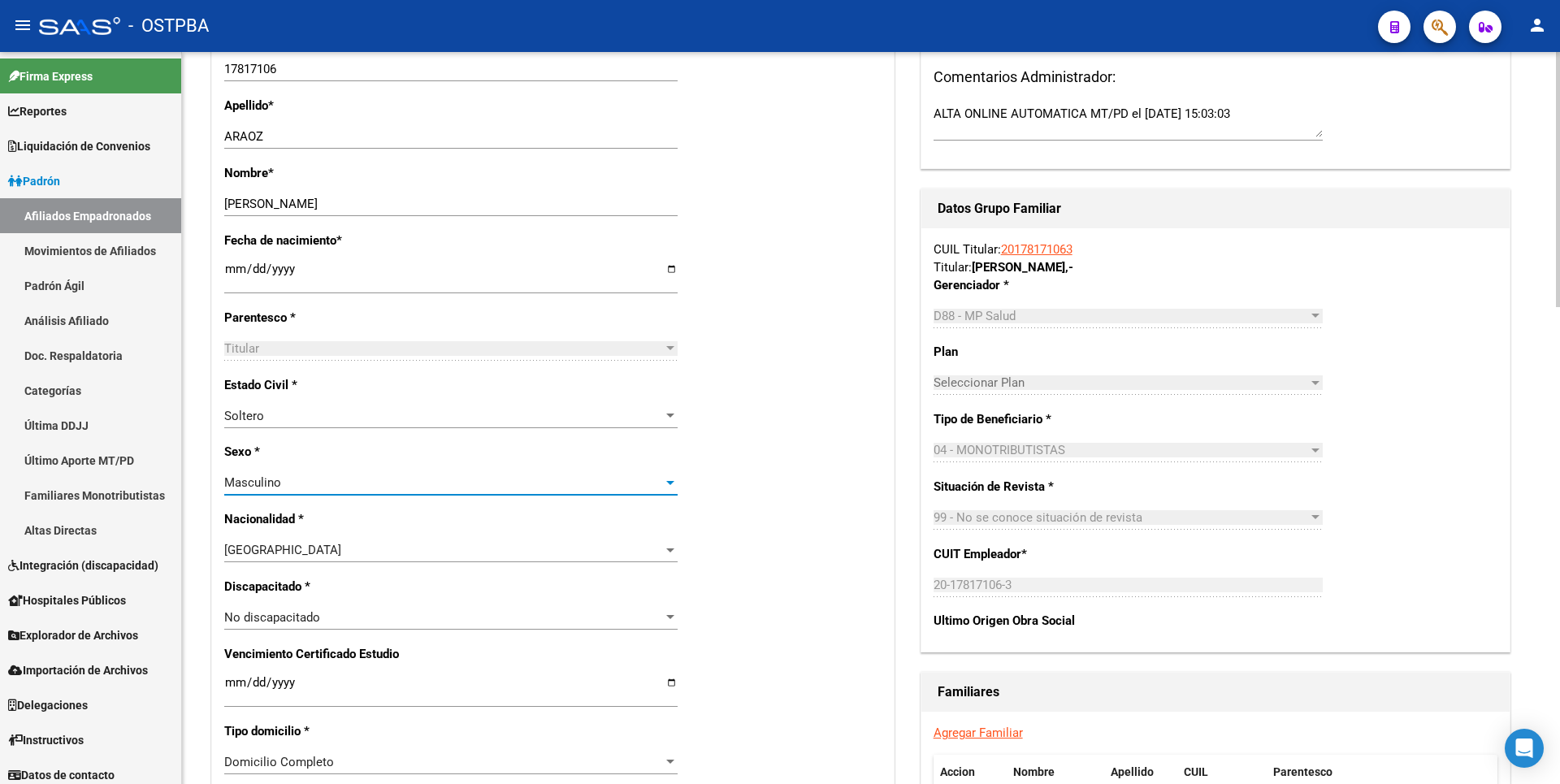
click at [669, 409] on div at bounding box center [670, 415] width 15 height 13
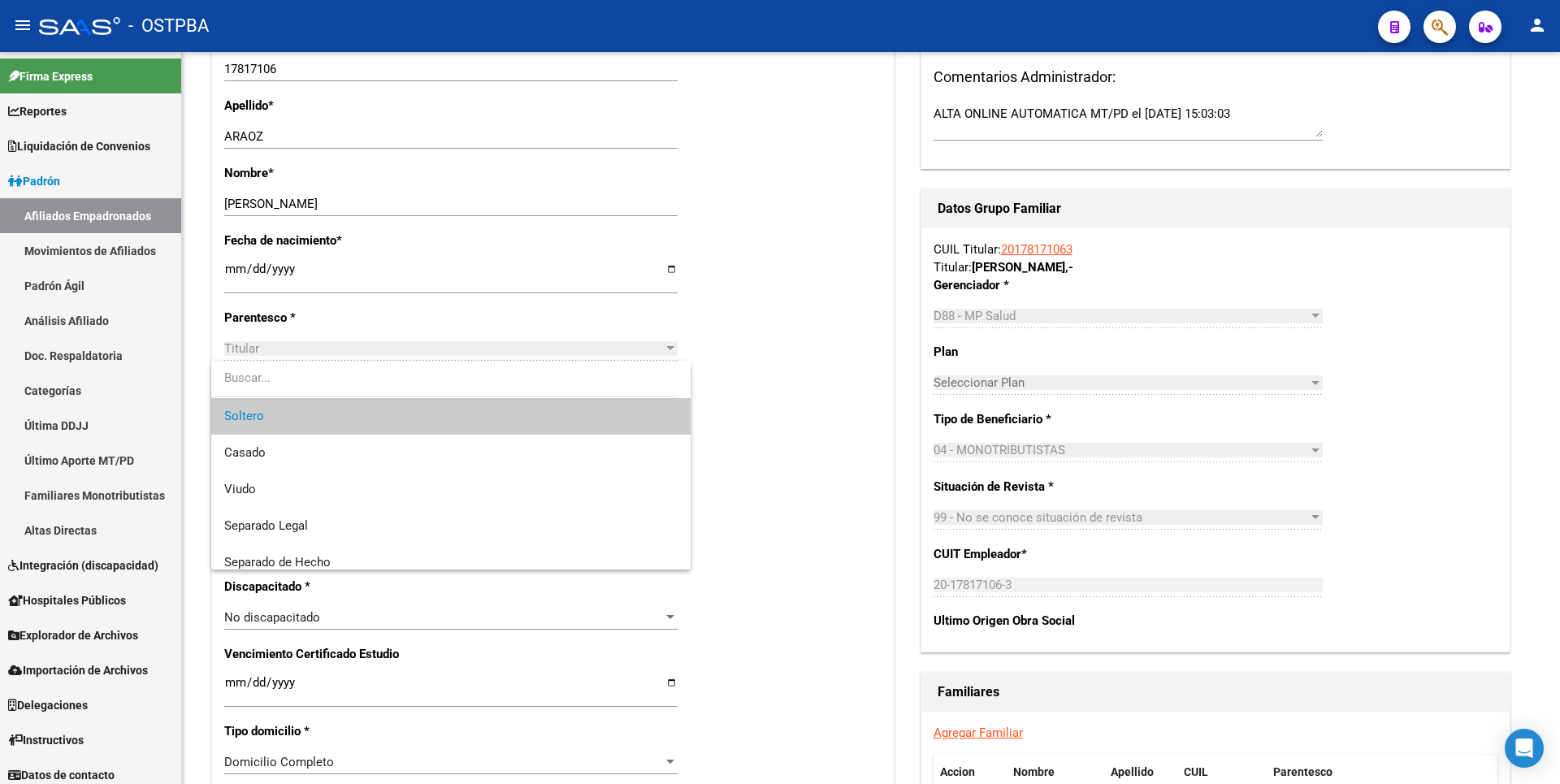
click at [752, 383] on div at bounding box center [780, 392] width 1560 height 784
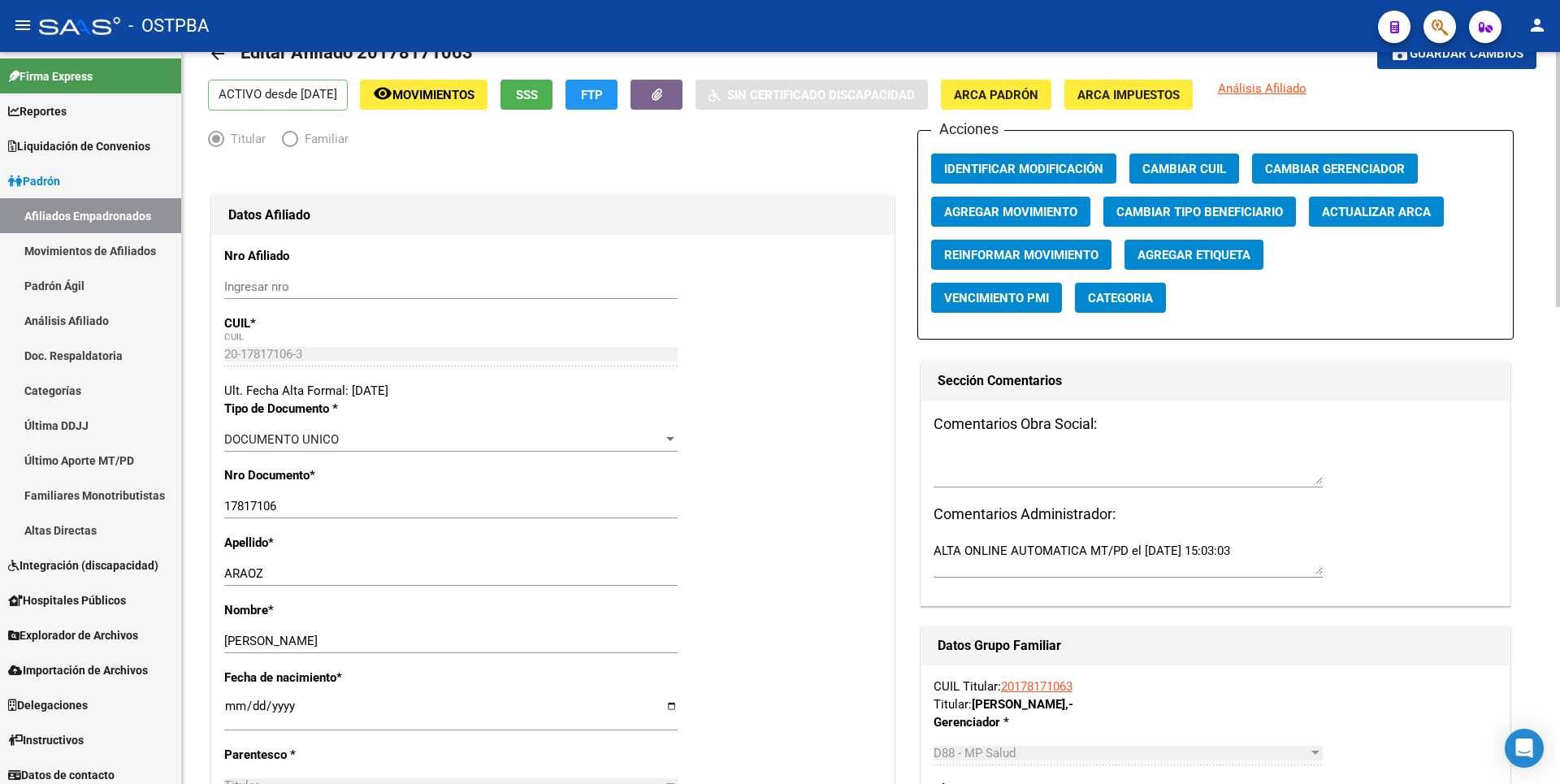
scroll to position [0, 0]
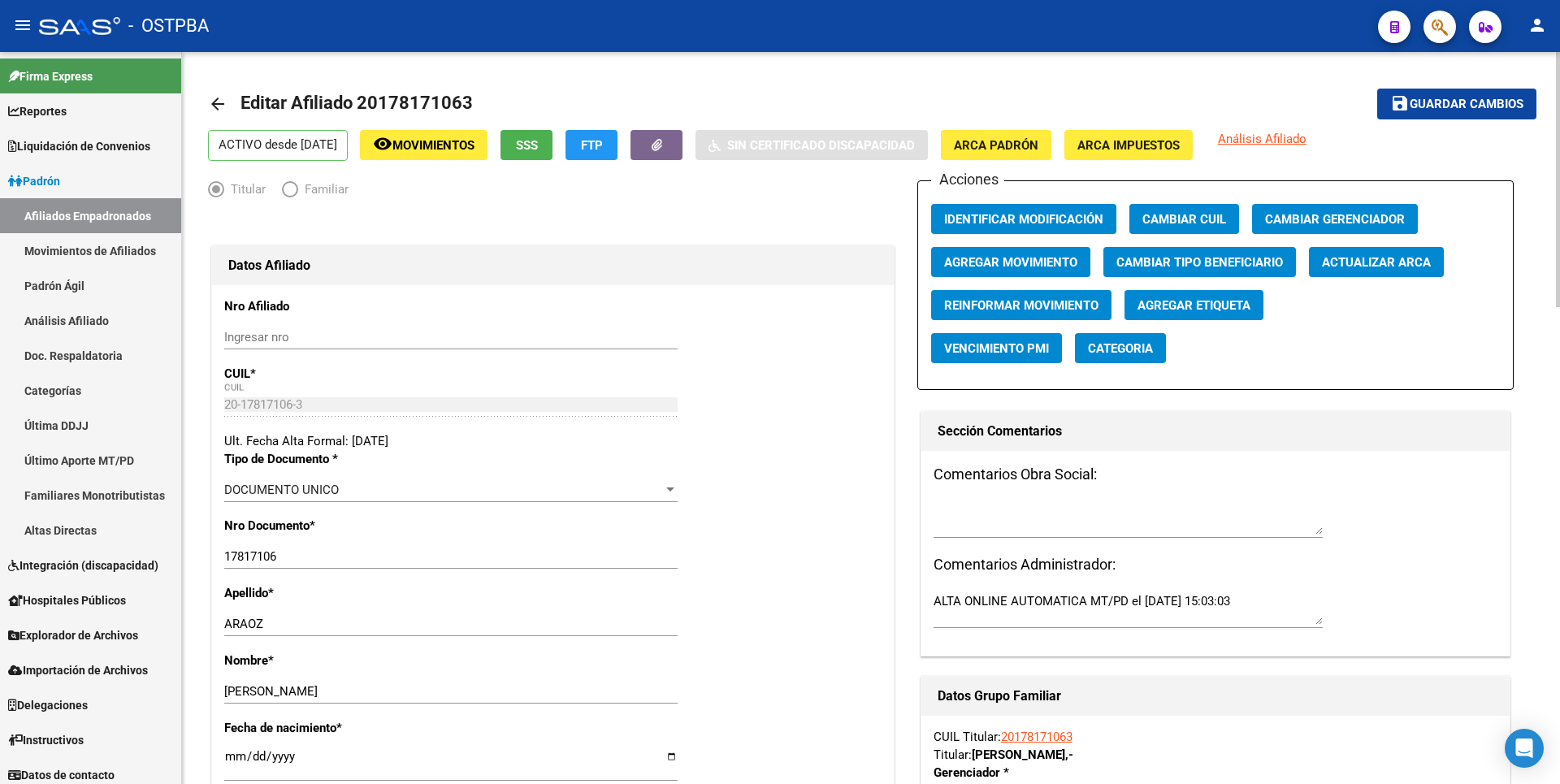
click at [603, 149] on span "FTP" at bounding box center [591, 145] width 22 height 15
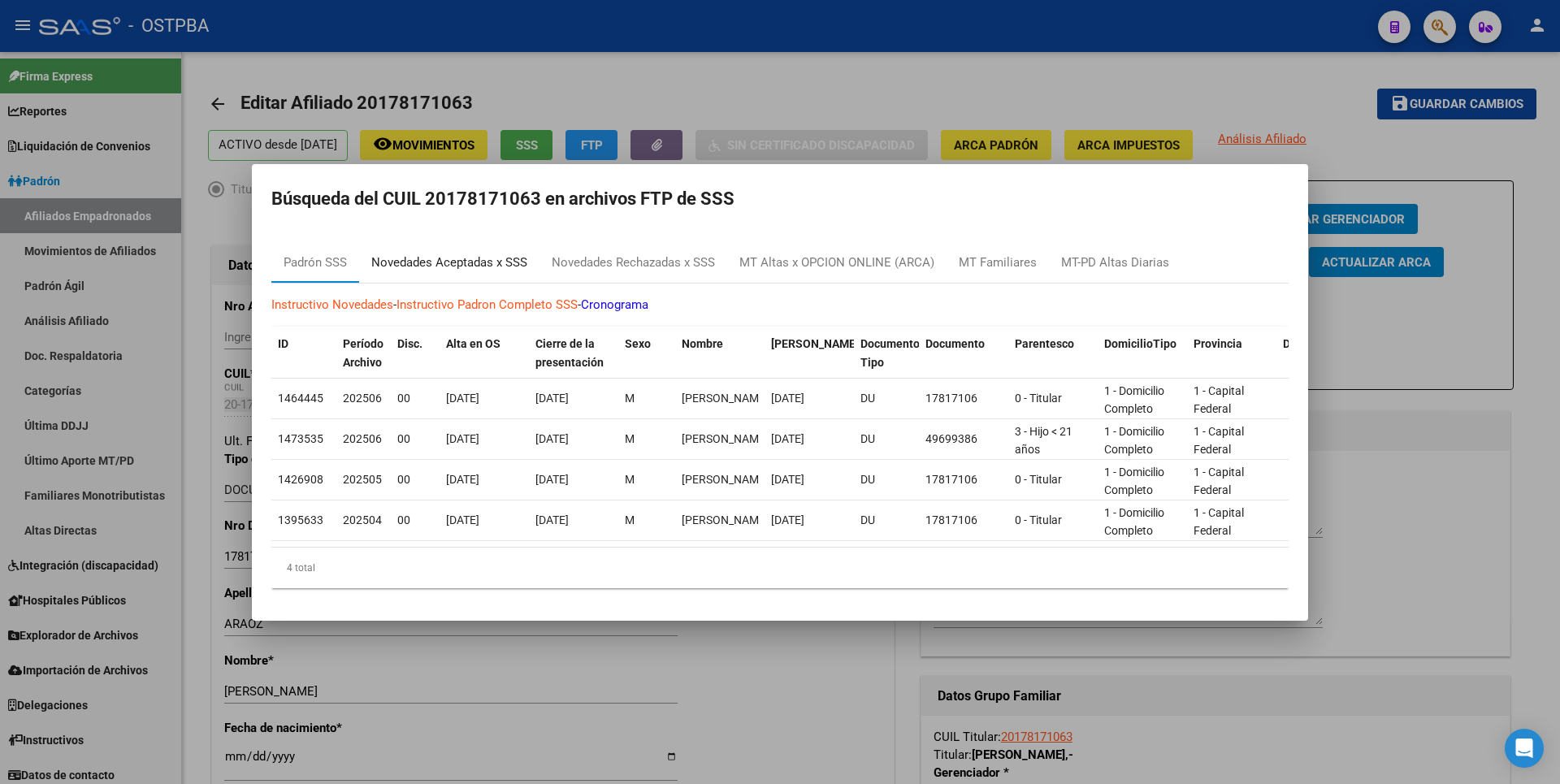
click at [497, 259] on div "Novedades Aceptadas x SSS" at bounding box center [449, 262] width 156 height 18
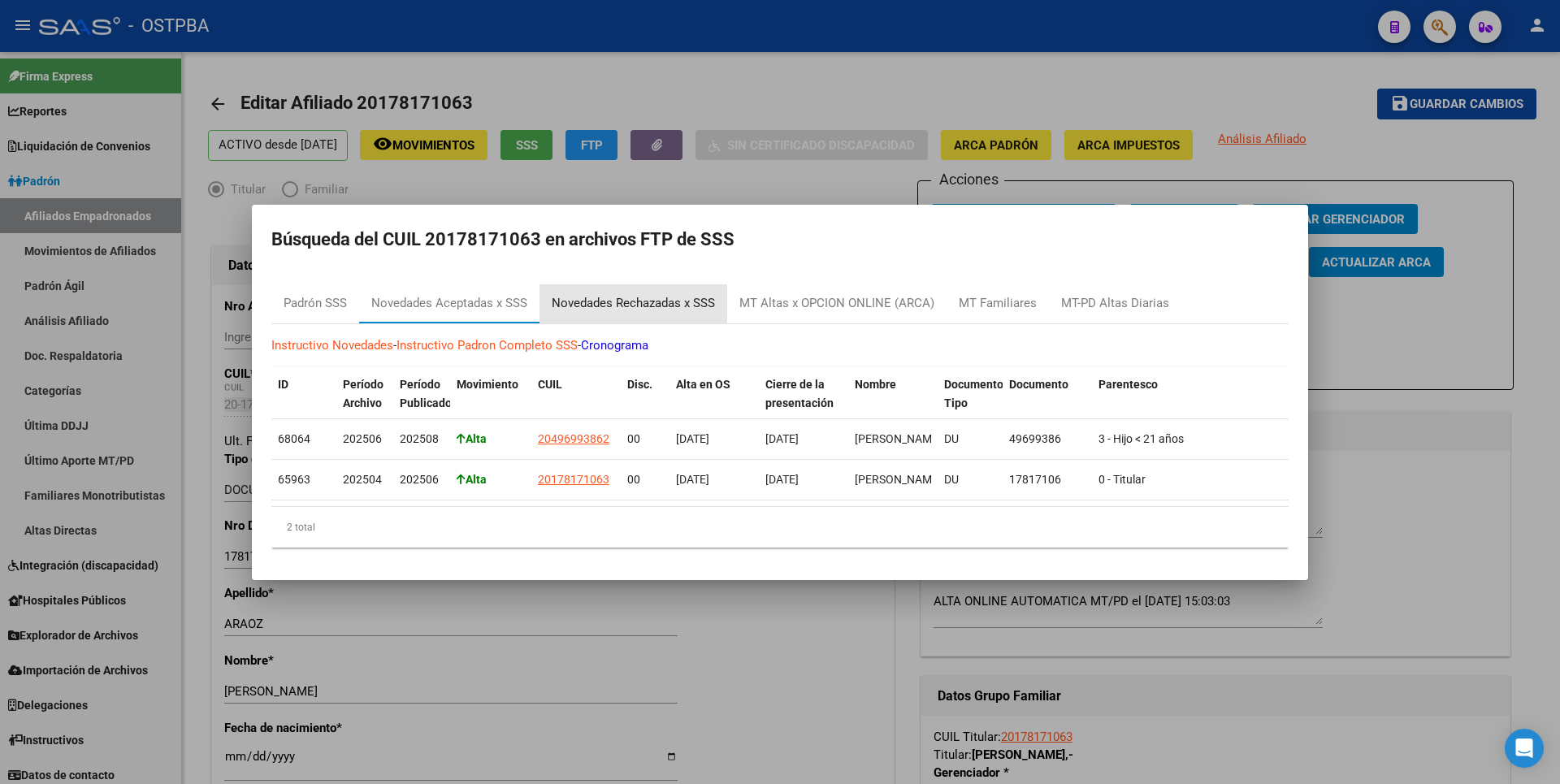
click at [676, 298] on div "Novedades Rechazadas x SSS" at bounding box center [634, 303] width 164 height 18
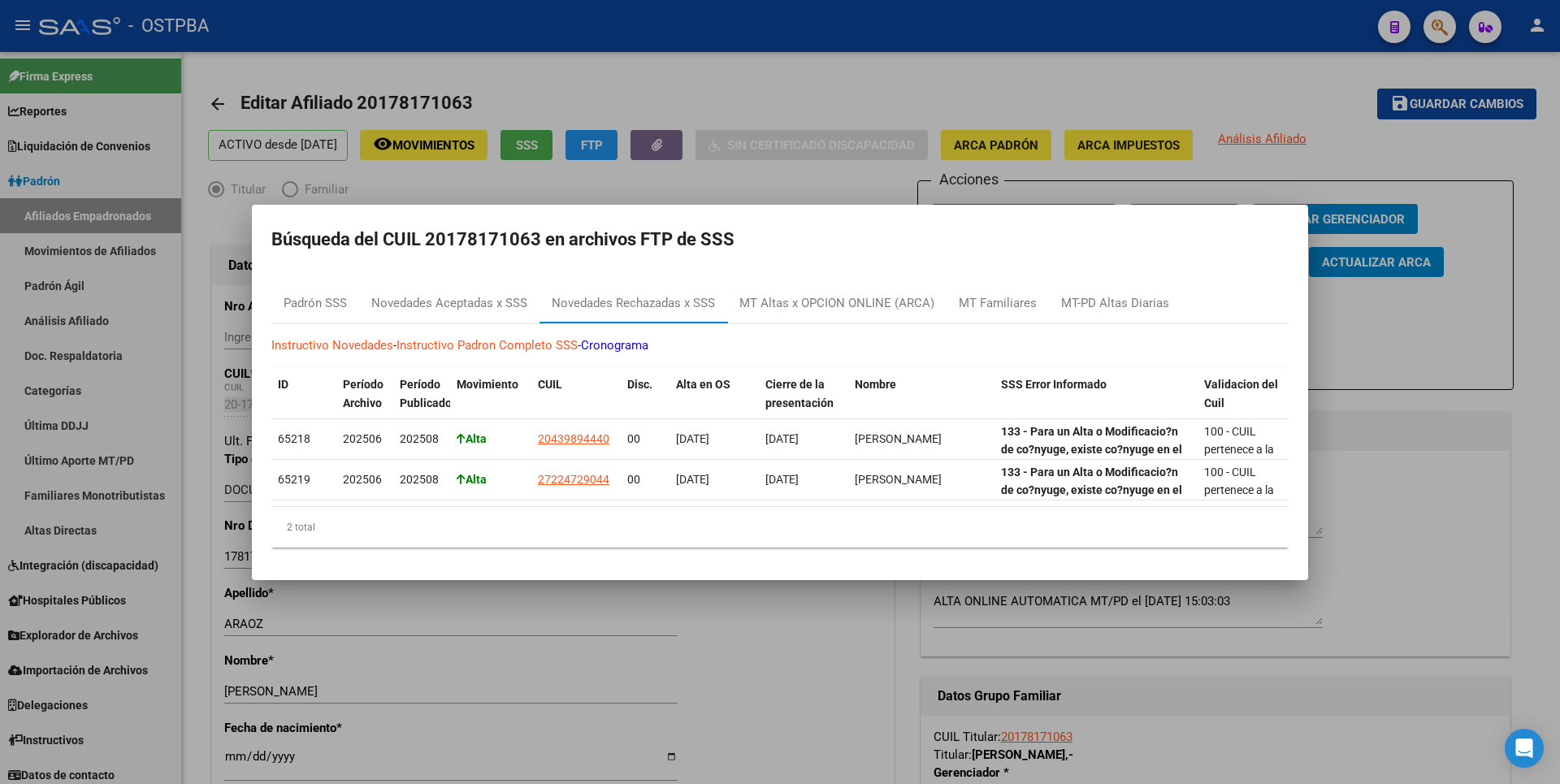
drag, startPoint x: 598, startPoint y: 68, endPoint x: 567, endPoint y: 47, distance: 37.4
click at [594, 57] on div at bounding box center [780, 392] width 1560 height 784
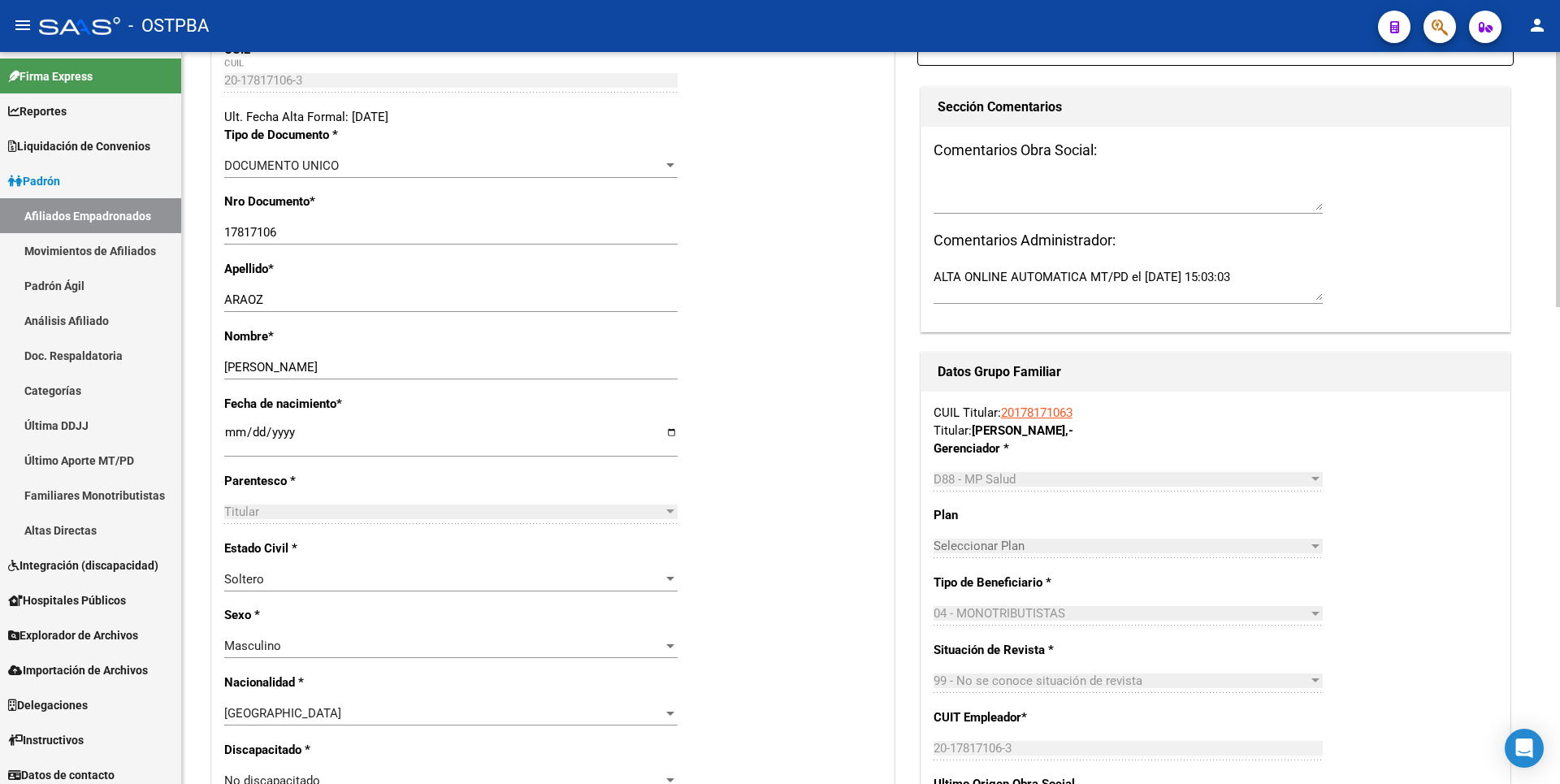
scroll to position [325, 0]
click at [669, 573] on div at bounding box center [670, 578] width 15 height 13
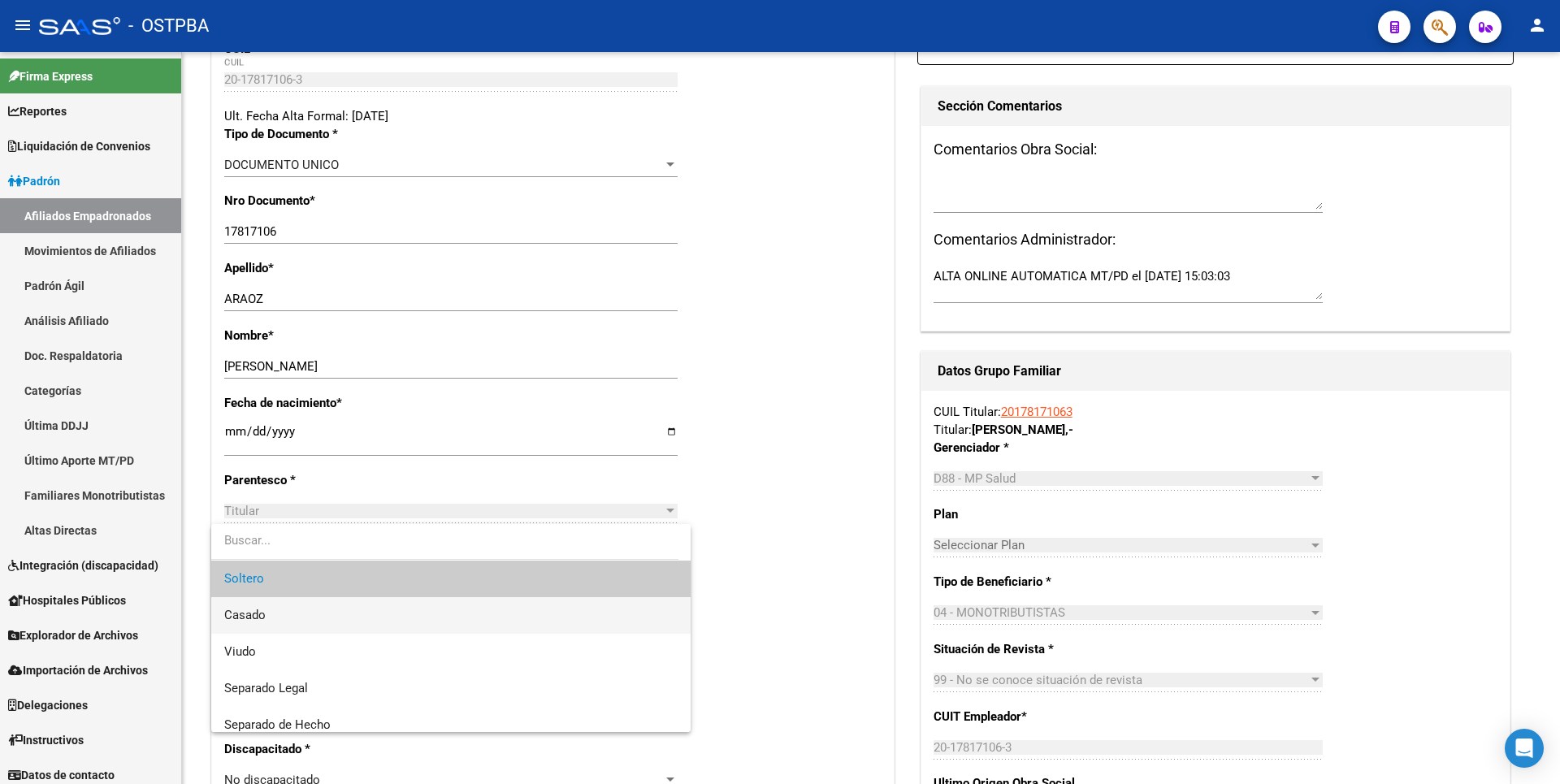
click at [299, 612] on span "Casado" at bounding box center [451, 615] width 454 height 37
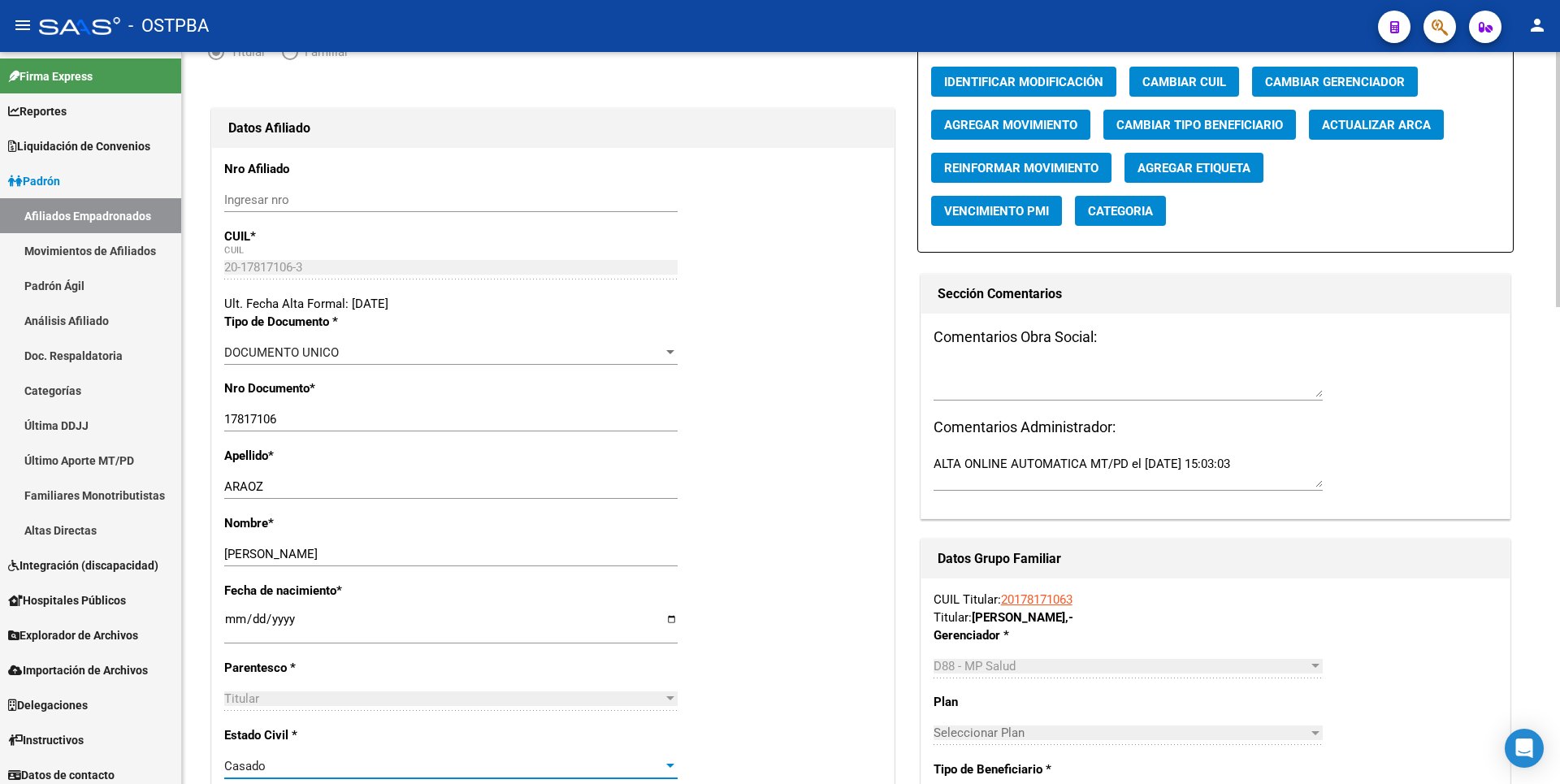
scroll to position [0, 0]
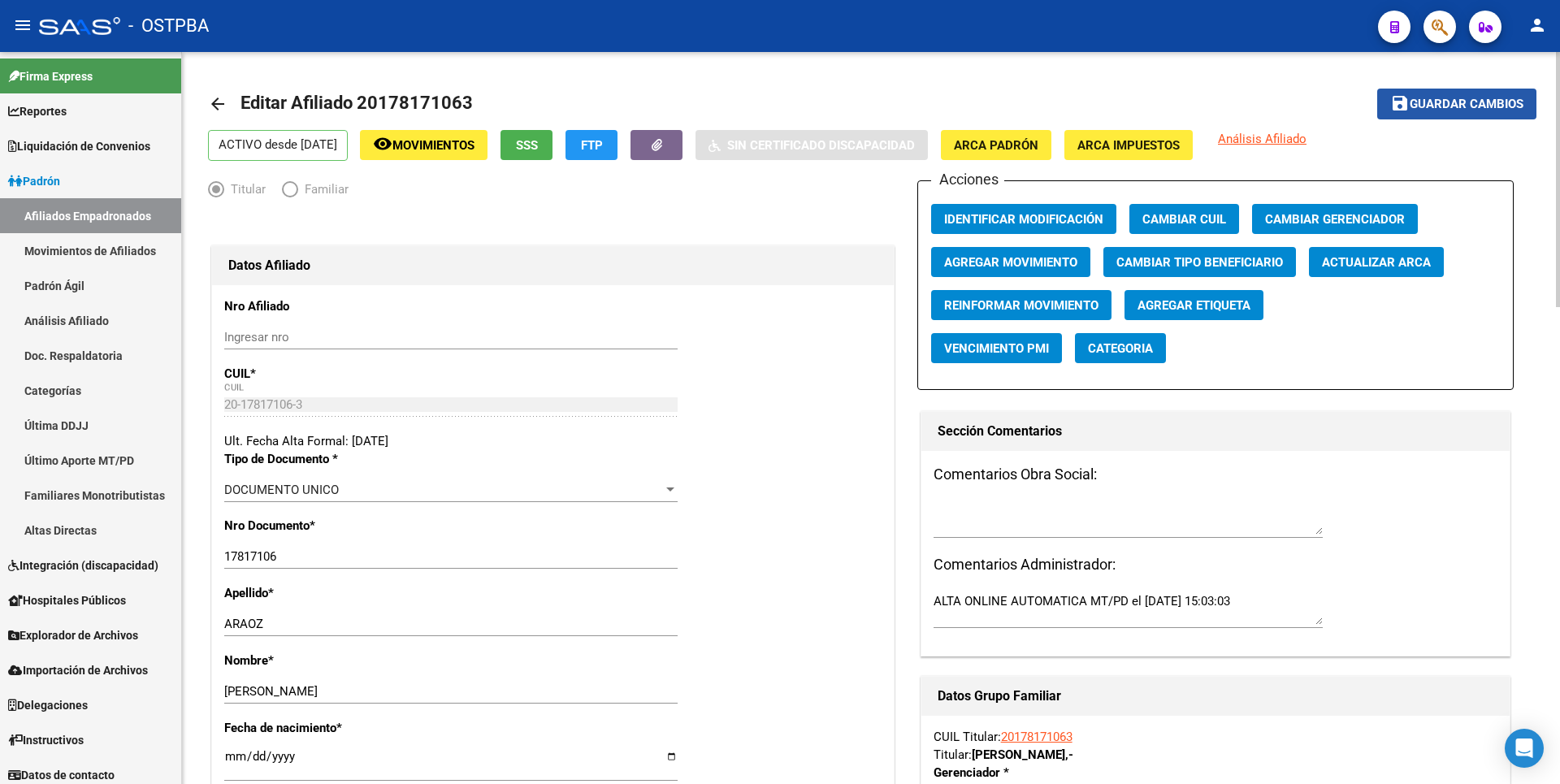
click at [1462, 102] on span "Guardar cambios" at bounding box center [1466, 104] width 114 height 15
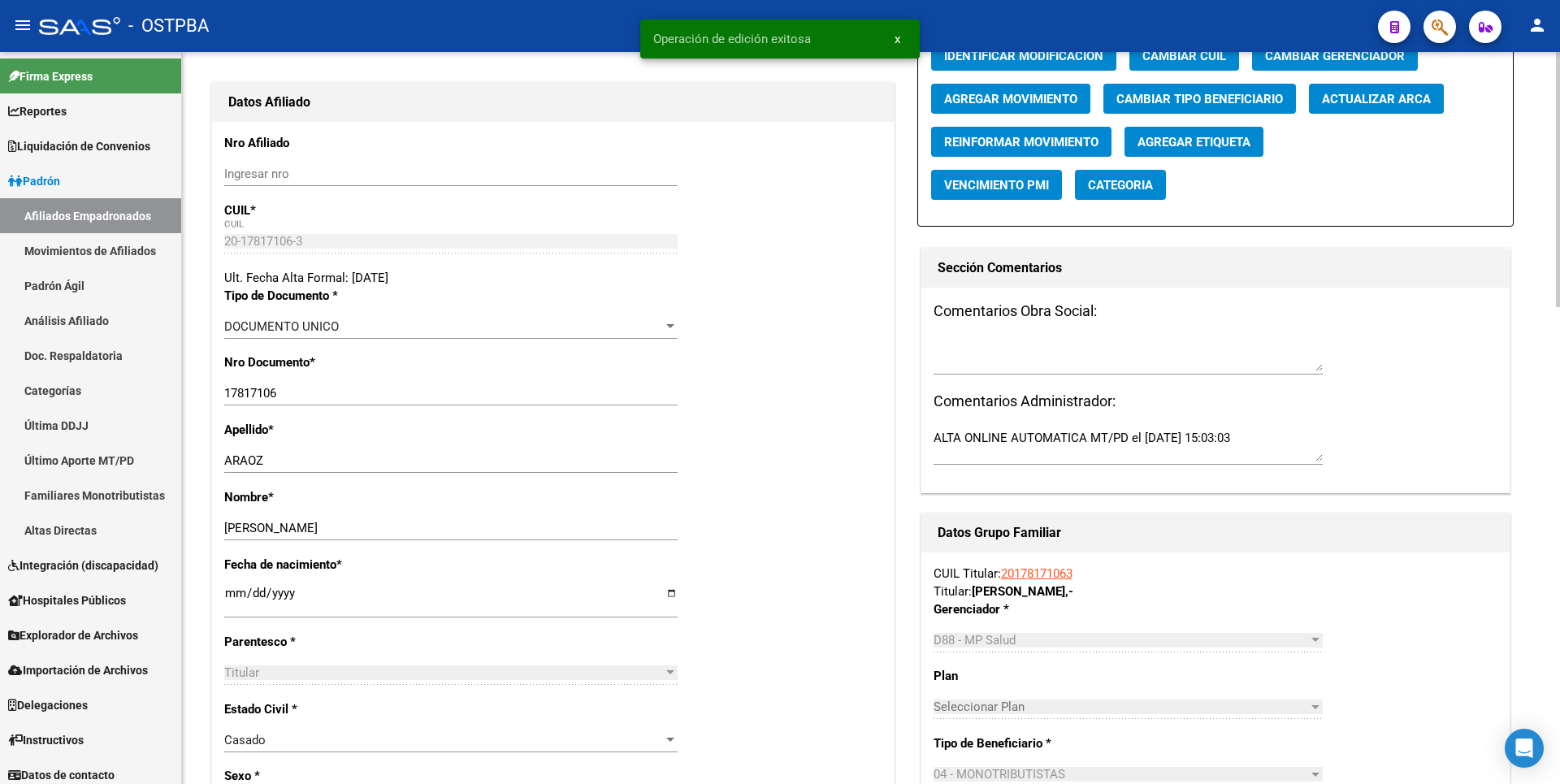
scroll to position [325, 0]
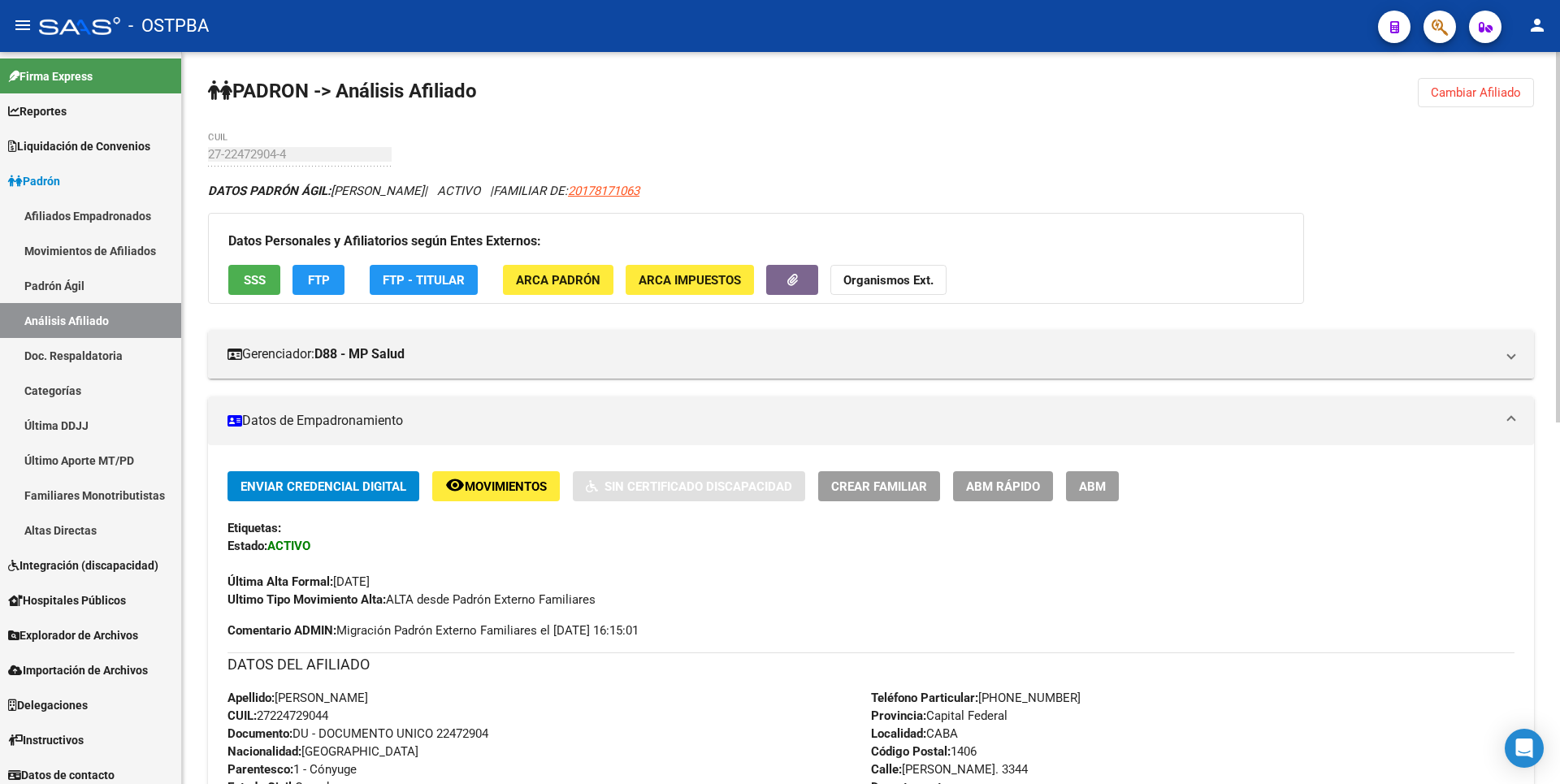
click at [1511, 100] on button "Cambiar Afiliado" at bounding box center [1476, 93] width 116 height 30
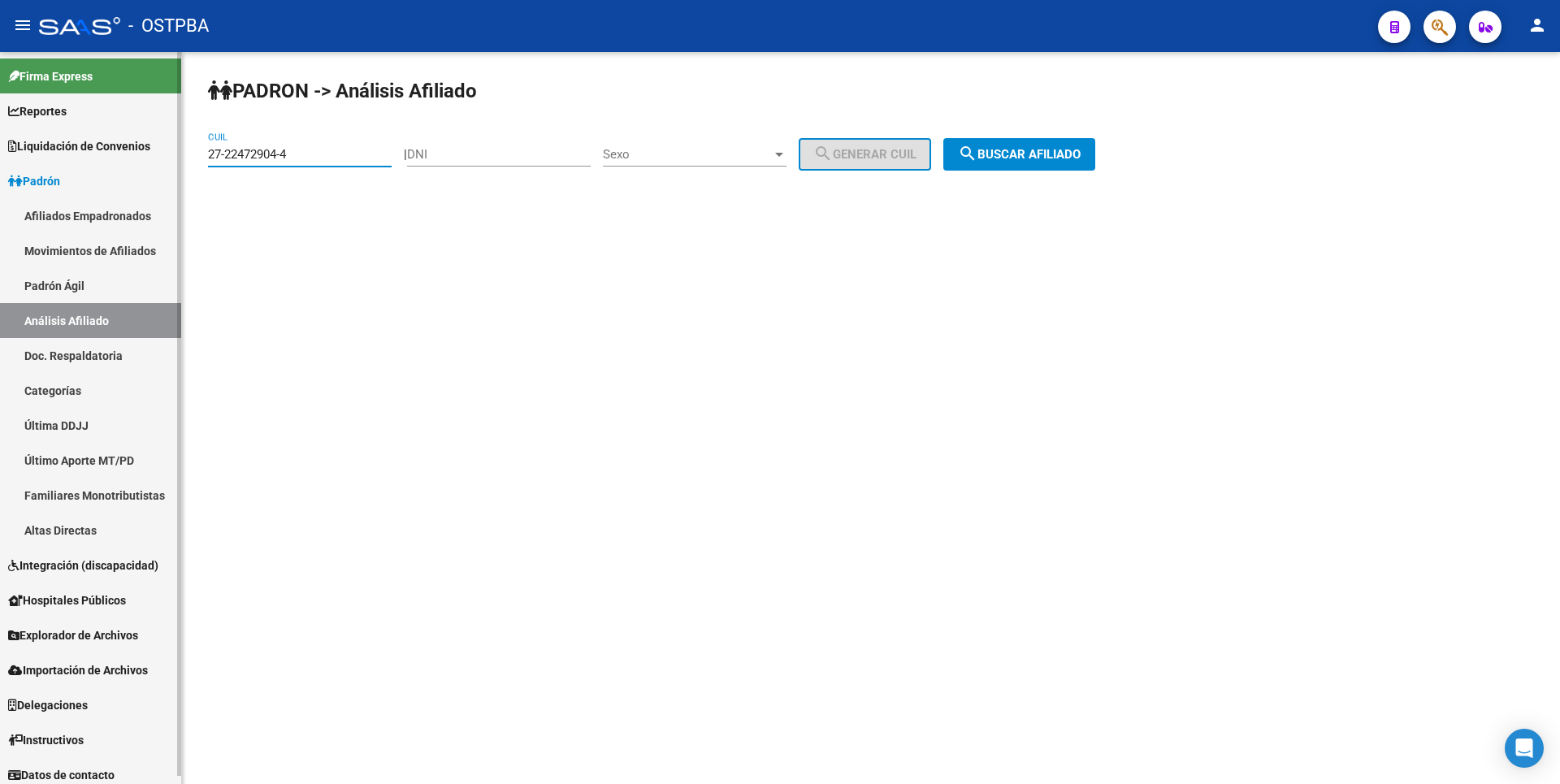
drag, startPoint x: 294, startPoint y: 154, endPoint x: 104, endPoint y: 156, distance: 190.0
click at [104, 156] on mat-sidenav-container "Firma Express Reportes Tablero de Control Ingresos Percibidos Análisis de todos…" at bounding box center [780, 418] width 1560 height 732
paste input "0-16233798-0"
click at [978, 148] on mat-icon "search" at bounding box center [967, 153] width 19 height 19
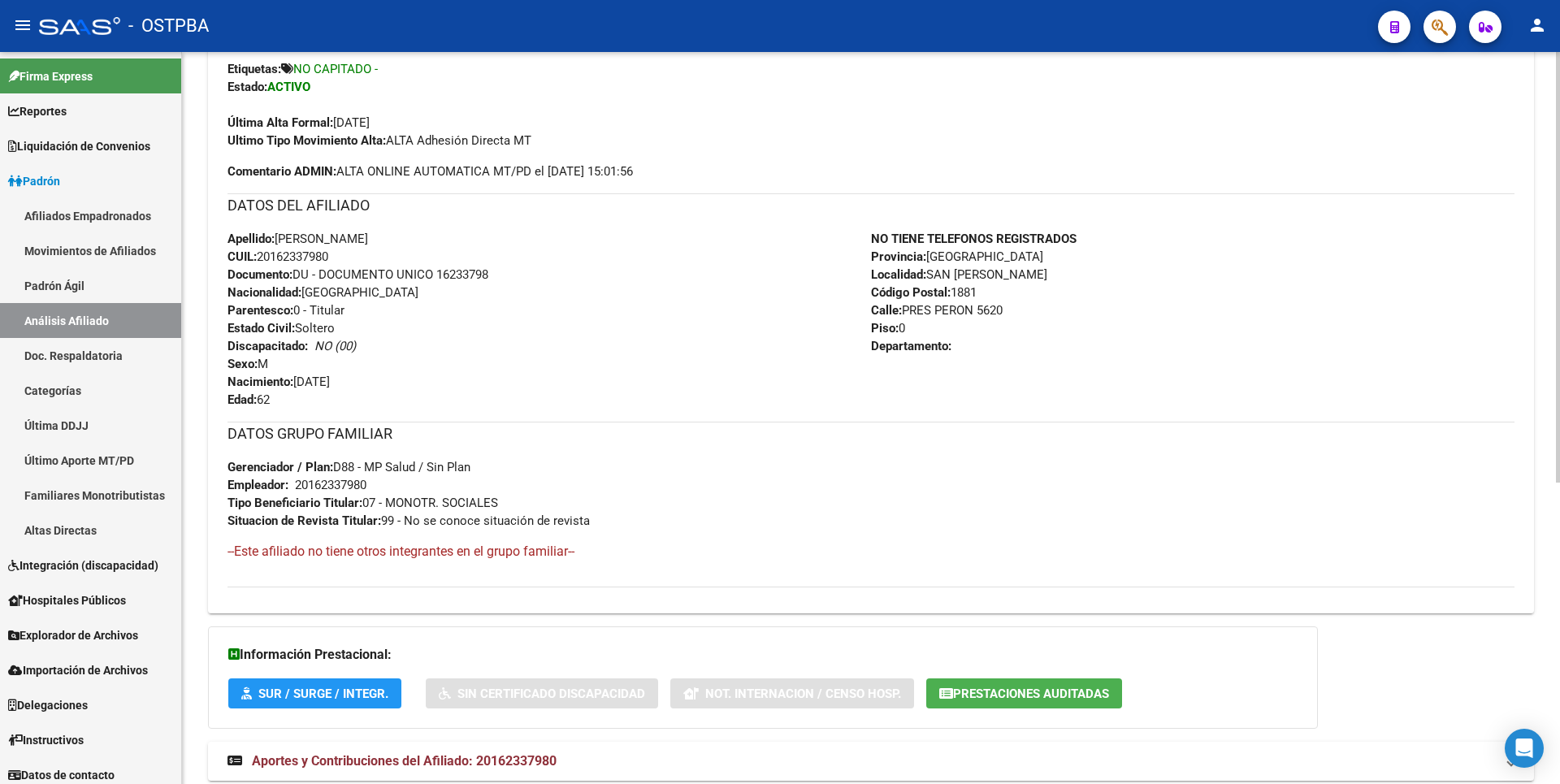
scroll to position [513, 0]
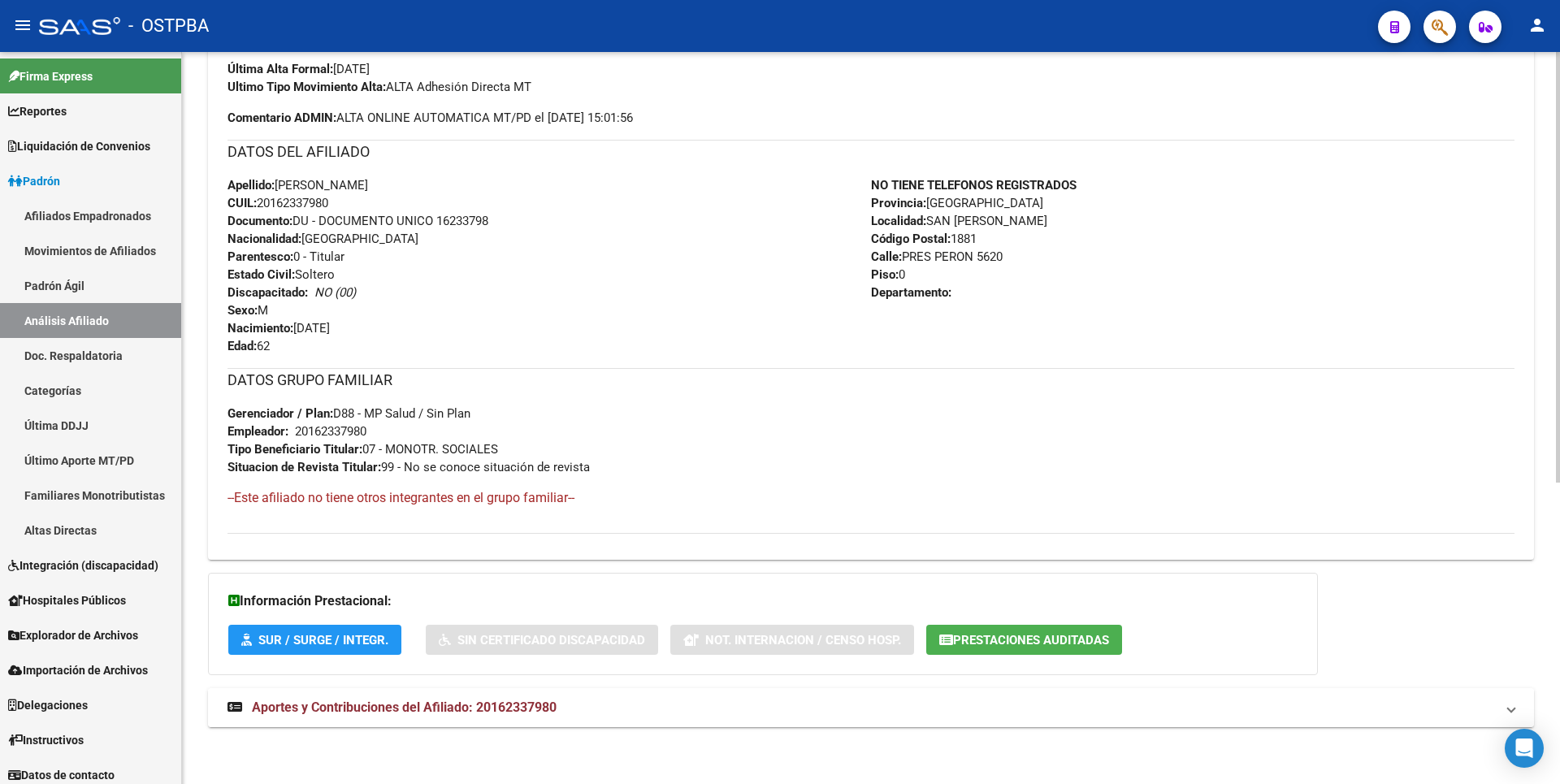
click at [535, 707] on span "Aportes y Contribuciones del Afiliado: 20162337980" at bounding box center [404, 707] width 305 height 16
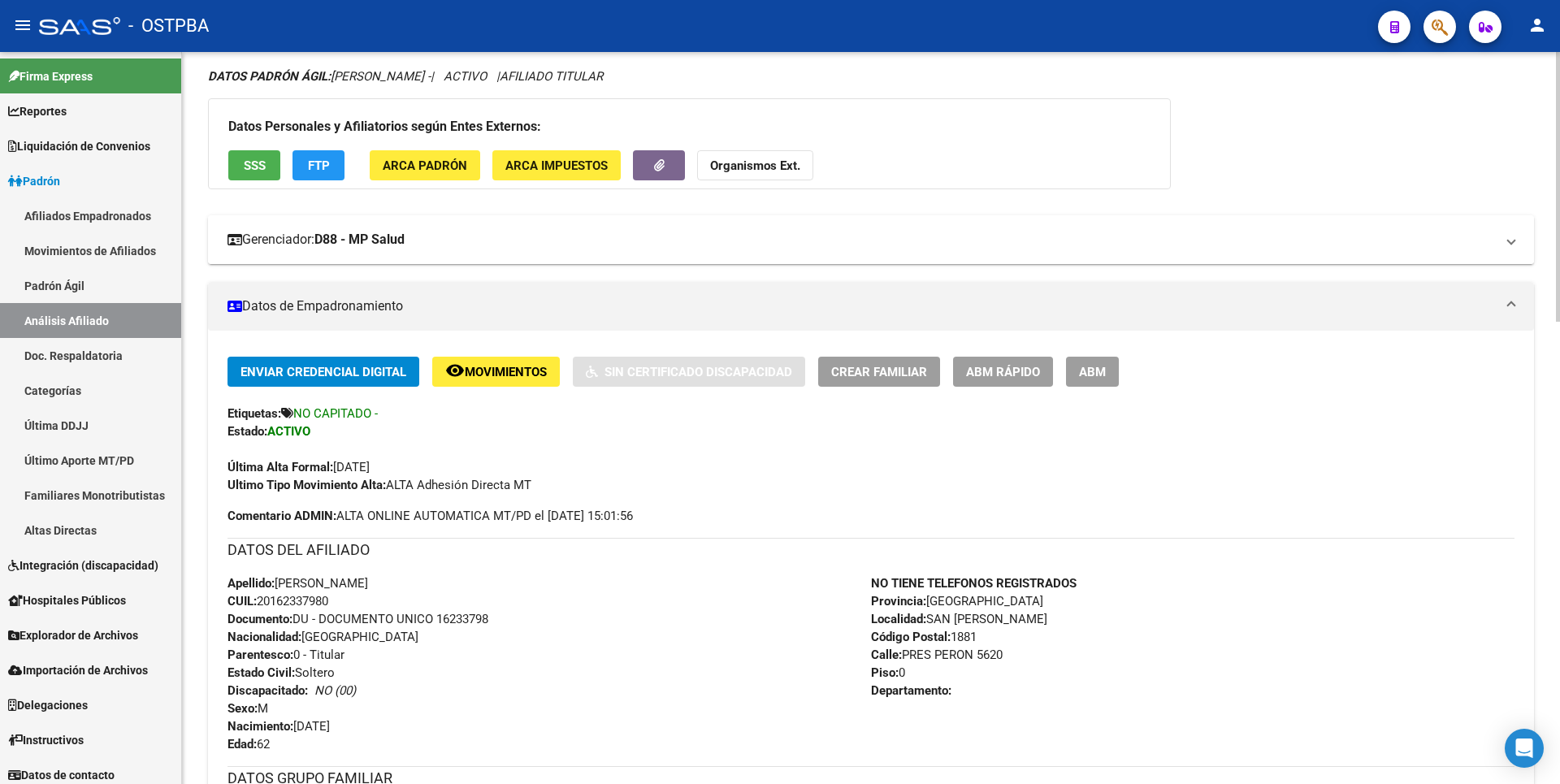
scroll to position [0, 0]
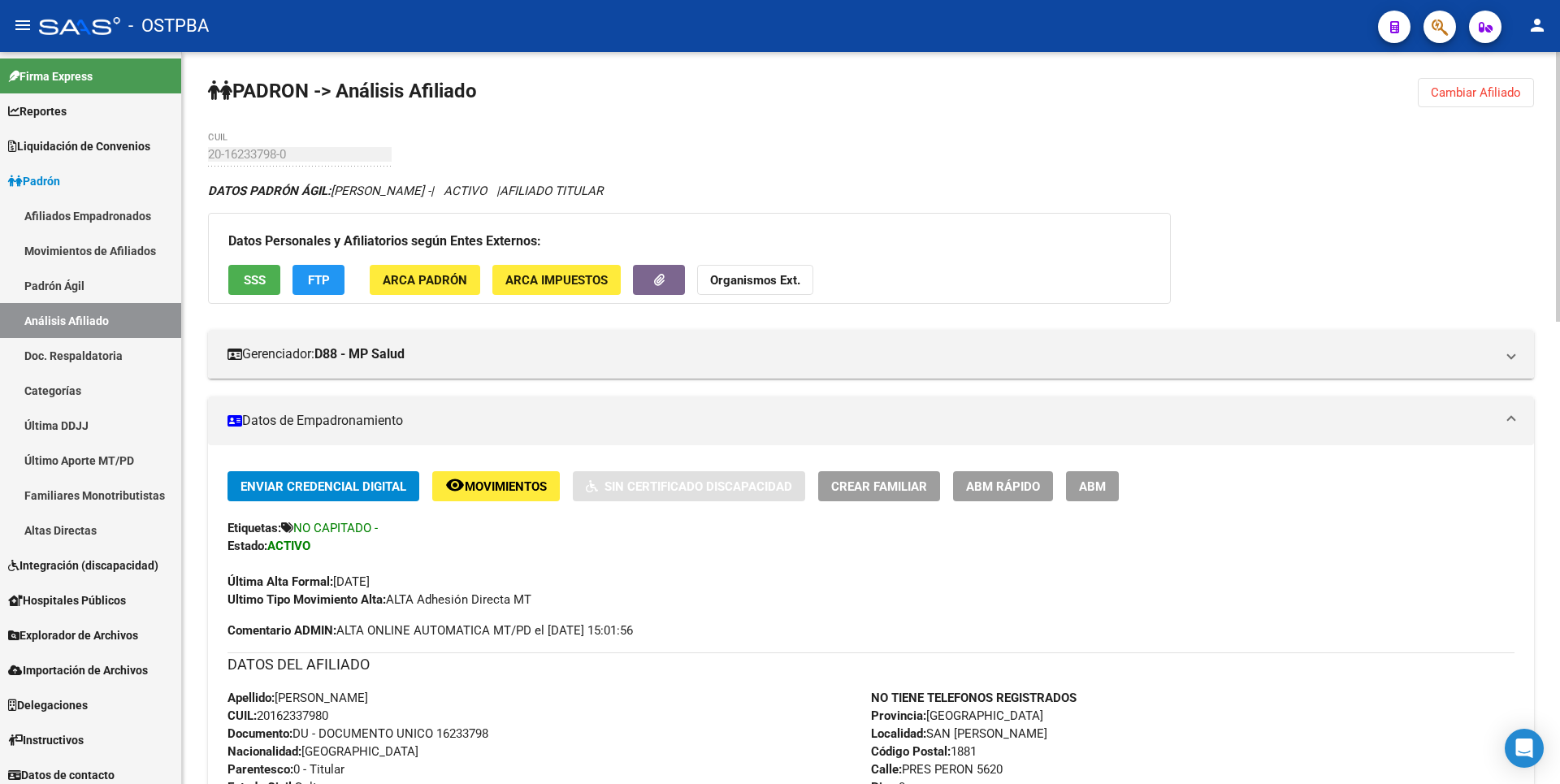
click at [320, 278] on span "FTP" at bounding box center [319, 280] width 22 height 15
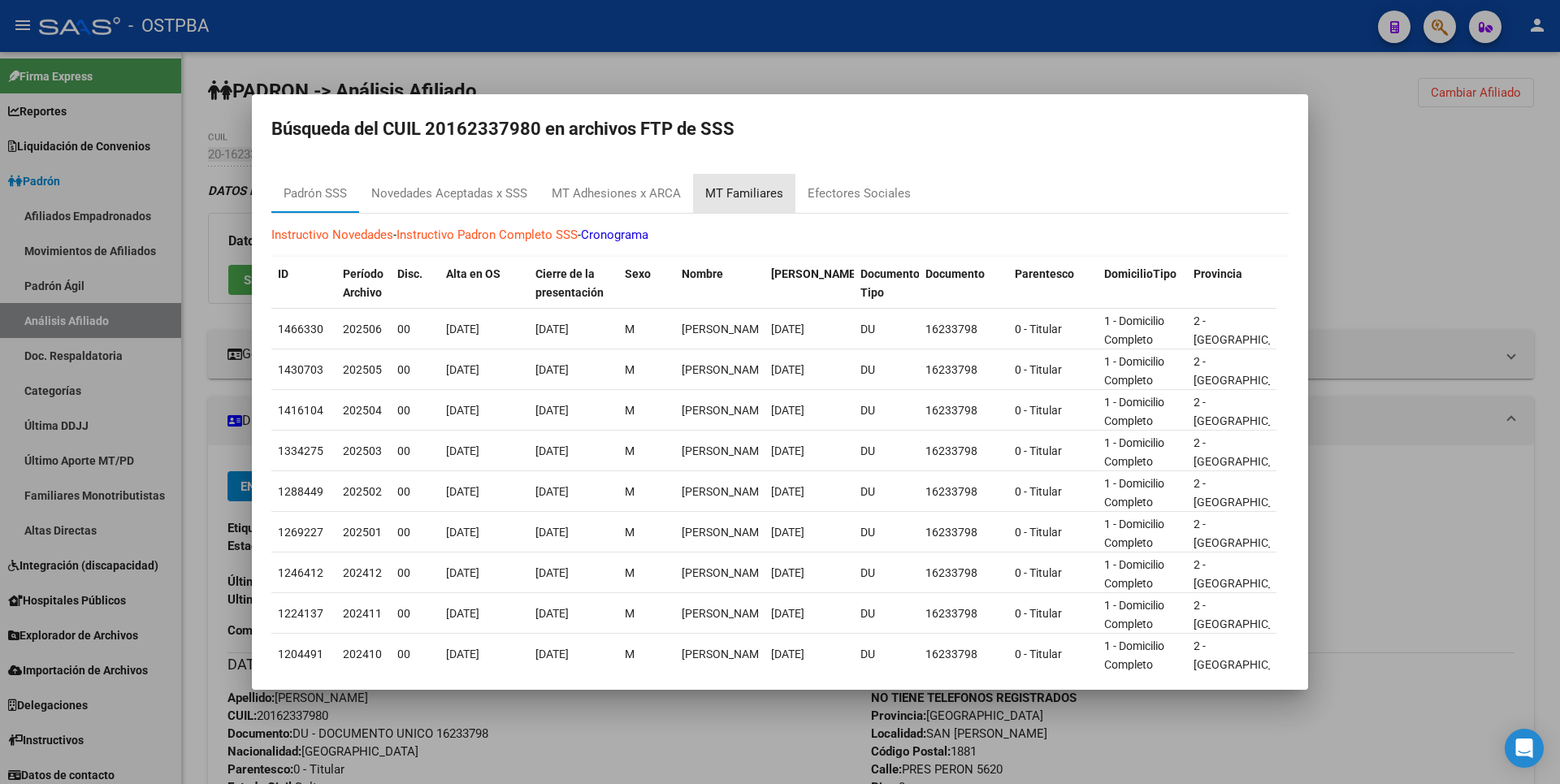
click at [758, 189] on div "MT Familiares" at bounding box center [744, 193] width 78 height 18
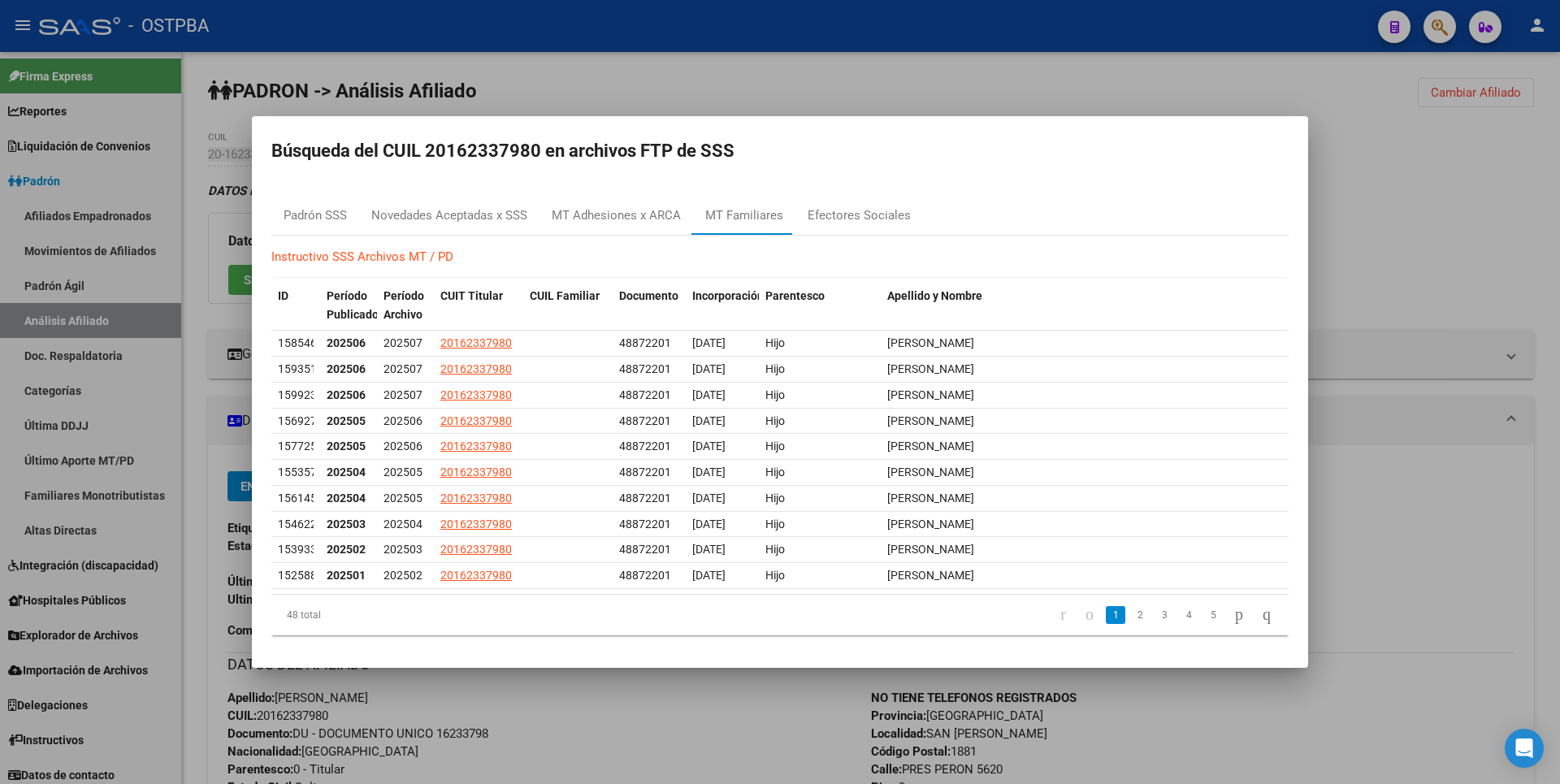
click at [1335, 234] on div at bounding box center [780, 392] width 1560 height 784
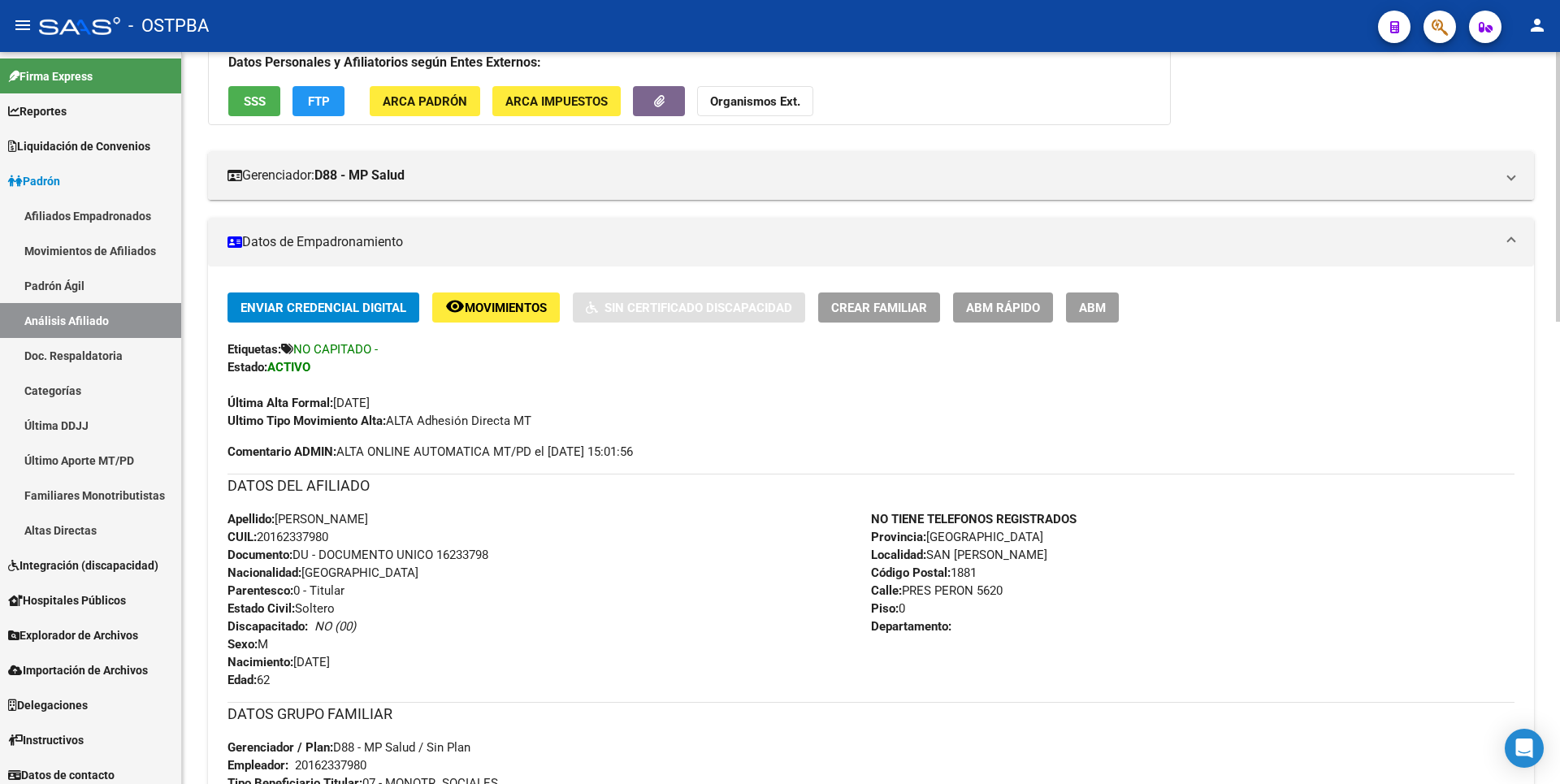
scroll to position [406, 0]
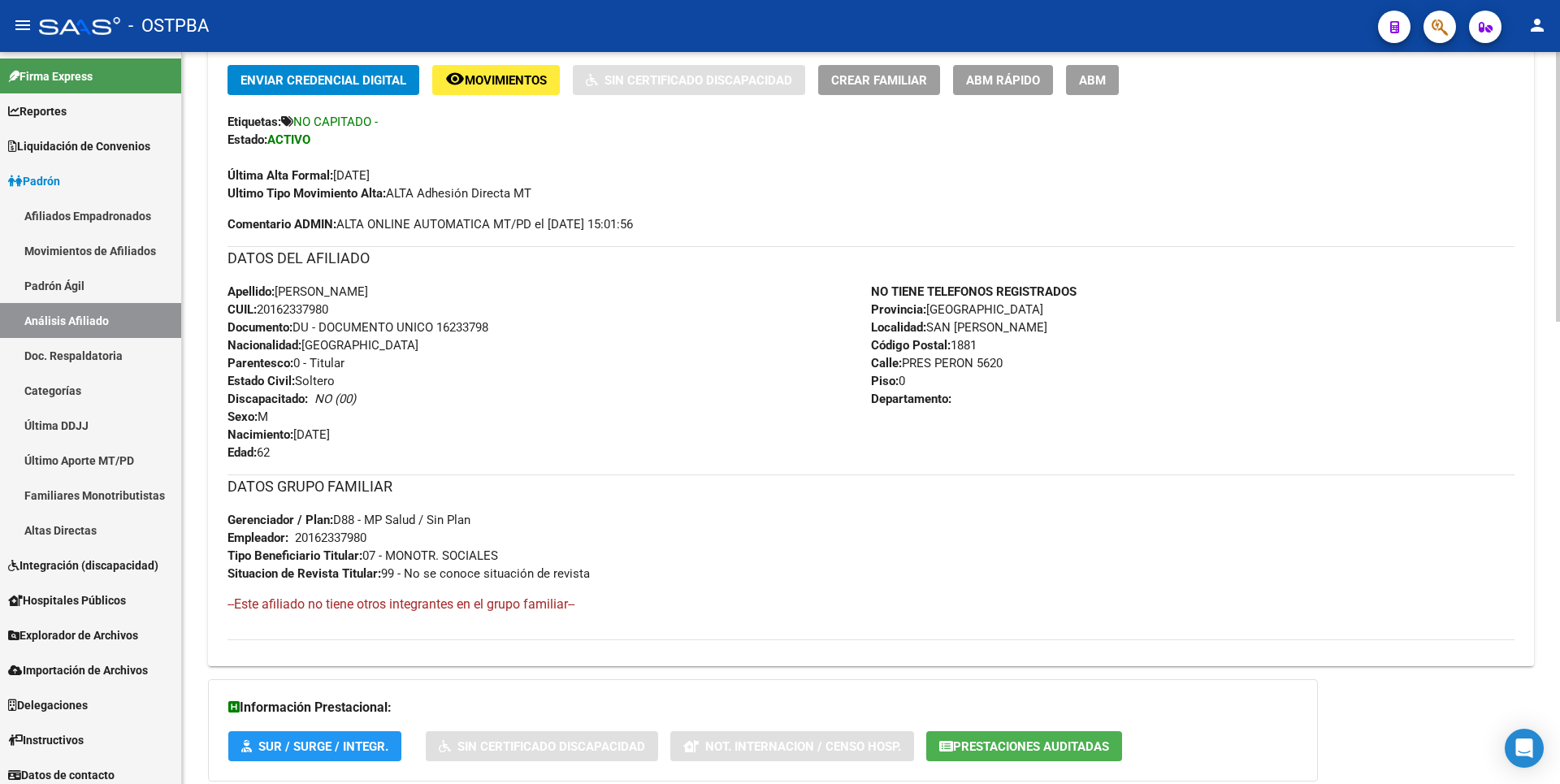
click at [1066, 744] on span "Prestaciones Auditadas" at bounding box center [1031, 746] width 156 height 15
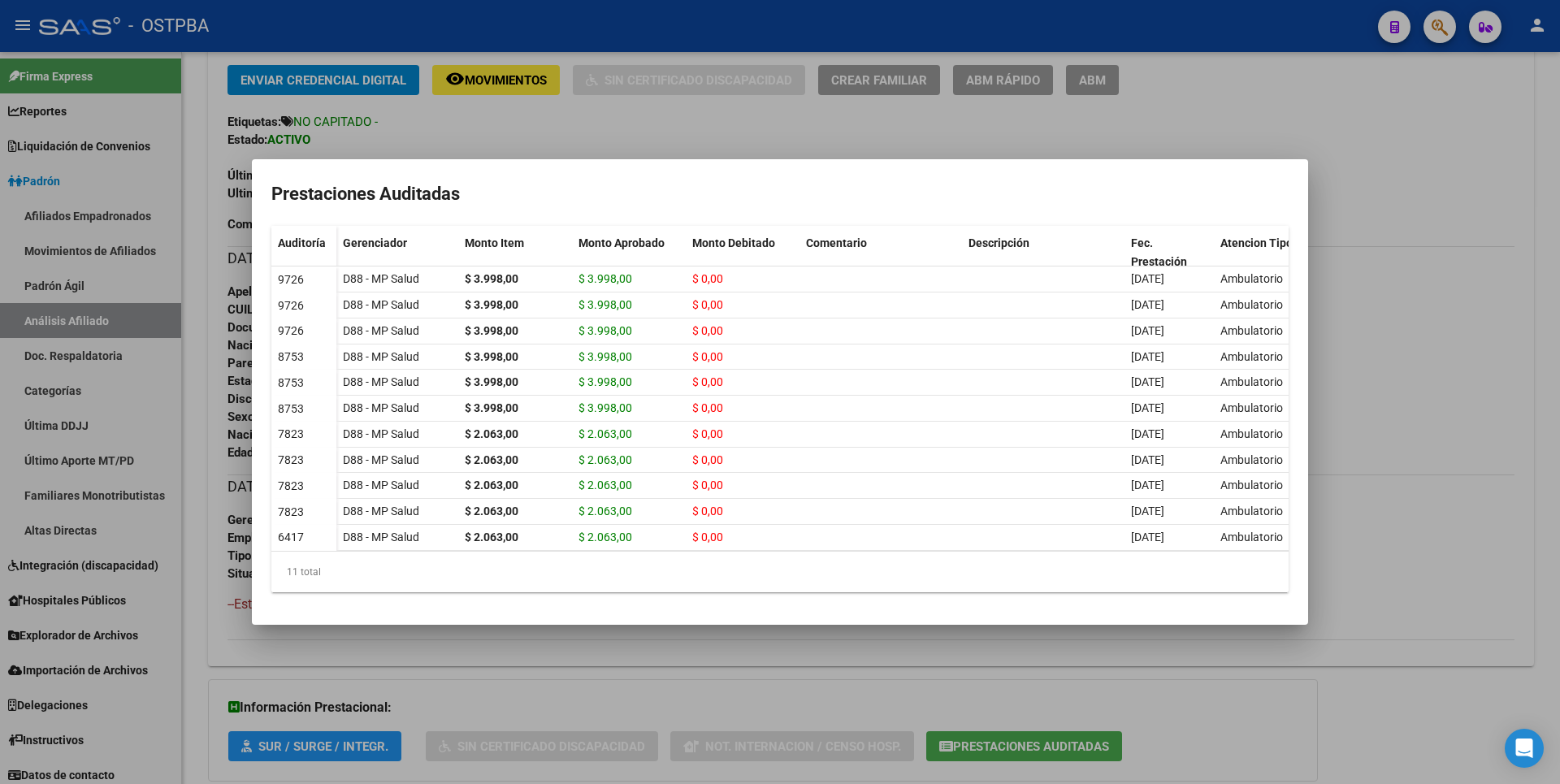
click at [1402, 381] on div at bounding box center [780, 392] width 1560 height 784
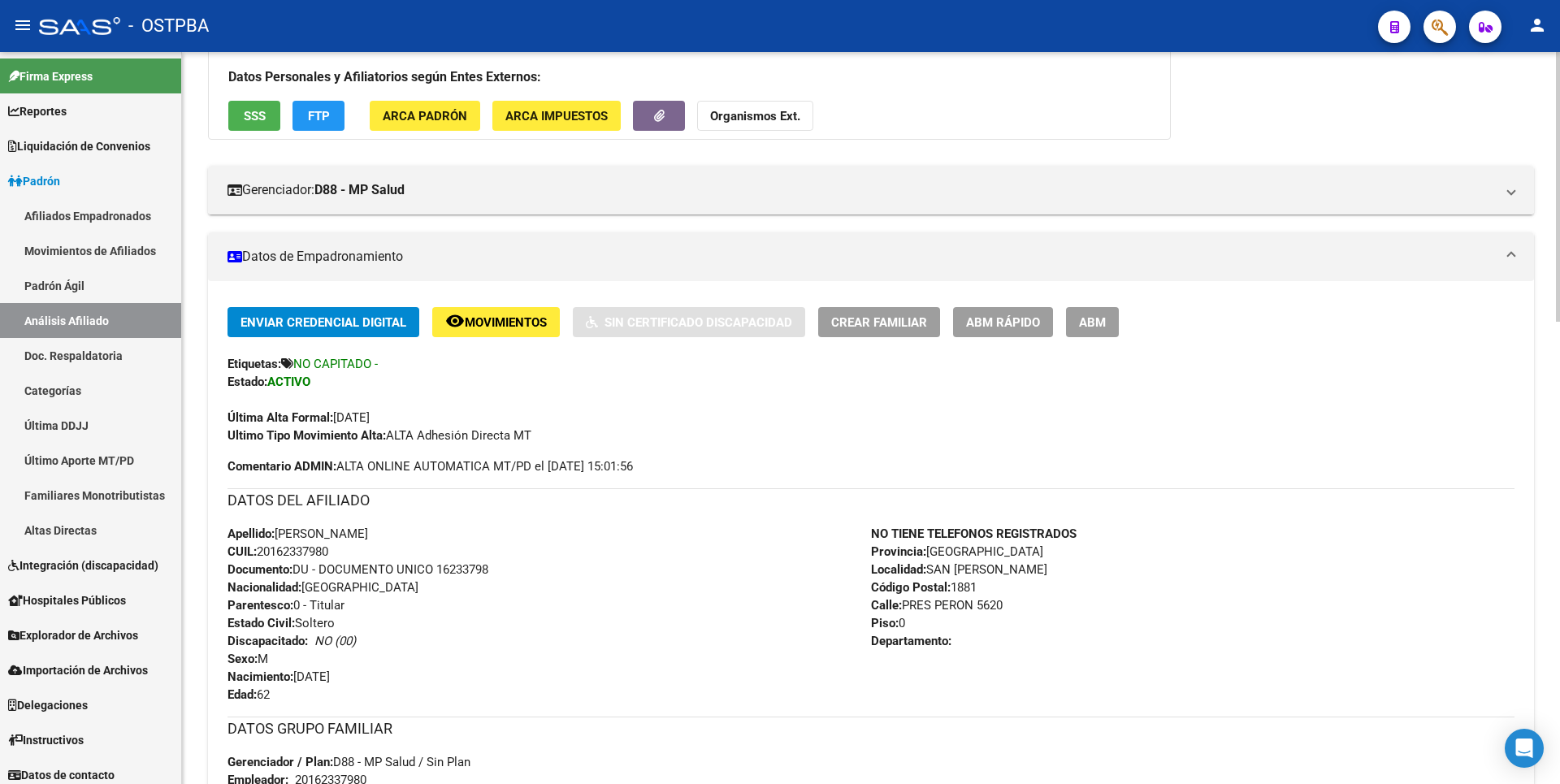
scroll to position [0, 0]
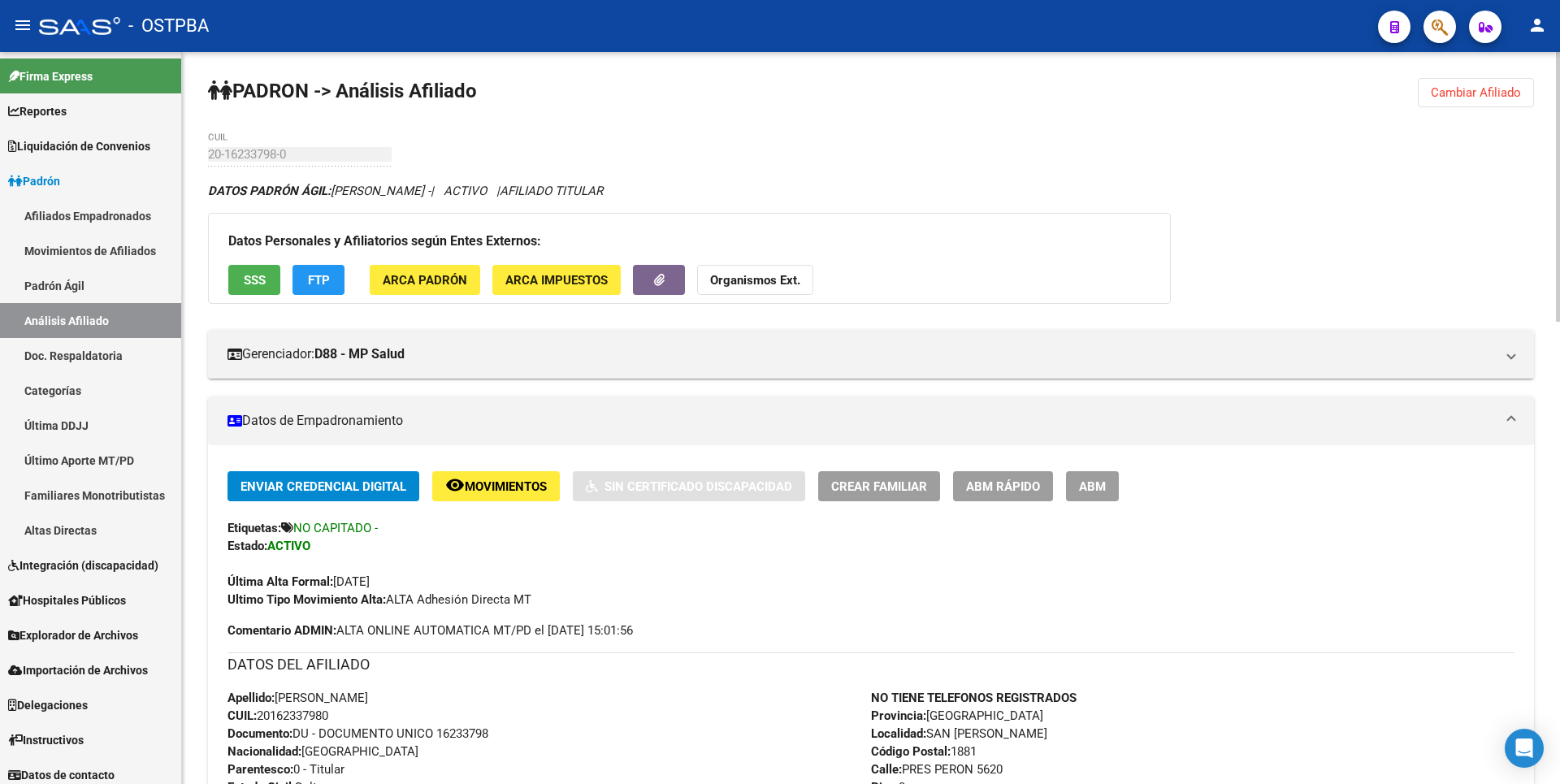
click at [264, 282] on span "SSS" at bounding box center [254, 280] width 22 height 15
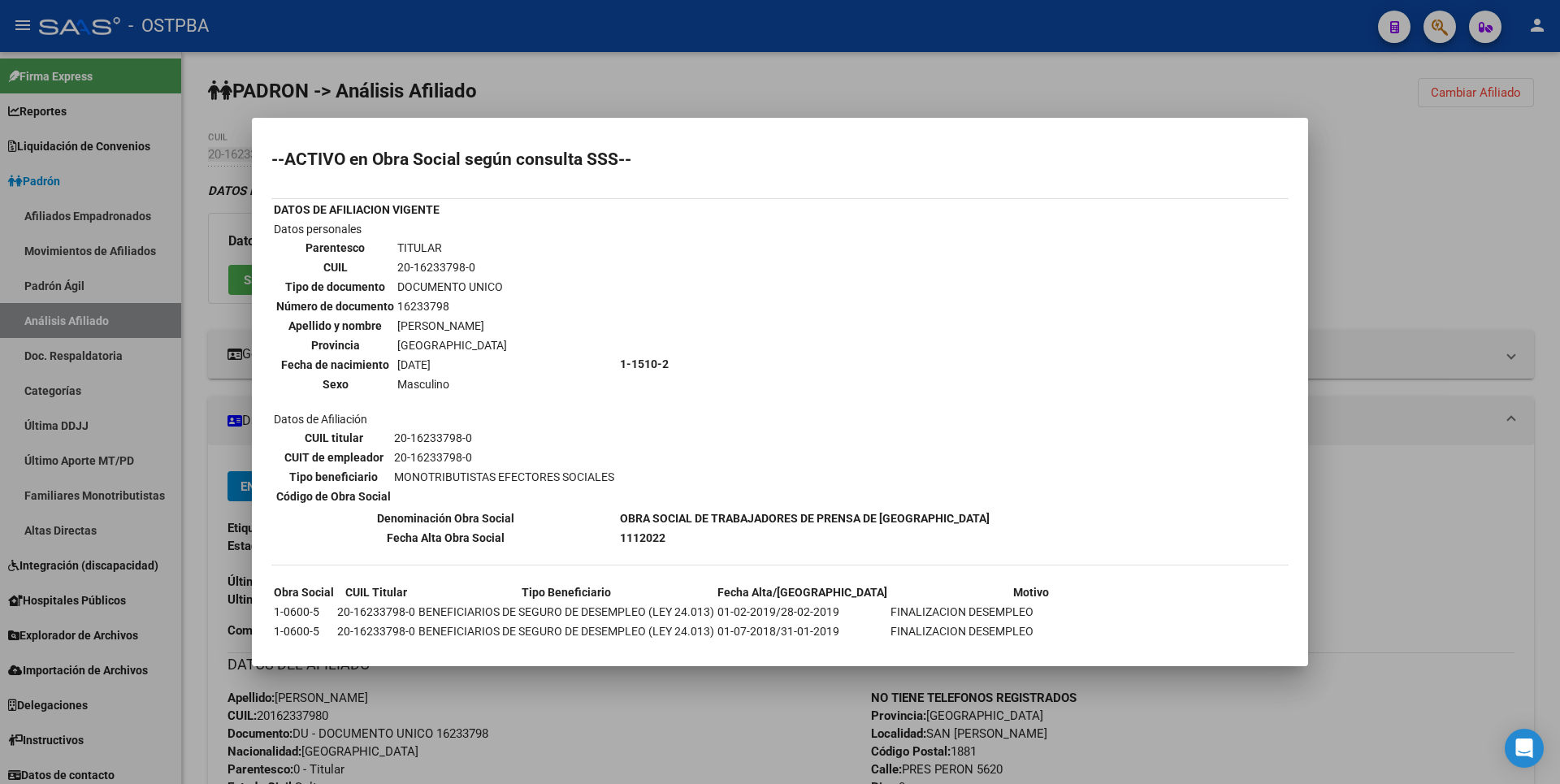
click at [1377, 233] on div at bounding box center [780, 392] width 1560 height 784
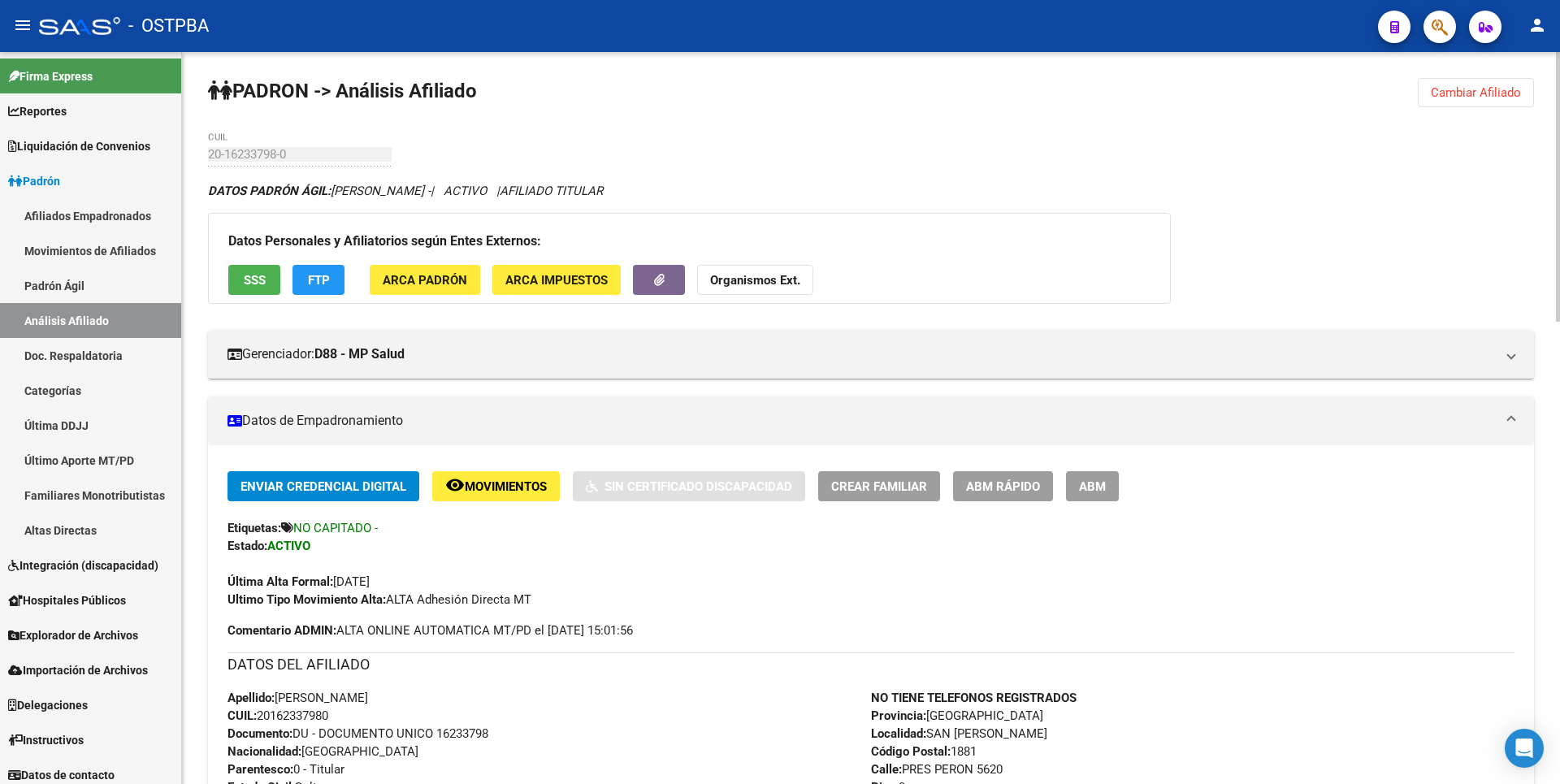
click at [1492, 93] on span "Cambiar Afiliado" at bounding box center [1476, 92] width 91 height 15
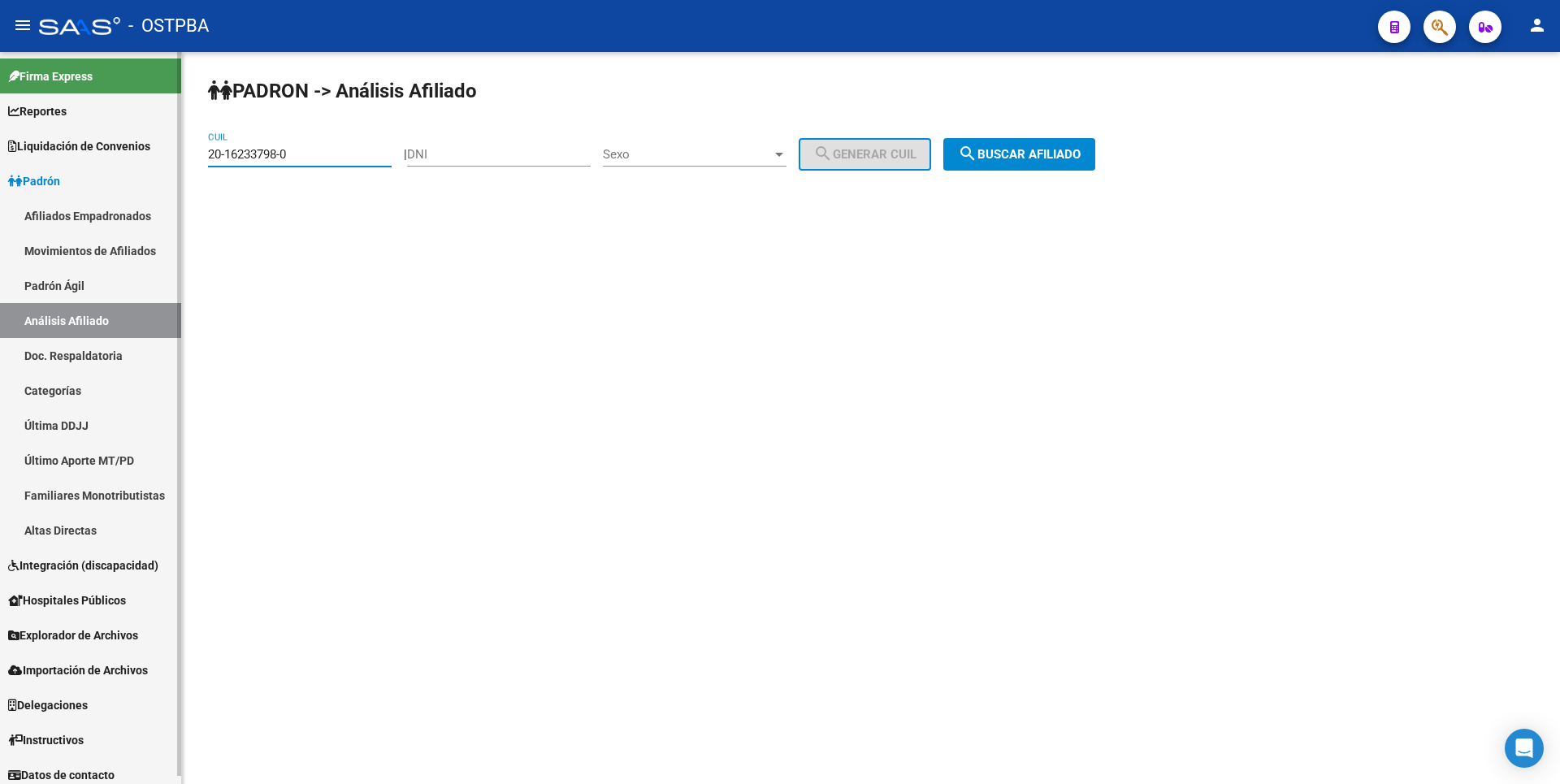
drag, startPoint x: 297, startPoint y: 155, endPoint x: 21, endPoint y: 154, distance: 276.0
click at [21, 154] on mat-sidenav-container "Firma Express Reportes Tablero de Control Ingresos Percibidos Análisis de todos…" at bounding box center [780, 418] width 1560 height 732
paste input "7043520-7"
type input "20-17043520-7"
click at [1051, 134] on div "PADRON -> Análisis Afiliado 20-17043520-7 CUIL | DNI Sexo Sexo search Generar C…" at bounding box center [871, 137] width 1378 height 171
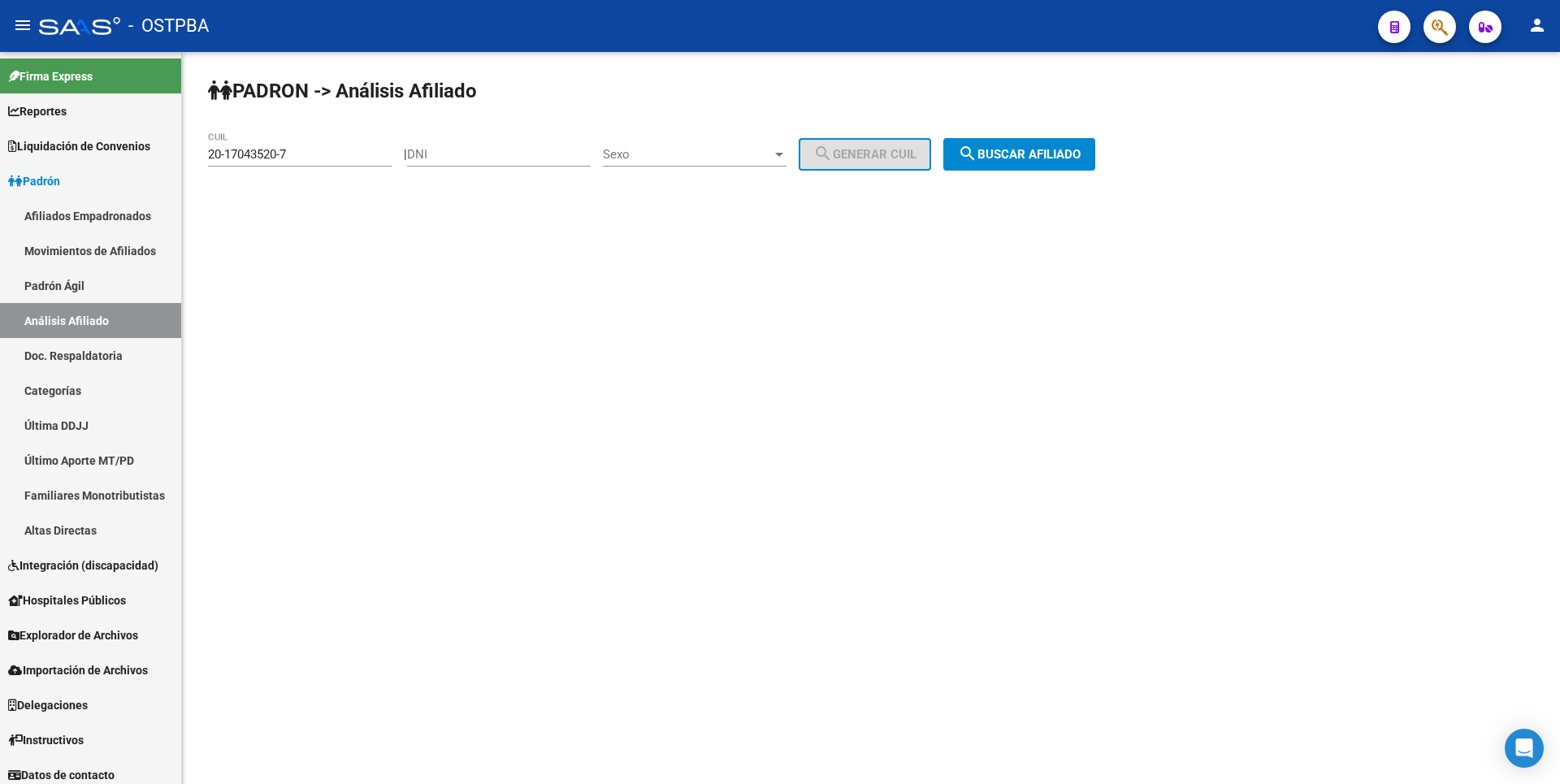
click at [1042, 149] on span "search Buscar afiliado" at bounding box center [1019, 154] width 123 height 15
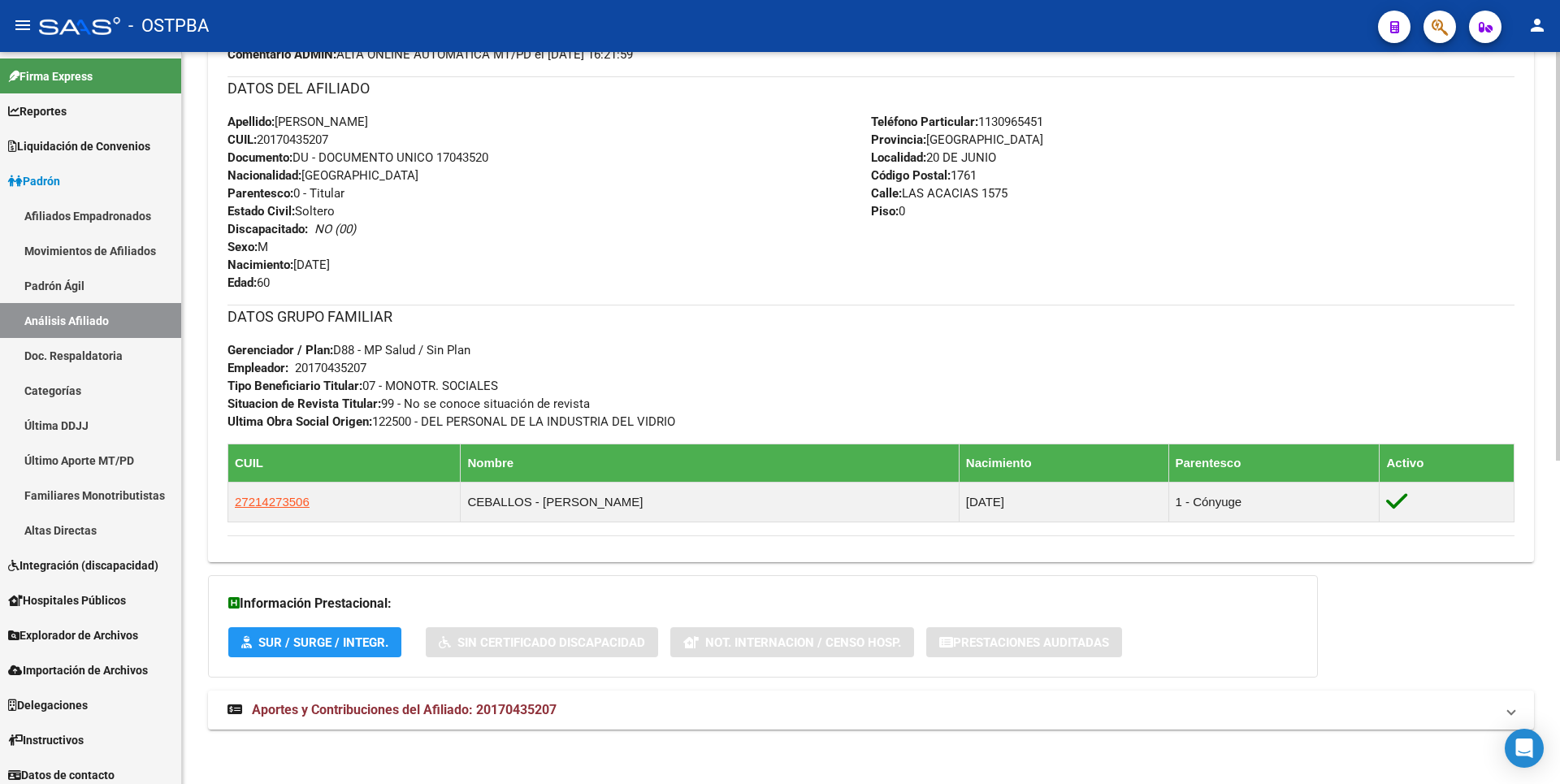
scroll to position [579, 0]
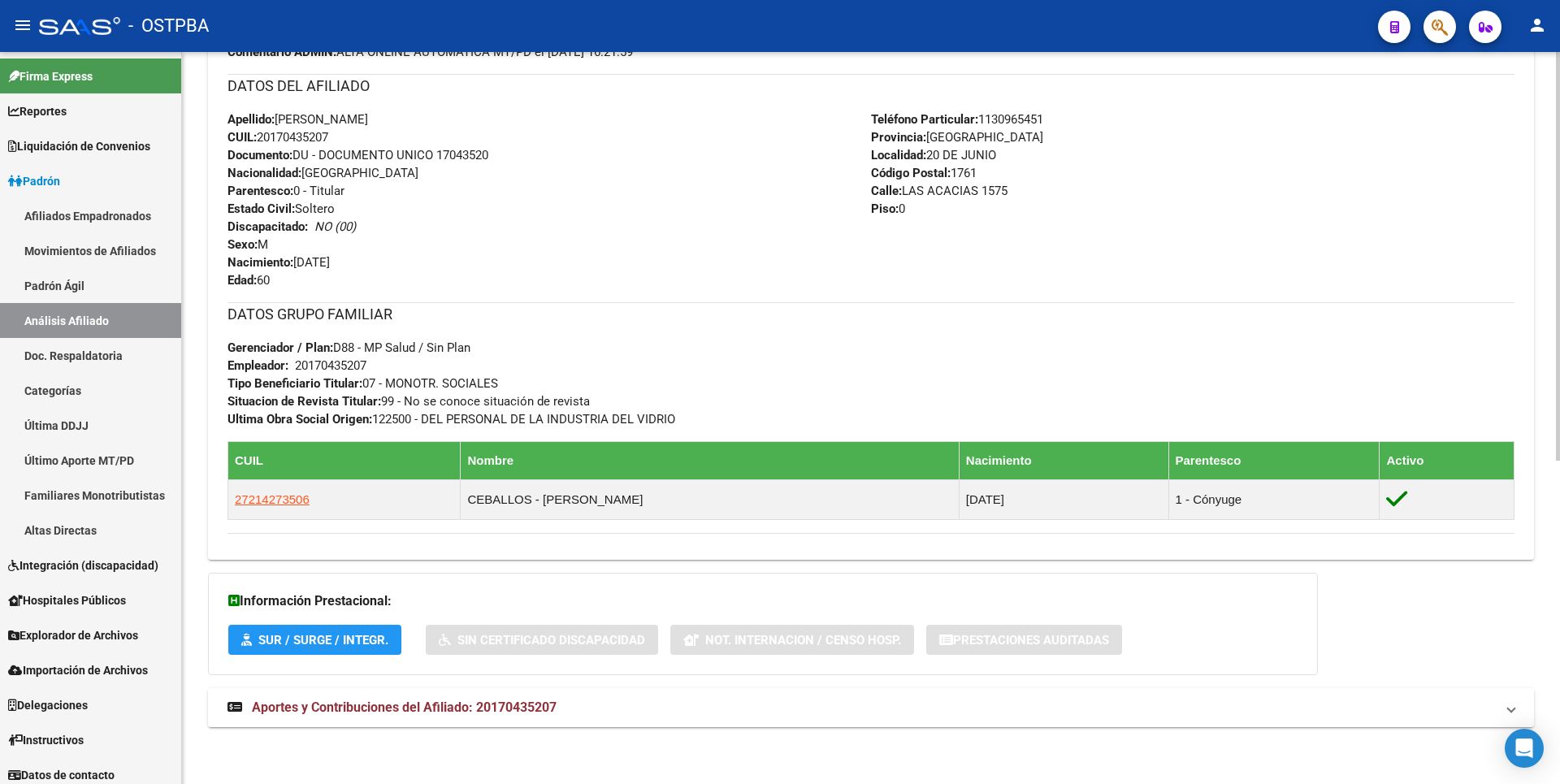
click at [553, 720] on mat-expansion-panel-header "Aportes y Contribuciones del Afiliado: 20170435207" at bounding box center [871, 707] width 1326 height 39
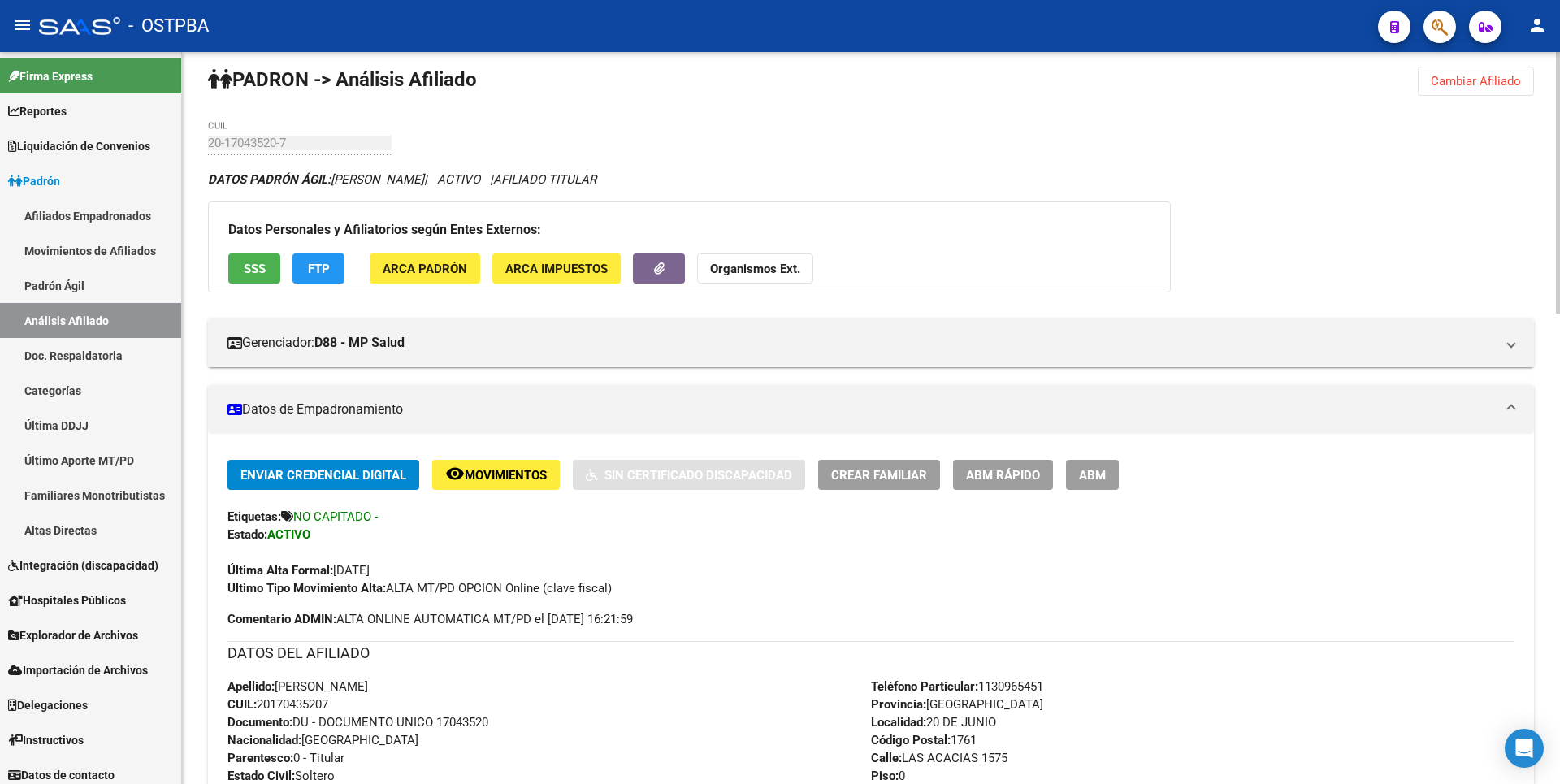
scroll to position [0, 0]
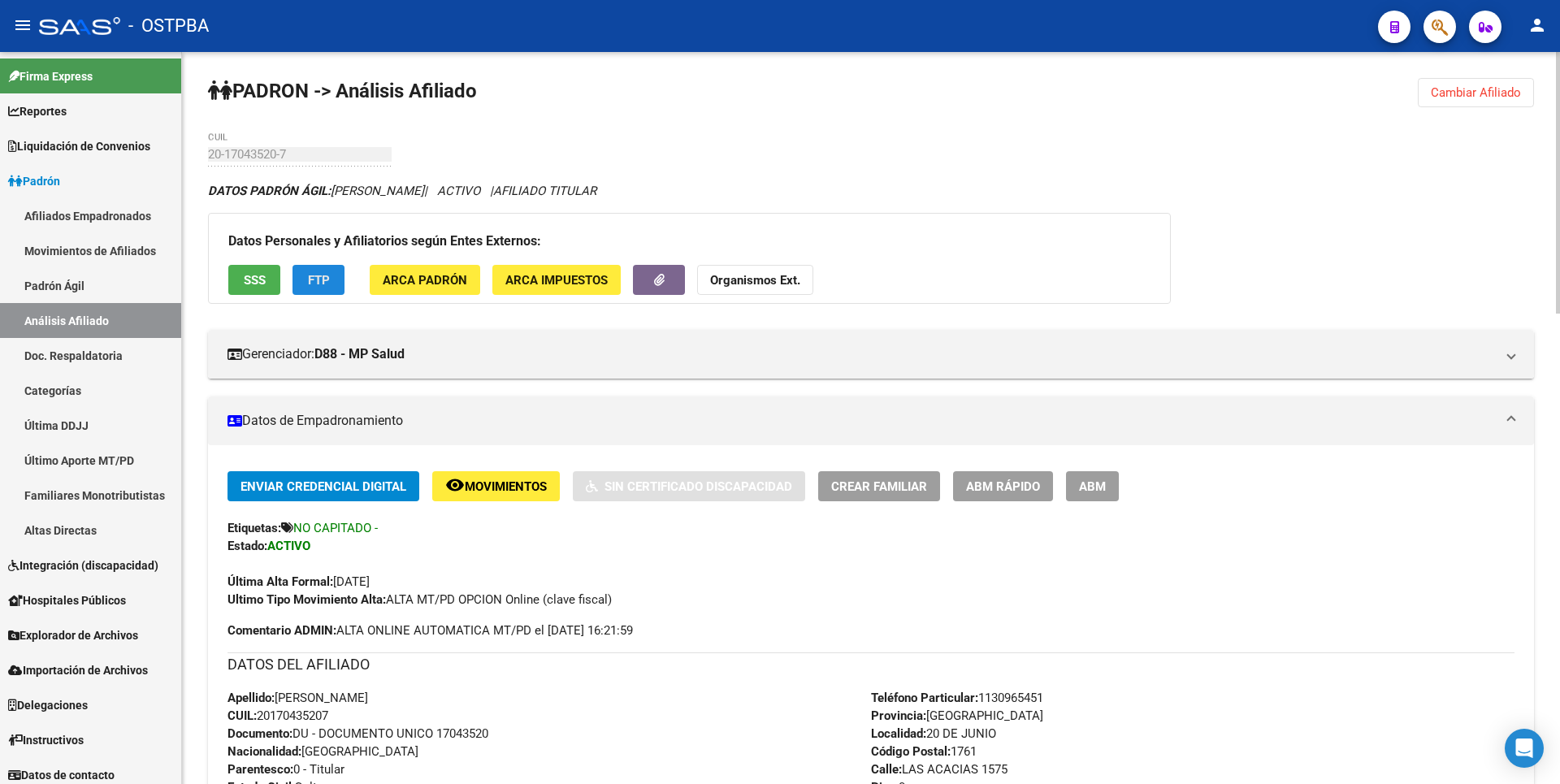
click at [326, 278] on span "FTP" at bounding box center [319, 280] width 22 height 15
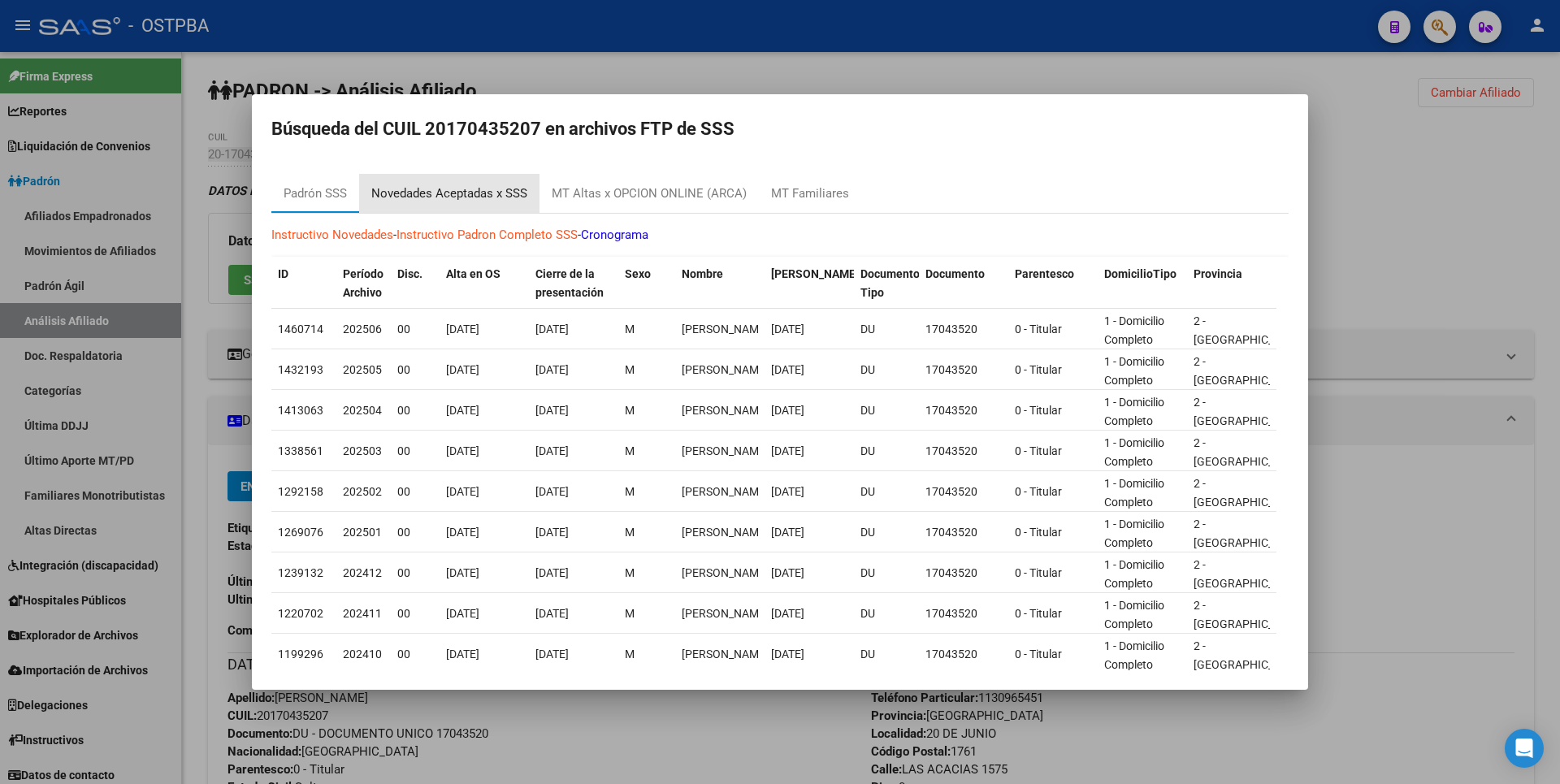
click at [489, 186] on div "Novedades Aceptadas x SSS" at bounding box center [449, 193] width 156 height 18
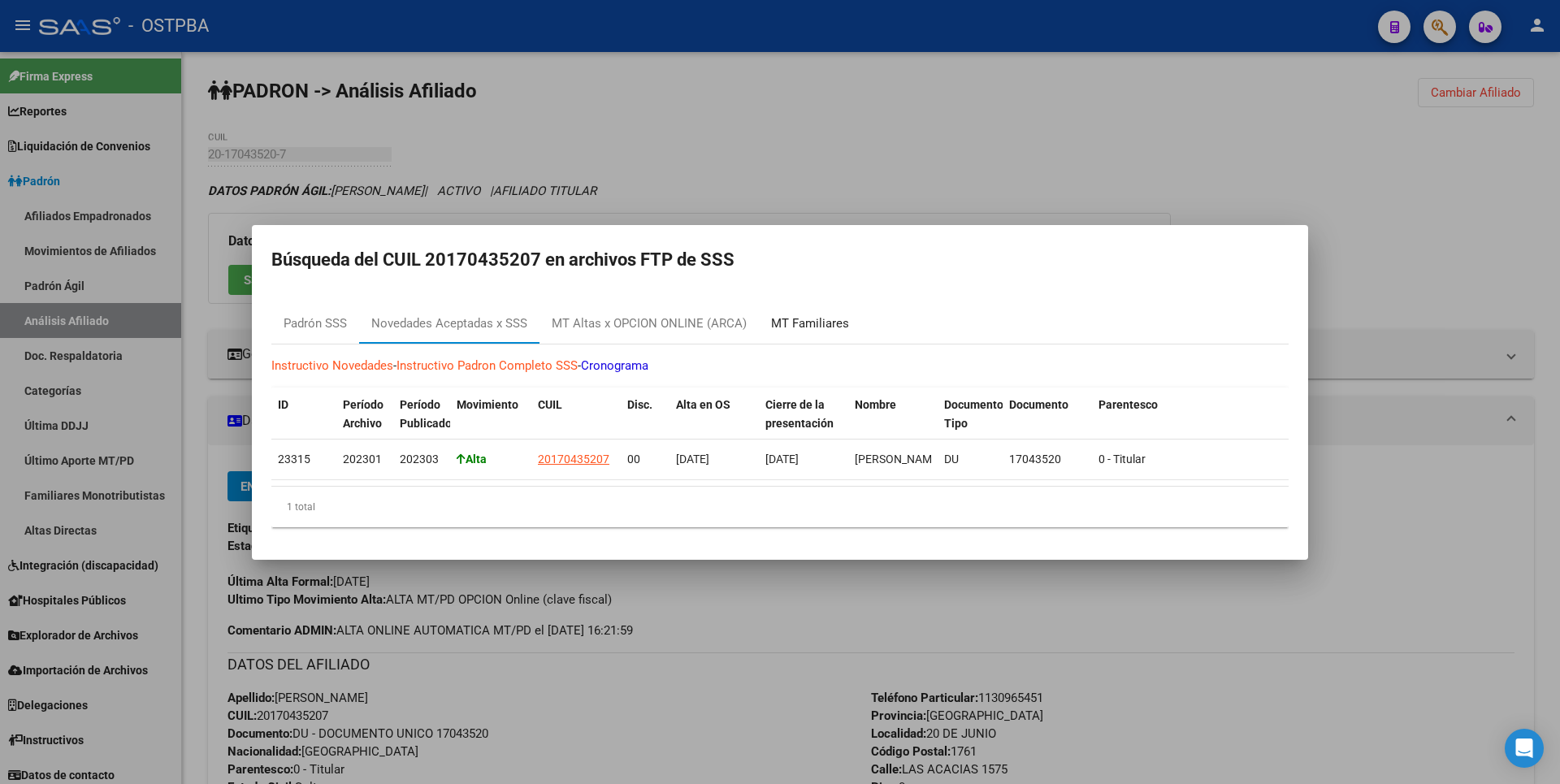
click at [813, 314] on div "MT Familiares" at bounding box center [810, 323] width 78 height 18
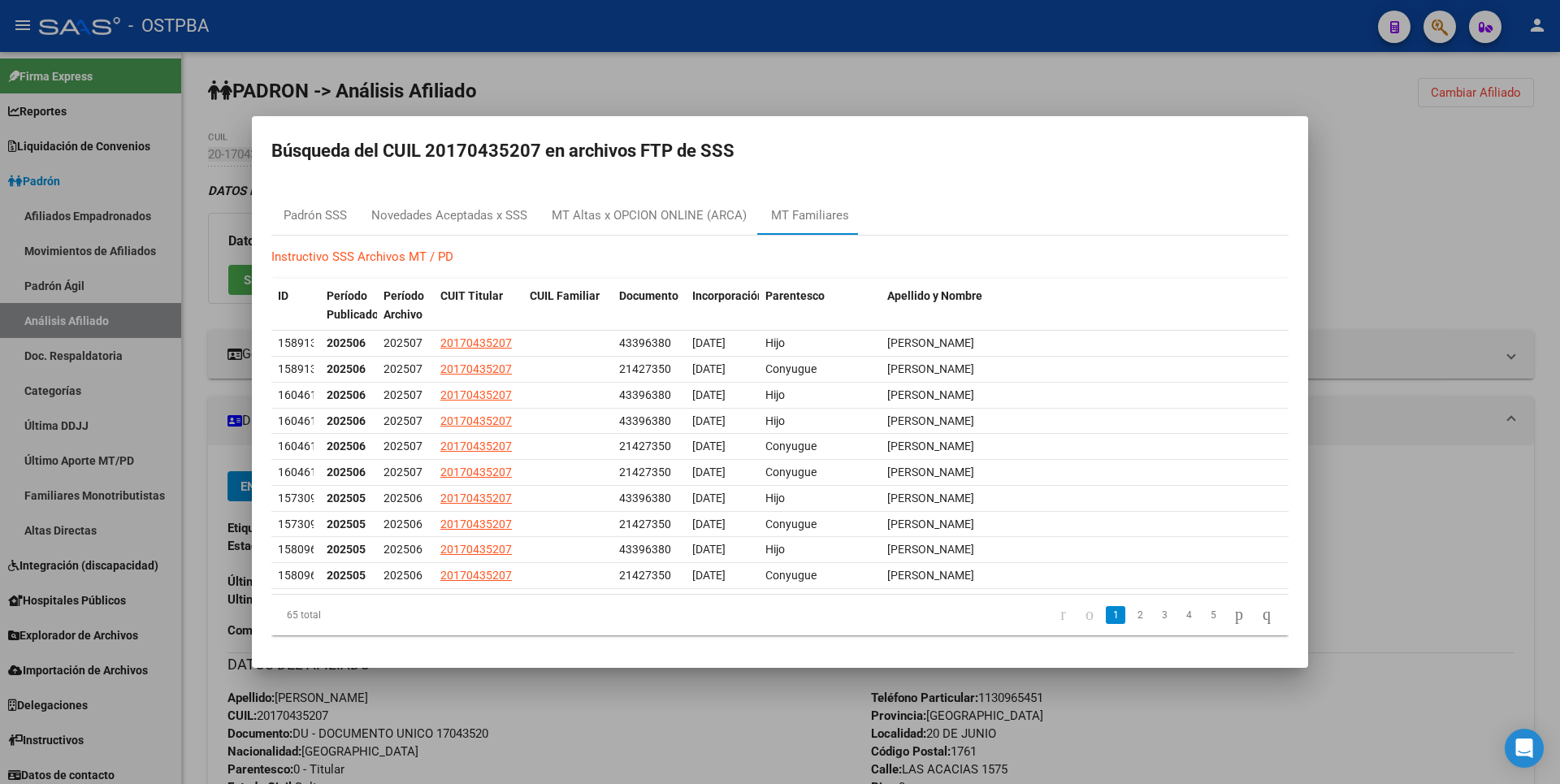
click at [957, 98] on div at bounding box center [780, 392] width 1560 height 784
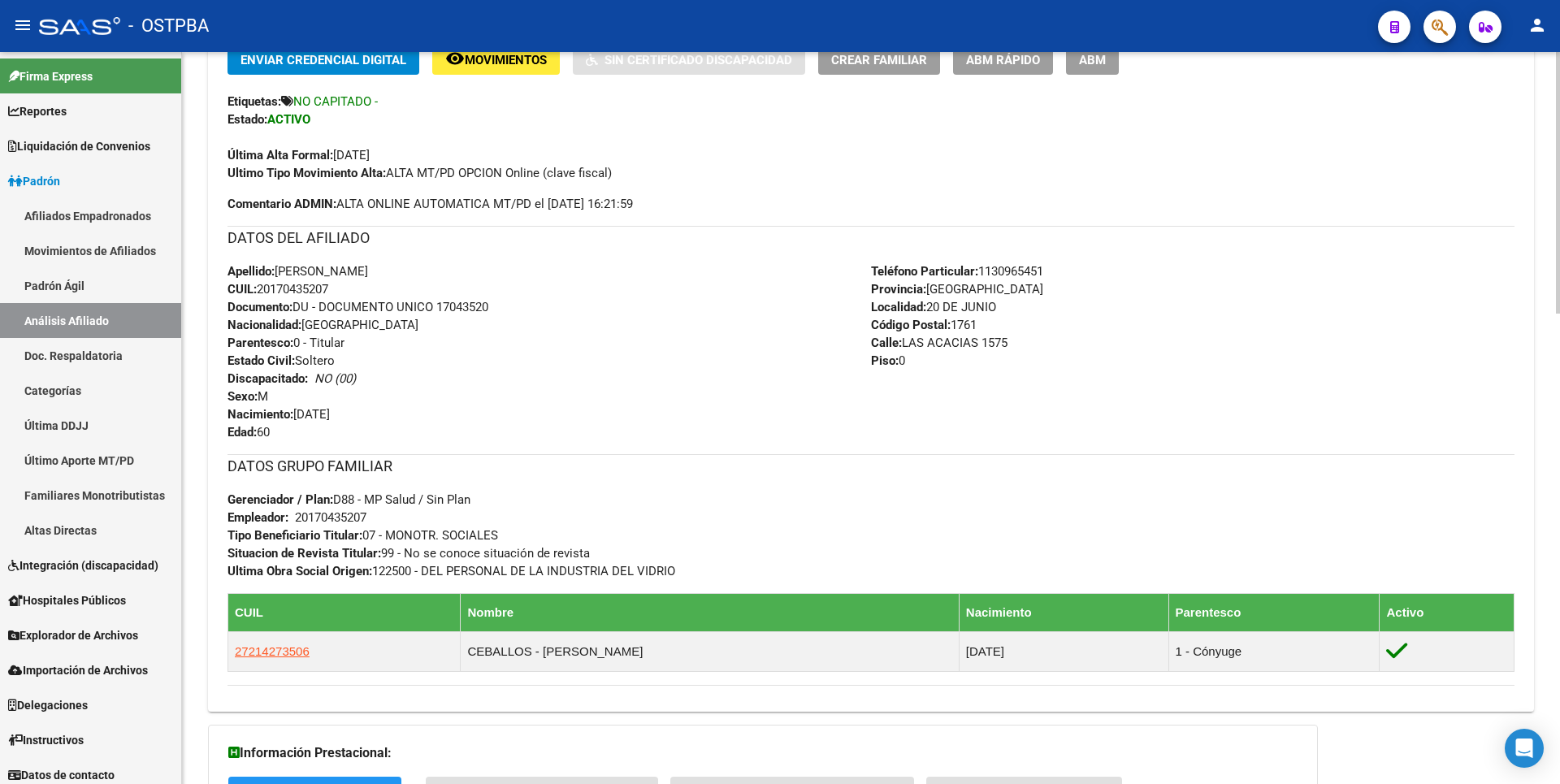
scroll to position [568, 0]
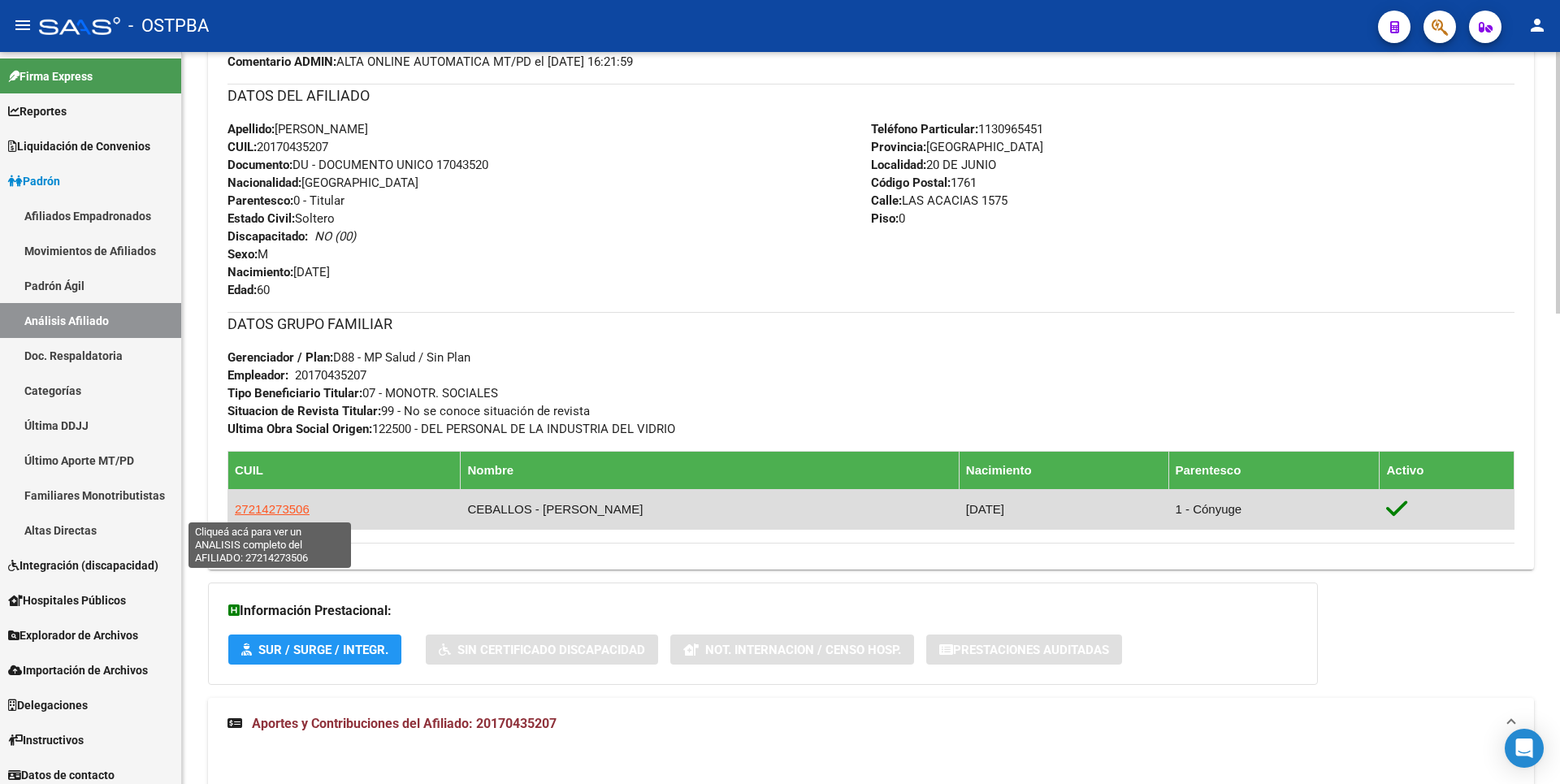
click at [276, 508] on span "27214273506" at bounding box center [272, 509] width 75 height 14
type textarea "27214273506"
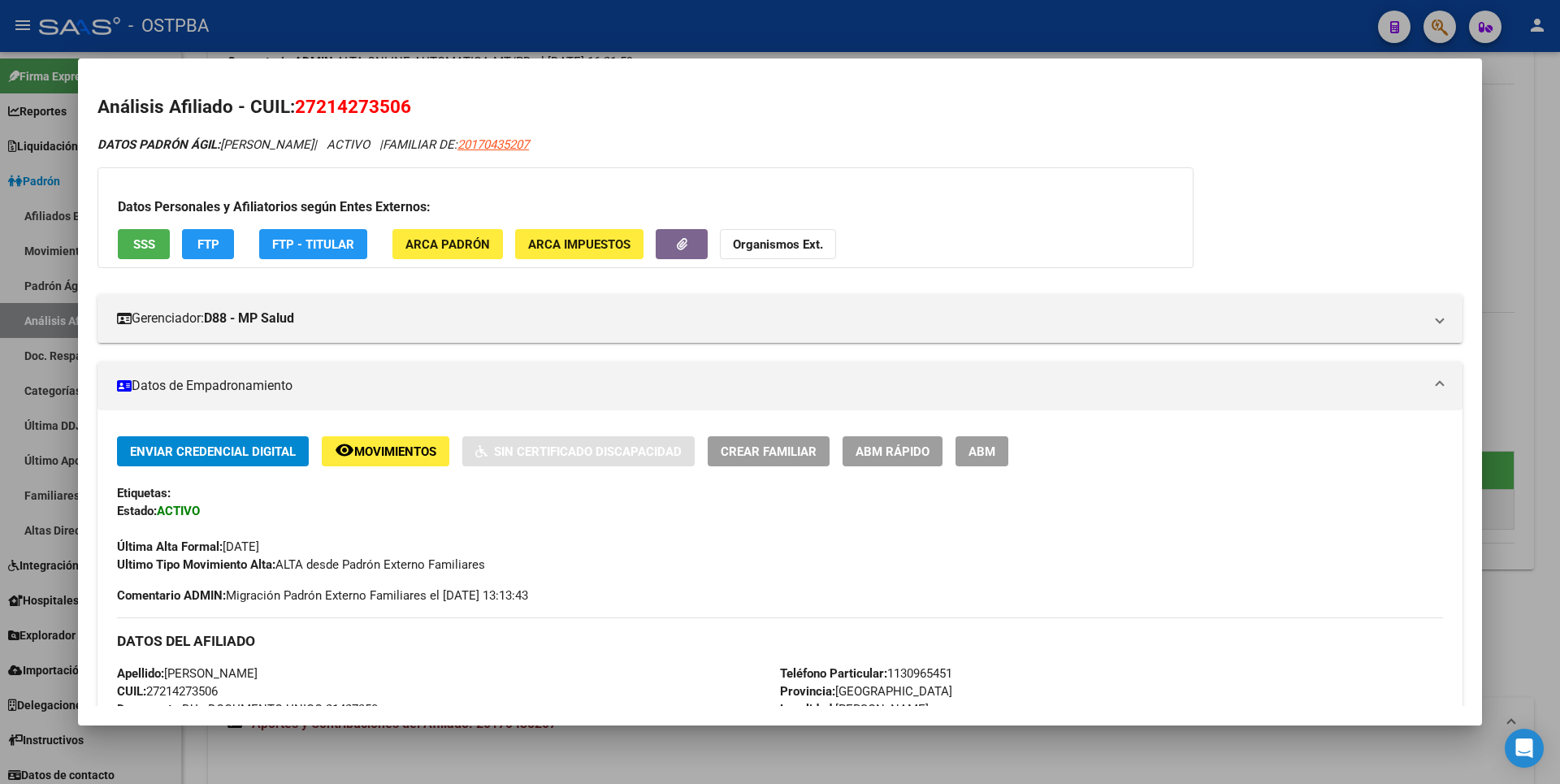
click at [145, 242] on span "SSS" at bounding box center [144, 245] width 22 height 15
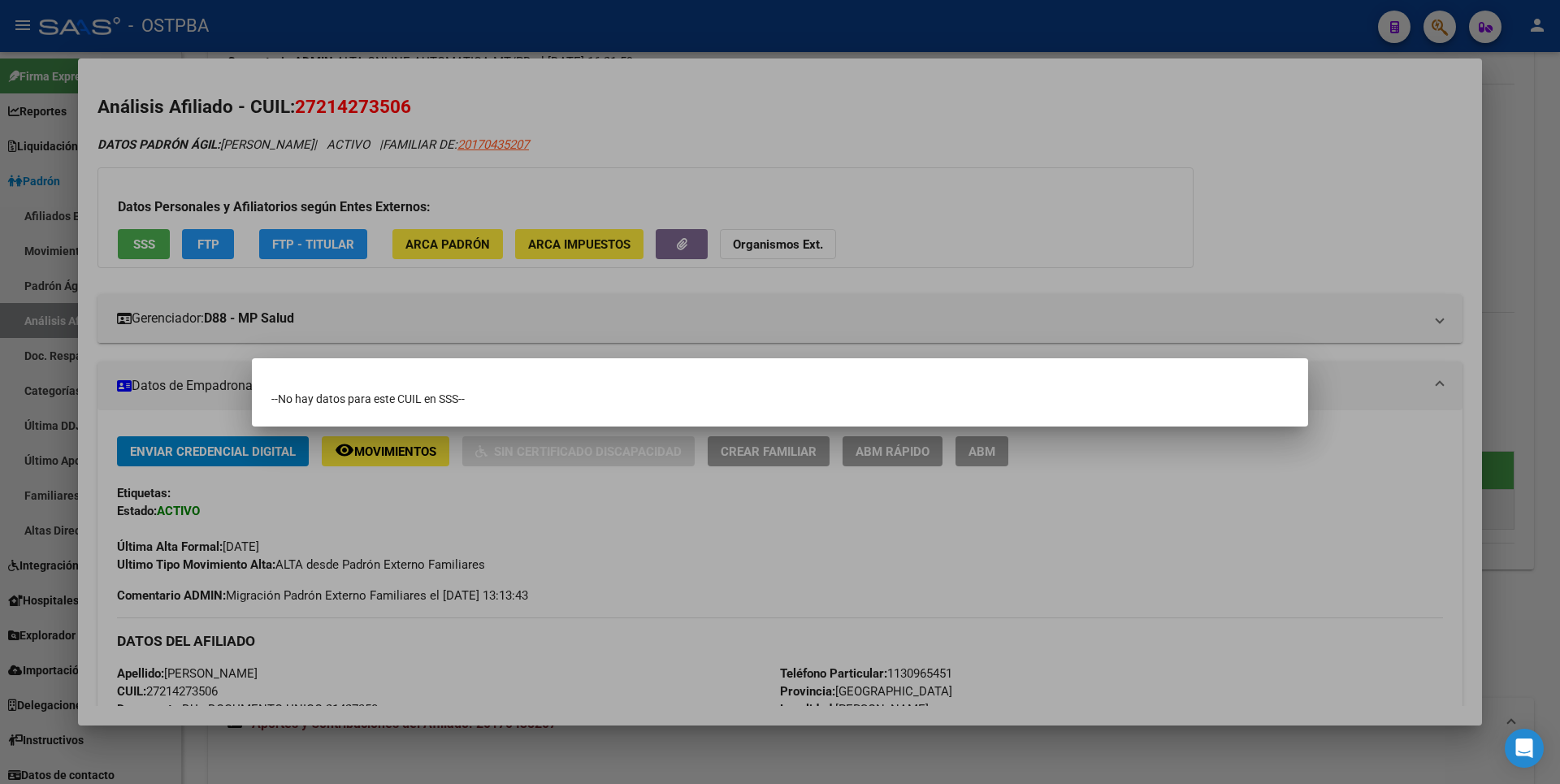
drag, startPoint x: 990, startPoint y: 250, endPoint x: 973, endPoint y: 250, distance: 17.0
click at [992, 248] on div at bounding box center [780, 392] width 1560 height 784
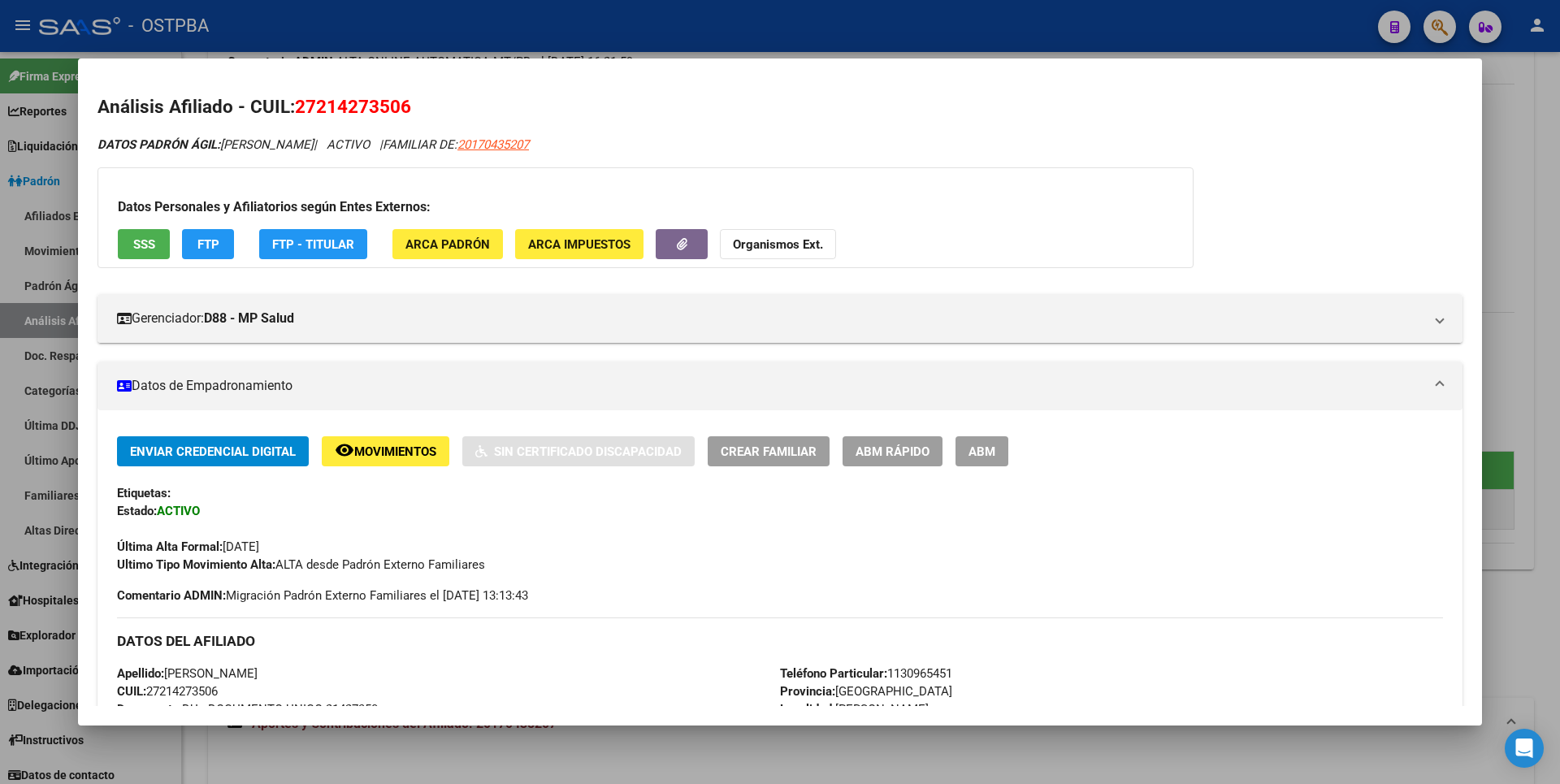
click at [443, 244] on span "ARCA Padrón" at bounding box center [447, 245] width 84 height 15
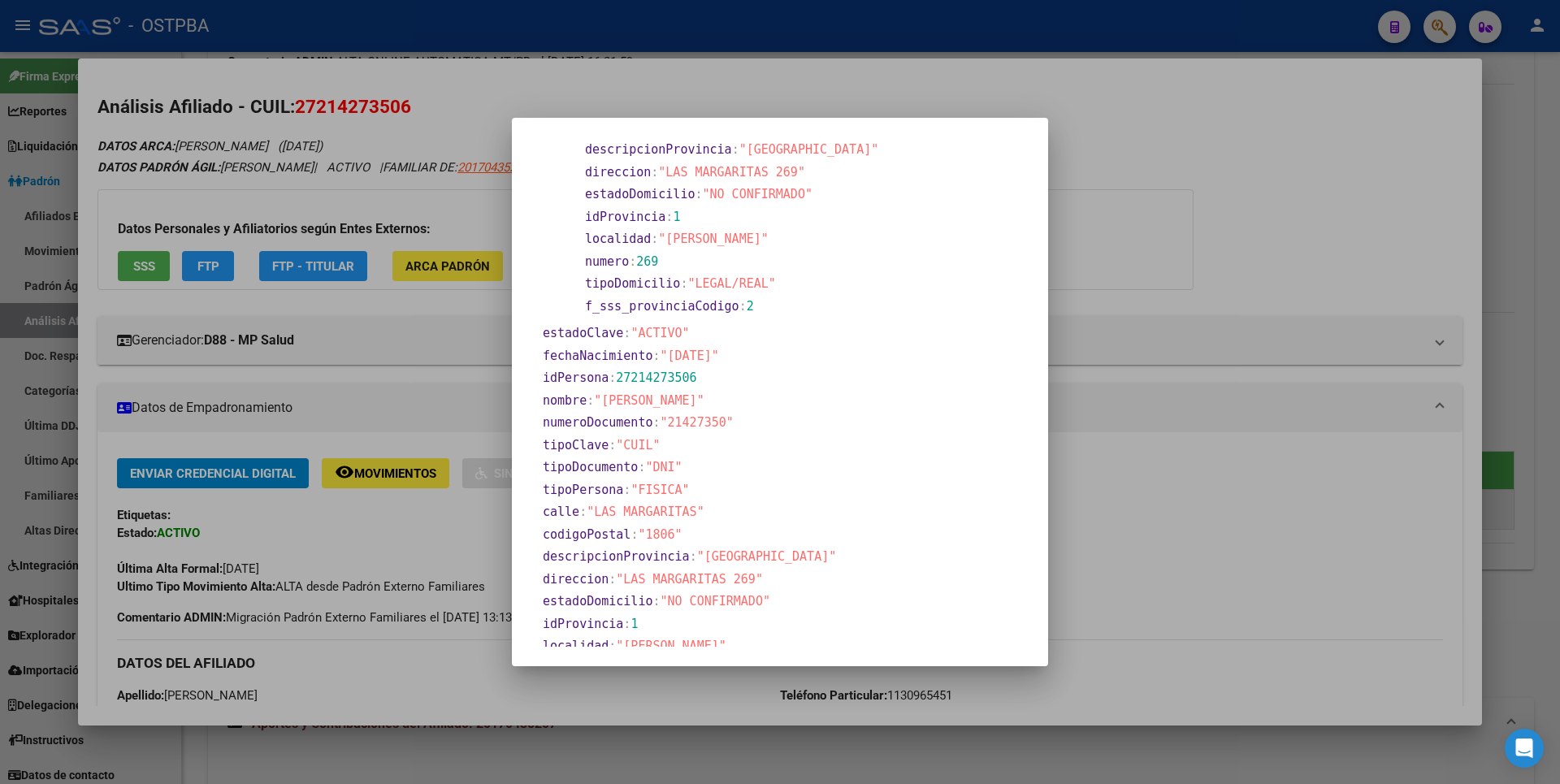
scroll to position [221, 0]
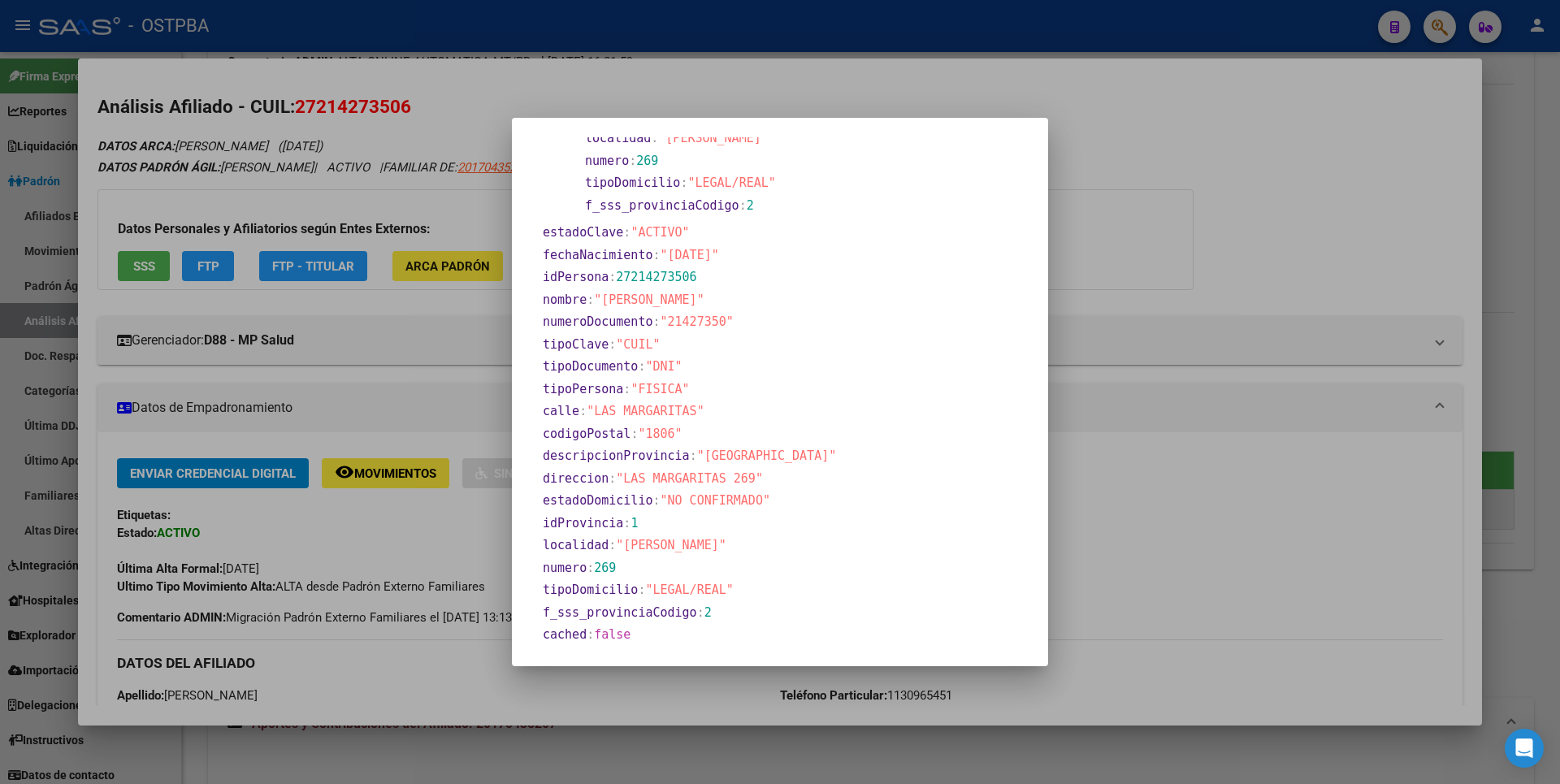
click at [1199, 299] on div at bounding box center [780, 392] width 1560 height 784
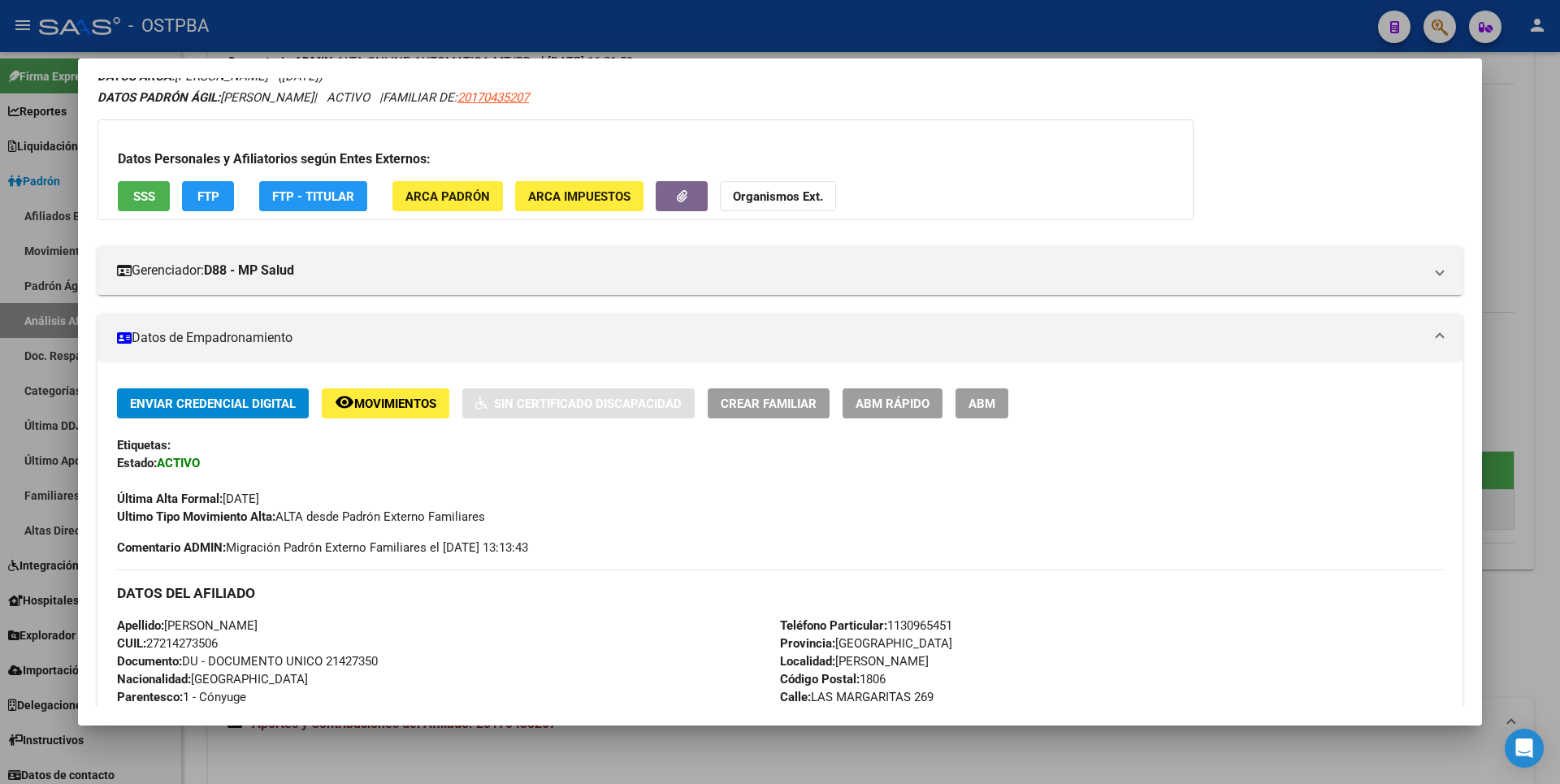
scroll to position [0, 0]
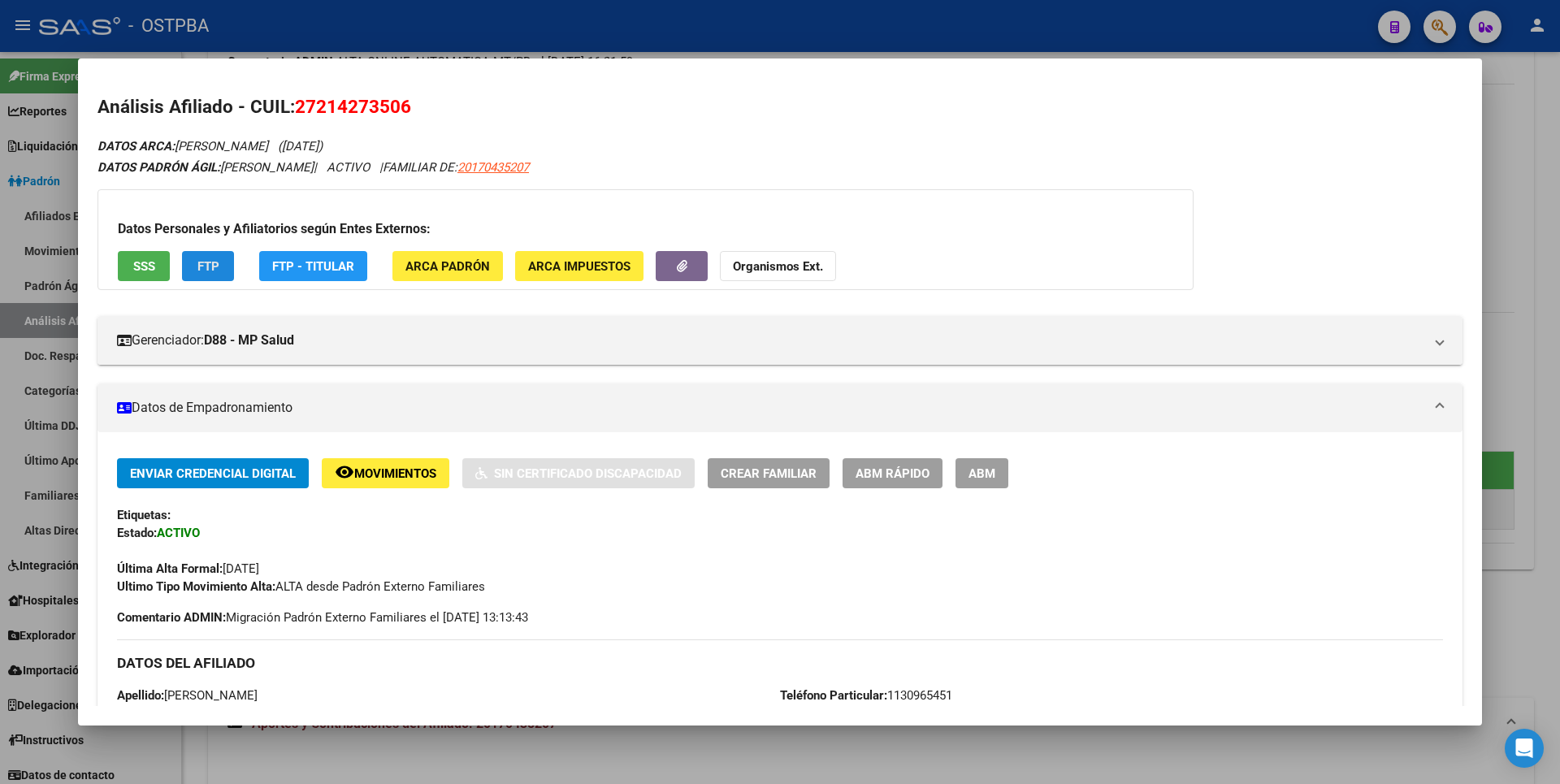
click at [217, 266] on span "FTP" at bounding box center [208, 266] width 22 height 15
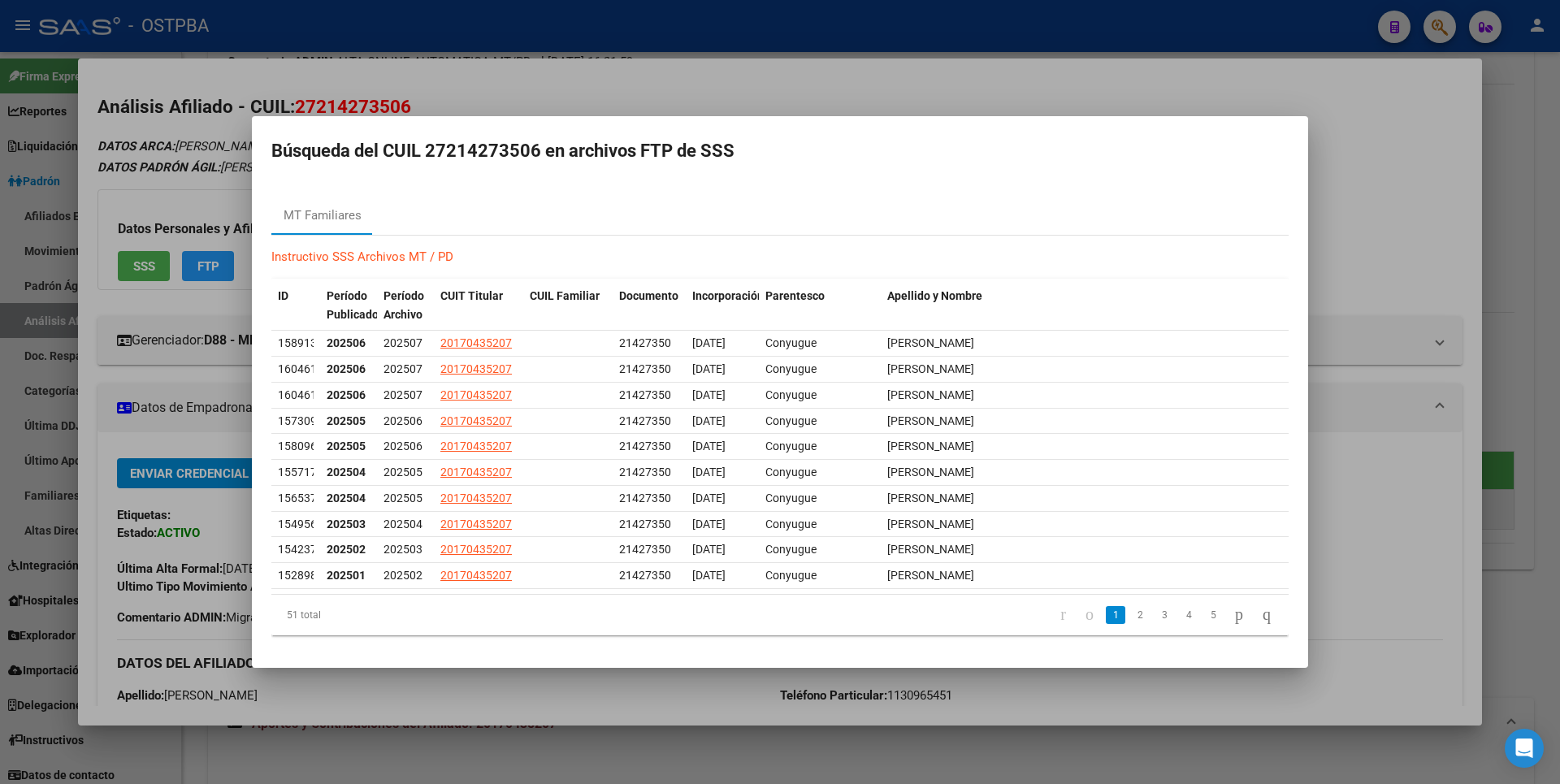
click at [1396, 243] on div at bounding box center [780, 392] width 1560 height 784
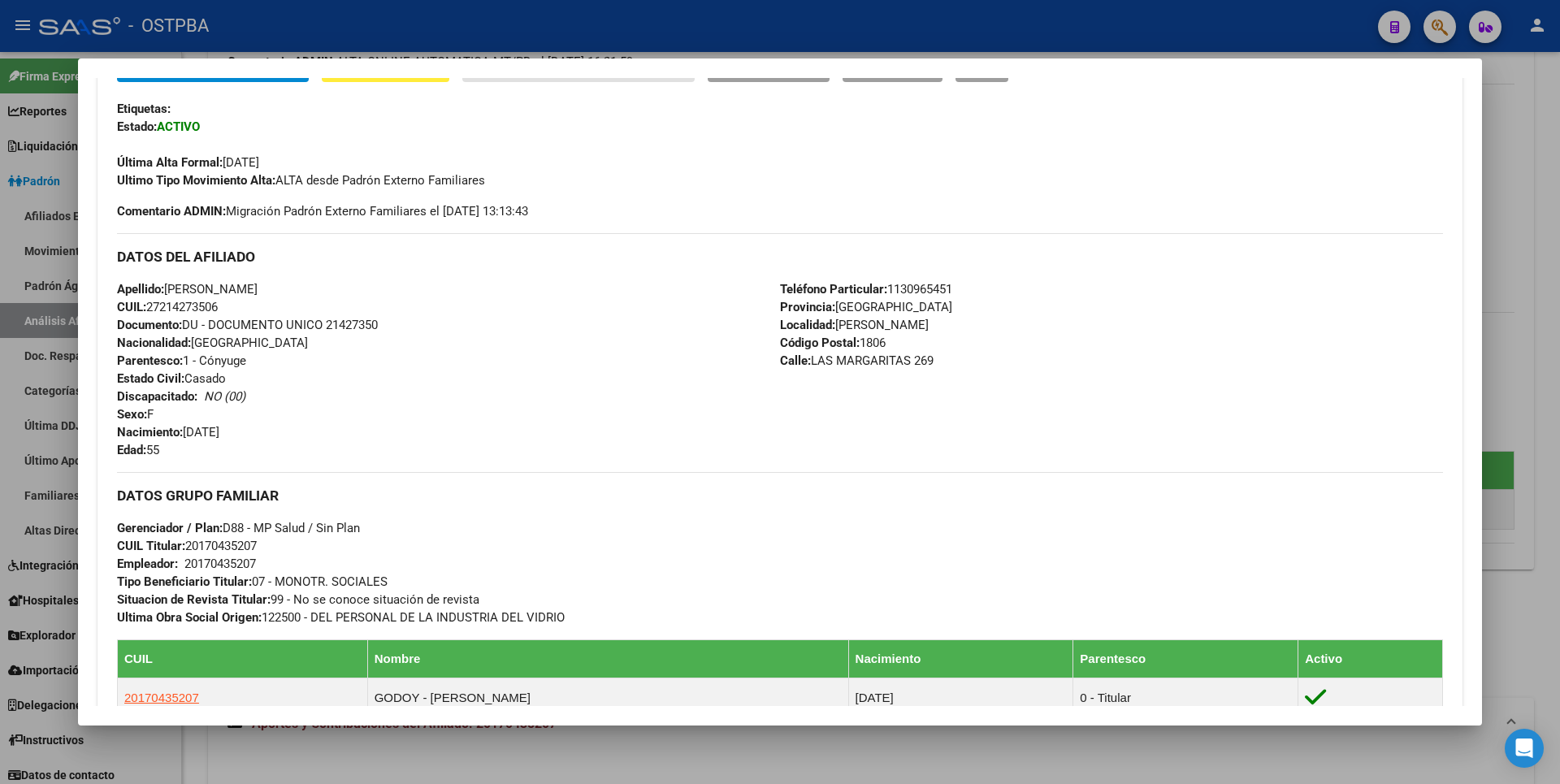
scroll to position [163, 0]
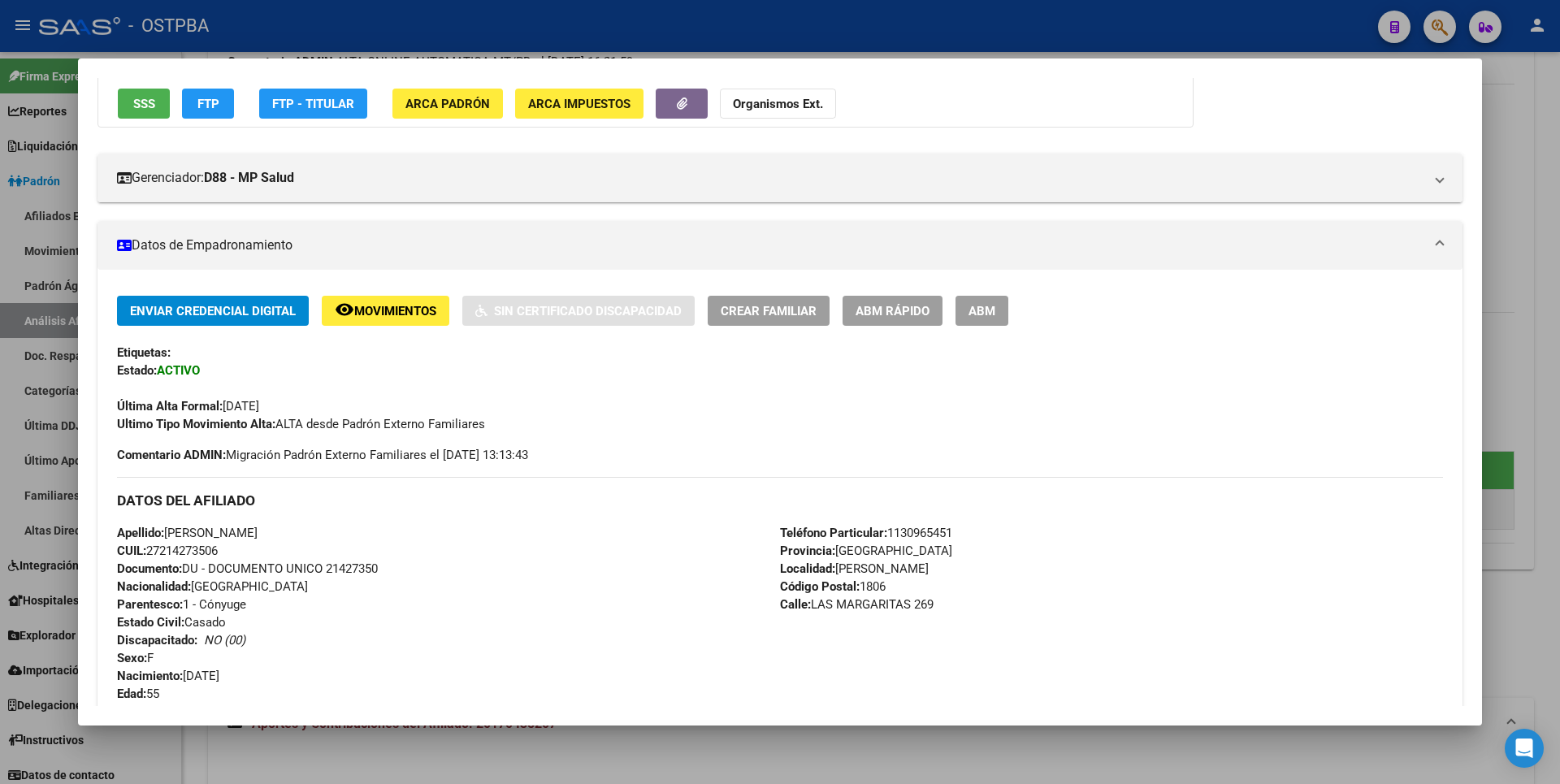
click at [390, 306] on span "Movimientos" at bounding box center [395, 311] width 82 height 15
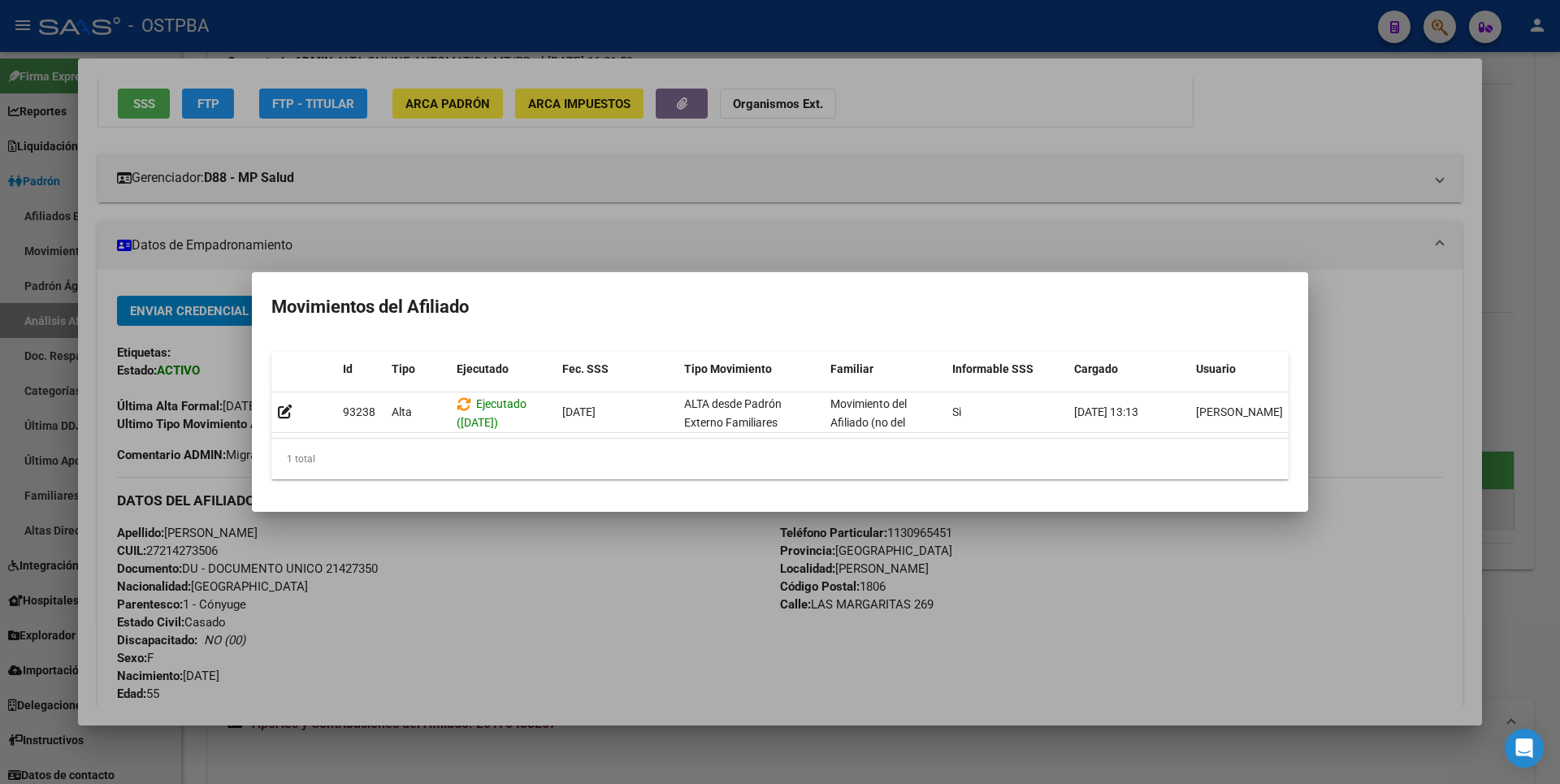
click at [865, 218] on div at bounding box center [780, 392] width 1560 height 784
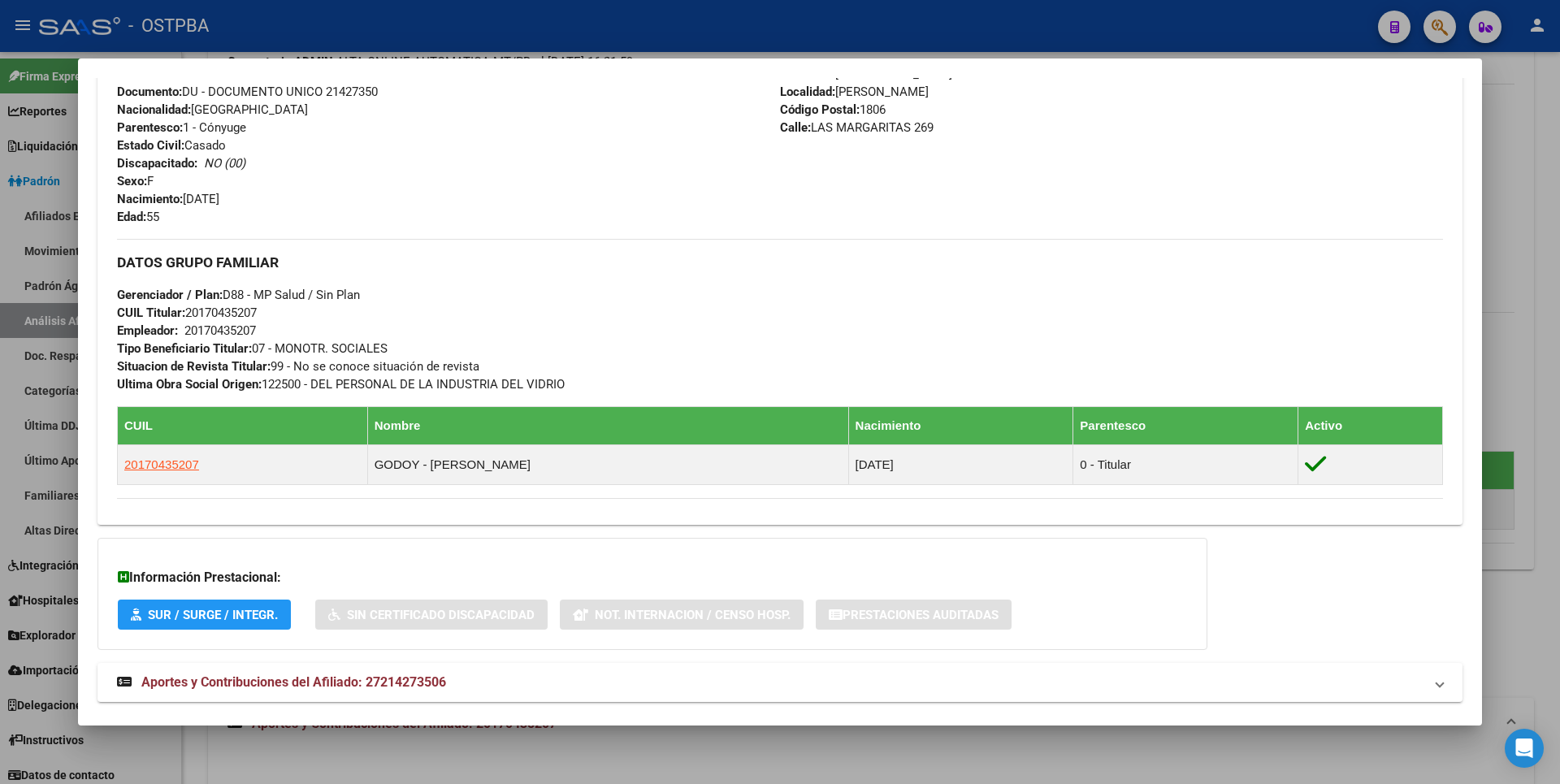
scroll to position [711, 0]
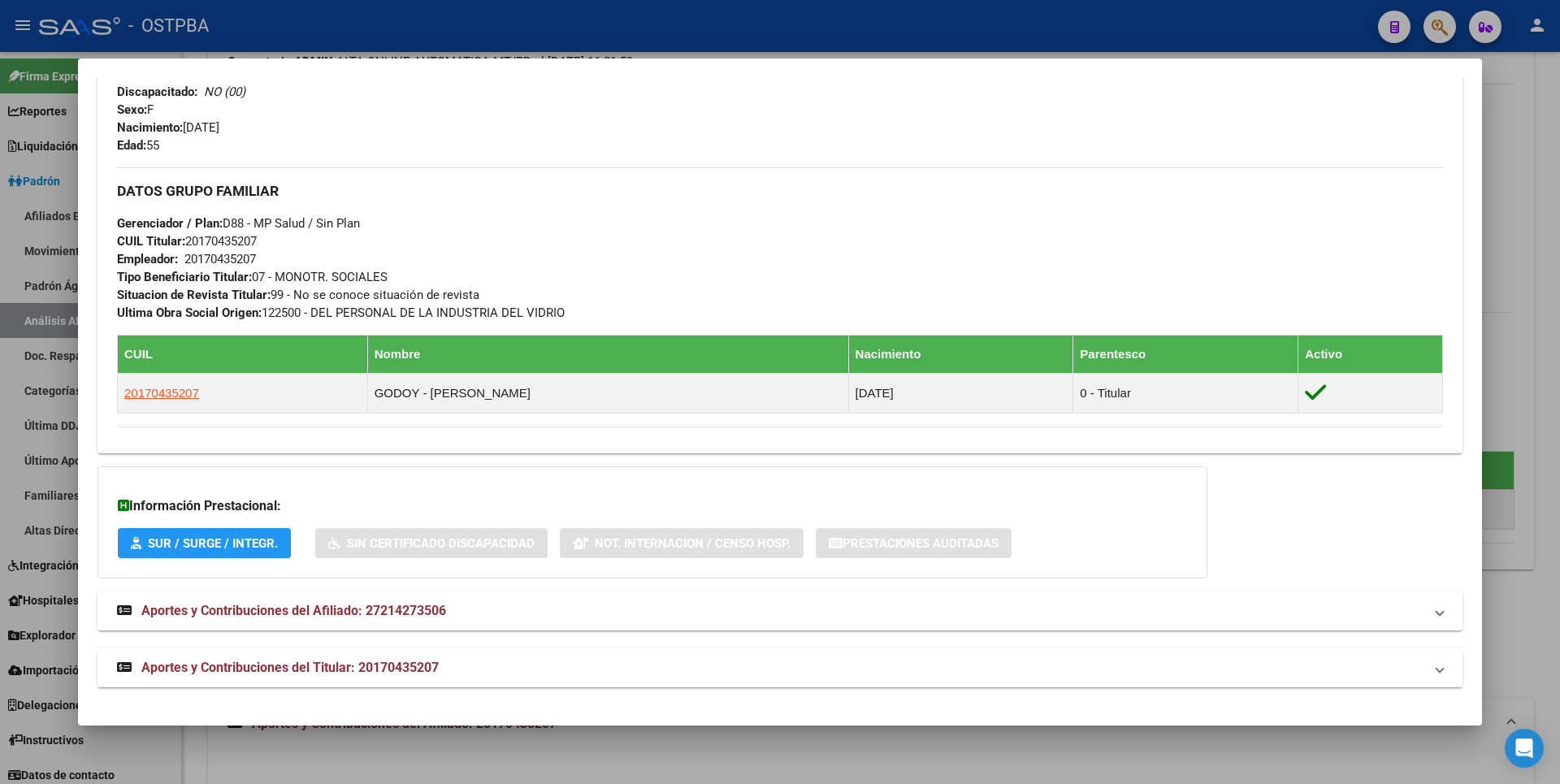
click at [293, 613] on span "Aportes y Contribuciones del Afiliado: 27214273506" at bounding box center [293, 611] width 305 height 16
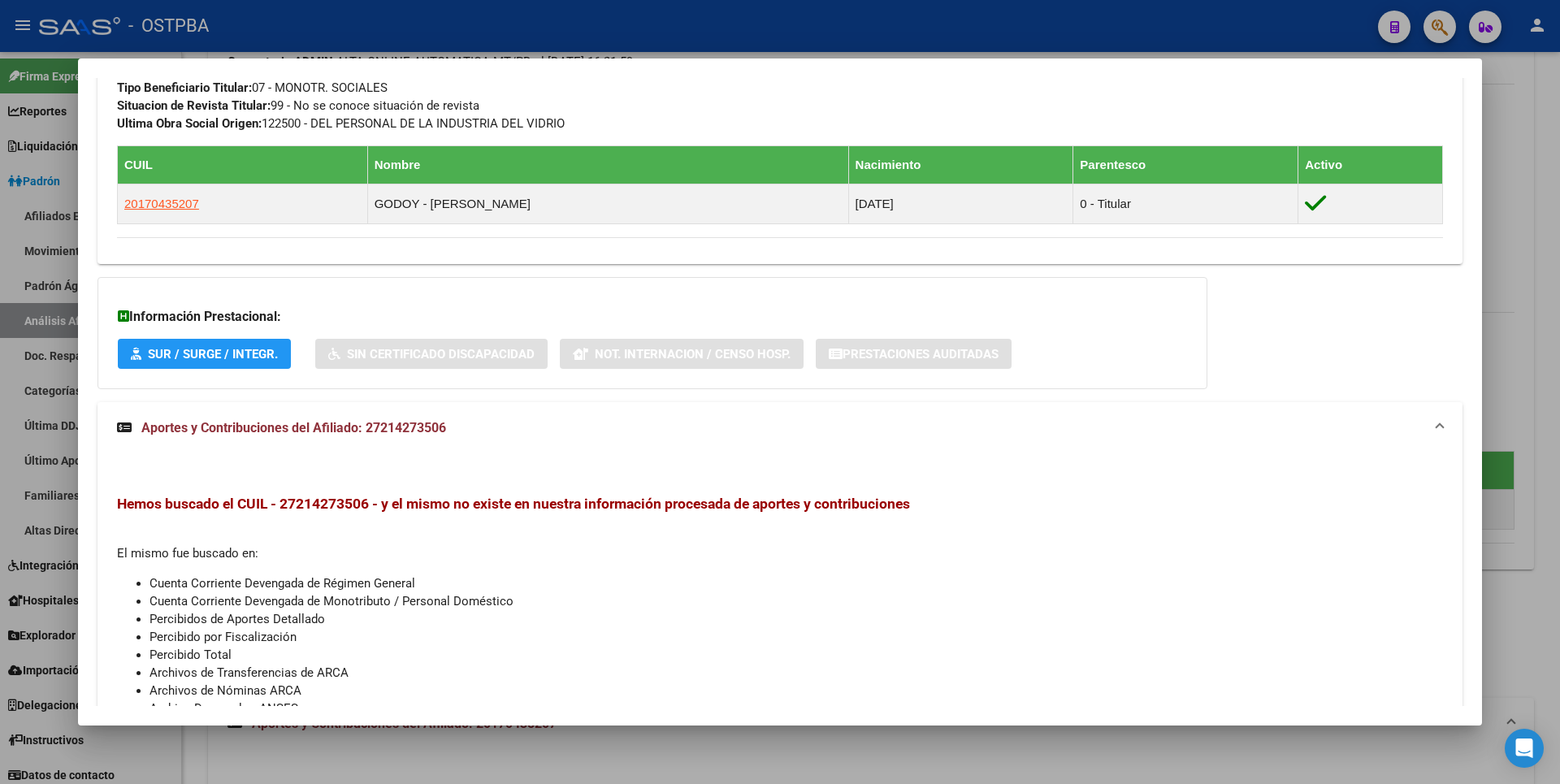
scroll to position [1044, 0]
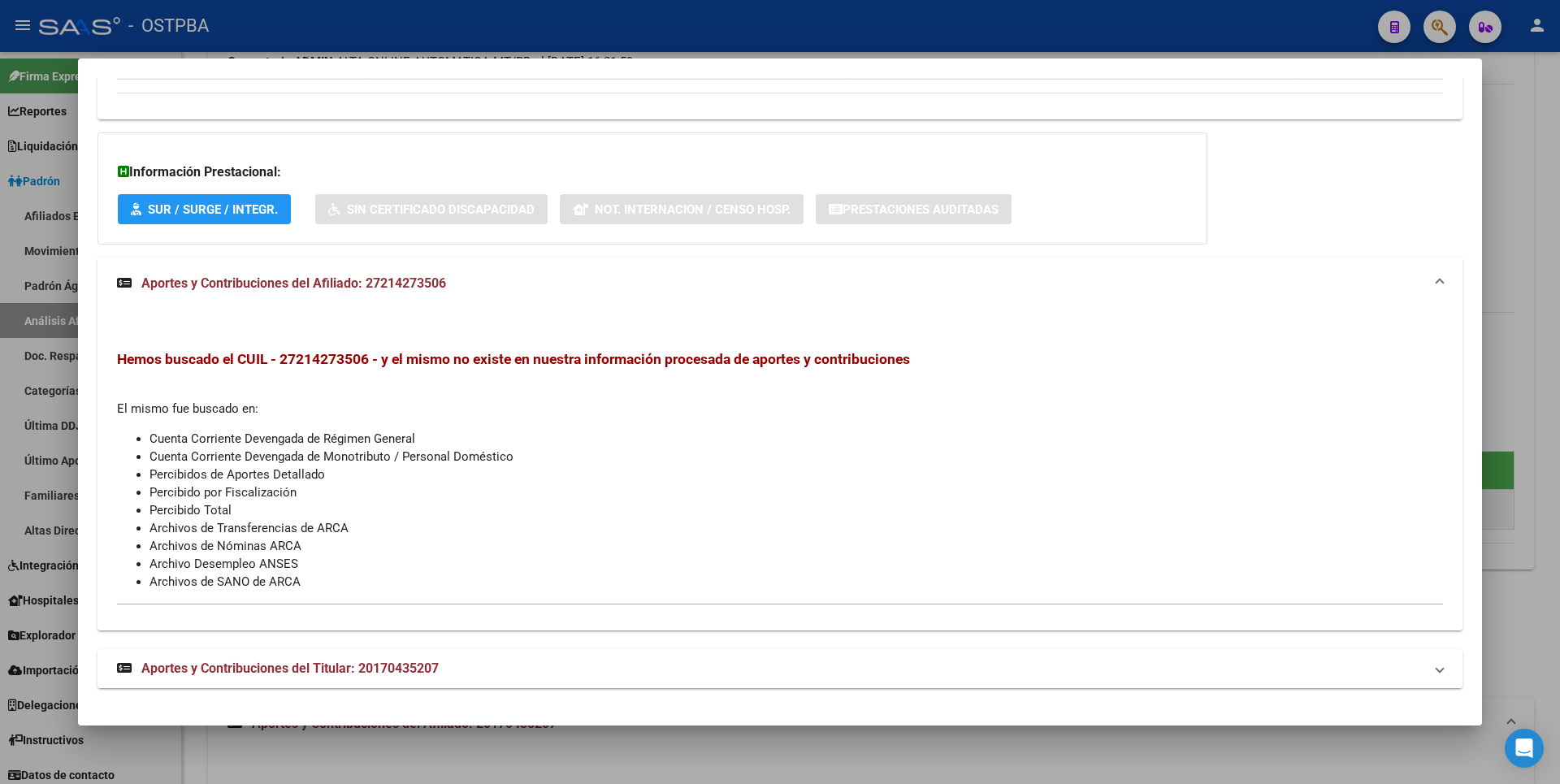
click at [356, 671] on span "Aportes y Contribuciones del Titular: 20170435207" at bounding box center [290, 668] width 298 height 16
click at [1528, 150] on div at bounding box center [780, 392] width 1560 height 784
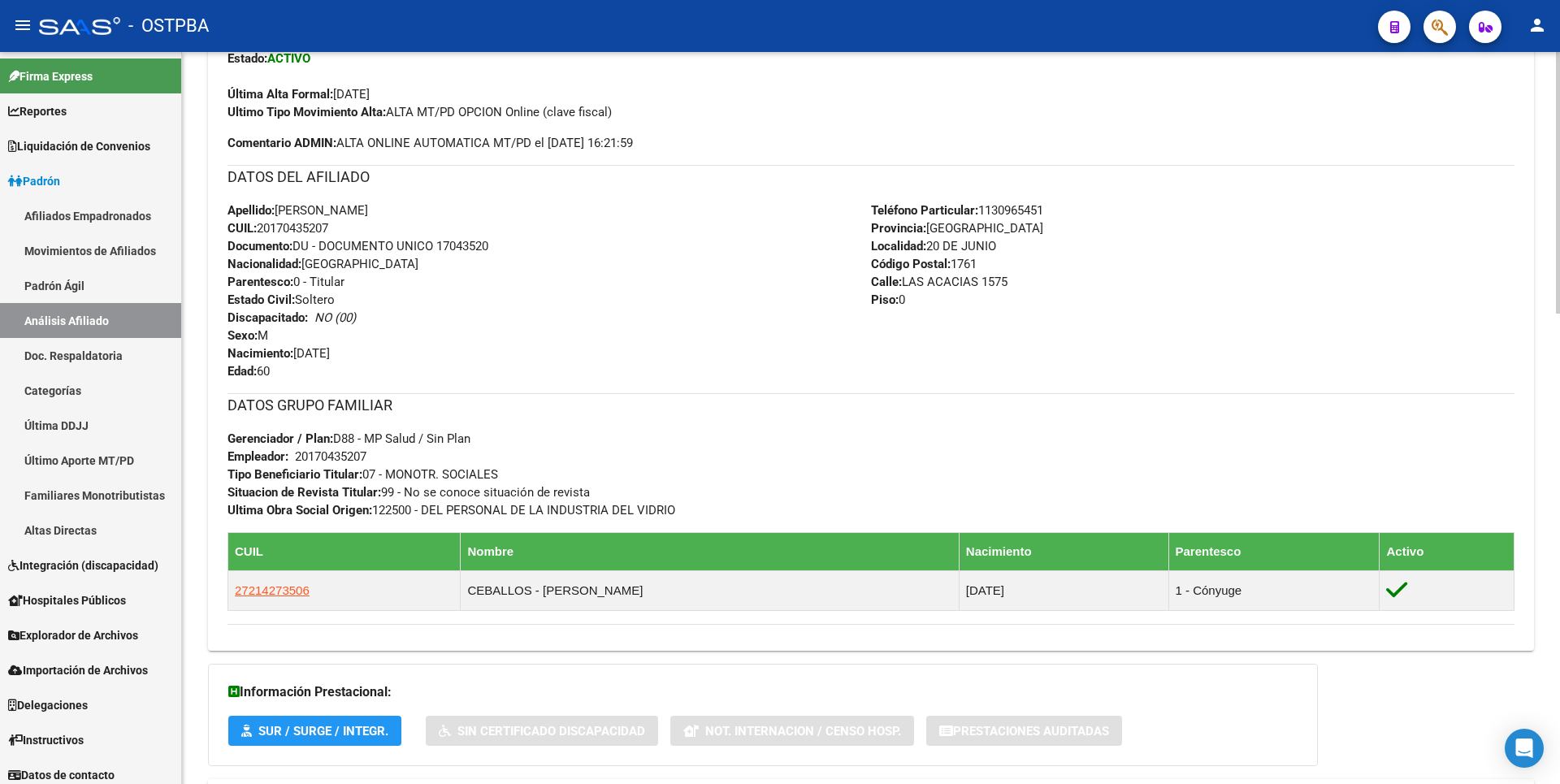
scroll to position [81, 0]
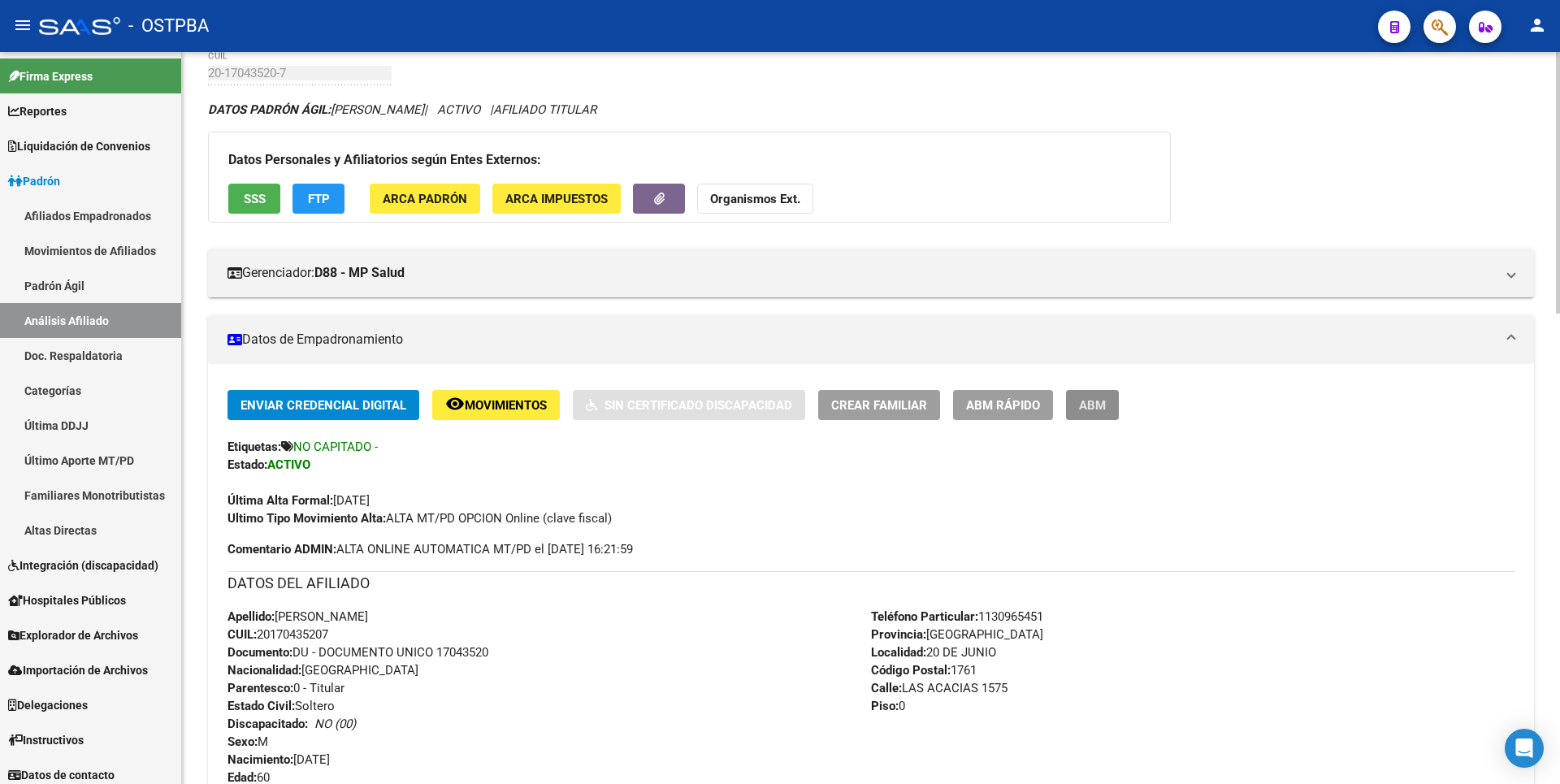
click at [1098, 414] on button "ABM" at bounding box center [1093, 405] width 53 height 30
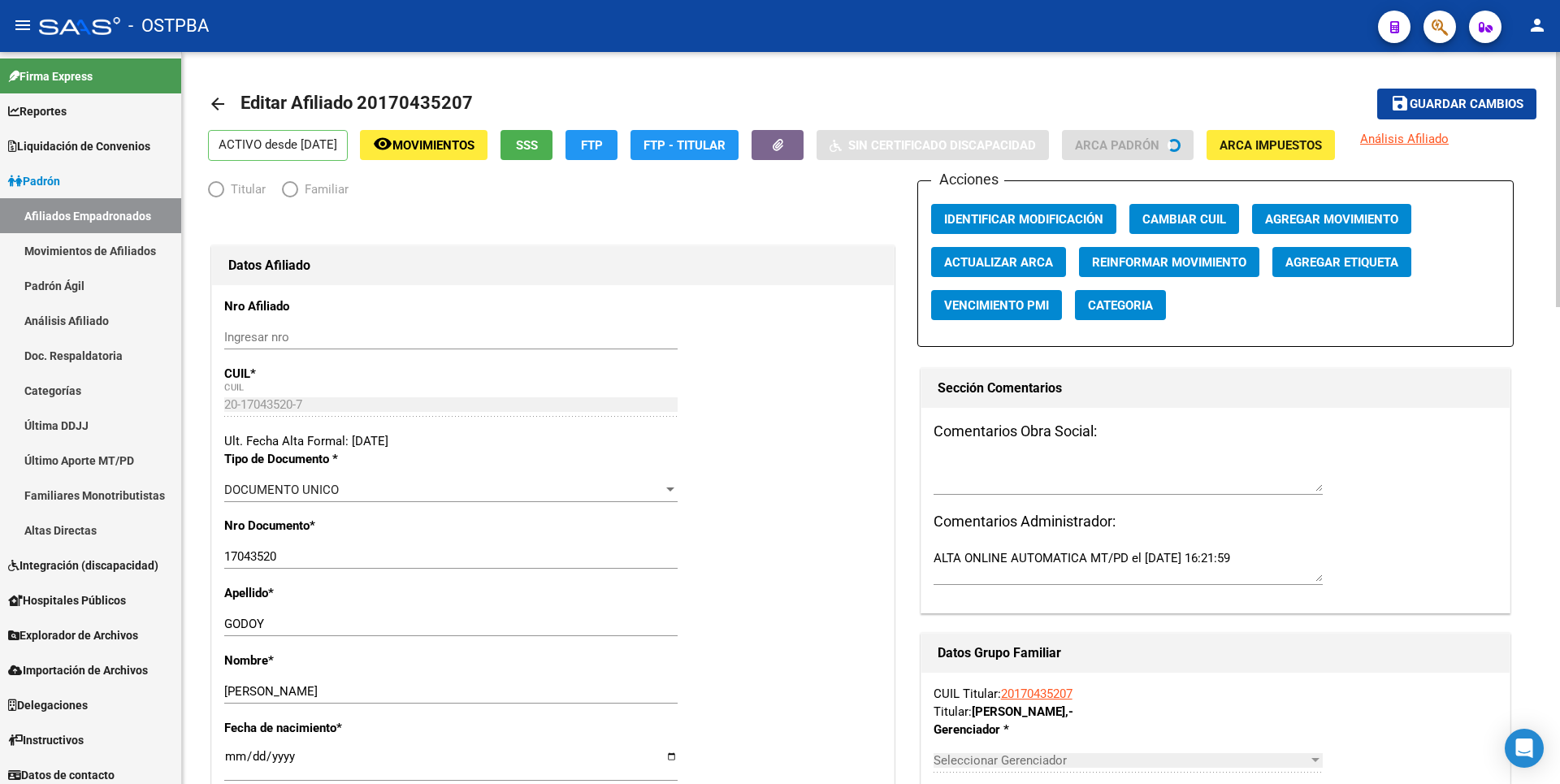
radio input "true"
type input "20-17043520-7"
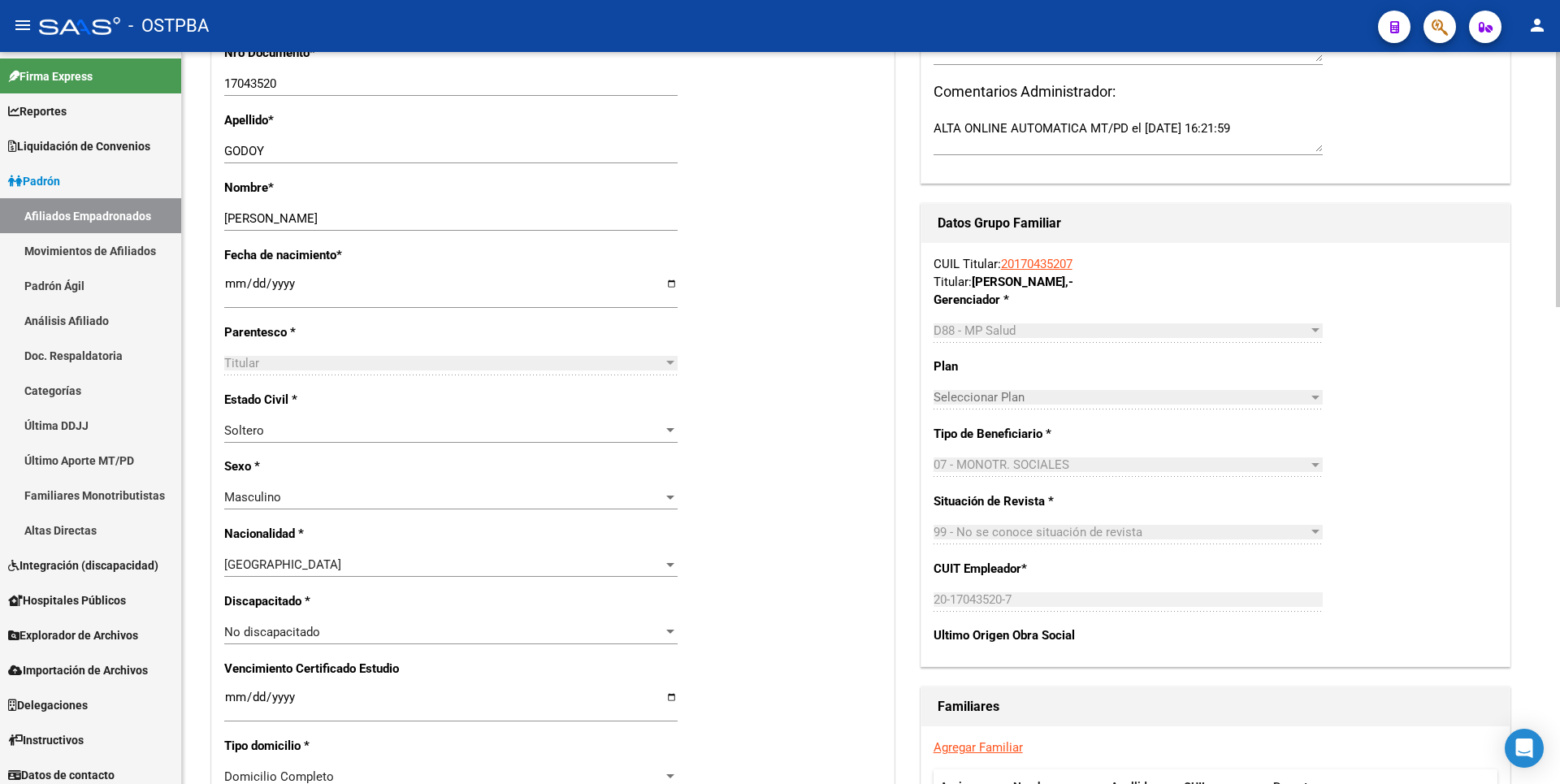
scroll to position [487, 0]
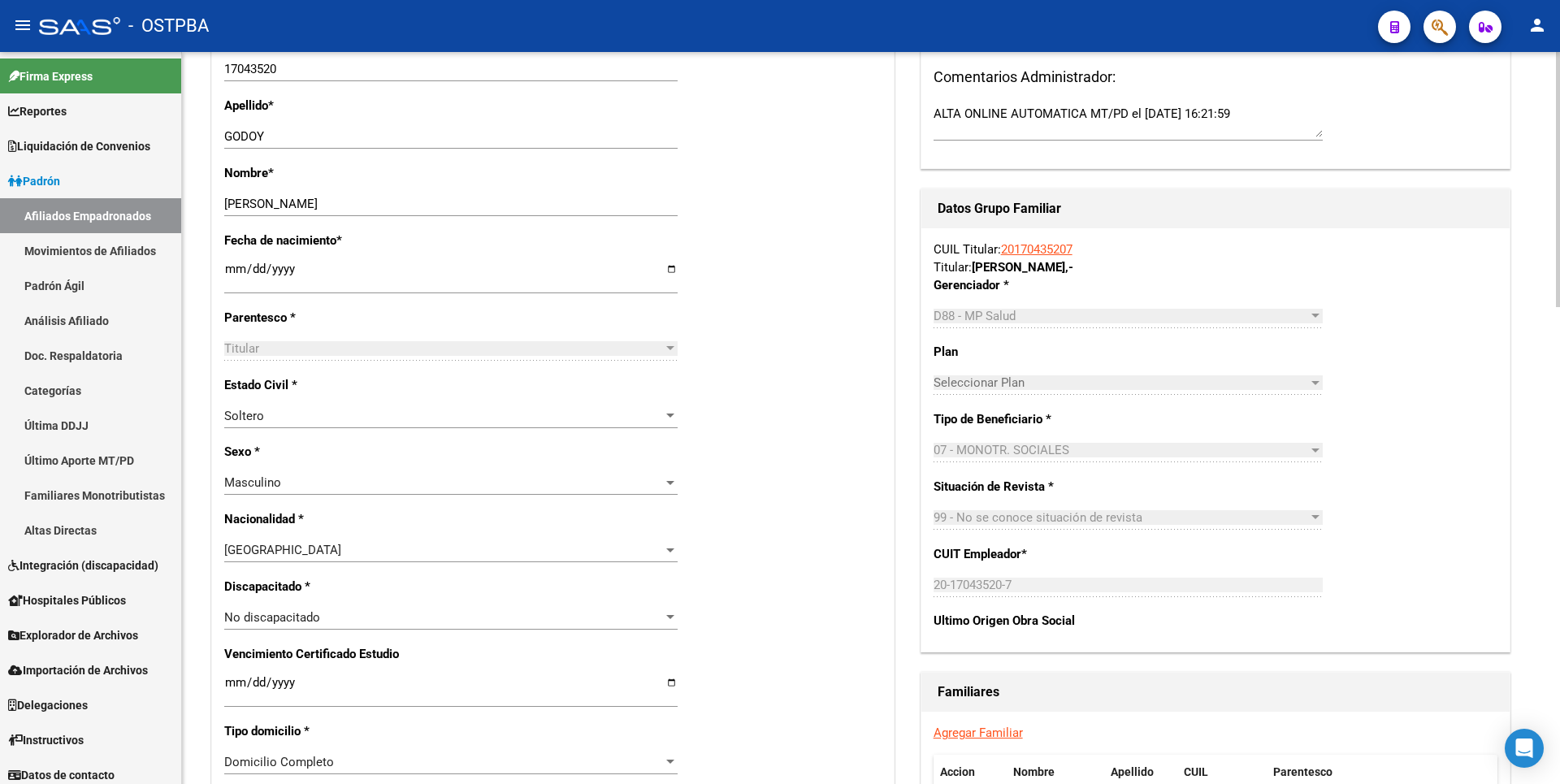
click at [669, 420] on div at bounding box center [670, 415] width 15 height 13
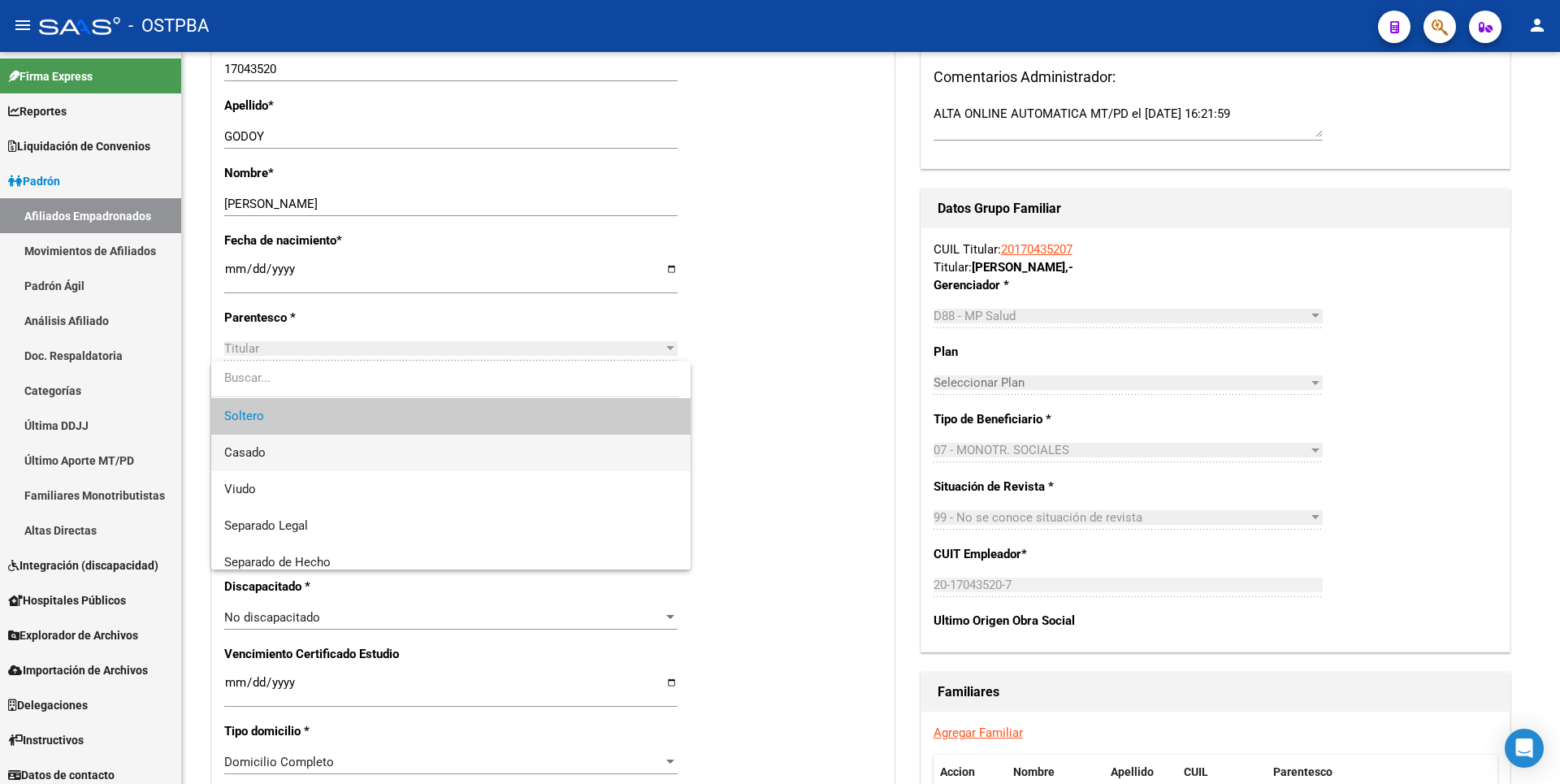
click at [286, 452] on span "Casado" at bounding box center [451, 452] width 454 height 37
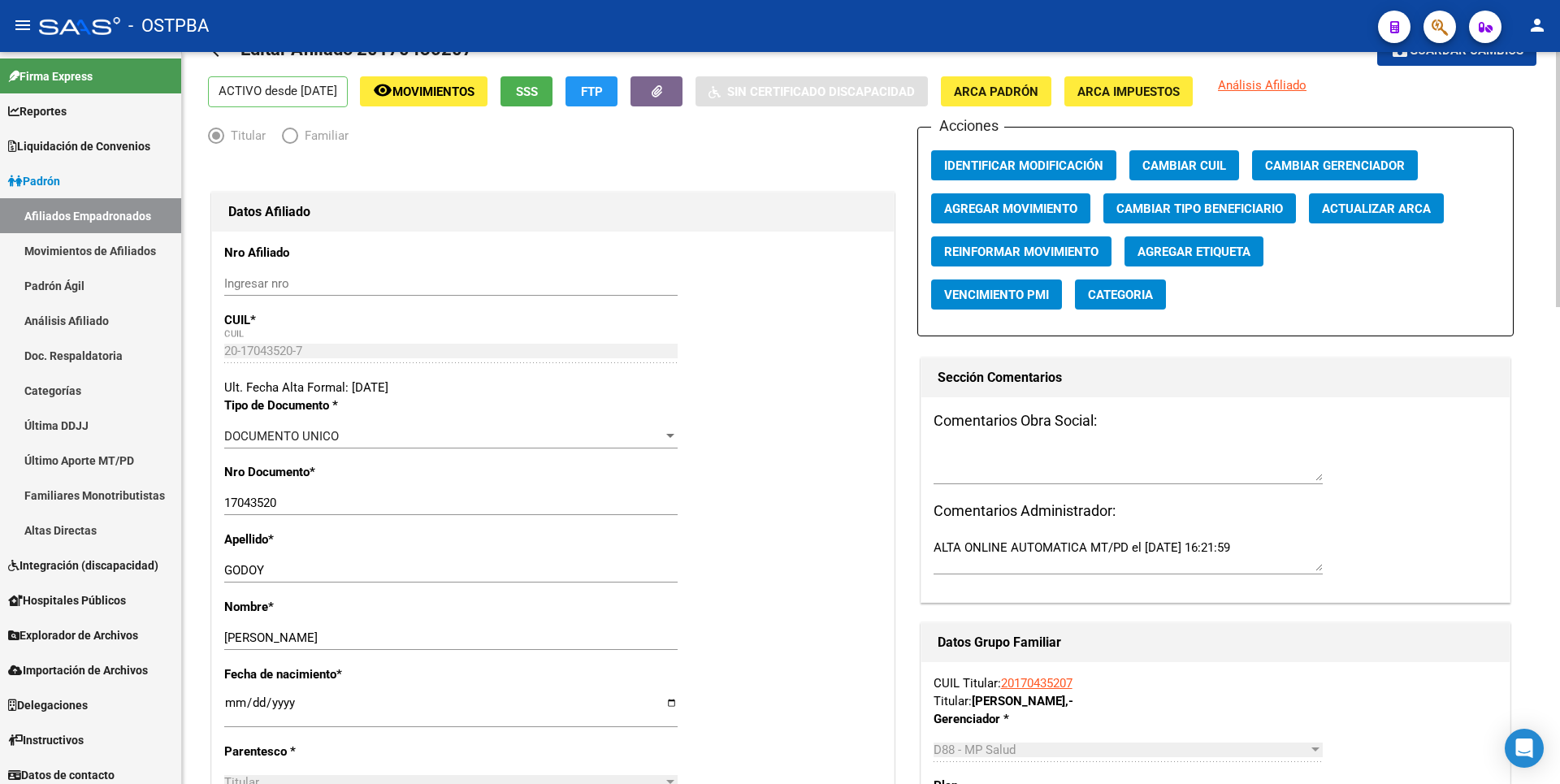
scroll to position [0, 0]
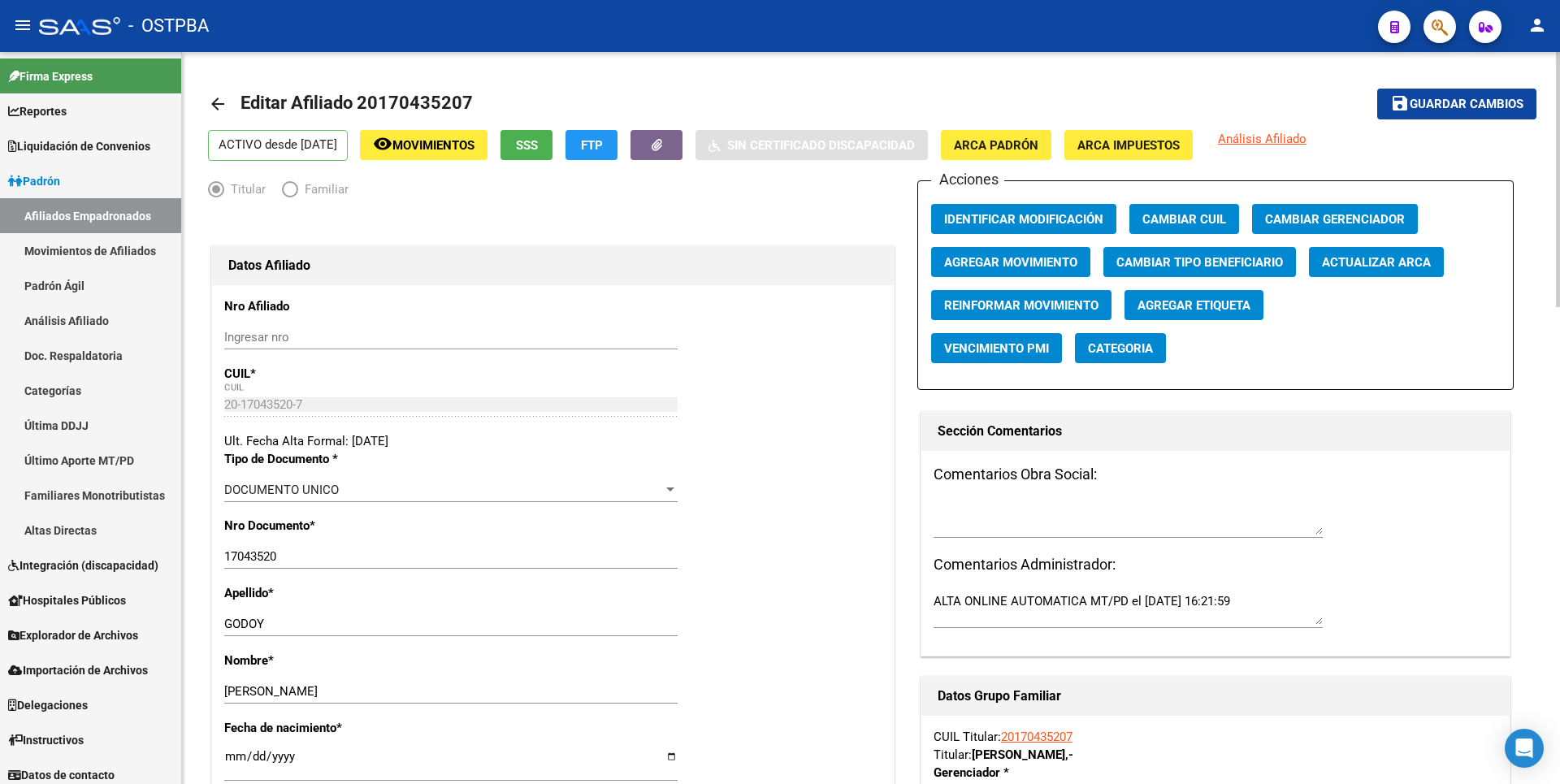
click at [1487, 97] on span "Guardar cambios" at bounding box center [1466, 104] width 114 height 15
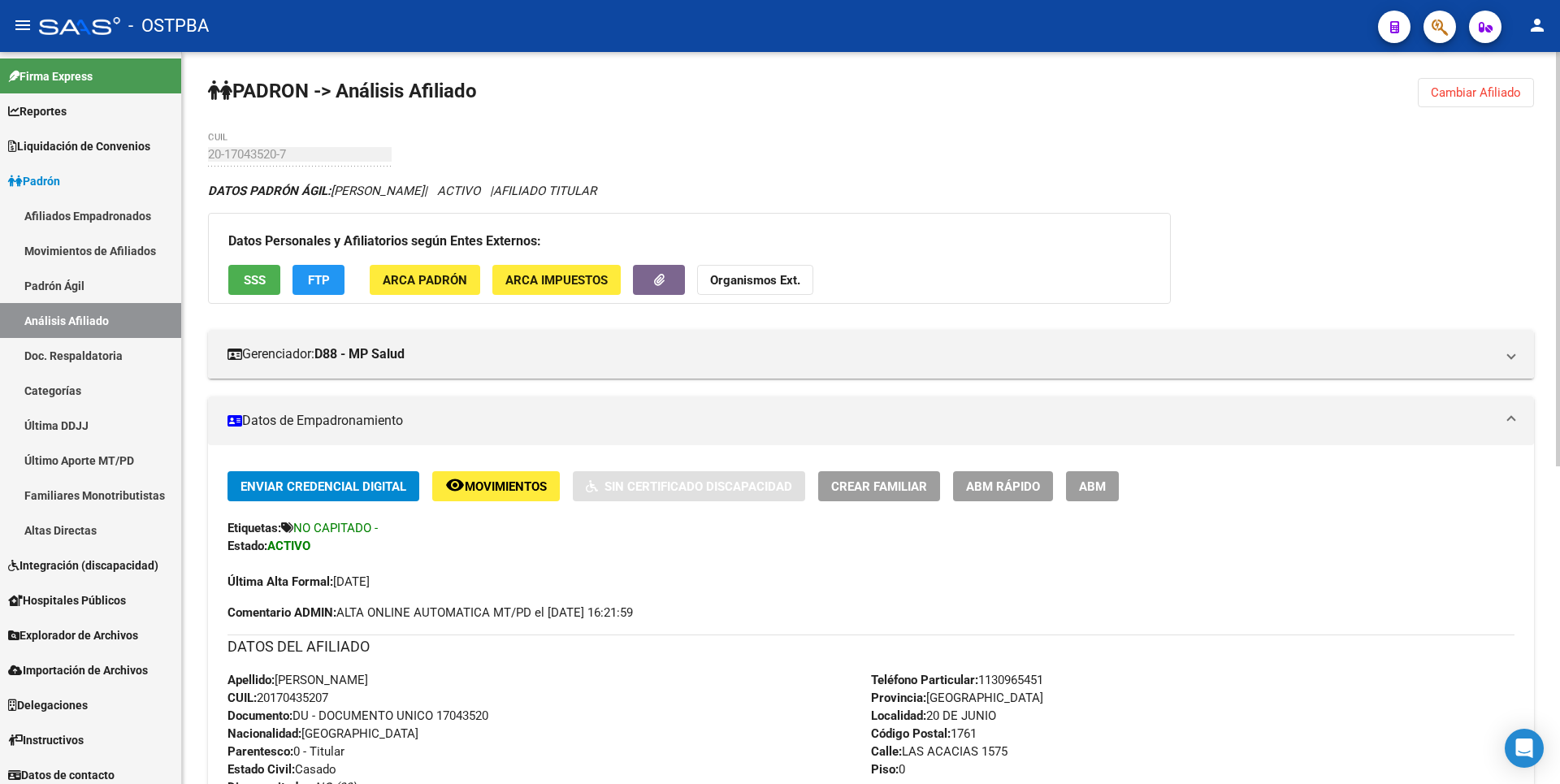
drag, startPoint x: 1470, startPoint y: 85, endPoint x: 1312, endPoint y: 82, distance: 158.0
click at [1469, 84] on button "Cambiar Afiliado" at bounding box center [1476, 93] width 116 height 30
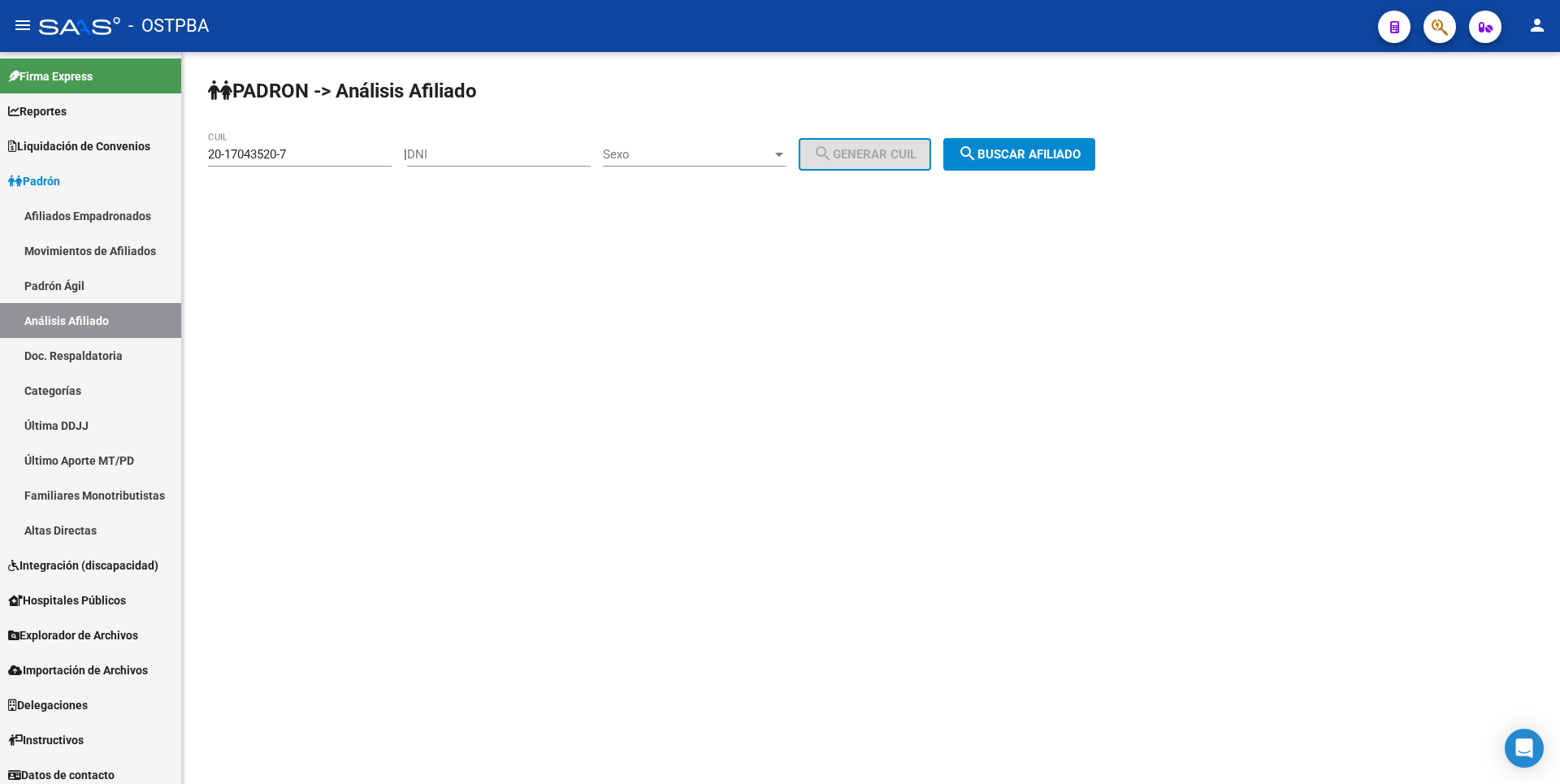
click at [532, 161] on input "DNI" at bounding box center [499, 154] width 184 height 15
paste input "1741109"
type input "1741109"
drag, startPoint x: 325, startPoint y: 158, endPoint x: 71, endPoint y: 181, distance: 255.0
click at [71, 181] on mat-sidenav-container "Firma Express Reportes Tablero de Control Ingresos Percibidos Análisis de todos…" at bounding box center [780, 418] width 1560 height 732
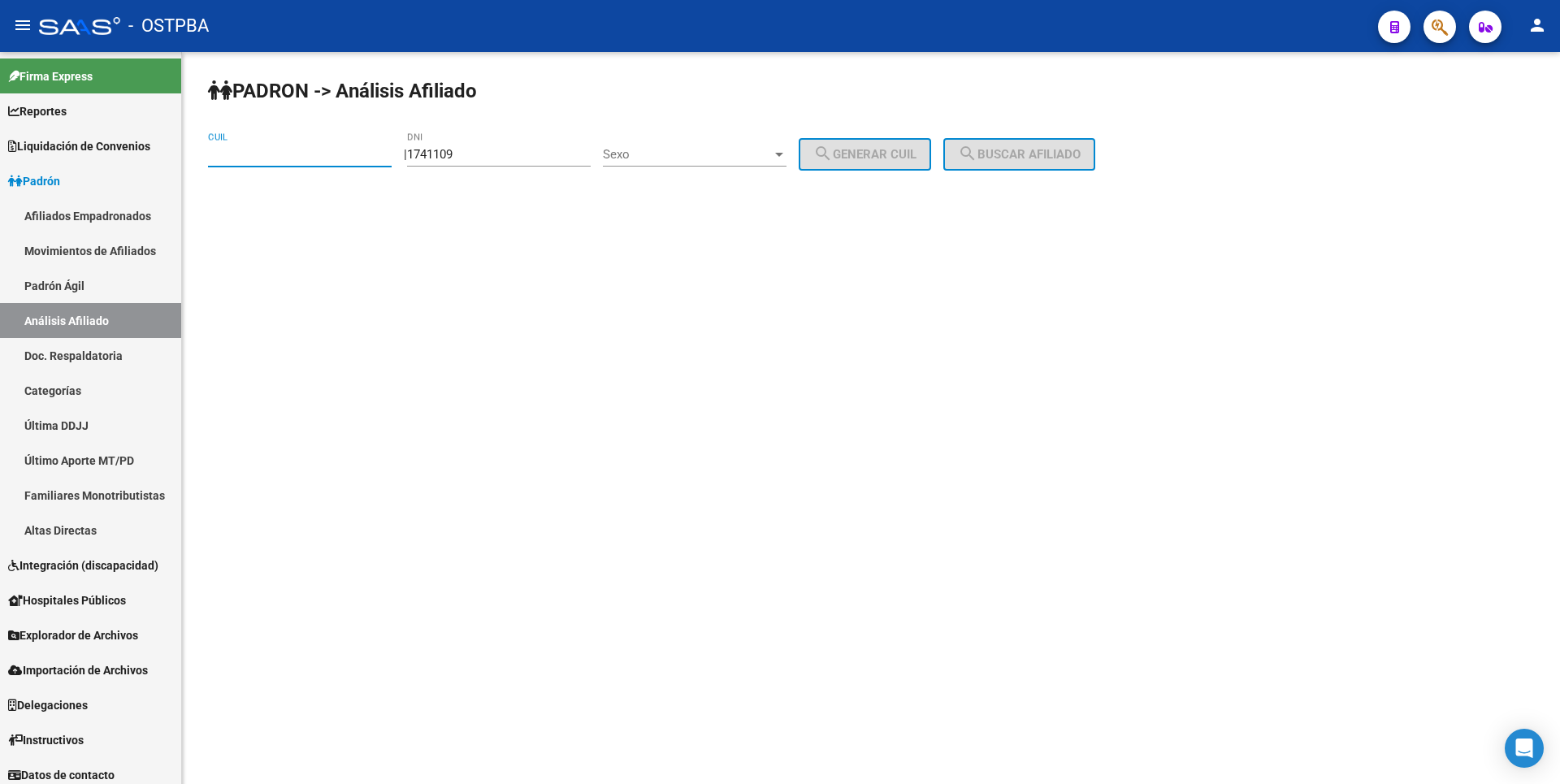
click at [718, 155] on span "Sexo" at bounding box center [688, 154] width 169 height 15
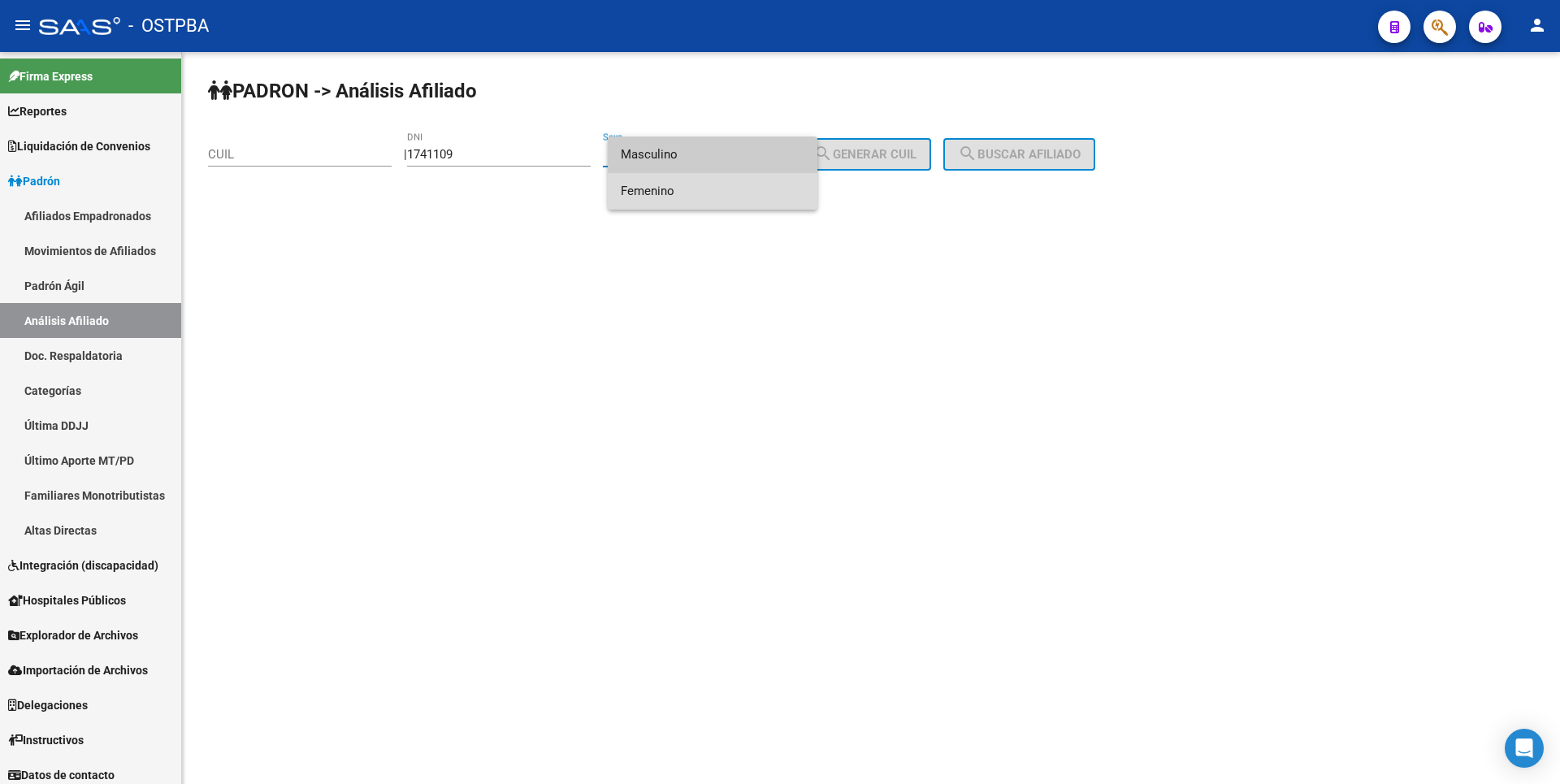
click at [671, 180] on span "Femenino" at bounding box center [712, 191] width 184 height 37
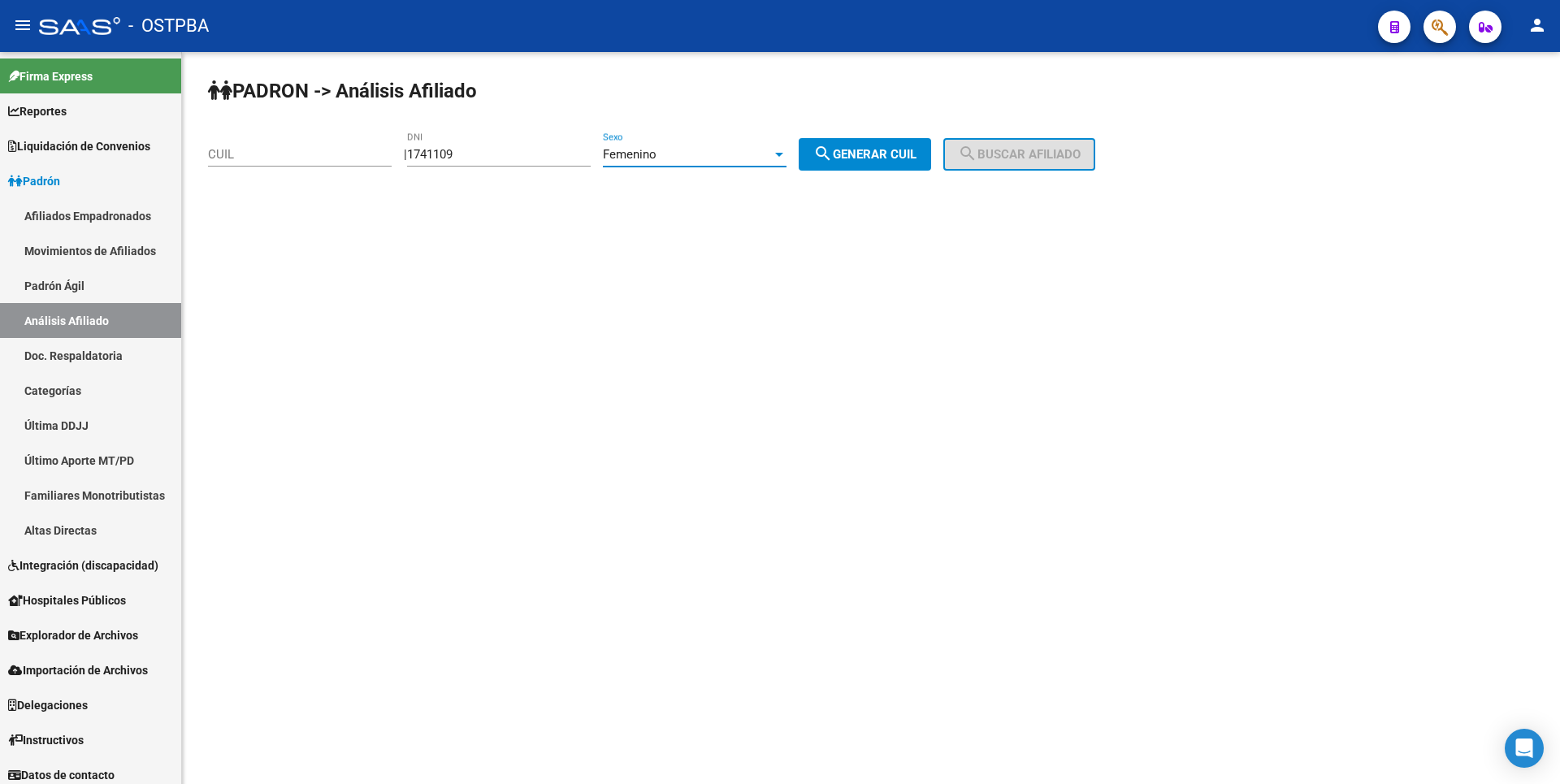
drag, startPoint x: 671, startPoint y: 180, endPoint x: 843, endPoint y: 150, distance: 174.6
click at [833, 150] on mat-icon "search" at bounding box center [823, 153] width 19 height 19
type input "27-01741109-3"
click at [1017, 154] on span "search Buscar afiliado" at bounding box center [1019, 154] width 123 height 15
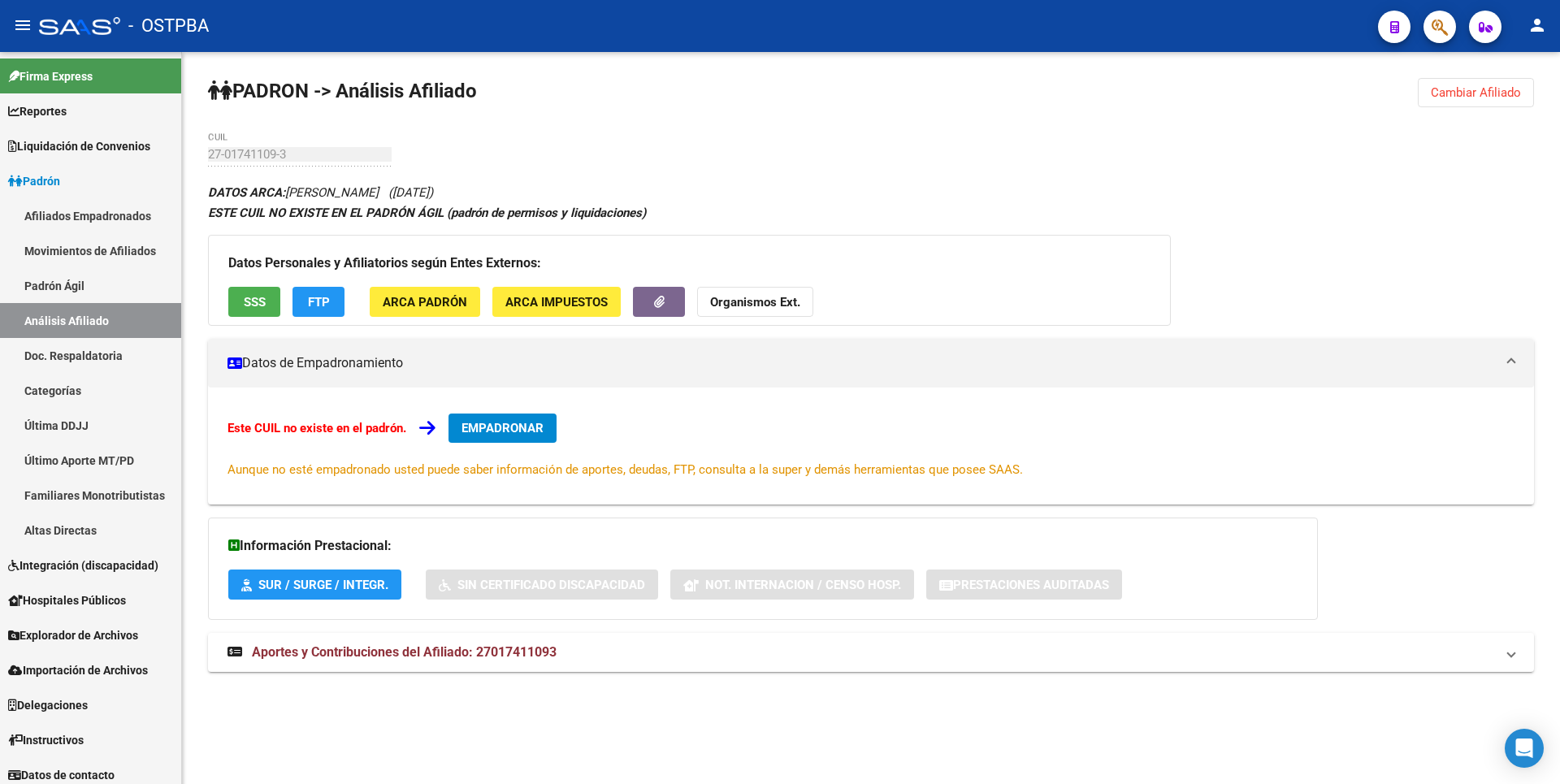
click at [1462, 83] on button "Cambiar Afiliado" at bounding box center [1476, 93] width 116 height 30
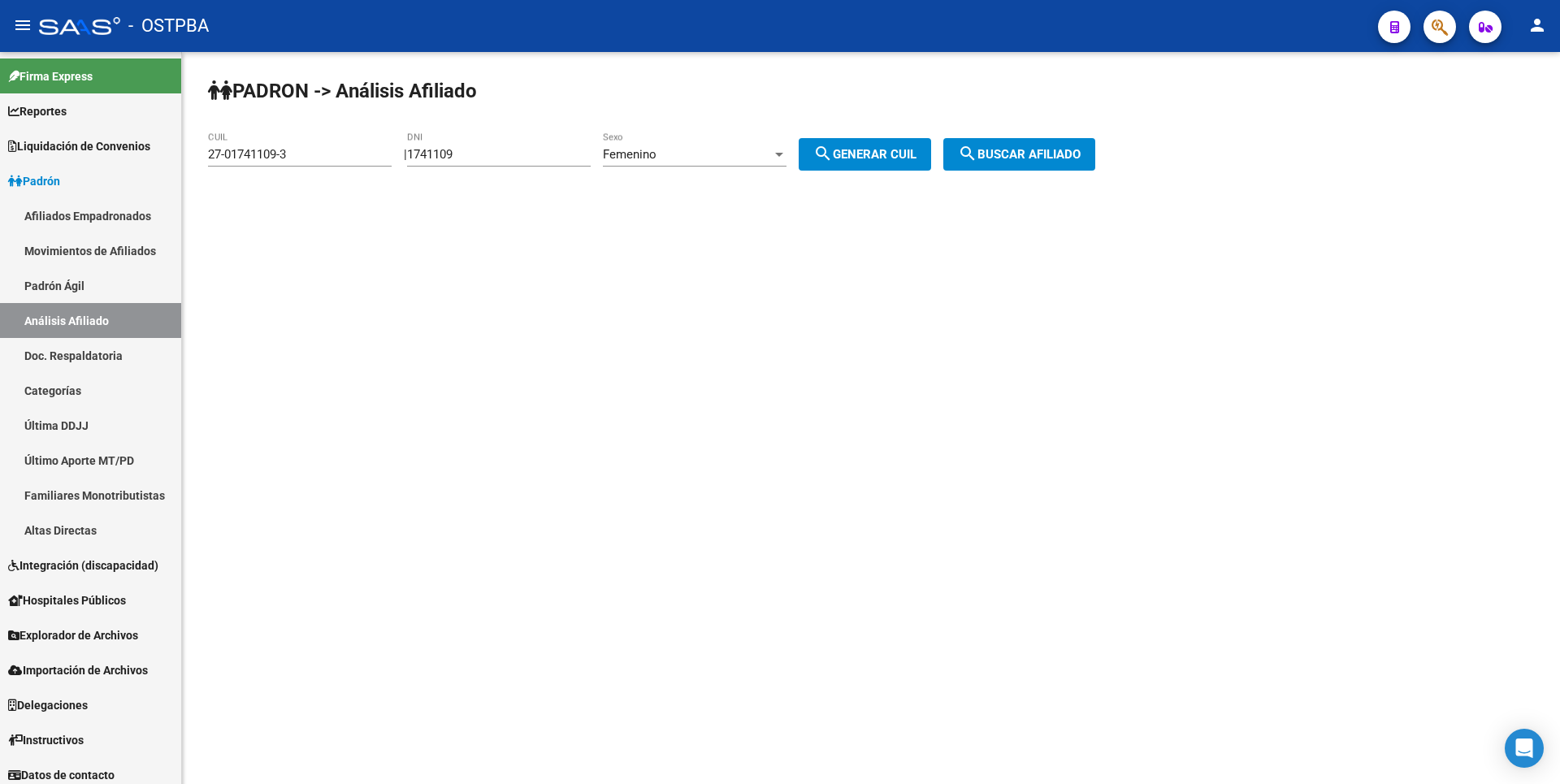
click at [783, 153] on div at bounding box center [778, 154] width 8 height 4
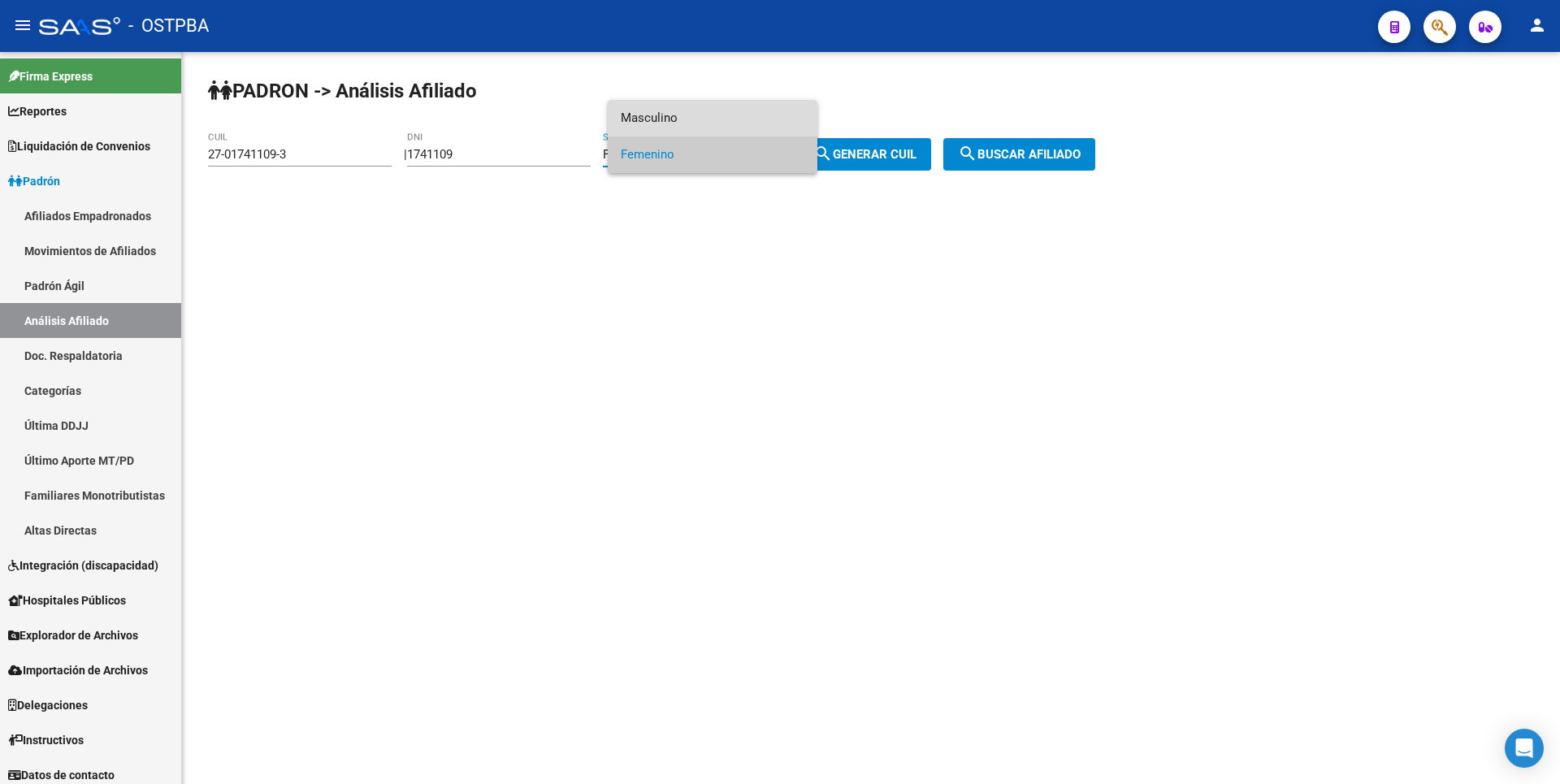
drag, startPoint x: 640, startPoint y: 116, endPoint x: 235, endPoint y: 197, distance: 413.0
click at [638, 116] on span "Masculino" at bounding box center [712, 118] width 184 height 37
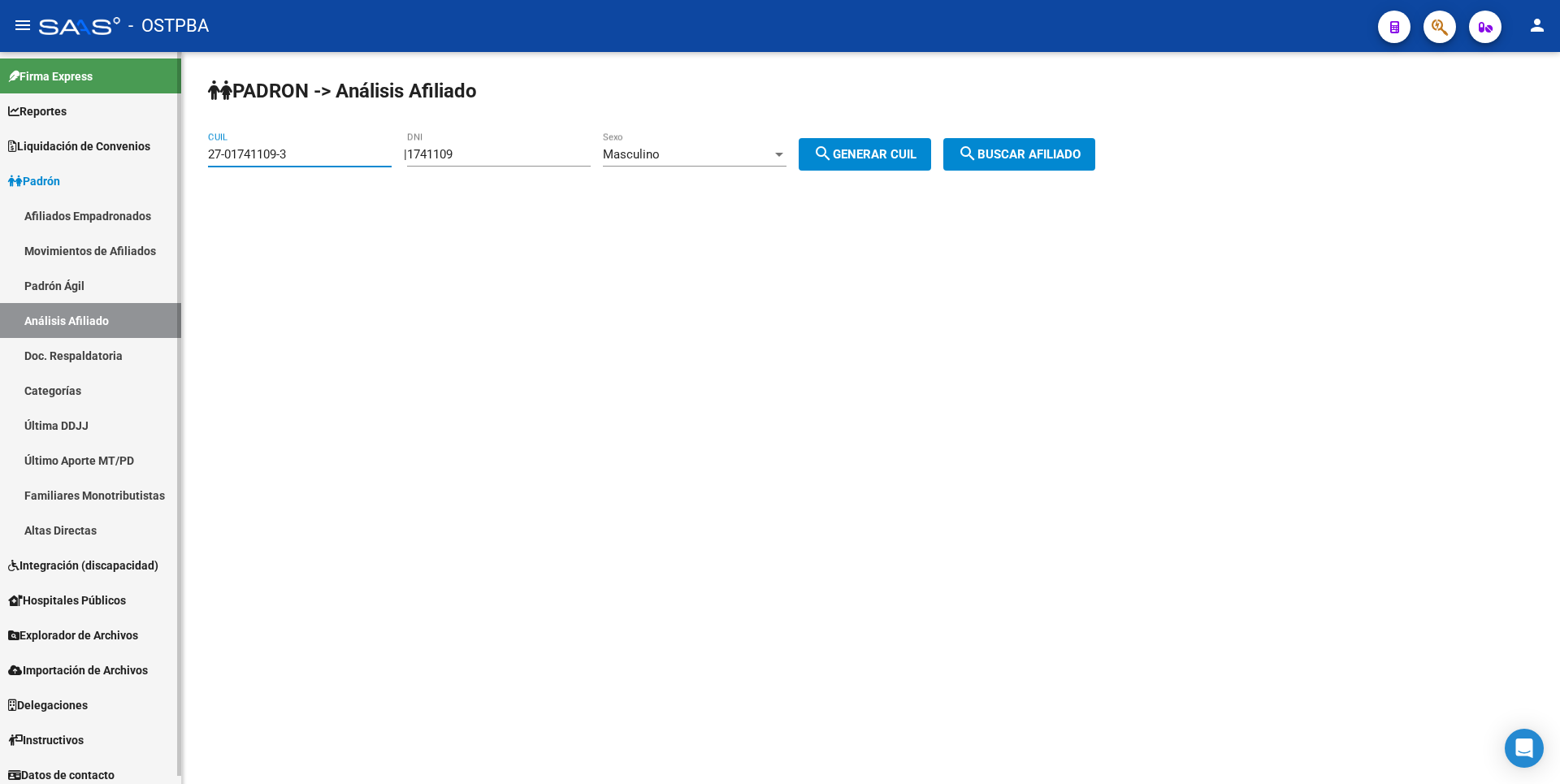
drag, startPoint x: 244, startPoint y: 178, endPoint x: 0, endPoint y: 201, distance: 245.1
click at [0, 201] on mat-sidenav-container "Firma Express Reportes Tablero de Control Ingresos Percibidos Análisis de todos…" at bounding box center [780, 418] width 1560 height 732
drag, startPoint x: 913, startPoint y: 151, endPoint x: 944, endPoint y: 149, distance: 31.1
click at [917, 151] on span "search Generar CUIL" at bounding box center [864, 154] width 104 height 15
type input "20-01741109-9"
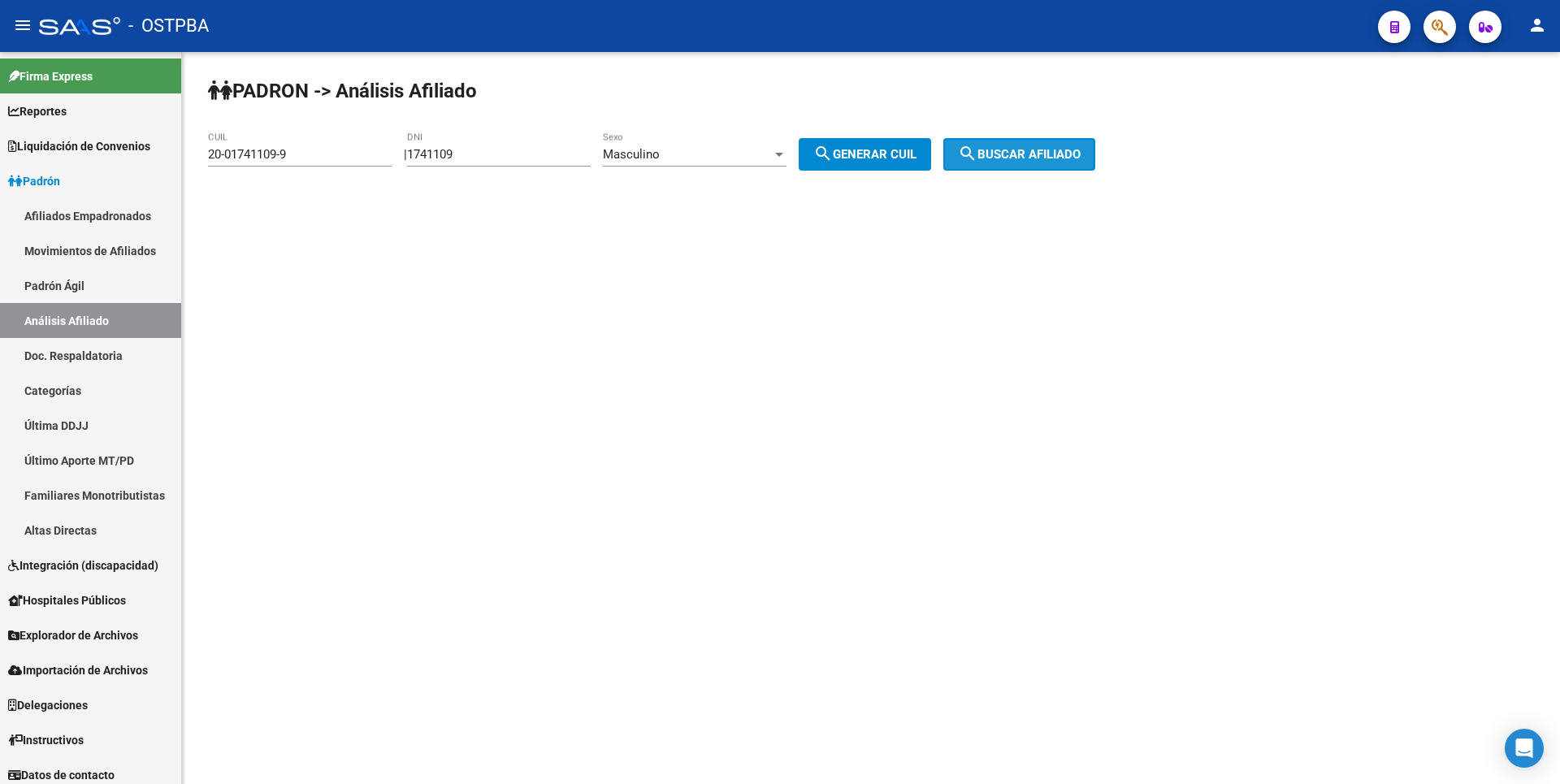
drag, startPoint x: 972, startPoint y: 152, endPoint x: 980, endPoint y: 153, distance: 8.1
click at [976, 153] on button "search Buscar afiliado" at bounding box center [1019, 154] width 152 height 32
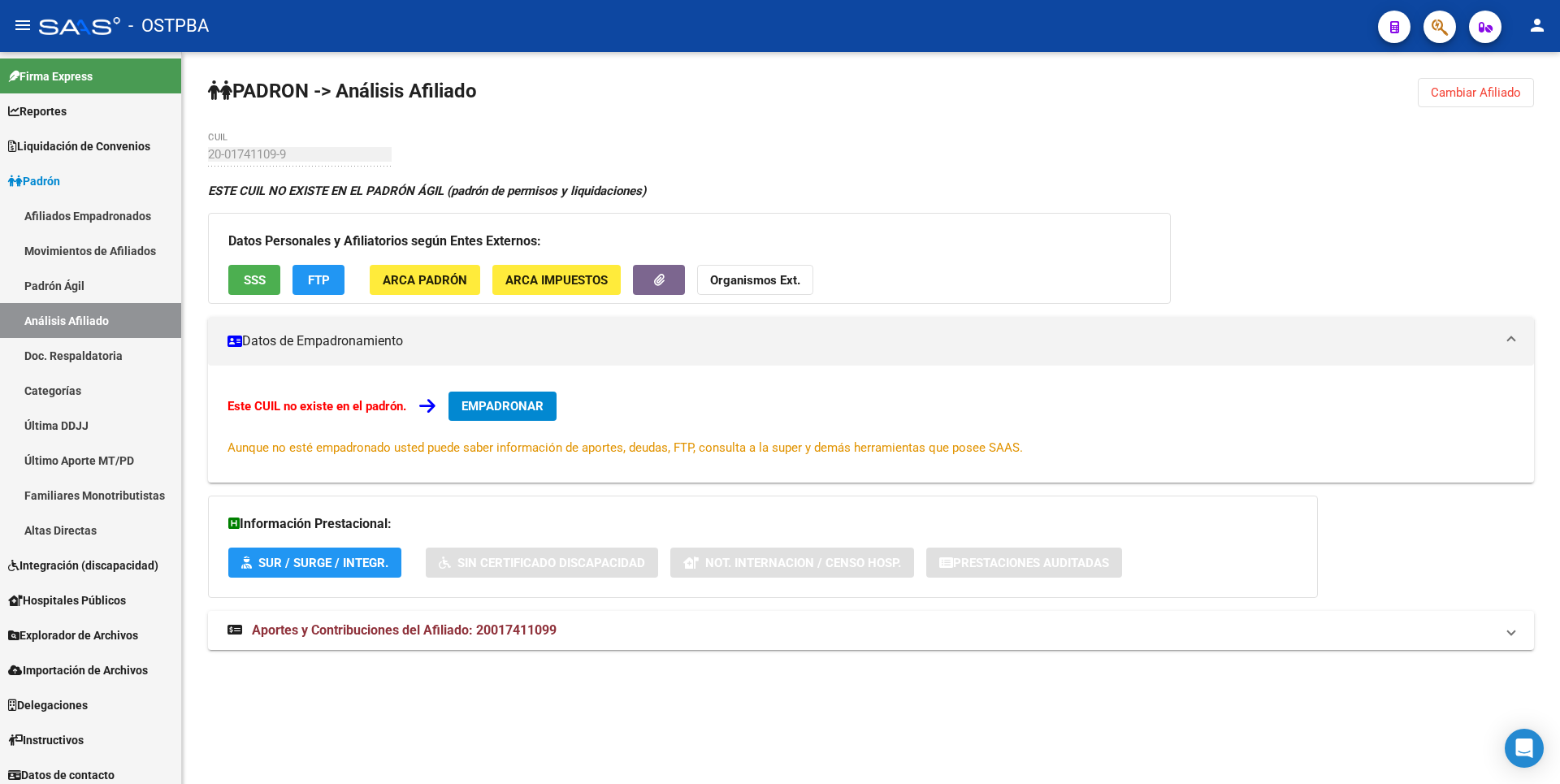
click at [1503, 90] on span "Cambiar Afiliado" at bounding box center [1476, 92] width 91 height 15
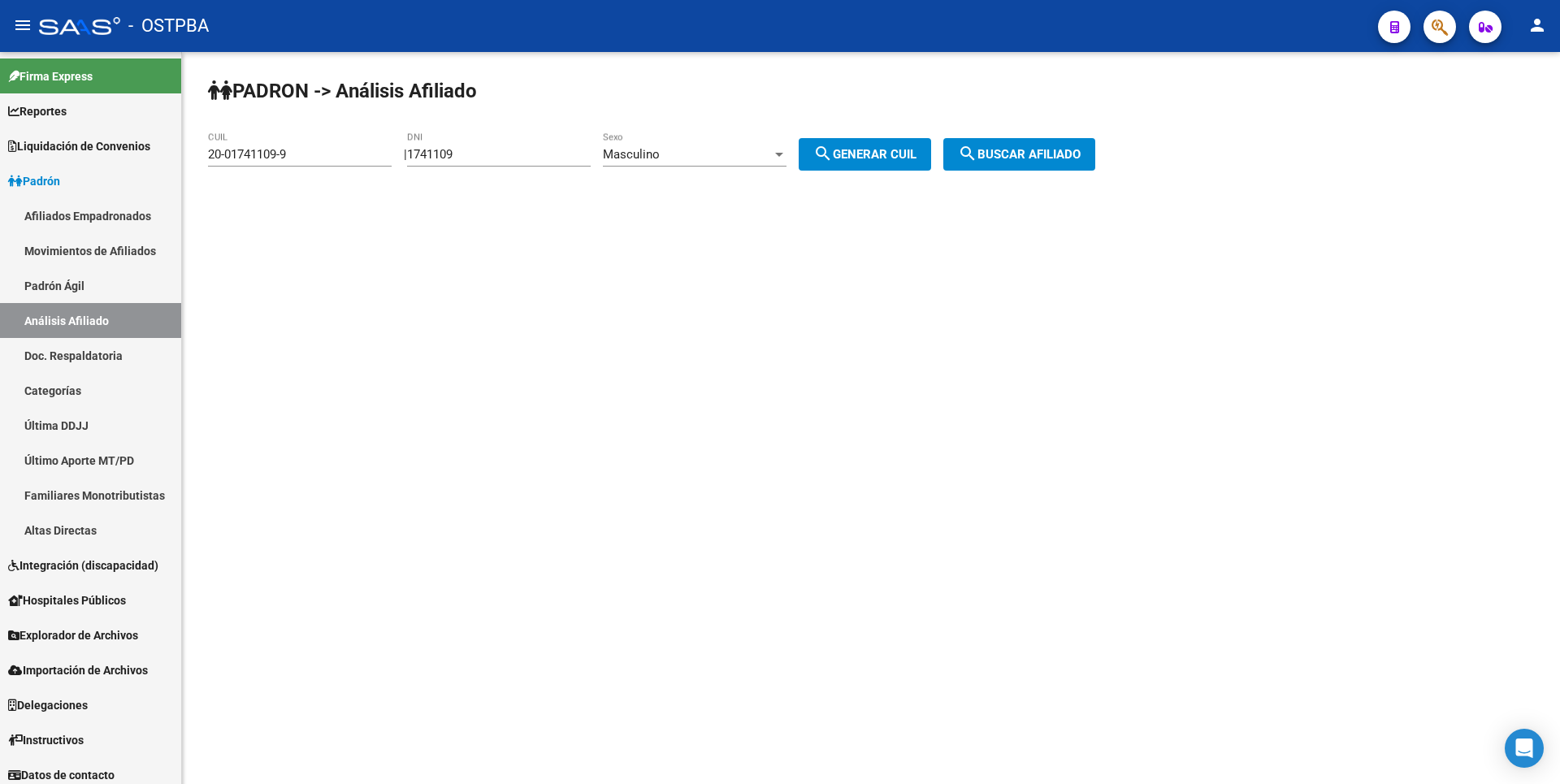
click at [478, 151] on input "1741109" at bounding box center [499, 154] width 184 height 15
type input "17411094"
drag, startPoint x: 165, startPoint y: 173, endPoint x: 9, endPoint y: 136, distance: 160.3
click at [7, 136] on mat-sidenav-container "Firma Express Reportes Tablero de Control Ingresos Percibidos Análisis de todos…" at bounding box center [780, 418] width 1560 height 732
click at [854, 166] on button "search Generar CUIL" at bounding box center [864, 154] width 132 height 32
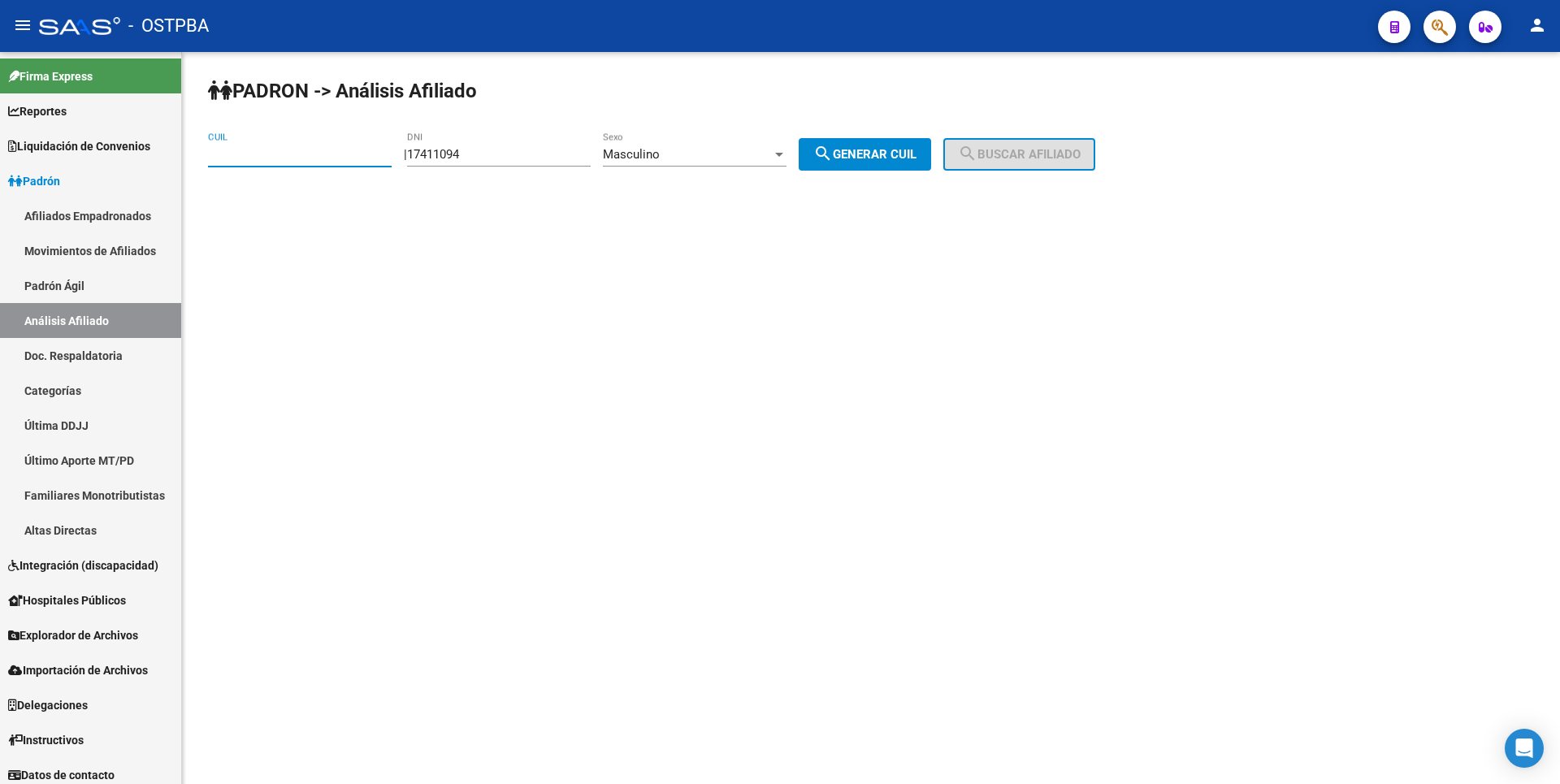
type input "20-17411094-9"
click at [1037, 140] on button "search Buscar afiliado" at bounding box center [1019, 154] width 152 height 32
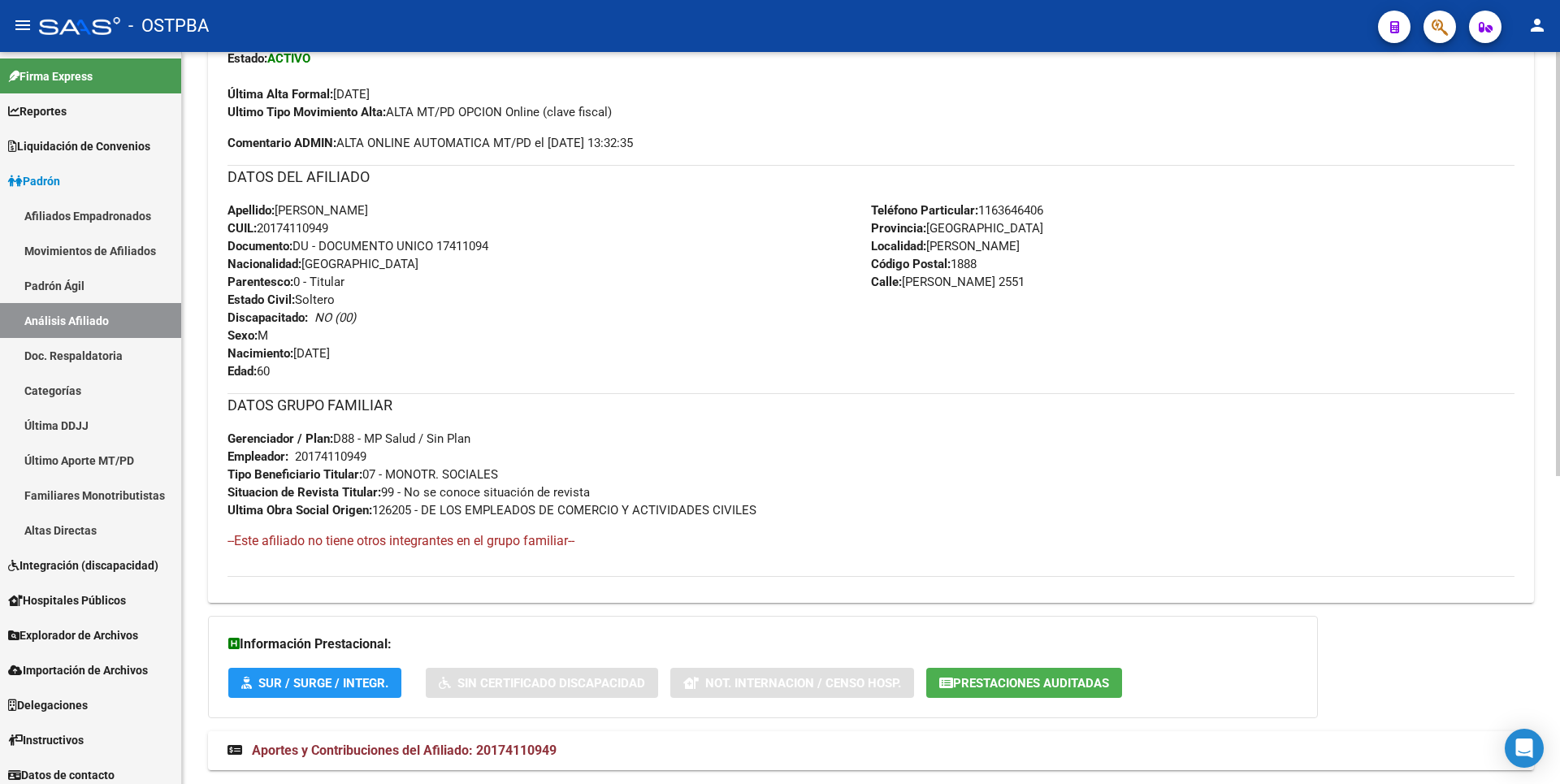
scroll to position [530, 0]
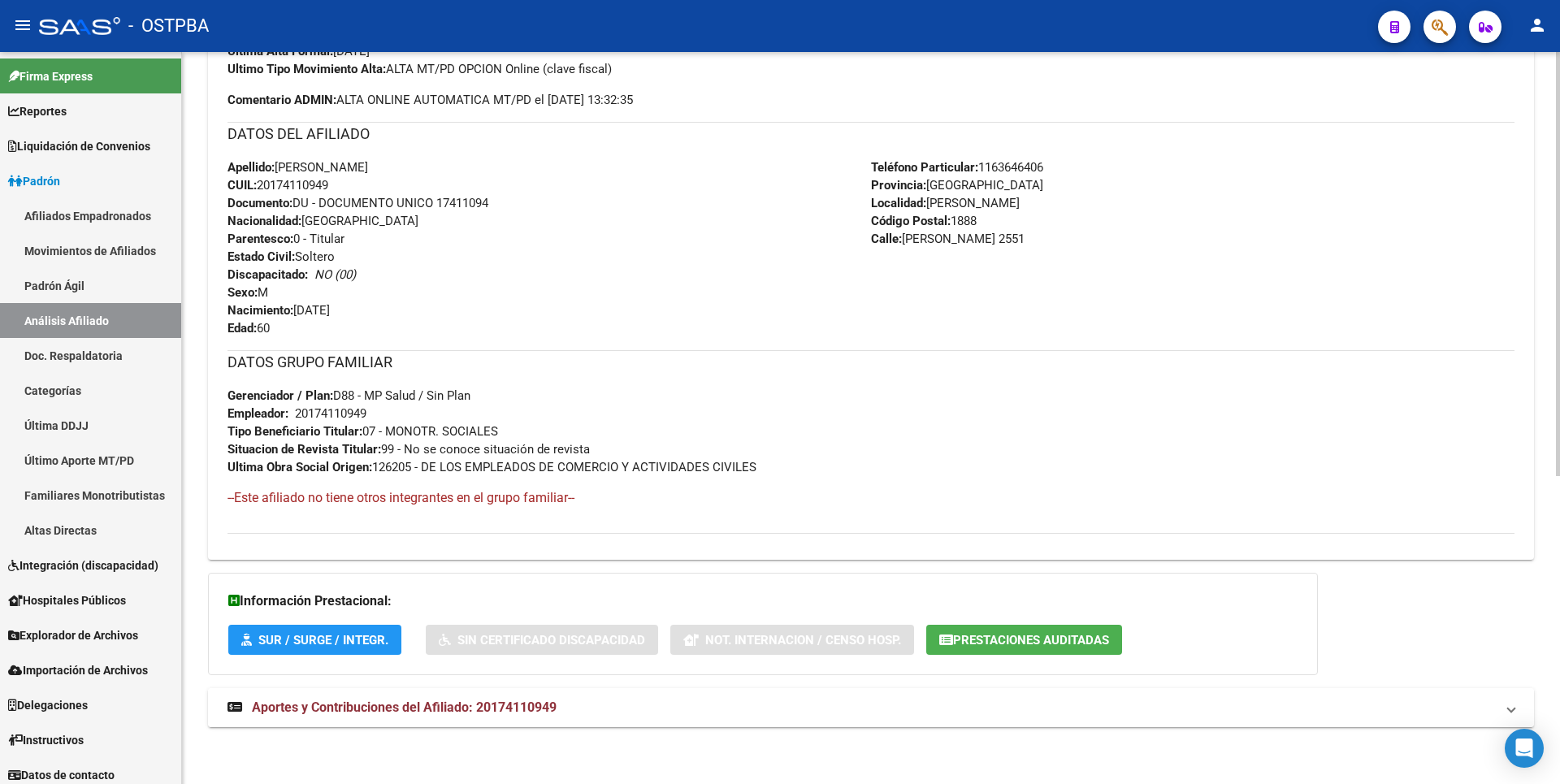
click at [539, 714] on span "Aportes y Contribuciones del Afiliado: 20174110949" at bounding box center [404, 707] width 305 height 16
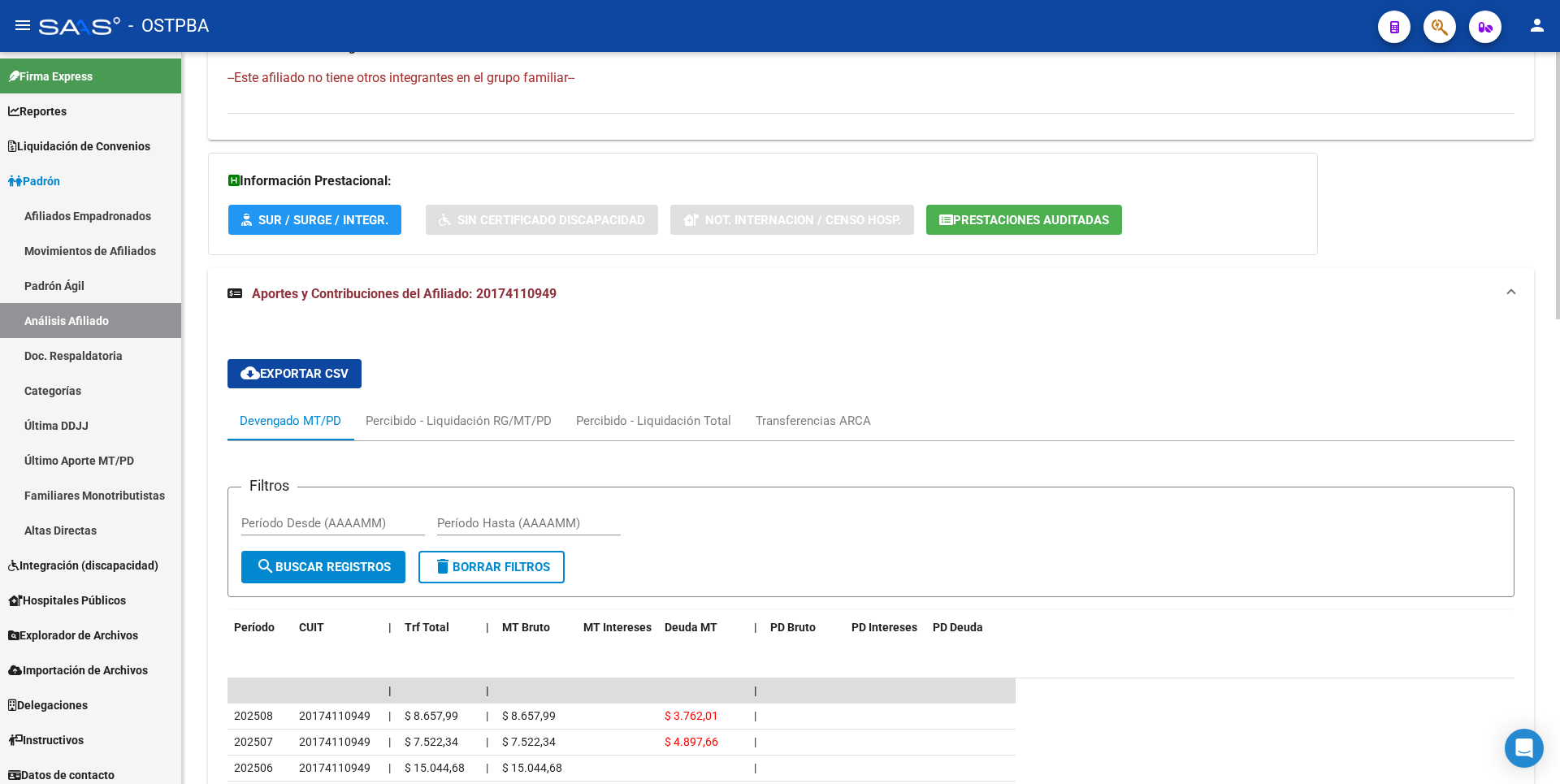
scroll to position [945, 0]
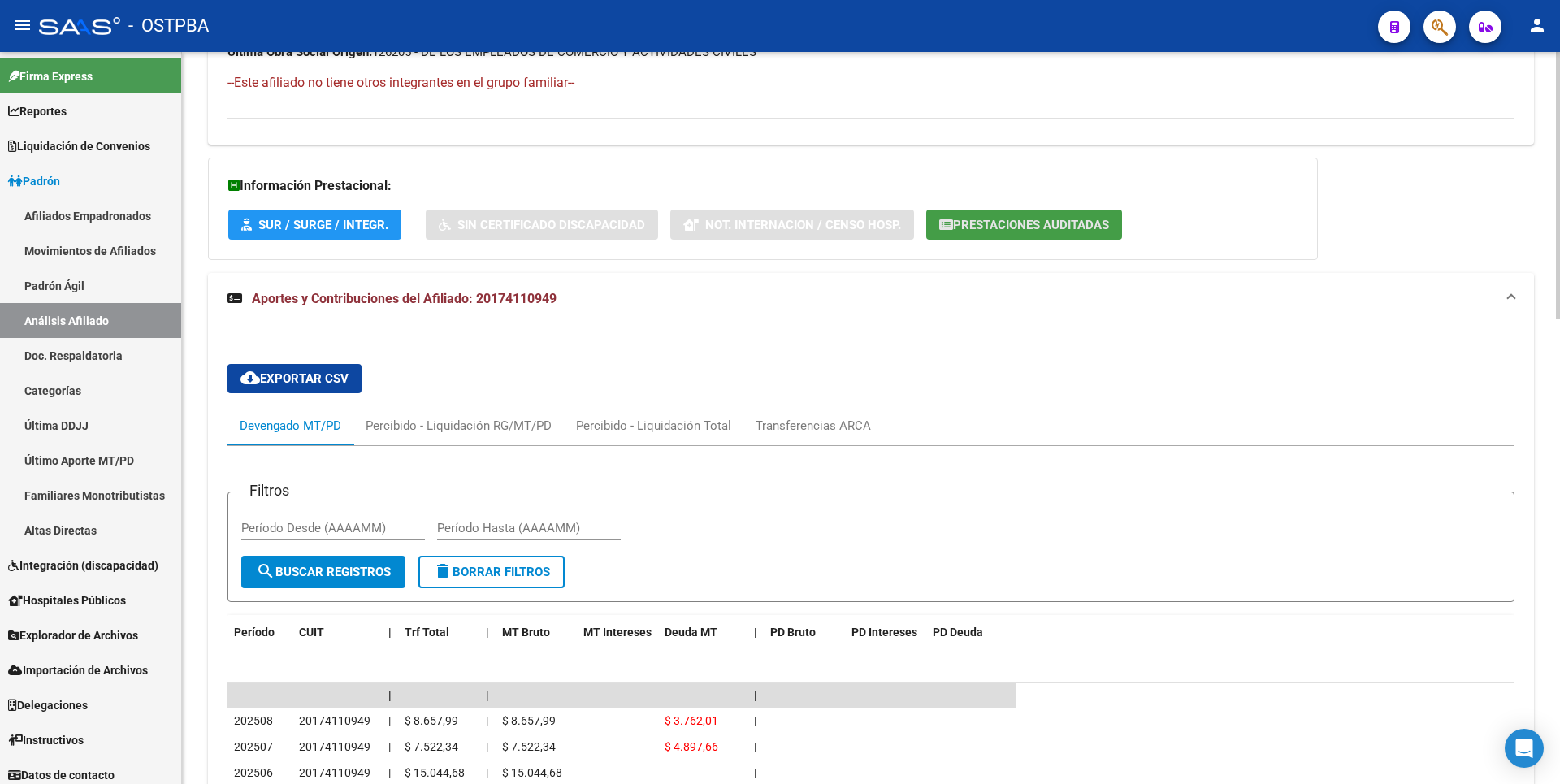
click at [1029, 218] on span "Prestaciones Auditadas" at bounding box center [1031, 224] width 156 height 15
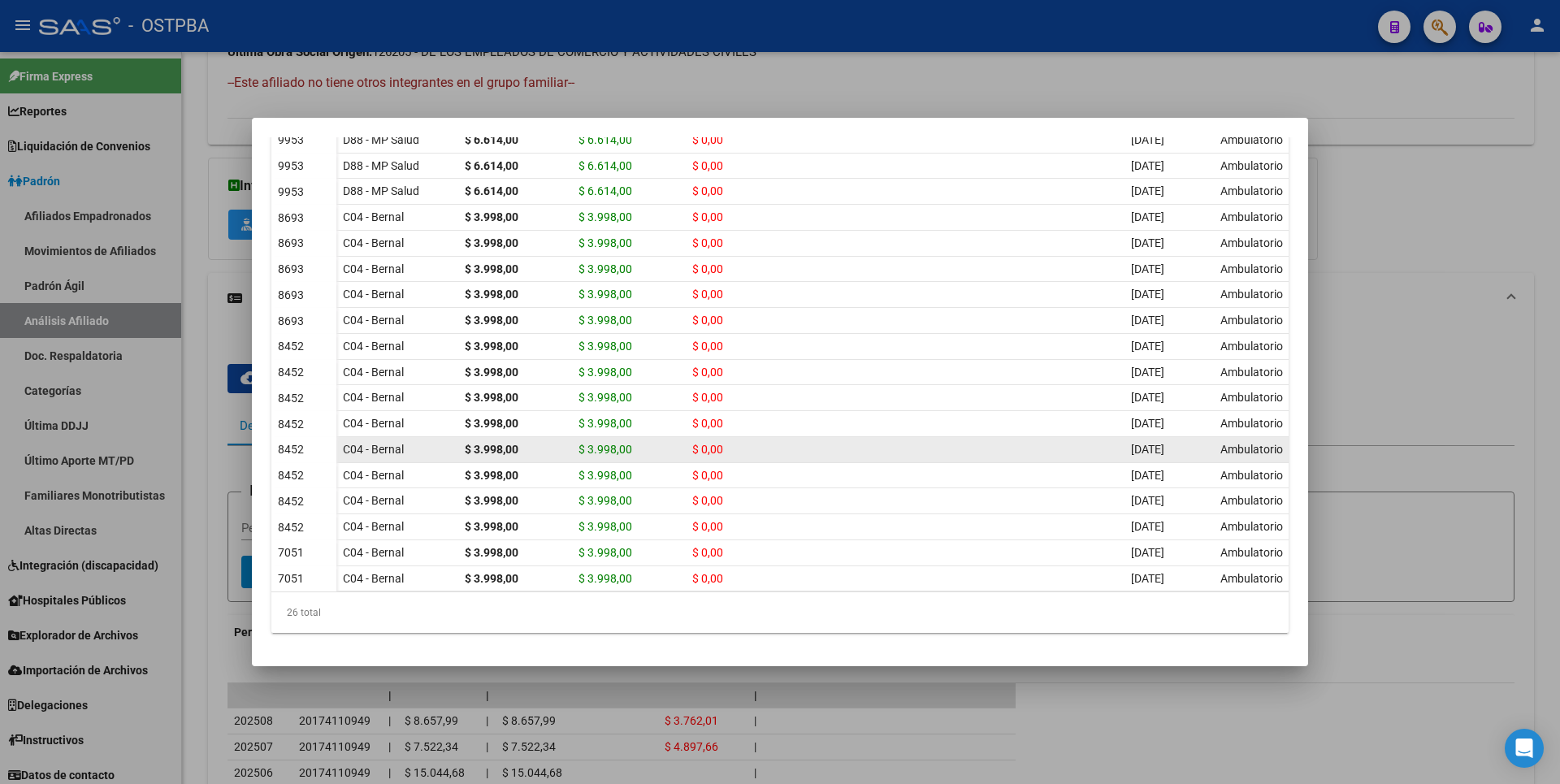
scroll to position [627, 0]
click at [1458, 157] on div at bounding box center [780, 392] width 1560 height 784
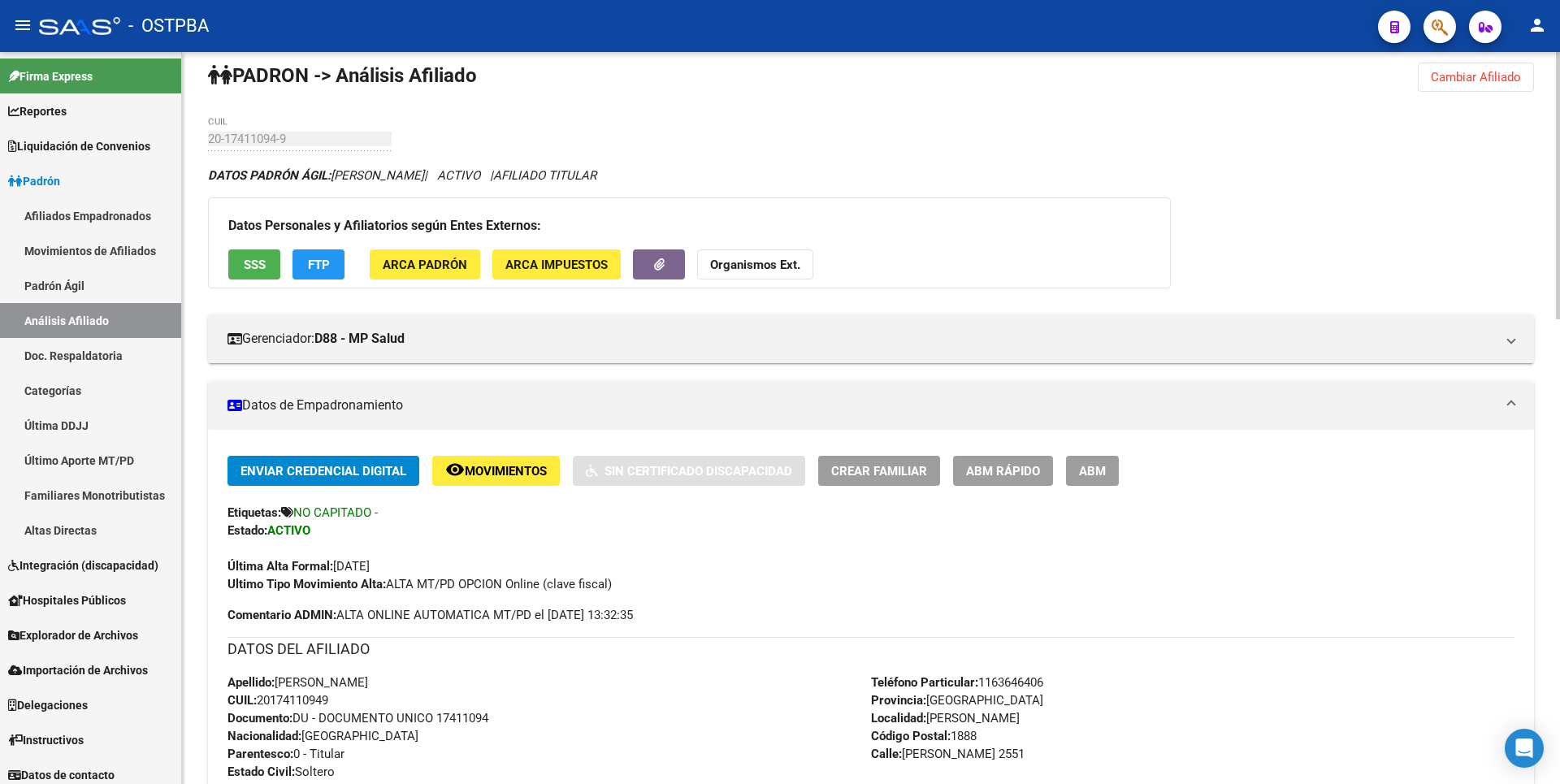
scroll to position [0, 0]
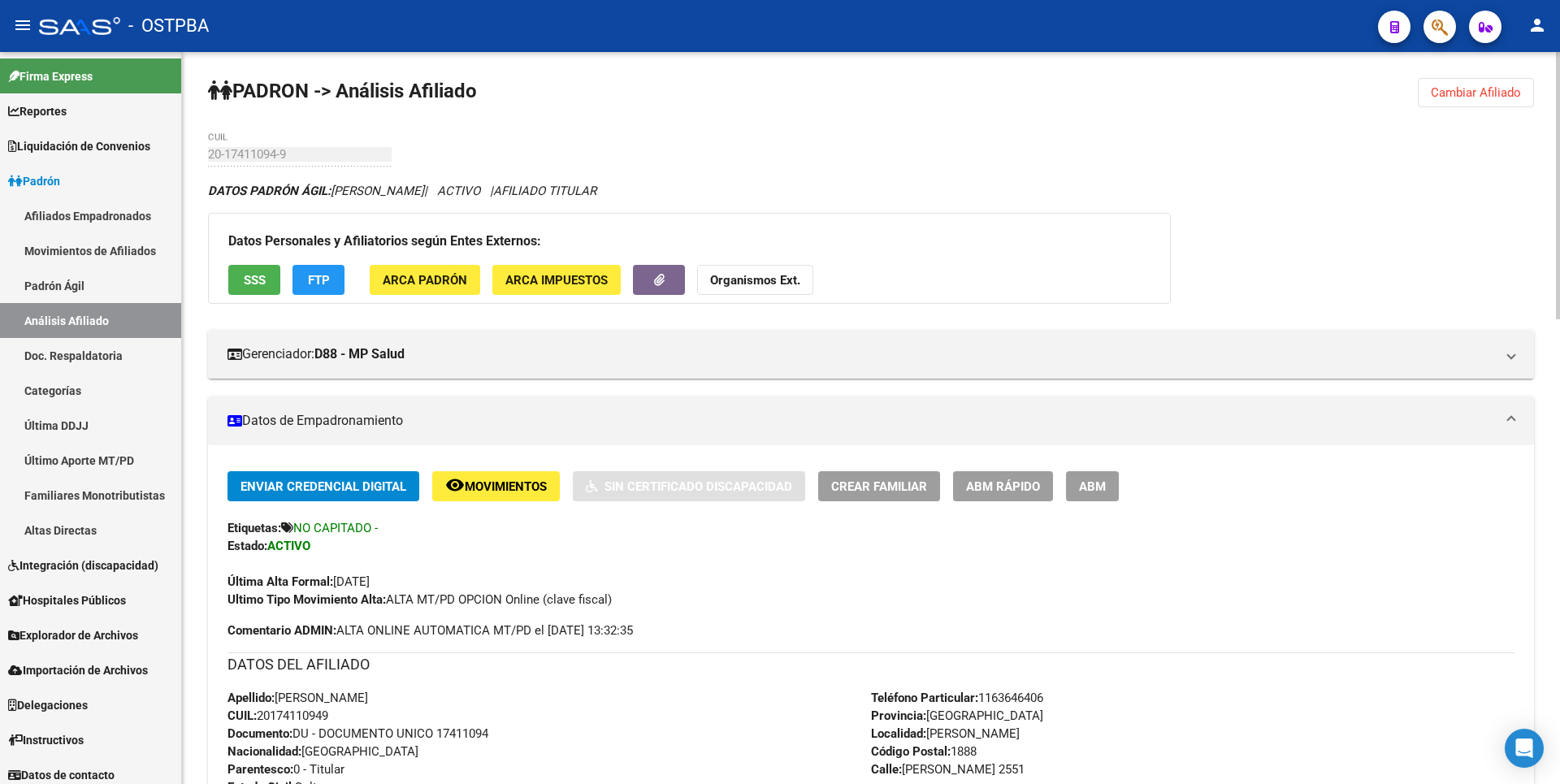
click at [1501, 84] on button "Cambiar Afiliado" at bounding box center [1476, 93] width 116 height 30
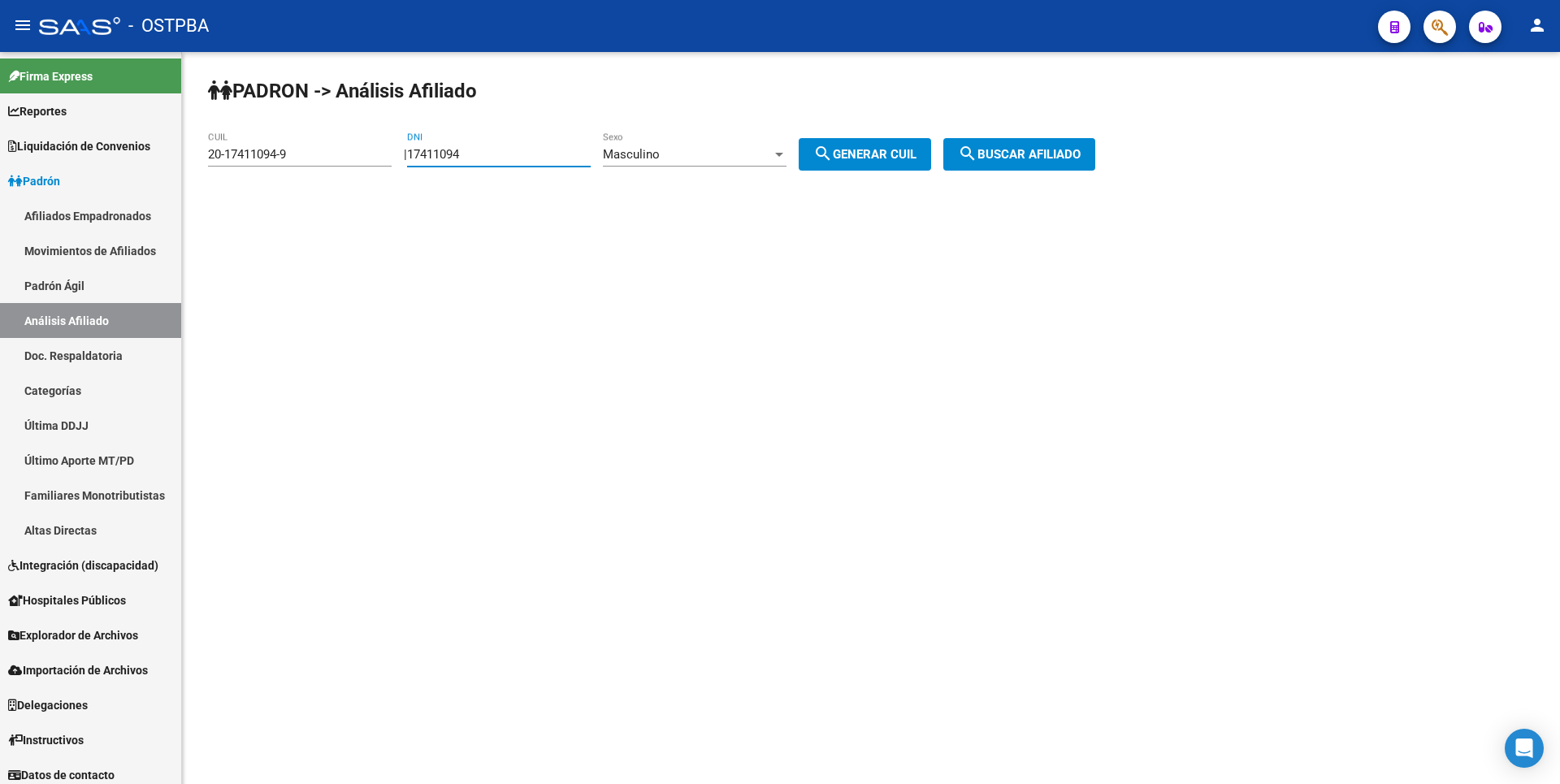
drag, startPoint x: 500, startPoint y: 152, endPoint x: 334, endPoint y: 153, distance: 166.0
click at [339, 153] on app-analisis-afiliado "PADRON -> Análisis Afiliado 20-17411094-9 CUIL | 17411094 DNI Masculino Sexo se…" at bounding box center [657, 154] width 899 height 15
paste input "26039372"
type input "26039372"
drag, startPoint x: 297, startPoint y: 152, endPoint x: 135, endPoint y: 156, distance: 162.0
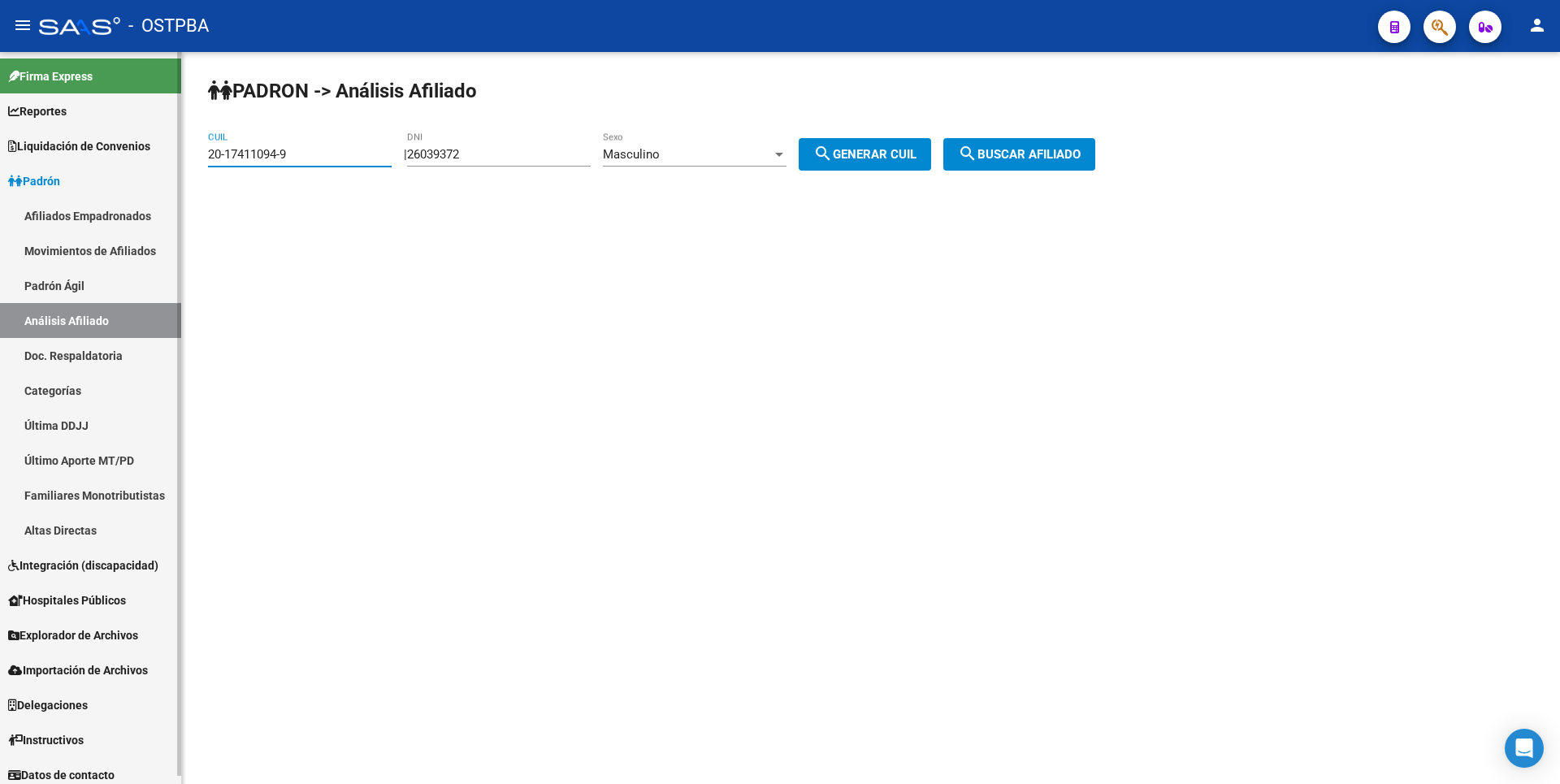
click at [135, 156] on mat-sidenav-container "Firma Express Reportes Tablero de Control Ingresos Percibidos Análisis de todos…" at bounding box center [780, 418] width 1560 height 732
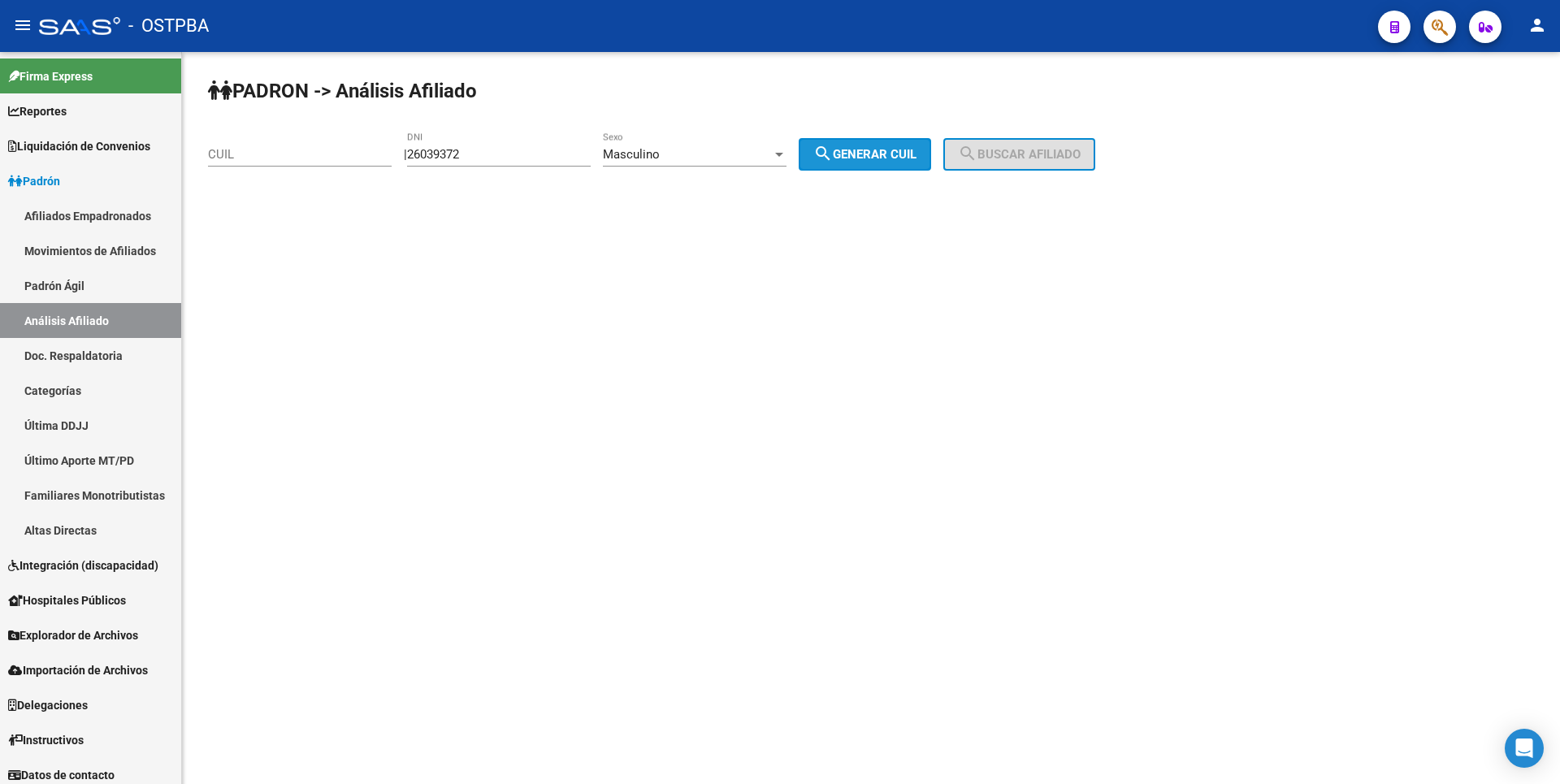
click at [857, 146] on button "search Generar CUIL" at bounding box center [864, 154] width 132 height 32
type input "20-26039372-4"
click at [1021, 151] on span "search Buscar afiliado" at bounding box center [1019, 154] width 123 height 15
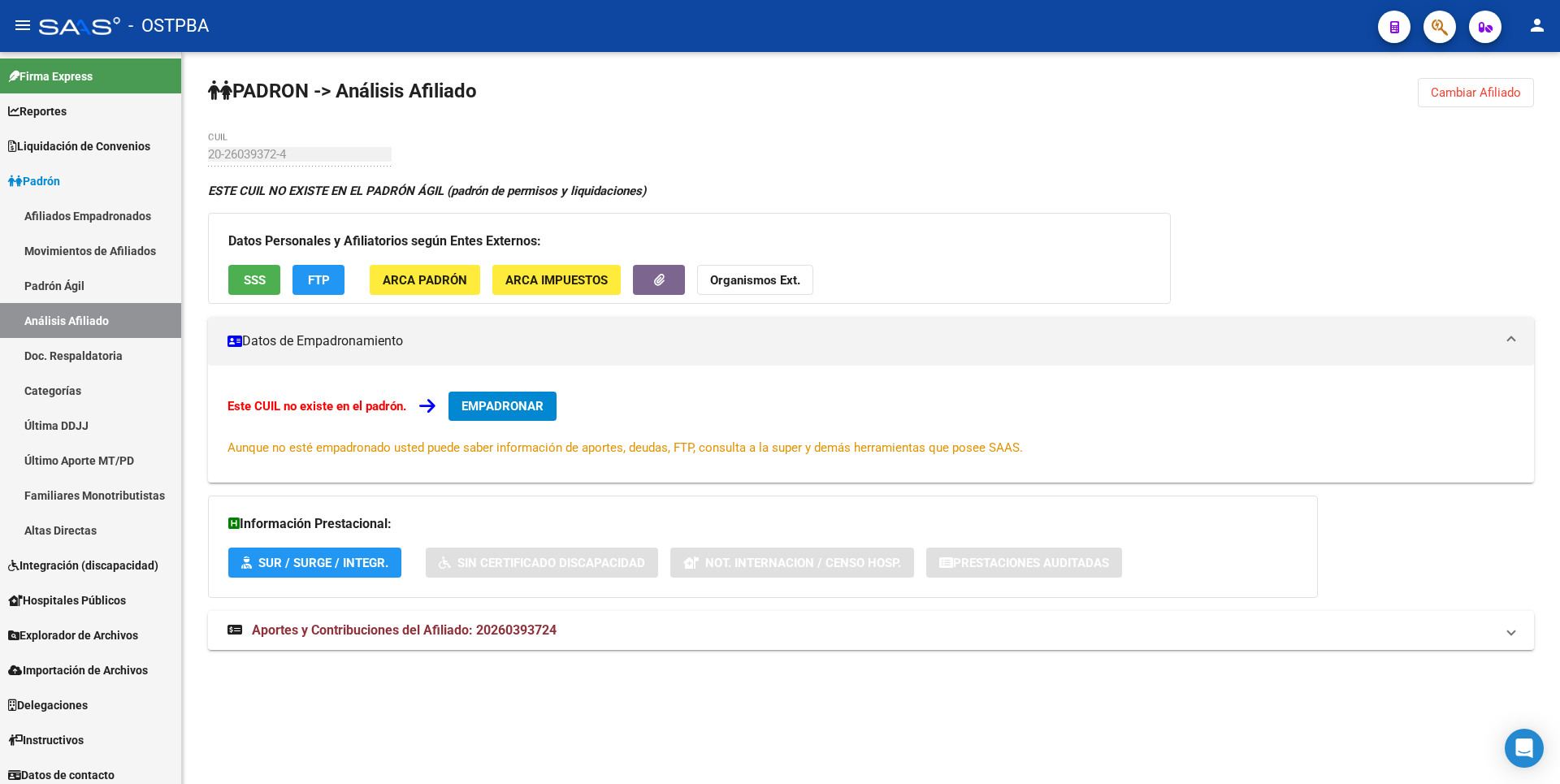
click at [1464, 87] on span "Cambiar Afiliado" at bounding box center [1476, 92] width 91 height 15
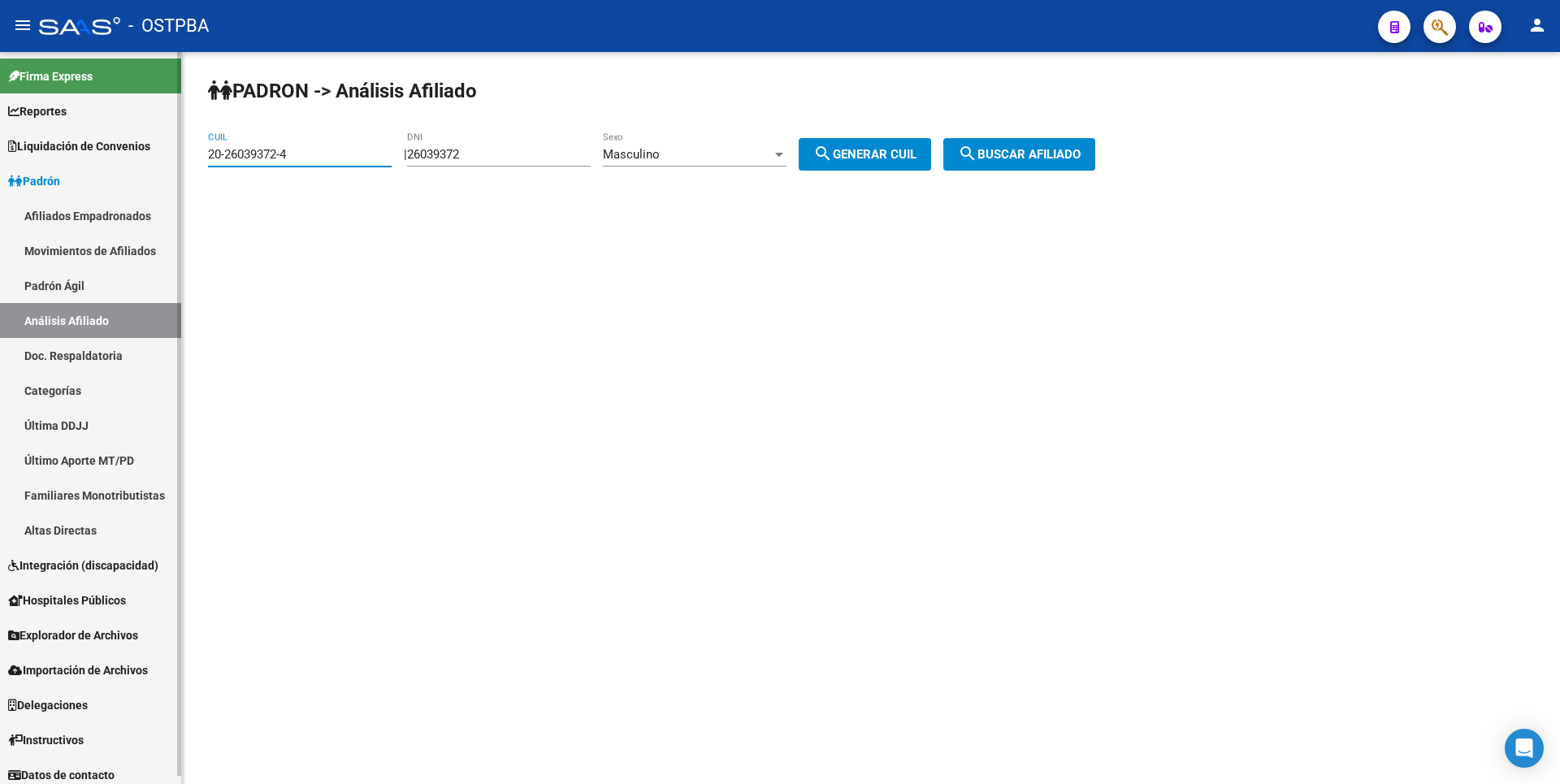
drag, startPoint x: 301, startPoint y: 155, endPoint x: 0, endPoint y: 171, distance: 301.4
click at [0, 171] on mat-sidenav-container "Firma Express Reportes Tablero de Control Ingresos Percibidos Análisis de todos…" at bounding box center [780, 418] width 1560 height 732
click at [756, 153] on div "Masculino" at bounding box center [688, 154] width 169 height 15
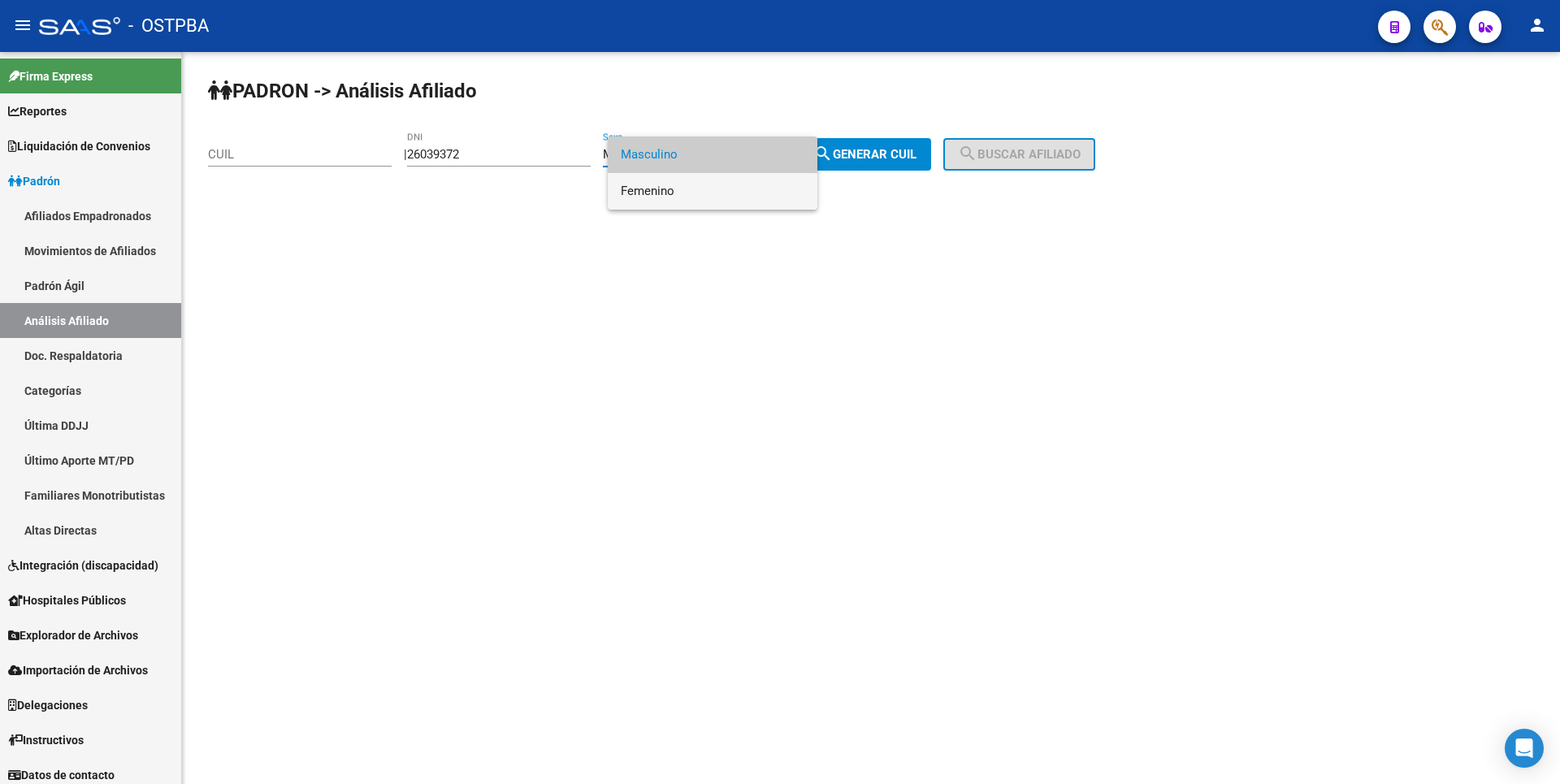
drag, startPoint x: 673, startPoint y: 198, endPoint x: 725, endPoint y: 169, distance: 59.5
click at [682, 191] on span "Femenino" at bounding box center [712, 191] width 184 height 37
click at [872, 155] on span "search Generar CUIL" at bounding box center [864, 154] width 104 height 15
type input "27-26039372-9"
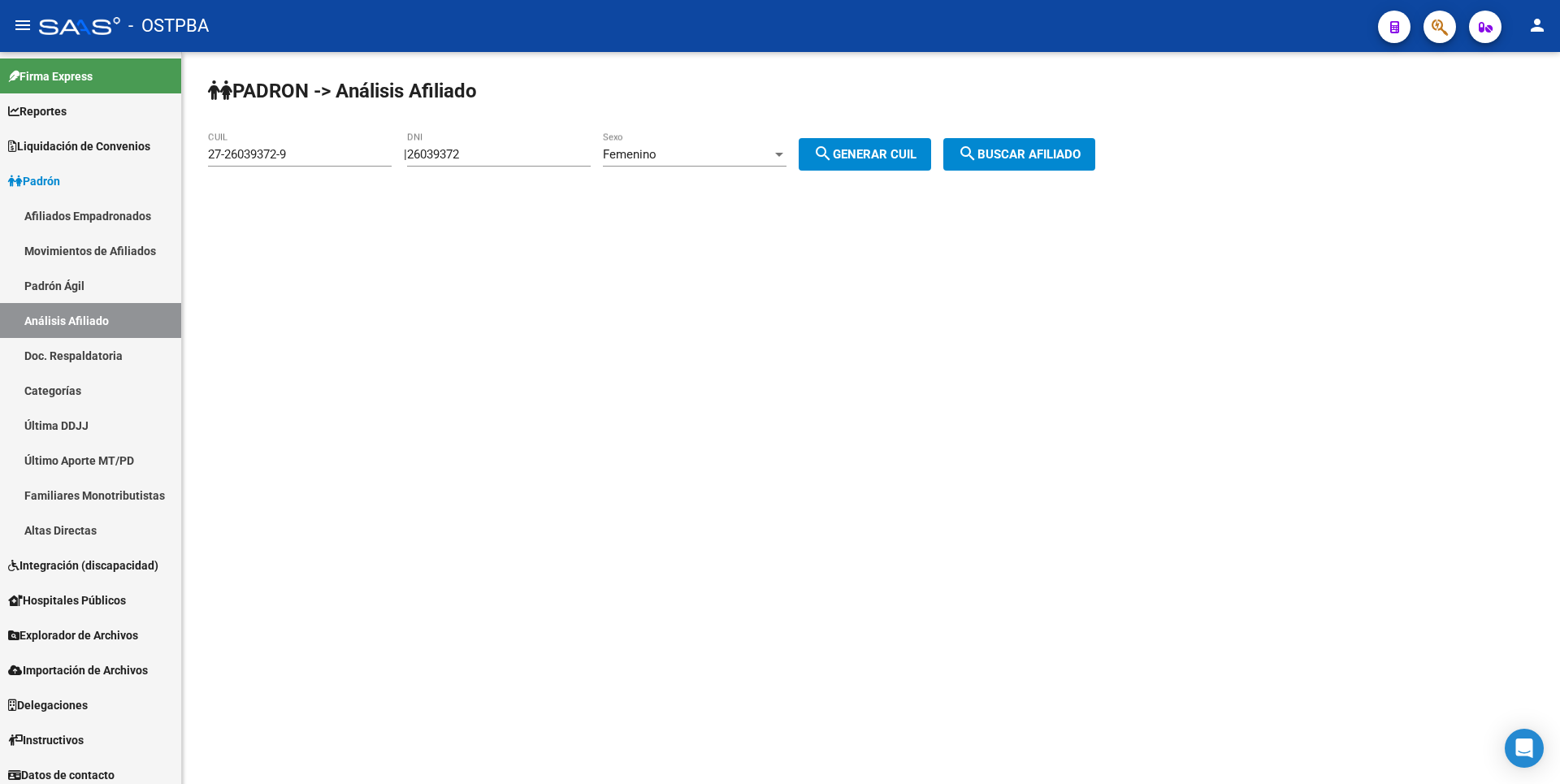
click at [1078, 156] on span "search Buscar afiliado" at bounding box center [1019, 154] width 123 height 15
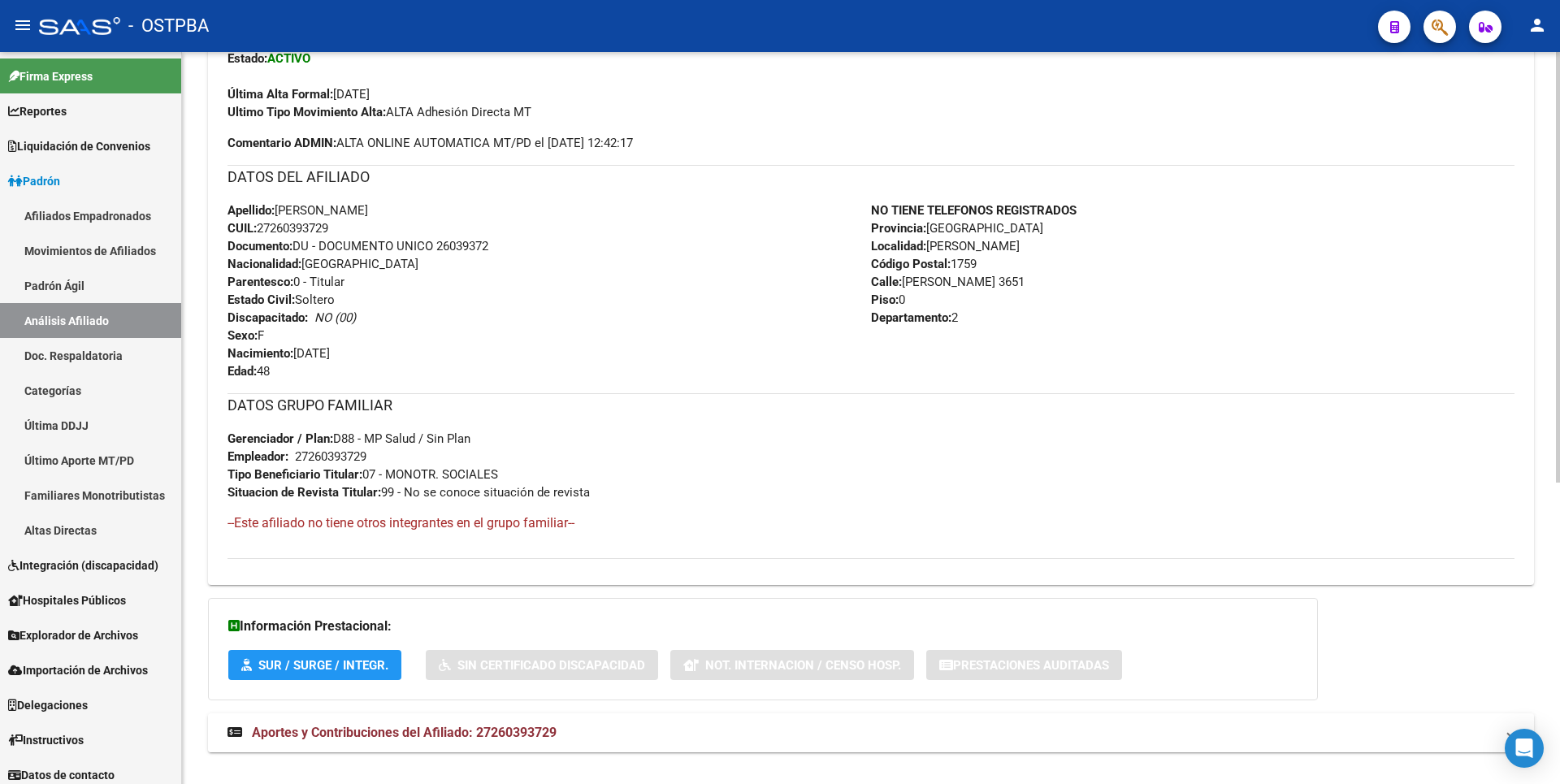
scroll to position [513, 0]
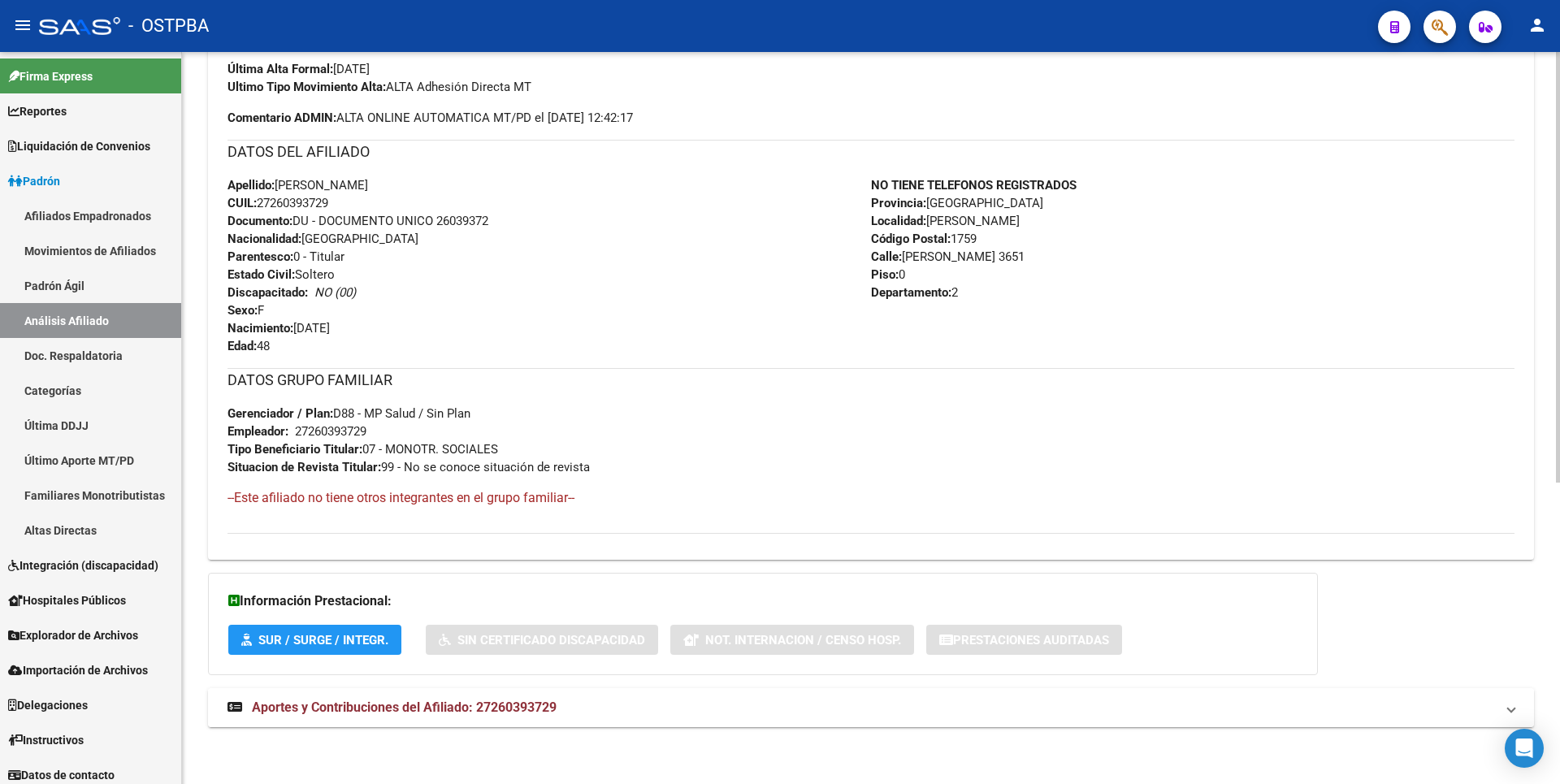
click at [498, 700] on span "Aportes y Contribuciones del Afiliado: 27260393729" at bounding box center [404, 707] width 305 height 16
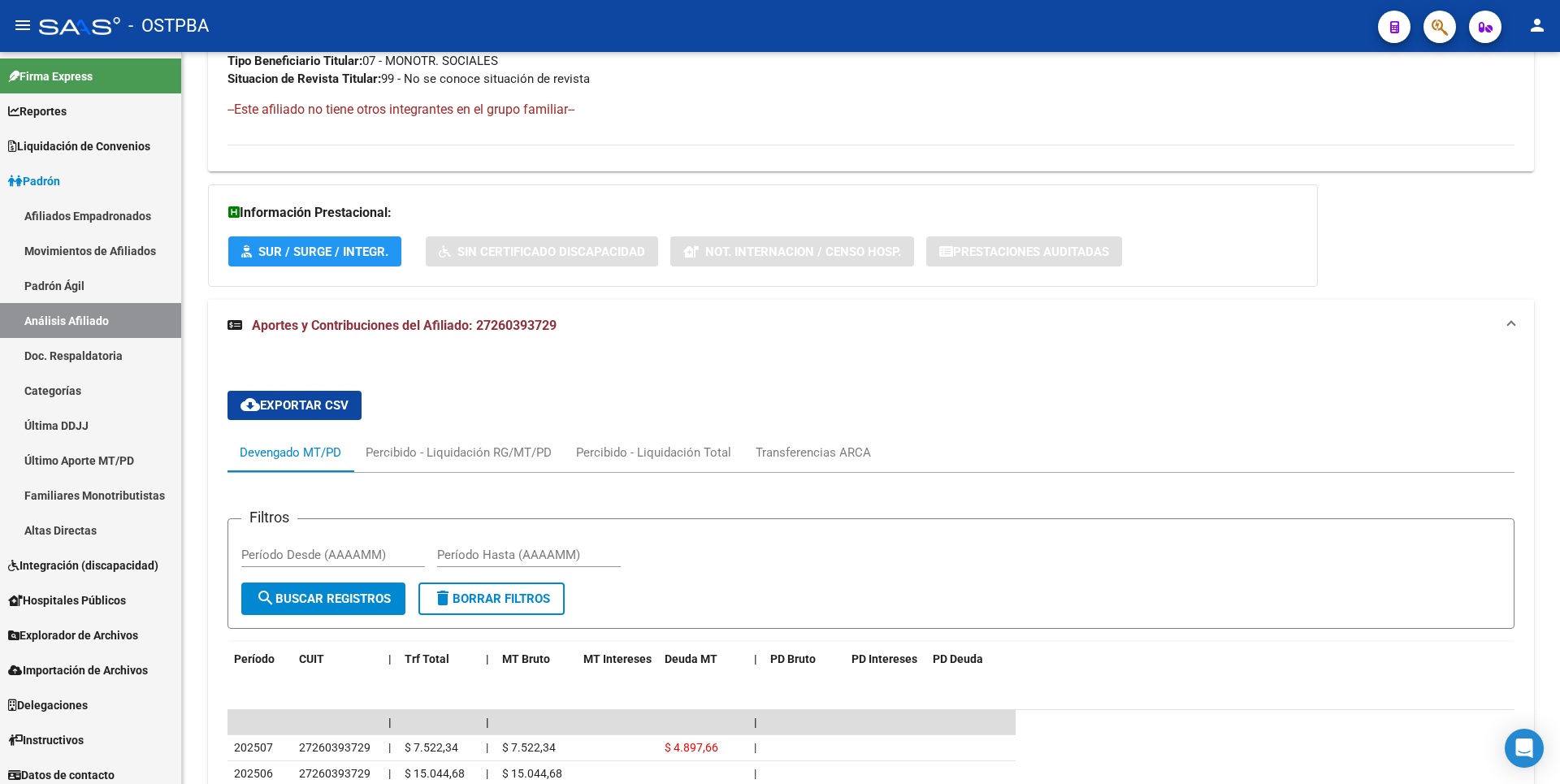
scroll to position [743, 0]
